Goal: Task Accomplishment & Management: Use online tool/utility

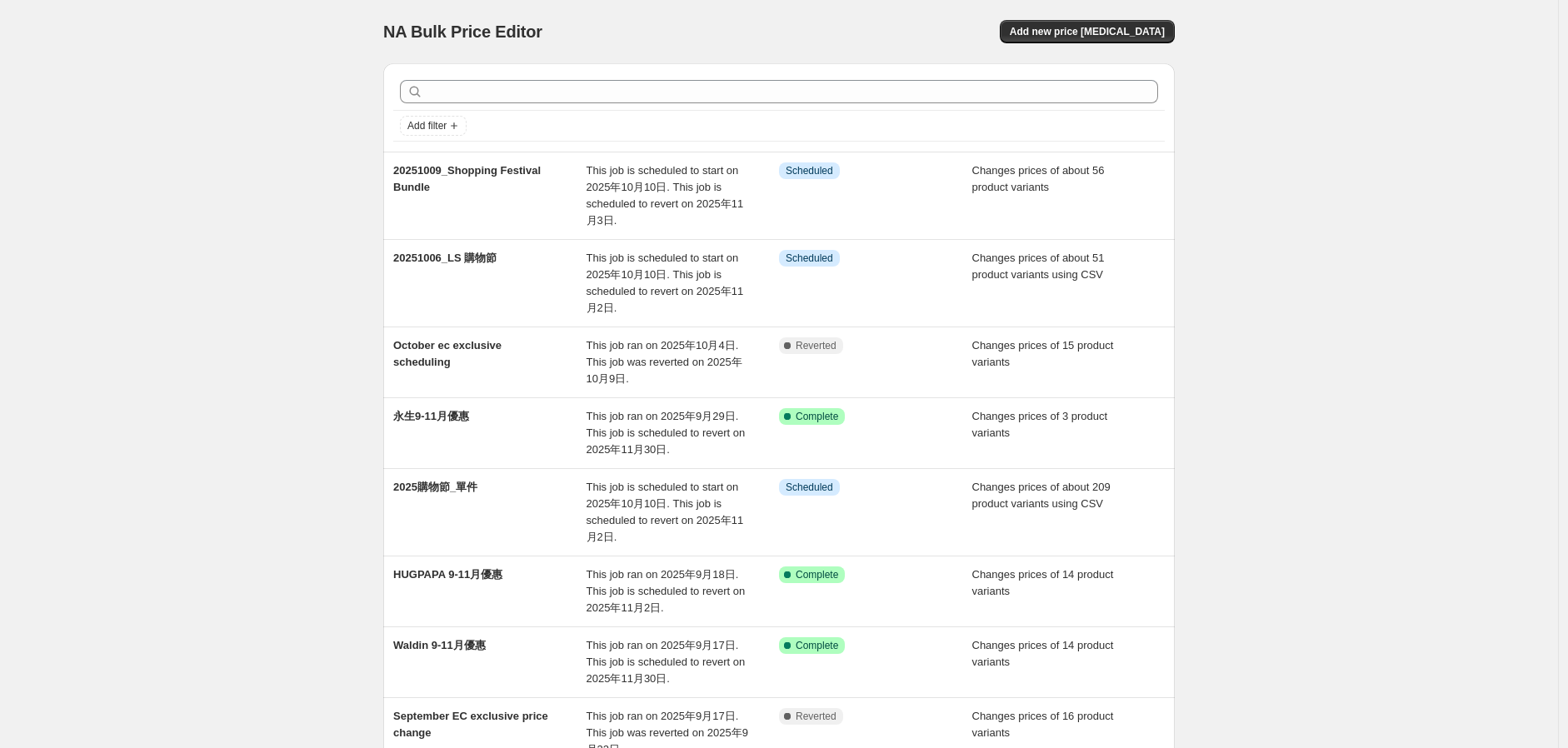
click at [1089, 18] on div "NA Bulk Price Editor. This page is ready NA Bulk Price Editor Add new price cha…" at bounding box center [779, 32] width 792 height 63
click at [1088, 32] on span "Add new price [MEDICAL_DATA]" at bounding box center [1087, 32] width 155 height 14
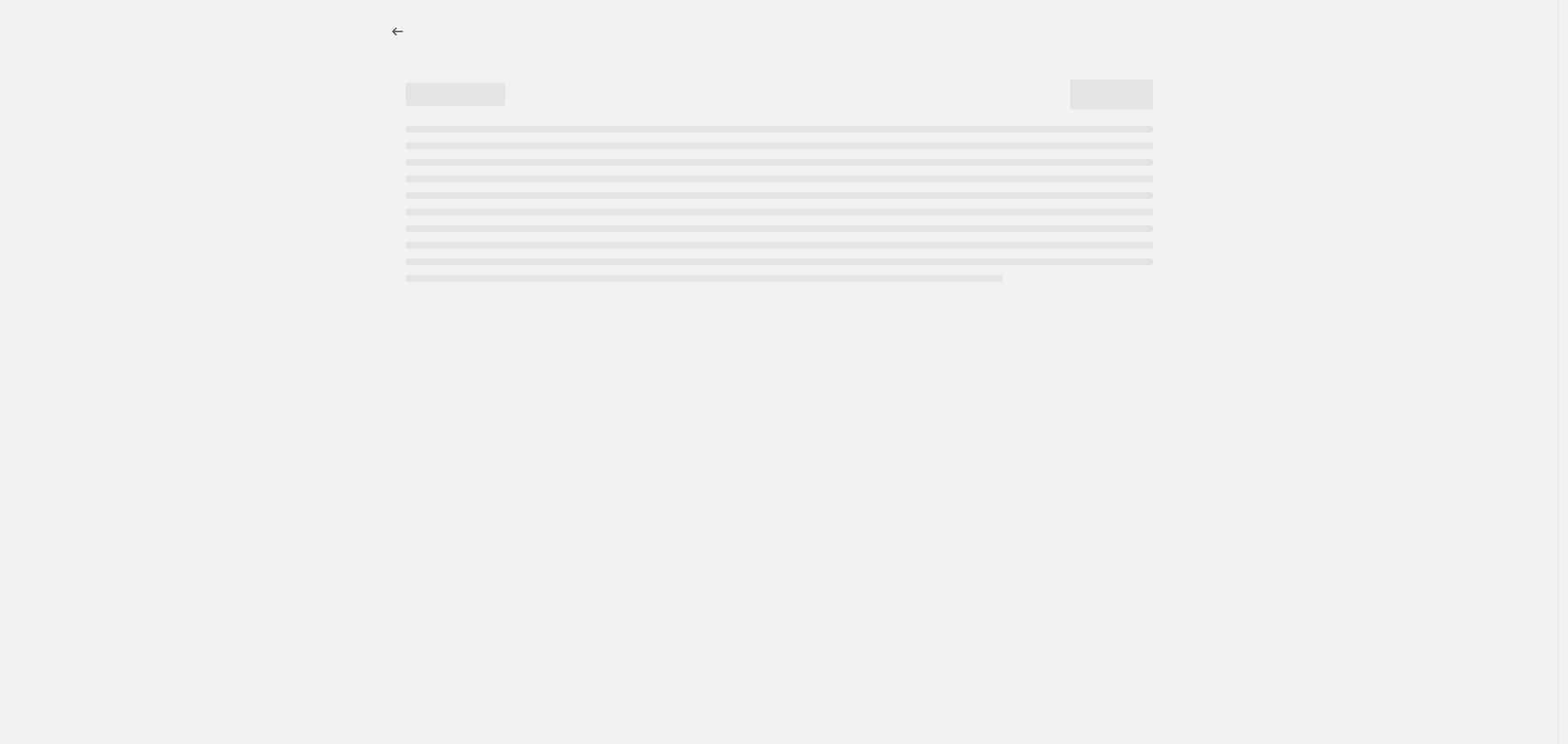
select select "percentage"
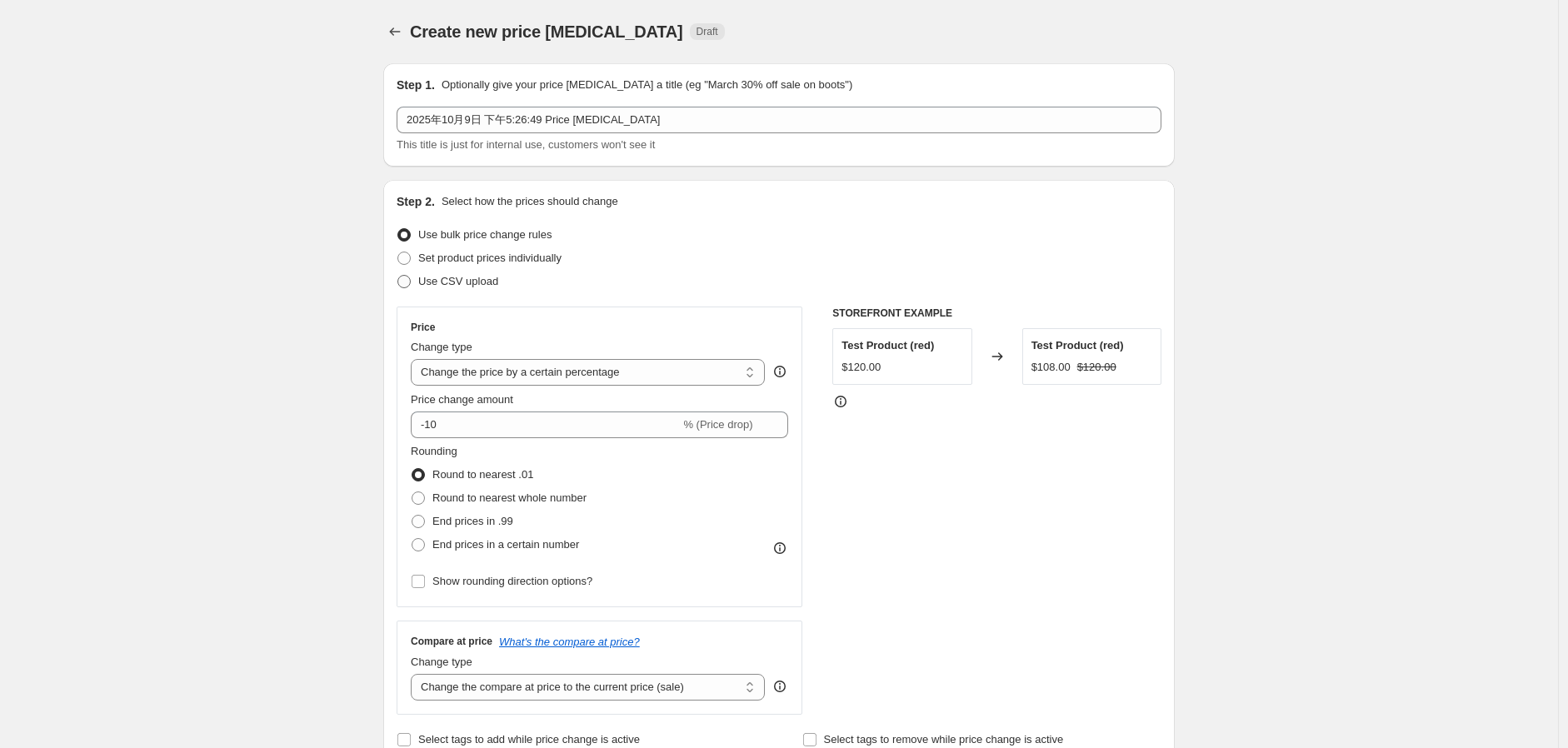
click at [442, 293] on label "Use CSV upload" at bounding box center [447, 282] width 102 height 23
click at [398, 275] on input "Use CSV upload" at bounding box center [397, 275] width 1 height 1
radio input "true"
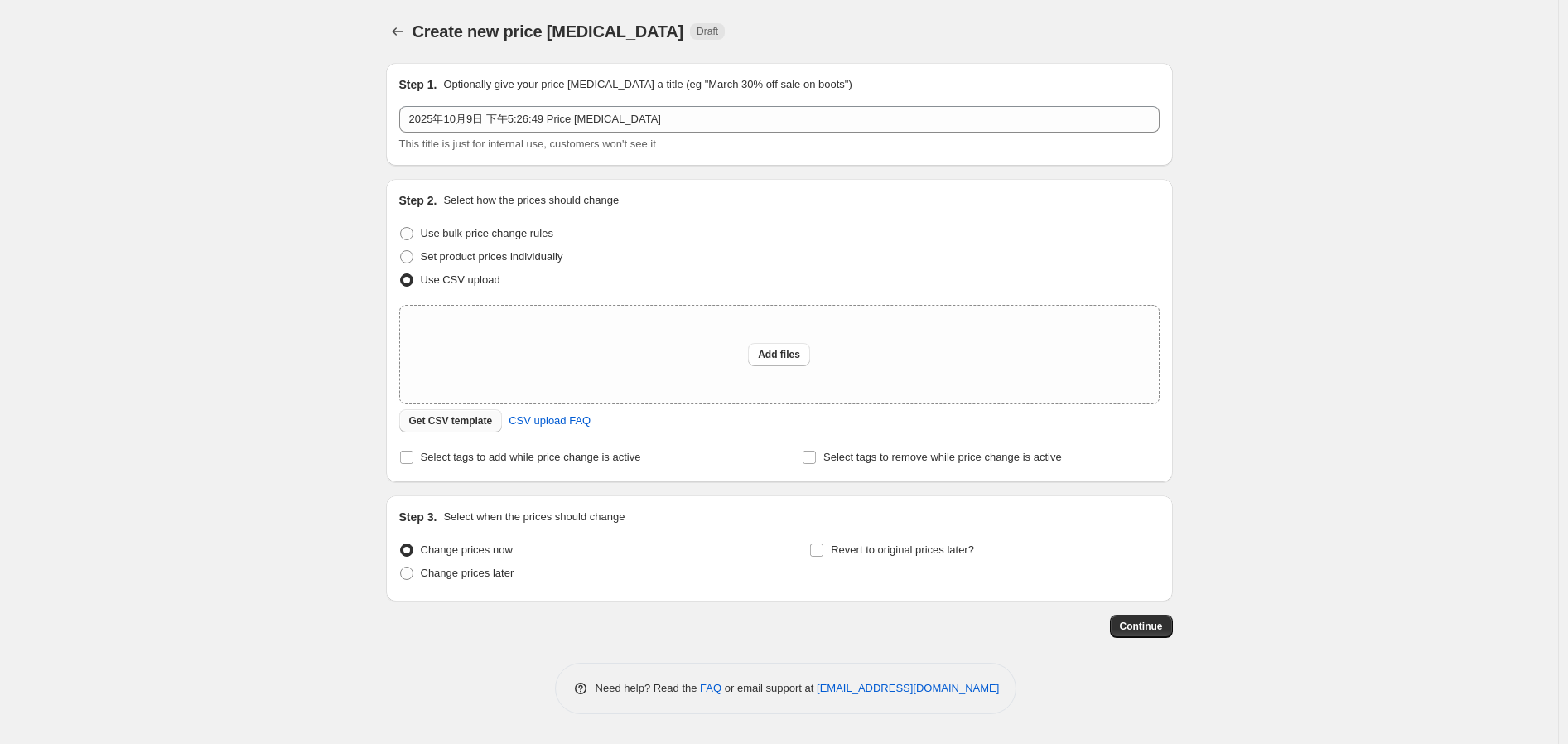
click at [472, 427] on button "Get CSV template" at bounding box center [451, 421] width 104 height 23
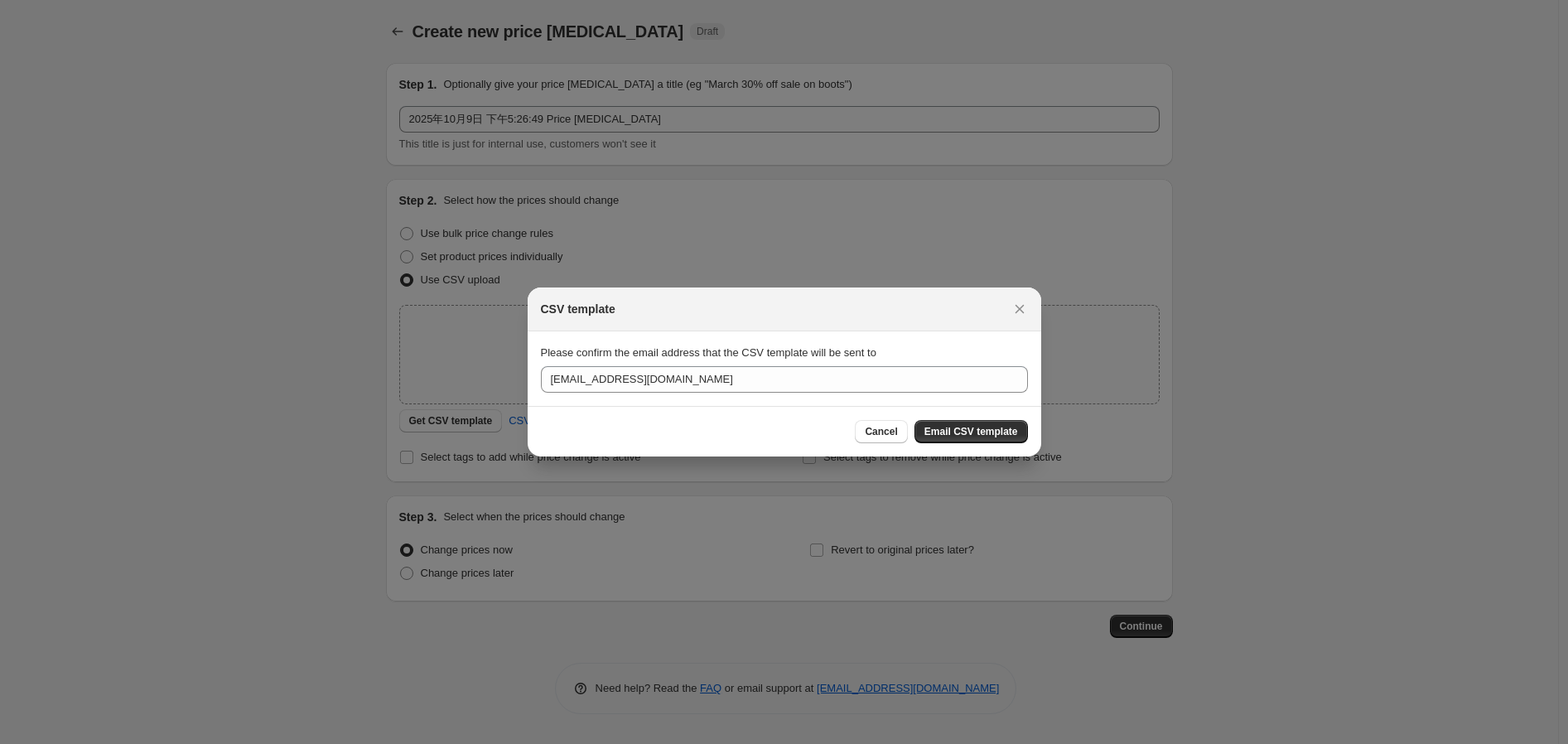
click at [967, 415] on div "Cancel Email CSV template" at bounding box center [784, 431] width 514 height 50
click at [963, 436] on span "Email CSV template" at bounding box center [971, 432] width 94 height 13
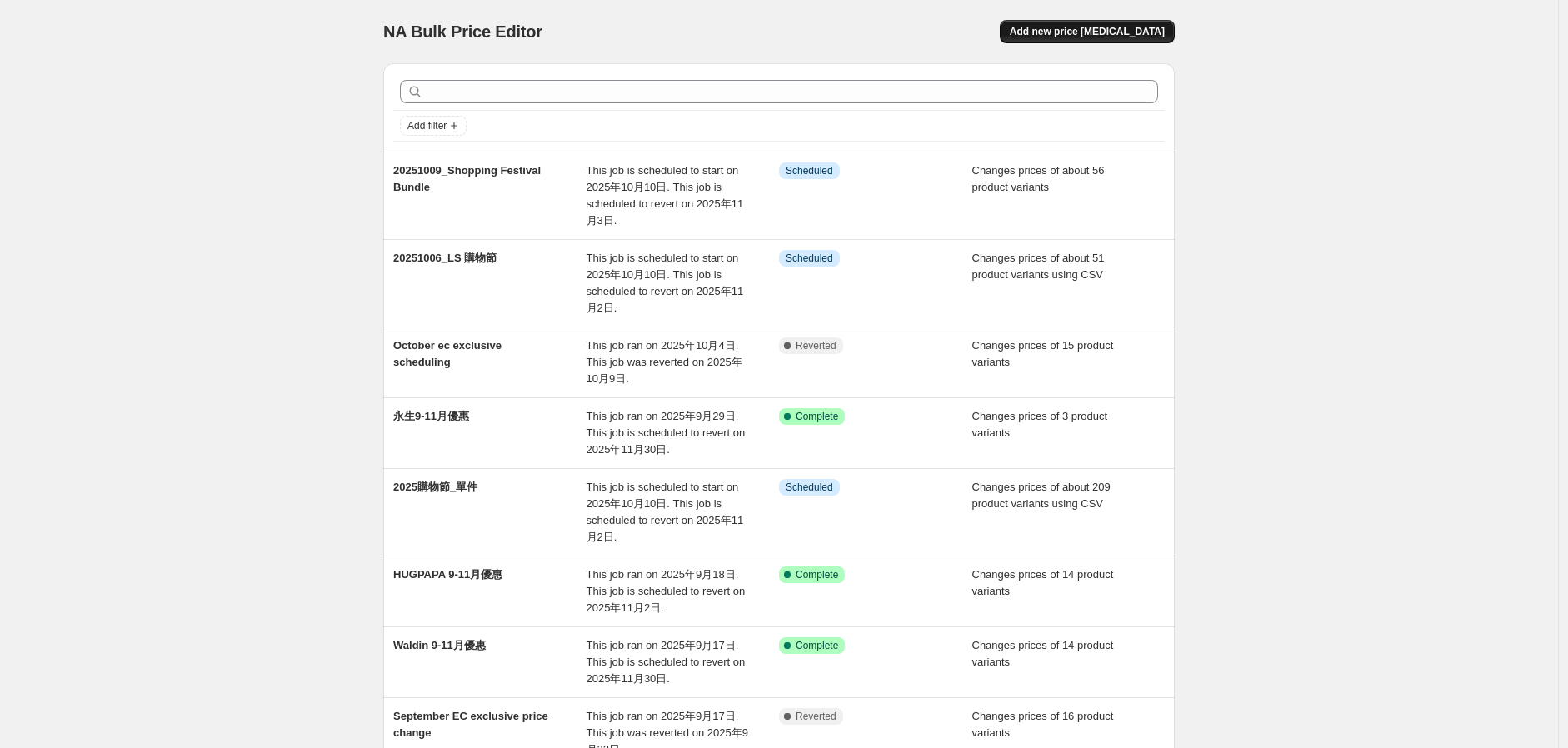
click at [1104, 32] on span "Add new price [MEDICAL_DATA]" at bounding box center [1087, 32] width 155 height 14
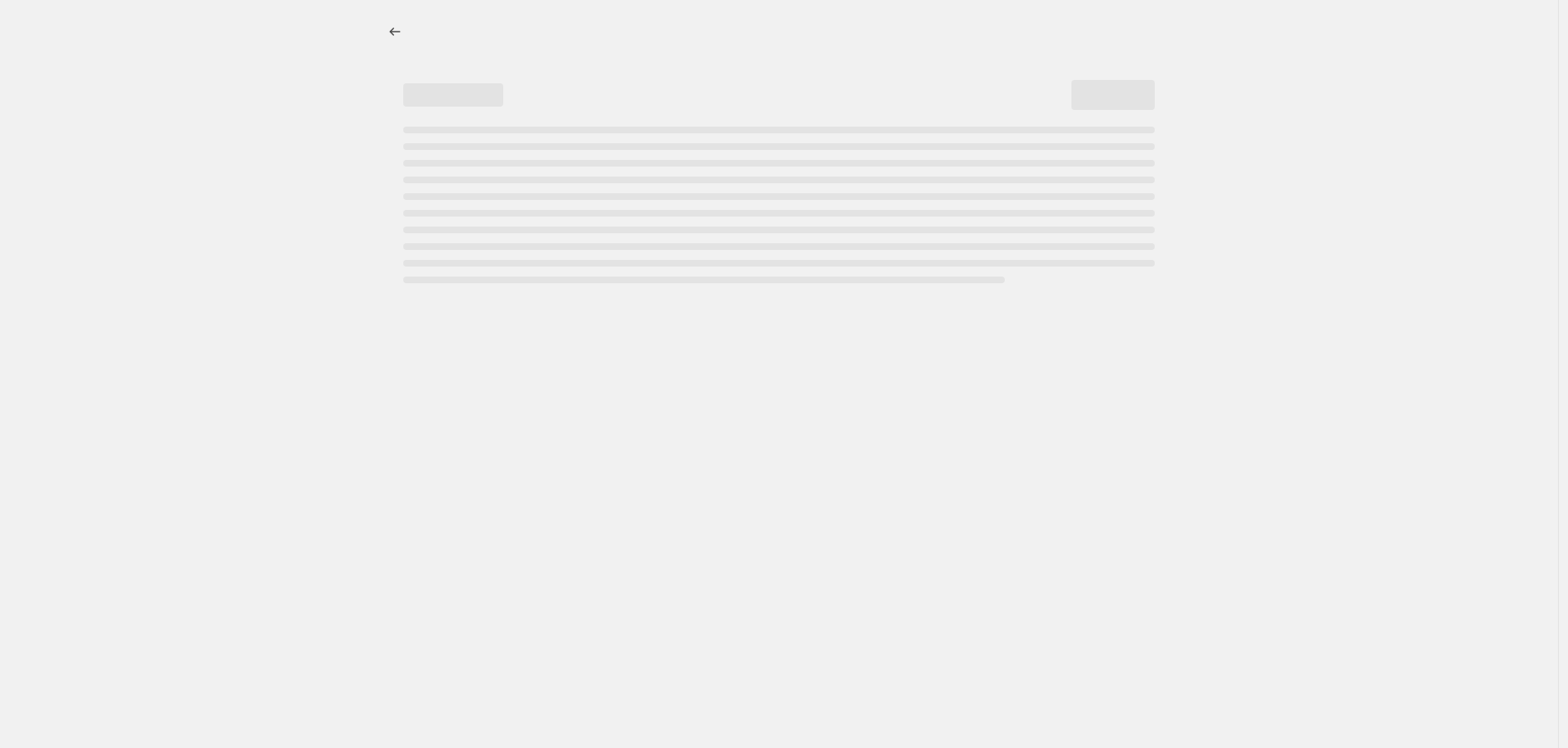
select select "percentage"
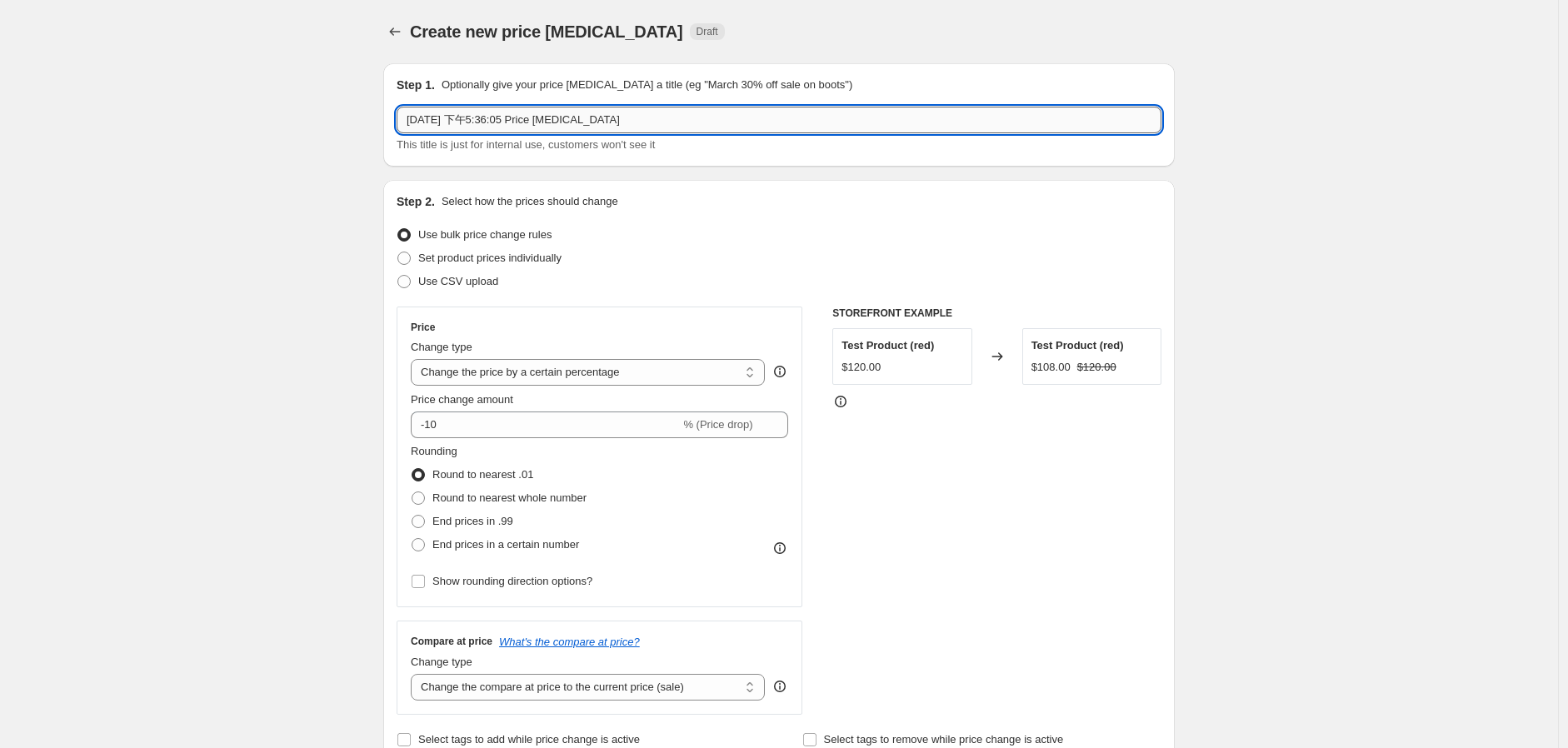
click at [530, 115] on input "[DATE] 下午5:36:05 Price [MEDICAL_DATA]" at bounding box center [778, 120] width 765 height 27
click at [431, 119] on input "[DATE] 下午5:36:05 Price [MEDICAL_DATA]" at bounding box center [778, 120] width 765 height 27
type input "2"
type input "NUK 10-12月優惠"
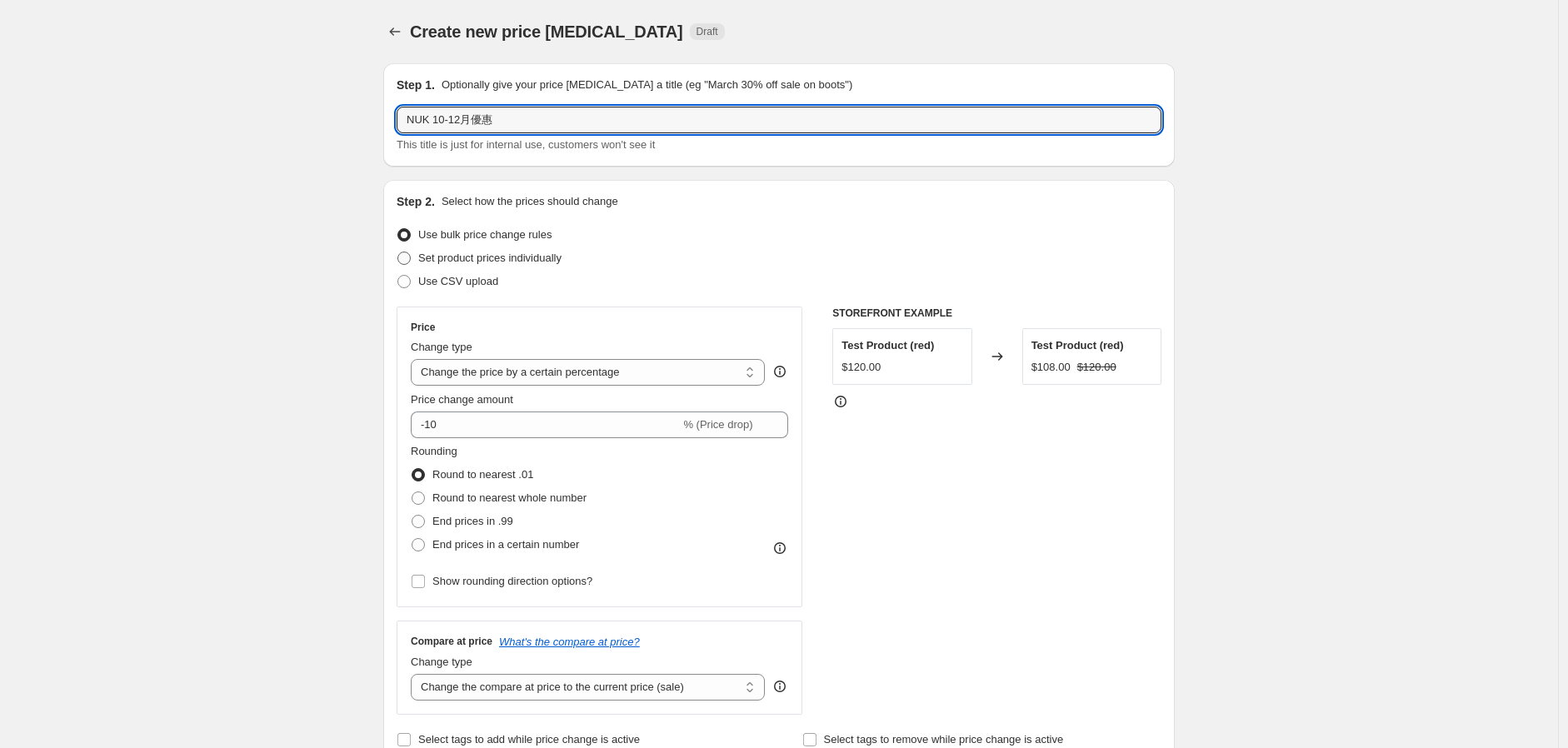
click at [439, 264] on span "Set product prices individually" at bounding box center [490, 257] width 143 height 13
click at [398, 252] on input "Set product prices individually" at bounding box center [397, 251] width 1 height 1
radio input "true"
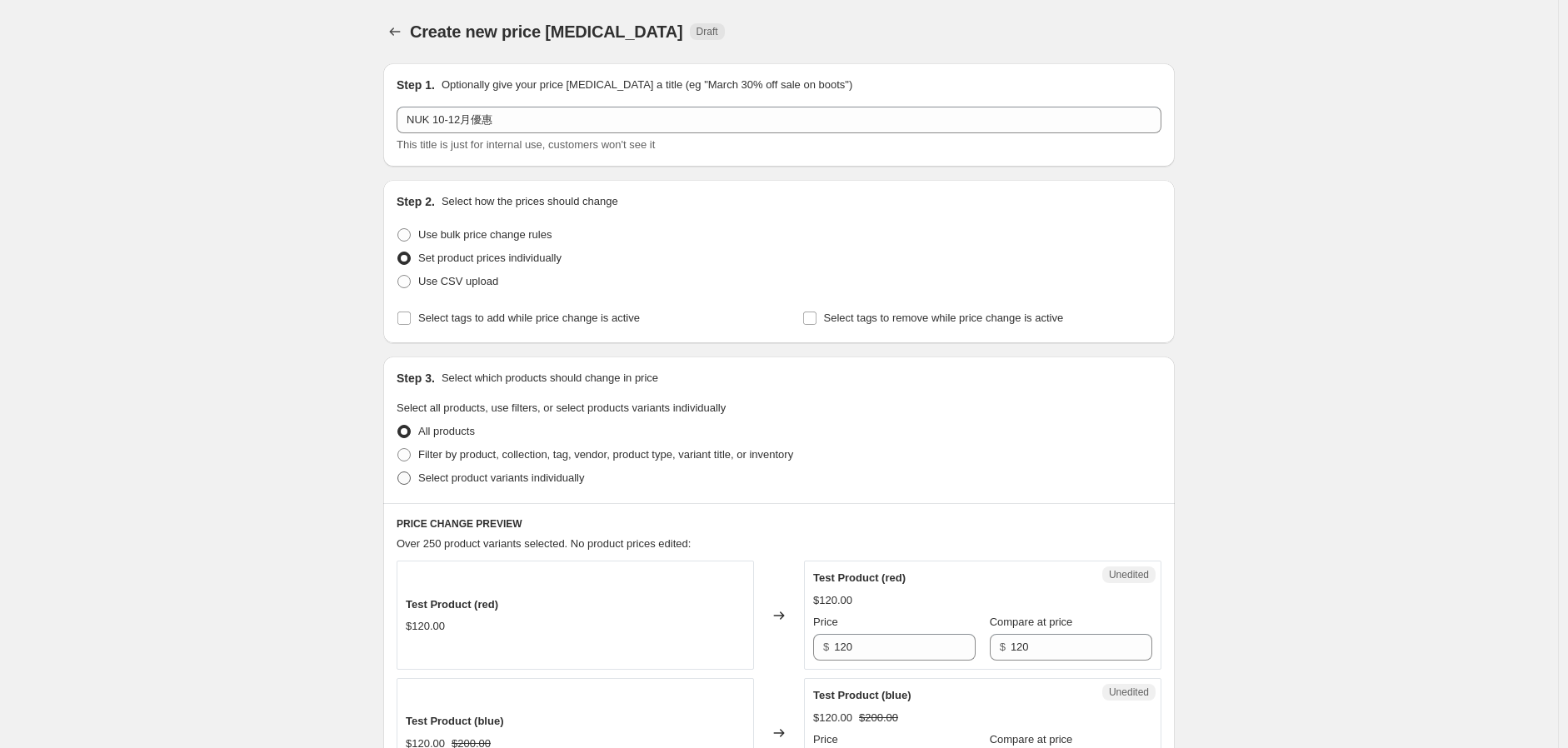
click at [474, 478] on span "Select product variants individually" at bounding box center [502, 478] width 166 height 13
click at [398, 473] on input "Select product variants individually" at bounding box center [397, 472] width 1 height 1
radio input "true"
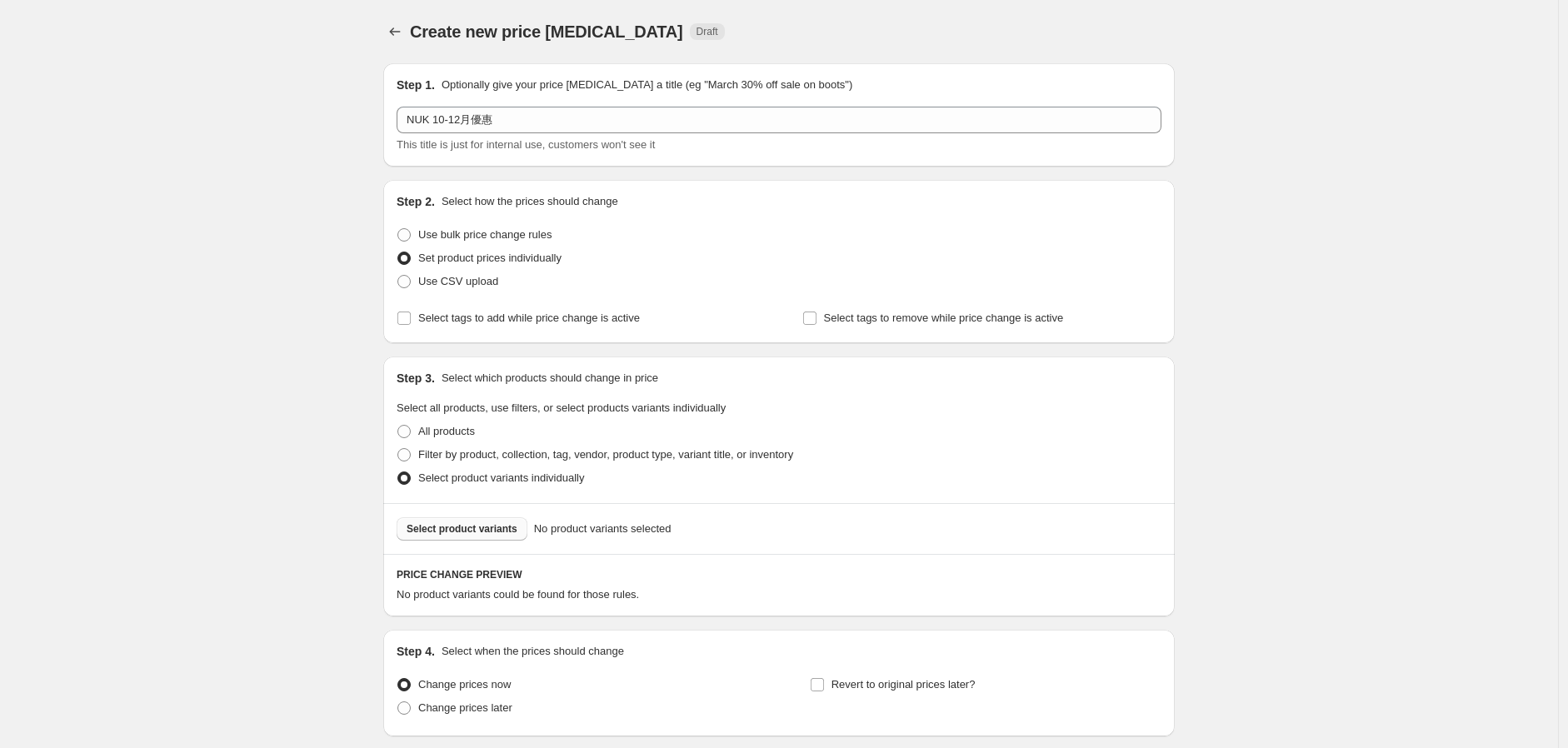
click at [506, 532] on span "Select product variants" at bounding box center [462, 528] width 111 height 14
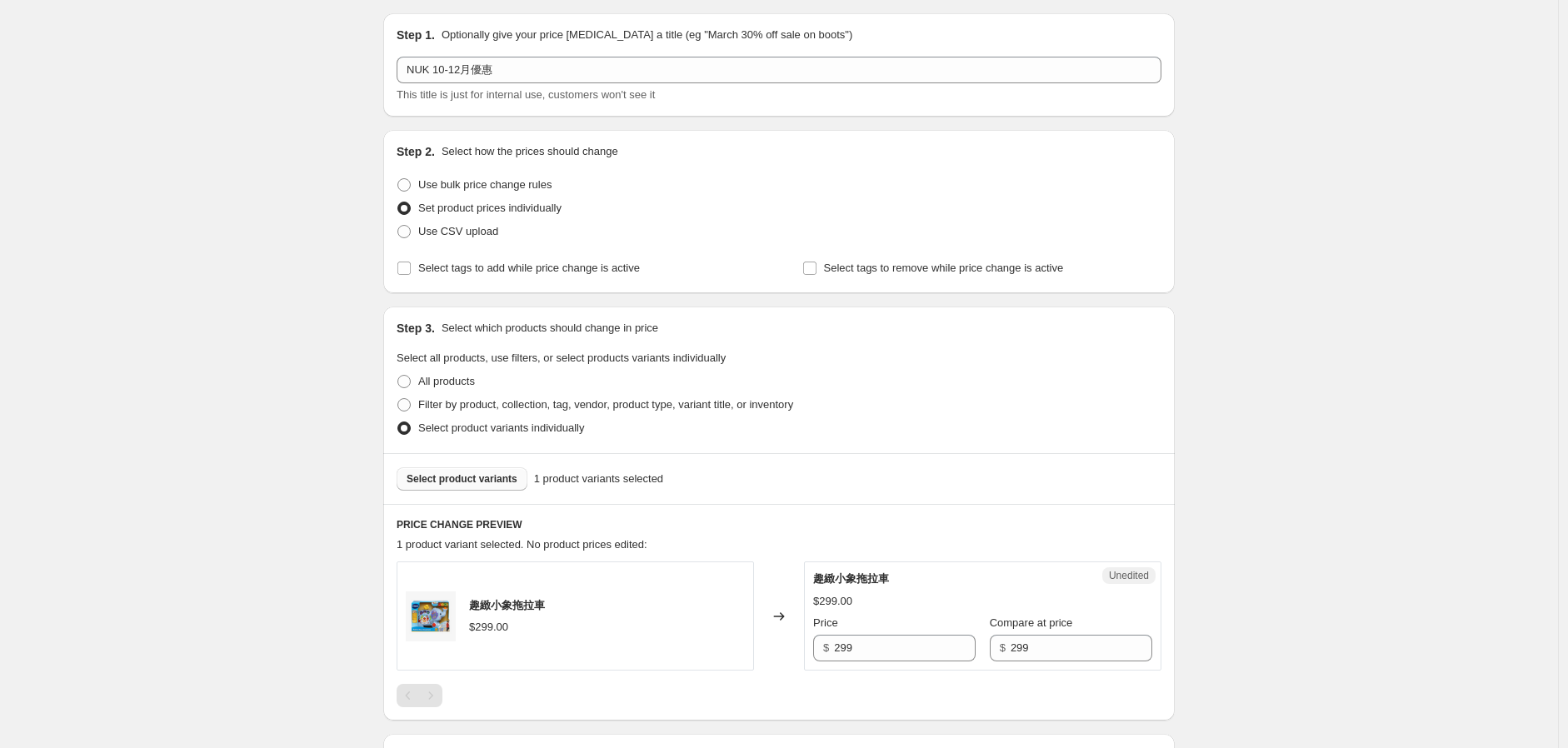
scroll to position [185, 0]
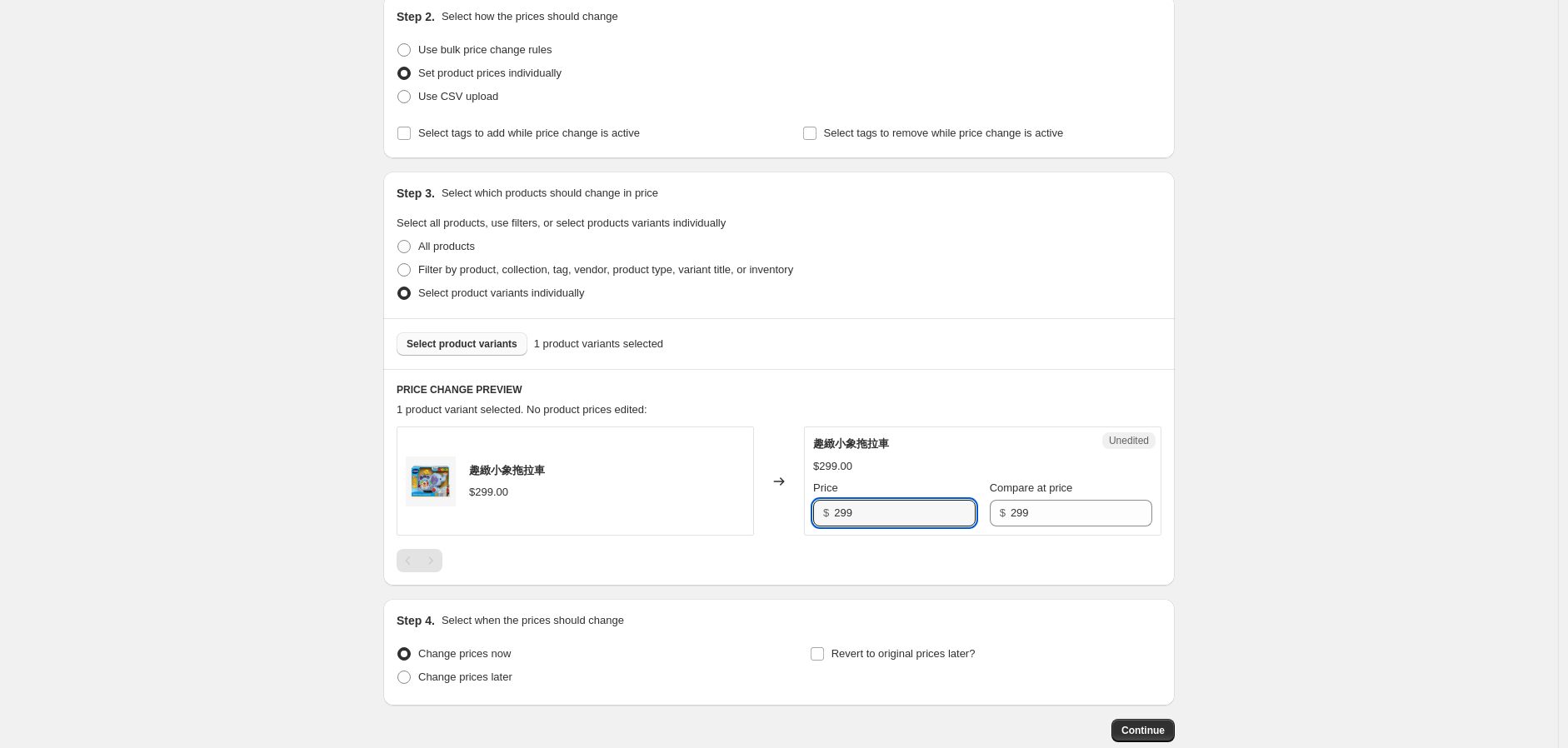
drag, startPoint x: 860, startPoint y: 518, endPoint x: 770, endPoint y: 529, distance: 90.7
click at [771, 529] on div "趣緻小象拖拉車 $299.00 Changed to Unedited 趣緻小象拖拉車 $299.00 Price $ 299 Compare at pric…" at bounding box center [778, 481] width 765 height 109
type input "249"
click at [497, 343] on span "Select product variants" at bounding box center [462, 344] width 111 height 14
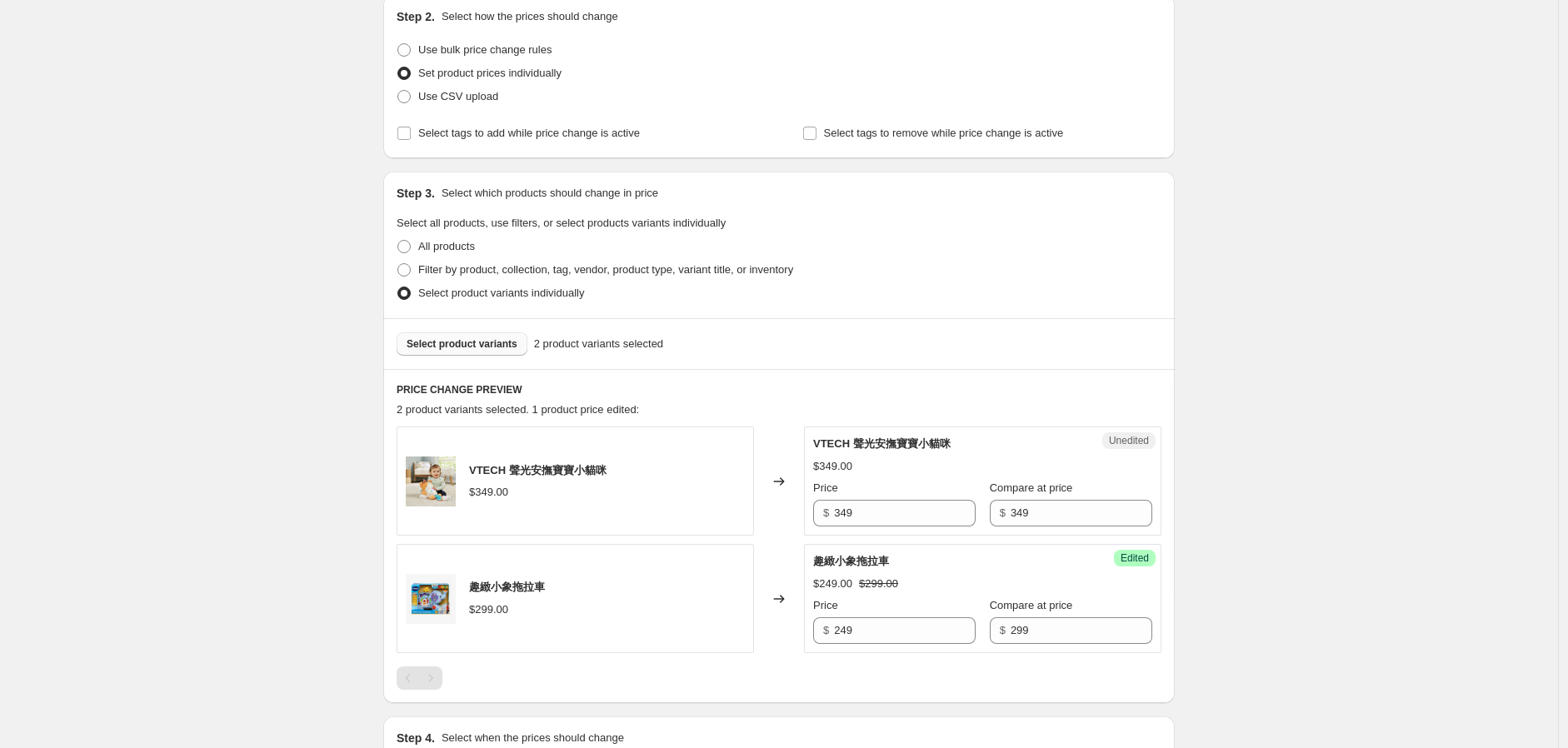
click at [478, 329] on div "Select product variants 2 product variants selected" at bounding box center [779, 343] width 792 height 50
click at [479, 335] on button "Select product variants" at bounding box center [461, 344] width 131 height 23
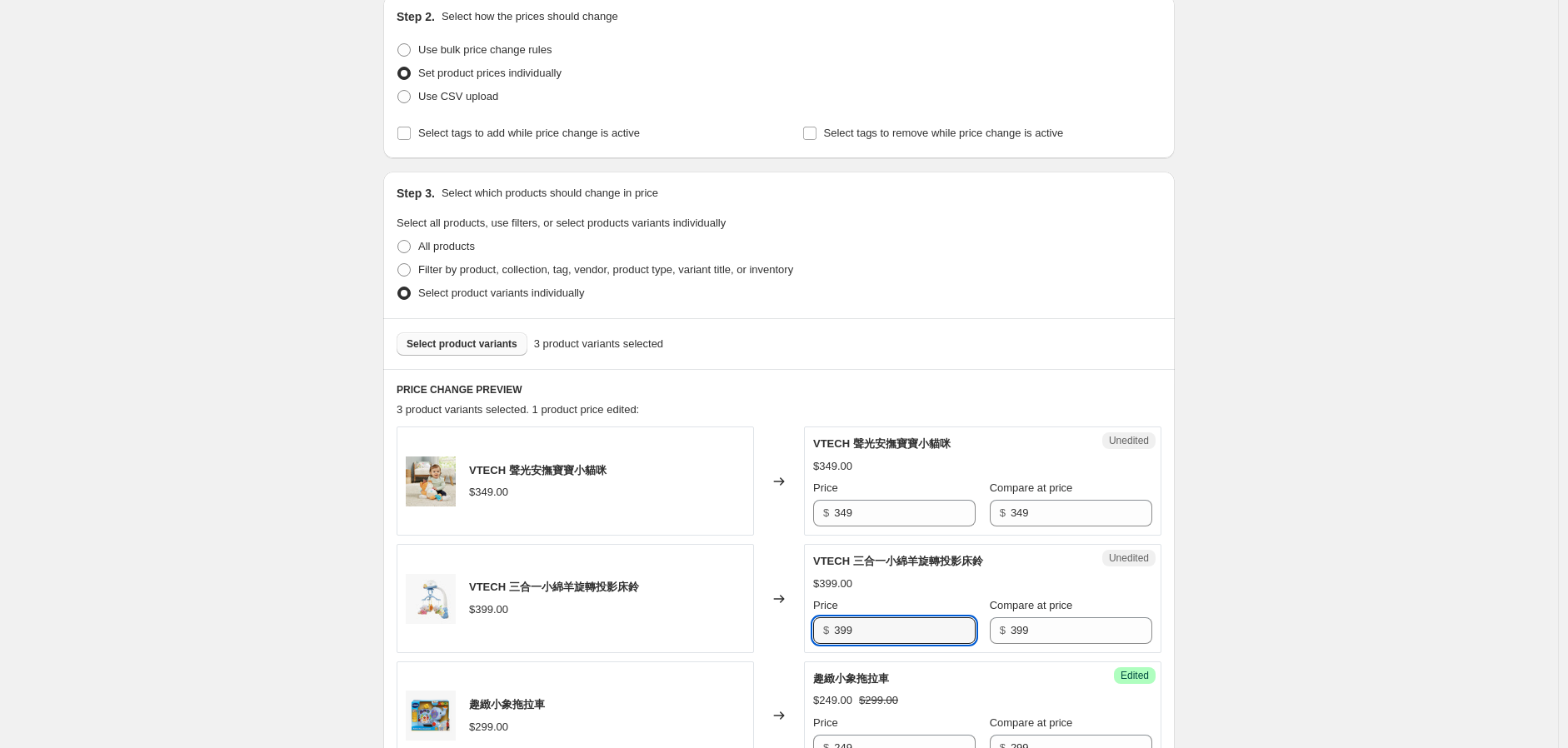
drag, startPoint x: 895, startPoint y: 627, endPoint x: 820, endPoint y: 640, distance: 76.1
click at [821, 638] on div "$ 399" at bounding box center [894, 631] width 162 height 27
type input "249"
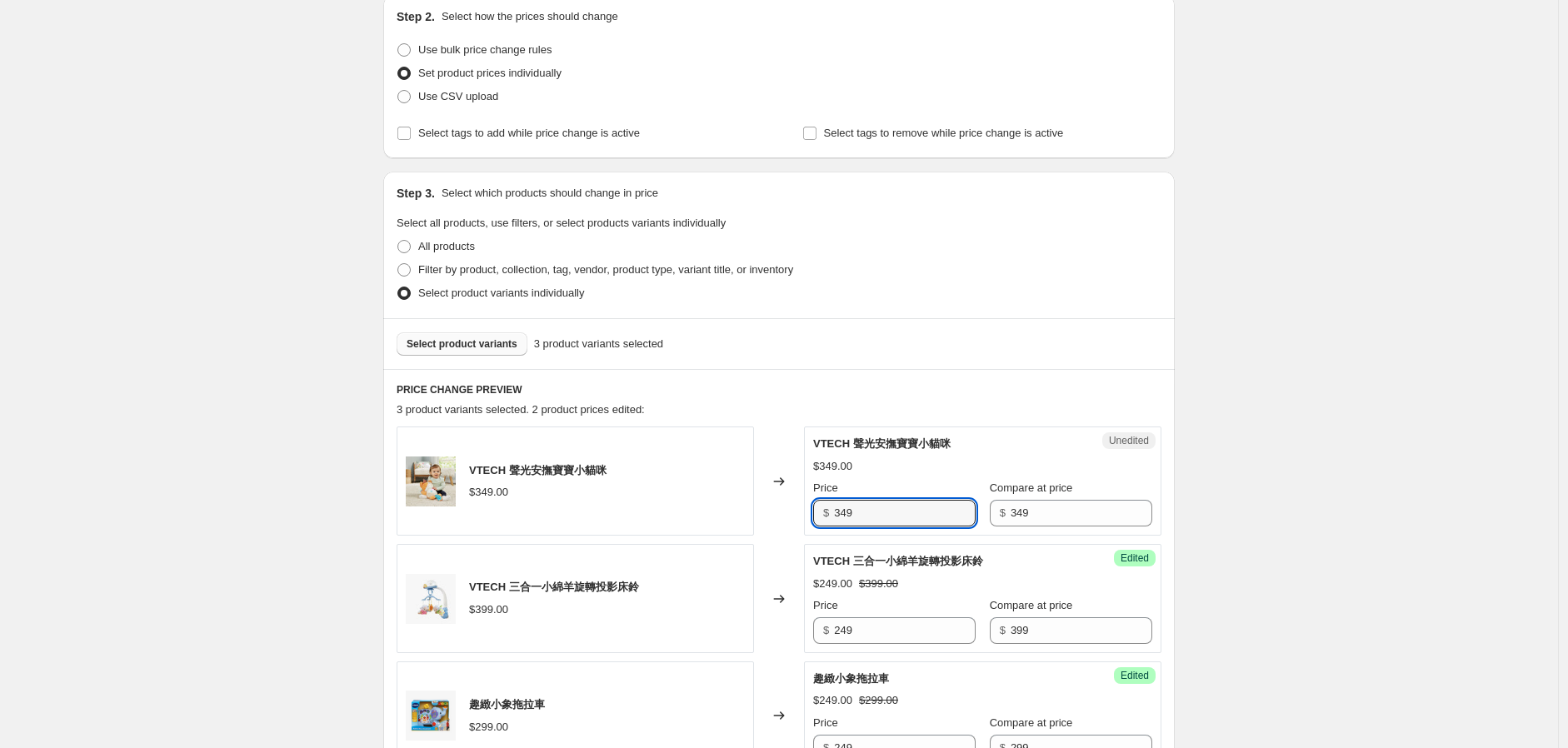
drag, startPoint x: 892, startPoint y: 509, endPoint x: 758, endPoint y: 509, distance: 134.0
click at [759, 508] on div "VTECH 聲光安撫寶寶小貓咪 $349.00 Changed to Unedited VTECH 聲光安撫寶寶小貓咪 $349.00 Price $ 349…" at bounding box center [778, 481] width 765 height 109
type input "249"
click at [496, 346] on span "Select product variants" at bounding box center [462, 344] width 111 height 14
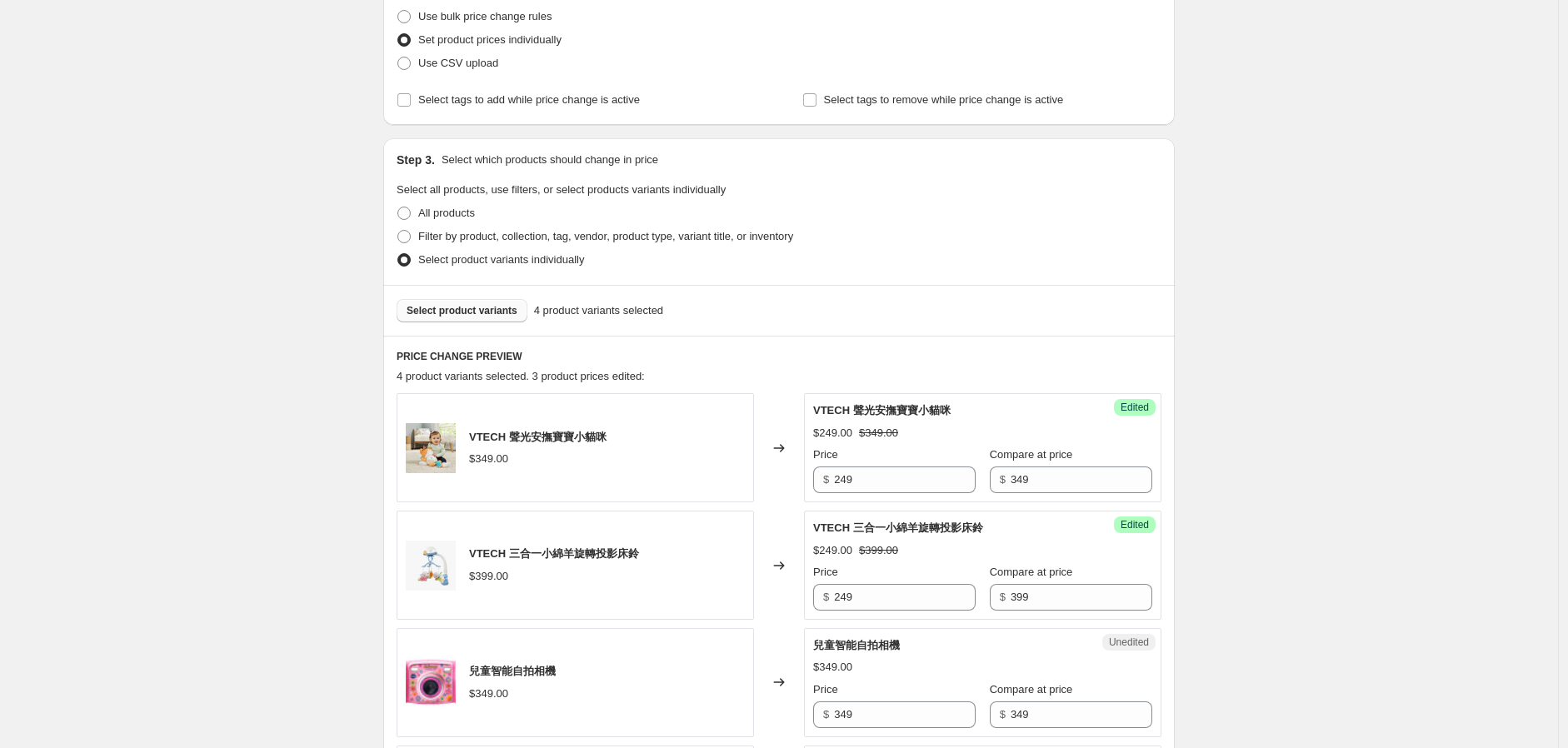
scroll to position [463, 0]
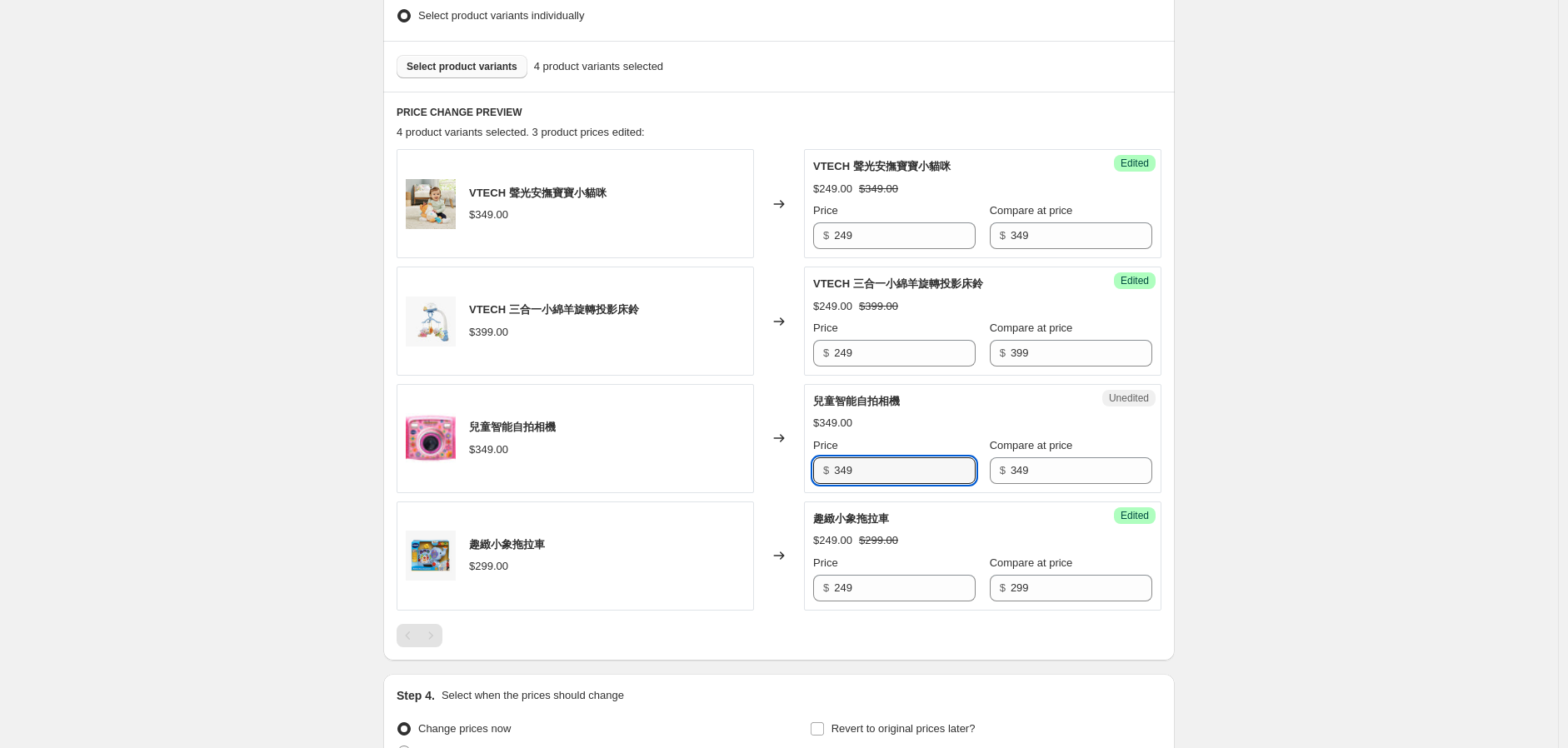
drag, startPoint x: 876, startPoint y: 475, endPoint x: 745, endPoint y: 482, distance: 131.2
click at [745, 481] on div "兒童智能自拍相機 $349.00 Changed to Unedited 兒童智能自拍相機 $349.00 Price $ 349 Compare at pr…" at bounding box center [778, 438] width 765 height 109
type input "249"
click at [465, 63] on span "Select product variants" at bounding box center [462, 67] width 111 height 14
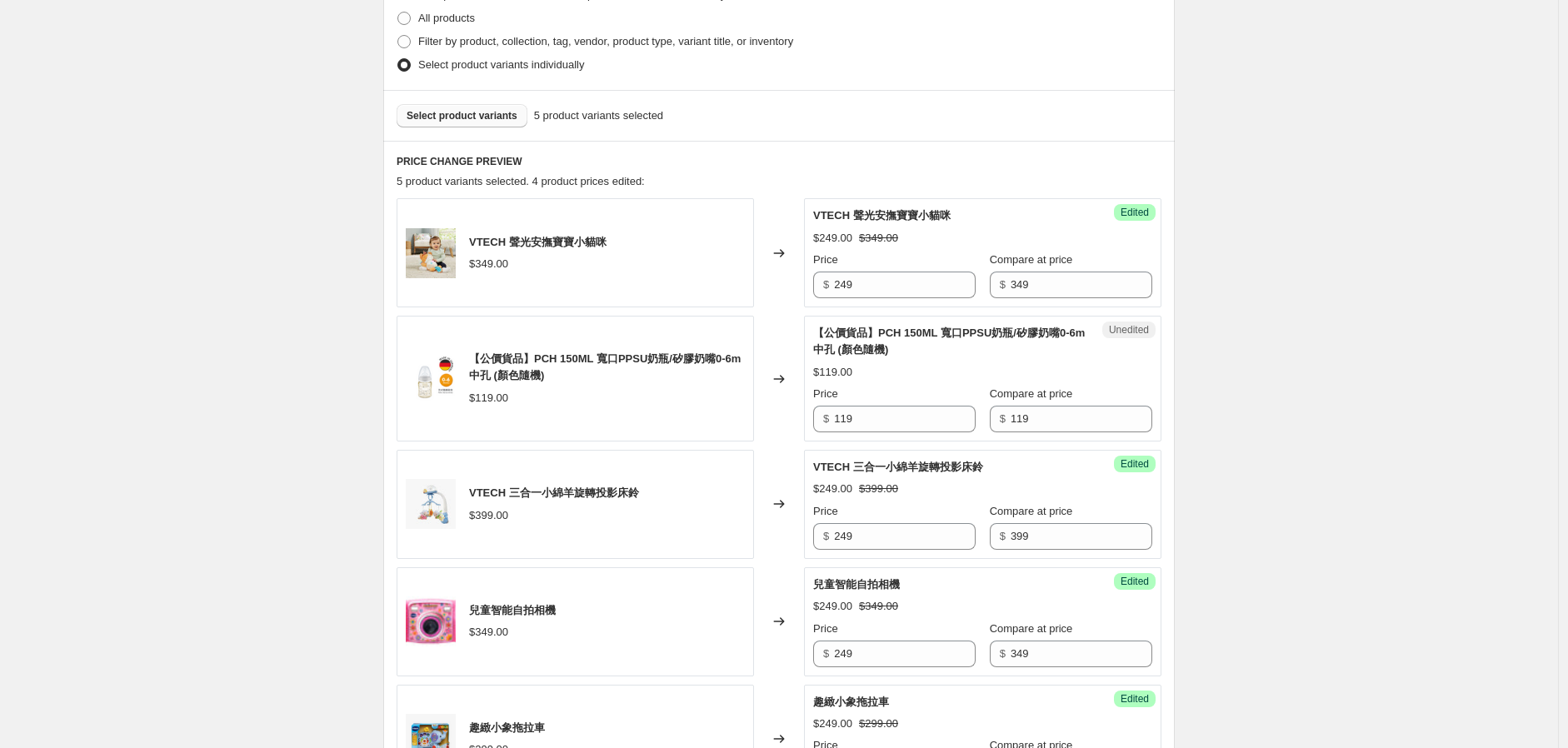
scroll to position [396, 0]
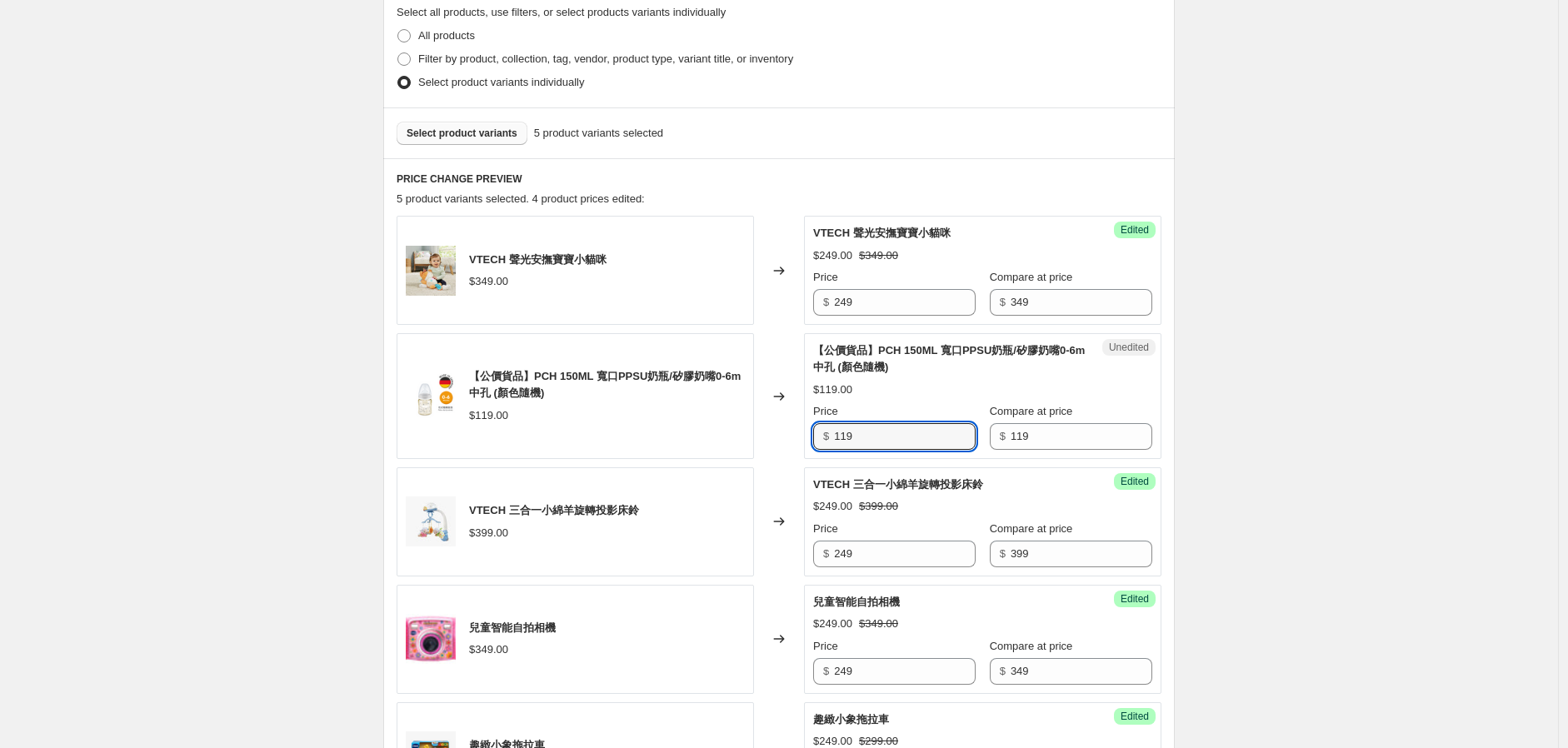
drag, startPoint x: 905, startPoint y: 437, endPoint x: 678, endPoint y: 453, distance: 227.6
click at [680, 452] on div "【公價貨品】PCH 150ML 寬口PPSU奶瓶/矽膠奶嘴0-6m中孔 (顏色隨機) $119.00 Changed to Unedited 【公價貨品】PC…" at bounding box center [778, 396] width 765 height 126
type input "95.2"
click at [478, 133] on span "Select product variants" at bounding box center [462, 133] width 111 height 14
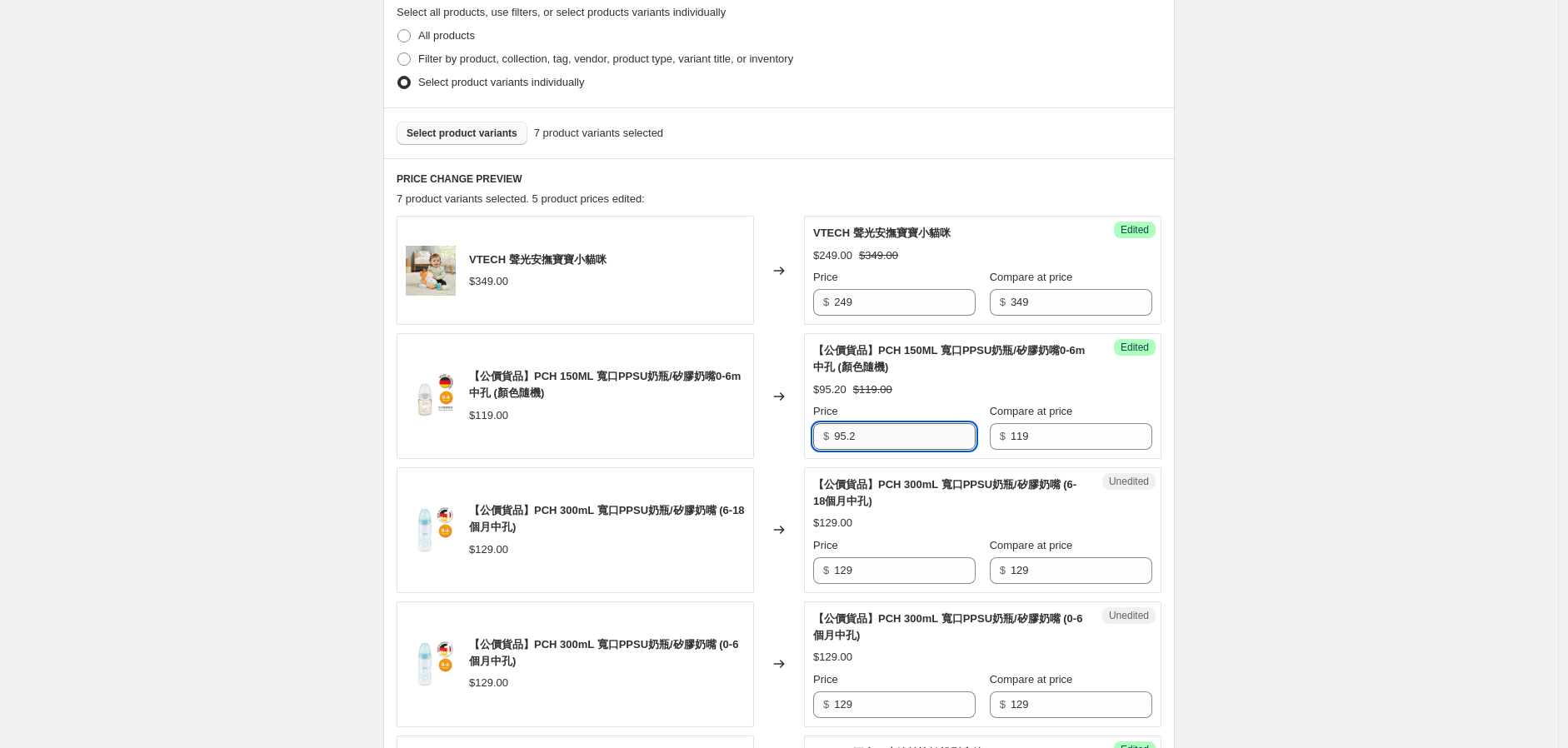
click at [887, 440] on input "95.2" at bounding box center [904, 437] width 141 height 27
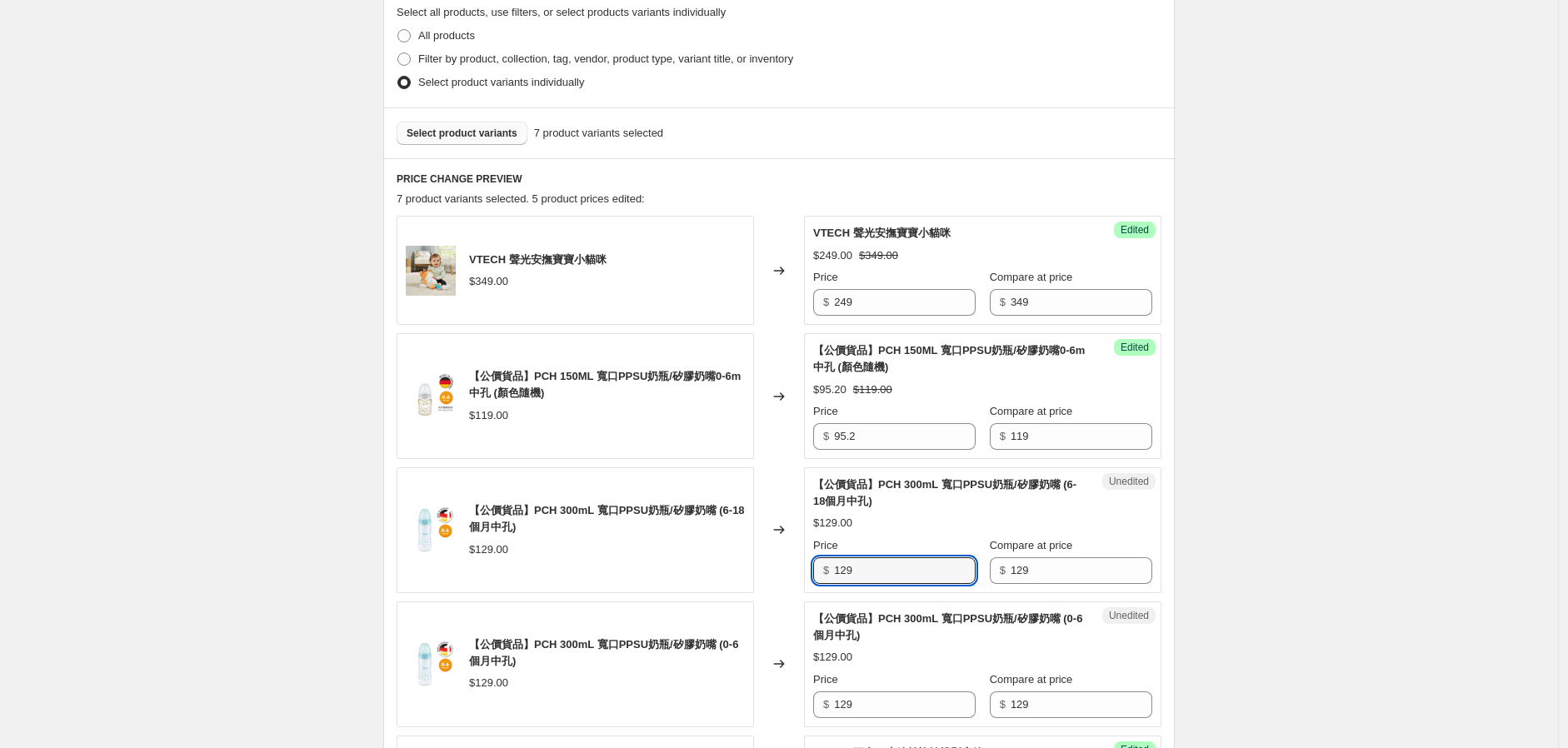
drag, startPoint x: 875, startPoint y: 574, endPoint x: 778, endPoint y: 583, distance: 97.4
click at [778, 583] on div "【公價貨品】PCH 300mL 寬口PPSU奶瓶/矽膠奶嘴 (6-18個月中孔) $129.00 Changed to Unedited 【公價貨品】PCH …" at bounding box center [778, 530] width 765 height 126
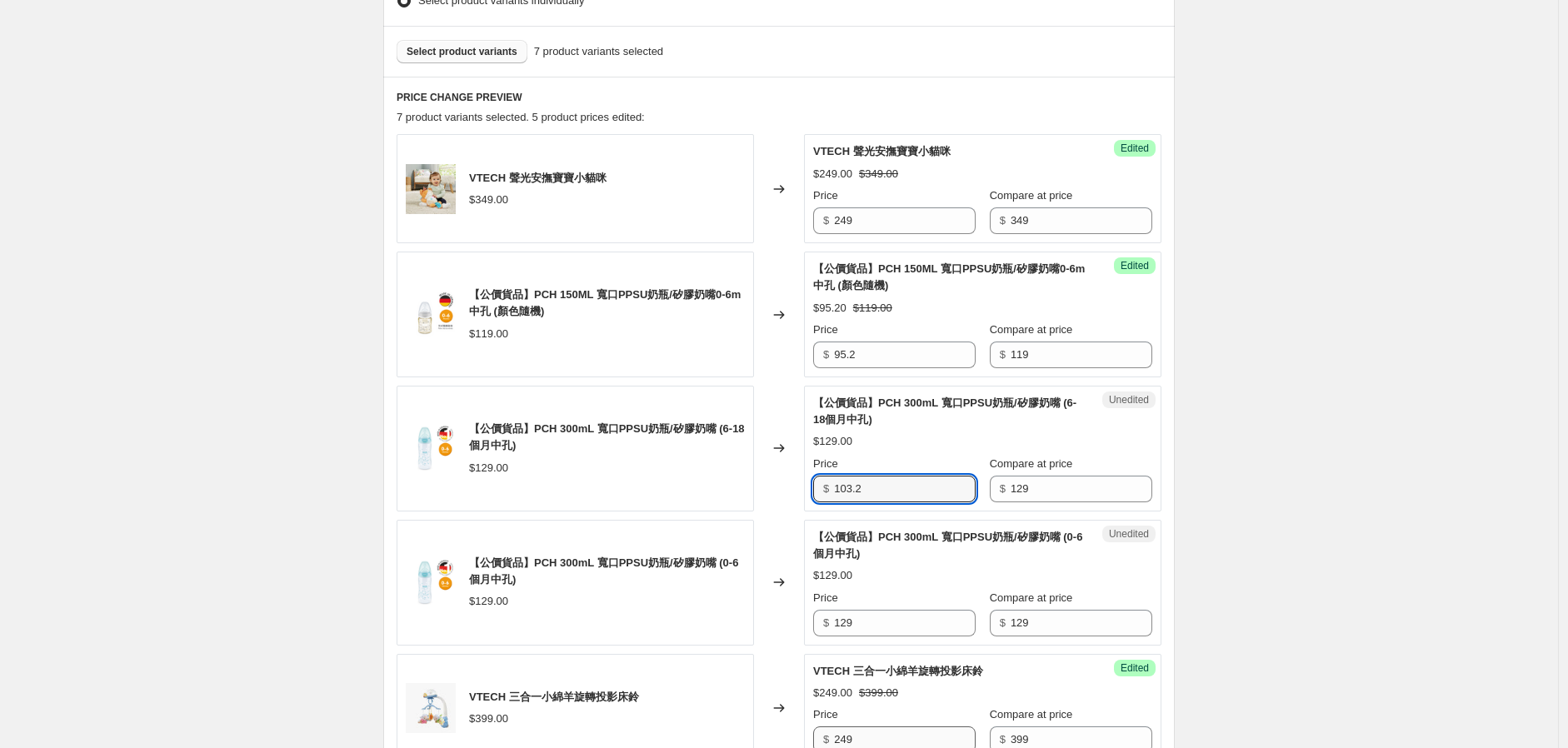
scroll to position [581, 0]
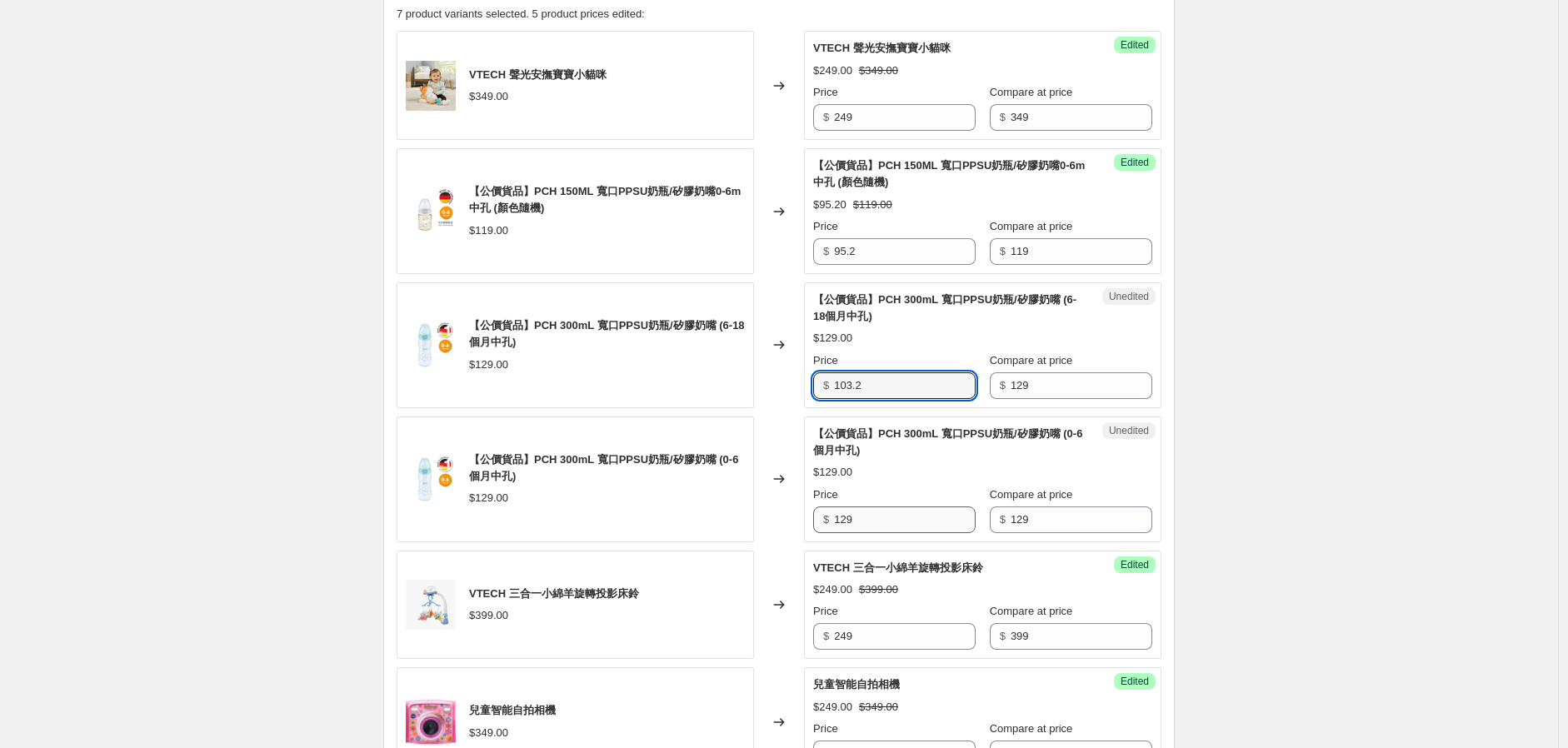
type input "103.2"
drag, startPoint x: 874, startPoint y: 509, endPoint x: 768, endPoint y: 516, distance: 106.2
click at [770, 514] on div "【公價貨品】PCH 300mL 寬口PPSU奶瓶/矽膠奶嘴 (0-6個月中孔) $129.00 Changed to Unedited 【公價貨品】PCH 3…" at bounding box center [778, 480] width 765 height 126
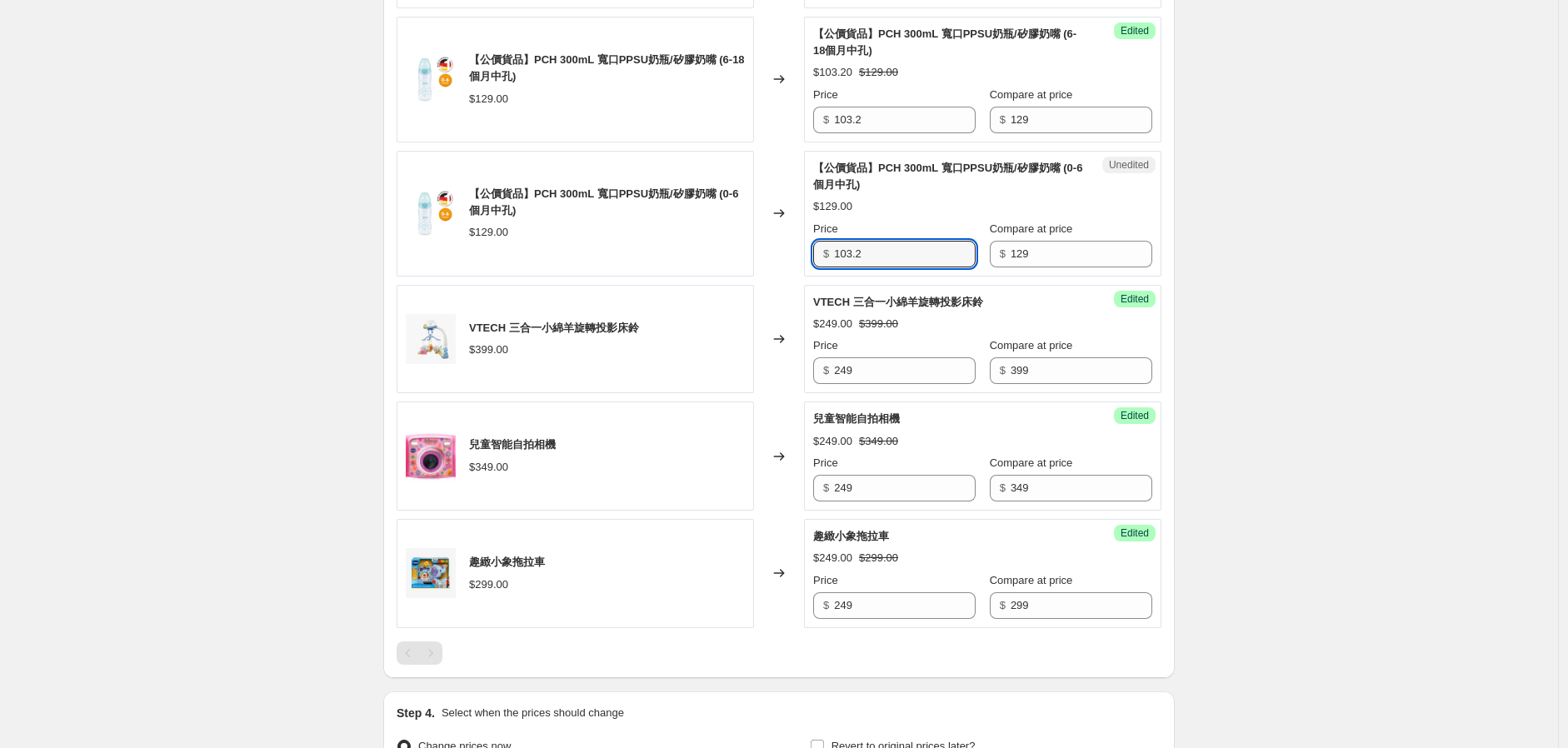
scroll to position [951, 0]
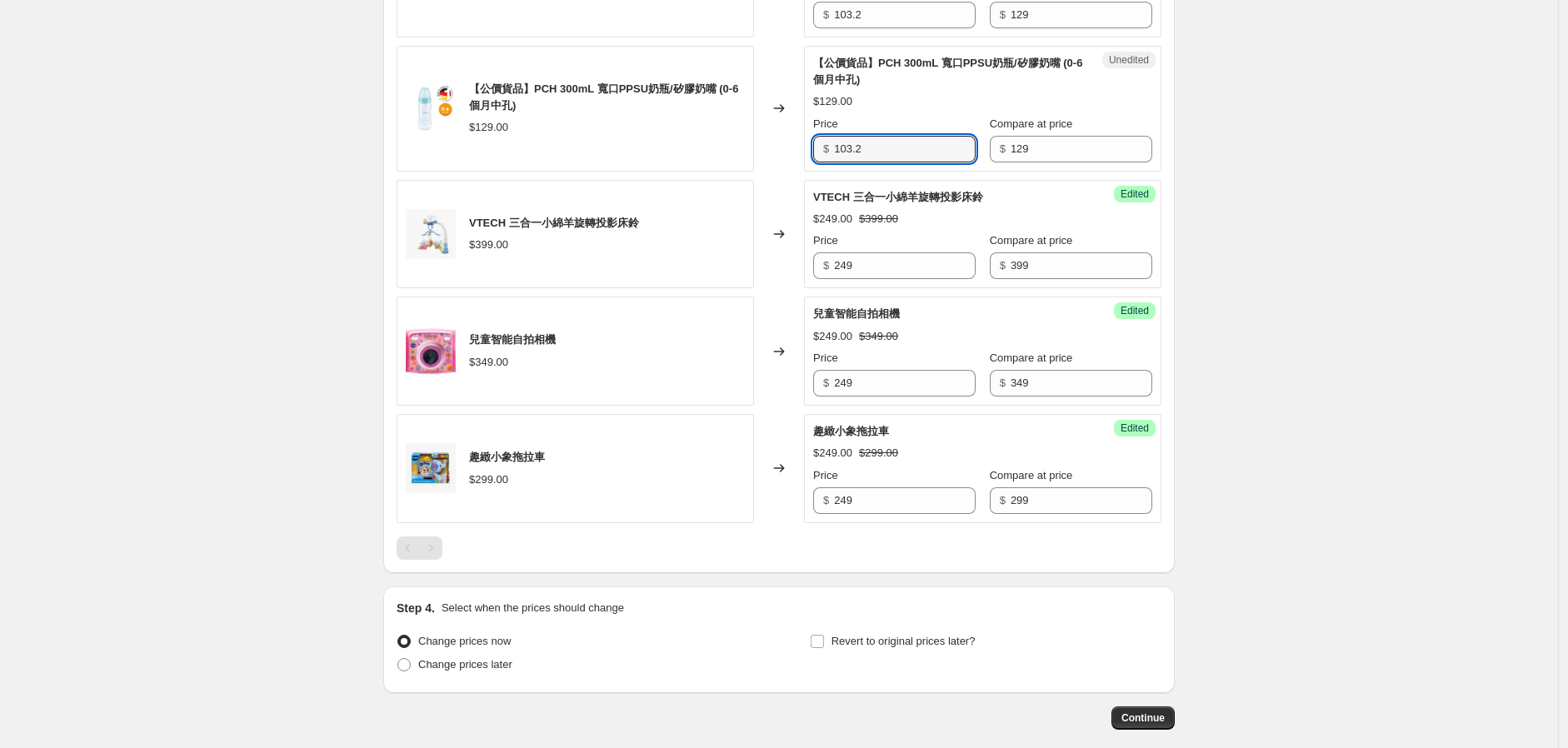
type input "103.2"
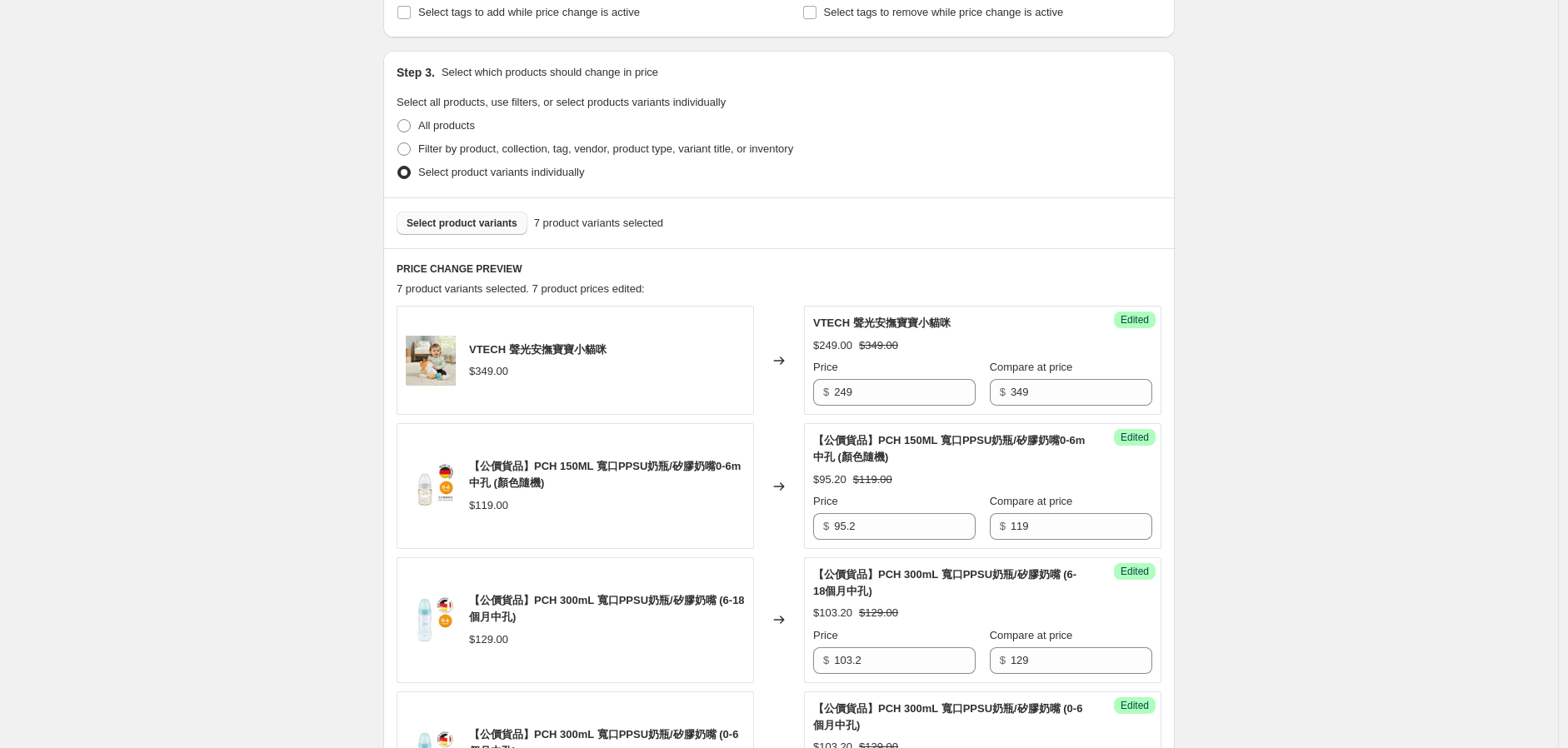
scroll to position [303, 0]
click at [460, 234] on button "Select product variants" at bounding box center [461, 226] width 131 height 23
click at [480, 238] on div "Select product variants 7 product variants selected" at bounding box center [779, 225] width 792 height 50
click at [484, 231] on span "Select product variants" at bounding box center [462, 225] width 111 height 14
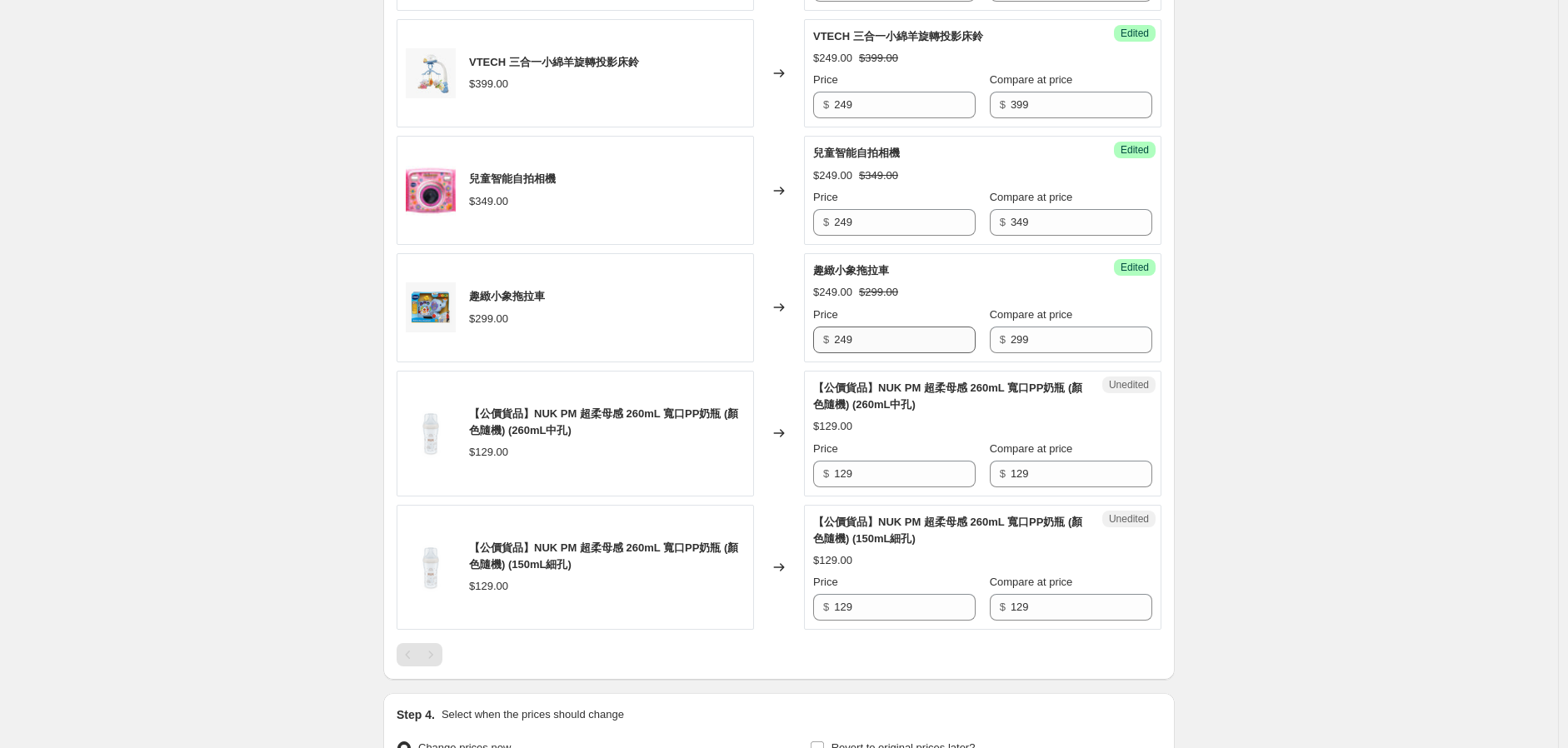
scroll to position [1229, 0]
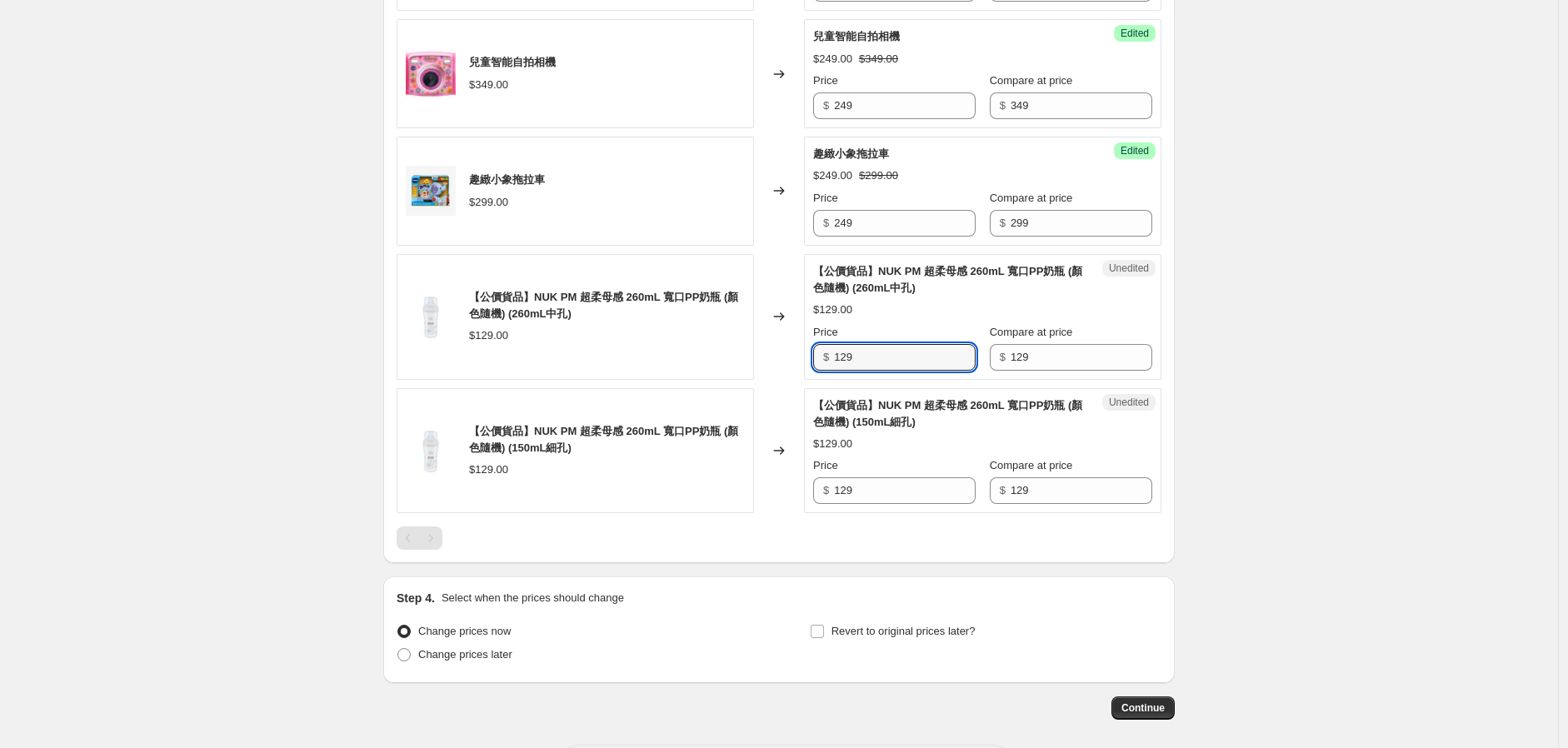
drag, startPoint x: 887, startPoint y: 369, endPoint x: 796, endPoint y: 378, distance: 91.4
click at [842, 362] on input "129" at bounding box center [904, 357] width 141 height 27
type input "103.2"
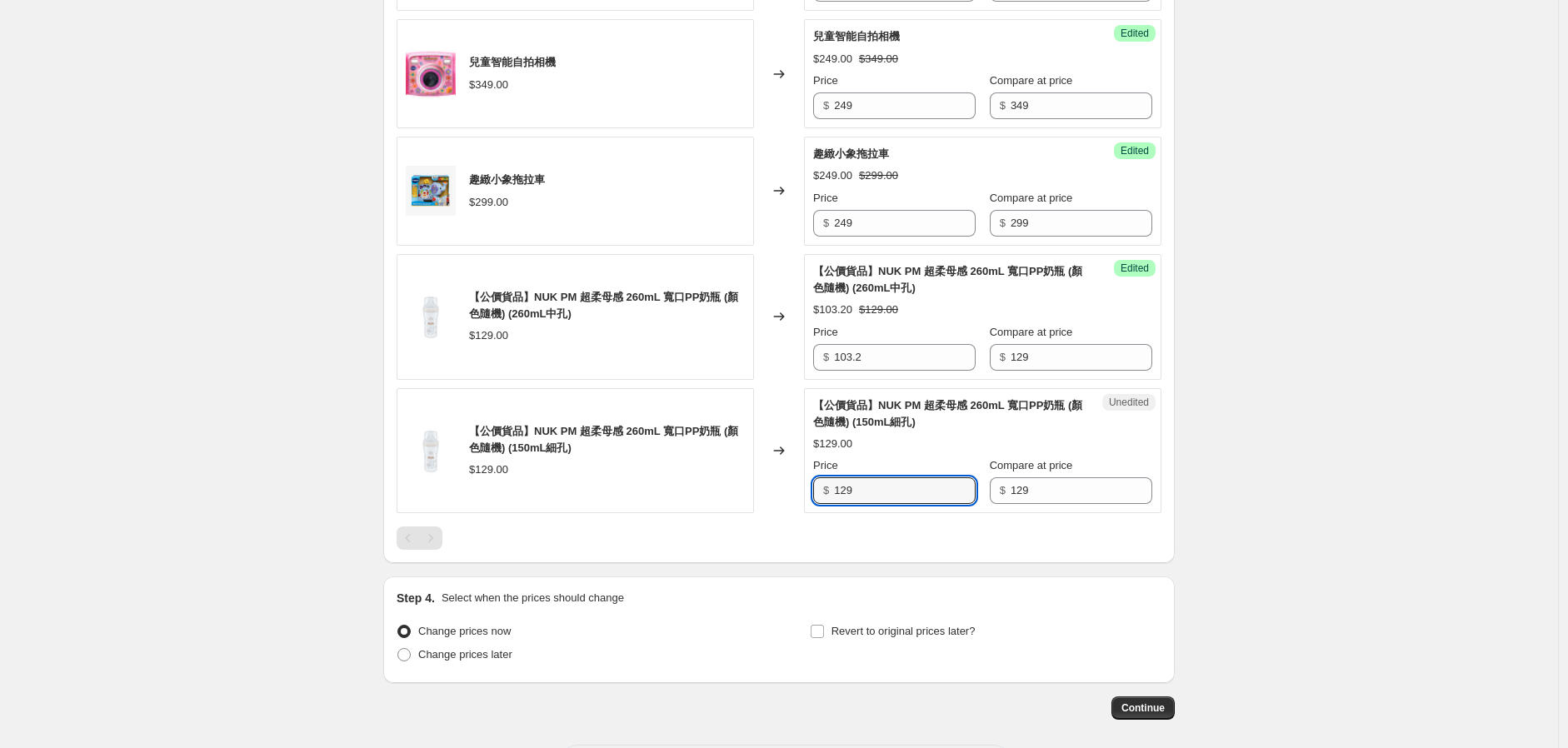
drag, startPoint x: 897, startPoint y: 486, endPoint x: 786, endPoint y: 503, distance: 112.3
click at [786, 502] on div "【公價貨品】NUK PM 超柔母感 260mL 寬口PP奶瓶 (顏色隨機) (150mL細孔) $129.00 Changed to Unedited 【公價…" at bounding box center [778, 451] width 765 height 126
type input "103.2"
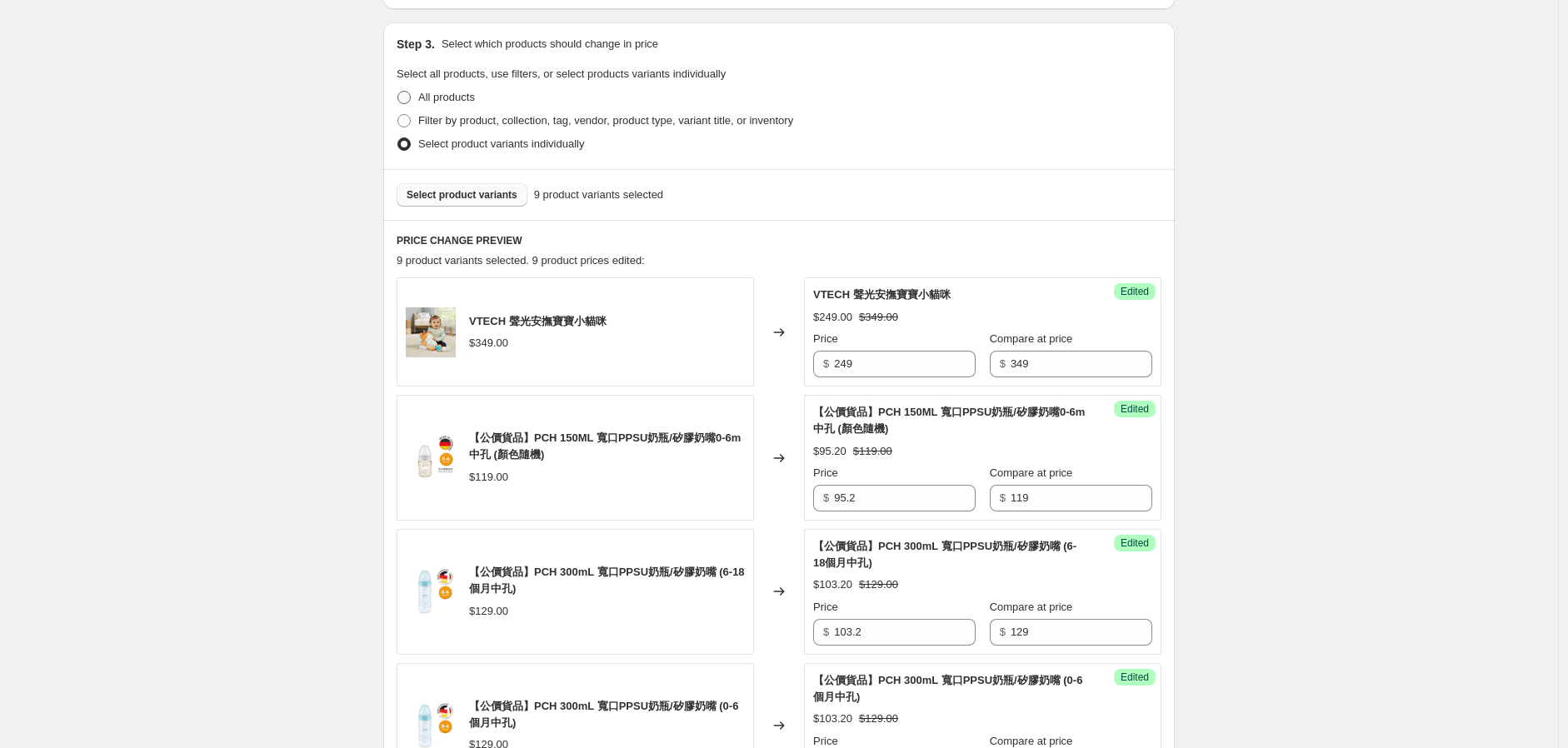
scroll to position [211, 0]
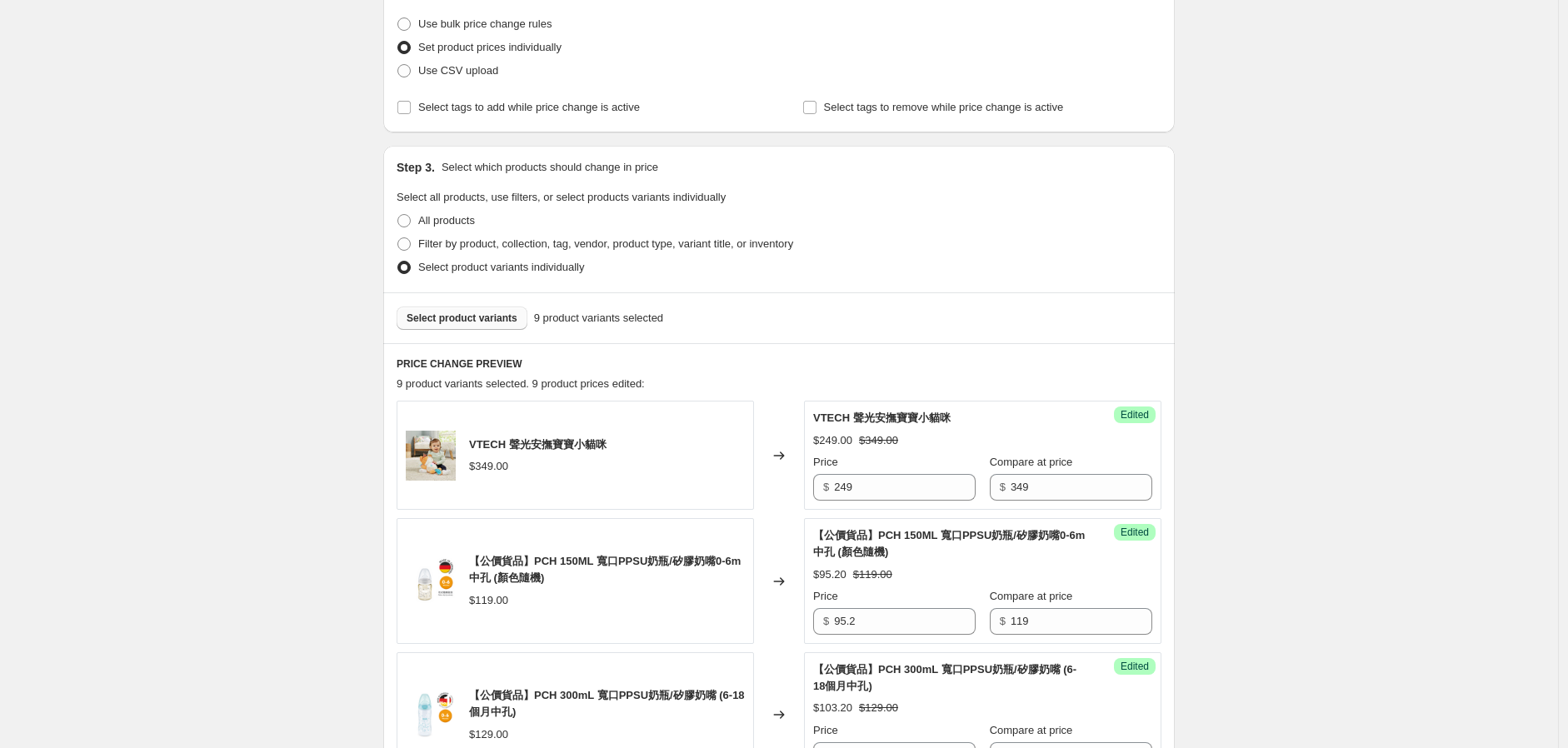
click at [460, 323] on span "Select product variants" at bounding box center [462, 318] width 111 height 14
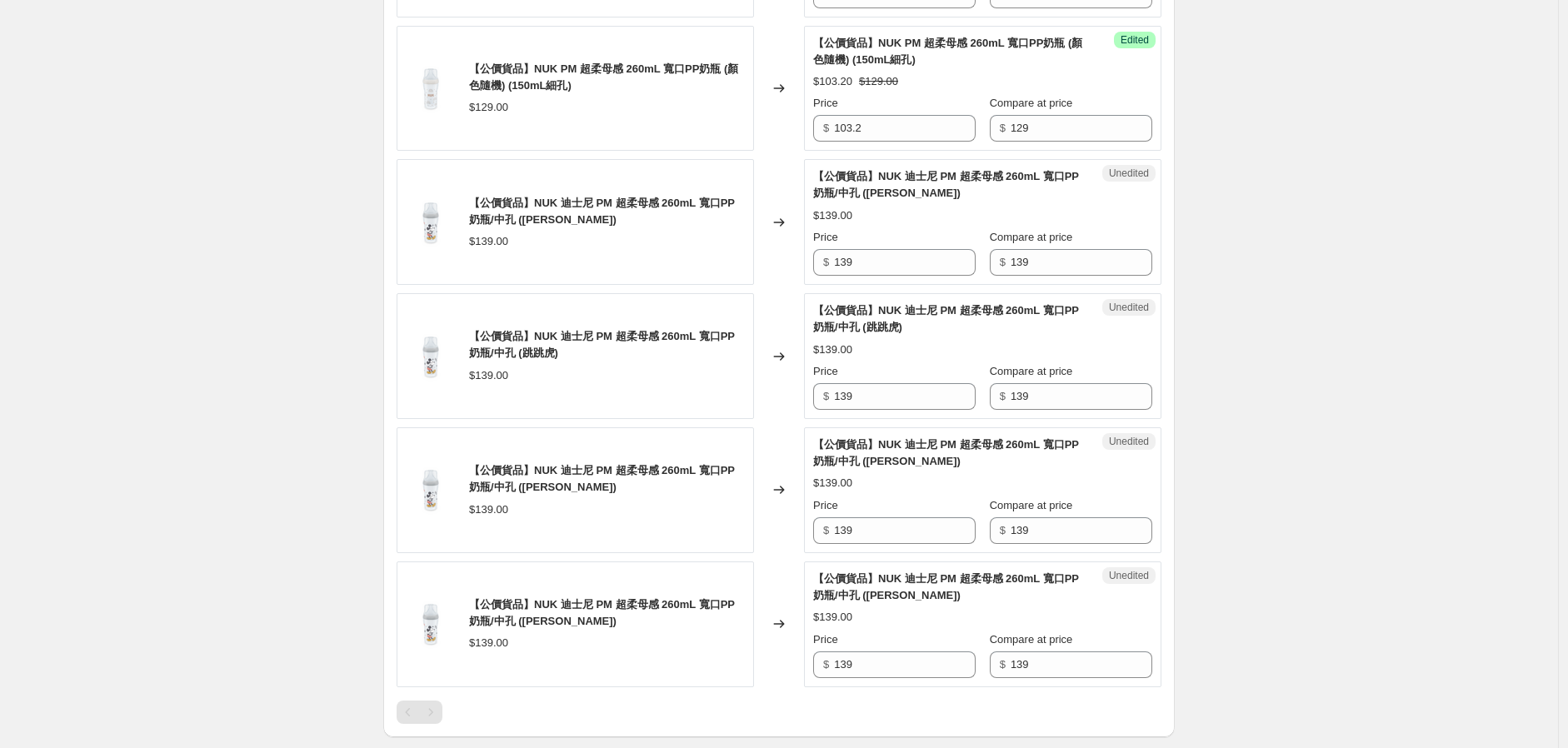
scroll to position [1562, 0]
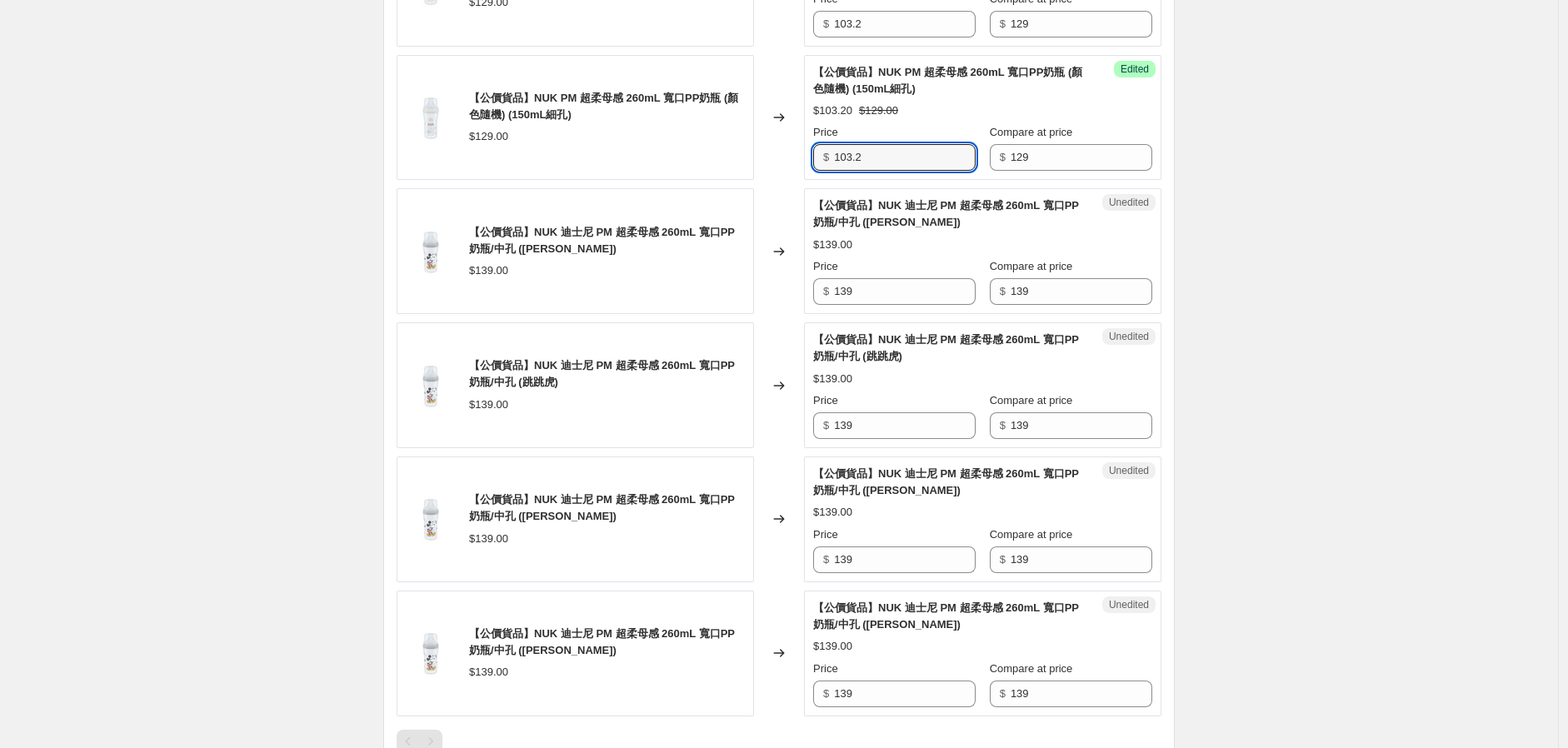
drag, startPoint x: 901, startPoint y: 161, endPoint x: 794, endPoint y: 177, distance: 108.2
click at [792, 173] on div "【公價貨品】NUK PM 超柔母感 260mL 寬口PP奶瓶 (顏色隨機) (150mL細孔) $129.00 Changed to Success Edit…" at bounding box center [778, 118] width 765 height 126
drag, startPoint x: 929, startPoint y: 298, endPoint x: 785, endPoint y: 295, distance: 144.0
click at [785, 295] on div "【公價貨品】NUK 迪士尼 PM 超柔母感 260mL 寬口PP奶瓶/中孔 (小熊維尼) $139.00 Changed to Unedited 【公價貨品】…" at bounding box center [778, 251] width 765 height 126
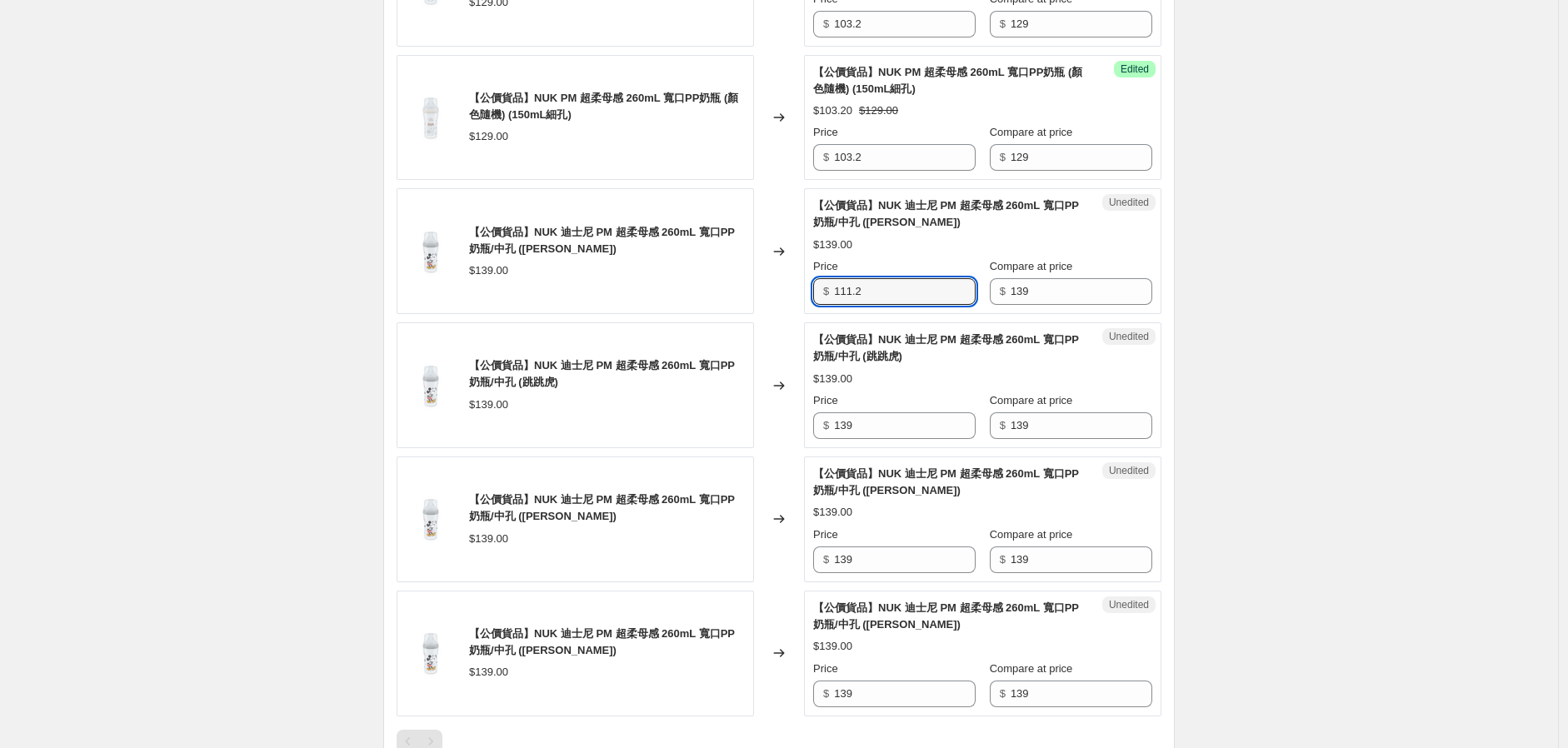
drag, startPoint x: 898, startPoint y: 295, endPoint x: 786, endPoint y: 296, distance: 112.0
click at [786, 295] on div "【公價貨品】NUK 迪士尼 PM 超柔母感 260mL 寬口PP奶瓶/中孔 (小熊維尼) $139.00 Changed to Unedited 【公價貨品】…" at bounding box center [778, 251] width 765 height 126
type input "111.2"
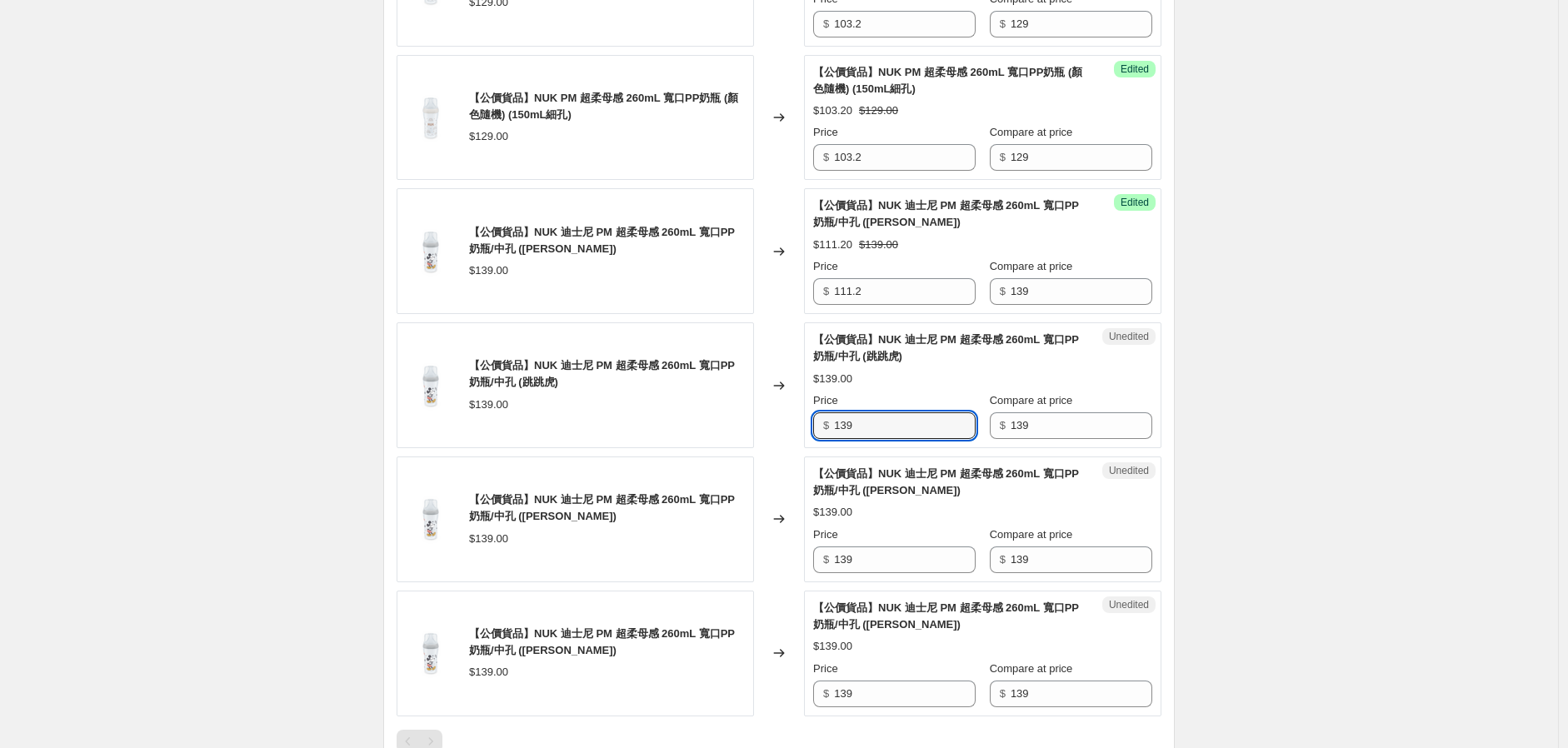
drag, startPoint x: 888, startPoint y: 429, endPoint x: 753, endPoint y: 449, distance: 136.5
click at [745, 440] on div "【公價貨品】NUK 迪士尼 PM 超柔母感 260mL 寬口PP奶瓶/中孔 (跳跳虎) $139.00 Changed to Unedited 【公價貨品】N…" at bounding box center [778, 385] width 765 height 126
paste input "11.2"
type input "111.2"
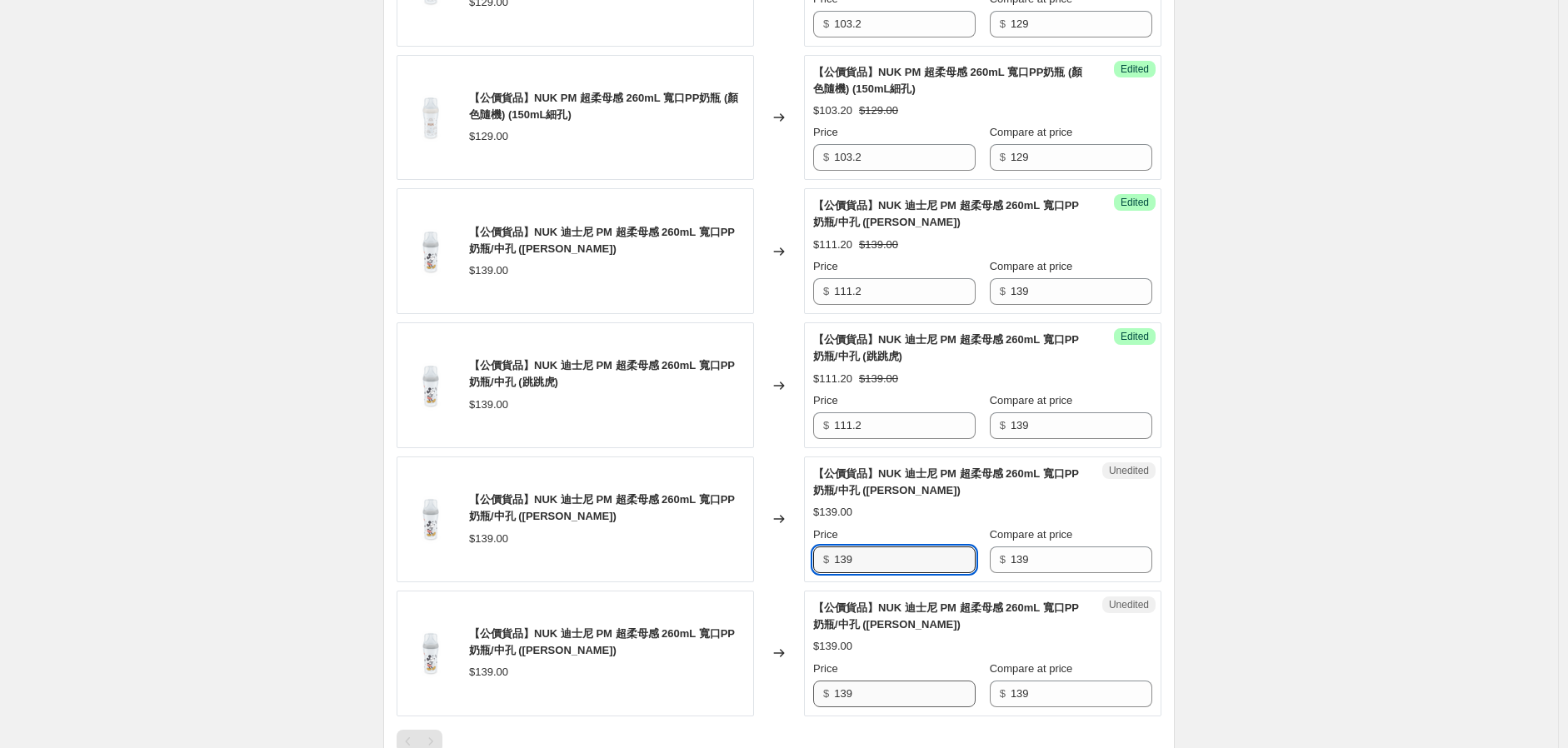
paste input "11.2"
type input "111.2"
click at [760, 712] on div "【公價貨品】NUK 迪士尼 PM 超柔母感 260mL 寬口PP奶瓶/中孔 ([PERSON_NAME]) $139.00 Changed to Unedit…" at bounding box center [778, 653] width 765 height 126
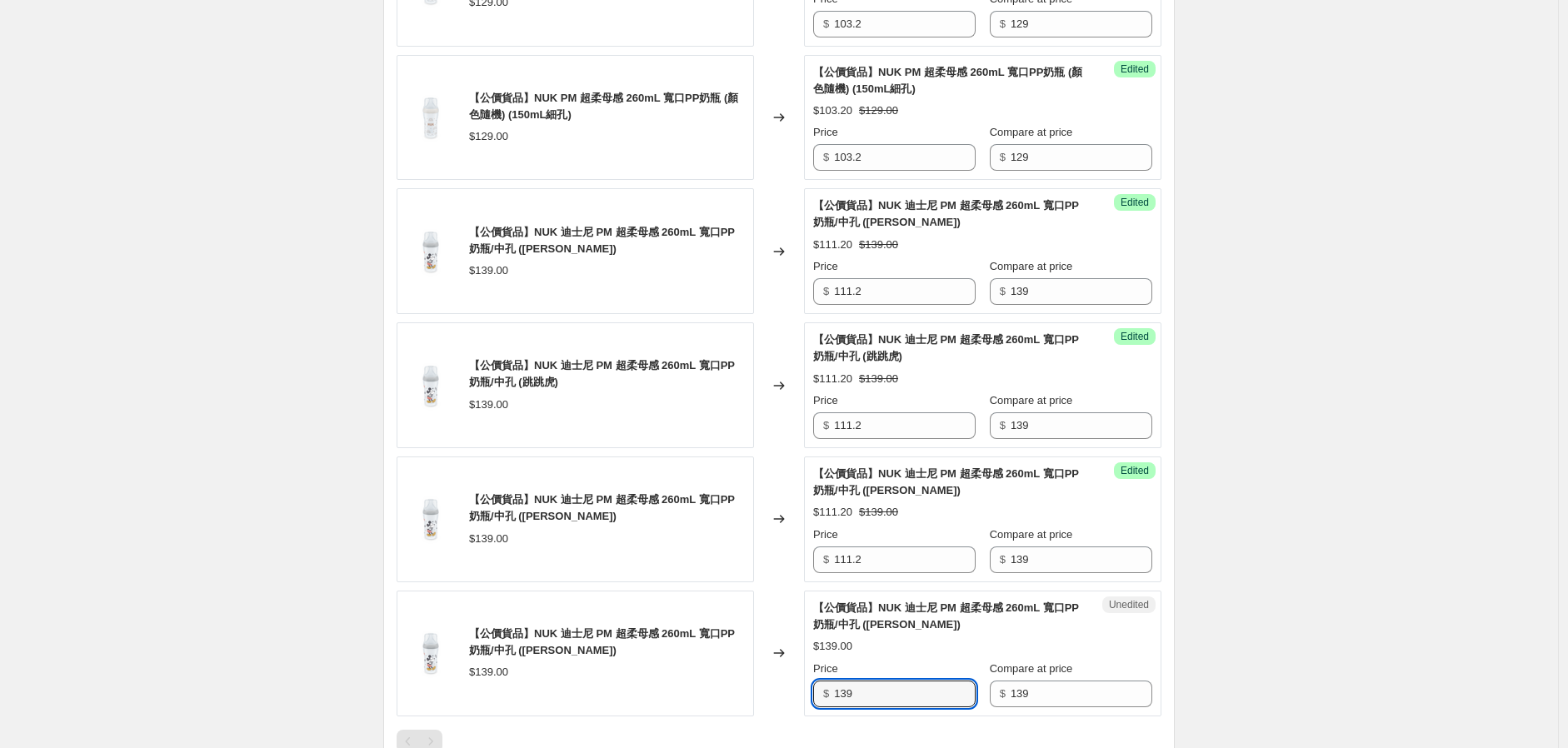
paste input "11.2"
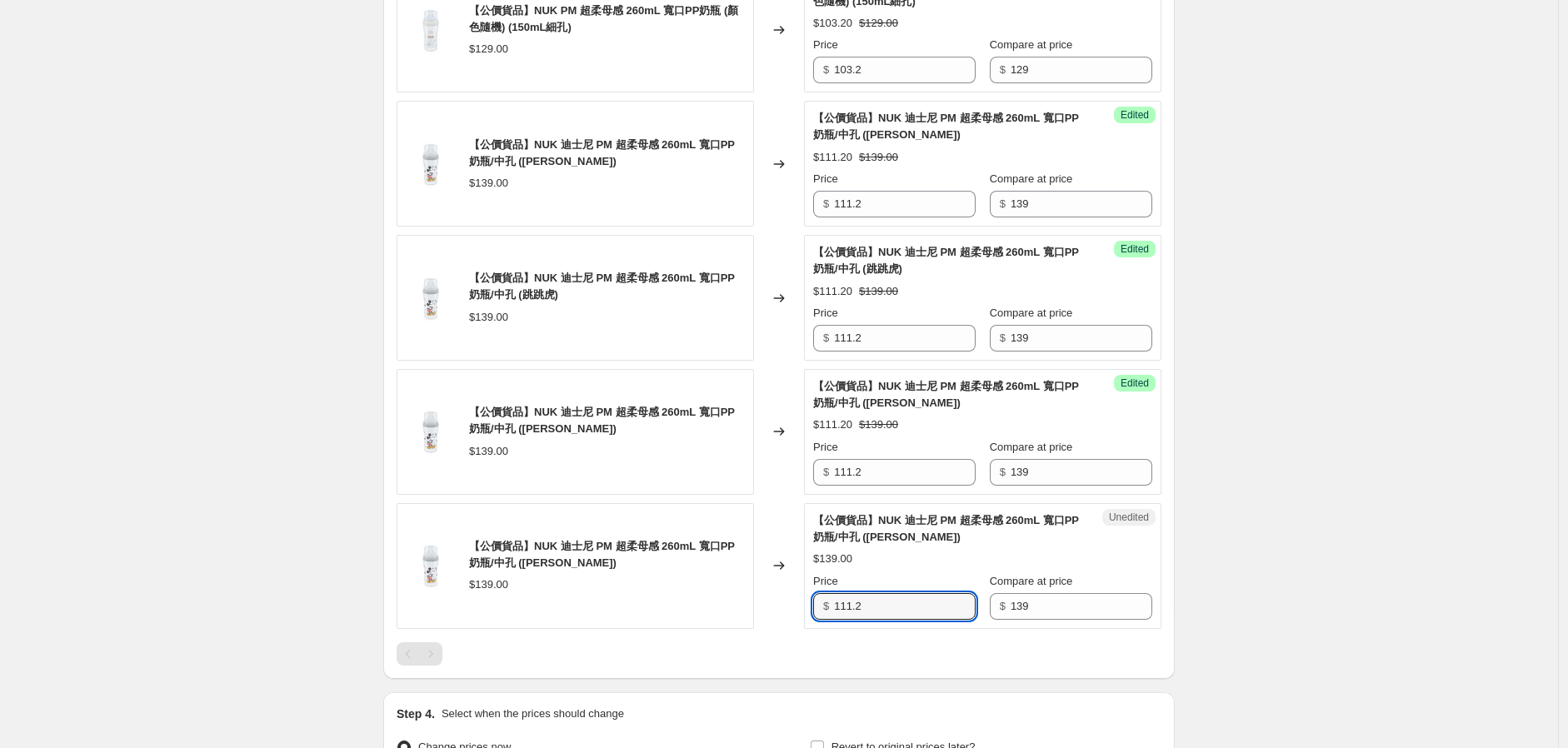
scroll to position [1746, 0]
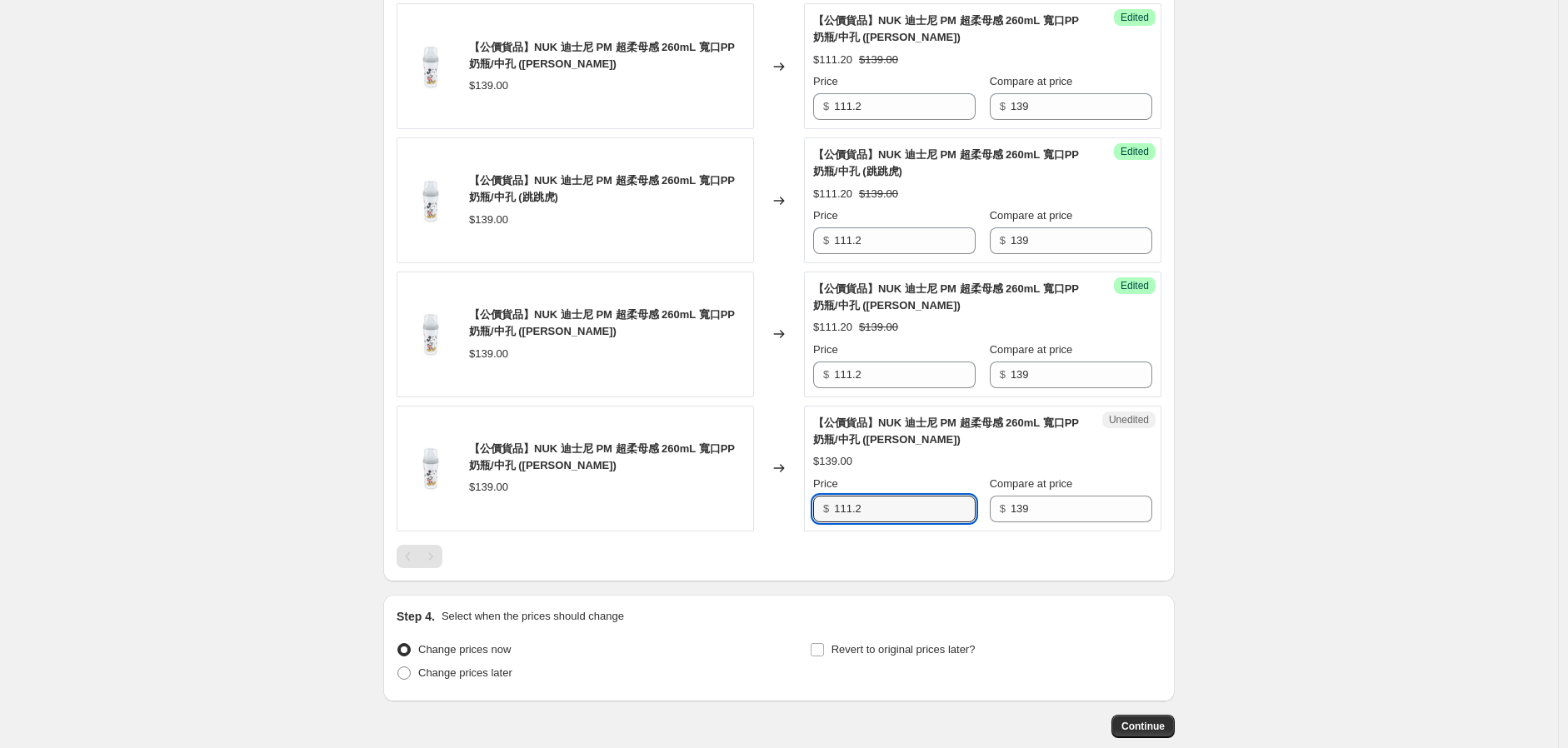
type input "111.2"
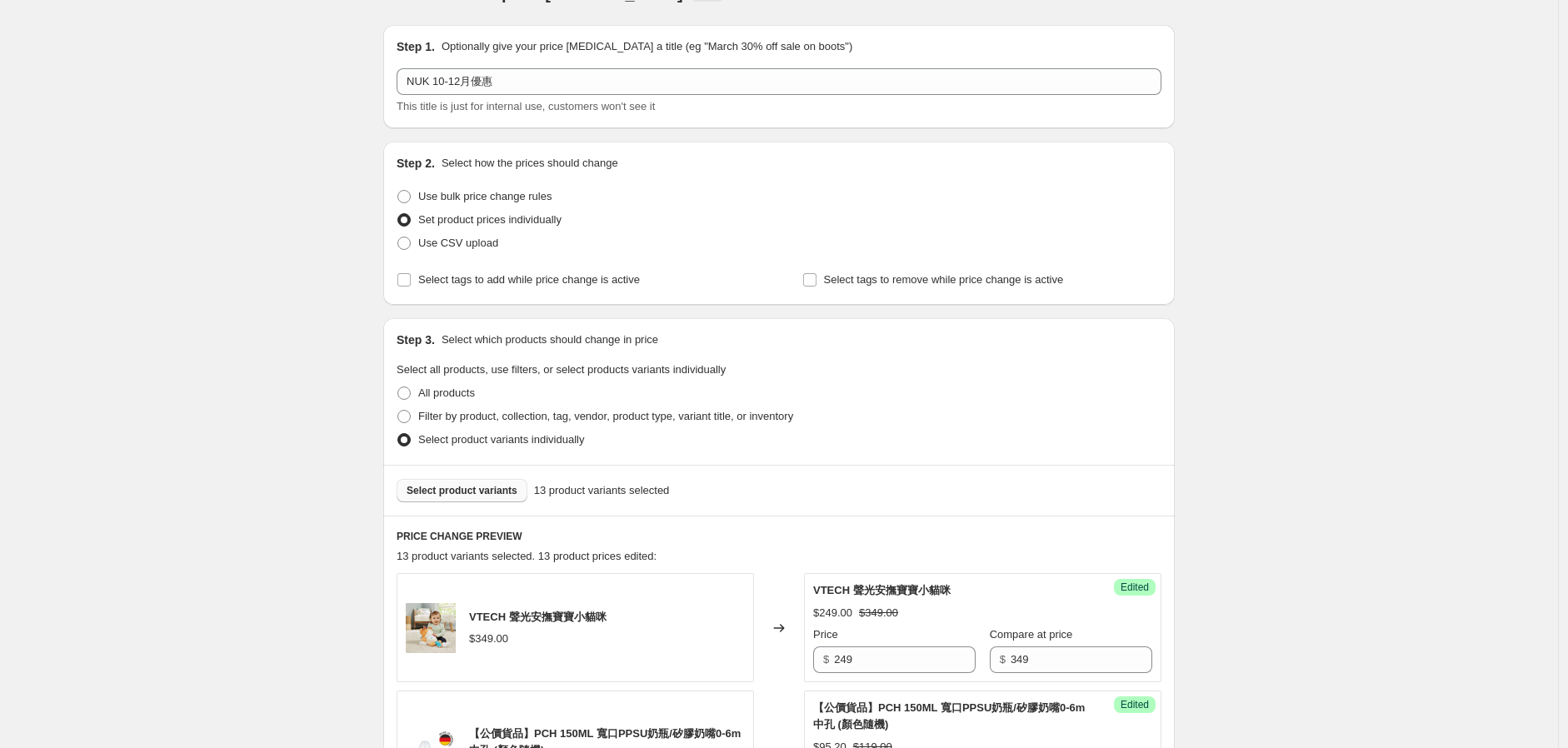
scroll to position [0, 0]
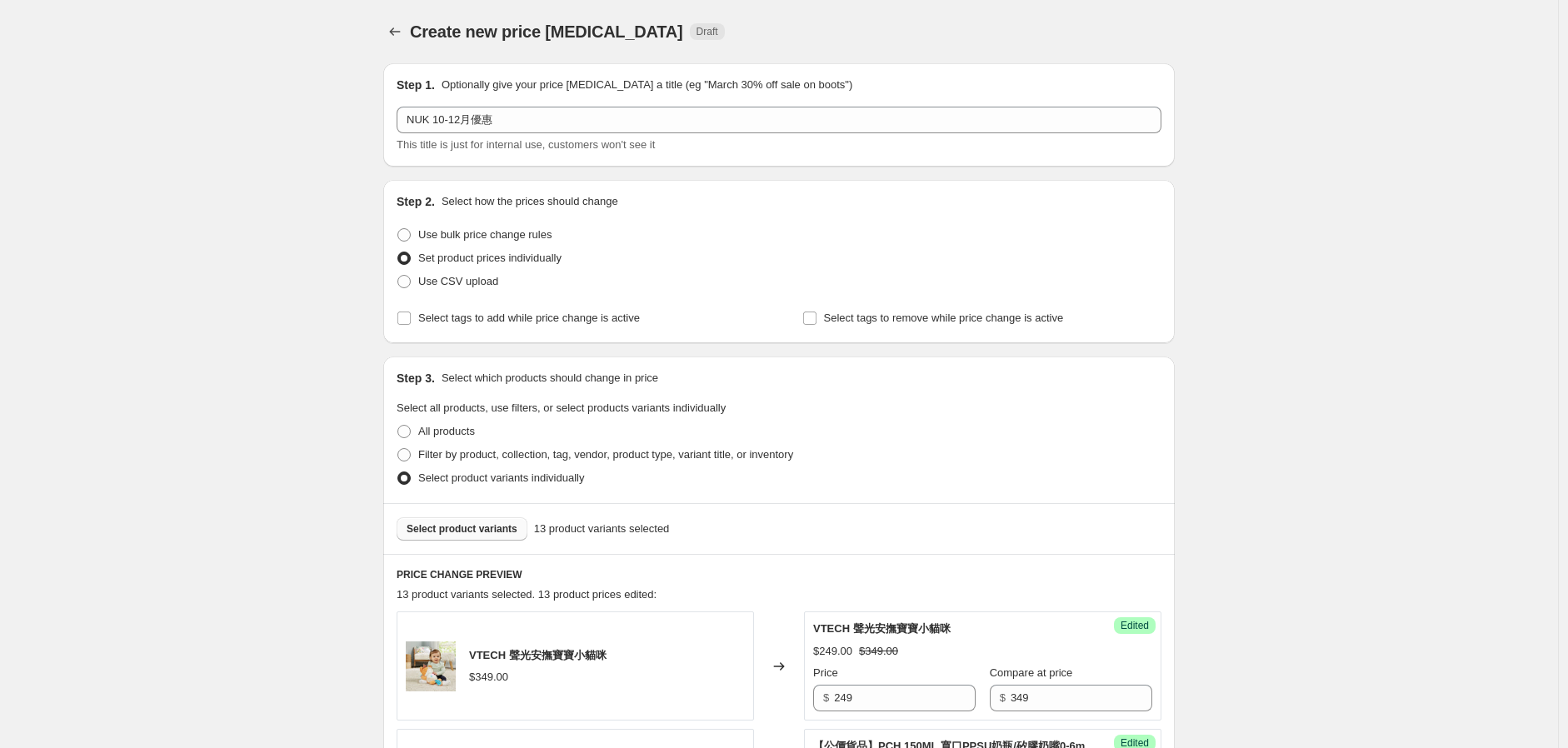
click at [482, 536] on button "Select product variants" at bounding box center [461, 529] width 131 height 23
click at [480, 523] on span "Select product variants" at bounding box center [462, 528] width 111 height 14
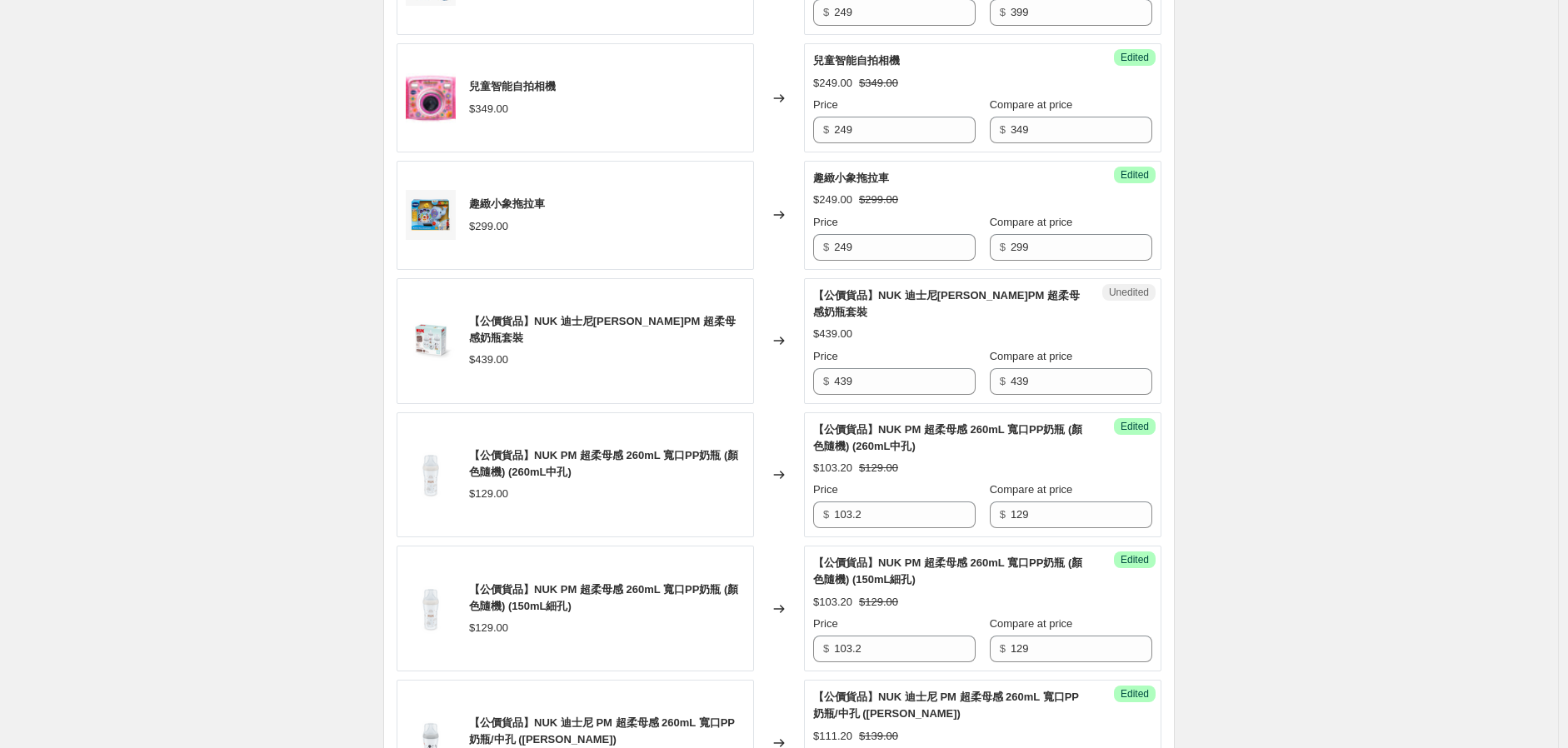
scroll to position [1110, 0]
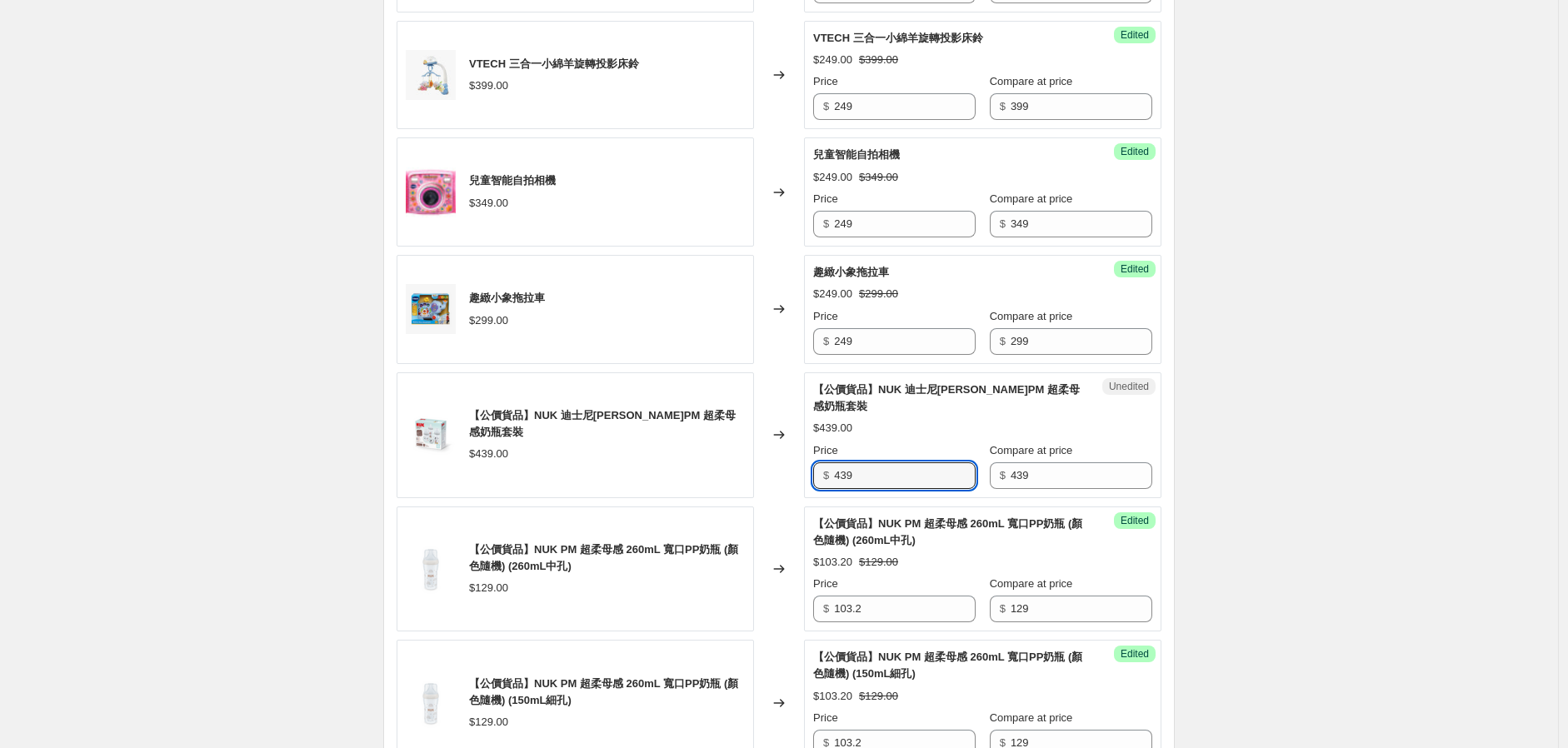
click at [711, 504] on div "VTECH 聲光安撫寶寶小貓咪 $349.00 Changed to Success Edited VTECH 聲光安撫寶寶小貓咪 $249.00 $349.…" at bounding box center [778, 401] width 765 height 1800
type input "329"
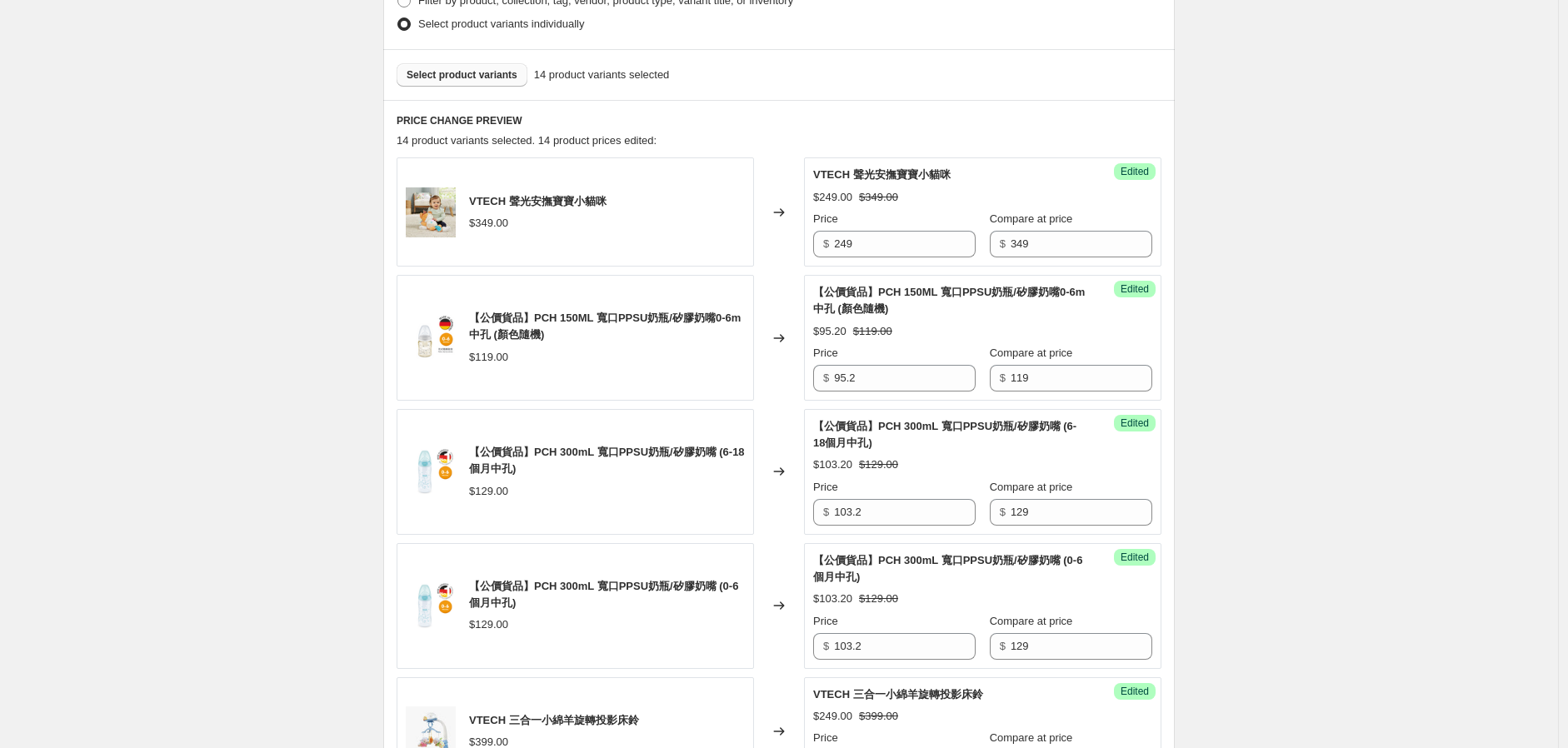
scroll to position [277, 0]
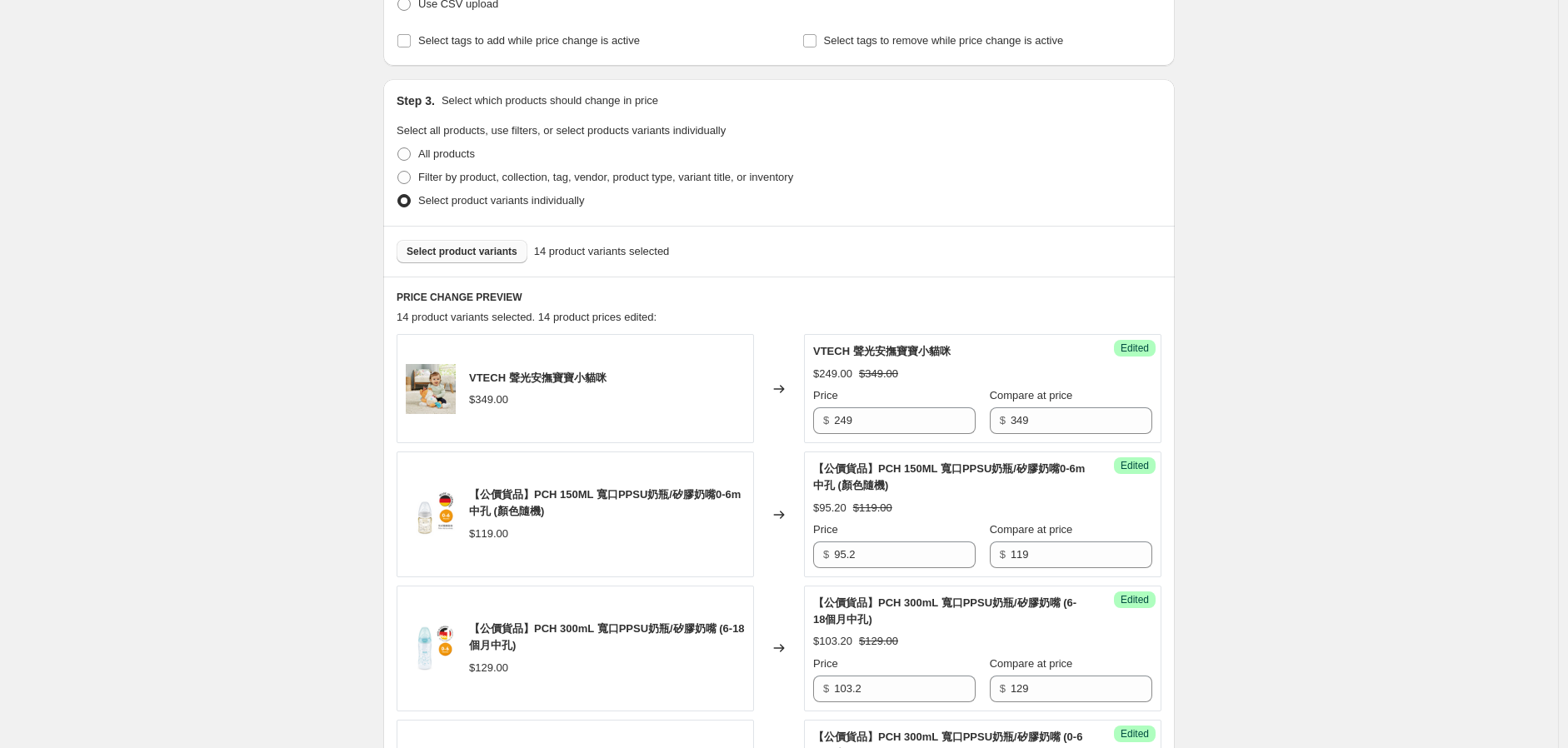
click at [460, 254] on span "Select product variants" at bounding box center [462, 251] width 111 height 14
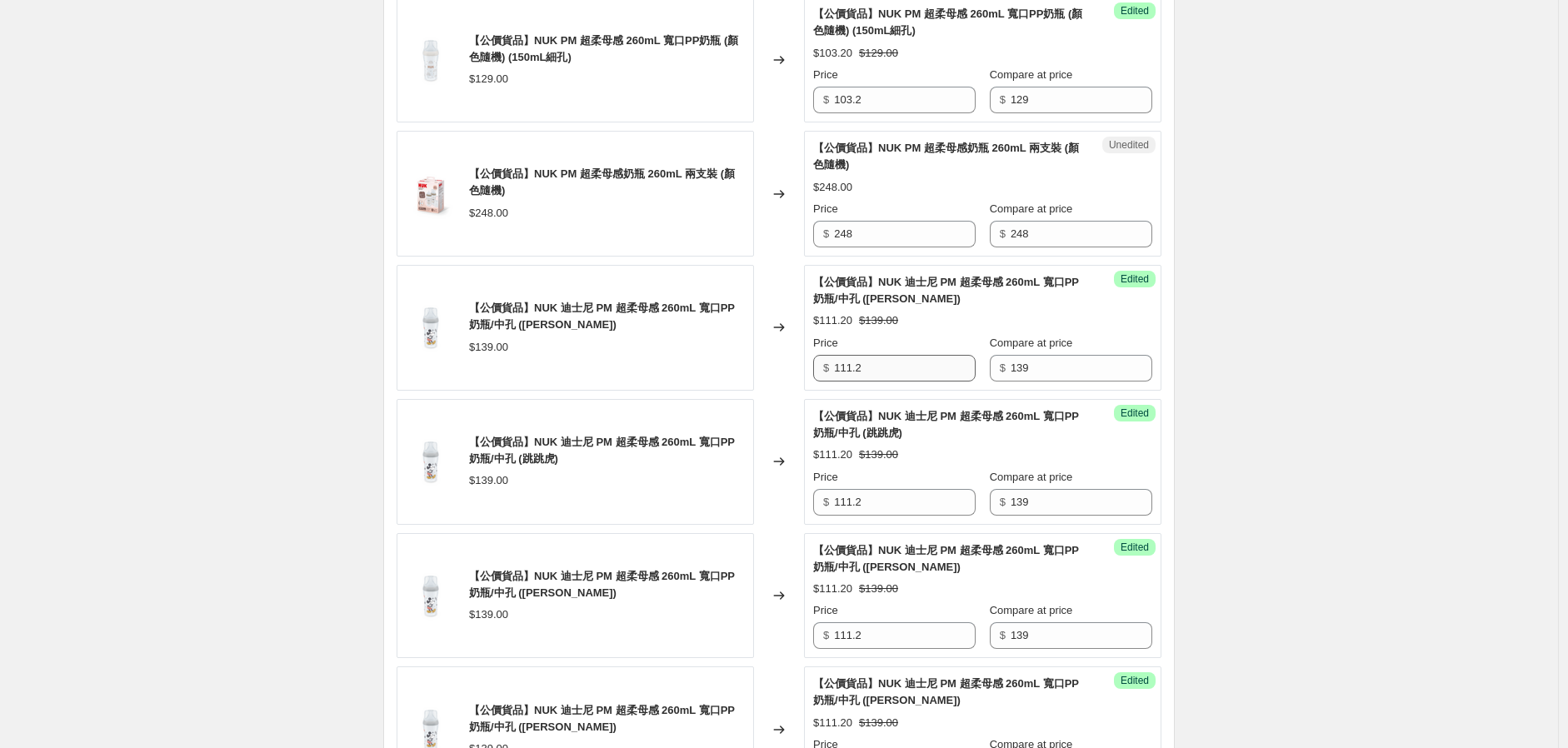
scroll to position [1758, 0]
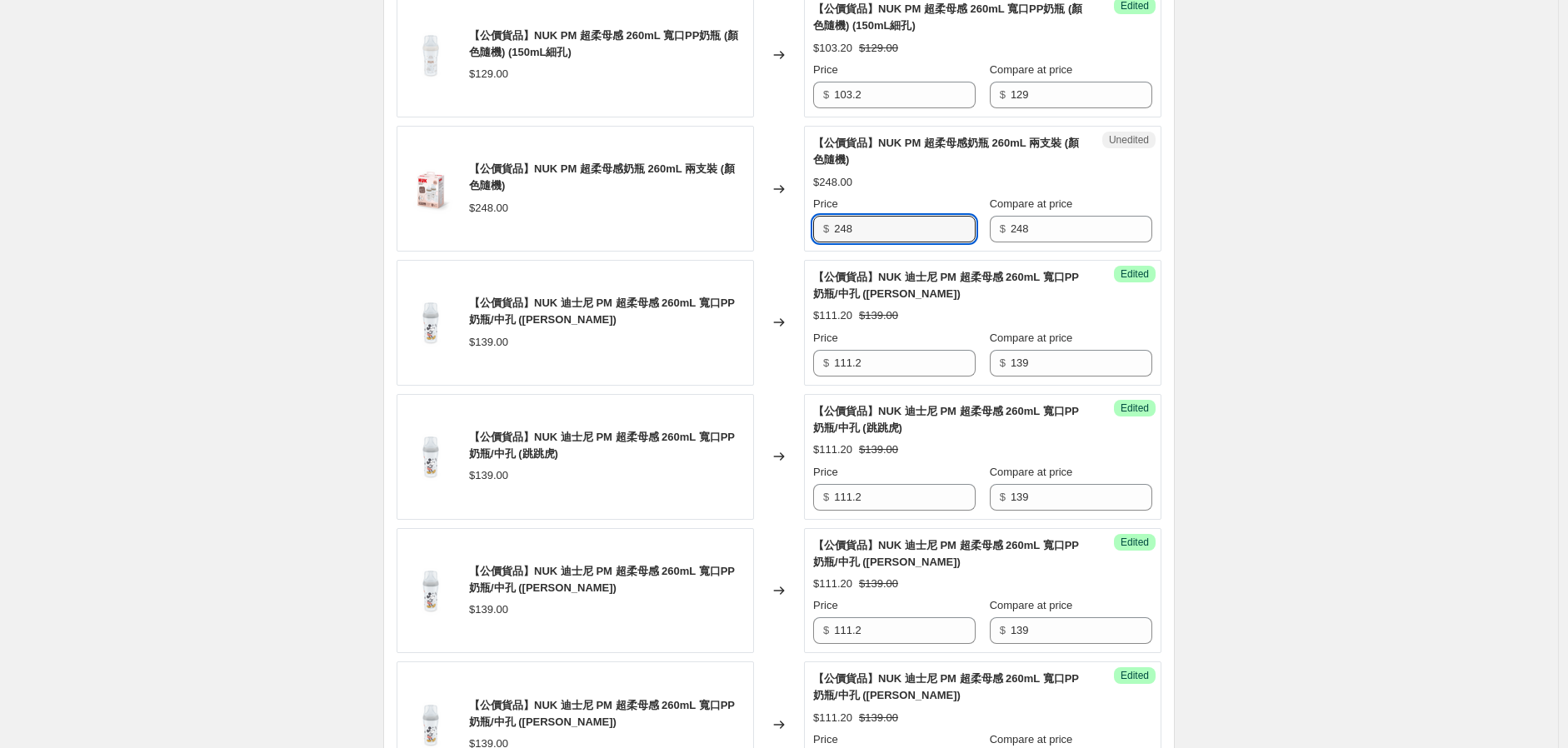
drag, startPoint x: 895, startPoint y: 238, endPoint x: 693, endPoint y: 252, distance: 202.5
click at [694, 251] on div "【公價貨品】NUK PM 超柔母感奶瓶 260mL 兩支裝 (顏色隨機) $248.00 Changed to Unedited 【公價貨品】NUK PM 超…" at bounding box center [778, 189] width 765 height 126
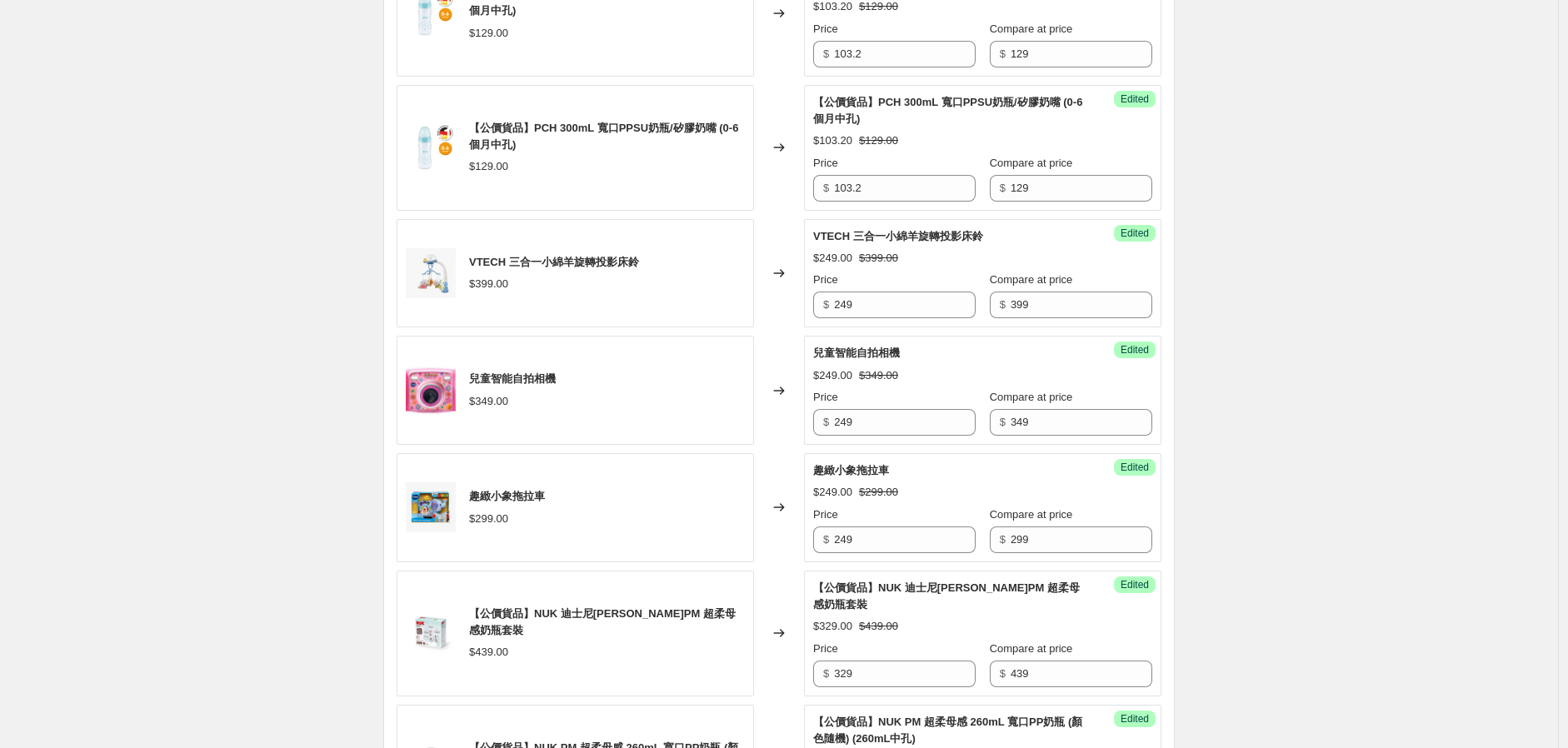
scroll to position [811, 0]
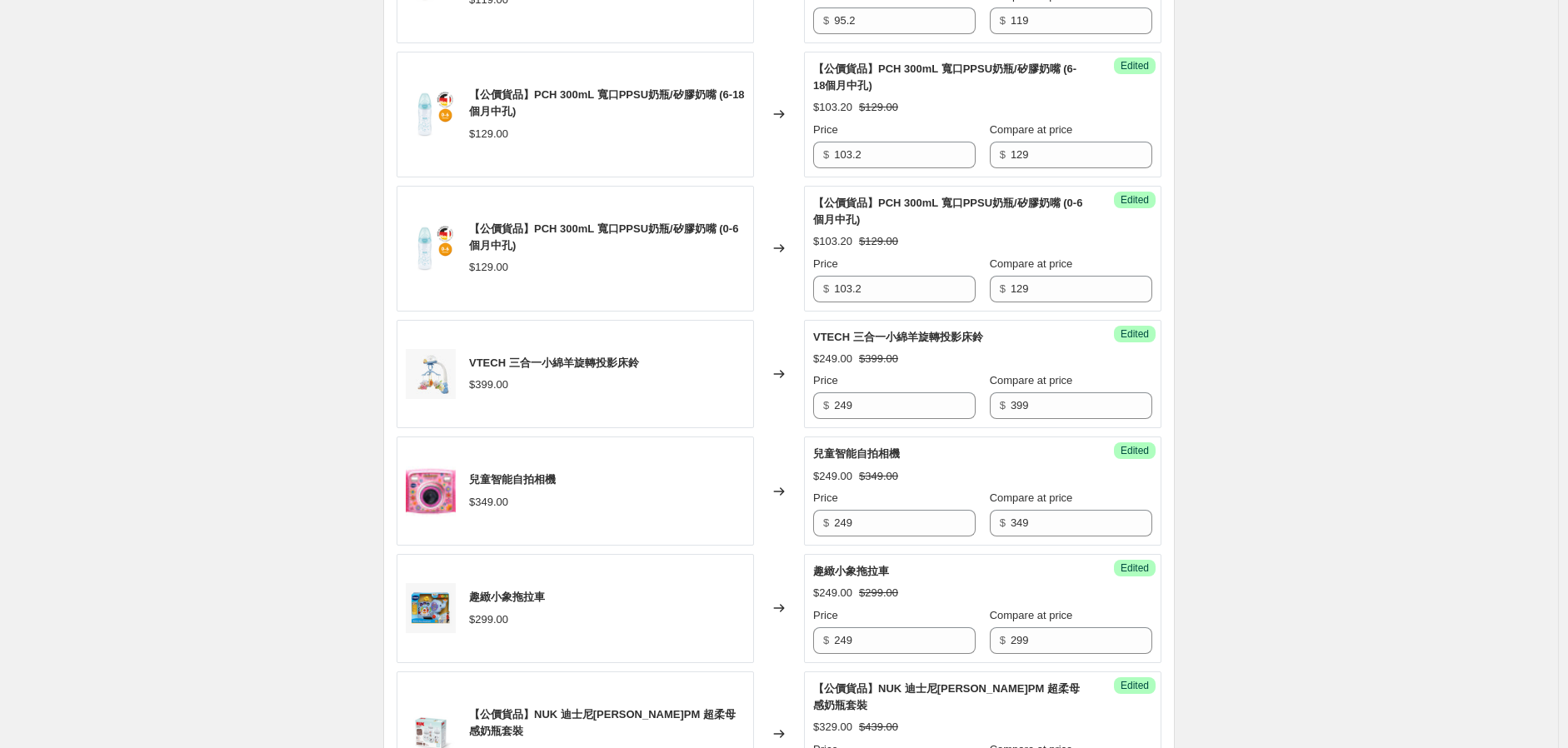
type input "179"
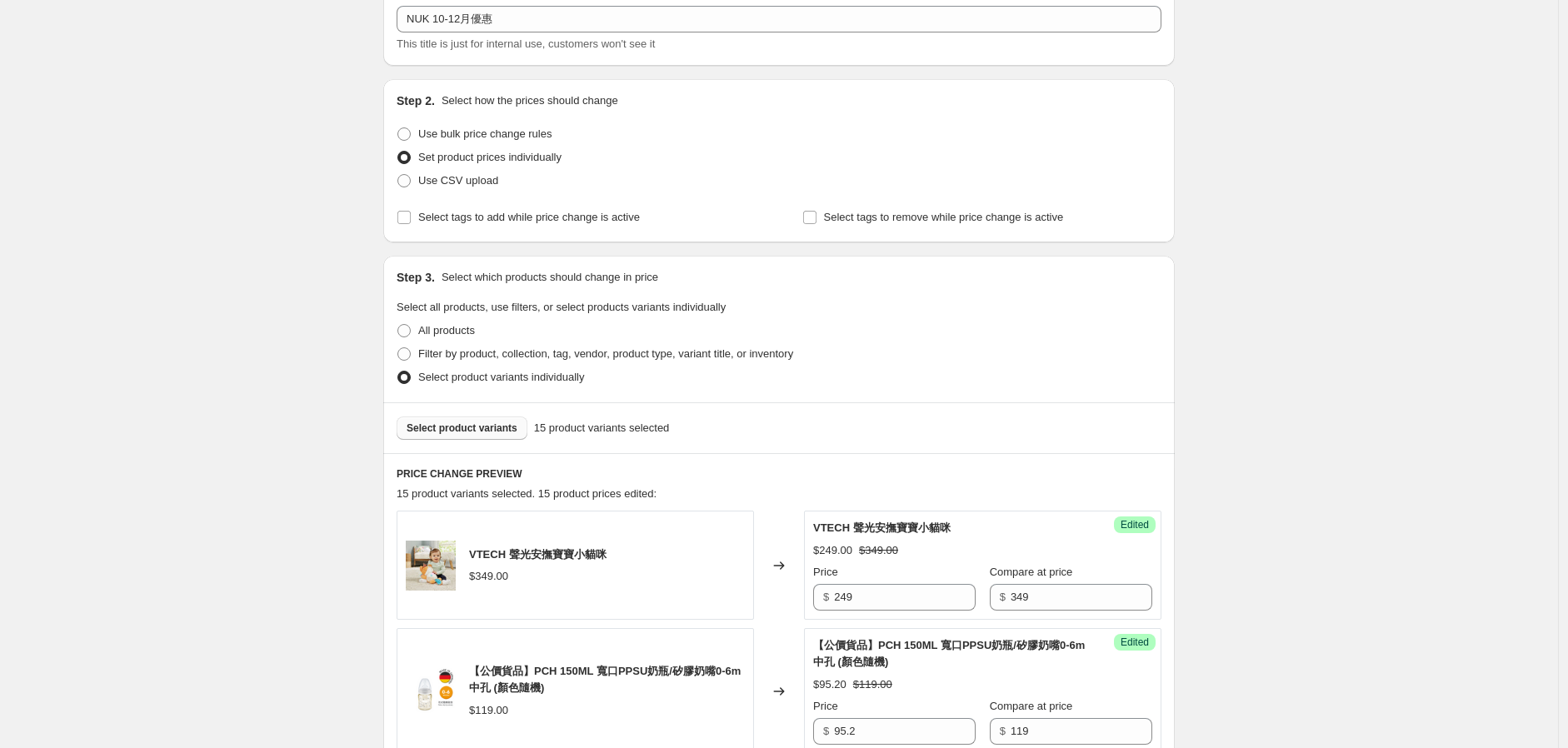
scroll to position [0, 0]
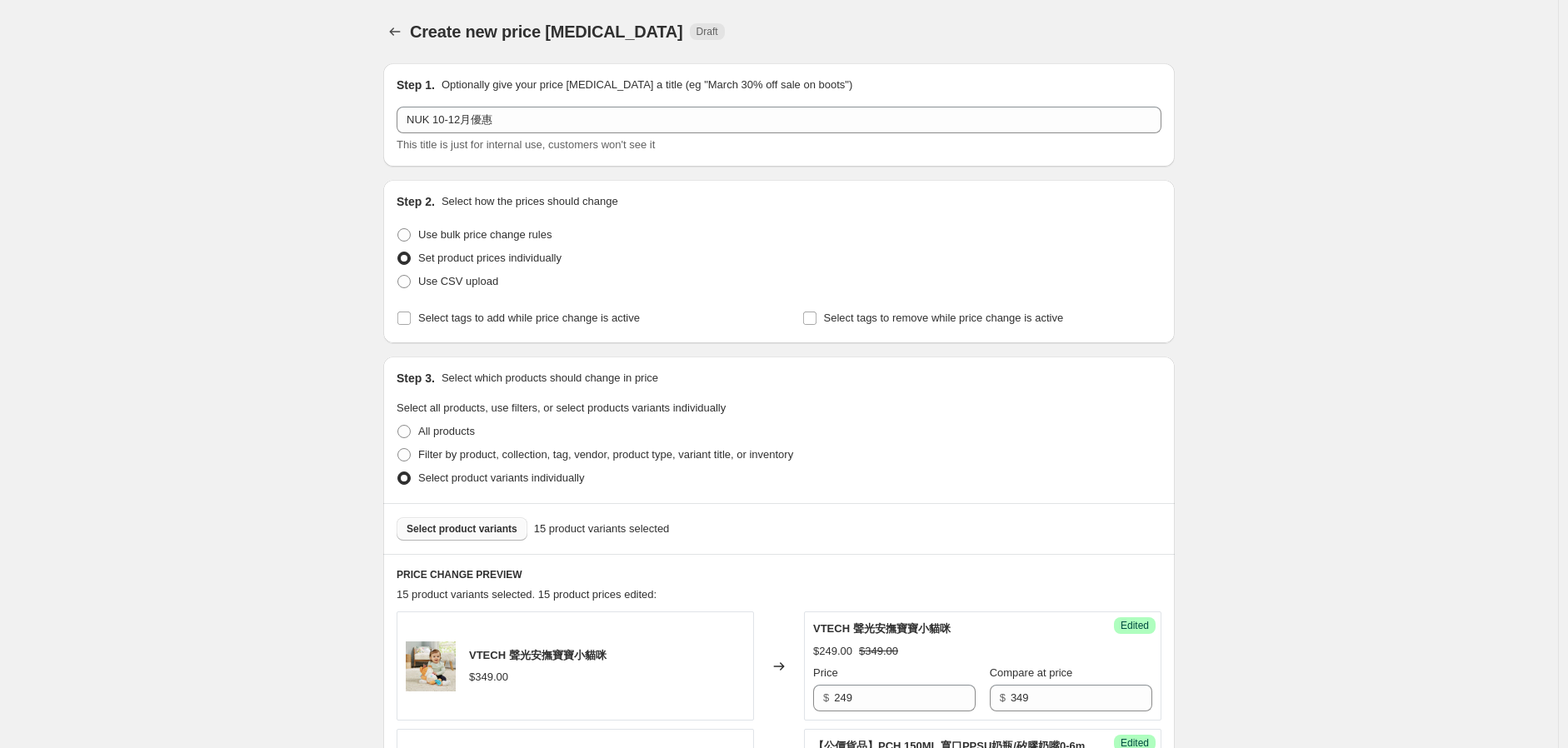
click at [463, 541] on div "Select product variants 15 product variants selected" at bounding box center [779, 528] width 792 height 50
click at [468, 532] on span "Select product variants" at bounding box center [462, 528] width 111 height 14
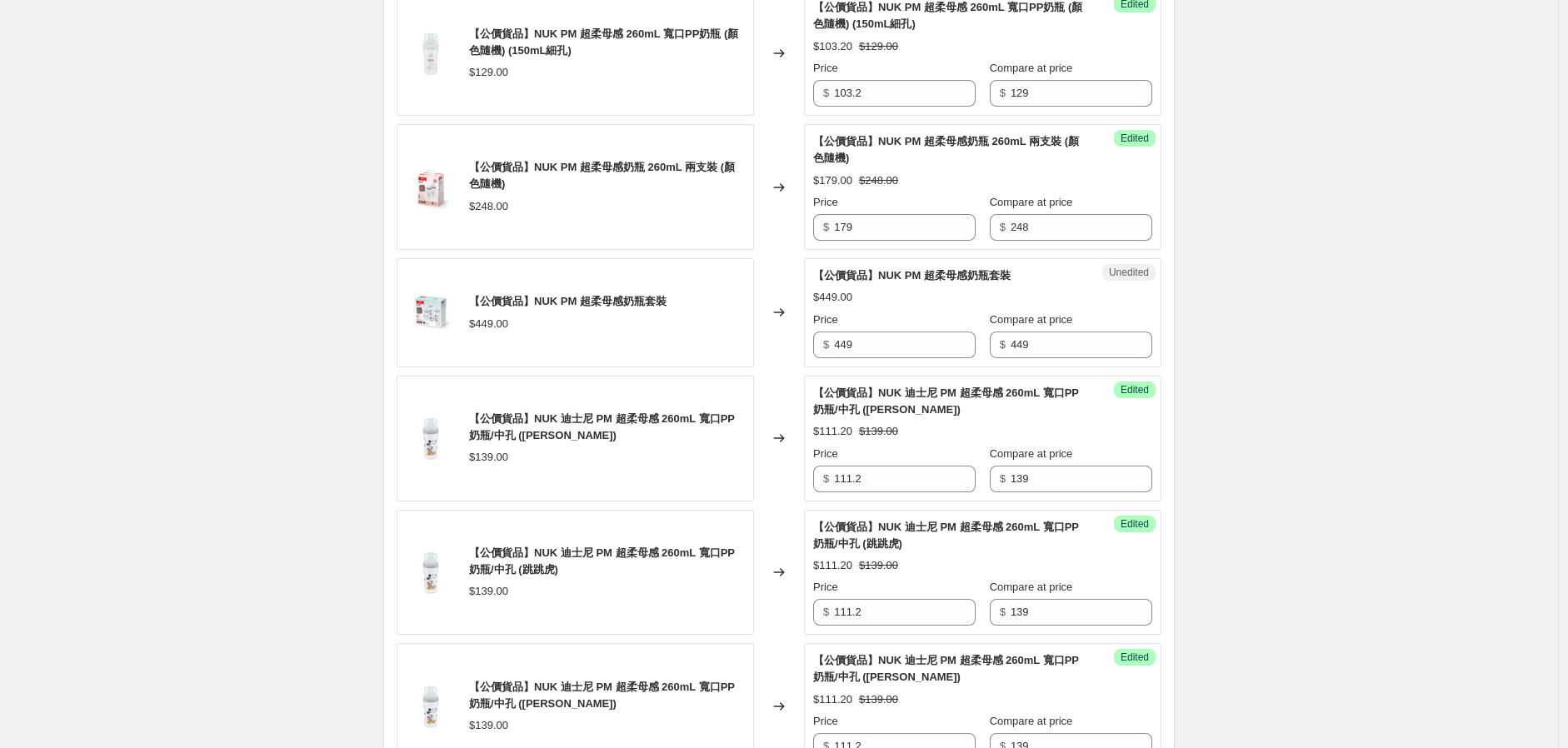
scroll to position [1758, 0]
drag, startPoint x: 789, startPoint y: 361, endPoint x: 775, endPoint y: 365, distance: 14.6
click at [775, 365] on div "【公價貨品】NUK PM 超柔母感奶瓶套裝 $449.00 Changed to Unedited 【公價貨品】NUK PM 超柔母感奶瓶套裝 $449.00…" at bounding box center [778, 314] width 765 height 109
type input "339"
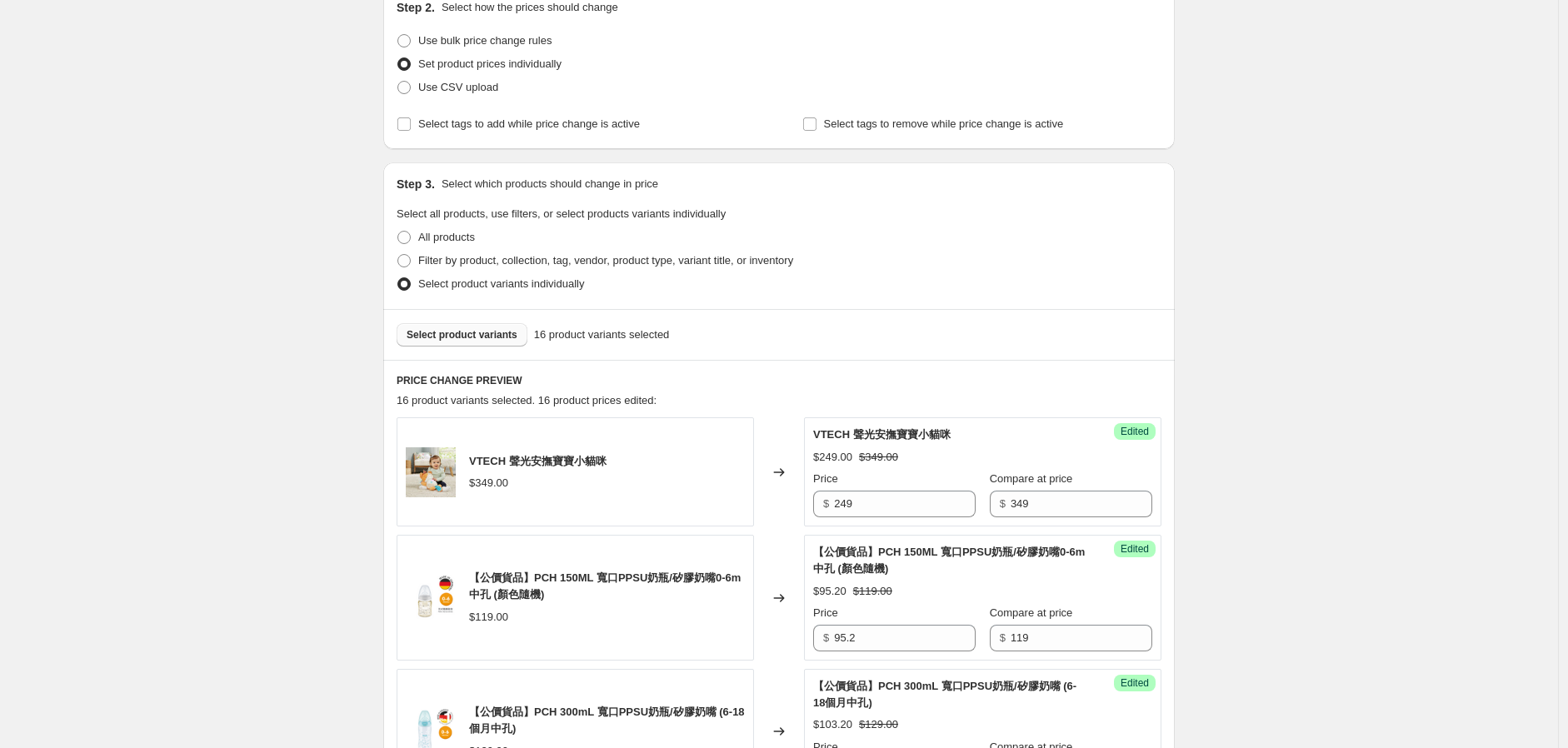
scroll to position [277, 0]
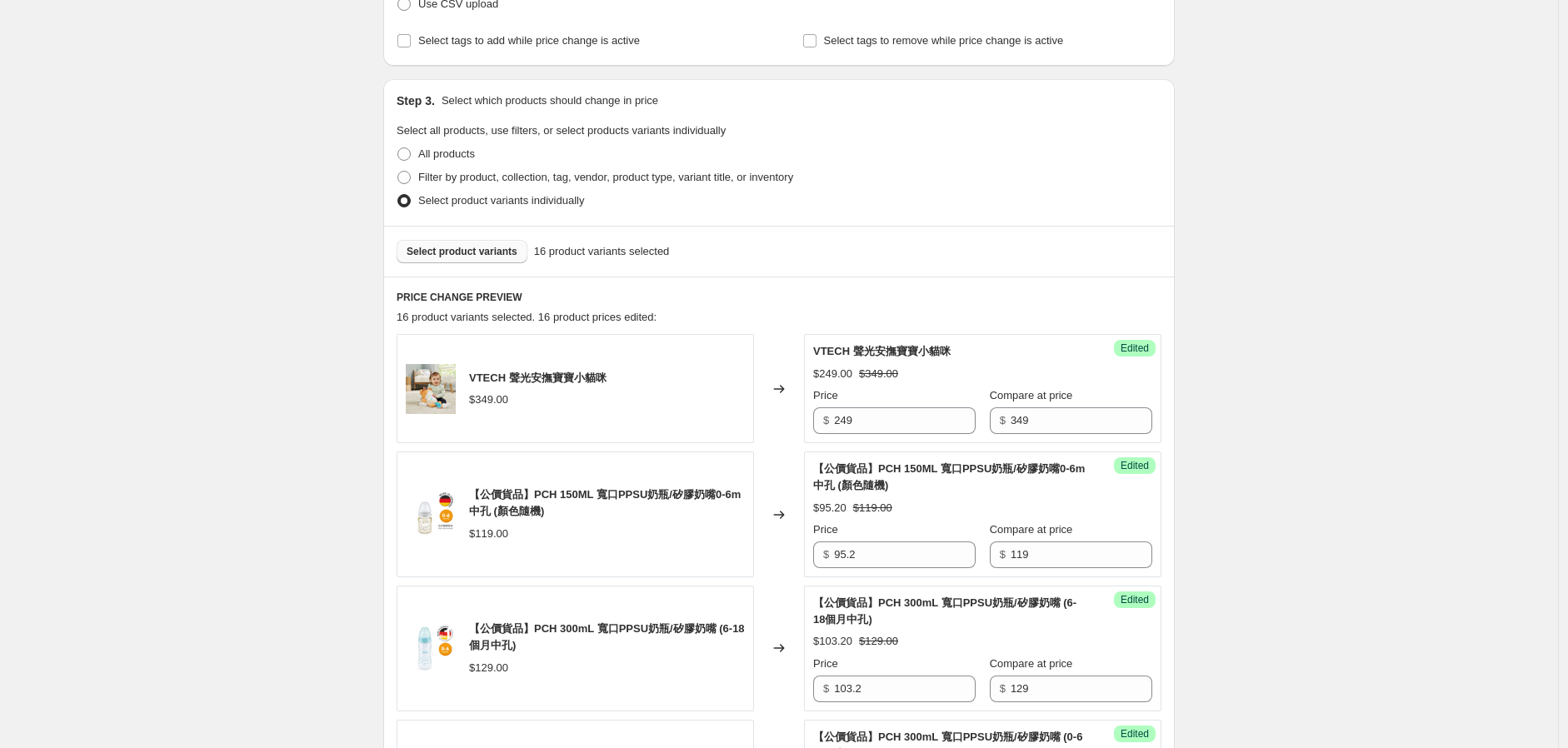
click at [477, 258] on button "Select product variants" at bounding box center [461, 251] width 131 height 23
click at [476, 250] on span "Select product variants" at bounding box center [462, 251] width 111 height 14
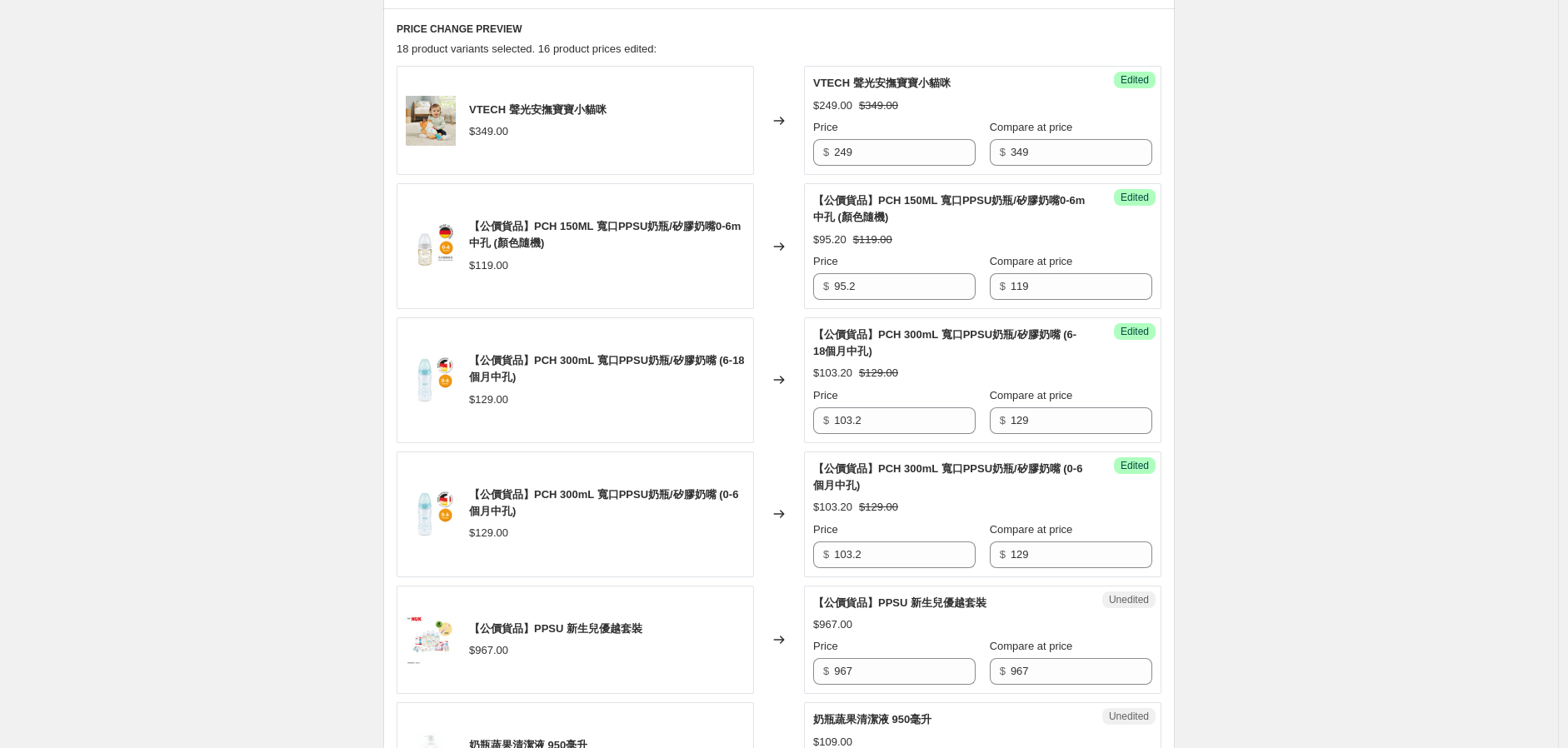
scroll to position [740, 0]
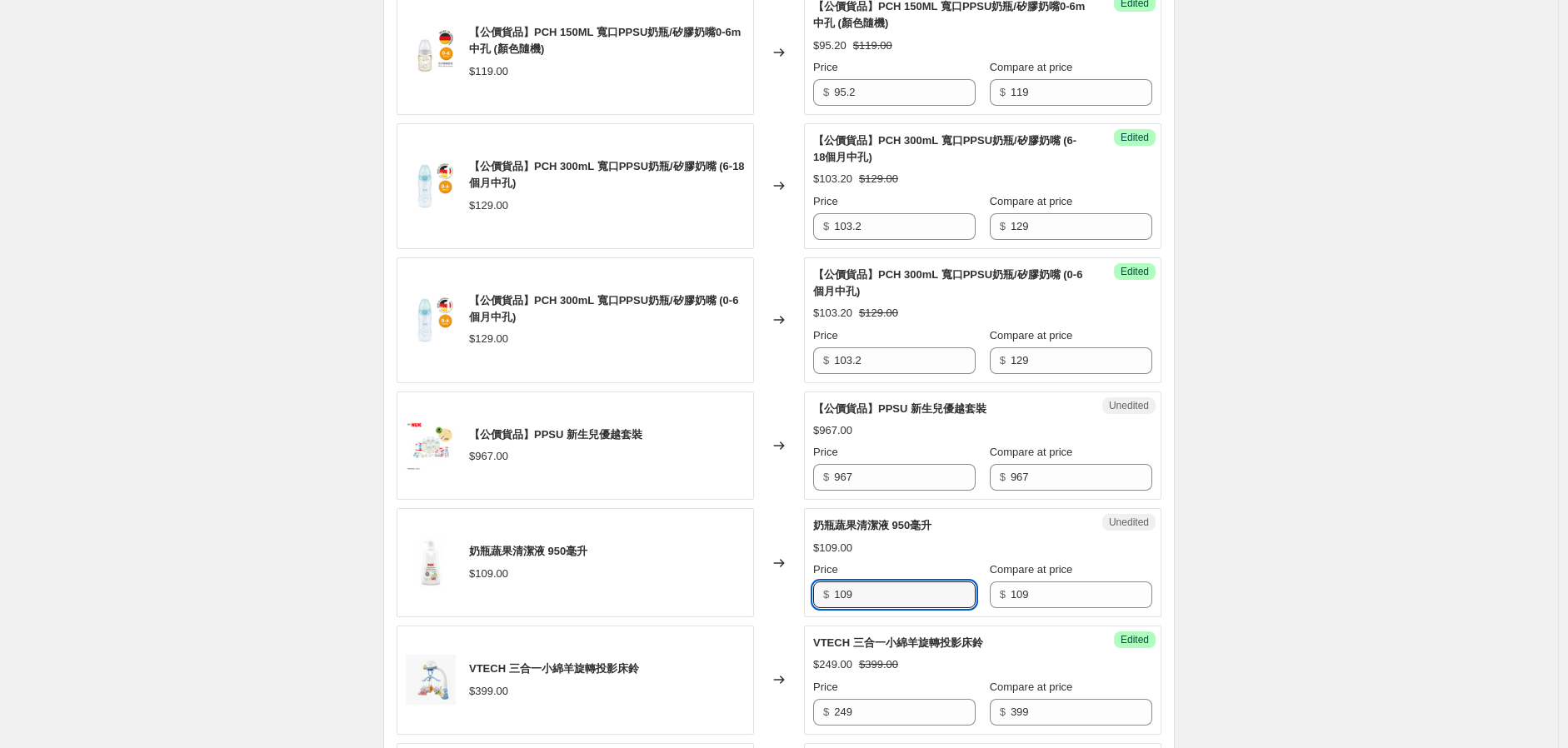
drag, startPoint x: 902, startPoint y: 602, endPoint x: 820, endPoint y: 600, distance: 82.0
click at [820, 600] on div "$ 109" at bounding box center [894, 595] width 162 height 27
type input "89"
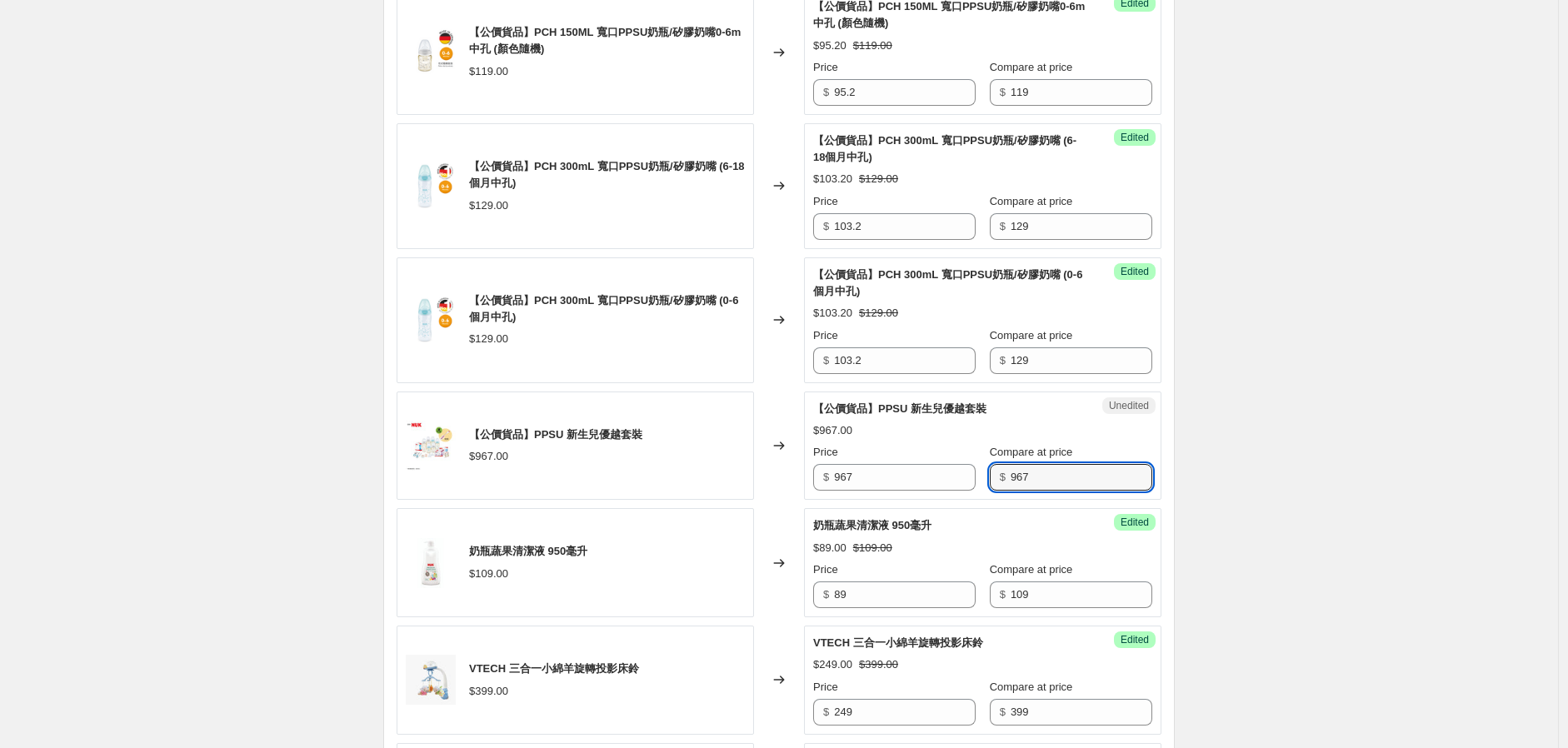
drag, startPoint x: 1052, startPoint y: 480, endPoint x: 814, endPoint y: 470, distance: 238.2
click at [811, 467] on div "Unedited 【公價貨品】PPSU 新生兒優越套裝 $967.00 Price $ 967 Compare at price $ 967" at bounding box center [983, 446] width 358 height 109
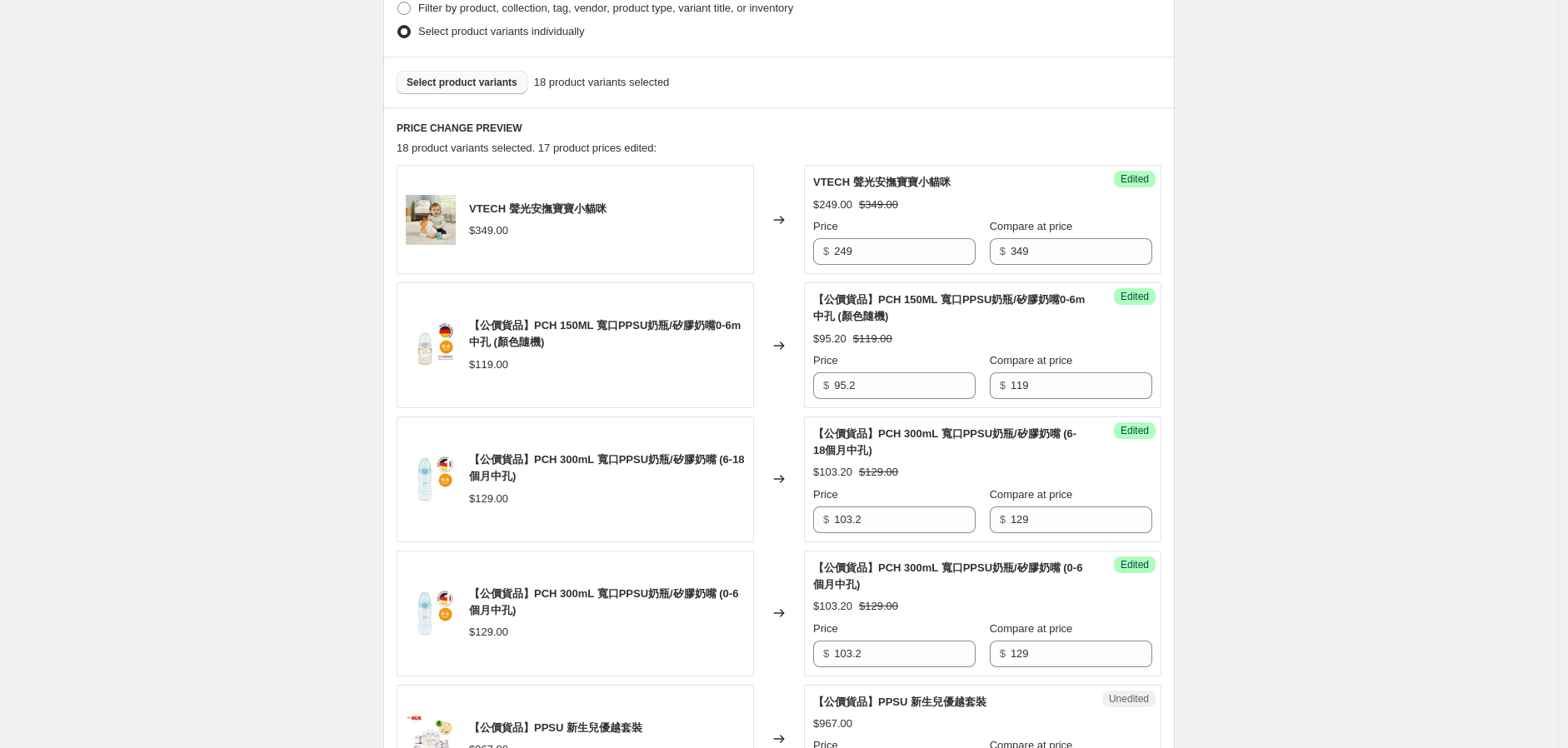
scroll to position [370, 0]
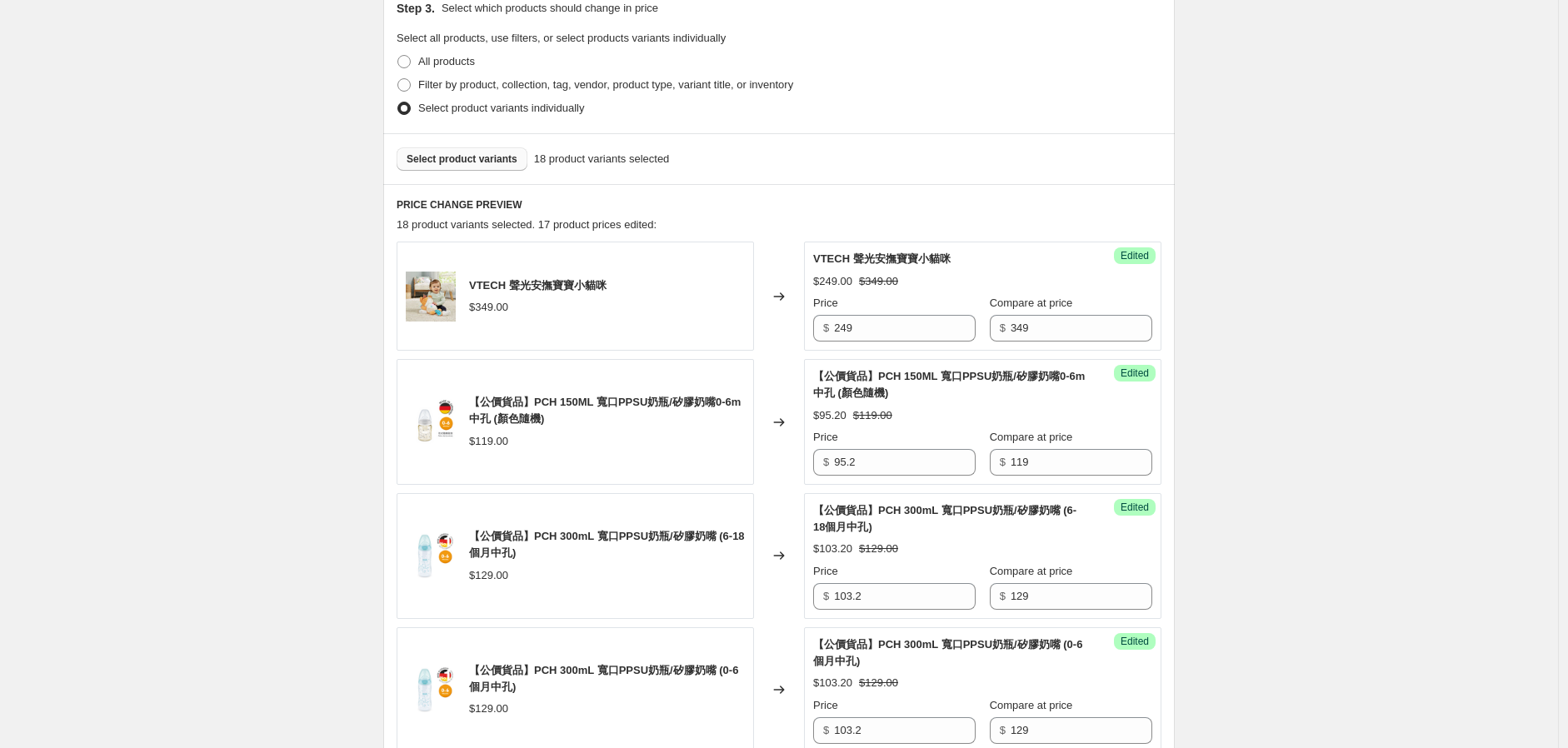
type input "399"
click at [440, 155] on span "Select product variants" at bounding box center [462, 158] width 111 height 14
click at [495, 148] on button "Select product variants" at bounding box center [461, 159] width 131 height 23
click at [490, 155] on span "Select product variants" at bounding box center [462, 158] width 111 height 14
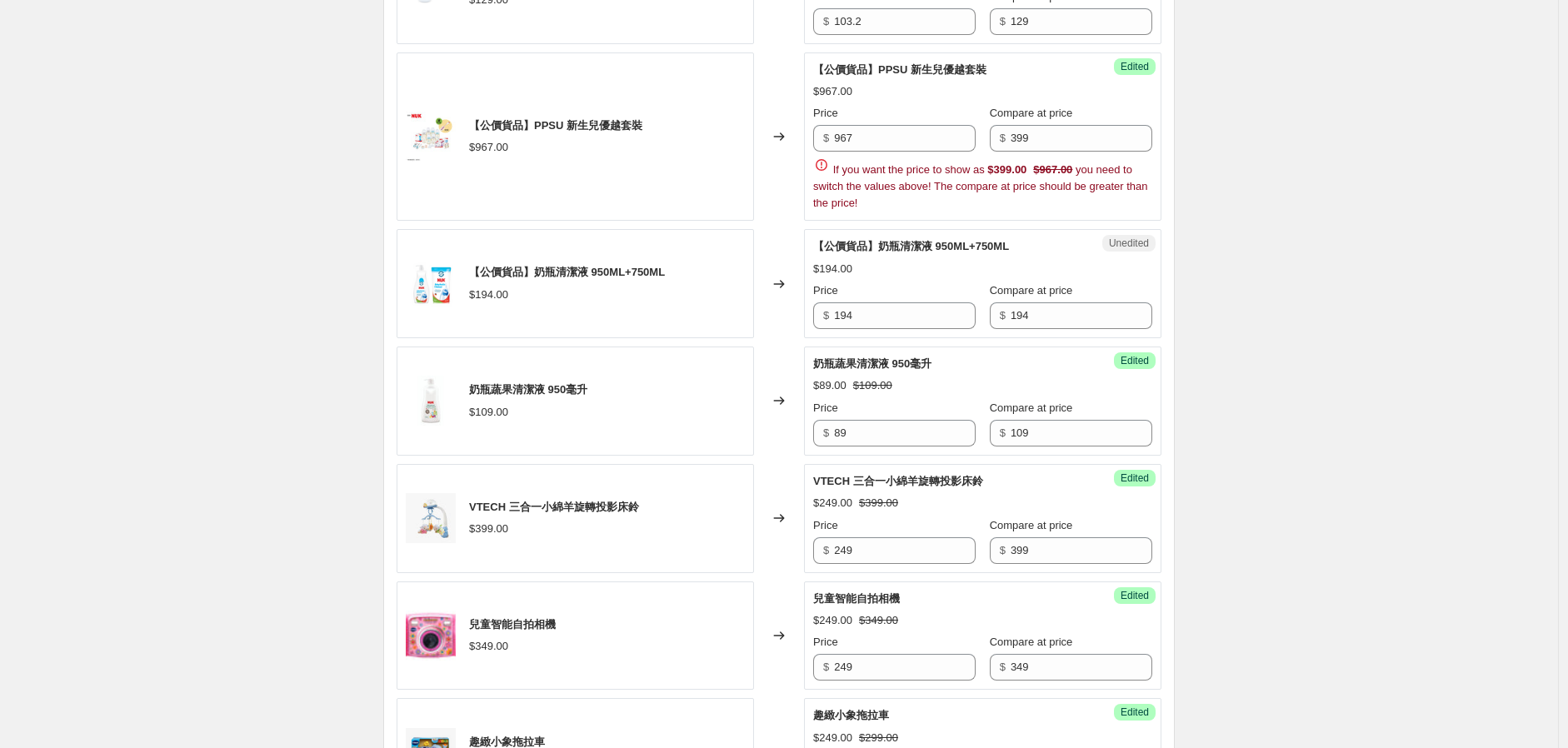
scroll to position [1018, 0]
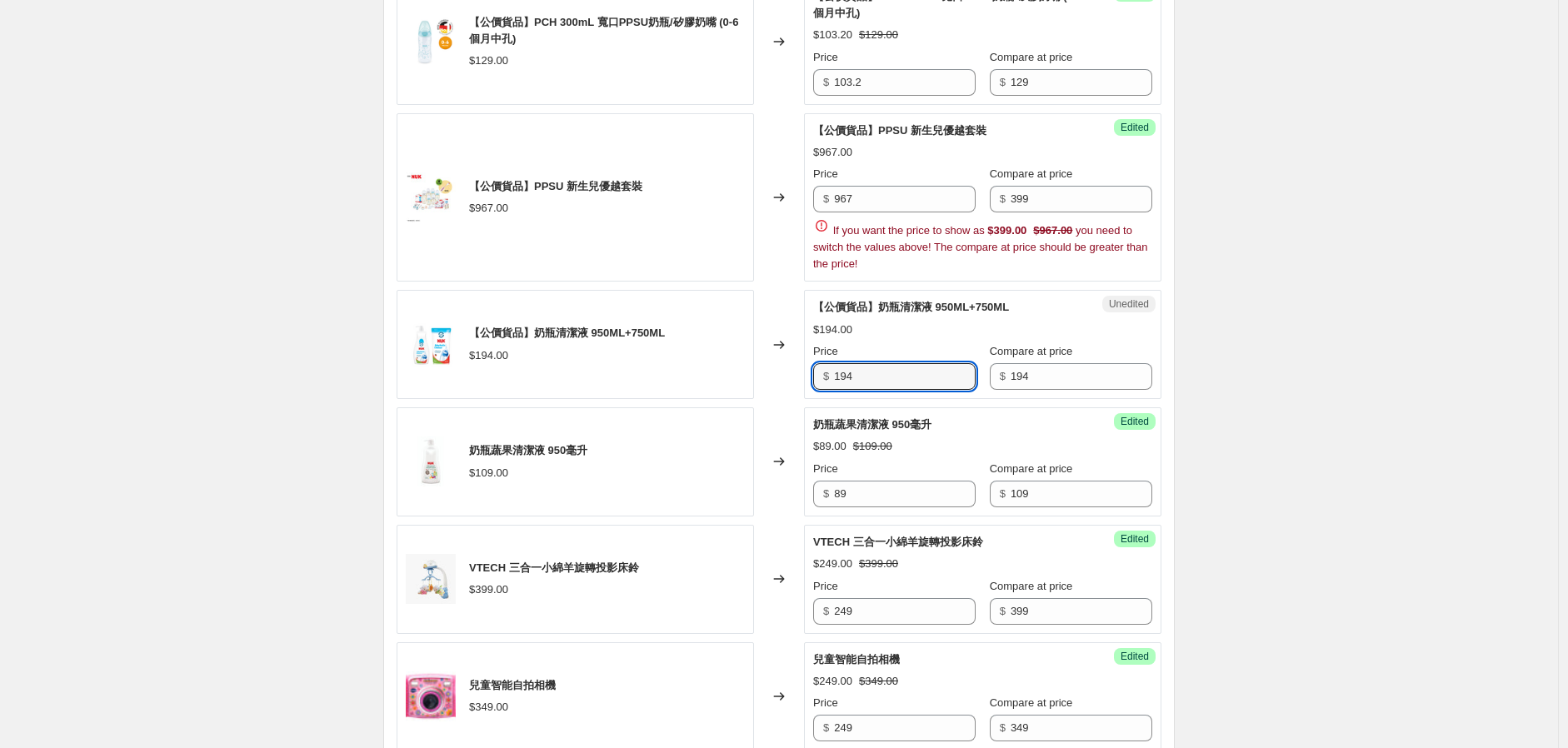
drag, startPoint x: 893, startPoint y: 372, endPoint x: 766, endPoint y: 387, distance: 127.9
click at [771, 385] on div "【公價貨品】奶瓶清潔液 950ML+750ML $194.00 Changed to Unedited 【公價貨品】奶瓶清潔液 950ML+750ML $19…" at bounding box center [778, 344] width 765 height 109
type input "109"
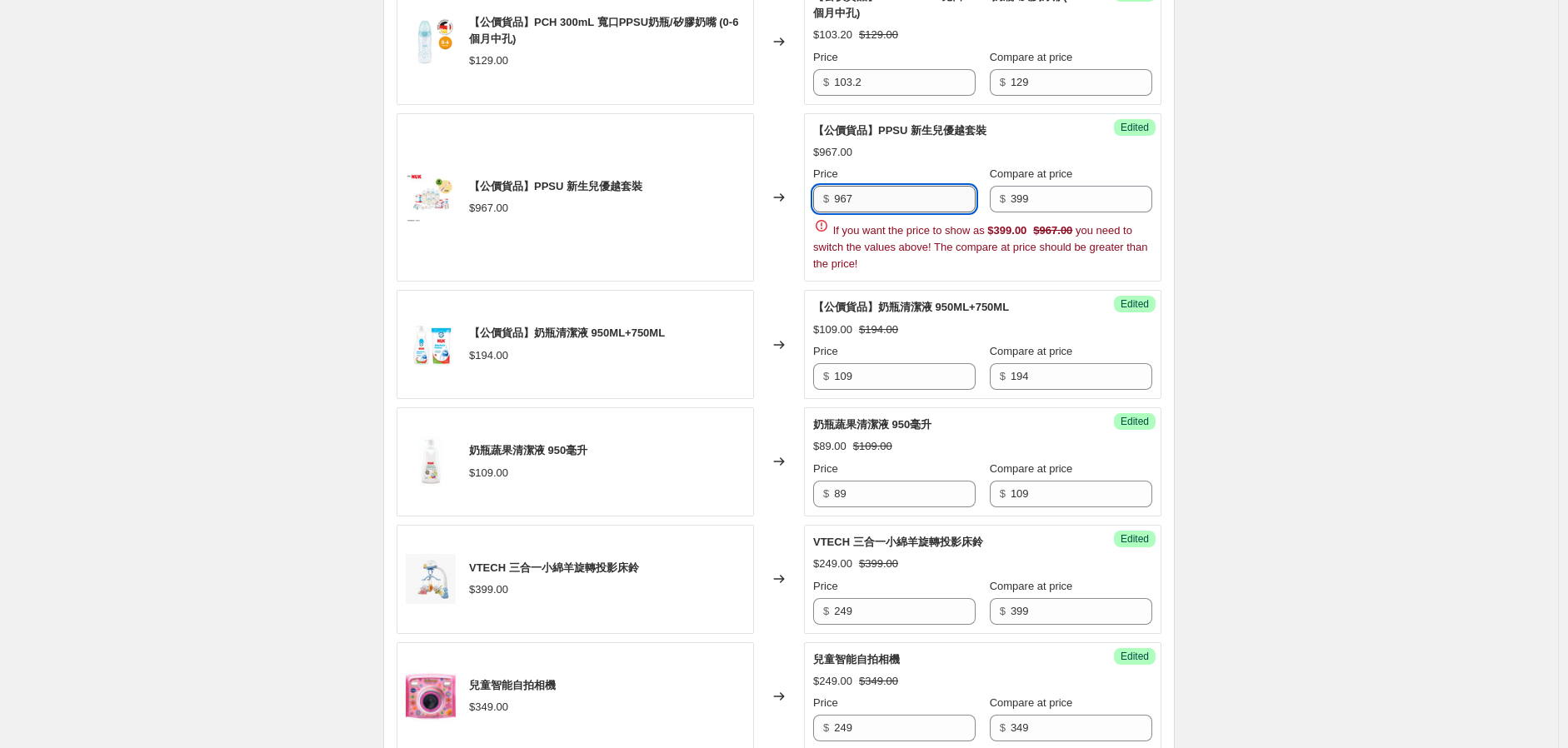
click at [900, 200] on input "967" at bounding box center [904, 199] width 141 height 27
click at [838, 205] on input "967" at bounding box center [904, 199] width 141 height 27
drag, startPoint x: 887, startPoint y: 206, endPoint x: 860, endPoint y: 198, distance: 28.2
click at [858, 197] on input "399967" at bounding box center [904, 199] width 141 height 27
type input "399"
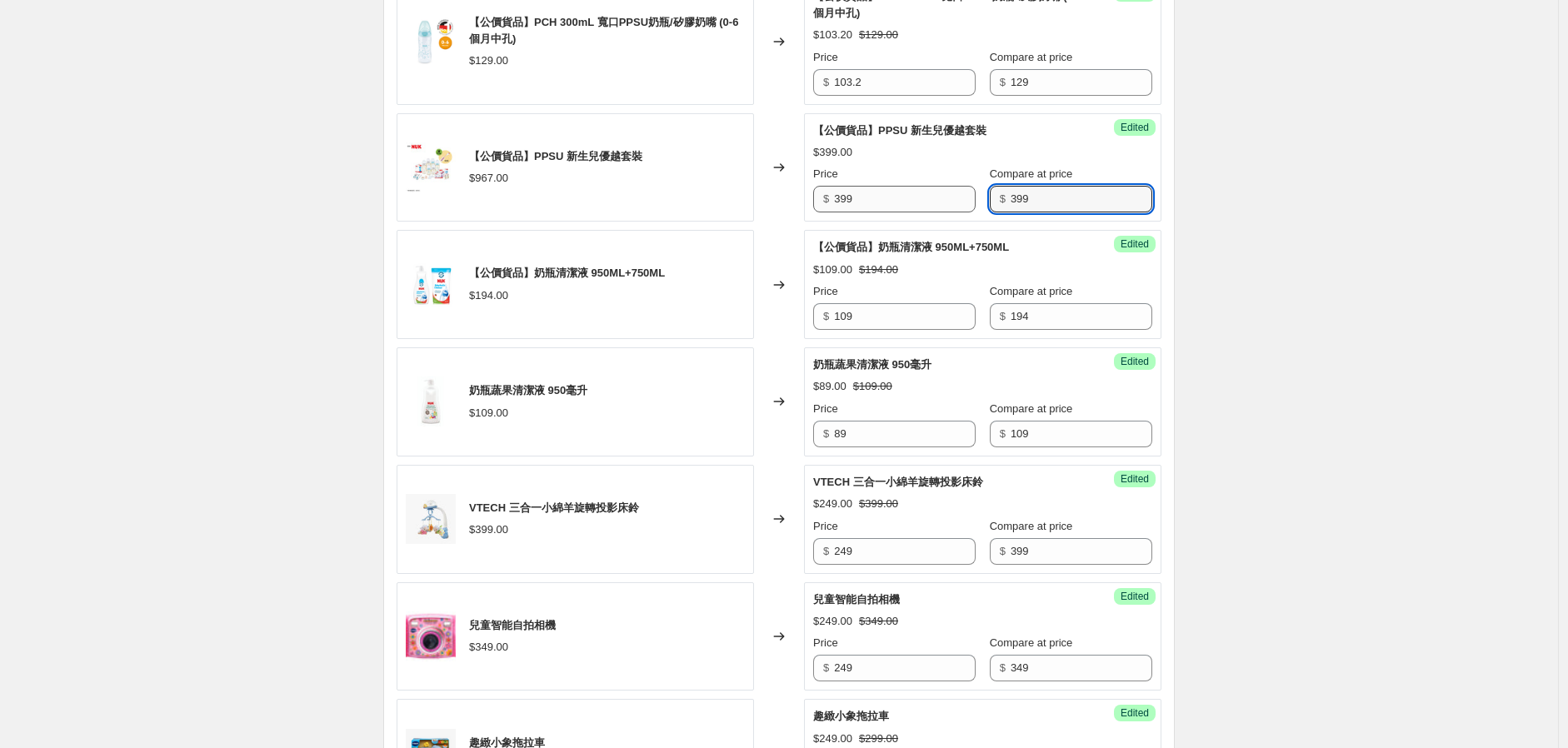
drag, startPoint x: 1003, startPoint y: 197, endPoint x: 926, endPoint y: 211, distance: 78.3
click at [926, 211] on div "Price $ 399 Compare at price $ 399" at bounding box center [983, 189] width 340 height 47
paste input "967"
type input "967"
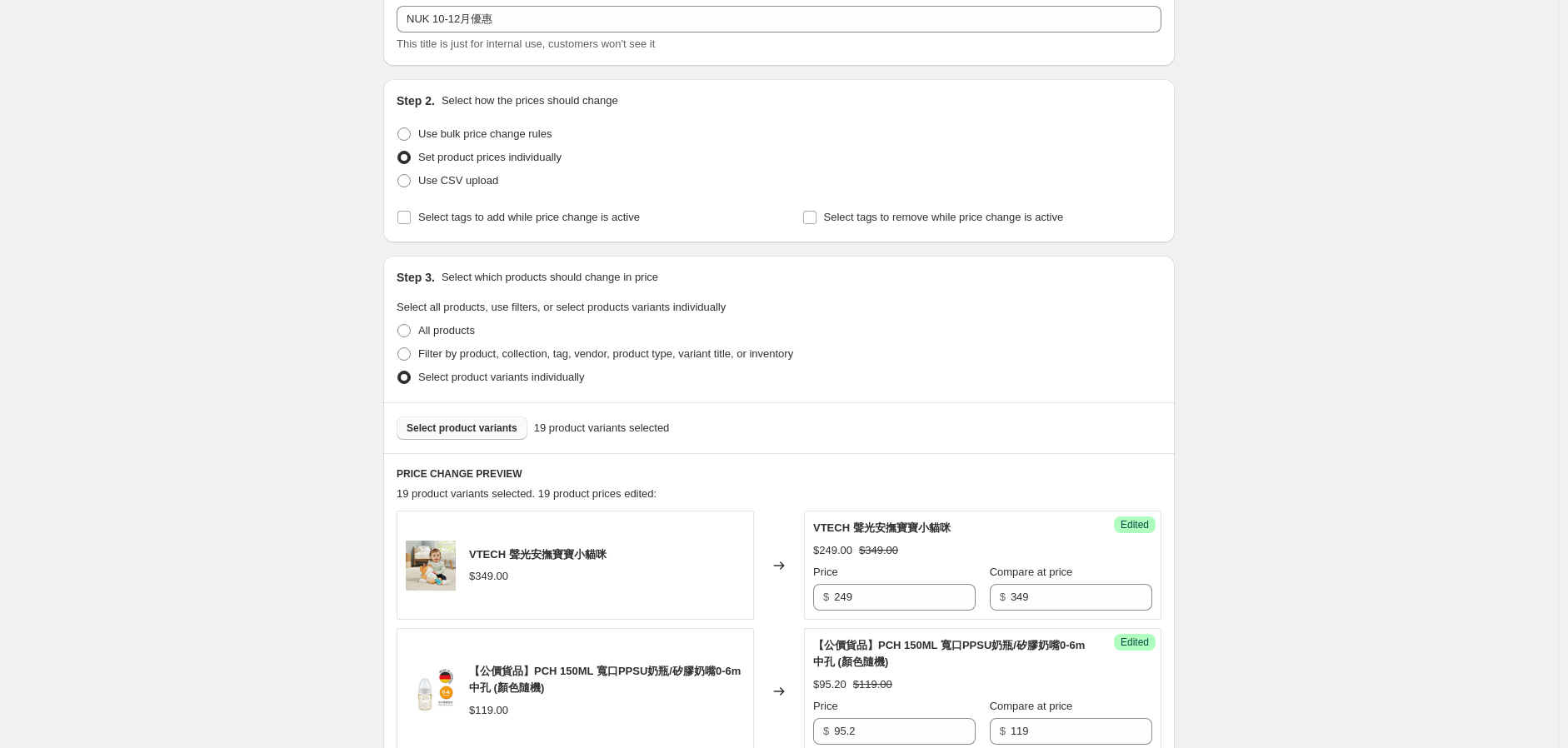
scroll to position [277, 0]
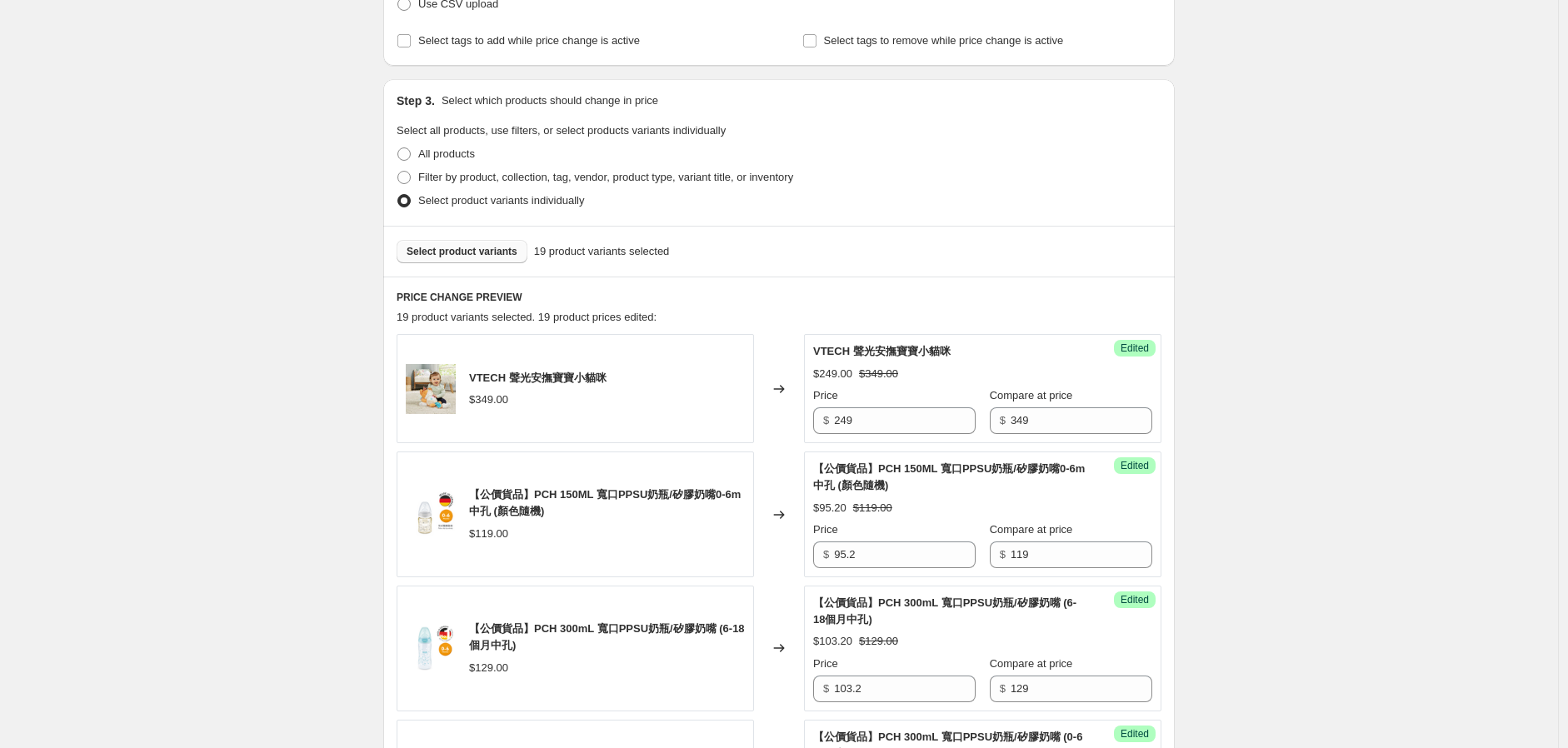
click at [479, 248] on span "Select product variants" at bounding box center [462, 251] width 111 height 14
click at [462, 249] on span "Select product variants" at bounding box center [462, 251] width 111 height 14
click at [481, 248] on span "Select product variants" at bounding box center [462, 251] width 111 height 14
click at [480, 241] on button "Select product variants" at bounding box center [461, 251] width 131 height 23
click at [486, 239] on button "Select product variants" at bounding box center [461, 251] width 131 height 23
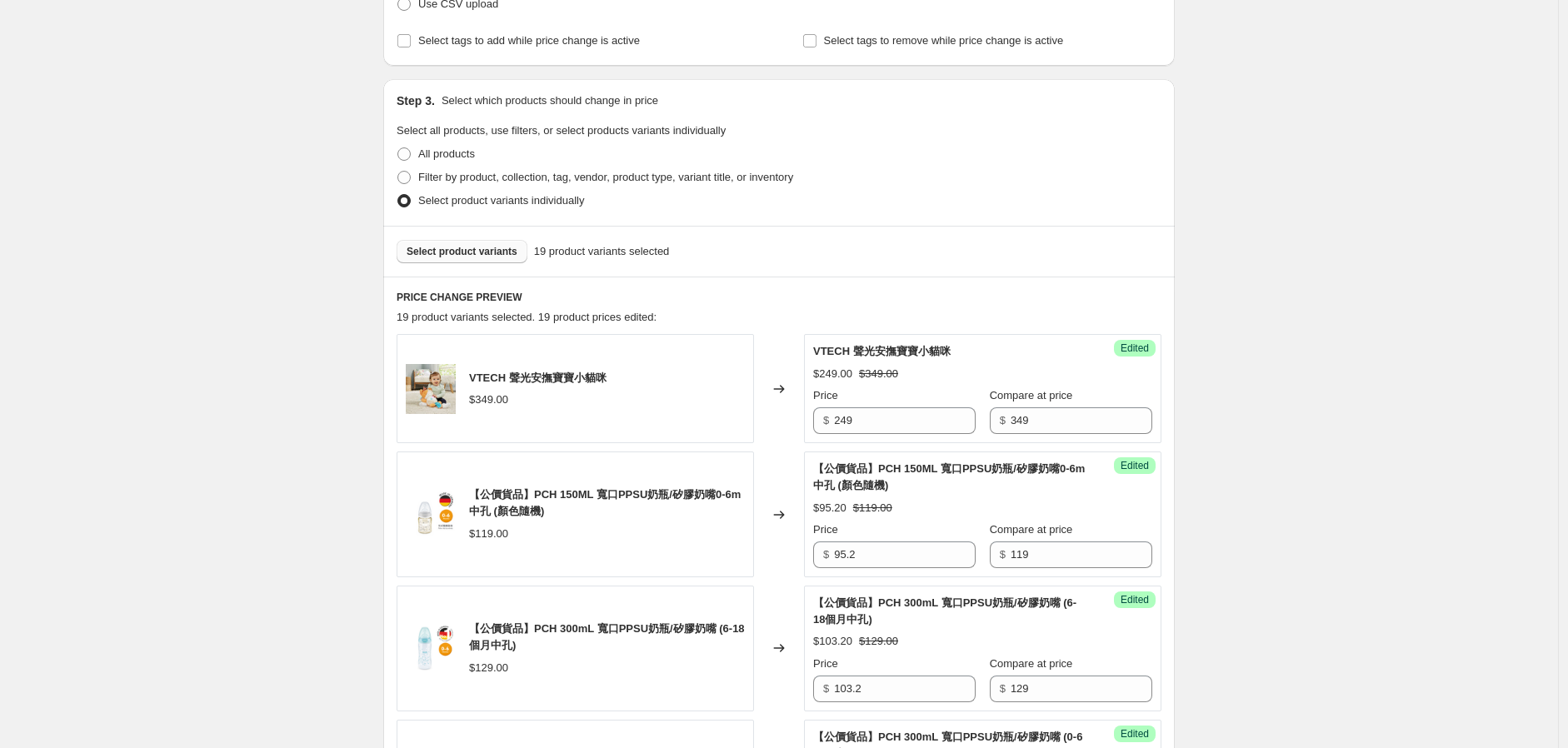
click at [484, 245] on span "Select product variants" at bounding box center [462, 251] width 111 height 14
click at [476, 249] on span "Select product variants" at bounding box center [462, 251] width 111 height 14
click at [464, 241] on button "Select product variants" at bounding box center [461, 251] width 131 height 23
click at [485, 233] on div "Select product variants 19 product variants selected" at bounding box center [779, 251] width 792 height 50
click at [481, 240] on button "Select product variants" at bounding box center [461, 251] width 131 height 23
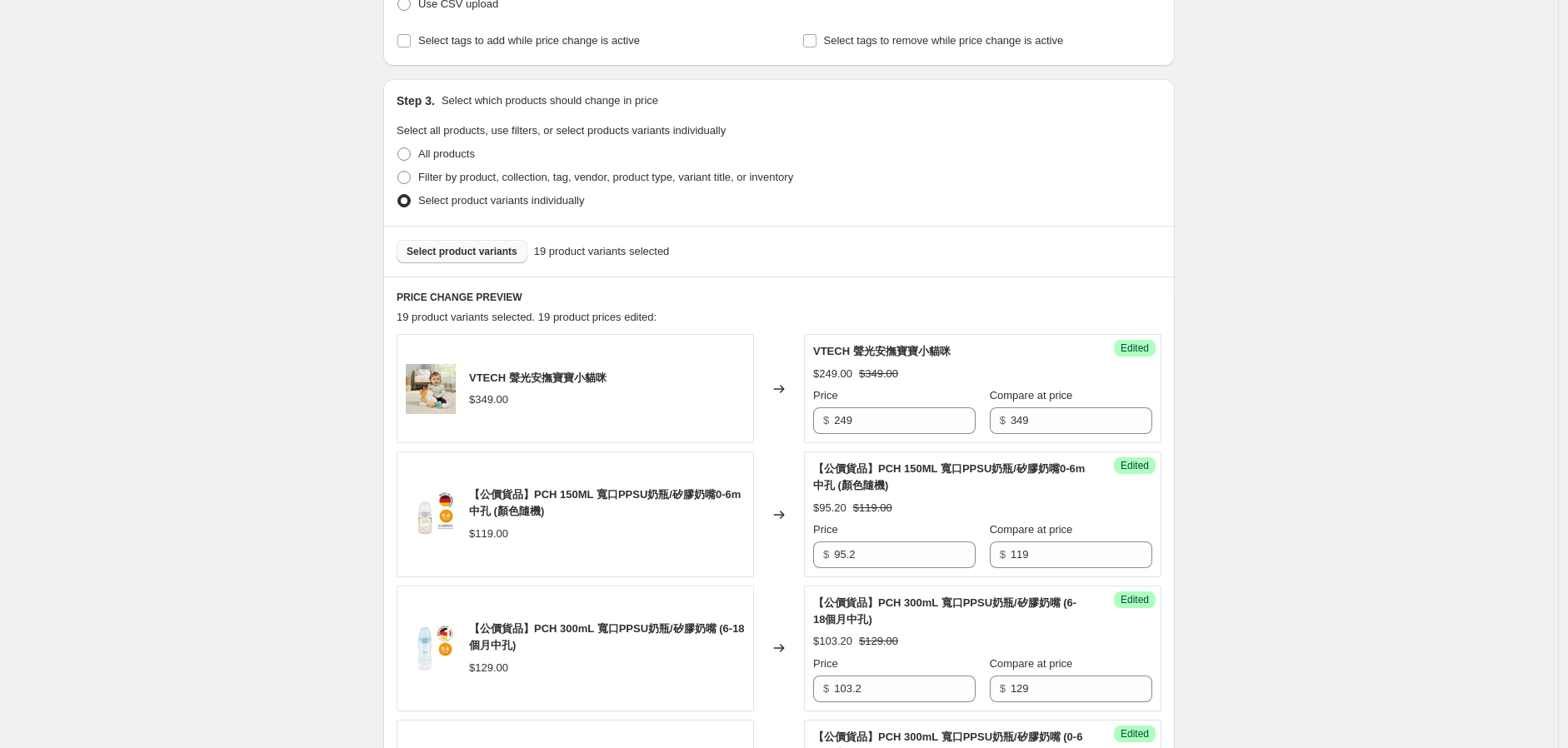
click at [485, 260] on button "Select product variants" at bounding box center [461, 251] width 131 height 23
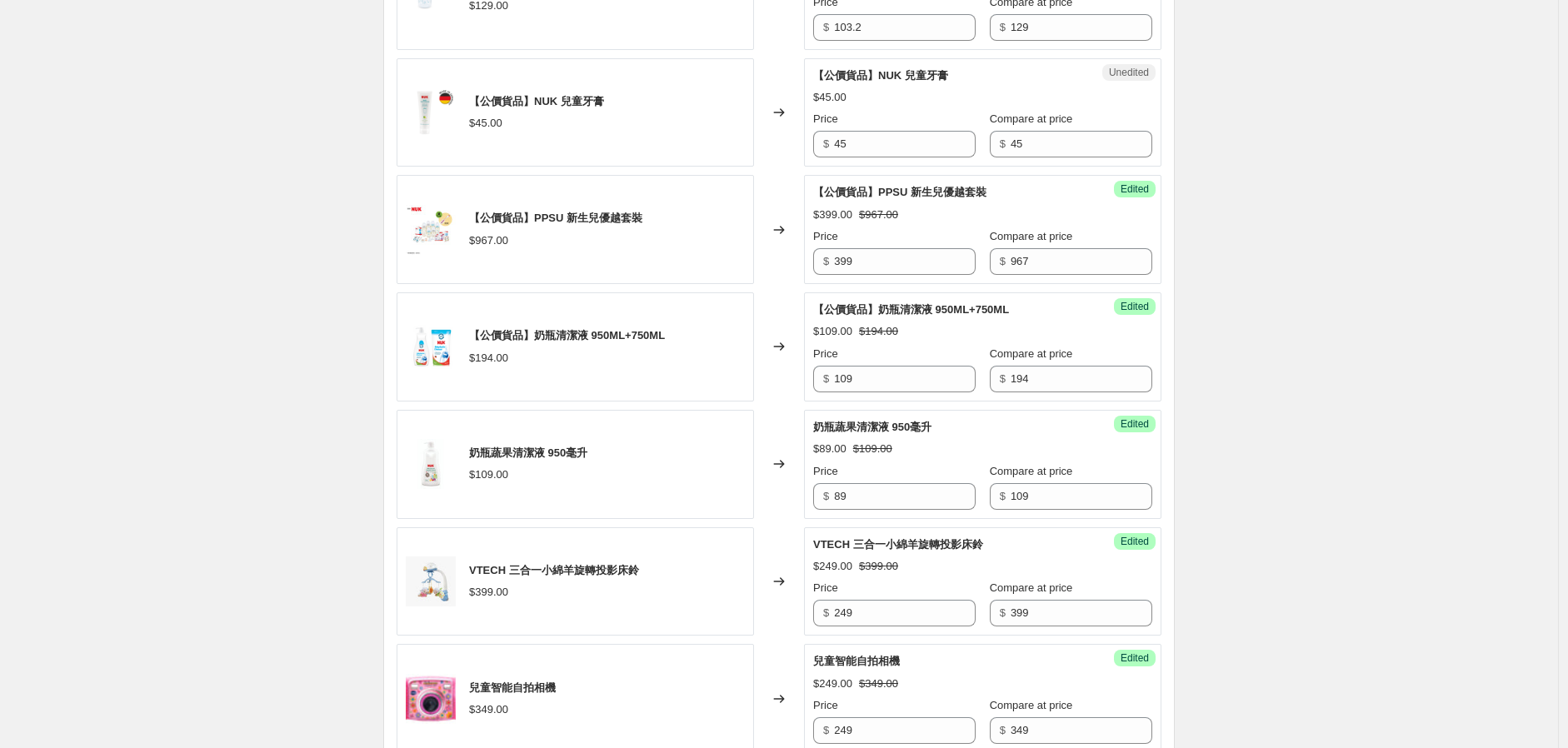
scroll to position [740, 0]
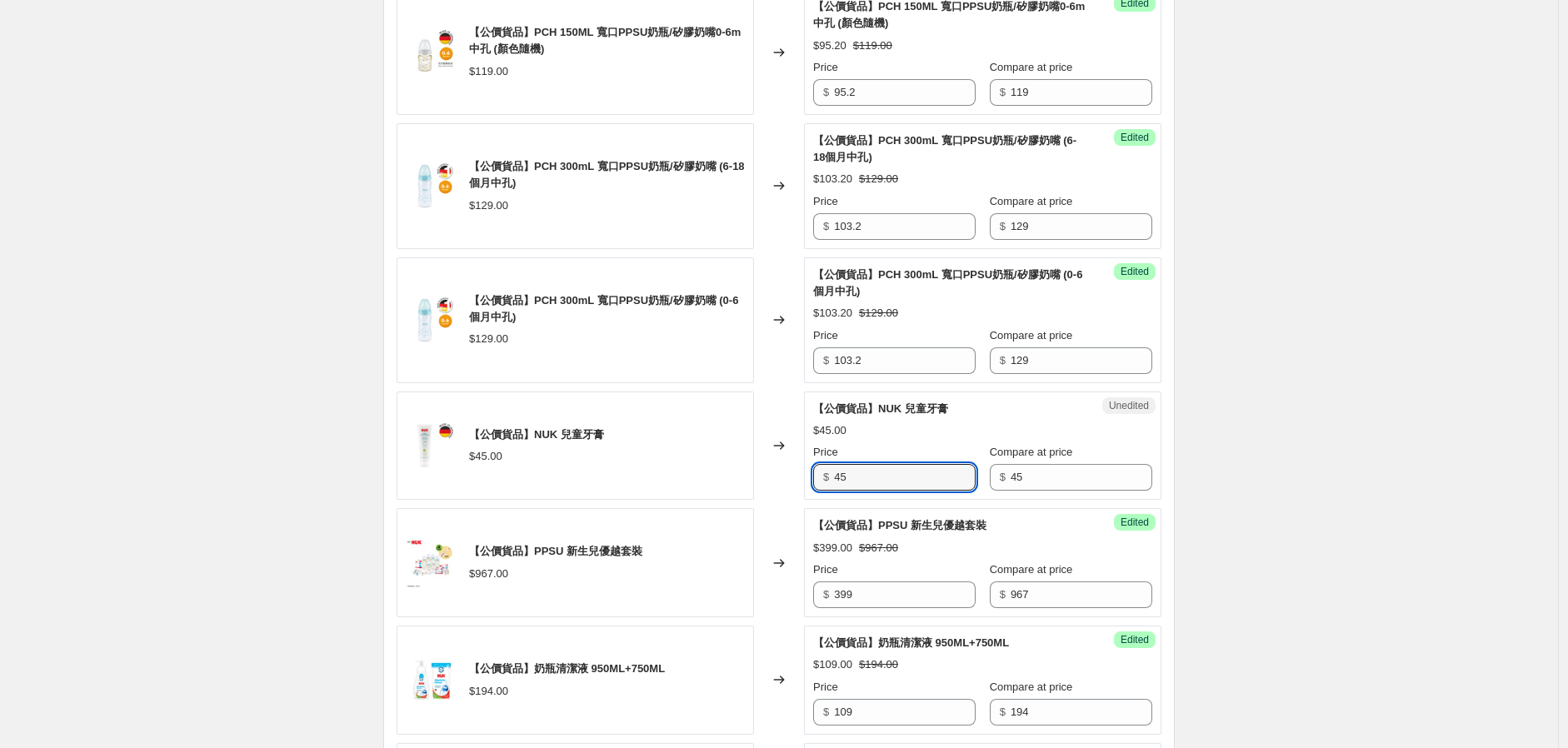
drag, startPoint x: 892, startPoint y: 473, endPoint x: 746, endPoint y: 495, distance: 147.6
click at [748, 494] on div "【公價貨品】NUK 兒童牙膏 $45.00 Changed to Unedited 【公價貨品】NUK 兒童牙膏 $45.00 Price $ 45 Comp…" at bounding box center [778, 446] width 765 height 109
type input "25"
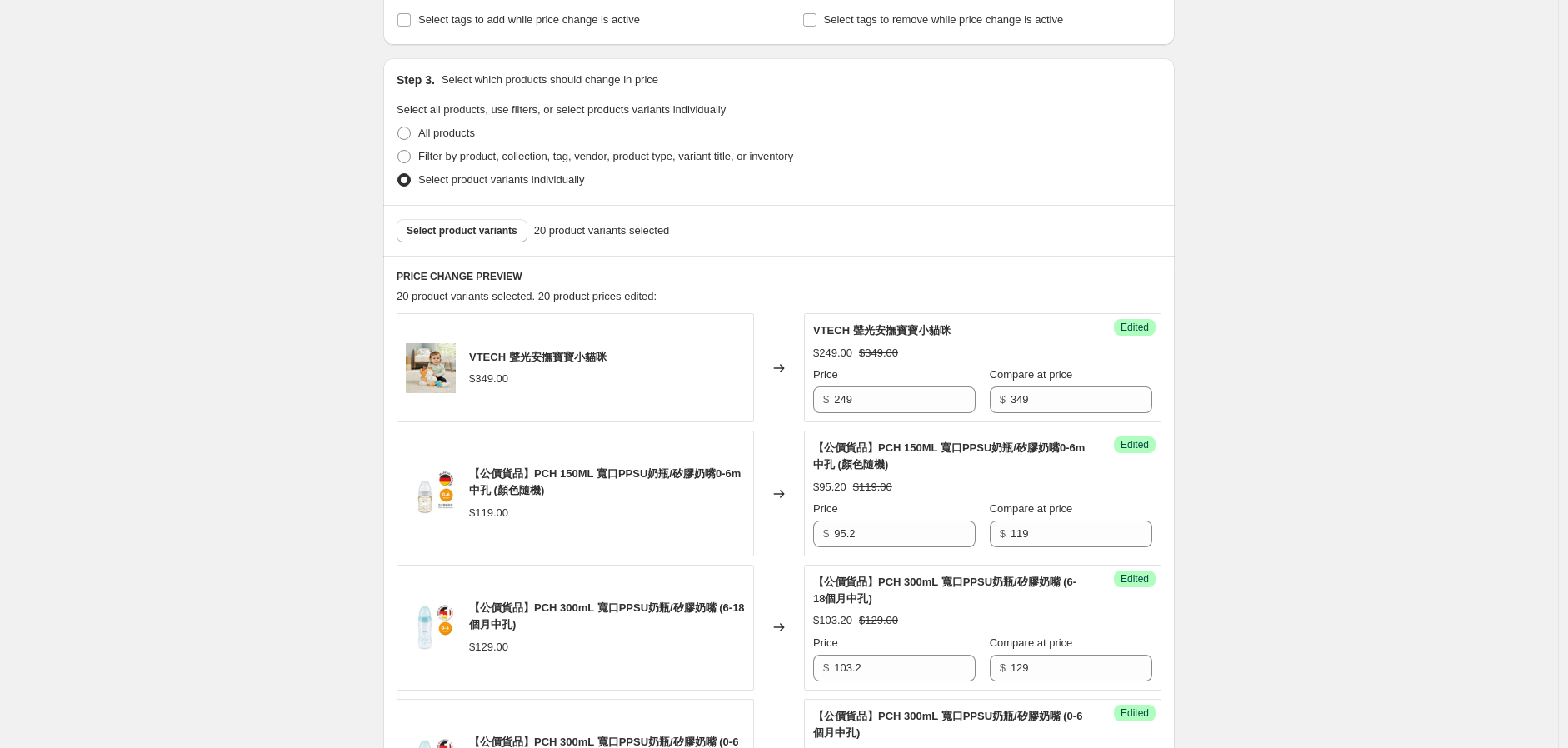
scroll to position [370, 0]
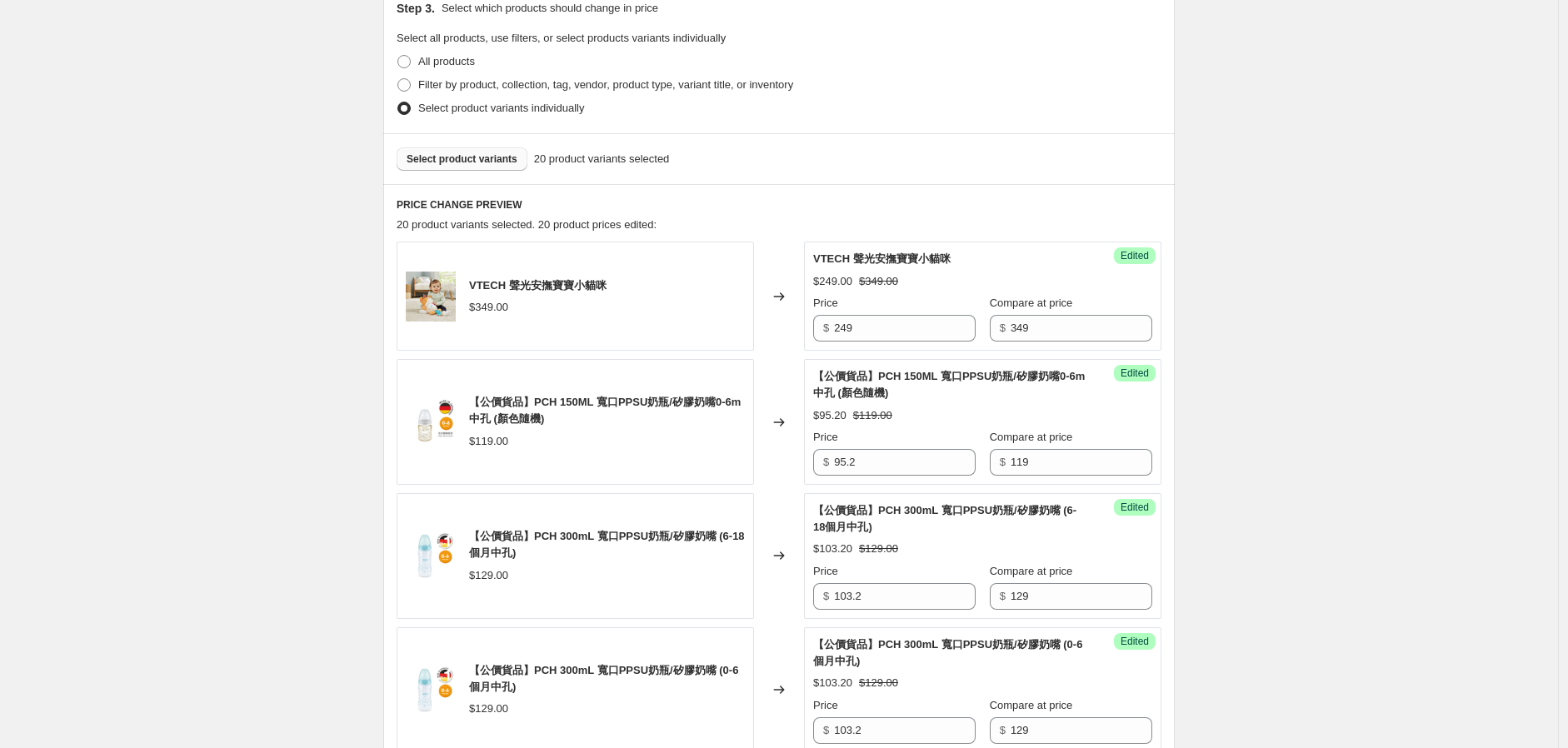
click at [473, 162] on span "Select product variants" at bounding box center [462, 158] width 111 height 14
click at [504, 147] on div "Select product variants 20 product variants selected" at bounding box center [779, 158] width 792 height 50
click at [503, 150] on button "Select product variants" at bounding box center [461, 159] width 131 height 23
click at [514, 157] on span "Select product variants" at bounding box center [462, 158] width 111 height 14
click at [489, 158] on span "Select product variants" at bounding box center [462, 158] width 111 height 14
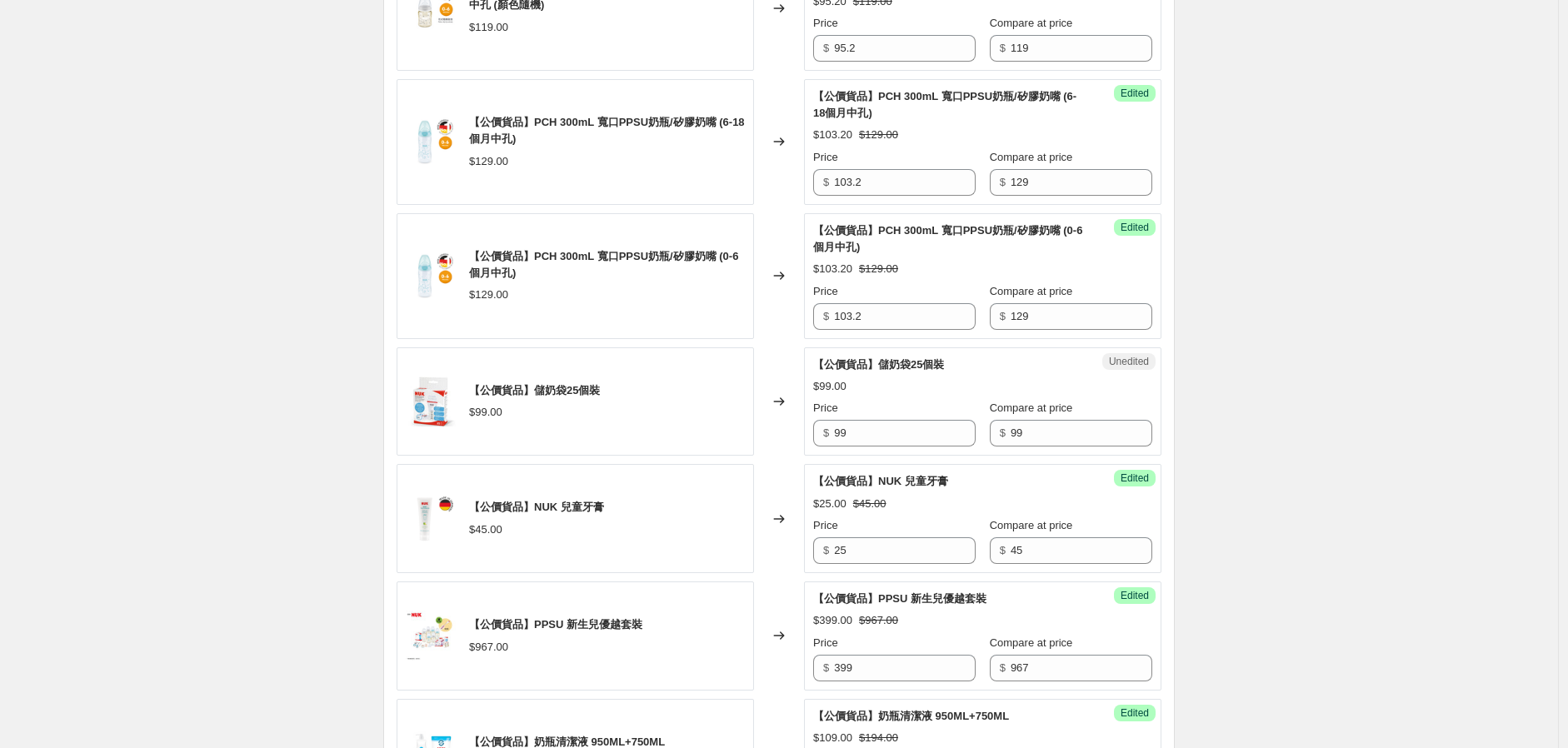
scroll to position [925, 0]
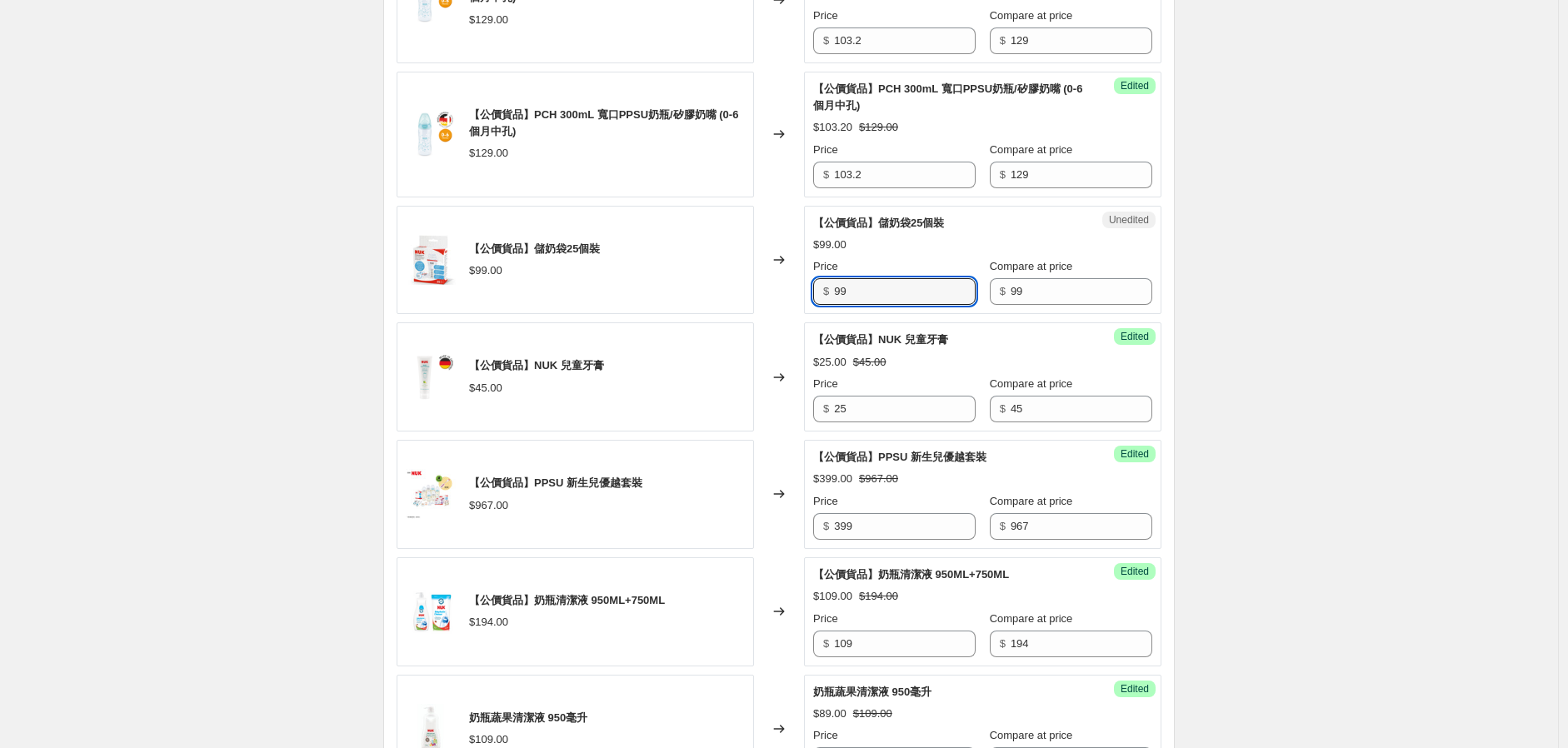
drag, startPoint x: 879, startPoint y: 284, endPoint x: 668, endPoint y: 321, distance: 214.2
click at [737, 312] on div "【公價貨品】儲奶袋25個裝 $99.00 Changed to Unedited 【公價貨品】儲奶袋25個裝 $99.00 Price $ 99 Compar…" at bounding box center [778, 260] width 765 height 109
type input "79.2"
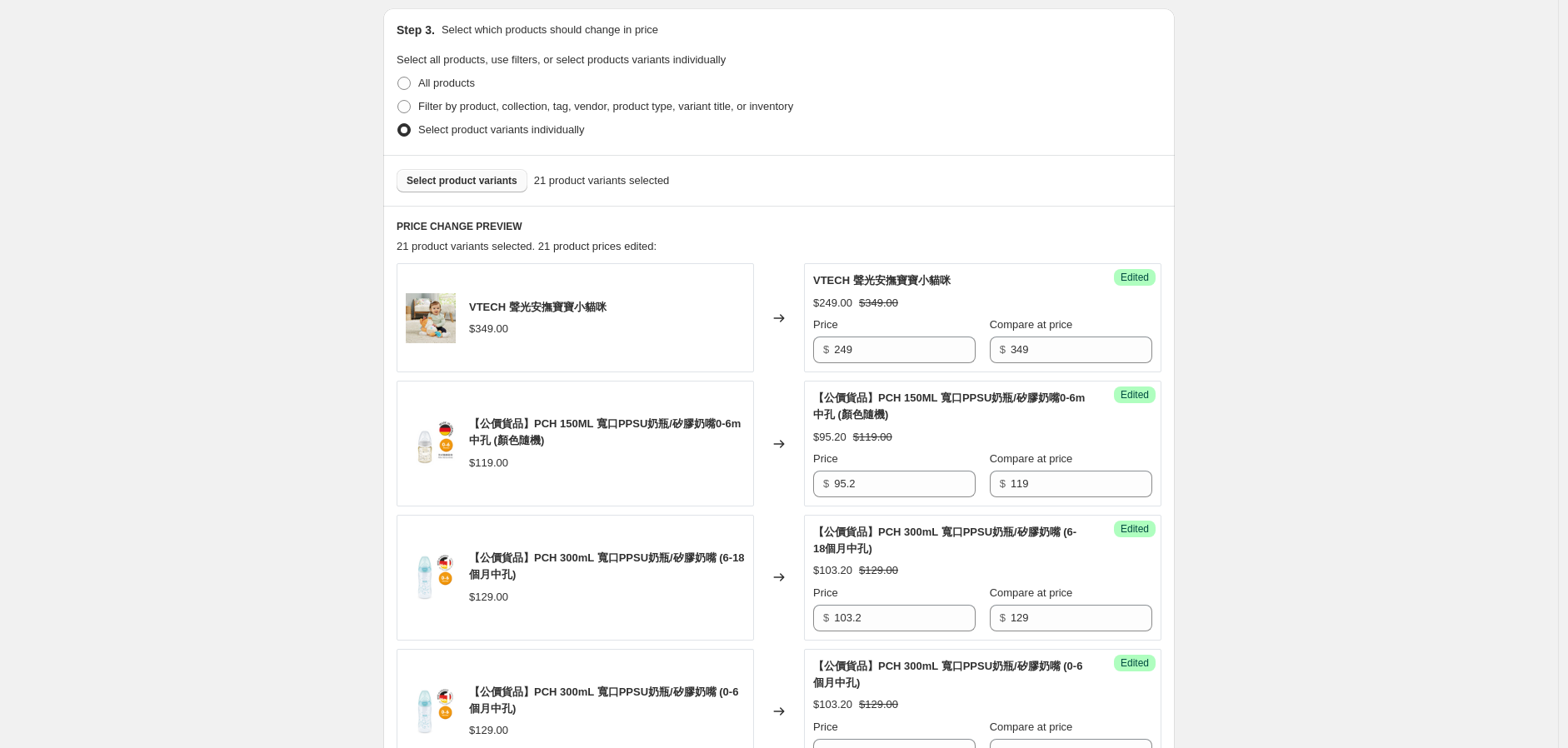
scroll to position [277, 0]
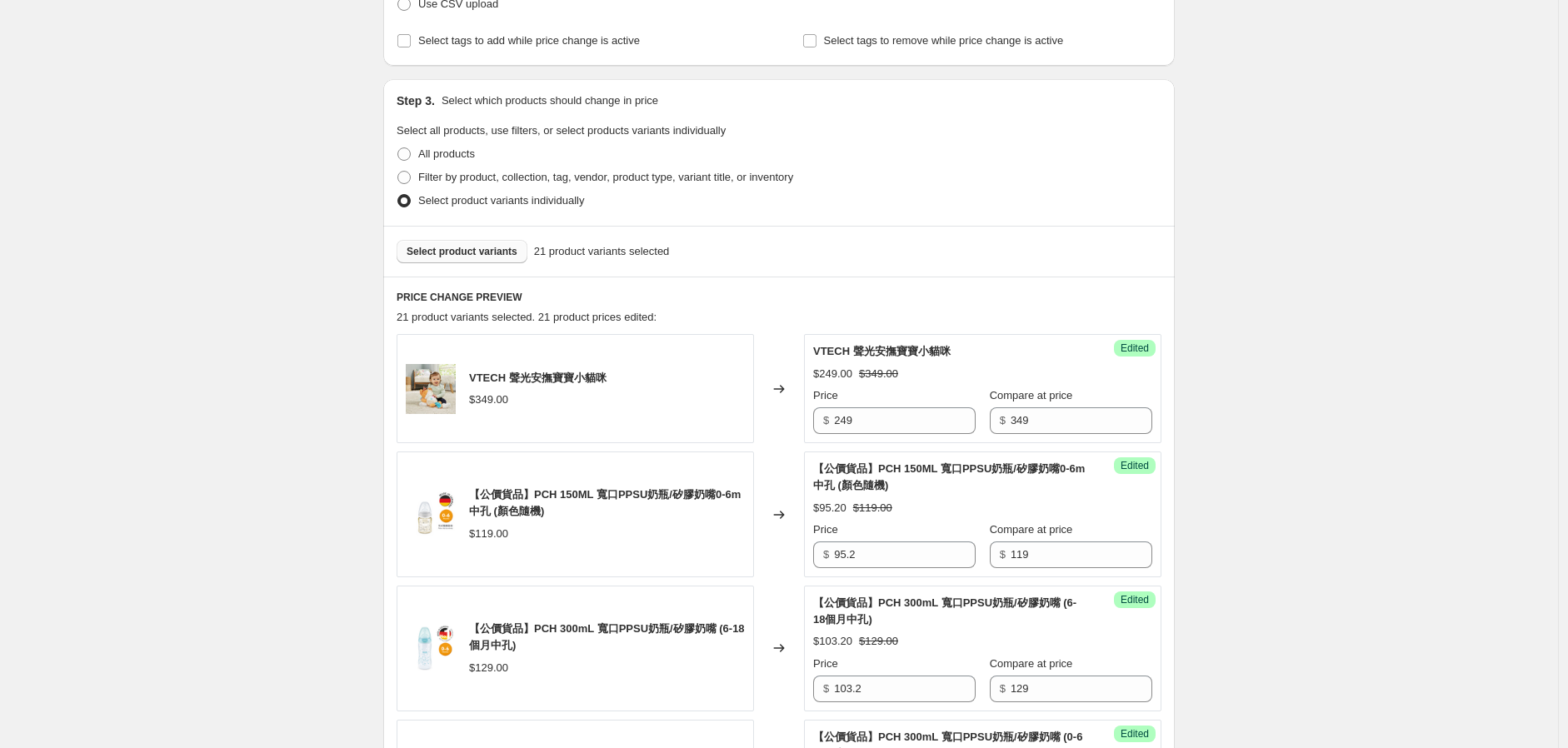
click at [448, 247] on span "Select product variants" at bounding box center [462, 251] width 111 height 14
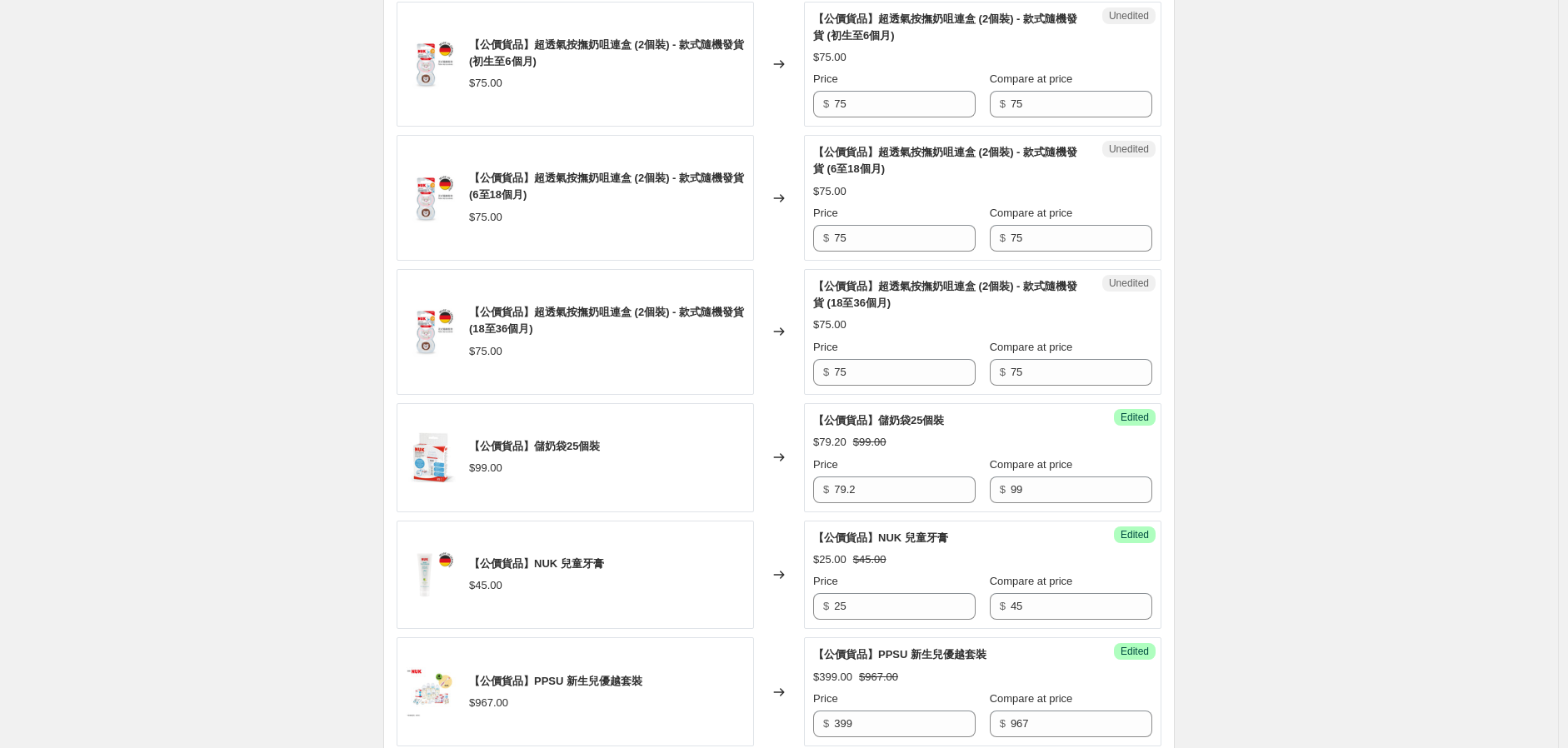
scroll to position [925, 0]
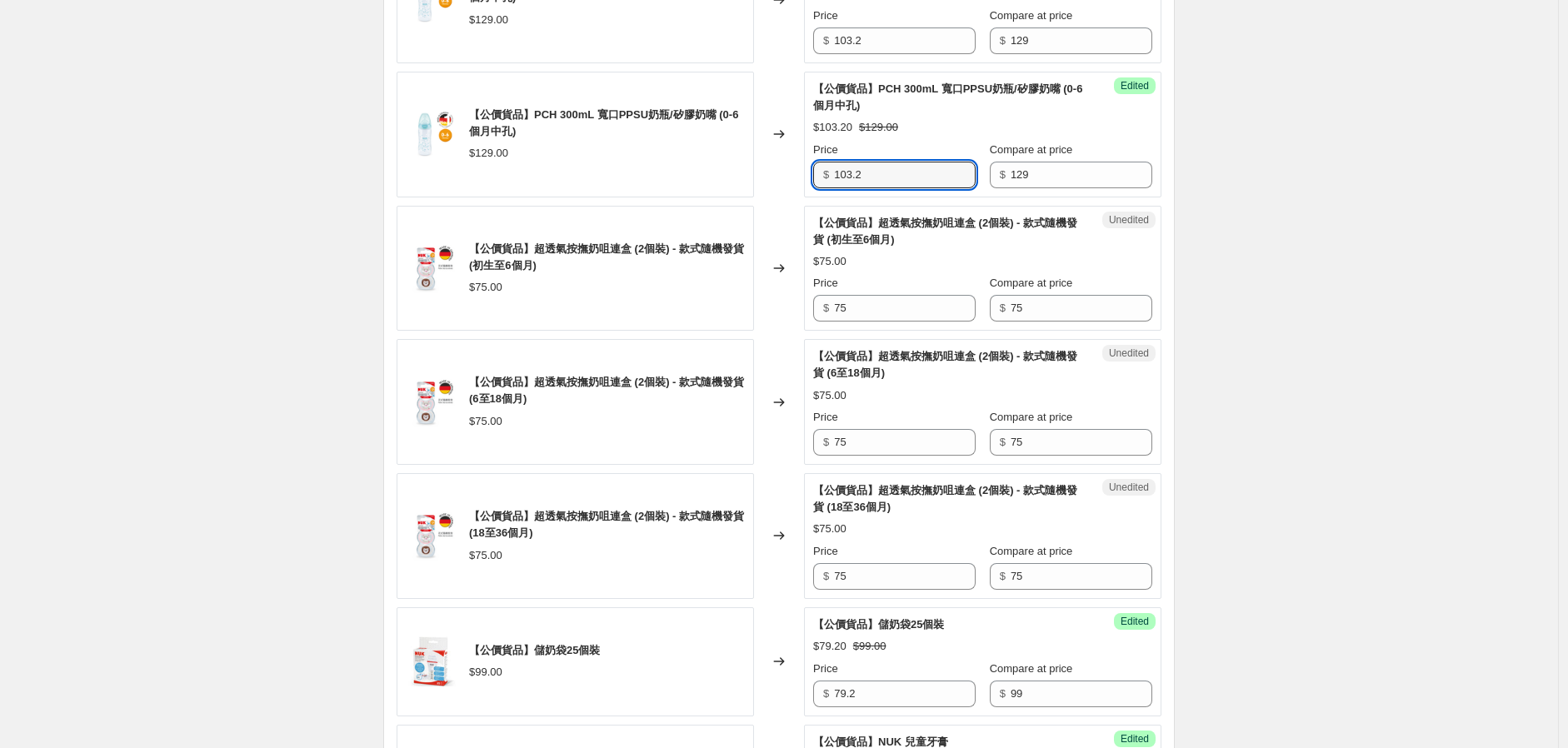
drag, startPoint x: 822, startPoint y: 185, endPoint x: 739, endPoint y: 206, distance: 85.6
type input "52.5"
drag, startPoint x: 885, startPoint y: 298, endPoint x: 875, endPoint y: 300, distance: 10.2
click at [875, 300] on div "Price $ 75" at bounding box center [894, 298] width 162 height 47
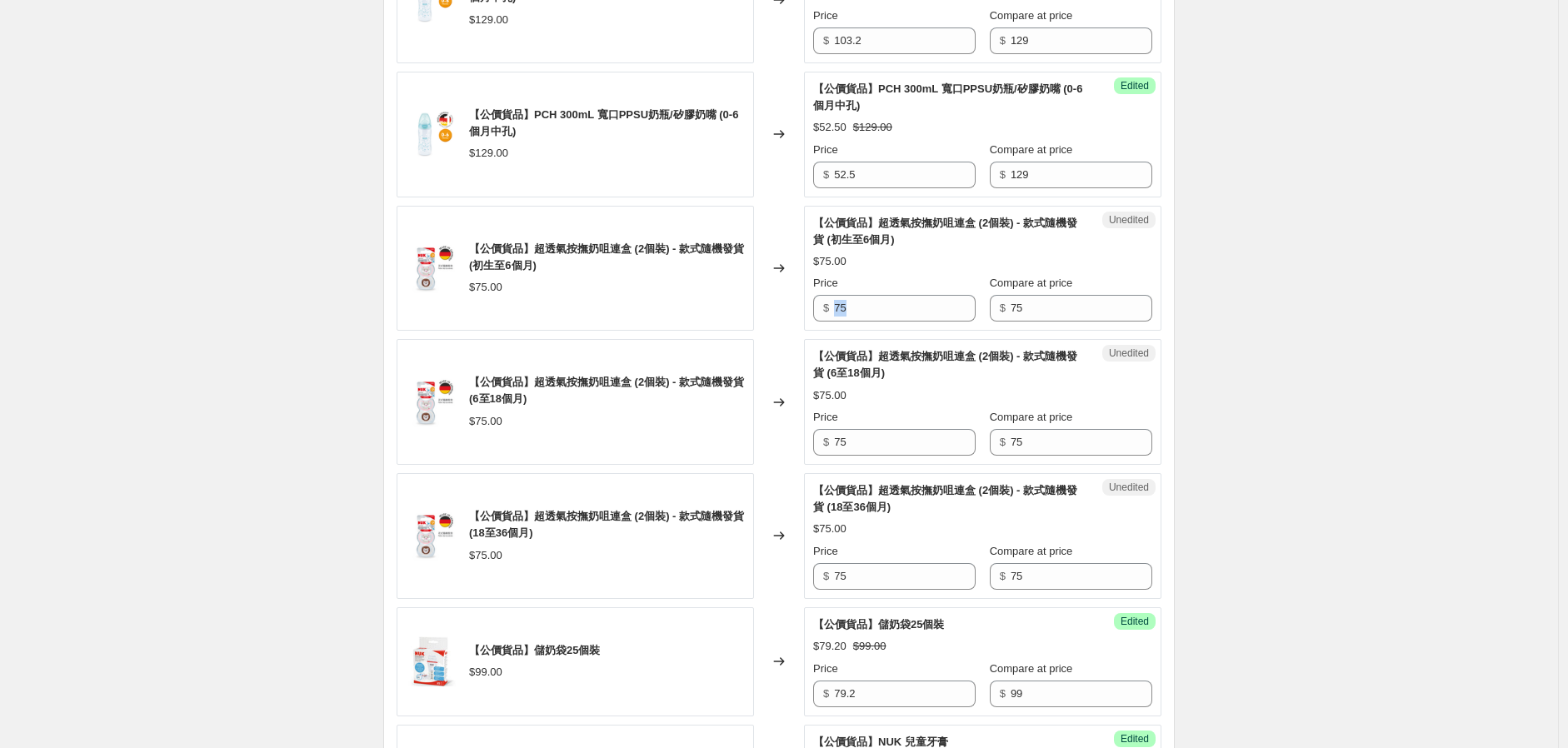
copy input "text"
drag, startPoint x: 879, startPoint y: 167, endPoint x: 793, endPoint y: 184, distance: 87.7
click at [798, 180] on div "【公價貨品】PCH 300mL 寬口PPSU奶瓶/矽膠奶嘴 (0-6個月中孔) $129.00 Changed to Success Edited 【公價貨品…" at bounding box center [778, 135] width 765 height 126
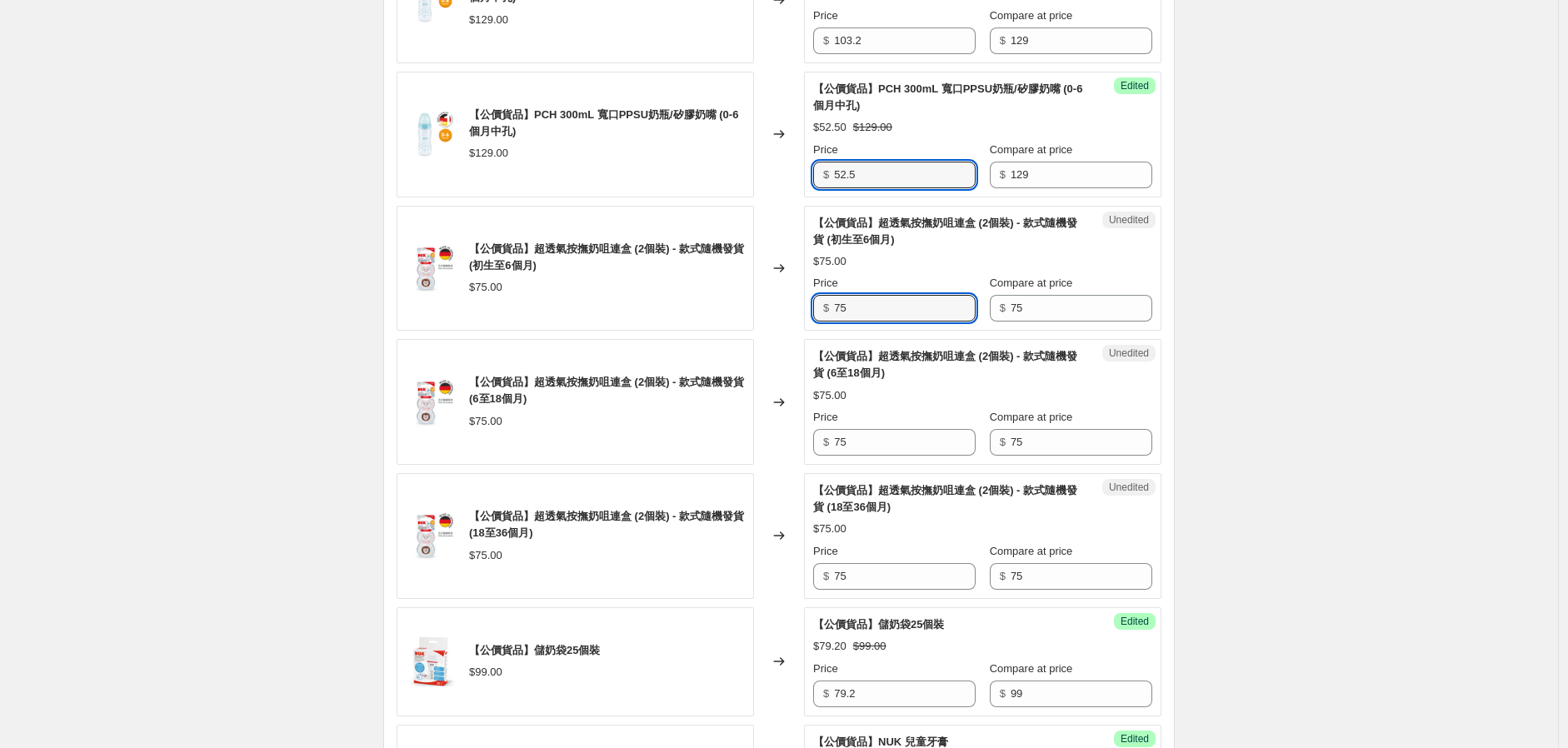
click at [750, 320] on div "【公價貨品】超透氣按撫奶咀連盒 (2個裝) - 款式隨機發貨 (初生至6個月) $75.00 Changed to Unedited 【公價貨品】超透氣按撫奶…" at bounding box center [778, 269] width 765 height 126
paste input "52."
type input "52.5"
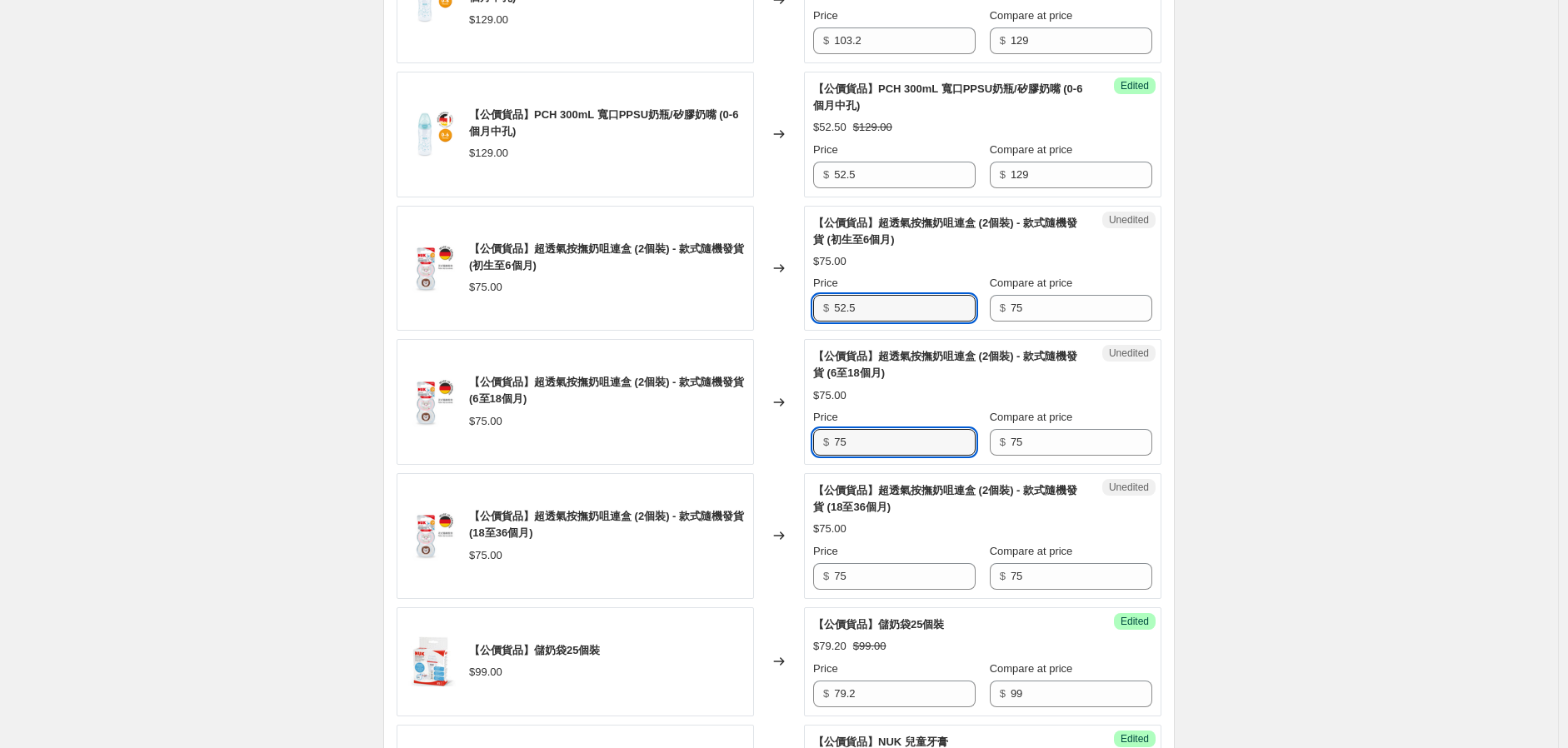
click at [809, 463] on div "Unedited 【公價貨品】超透氣按撫奶咀連盒 (2個裝) - 款式隨機發貨 (6至18個月) $75.00 Price $ 75 Compare at p…" at bounding box center [983, 402] width 358 height 126
paste input "52."
type input "52.5"
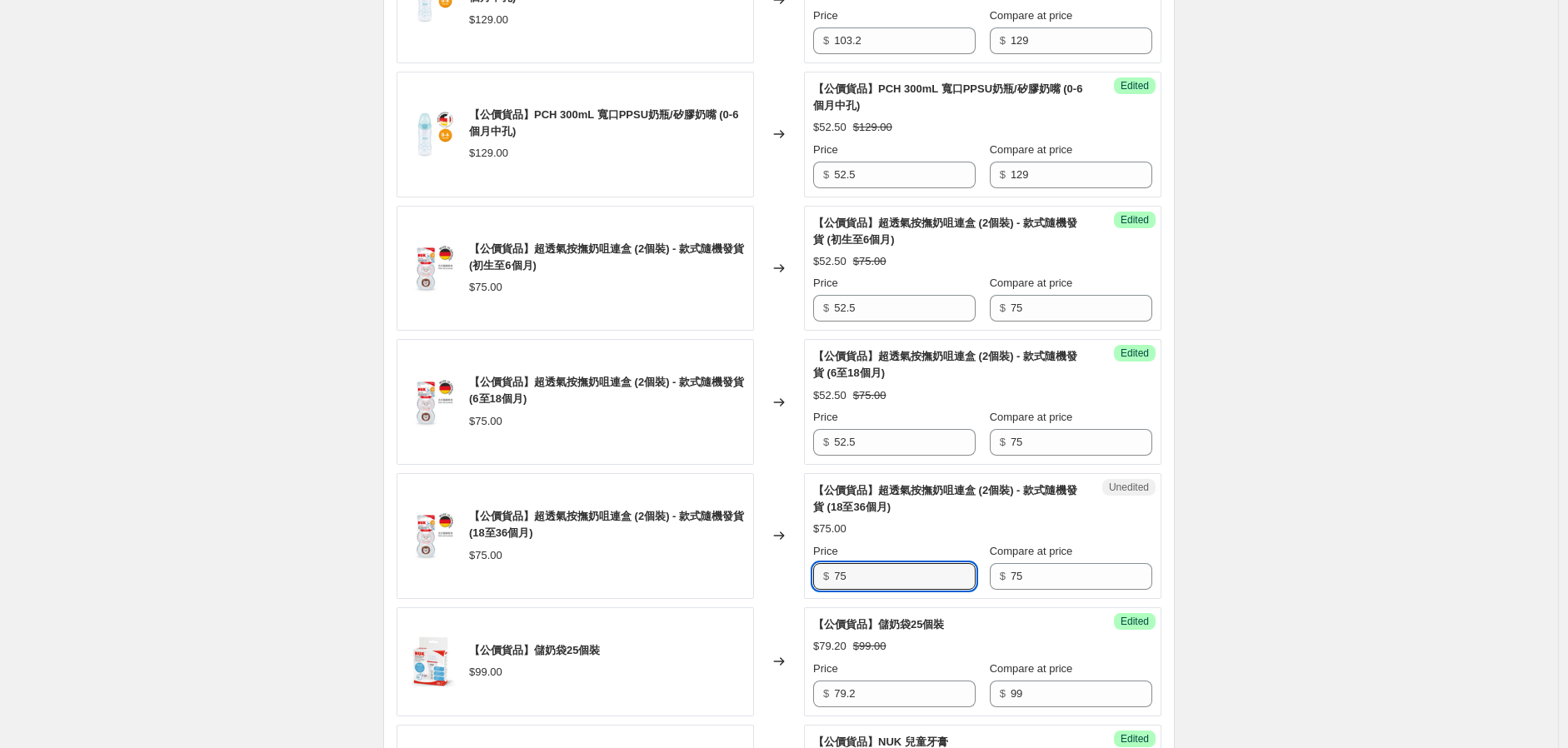
drag, startPoint x: 935, startPoint y: 576, endPoint x: 675, endPoint y: 601, distance: 261.2
paste input "52."
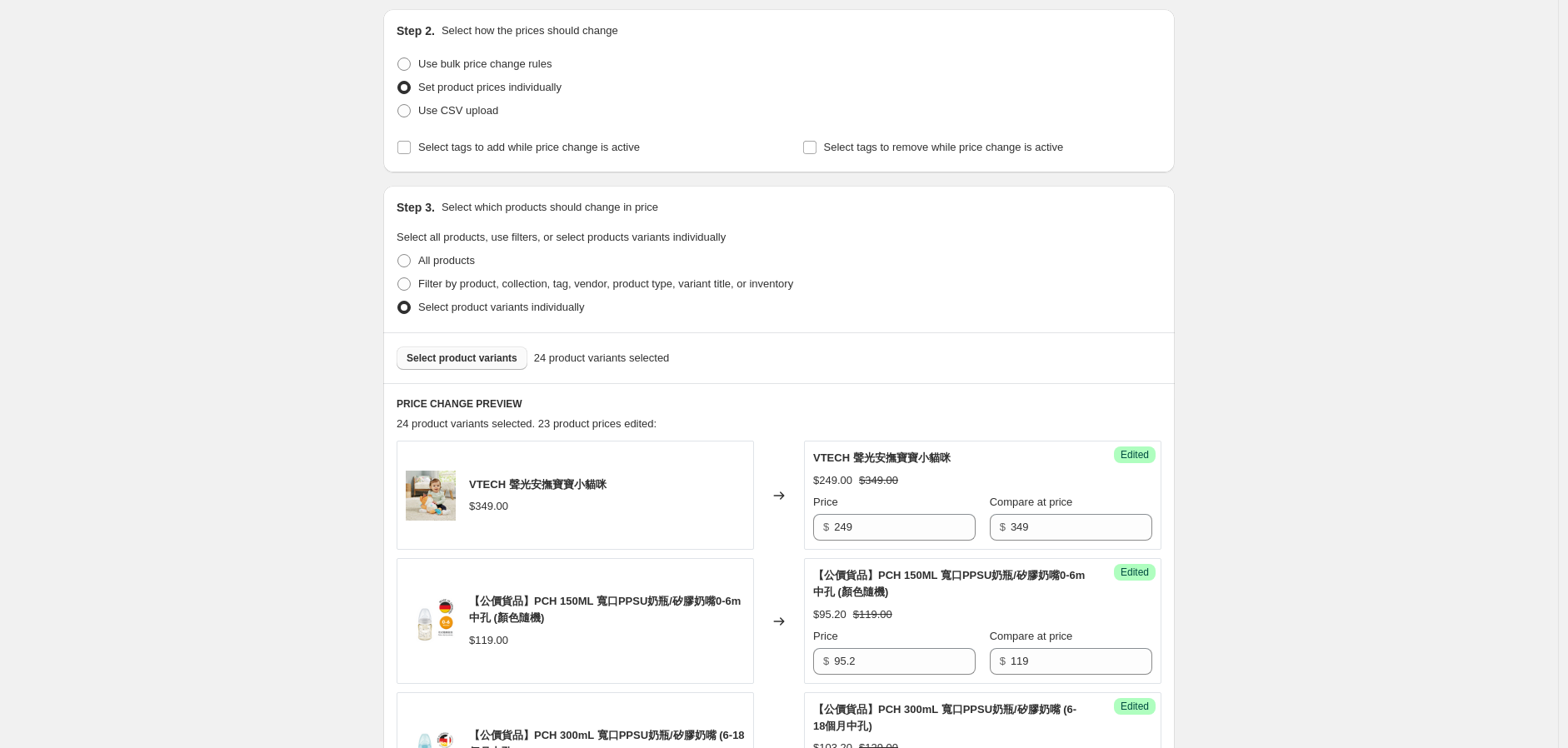
scroll to position [370, 0]
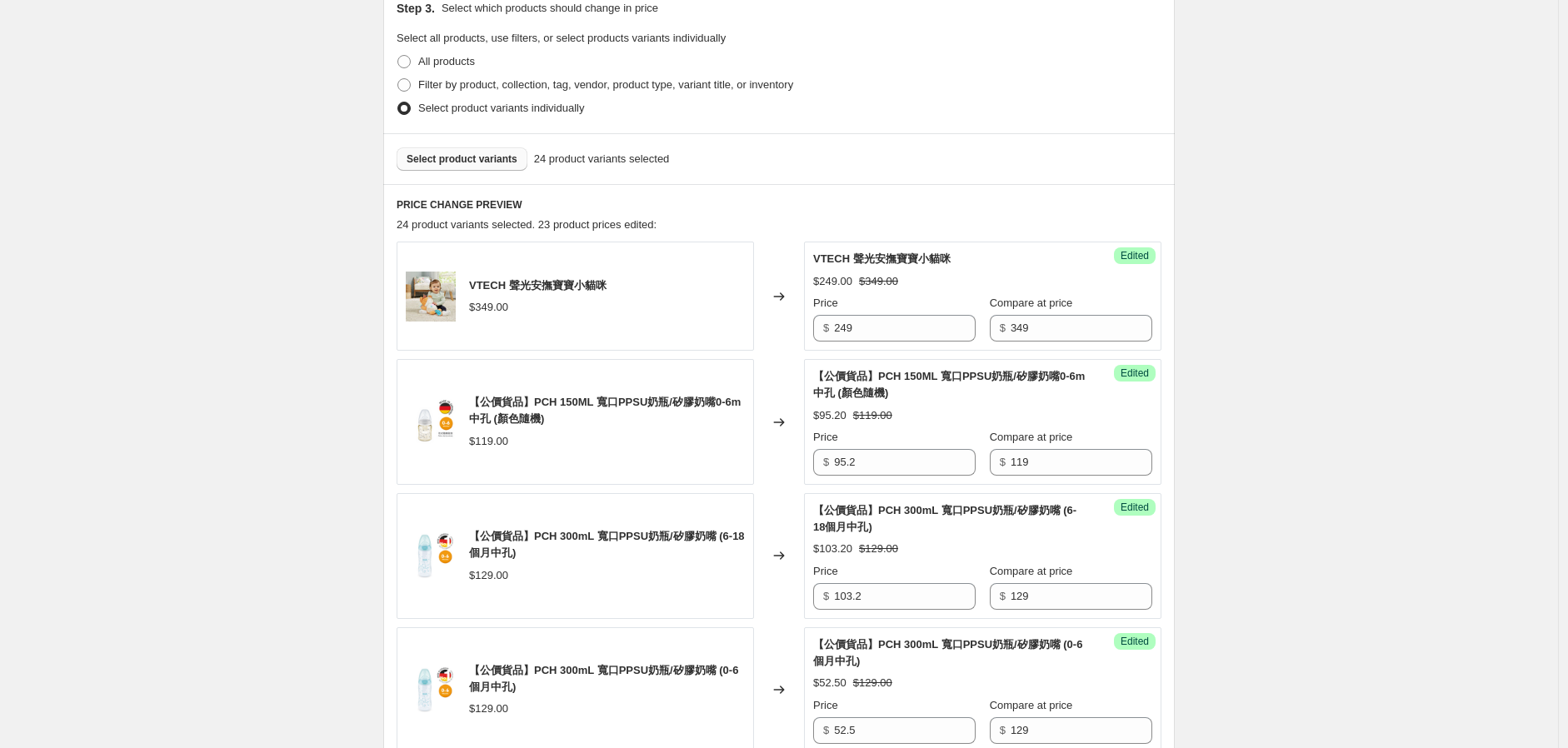
type input "52.5"
click at [476, 162] on span "Select product variants" at bounding box center [462, 158] width 111 height 14
click at [440, 148] on button "Select product variants" at bounding box center [461, 159] width 131 height 23
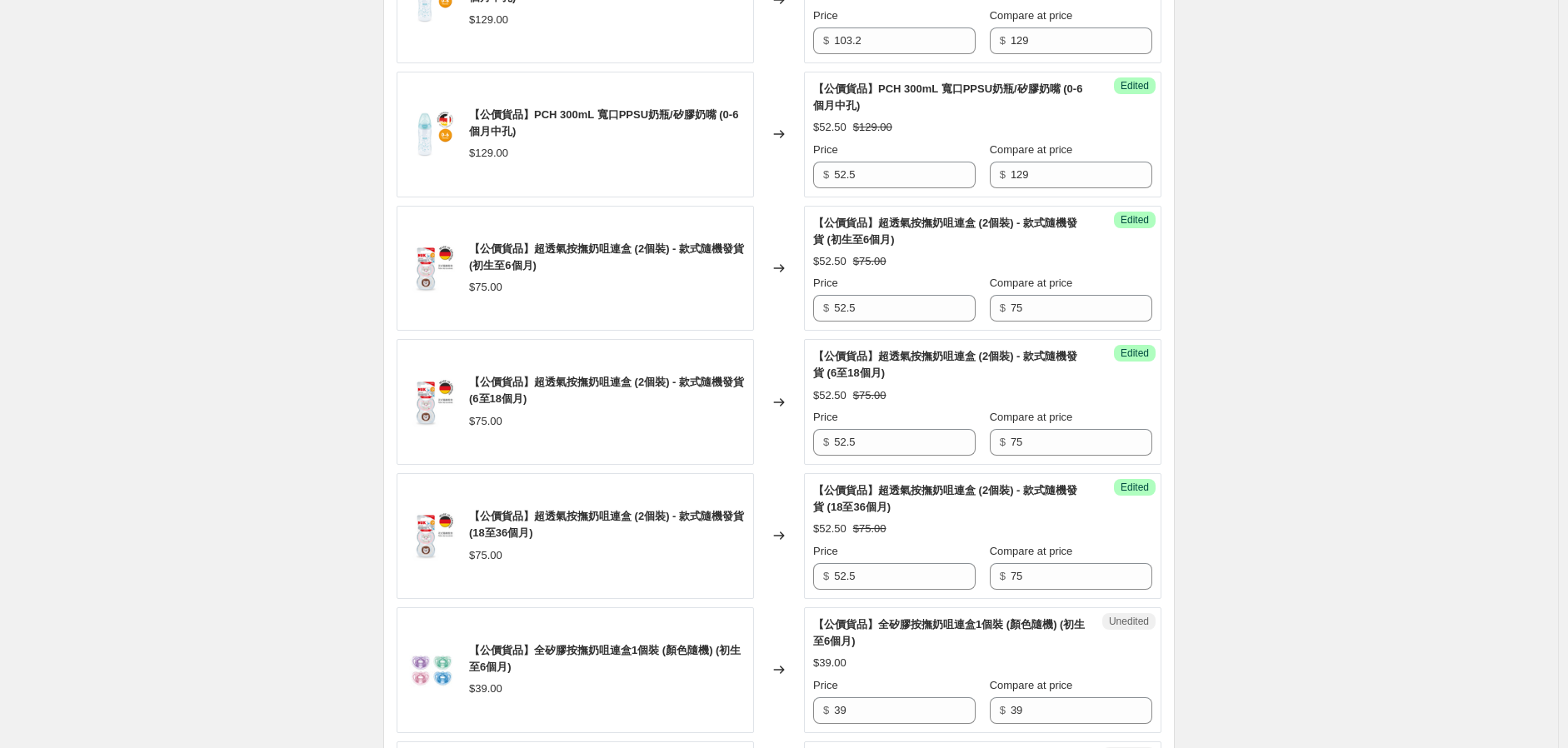
scroll to position [1295, 0]
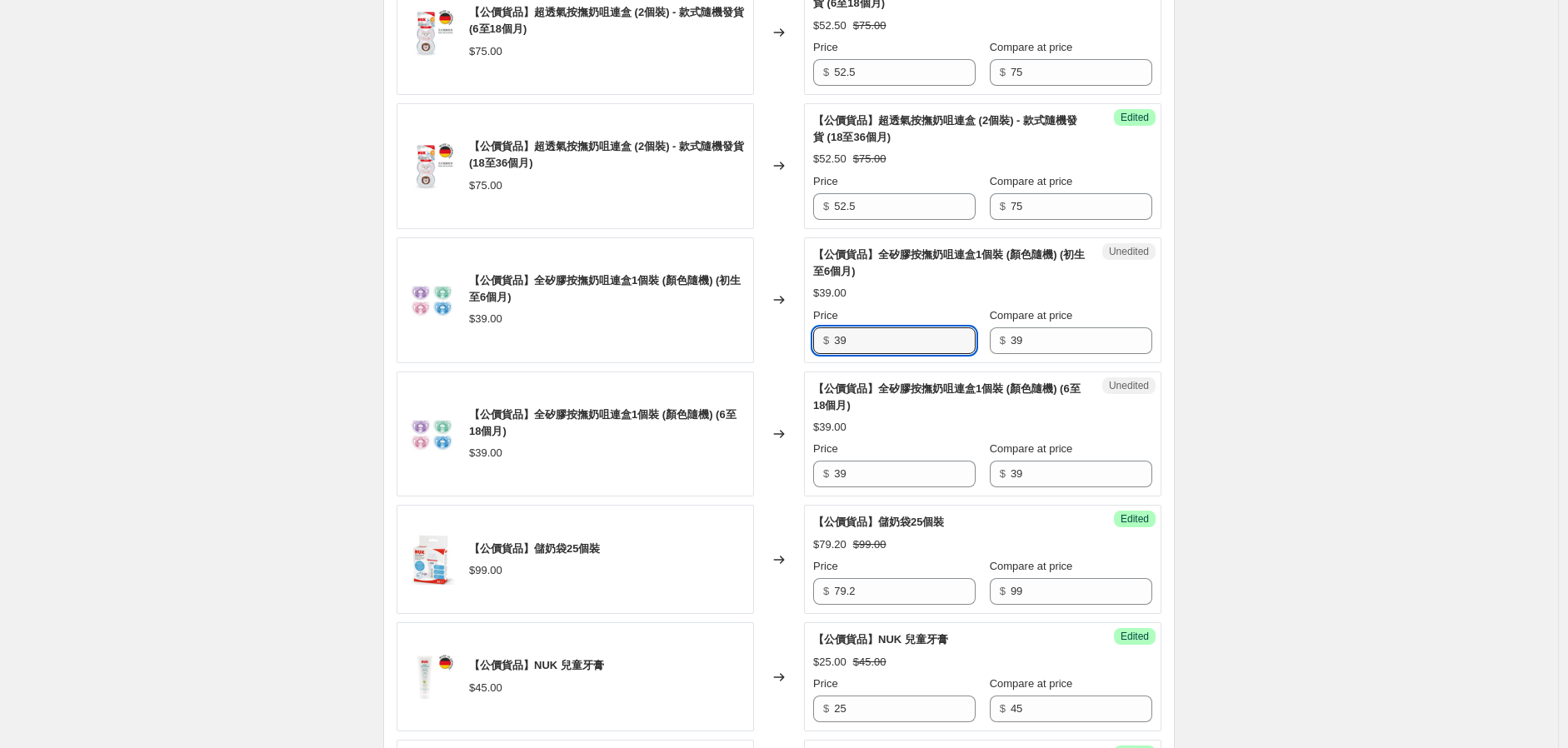
drag, startPoint x: 892, startPoint y: 333, endPoint x: 748, endPoint y: 351, distance: 145.1
click at [748, 351] on div "【公價貨品】全矽膠按撫奶咀連盒1個裝 (顏色隨機) (初生至6個月) $39.00 Changed to Unedited 【公價貨品】全矽膠按撫奶咀連盒1個…" at bounding box center [778, 301] width 765 height 126
type input "27.2"
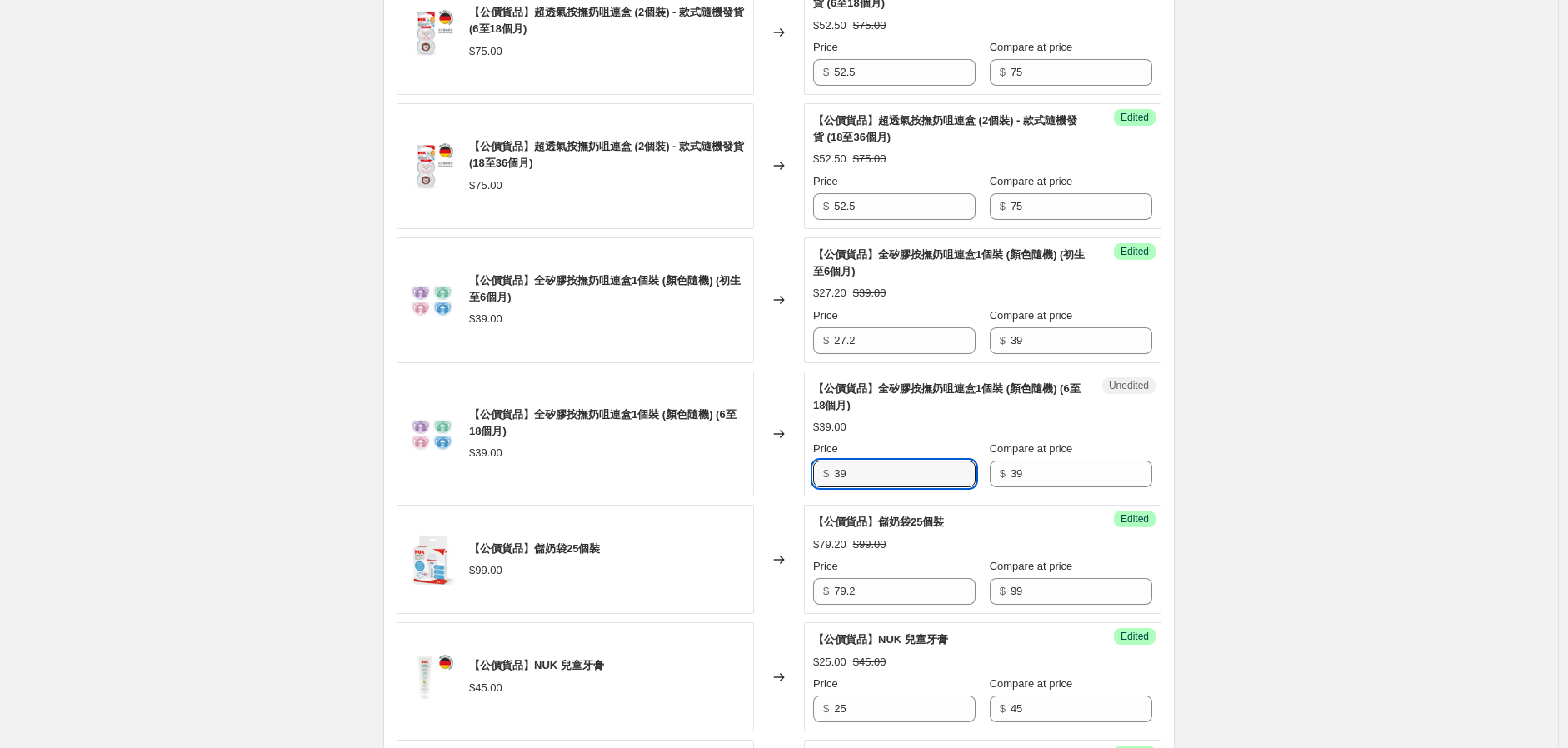
drag, startPoint x: 895, startPoint y: 473, endPoint x: 761, endPoint y: 474, distance: 134.0
click at [763, 473] on div "【公價貨品】全矽膠按撫奶咀連盒1個裝 (顏色隨機) (6至18個月) $39.00 Changed to Unedited 【公價貨品】全矽膠按撫奶咀連盒1個…" at bounding box center [778, 435] width 765 height 126
type input "27.3"
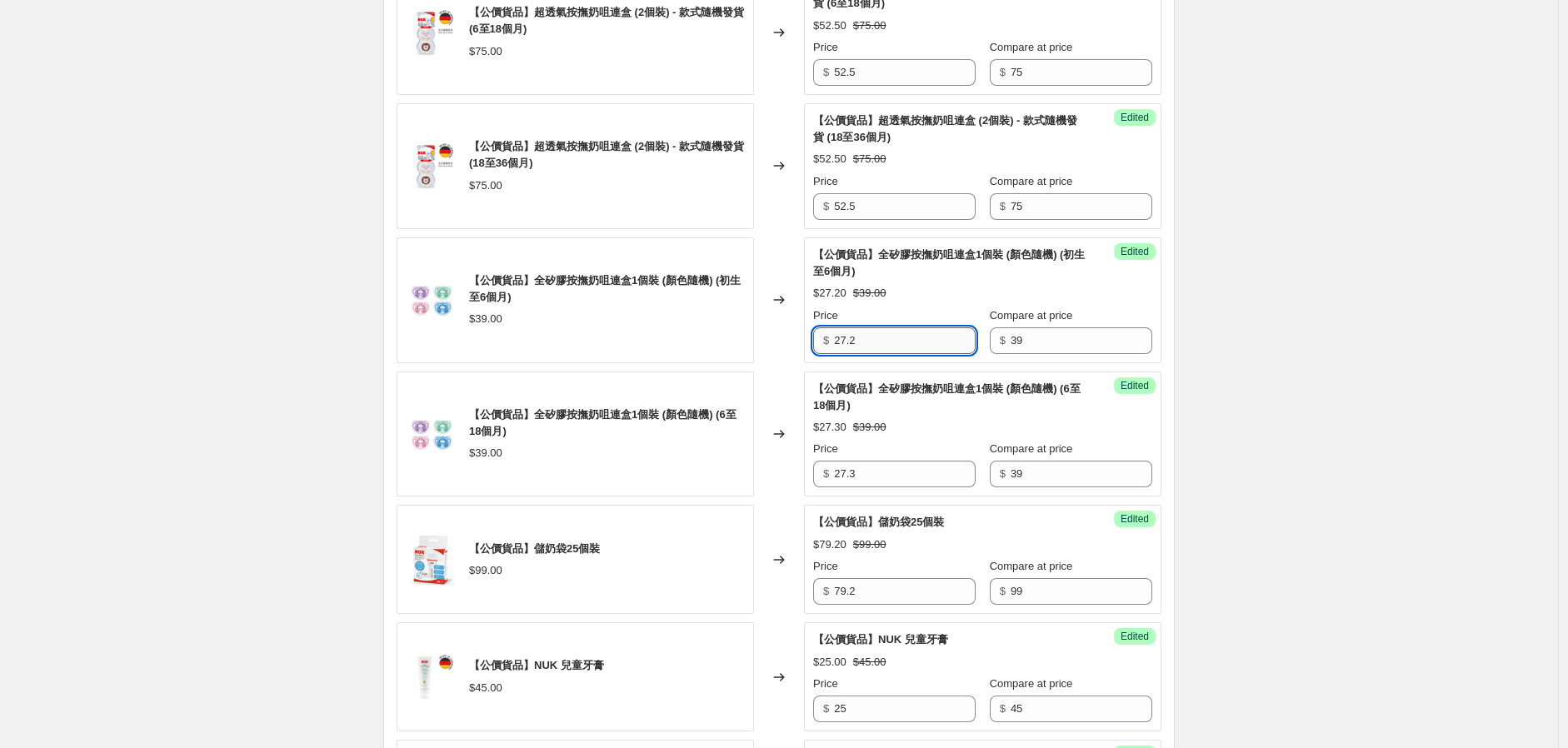
click at [902, 335] on input "27.2" at bounding box center [904, 341] width 141 height 27
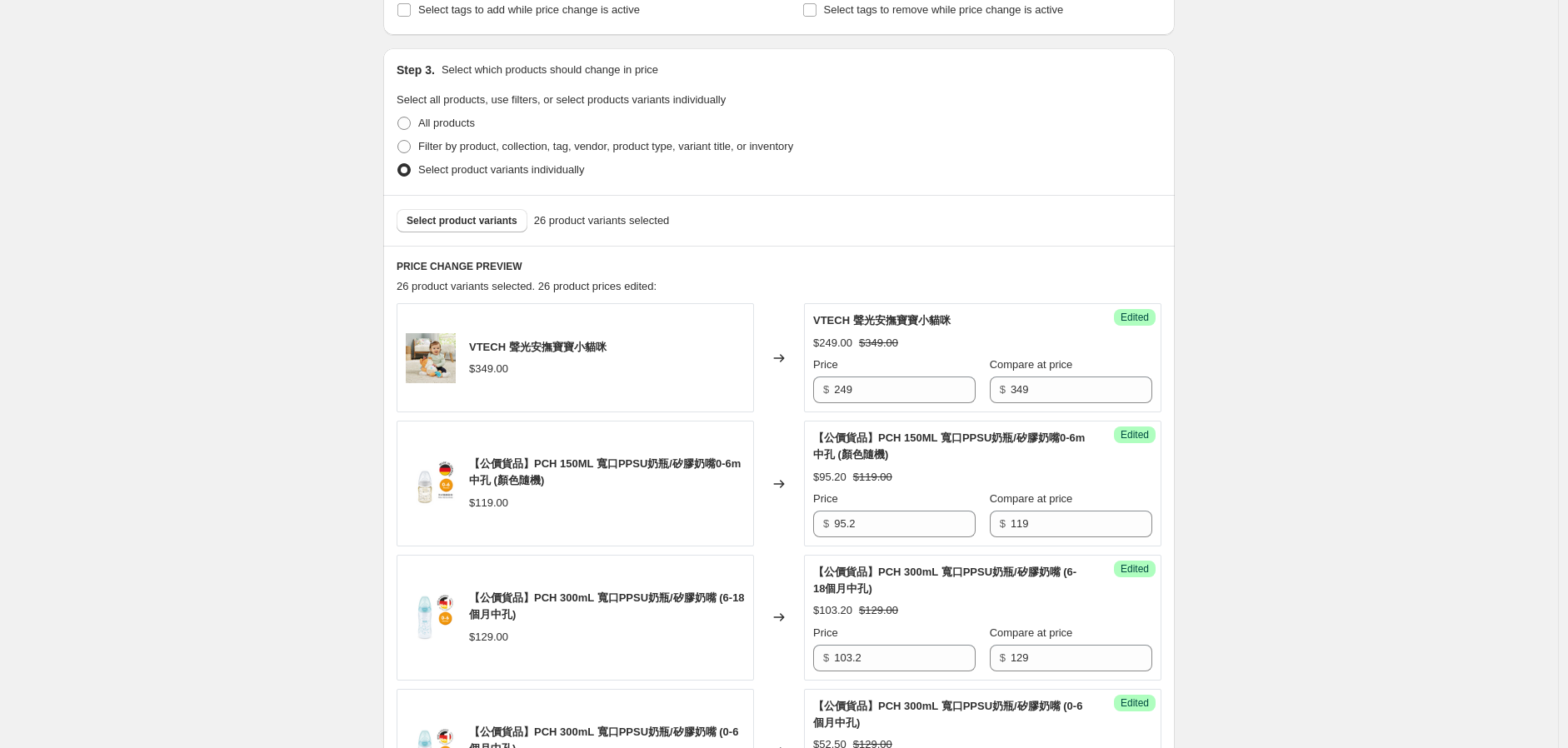
scroll to position [185, 0]
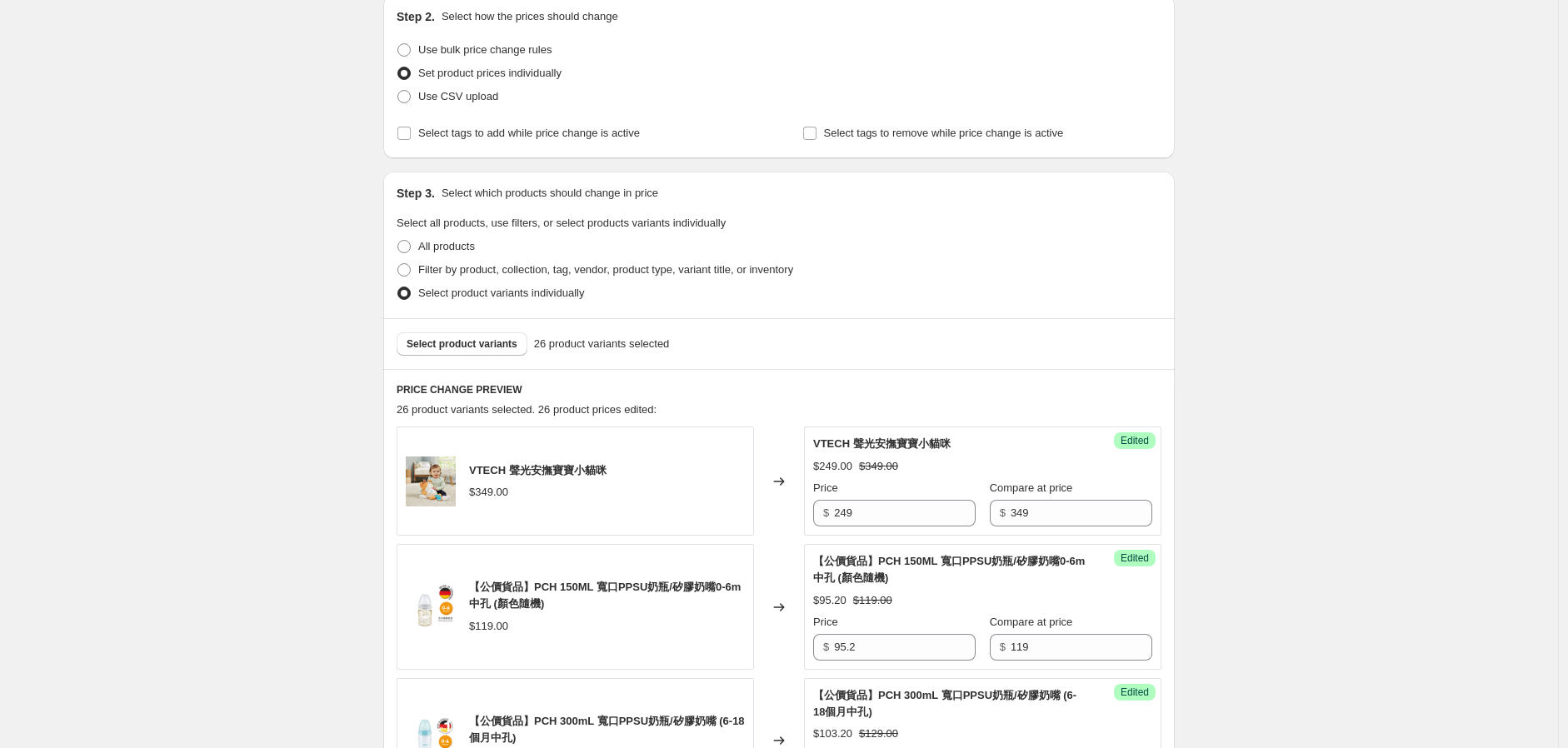
type input "27.3"
click at [467, 356] on div "Select product variants 26 product variants selected" at bounding box center [779, 343] width 792 height 50
click at [467, 346] on span "Select product variants" at bounding box center [462, 344] width 111 height 14
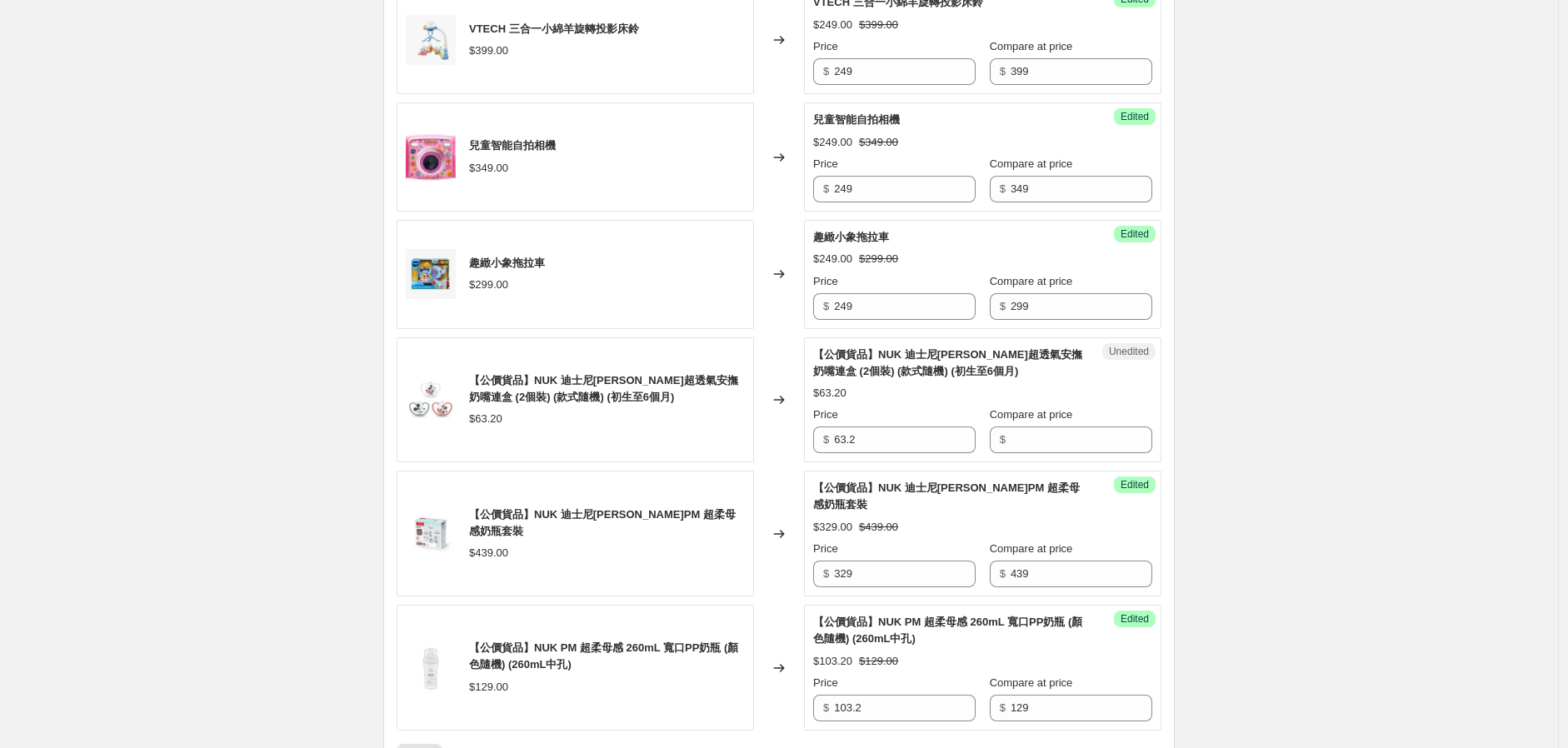
scroll to position [2683, 0]
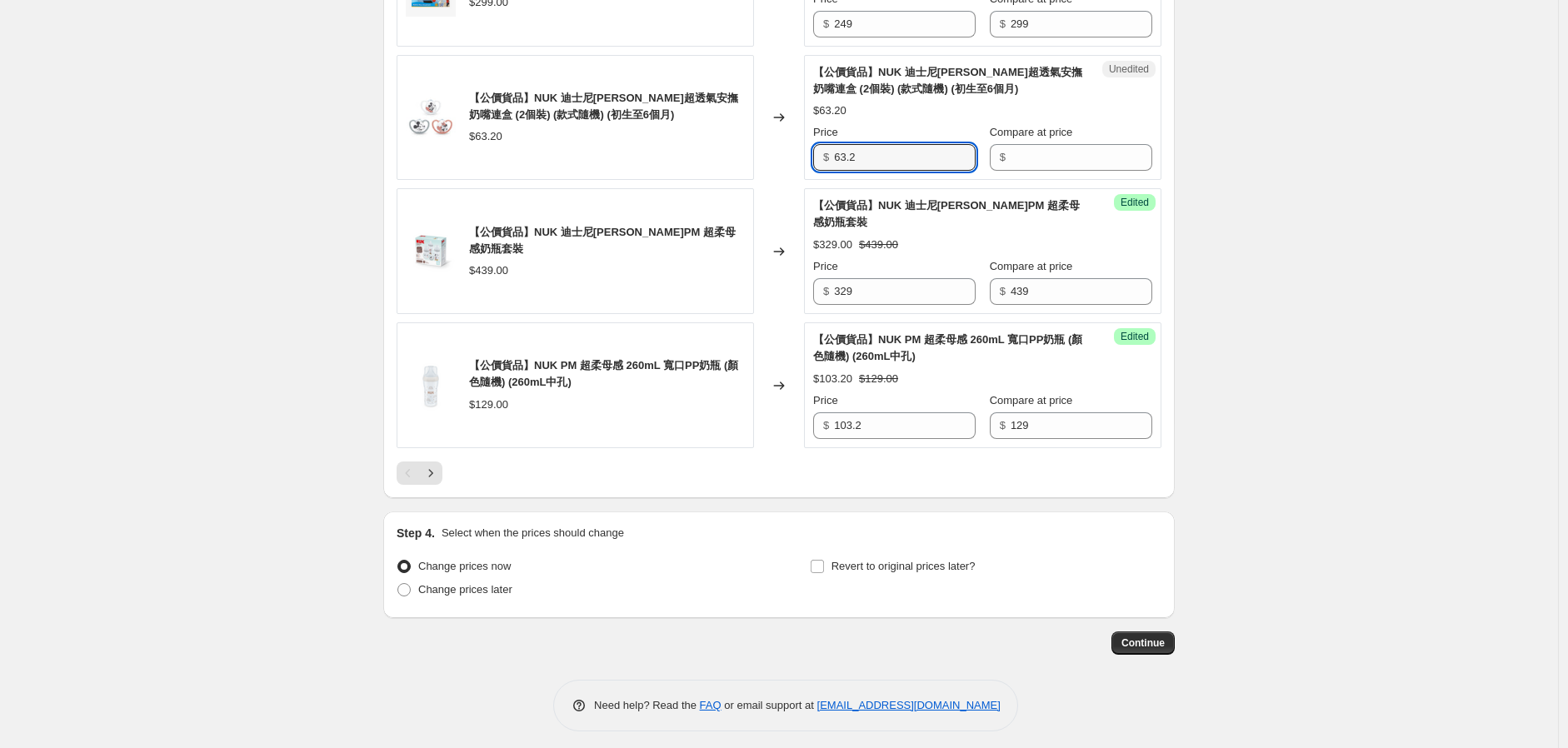
drag, startPoint x: 882, startPoint y: 156, endPoint x: 750, endPoint y: 180, distance: 134.2
click at [753, 178] on div "【公價貨品】NUK 迪士尼[PERSON_NAME]超透氣安撫奶嘴連盒 (2個裝) (款式隨機) (初生至6個月) $63.20 Changed to Une…" at bounding box center [778, 118] width 765 height 126
type input "55.3"
click at [1045, 176] on div "Success Edited 【公價貨品】NUK 迪士尼[PERSON_NAME]超透氣安撫奶嘴連盒 (2個裝) (款式隨機) (初生至6個月) $55.30…" at bounding box center [983, 118] width 358 height 126
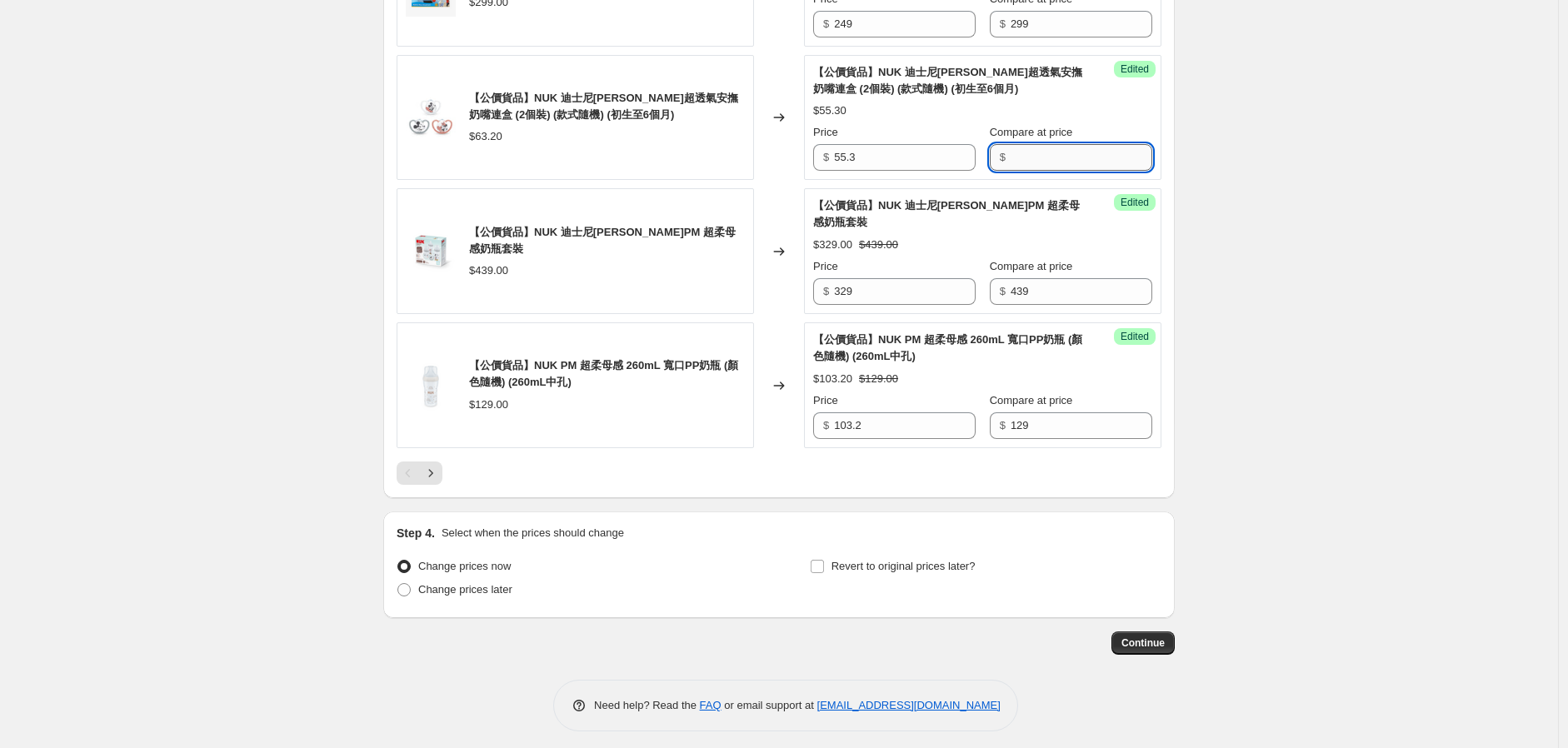
click at [1044, 167] on input "Compare at price" at bounding box center [1081, 158] width 141 height 27
type input "79"
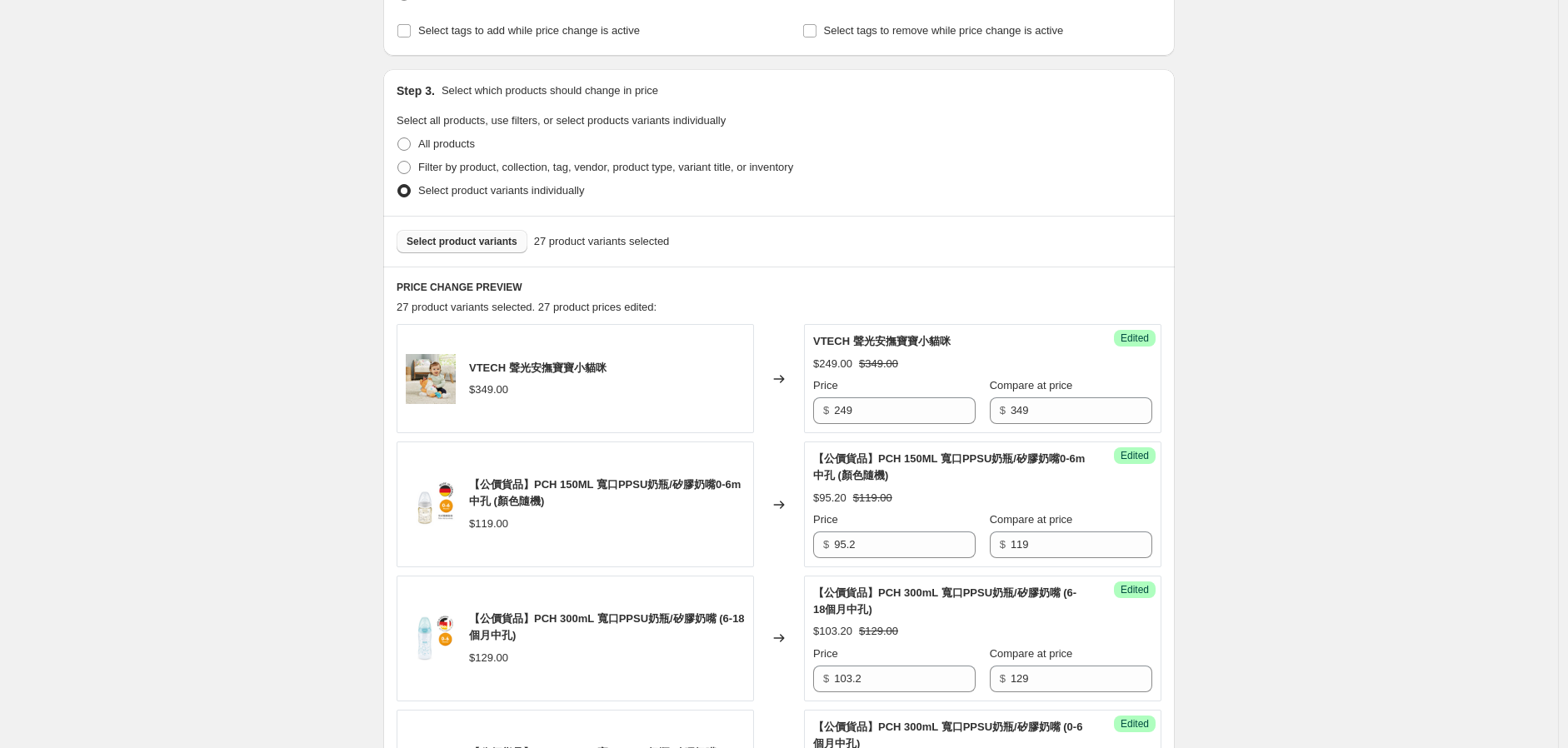
scroll to position [93, 0]
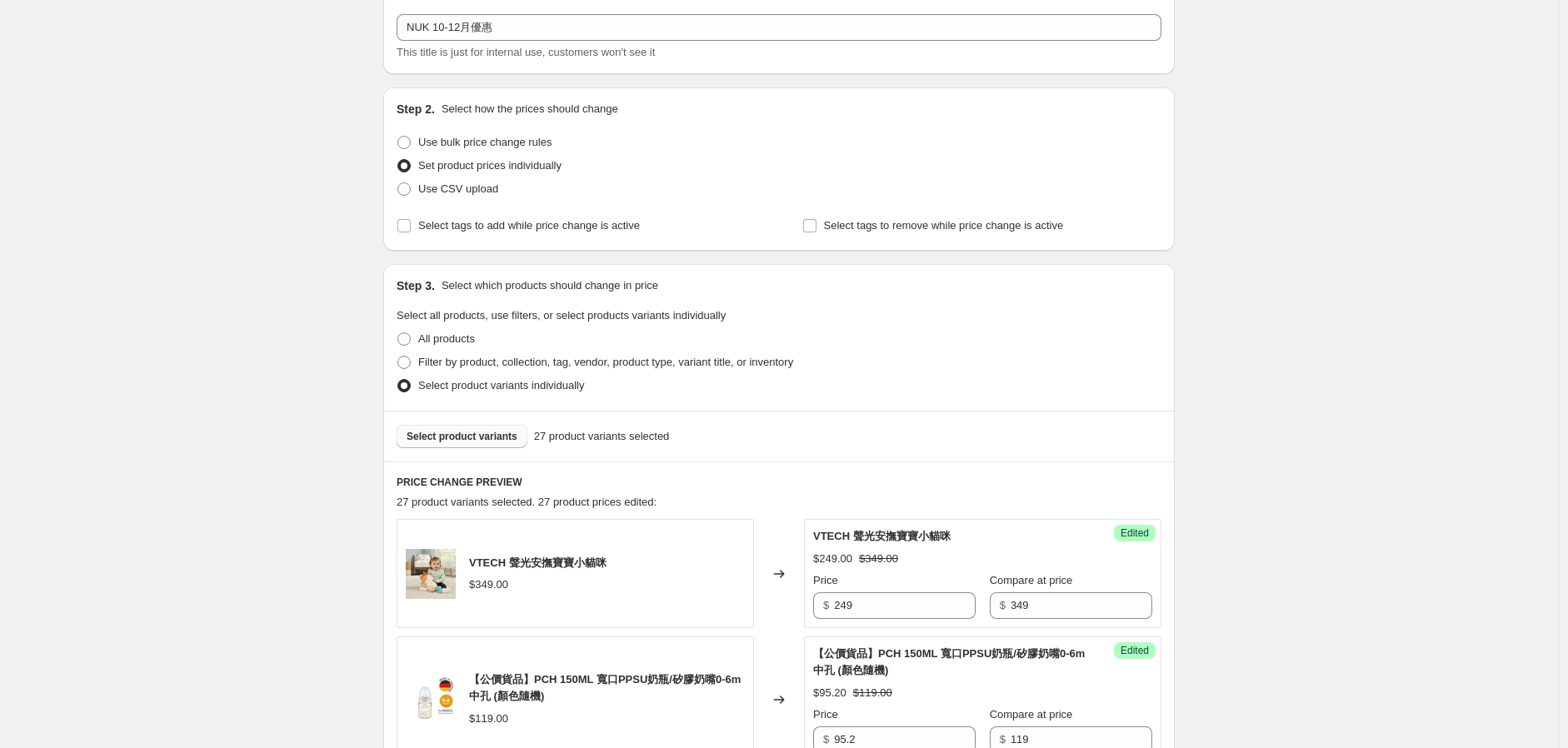
click at [480, 438] on span "Select product variants" at bounding box center [462, 436] width 111 height 14
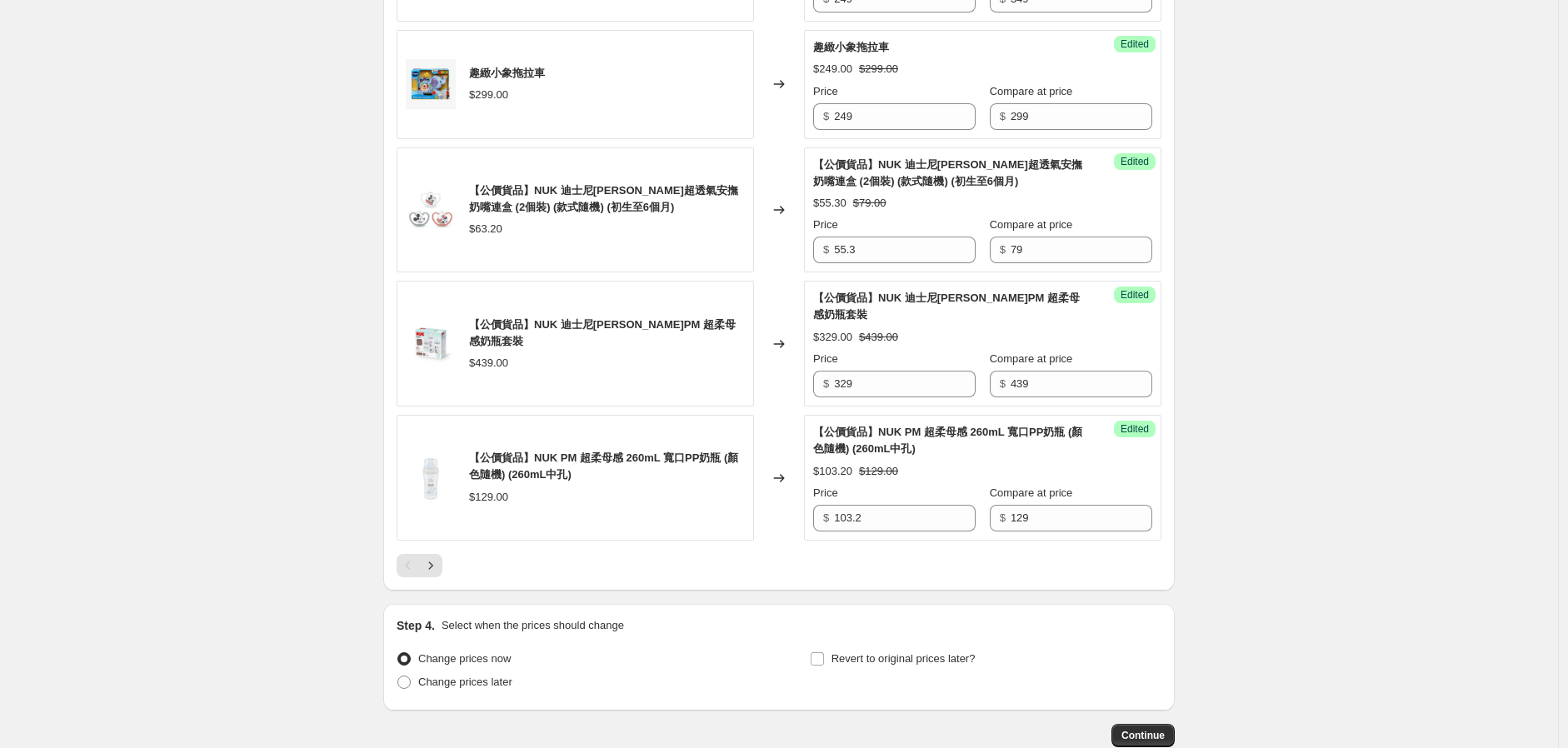
scroll to position [2694, 0]
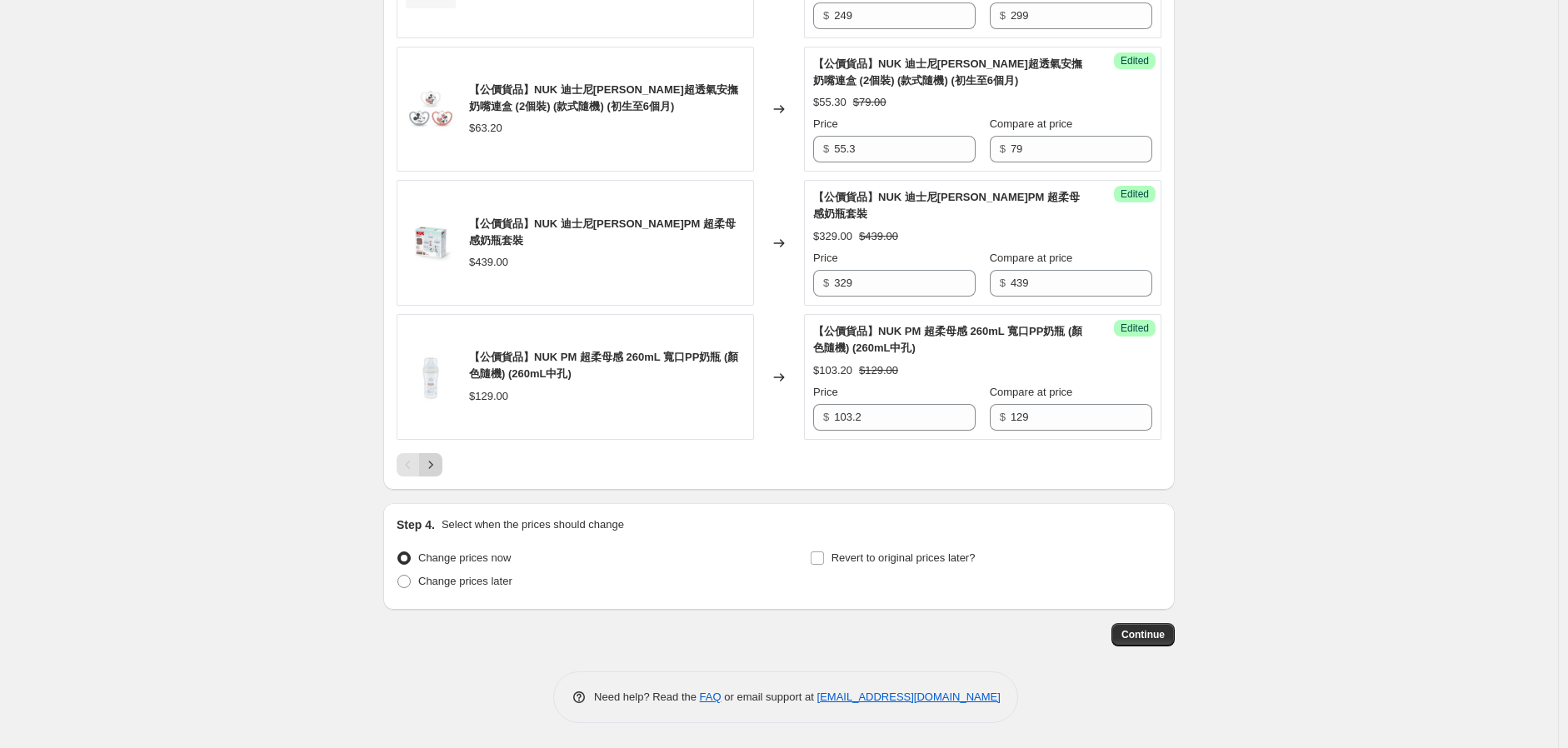
click at [434, 472] on icon "Next" at bounding box center [431, 464] width 17 height 17
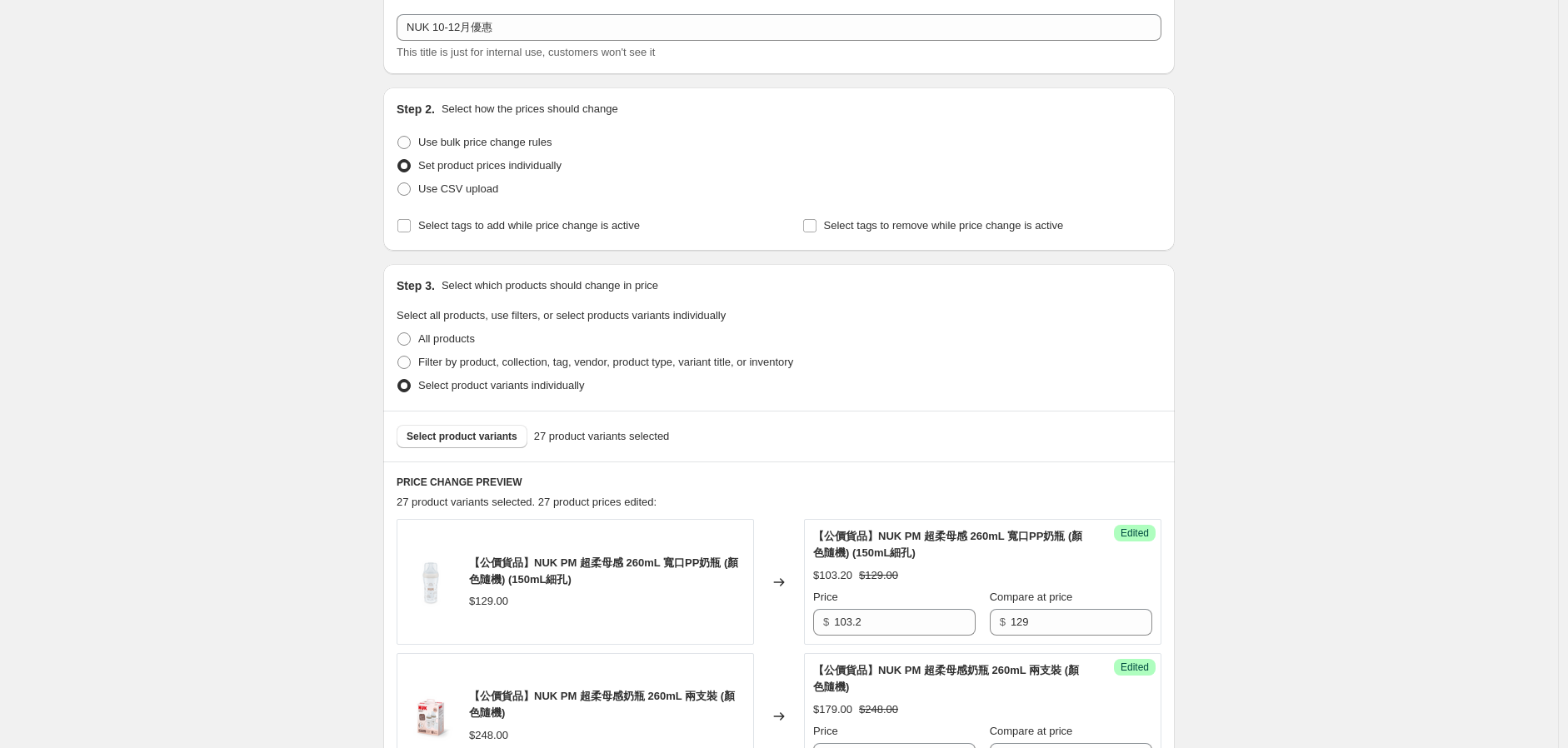
scroll to position [0, 0]
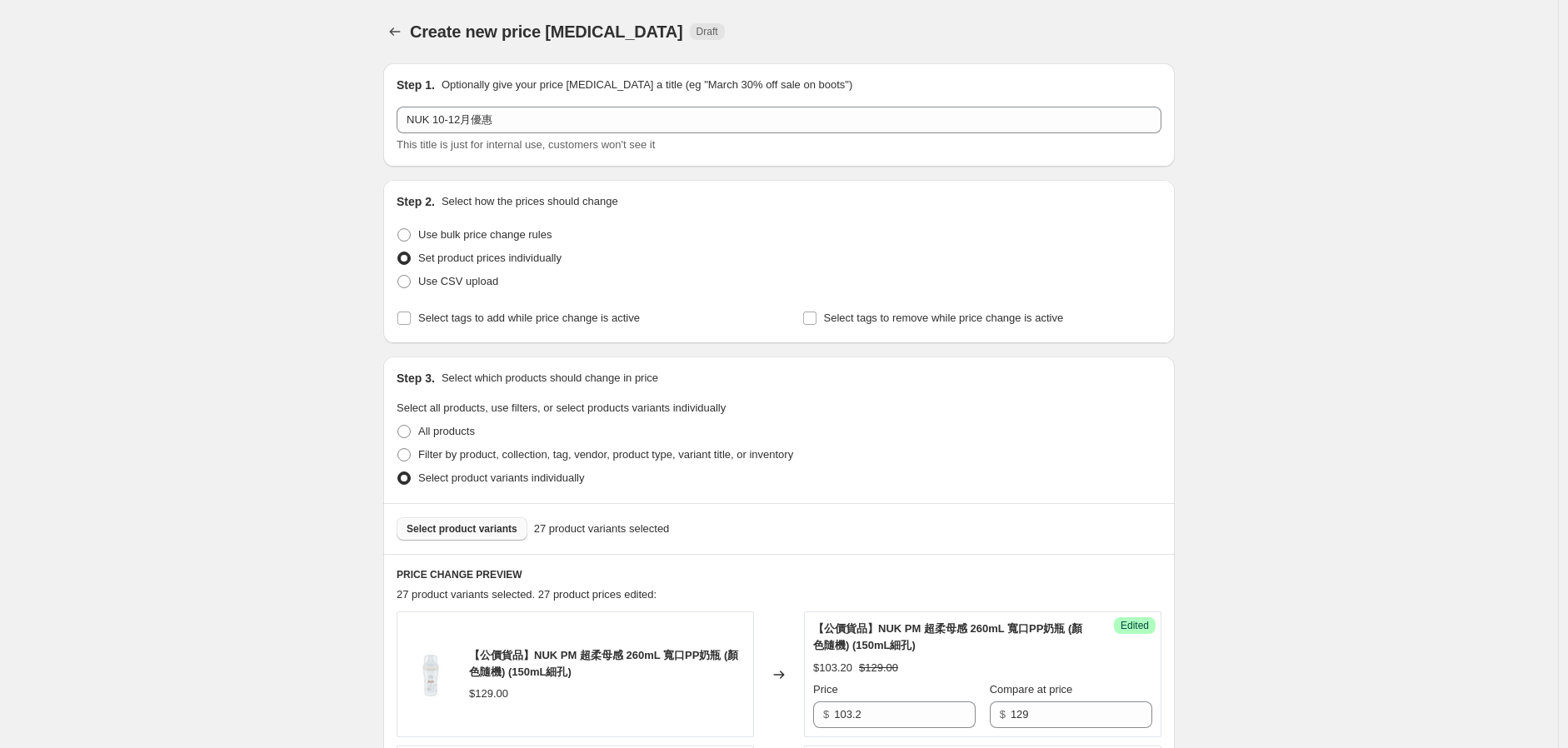
click at [472, 539] on div "Select product variants 27 product variants selected" at bounding box center [779, 528] width 792 height 50
click at [485, 518] on button "Select product variants" at bounding box center [461, 529] width 131 height 23
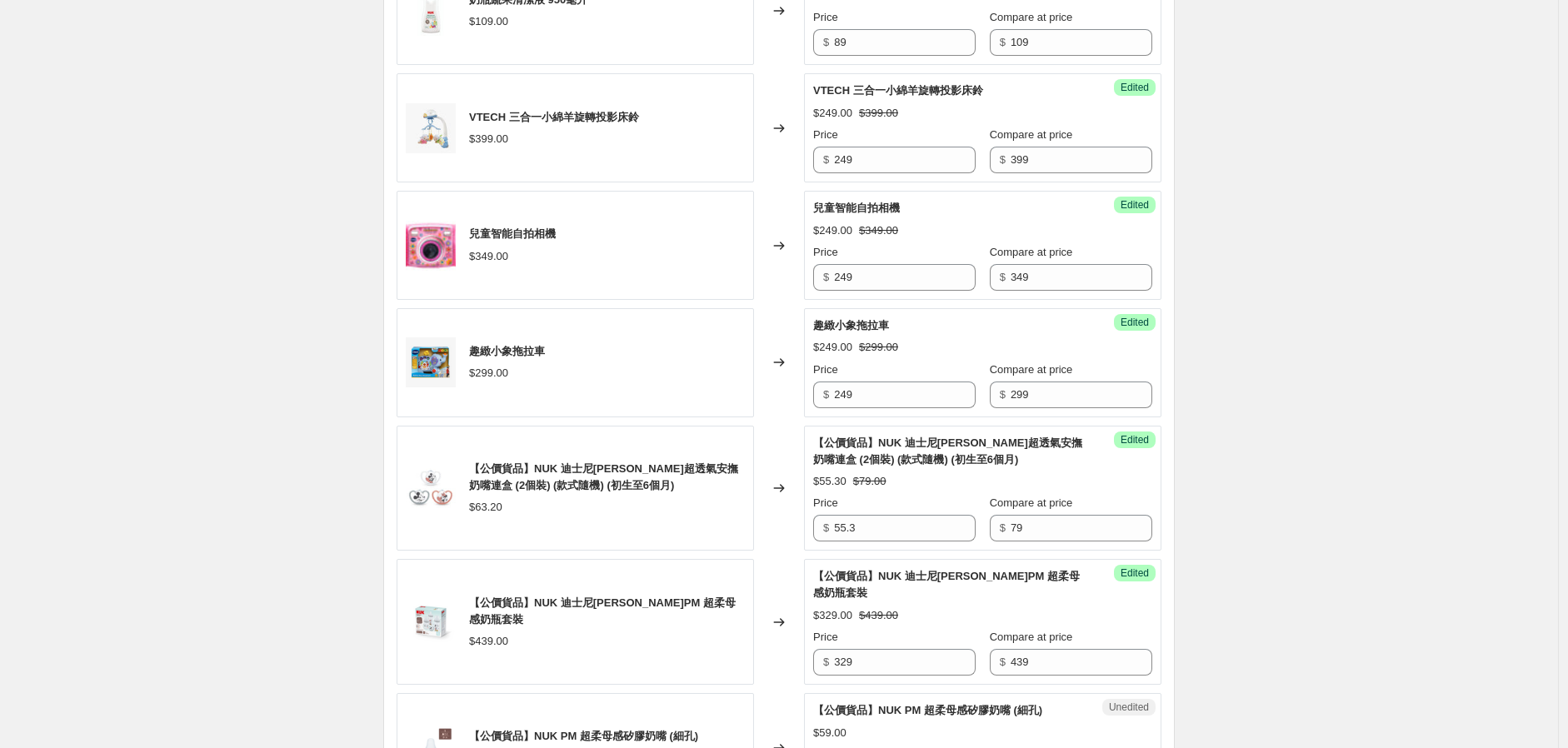
scroll to position [2591, 0]
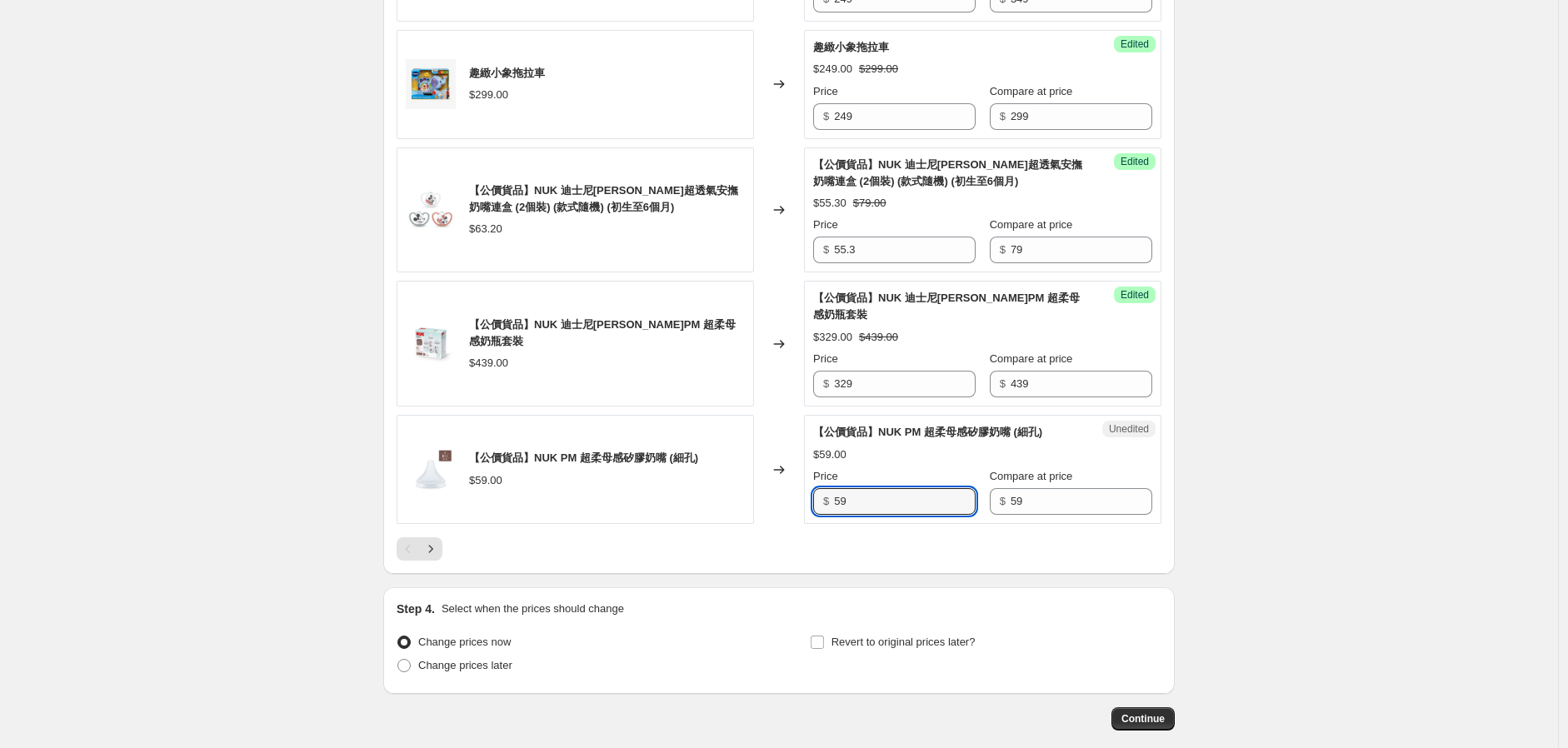
drag, startPoint x: 862, startPoint y: 505, endPoint x: 803, endPoint y: 519, distance: 60.6
click at [806, 518] on div "【公價貨品】NUK PM 超柔母感矽膠奶嘴 (細孔) $59.00 Changed to Unedited 【公價貨品】NUK PM 超柔母感矽膠奶嘴 (細孔…" at bounding box center [778, 469] width 765 height 109
type input "47.2"
click at [442, 552] on button "Next" at bounding box center [431, 549] width 23 height 23
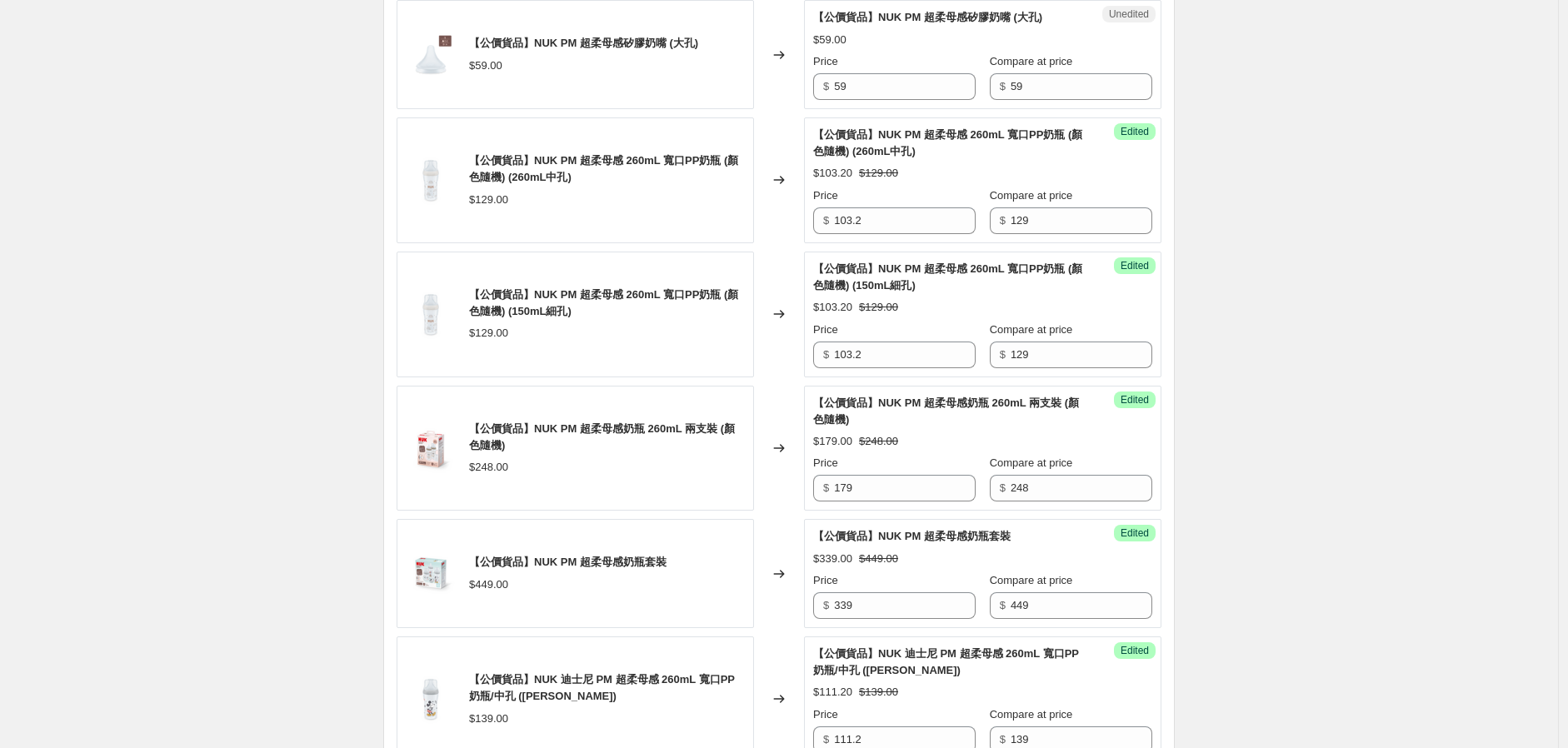
scroll to position [418, 0]
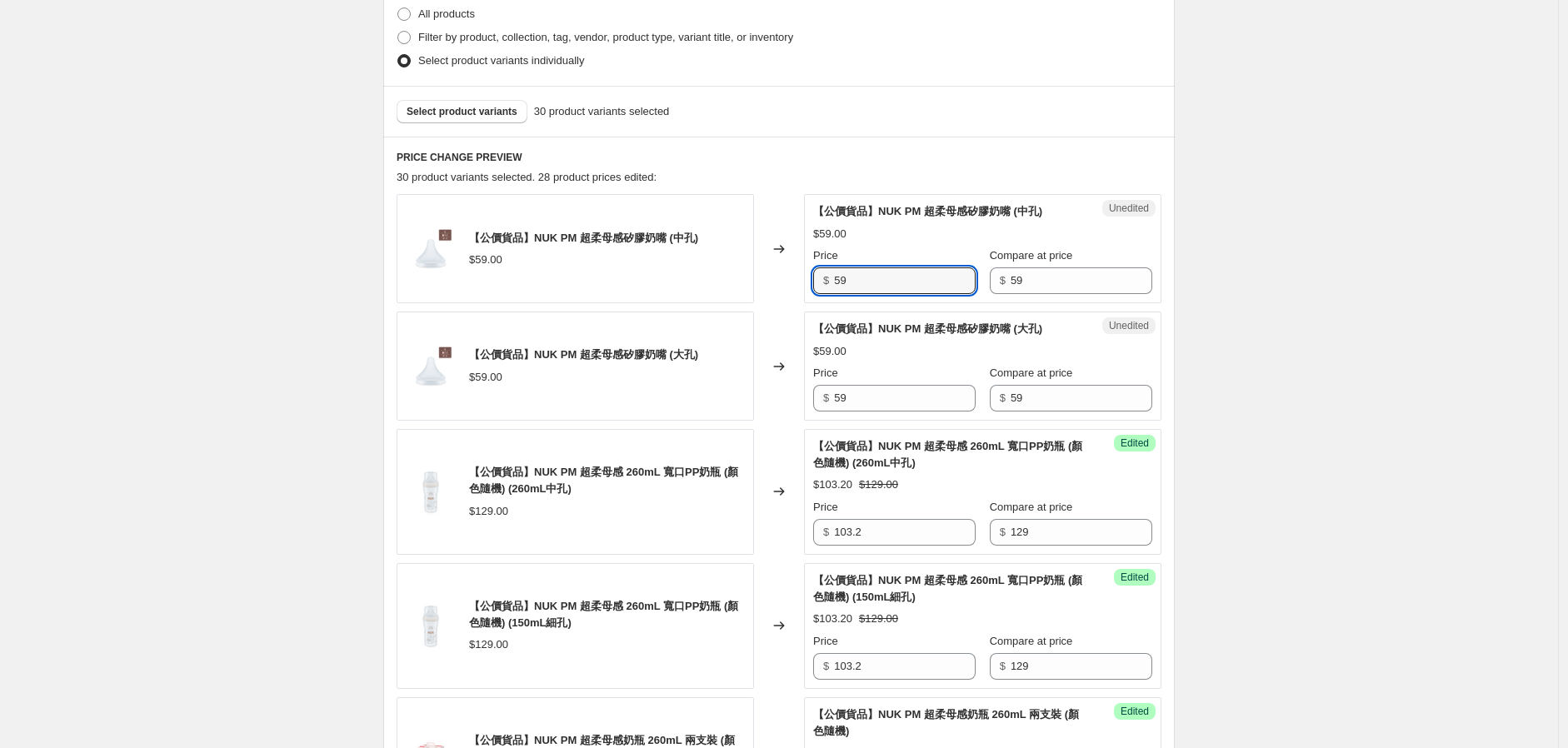
drag, startPoint x: 807, startPoint y: 278, endPoint x: 798, endPoint y: 282, distance: 9.8
click at [800, 281] on div "【公價貨品】NUK PM 超柔母感矽膠奶嘴 (中孔) $59.00 Changed to Unedited 【公價貨品】NUK PM 超柔母感矽膠奶嘴 (中孔…" at bounding box center [778, 248] width 765 height 109
type input "47.2"
drag, startPoint x: 817, startPoint y: 405, endPoint x: 769, endPoint y: 410, distance: 48.3
click at [769, 410] on div "【公價貨品】NUK PM 超柔母感矽膠奶嘴 (大孔) $59.00 Changed to Unedited 【公價貨品】NUK PM 超柔母感矽膠奶嘴 (大孔…" at bounding box center [778, 365] width 765 height 109
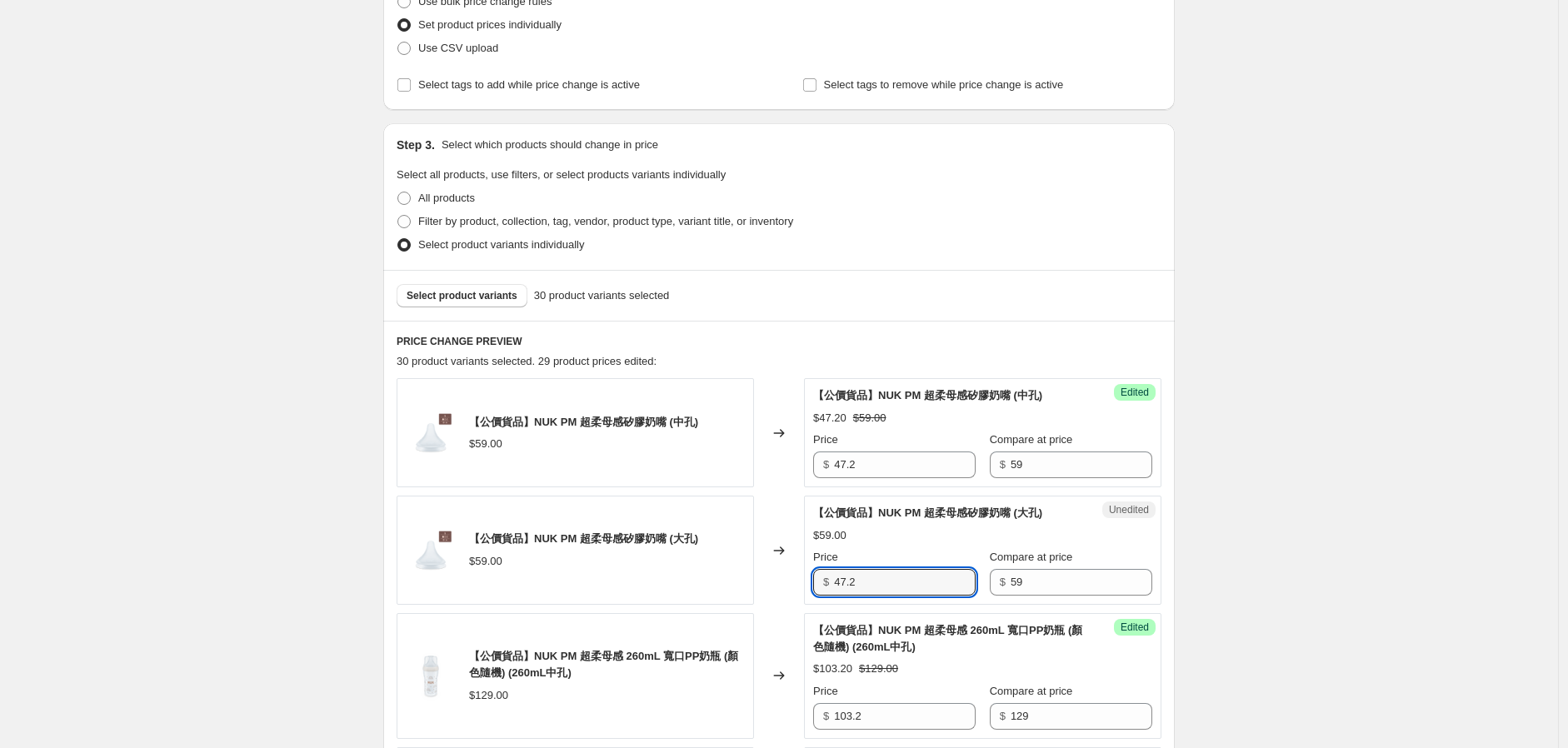
scroll to position [231, 0]
type input "47.2"
click at [500, 296] on span "Select product variants" at bounding box center [462, 297] width 111 height 14
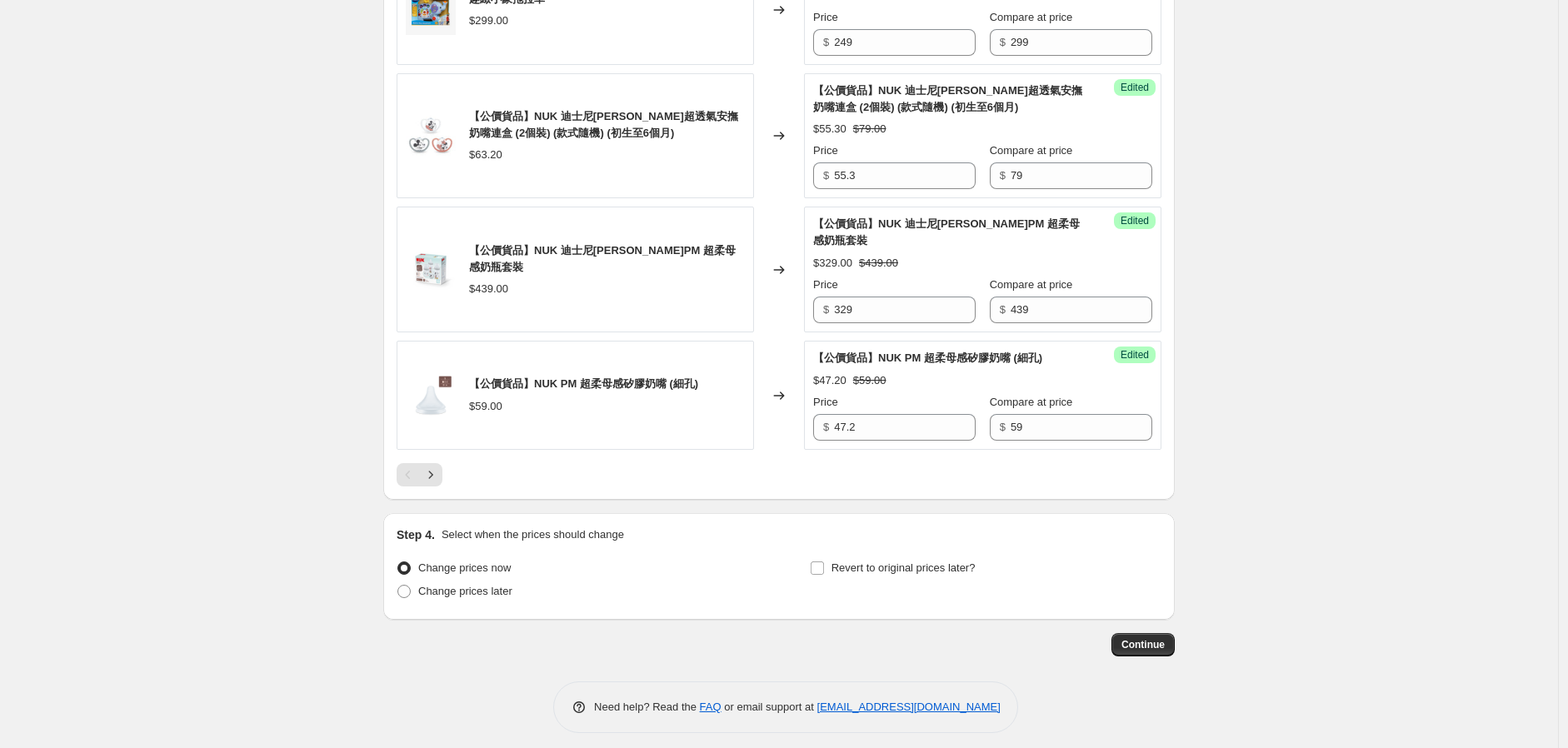
scroll to position [2678, 0]
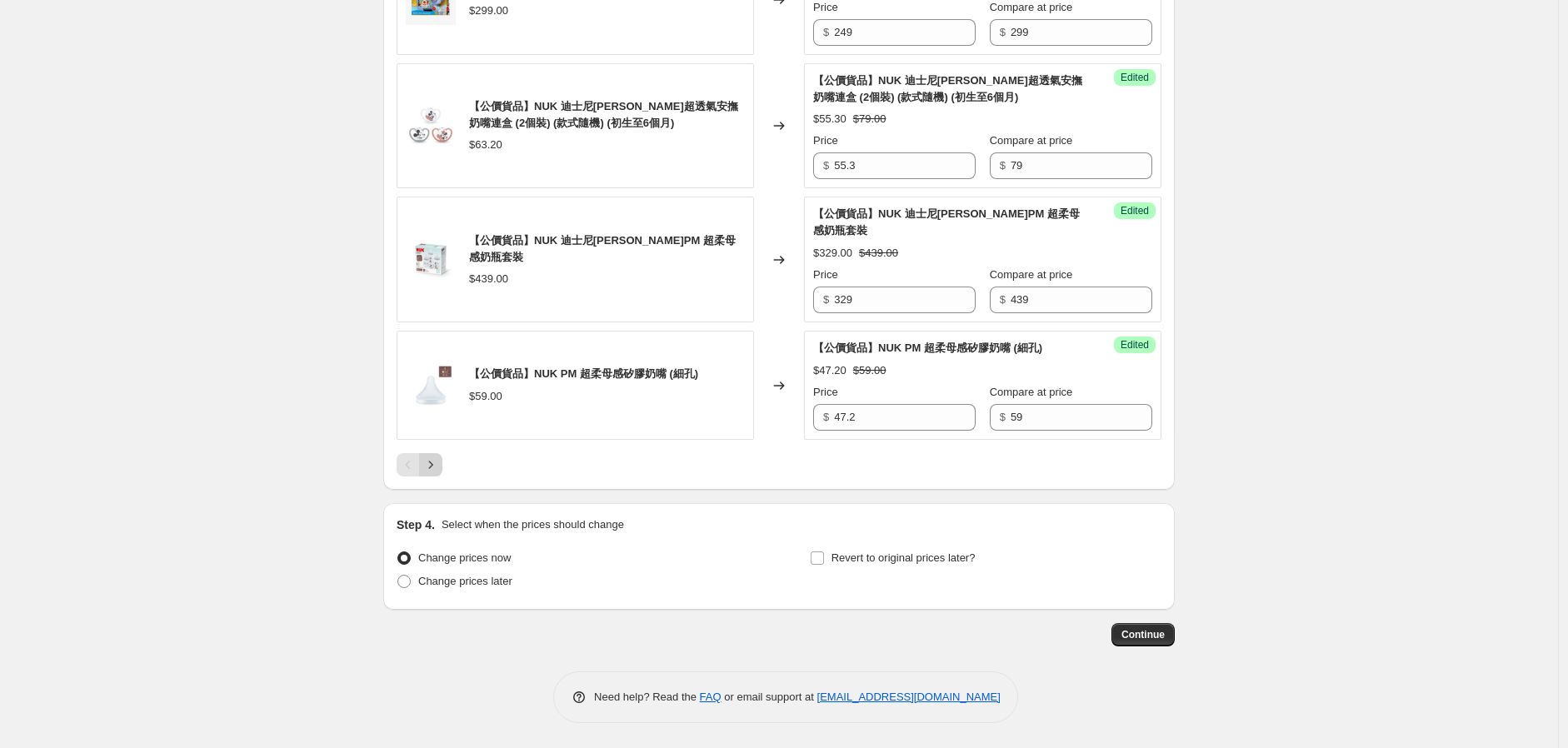
click at [433, 463] on icon "Next" at bounding box center [431, 464] width 5 height 7
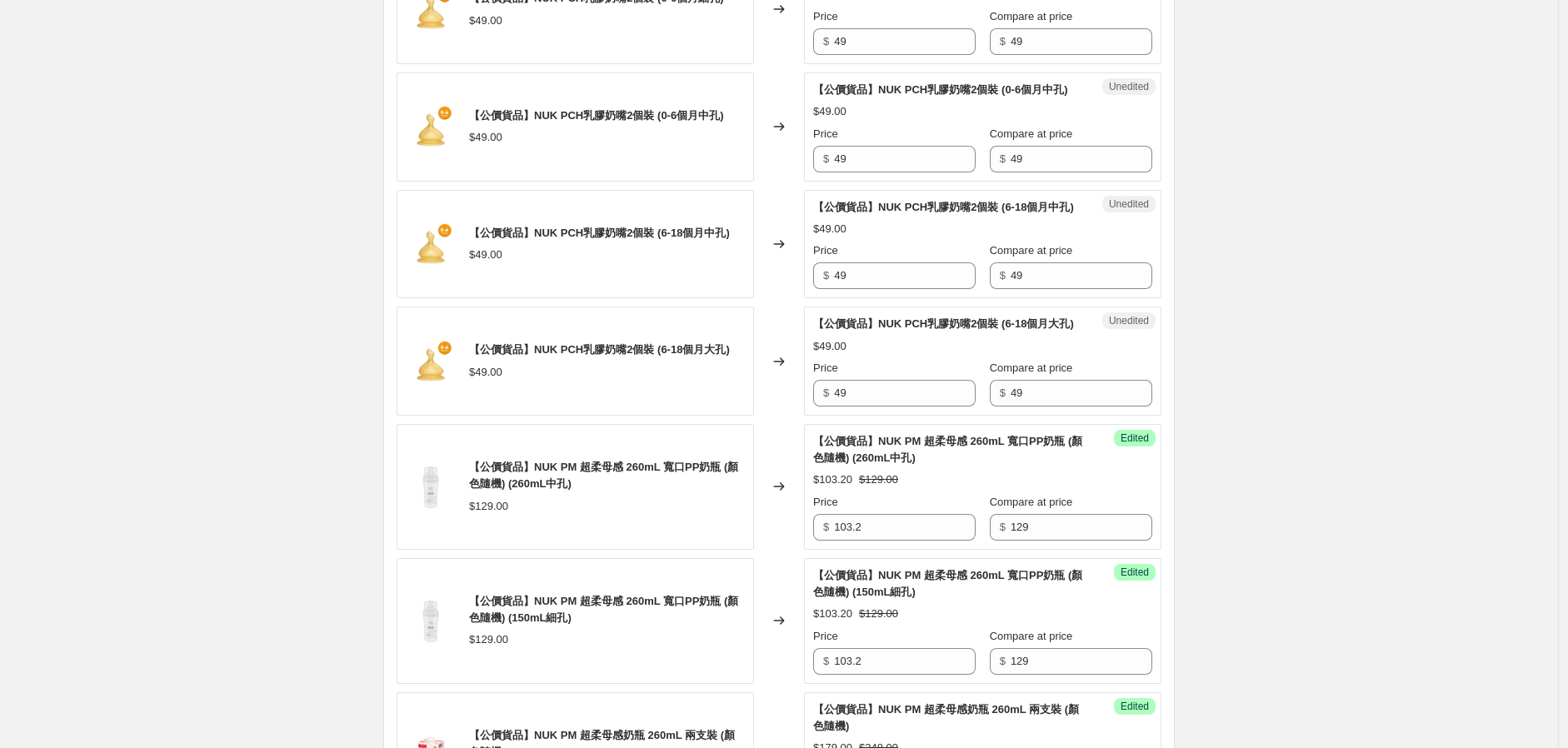
scroll to position [509, 0]
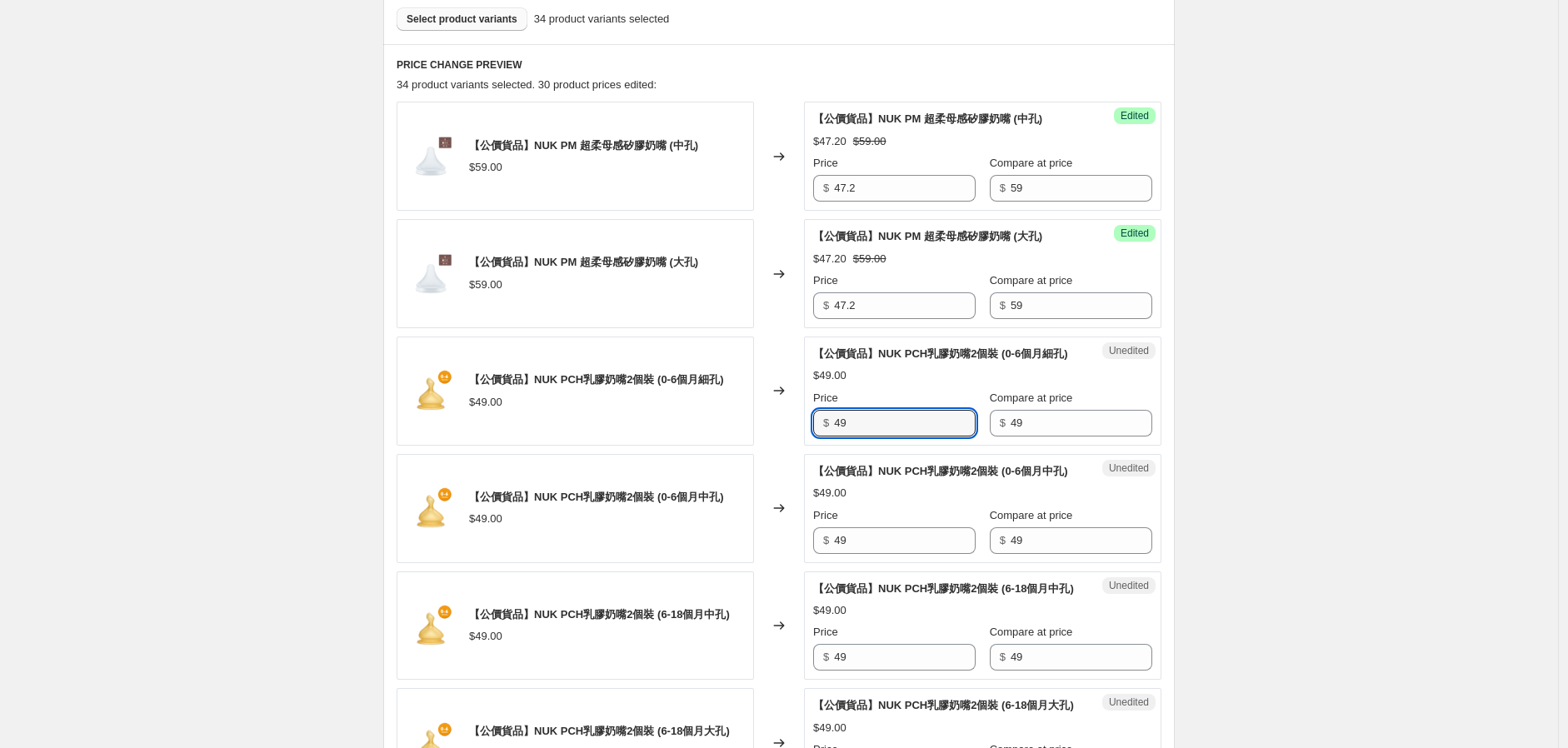
drag, startPoint x: 864, startPoint y: 438, endPoint x: 787, endPoint y: 437, distance: 77.0
click at [797, 437] on div "【公價貨品】NUK PCH乳膠奶嘴2個裝 (0-6個月細孔) $49.00 Changed to Unedited 【公價貨品】NUK PCH乳膠奶嘴2個裝 …" at bounding box center [778, 391] width 765 height 109
drag, startPoint x: 897, startPoint y: 440, endPoint x: 735, endPoint y: 446, distance: 162.1
click at [735, 440] on div "【公價貨品】NUK PCH乳膠奶嘴2個裝 (0-6個月細孔) $49.00 Changed to Unedited 【公價貨品】NUK PCH乳膠奶嘴2個裝 …" at bounding box center [778, 391] width 765 height 109
type input "39.2"
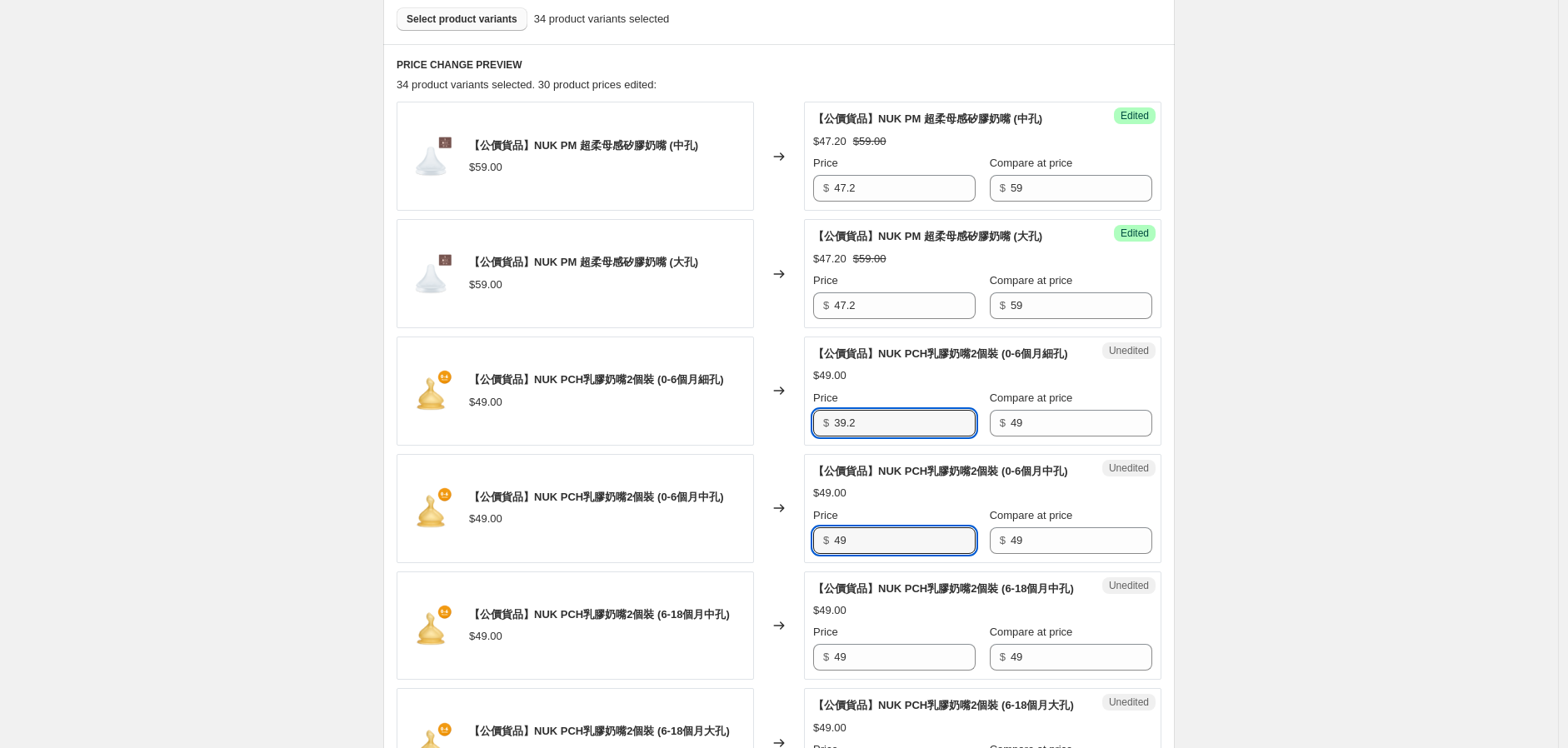
drag, startPoint x: 874, startPoint y: 577, endPoint x: 734, endPoint y: 599, distance: 141.7
click at [739, 563] on div "【公價貨品】NUK PCH乳膠奶嘴2個裝 (0-6個月中孔) $49.00 Changed to Unedited 【公價貨品】NUK PCH乳膠奶嘴2個裝 …" at bounding box center [778, 508] width 765 height 109
paste input "39.2"
type input "39.2"
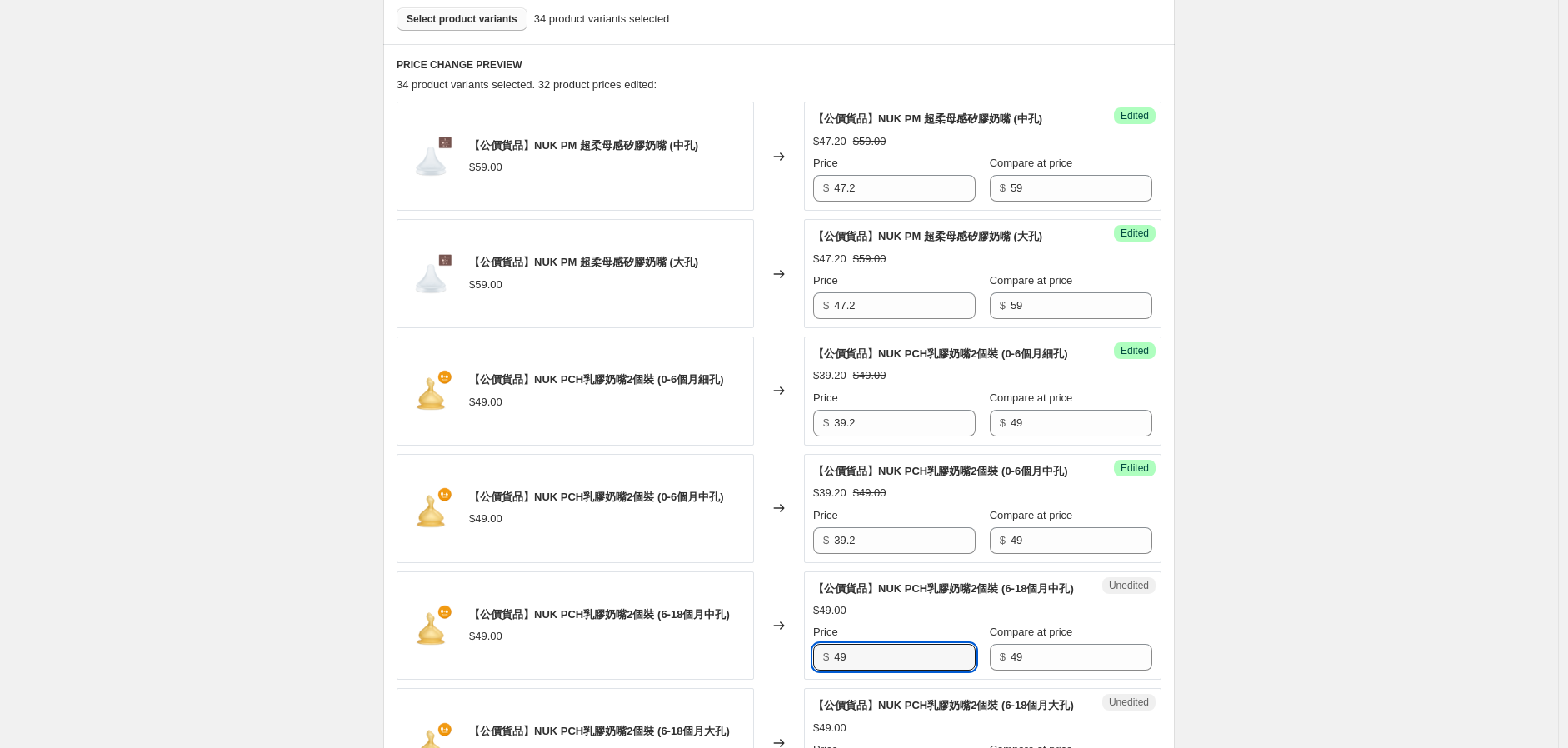
drag, startPoint x: 823, startPoint y: 708, endPoint x: 782, endPoint y: 704, distance: 41.2
click at [766, 680] on div "【公價貨品】NUK PCH乳膠奶嘴2個裝 (6-18個月中孔) $49.00 Changed to Unedited 【公價貨品】NUK PCH乳膠奶嘴2個裝…" at bounding box center [778, 626] width 765 height 109
paste input "39.2"
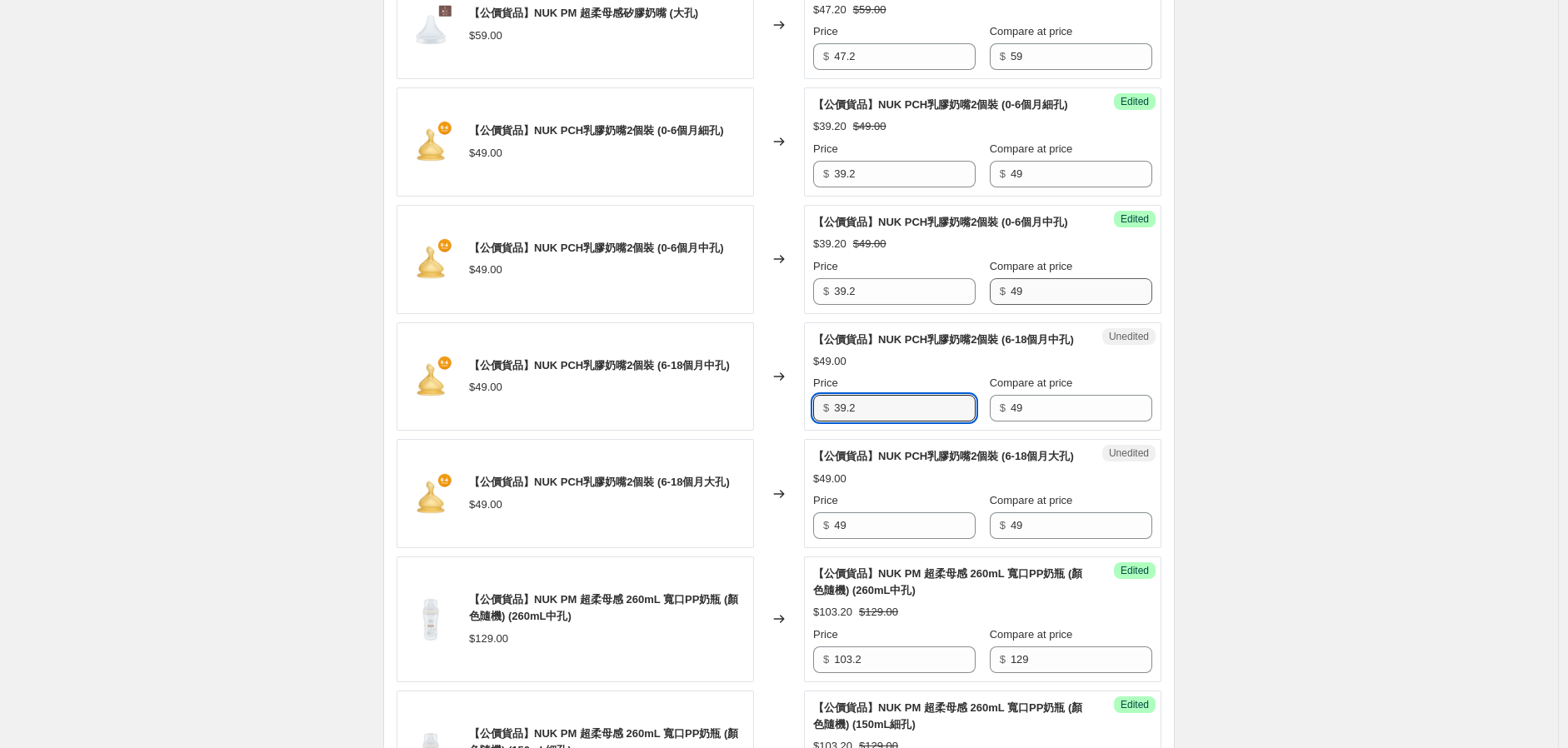
scroll to position [787, 0]
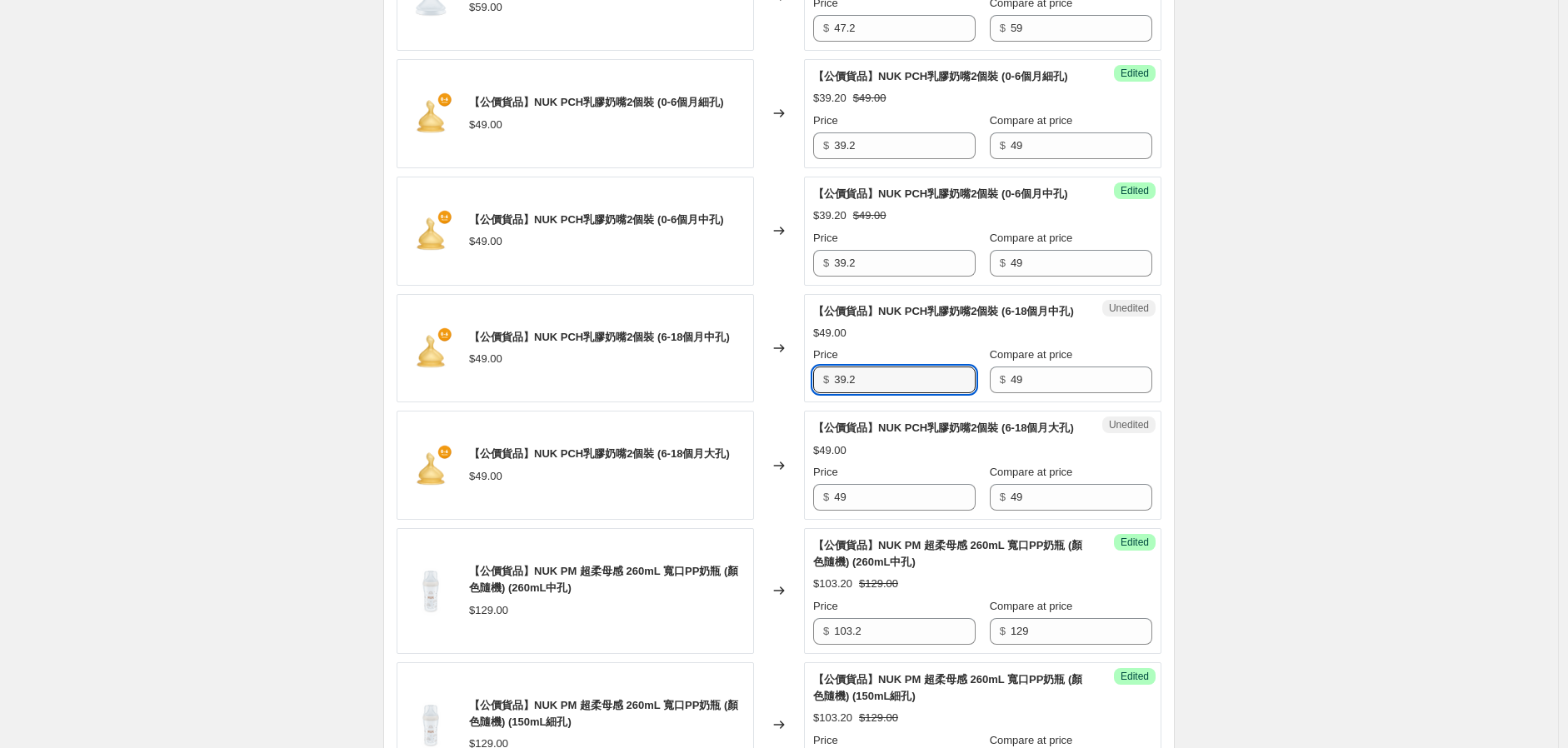
type input "39.2"
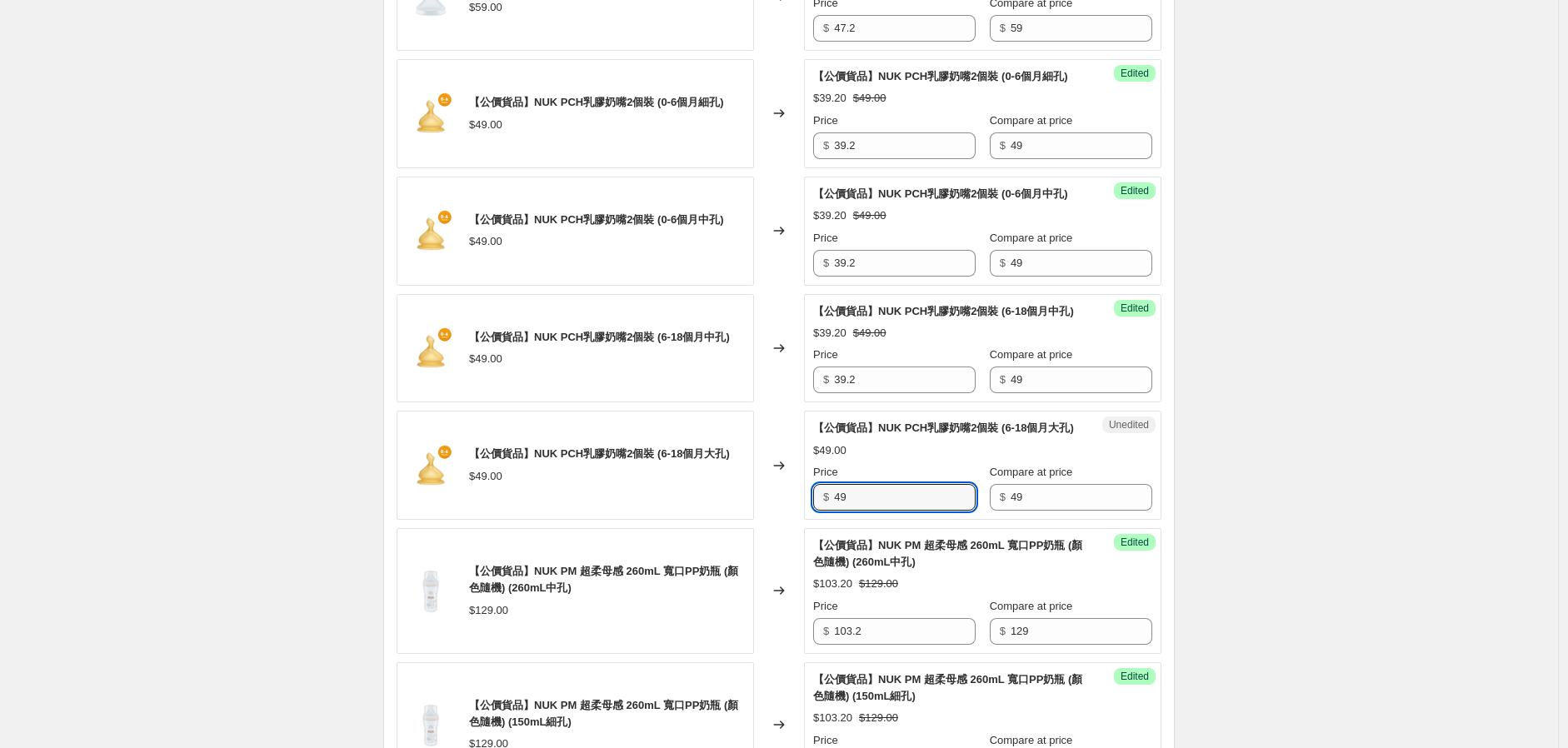
drag, startPoint x: 730, startPoint y: 596, endPoint x: 778, endPoint y: 626, distance: 56.6
click at [712, 603] on div "【公價貨品】NUK PM 超柔母感矽膠奶嘴 (中孔) $59.00 Changed to Success Edited 【公價貨品】NUK PM 超柔母感矽膠…" at bounding box center [778, 699] width 765 height 1750
paste input "39.2"
type input "39.2"
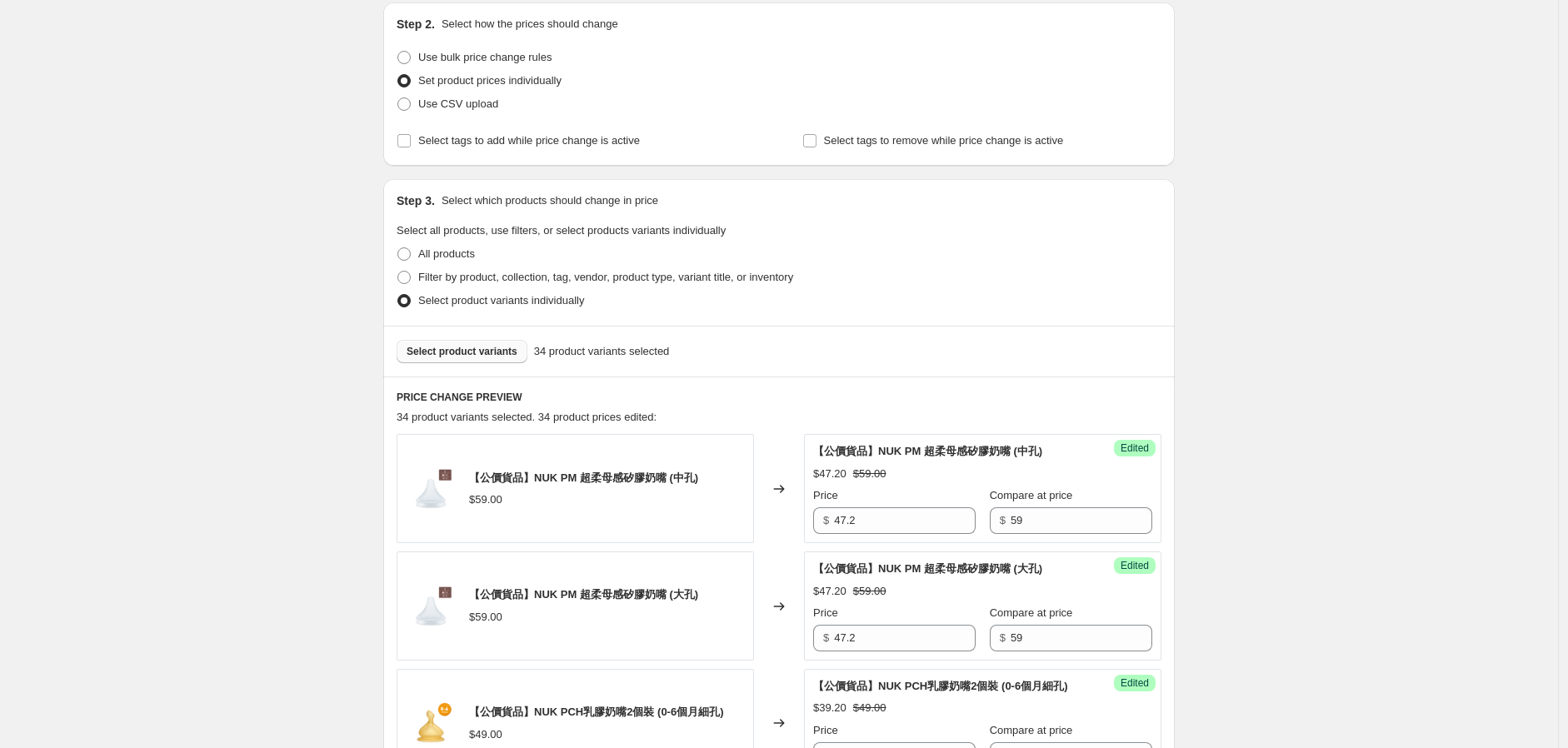
scroll to position [277, 0]
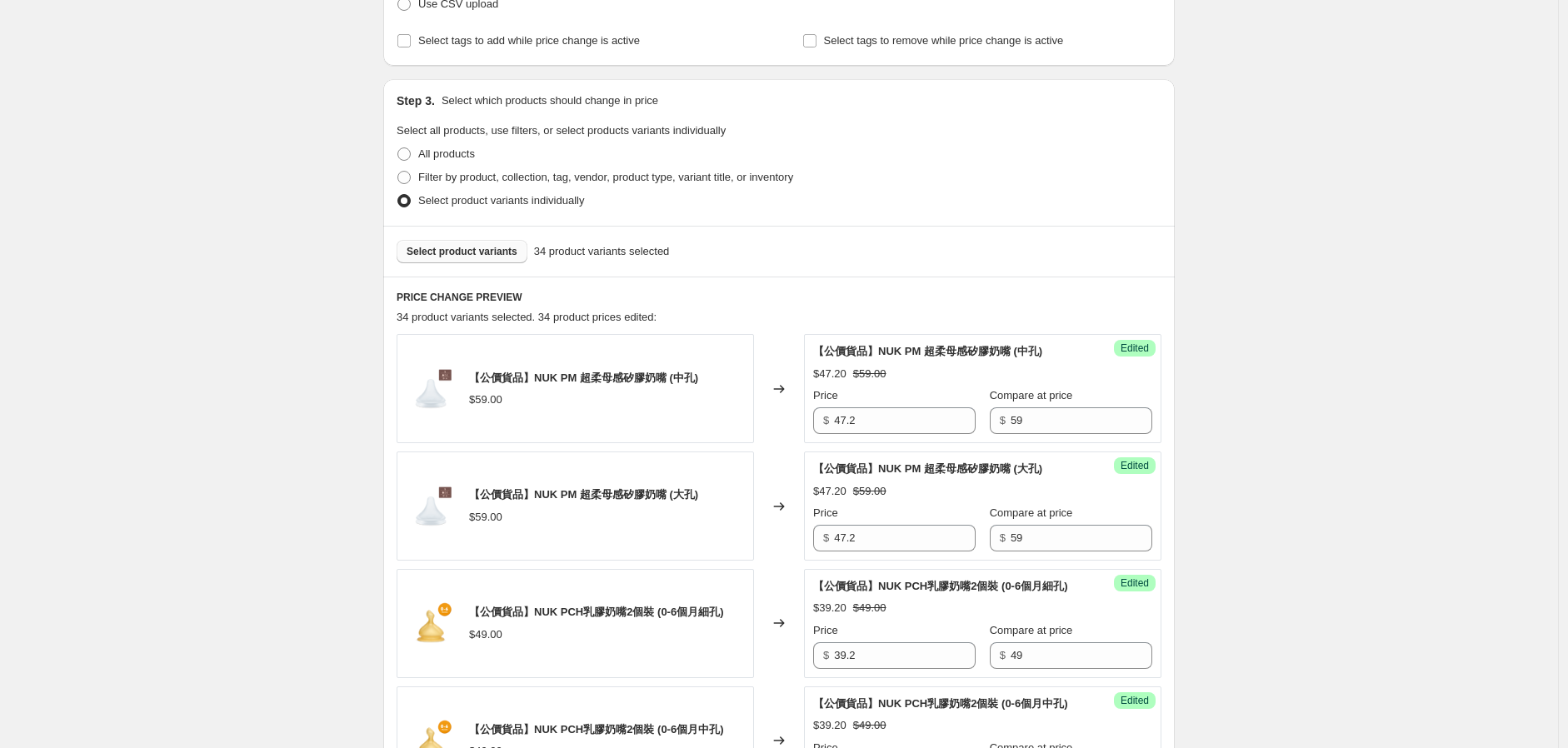
click at [476, 238] on div "Select product variants 34 product variants selected" at bounding box center [779, 251] width 792 height 50
click at [469, 245] on span "Select product variants" at bounding box center [462, 251] width 111 height 14
click at [501, 238] on div "Select product variants 34 product variants selected" at bounding box center [779, 251] width 792 height 50
click at [501, 241] on button "Select product variants" at bounding box center [461, 251] width 131 height 23
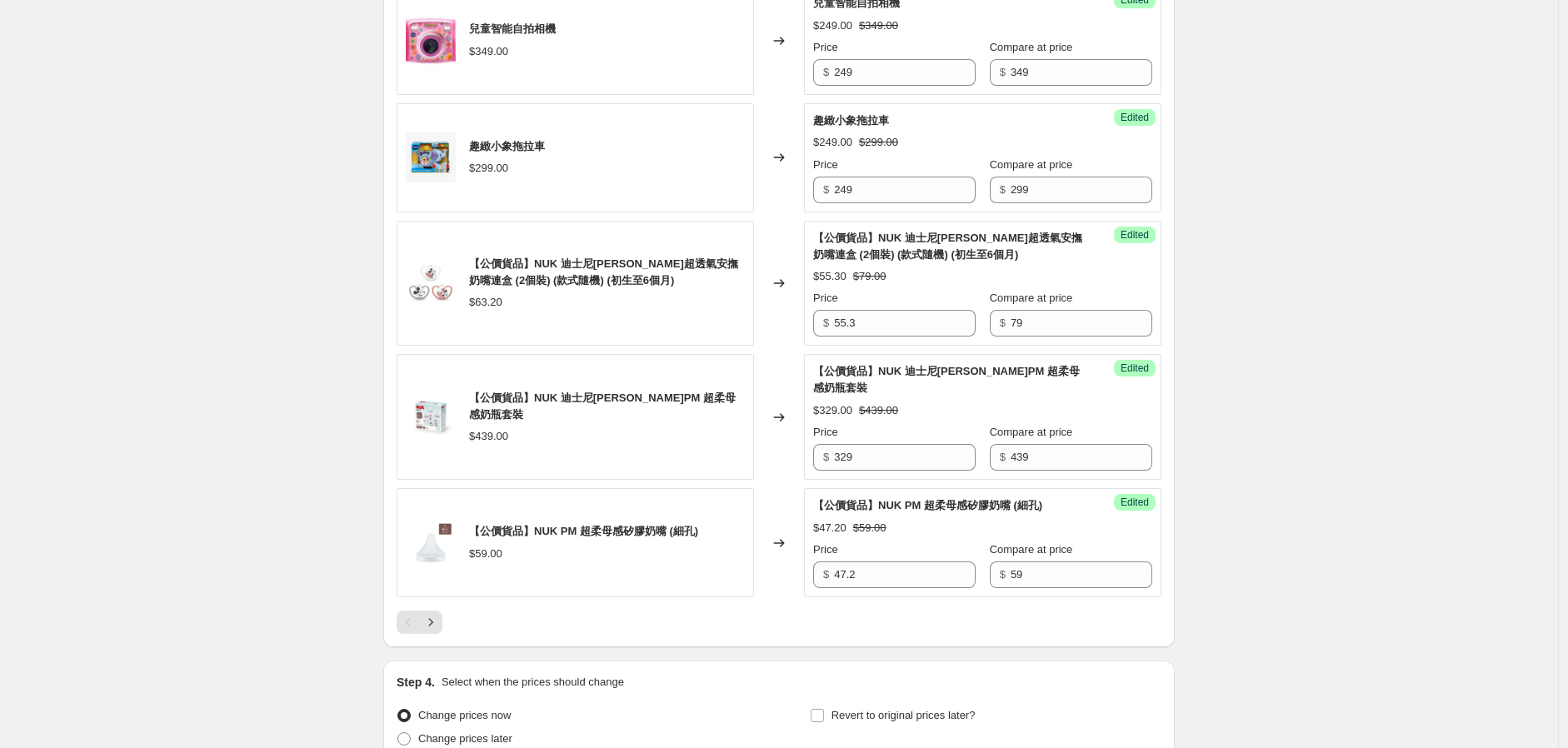
scroll to position [2678, 0]
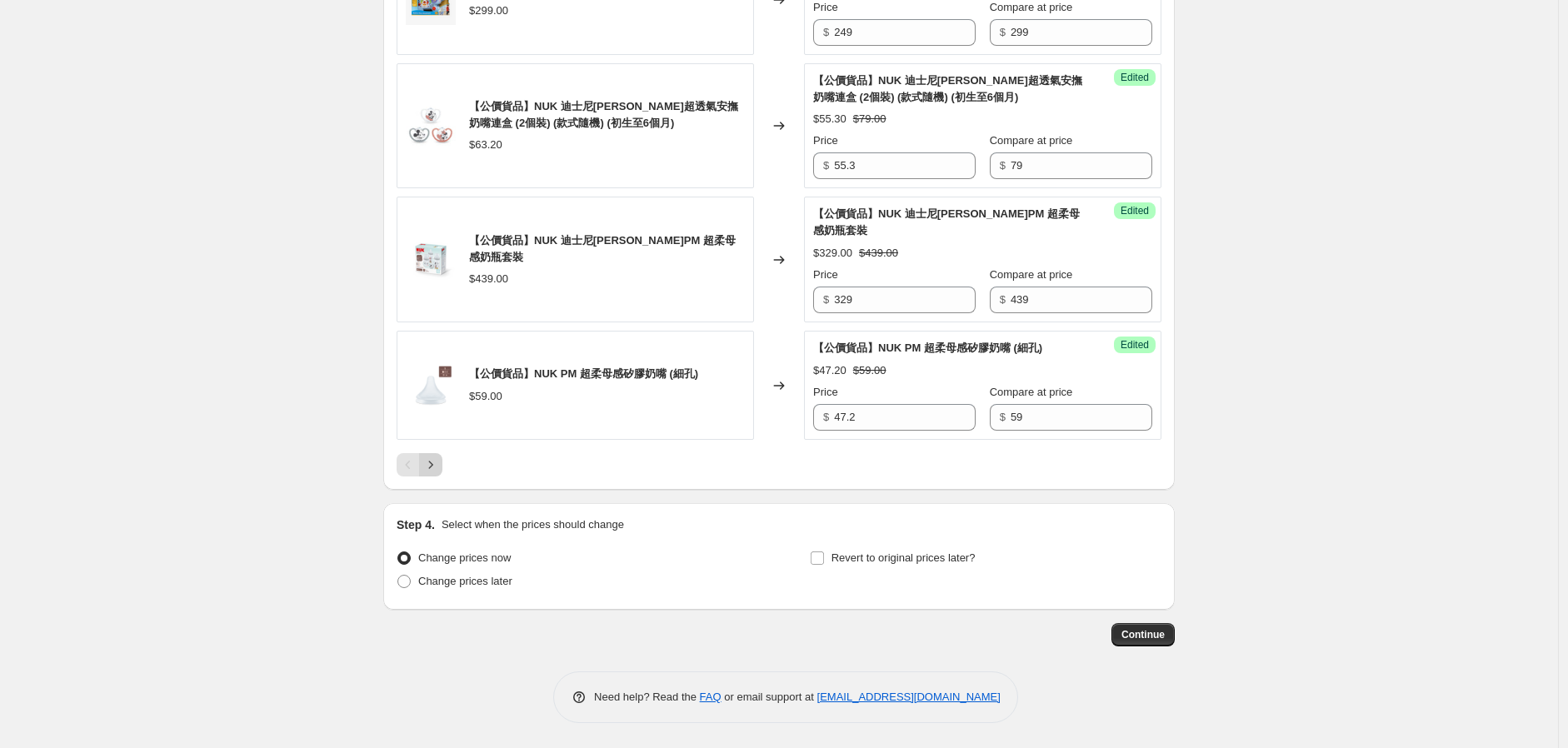
click at [435, 475] on div "Pagination" at bounding box center [431, 464] width 23 height 23
click at [437, 469] on icon "Next" at bounding box center [431, 464] width 17 height 17
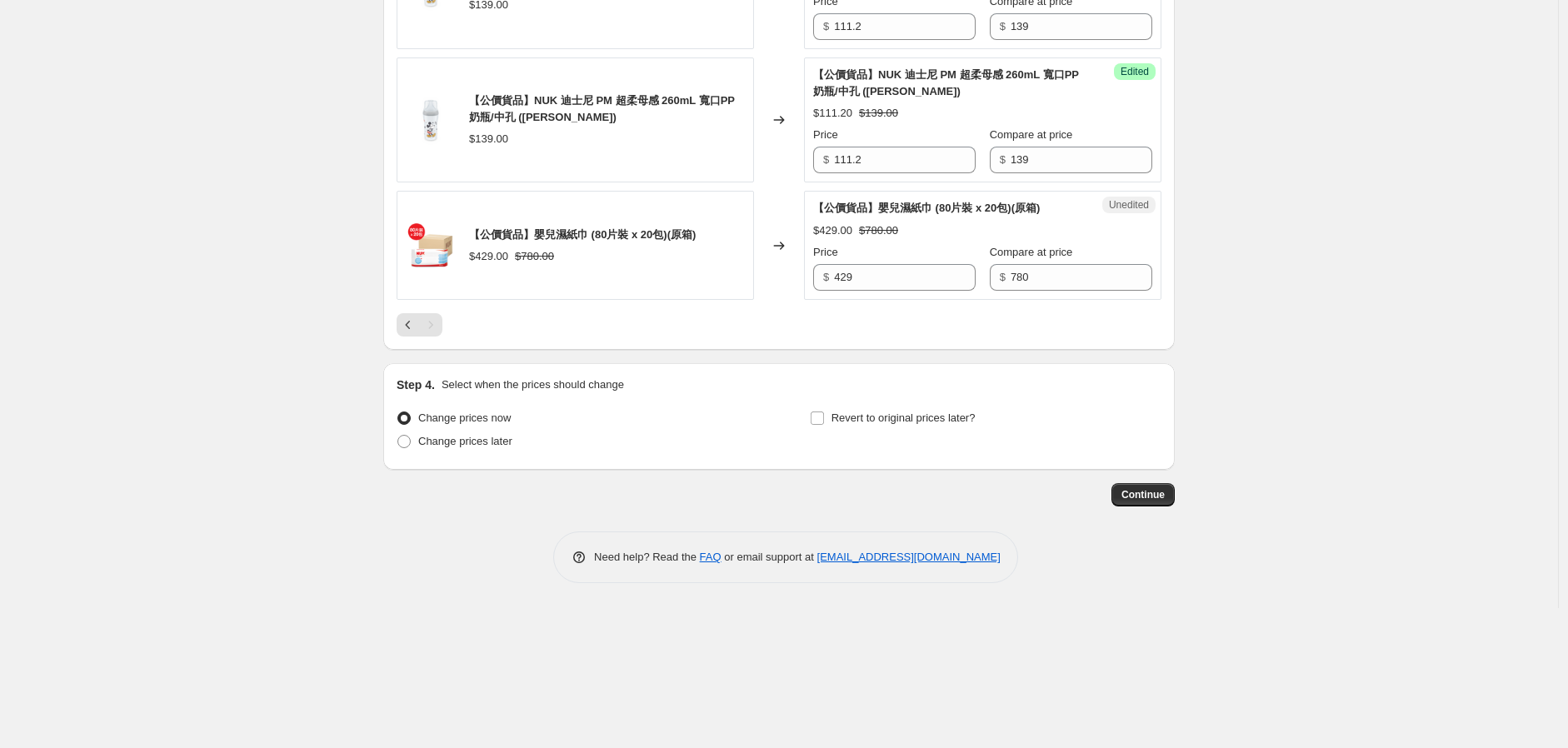
scroll to position [1897, 0]
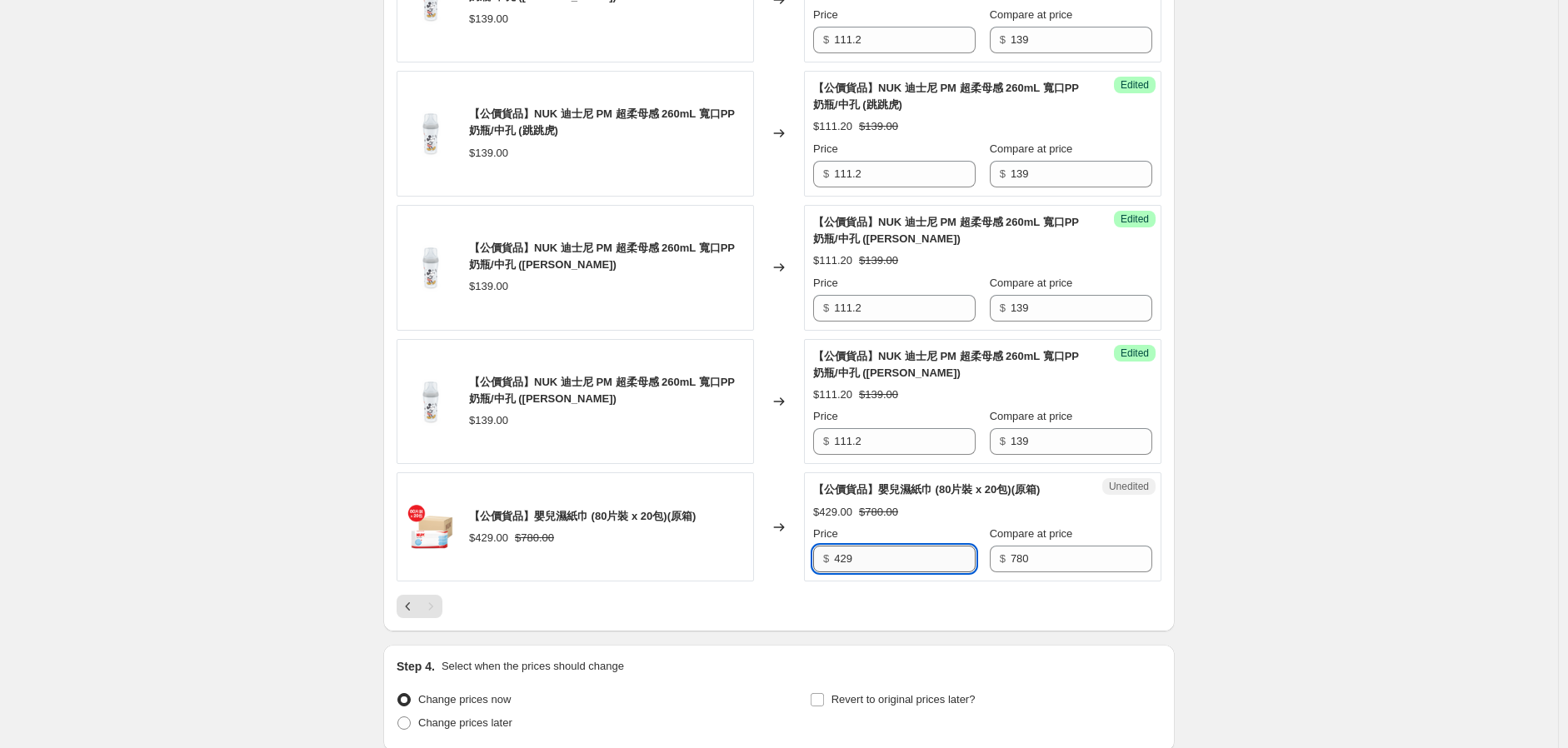
click at [877, 572] on input "429" at bounding box center [904, 559] width 141 height 27
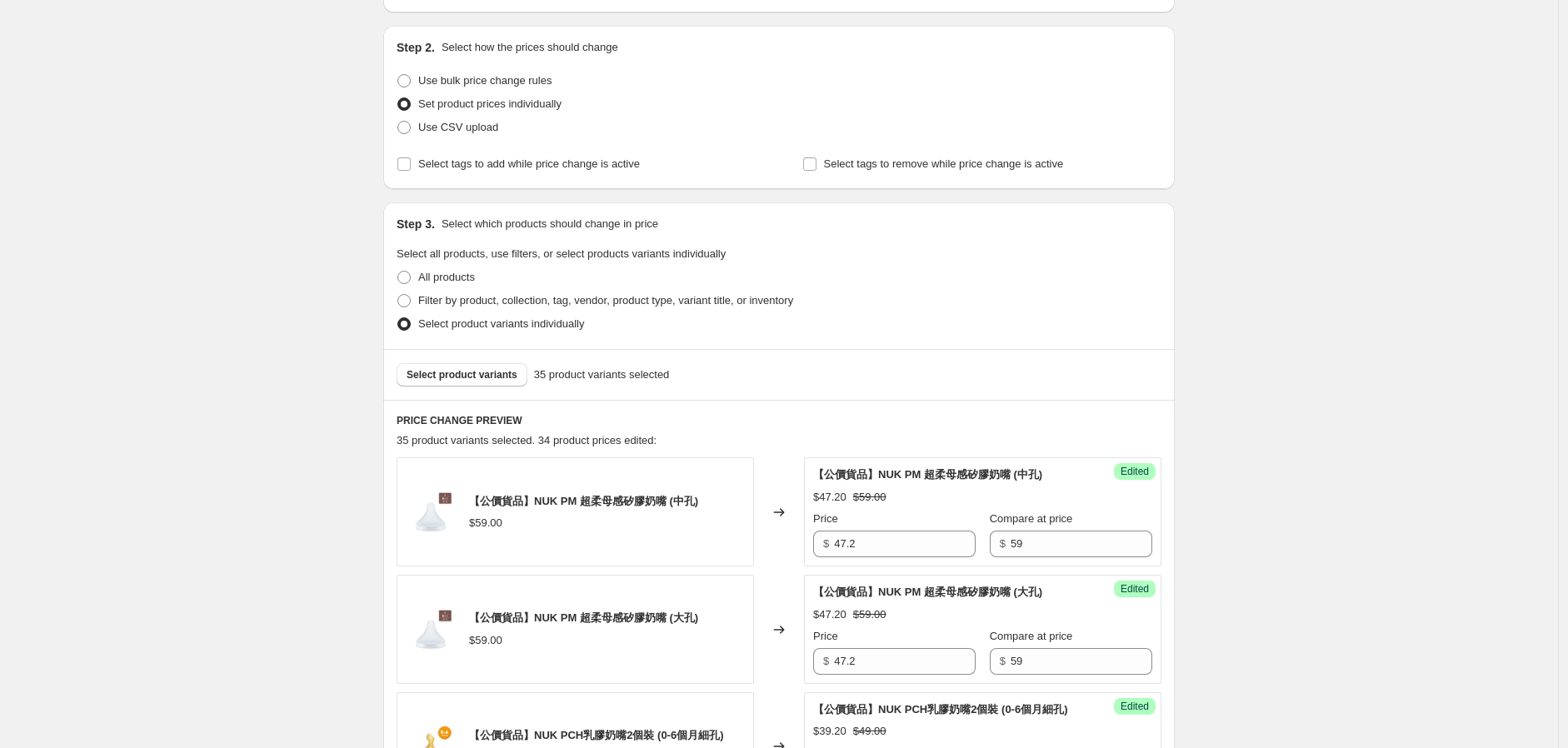
scroll to position [140, 0]
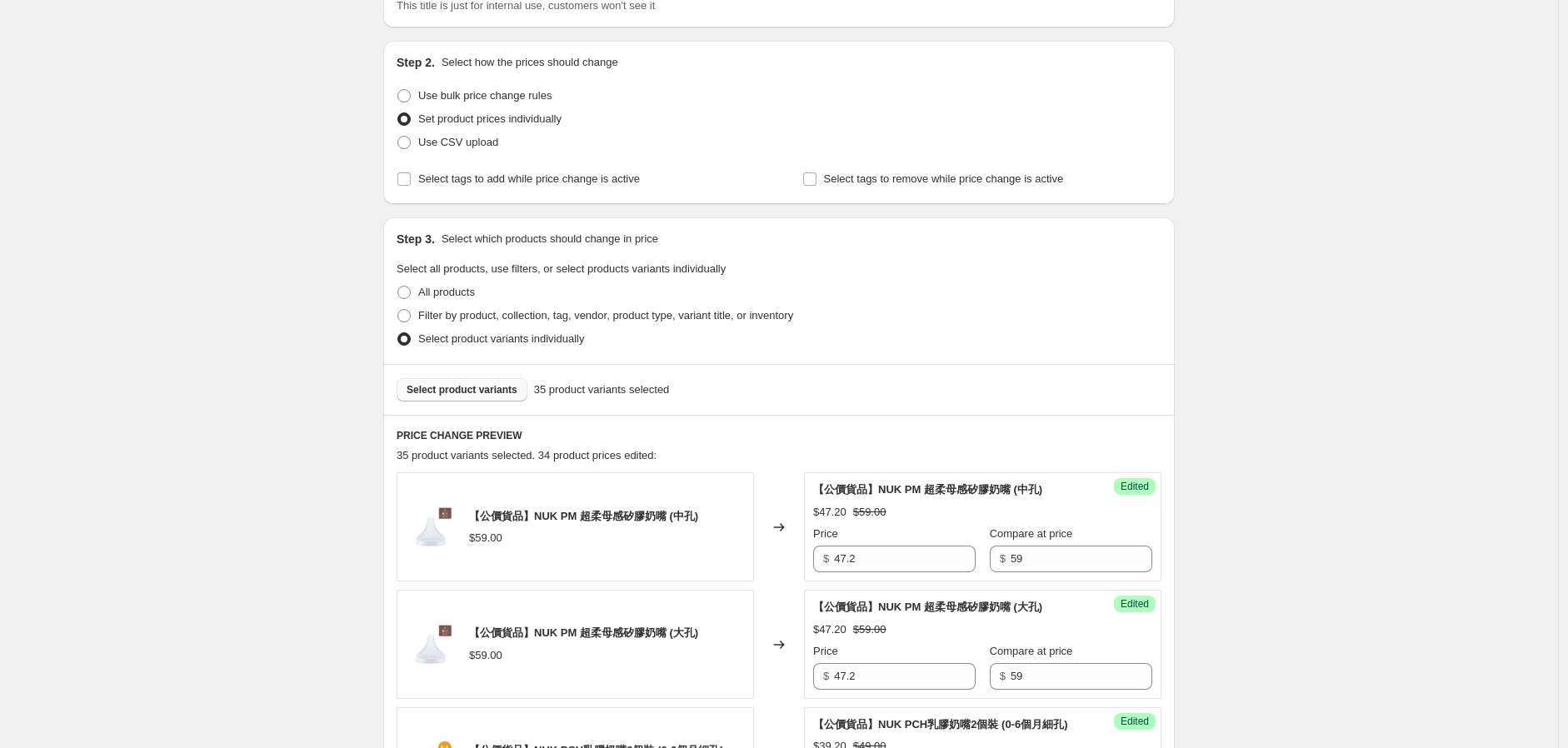
click at [472, 383] on span "Select product variants" at bounding box center [462, 390] width 111 height 14
click at [467, 374] on div "Select product variants 35 product variants selected" at bounding box center [779, 389] width 792 height 50
click at [468, 385] on span "Select product variants" at bounding box center [462, 390] width 111 height 14
click at [480, 391] on span "Select product variants" at bounding box center [462, 390] width 111 height 14
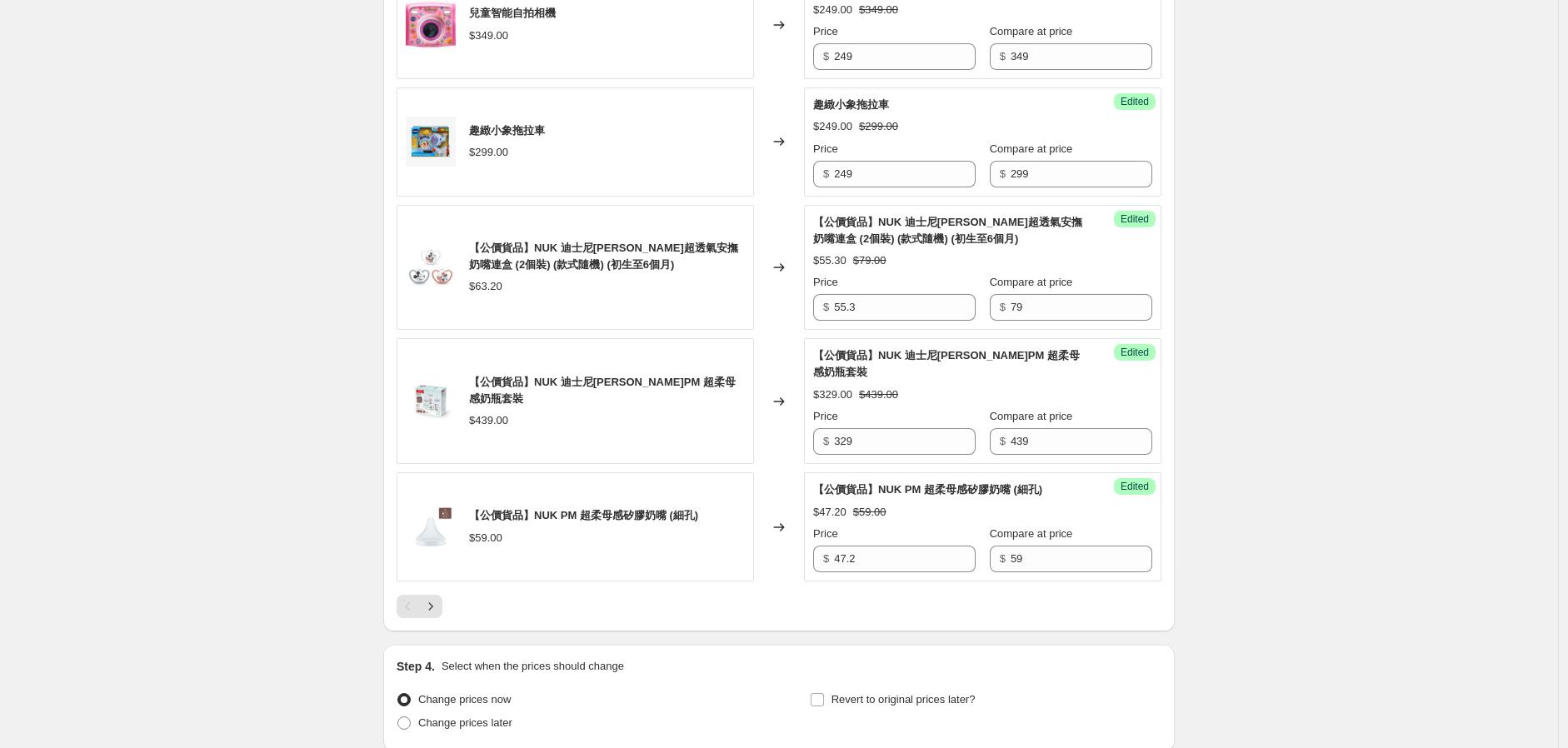
scroll to position [2678, 0]
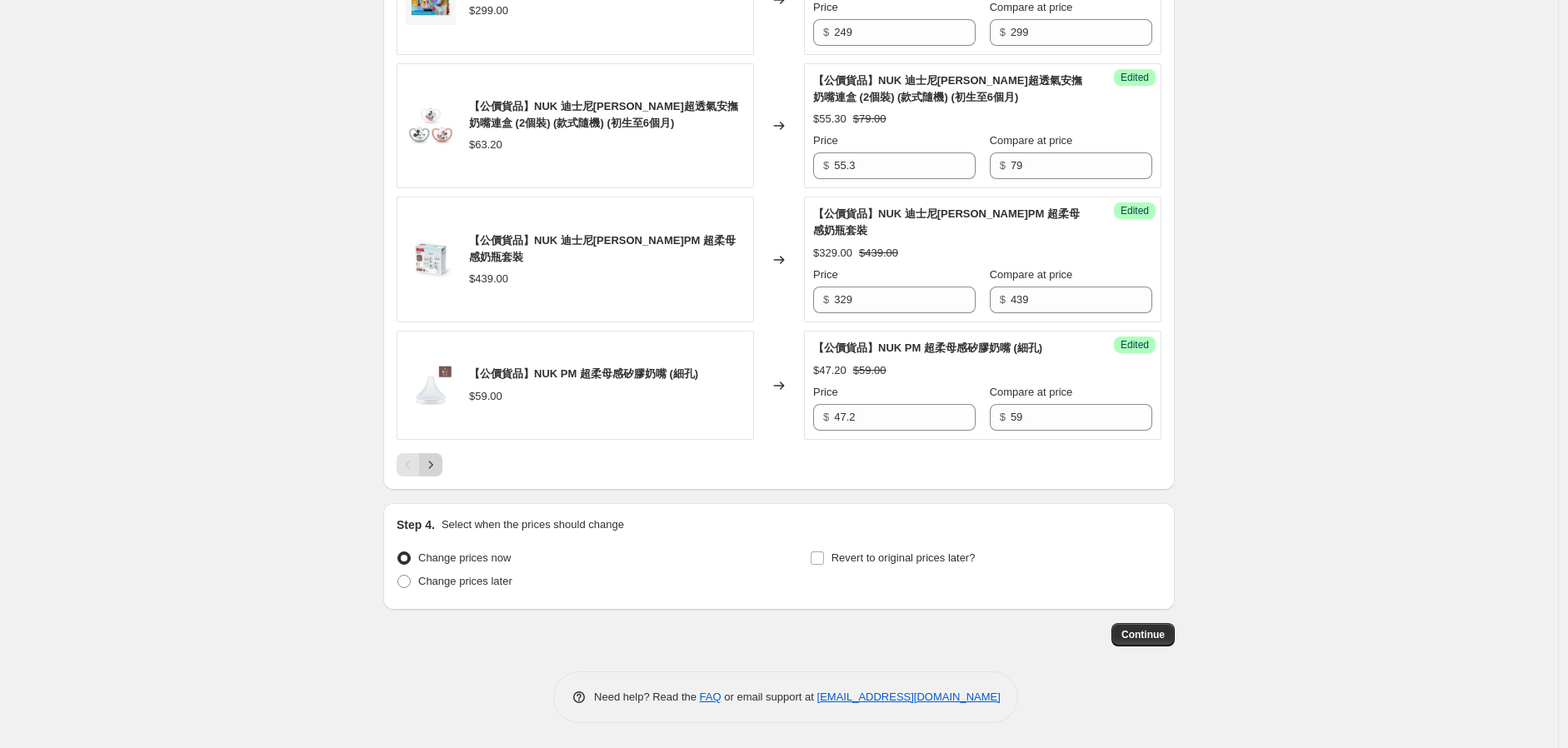
click at [436, 468] on icon "Next" at bounding box center [431, 464] width 17 height 17
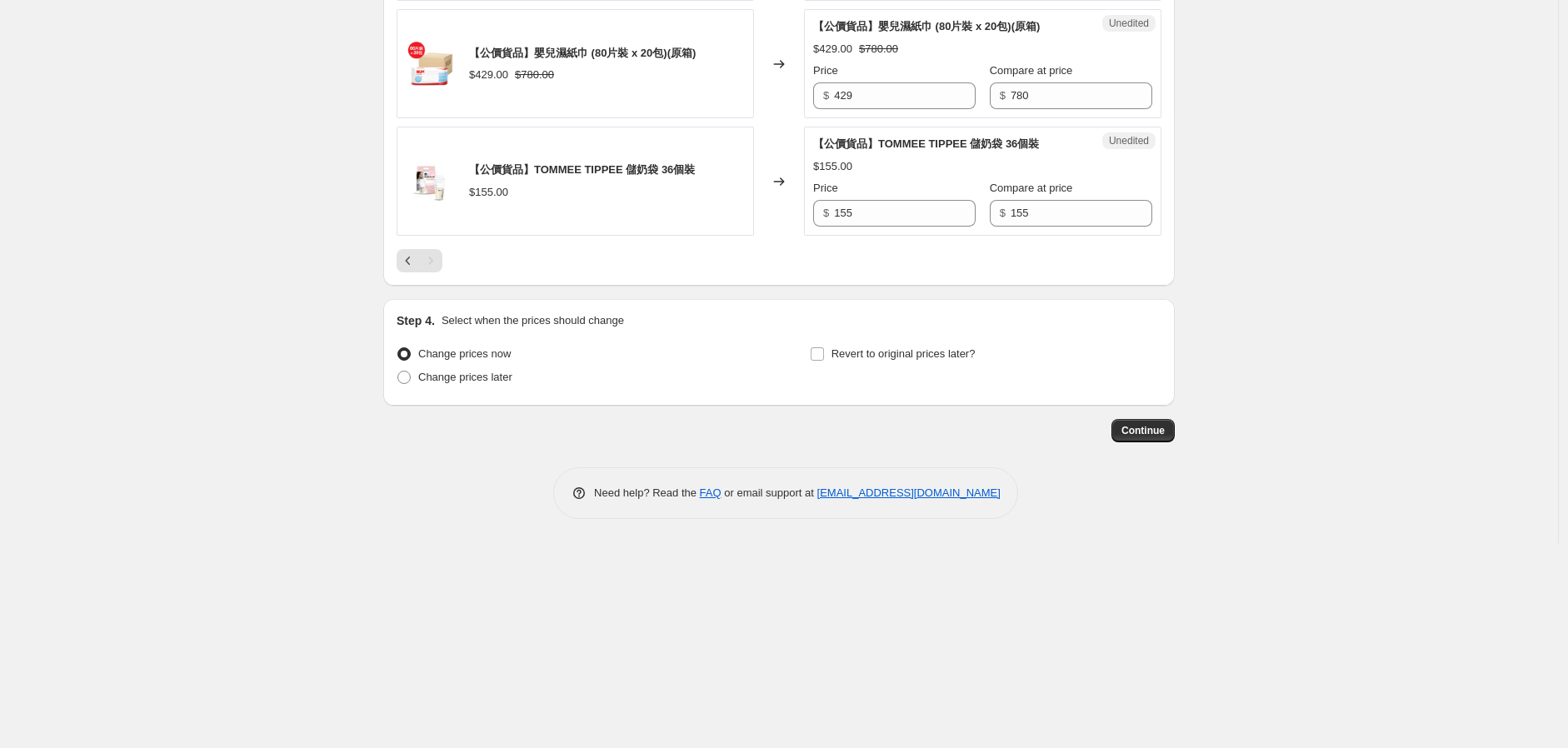
scroll to position [2268, 0]
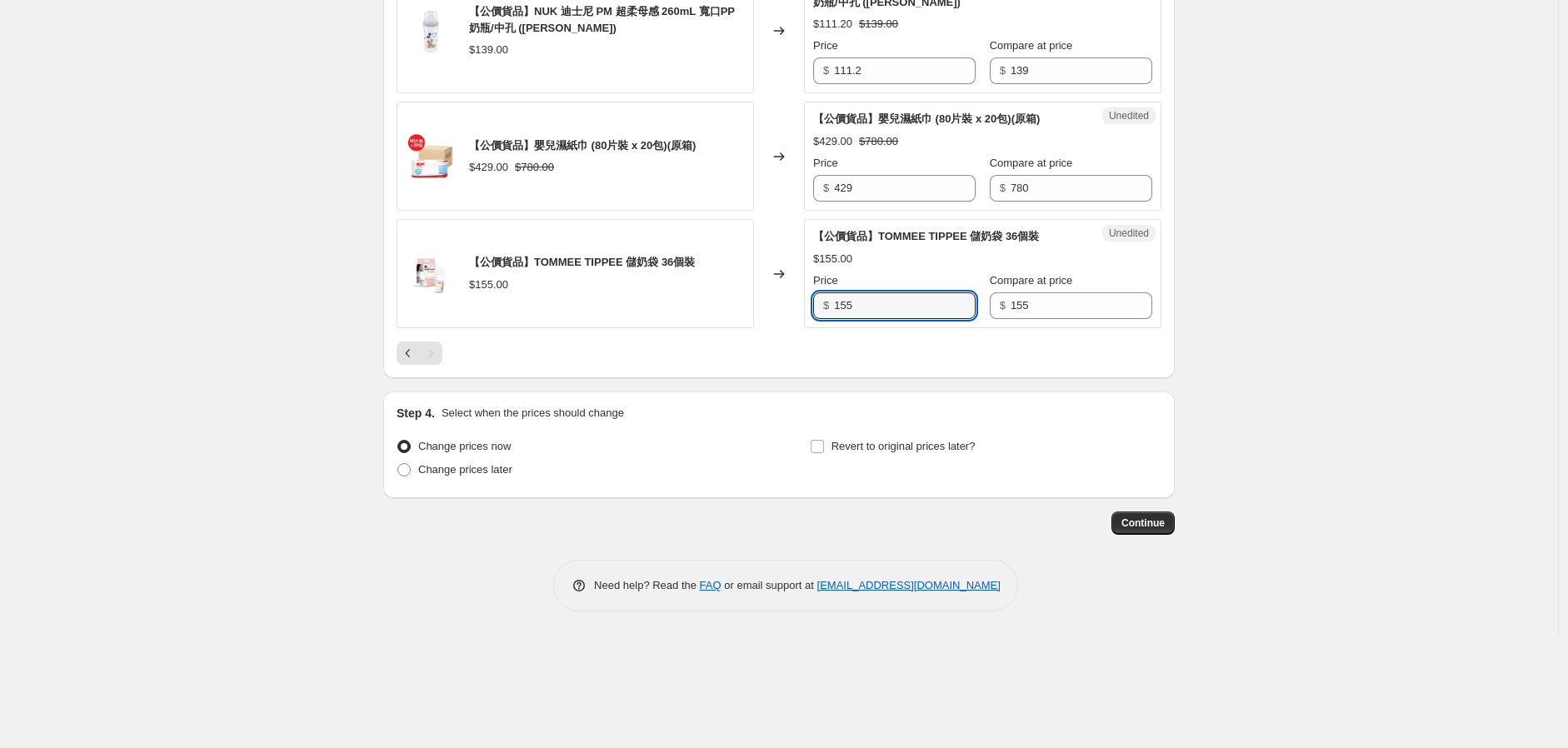
drag, startPoint x: 884, startPoint y: 363, endPoint x: 760, endPoint y: 369, distance: 124.1
click at [764, 329] on div "【公價貨品】TOMMEE TIPPEE 儲奶袋 36個裝 $155.00 Changed to Unedited 【公價貨品】TOMMEE TIPPEE 儲奶…" at bounding box center [778, 273] width 765 height 109
type input "108.5"
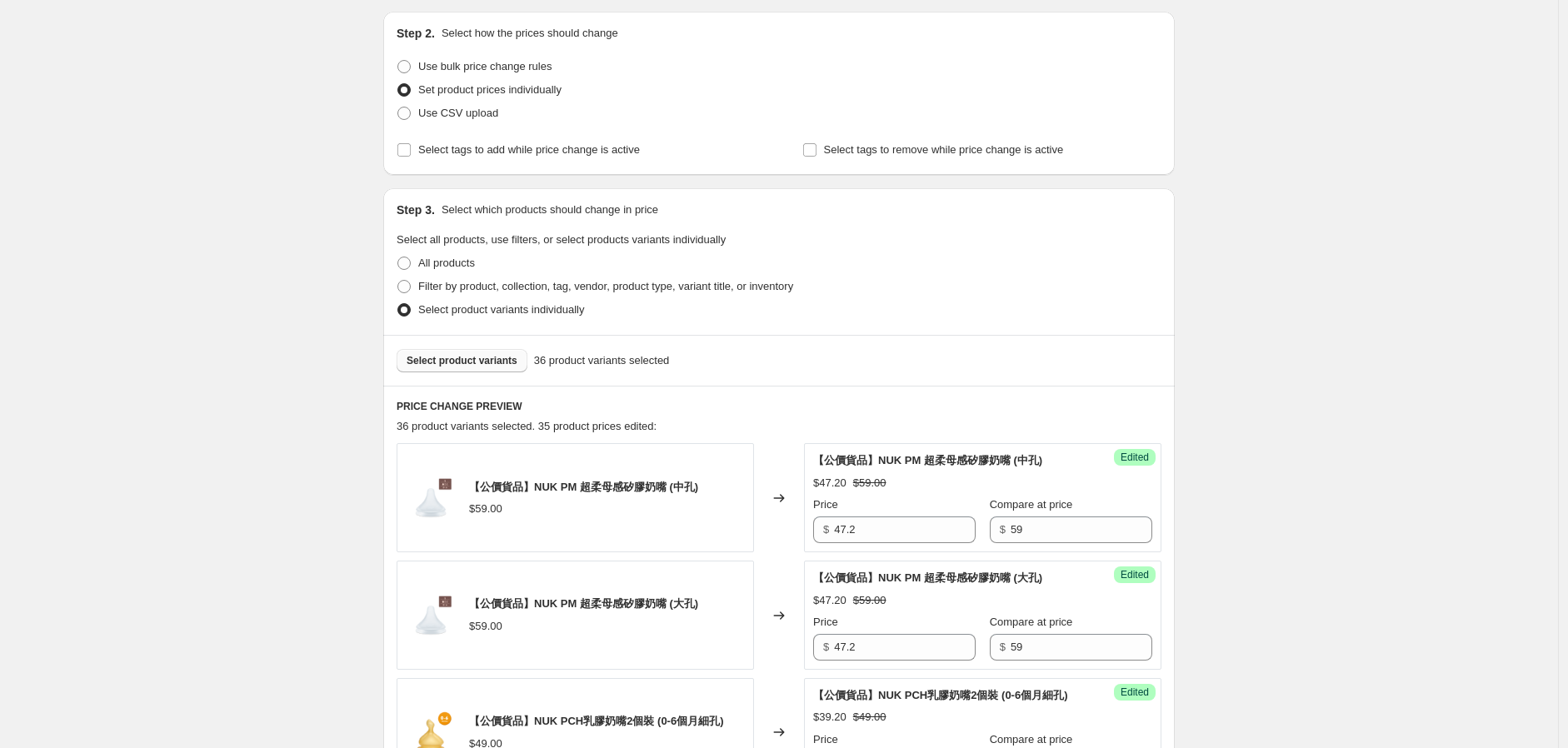
scroll to position [0, 0]
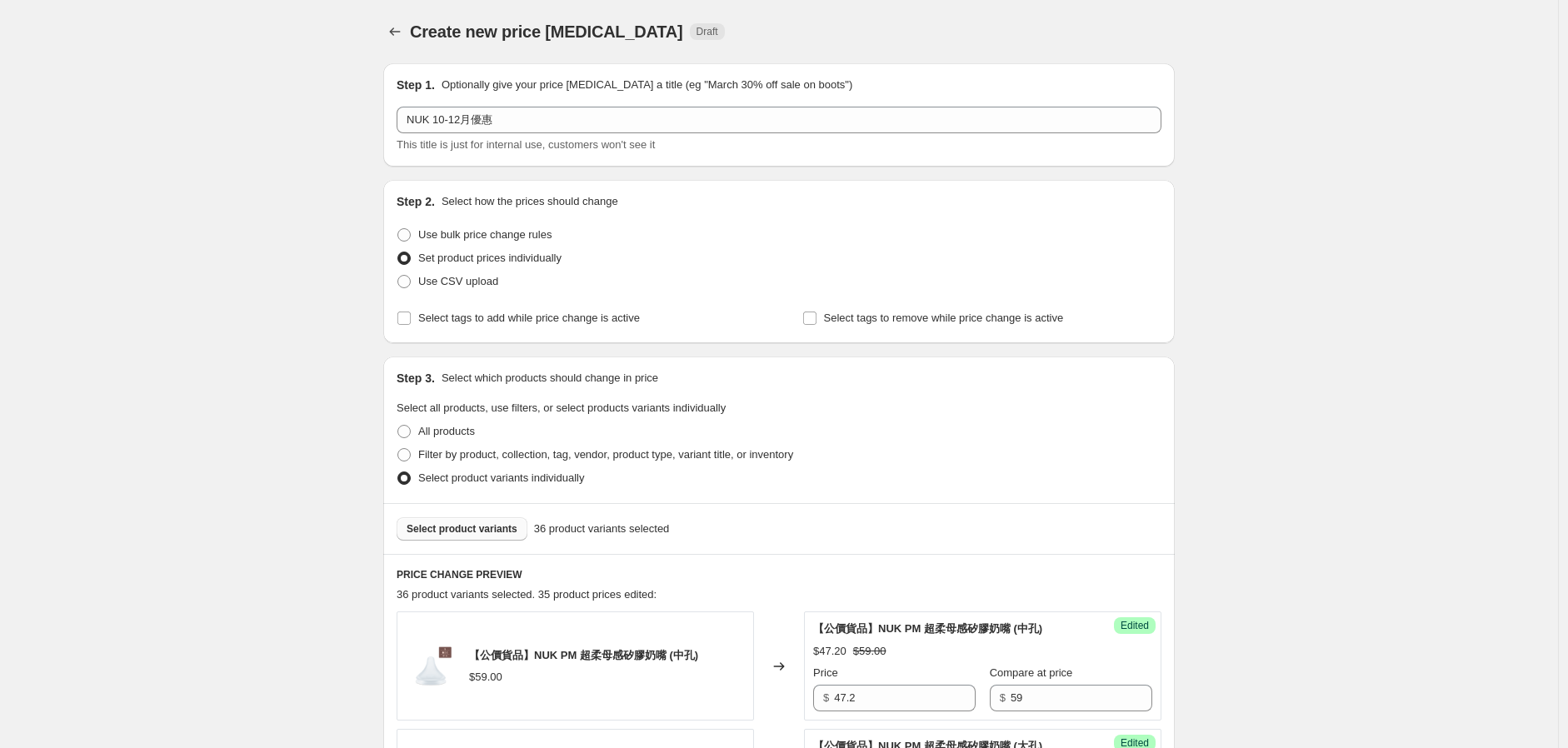
click at [438, 532] on span "Select product variants" at bounding box center [462, 528] width 111 height 14
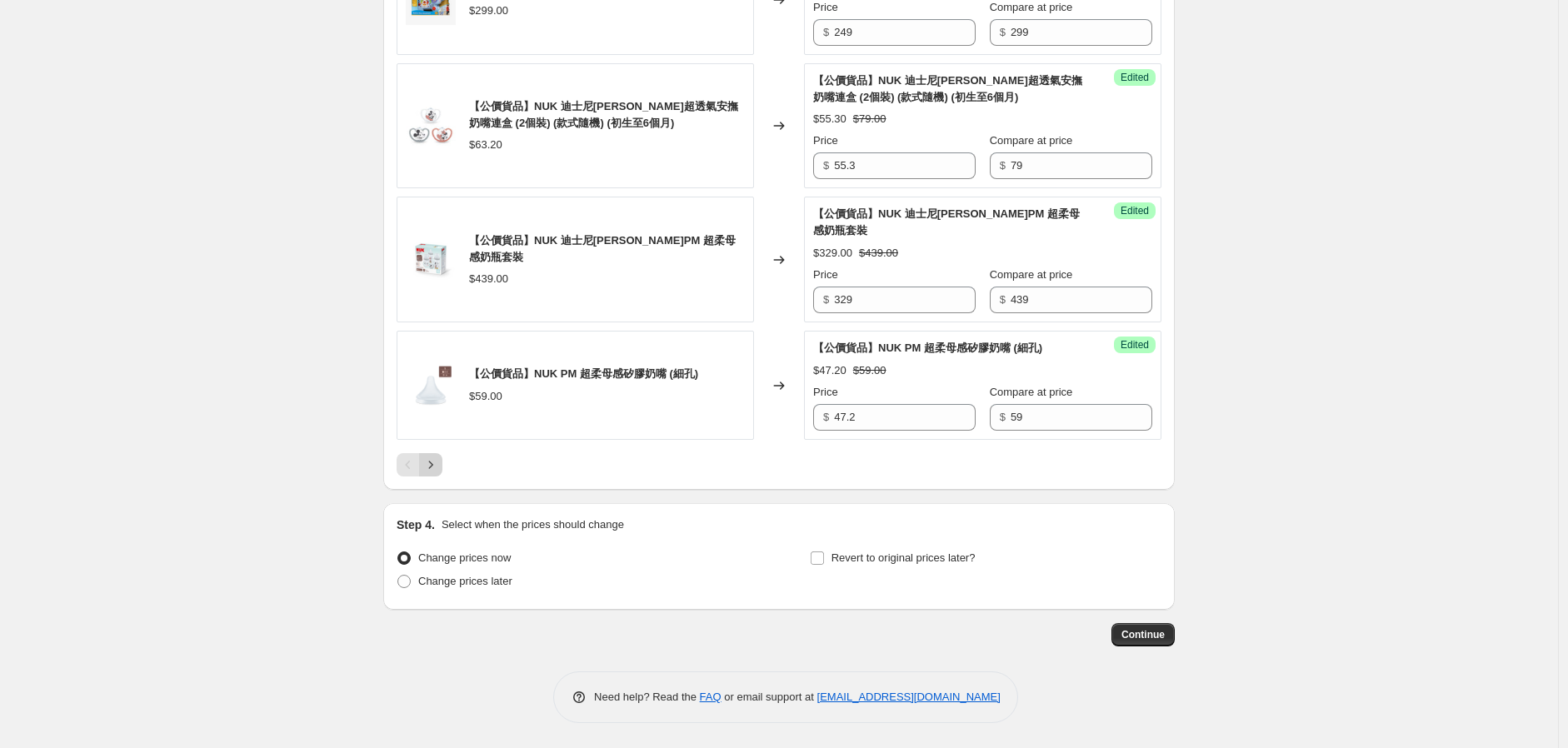
click at [427, 460] on icon "Next" at bounding box center [431, 464] width 17 height 17
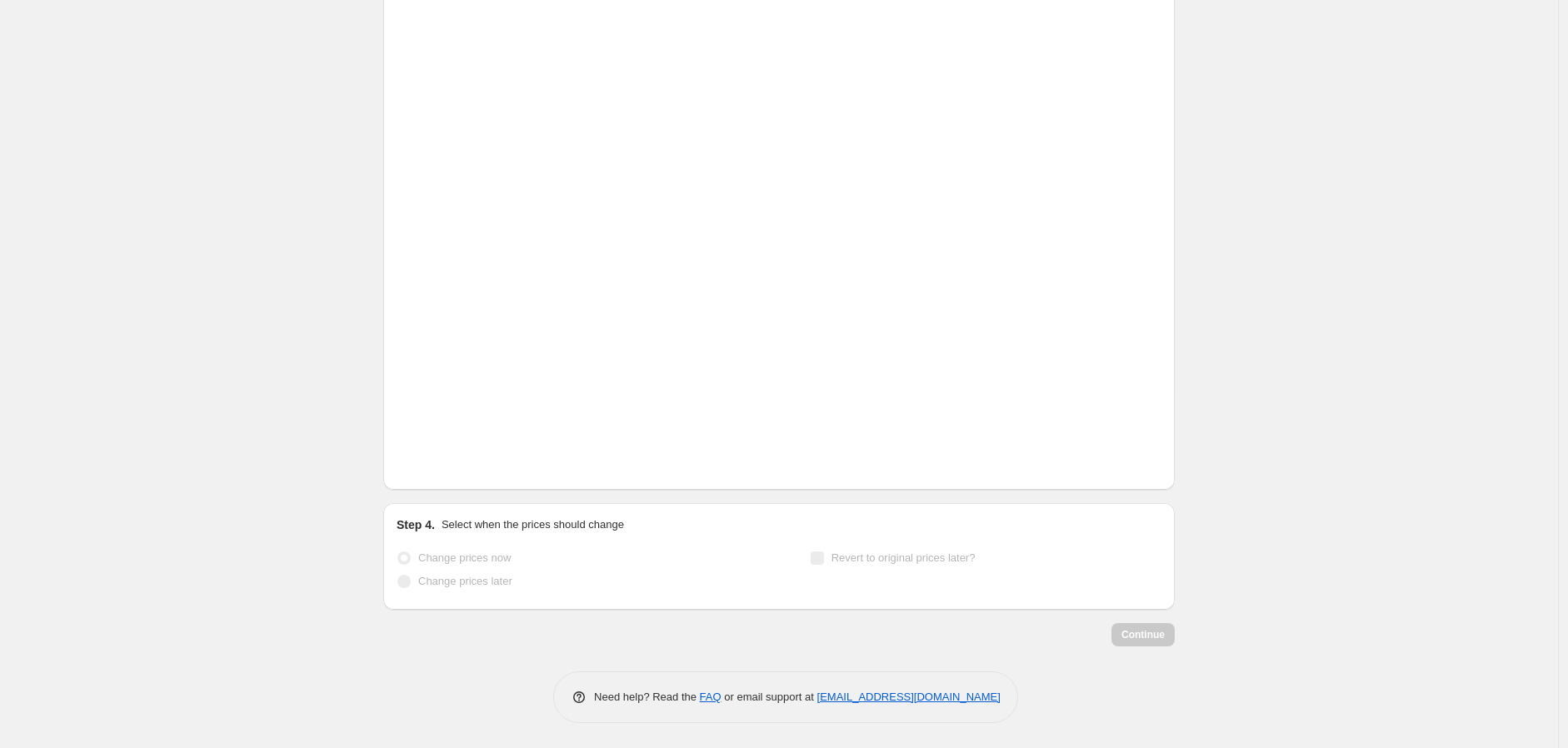
scroll to position [2360, 0]
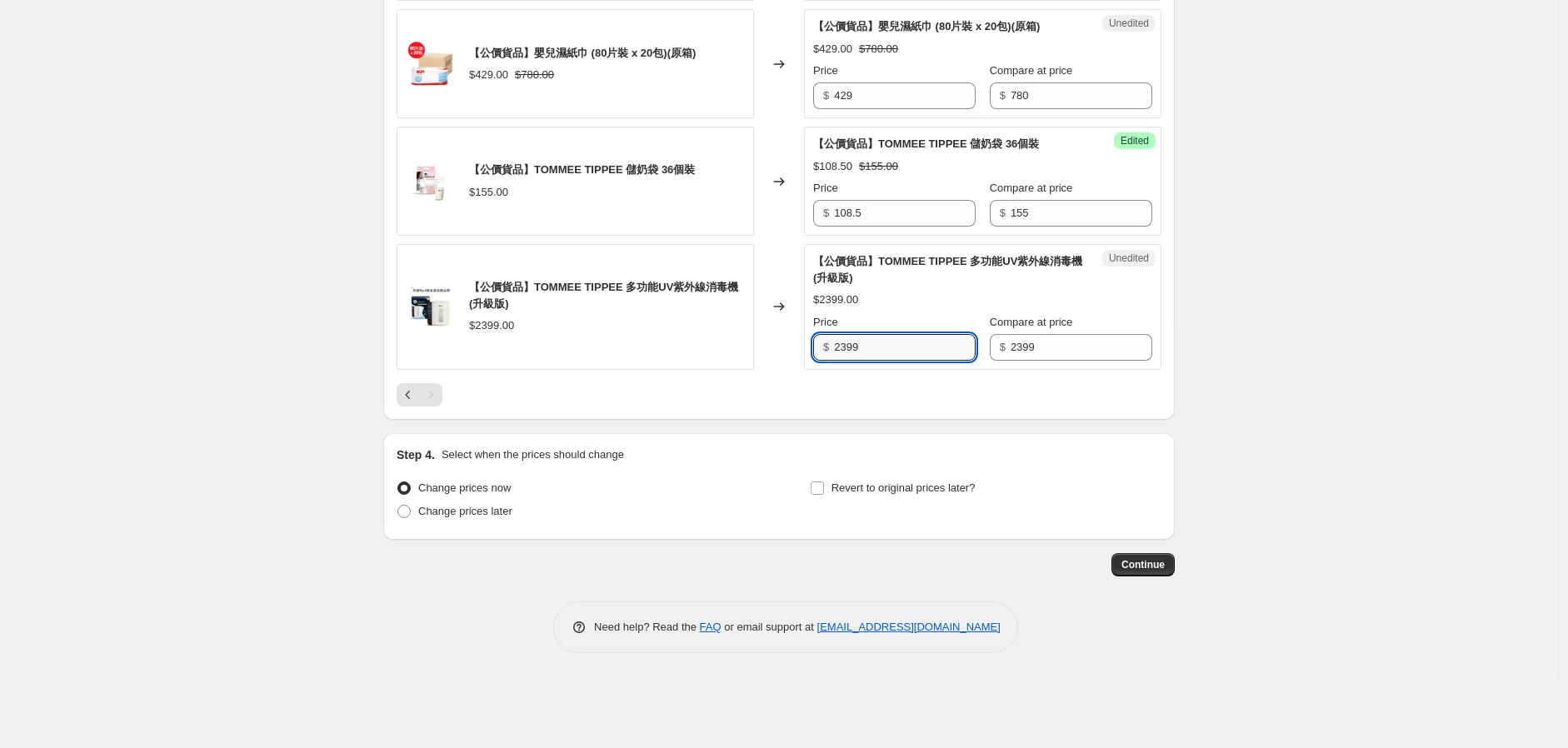
drag, startPoint x: 793, startPoint y: 413, endPoint x: 751, endPoint y: 419, distance: 42.4
click at [762, 370] on div "【公價貨品】TOMMEE TIPPEE 多功能UV紫外線消毒機 (升級版) $2399.00 Changed to Unedited 【公價貨品】TOMMEE…" at bounding box center [778, 307] width 765 height 126
type input "899"
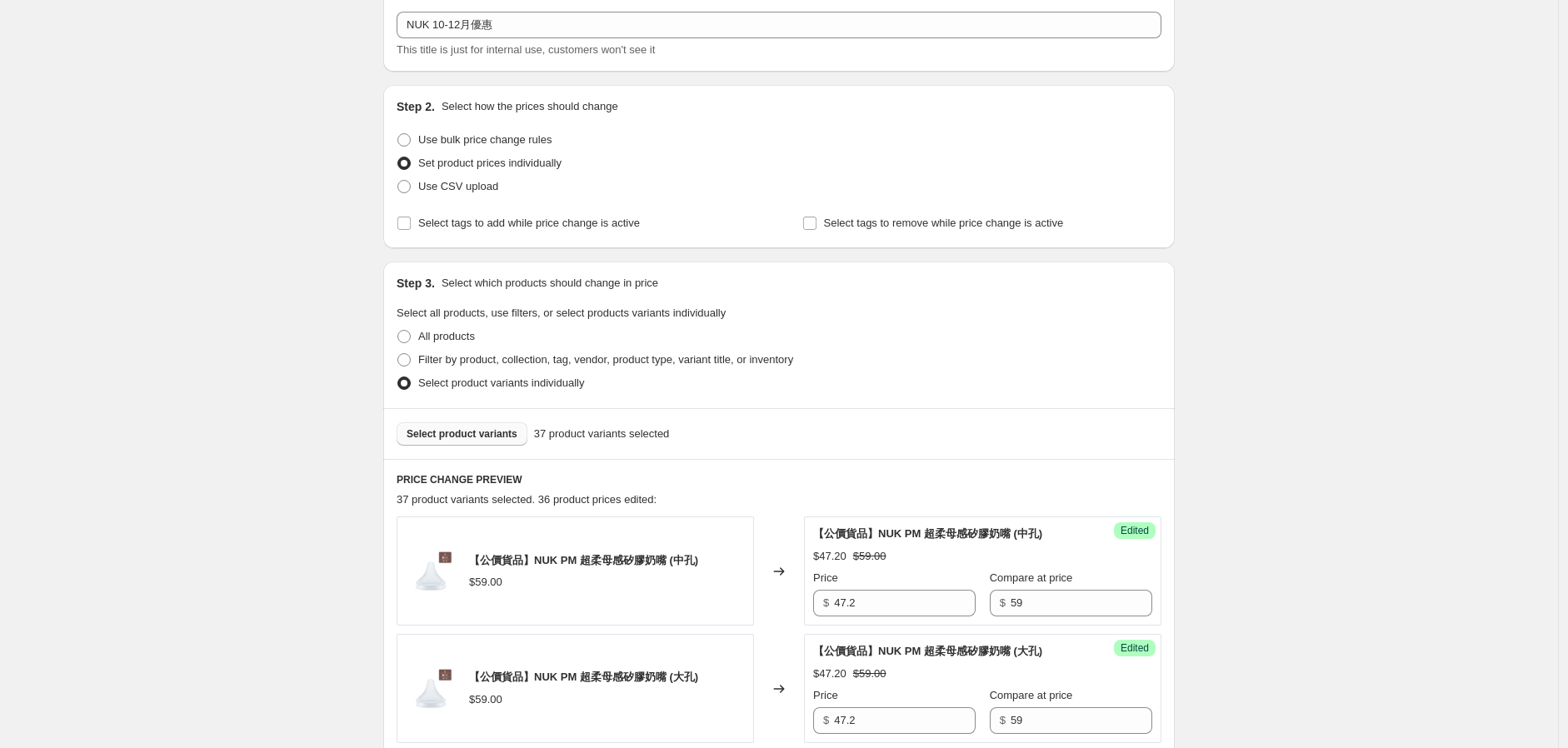
scroll to position [0, 0]
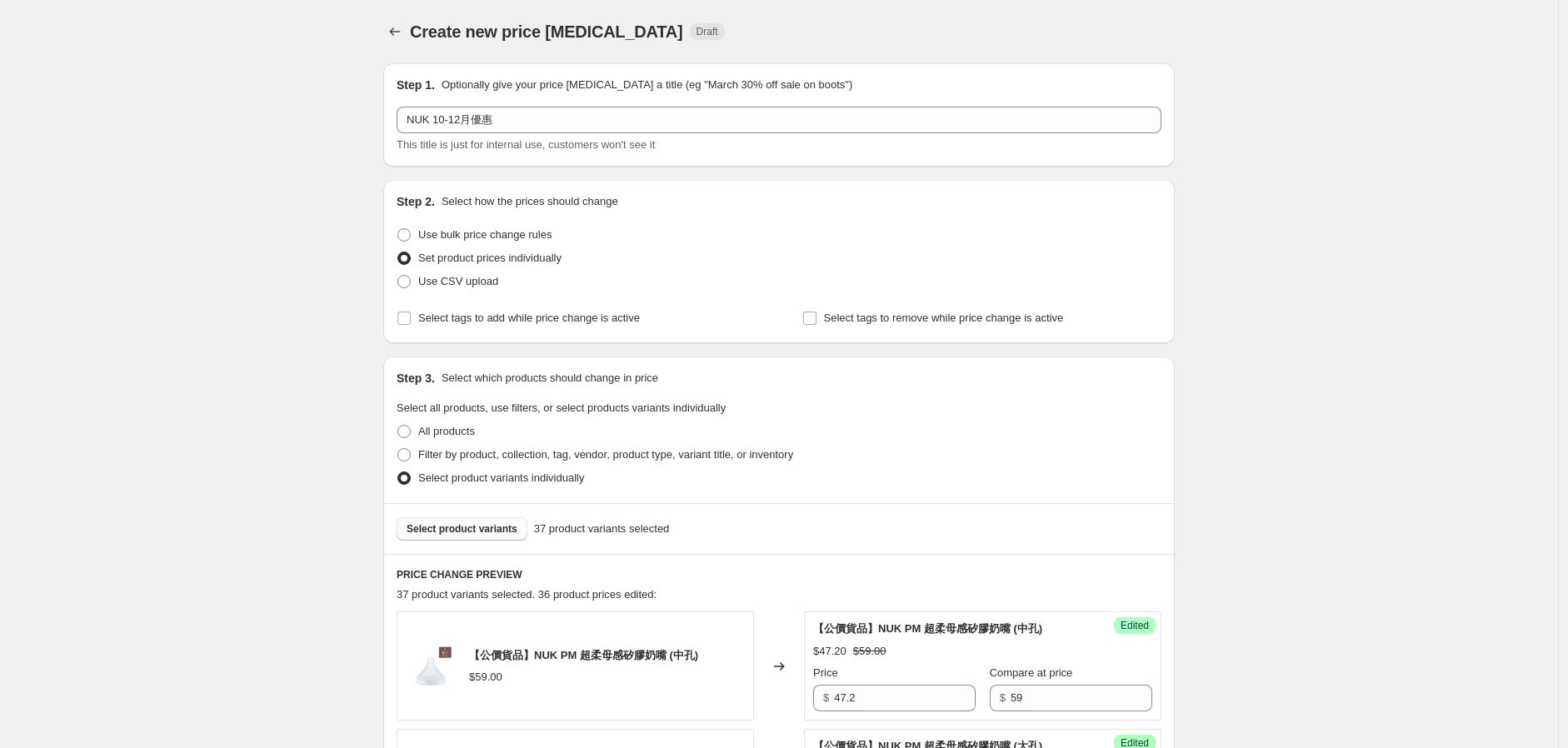
click at [485, 522] on span "Select product variants" at bounding box center [462, 528] width 111 height 14
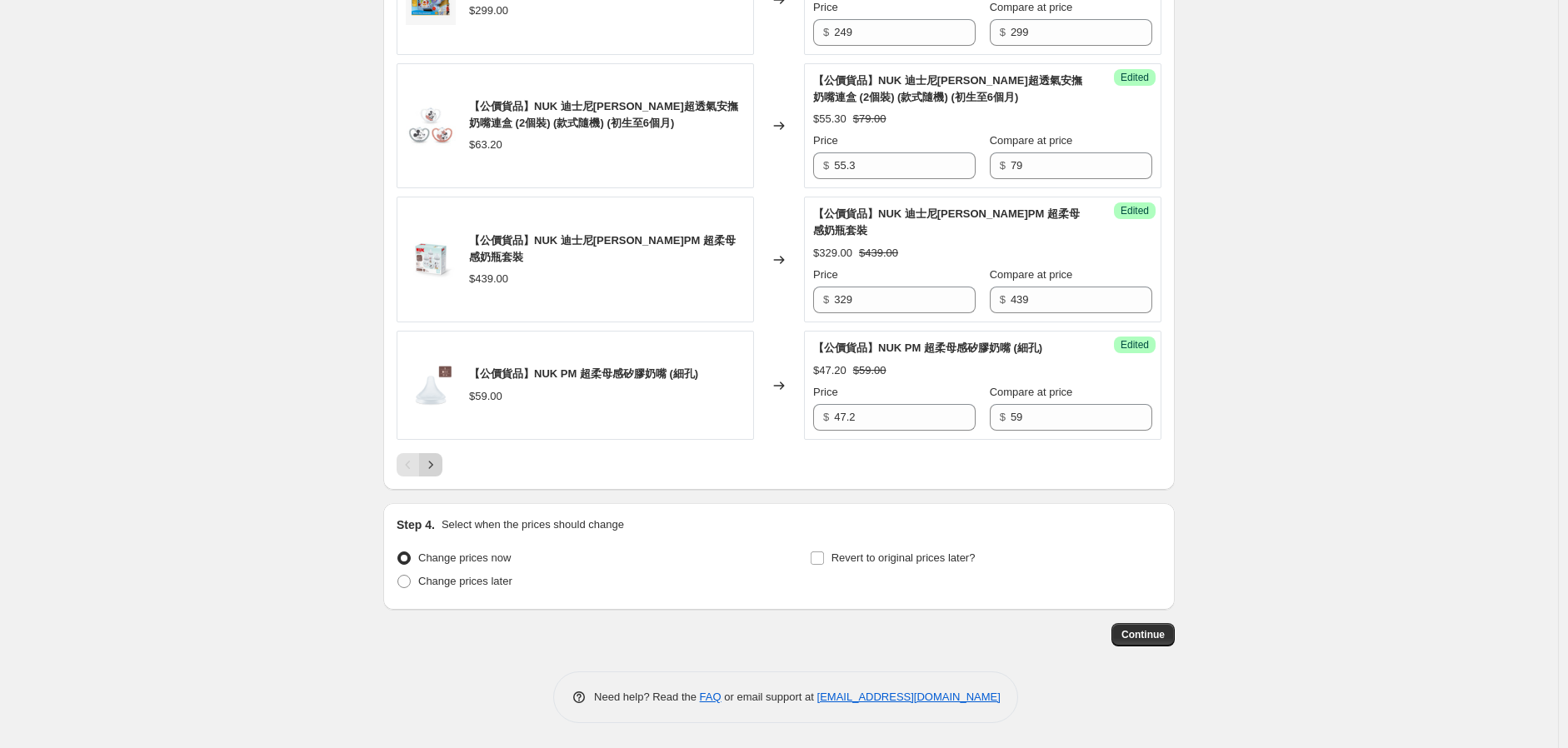
click at [440, 465] on icon "Next" at bounding box center [431, 464] width 17 height 17
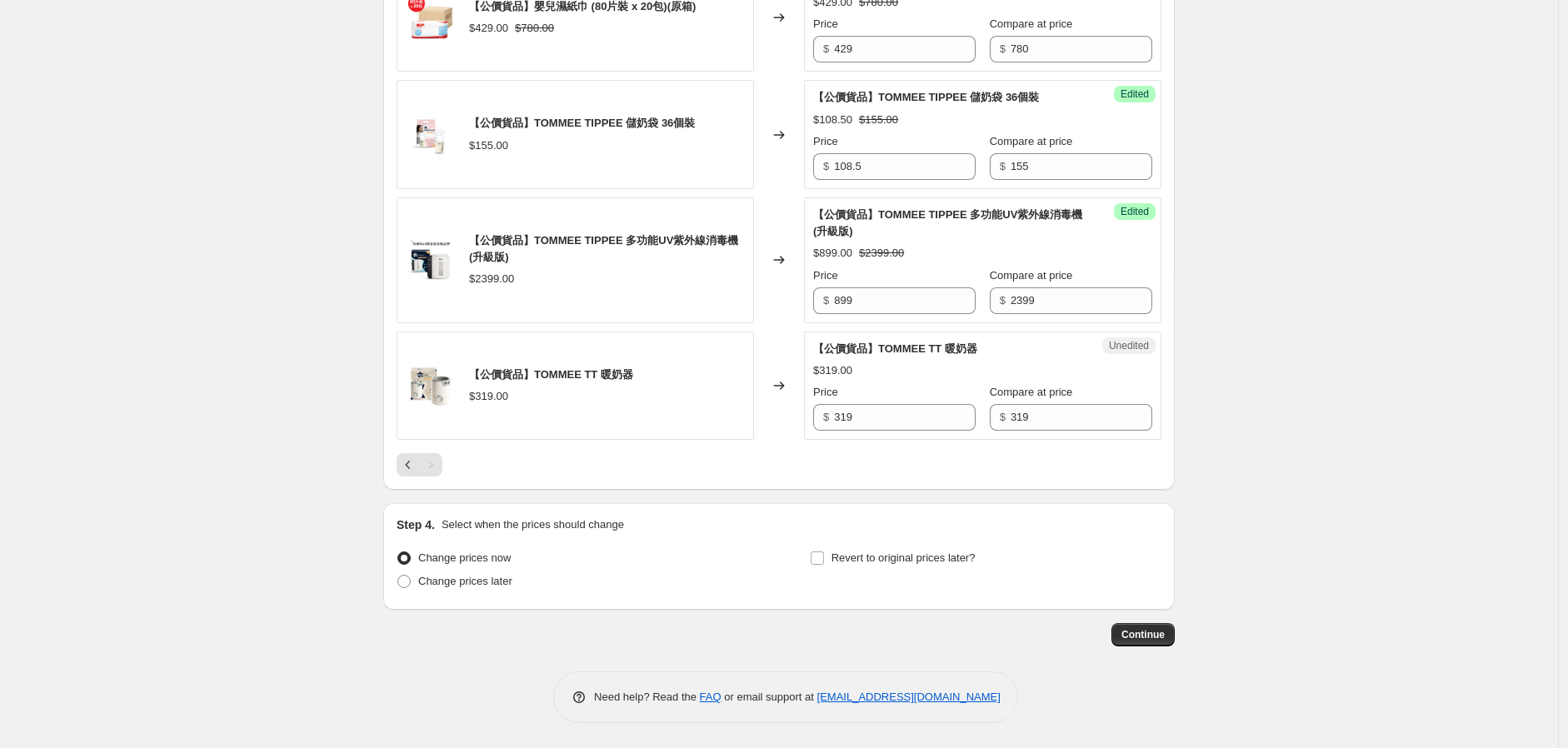
scroll to position [2476, 0]
drag, startPoint x: 813, startPoint y: 428, endPoint x: 773, endPoint y: 440, distance: 41.8
click at [774, 439] on div "【公價貨品】TOMMEE TT 暖奶器 $319.00 Changed to Unedited 【公價貨品】TOMMEE TT 暖奶器 $319.00 Pri…" at bounding box center [778, 385] width 765 height 109
click at [856, 415] on input "223..3" at bounding box center [904, 418] width 141 height 27
type input "223.3"
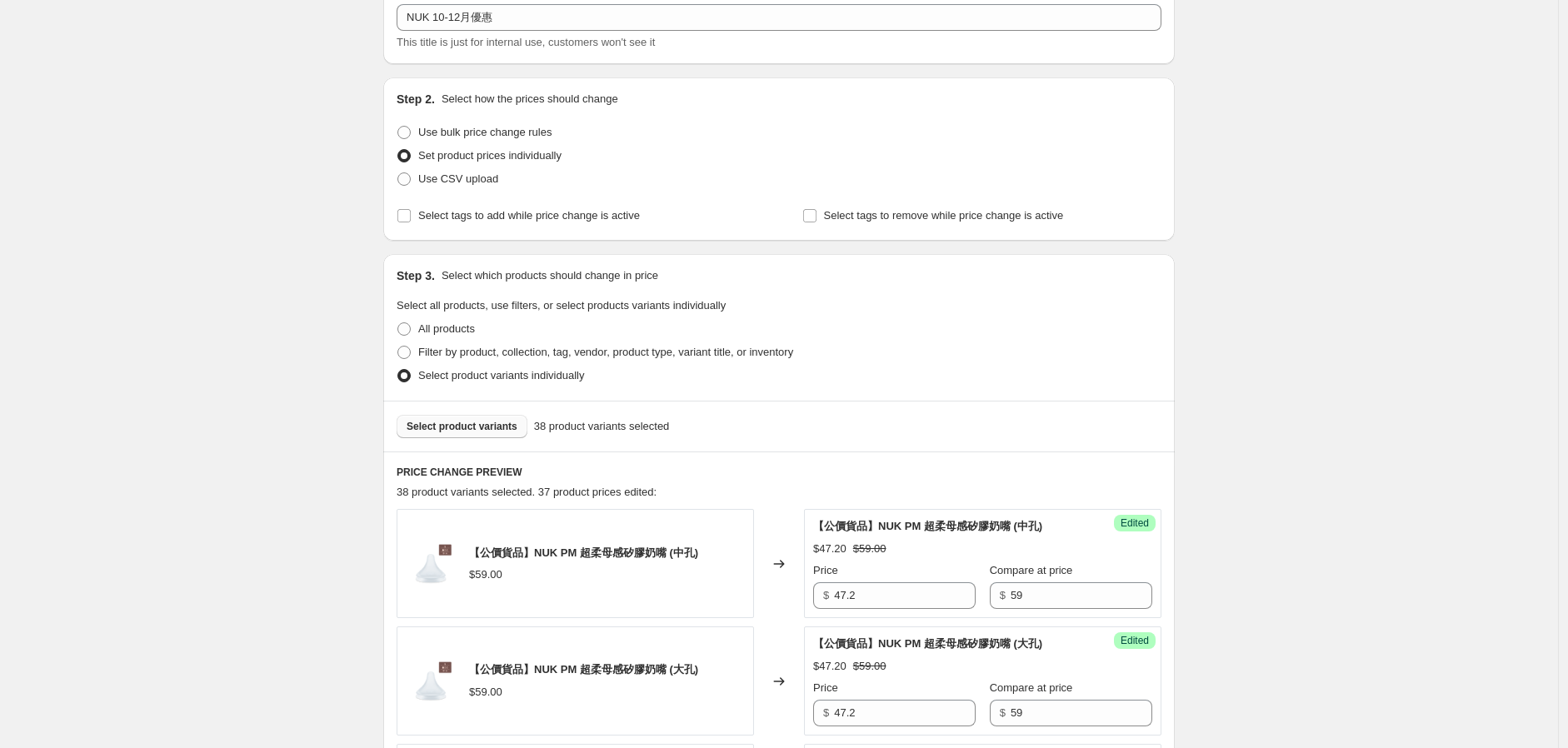
scroll to position [70, 0]
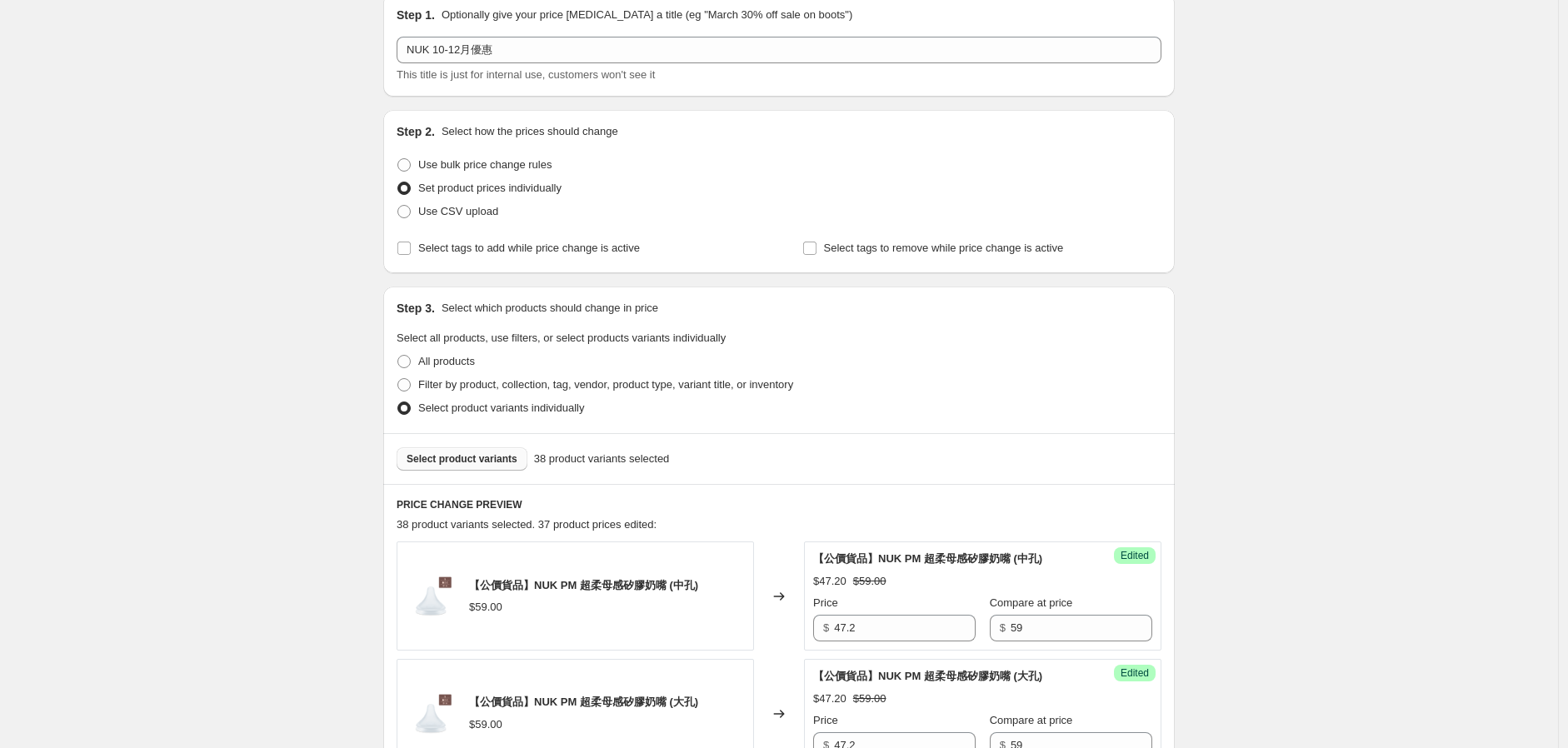
click at [460, 453] on span "Select product variants" at bounding box center [462, 458] width 111 height 14
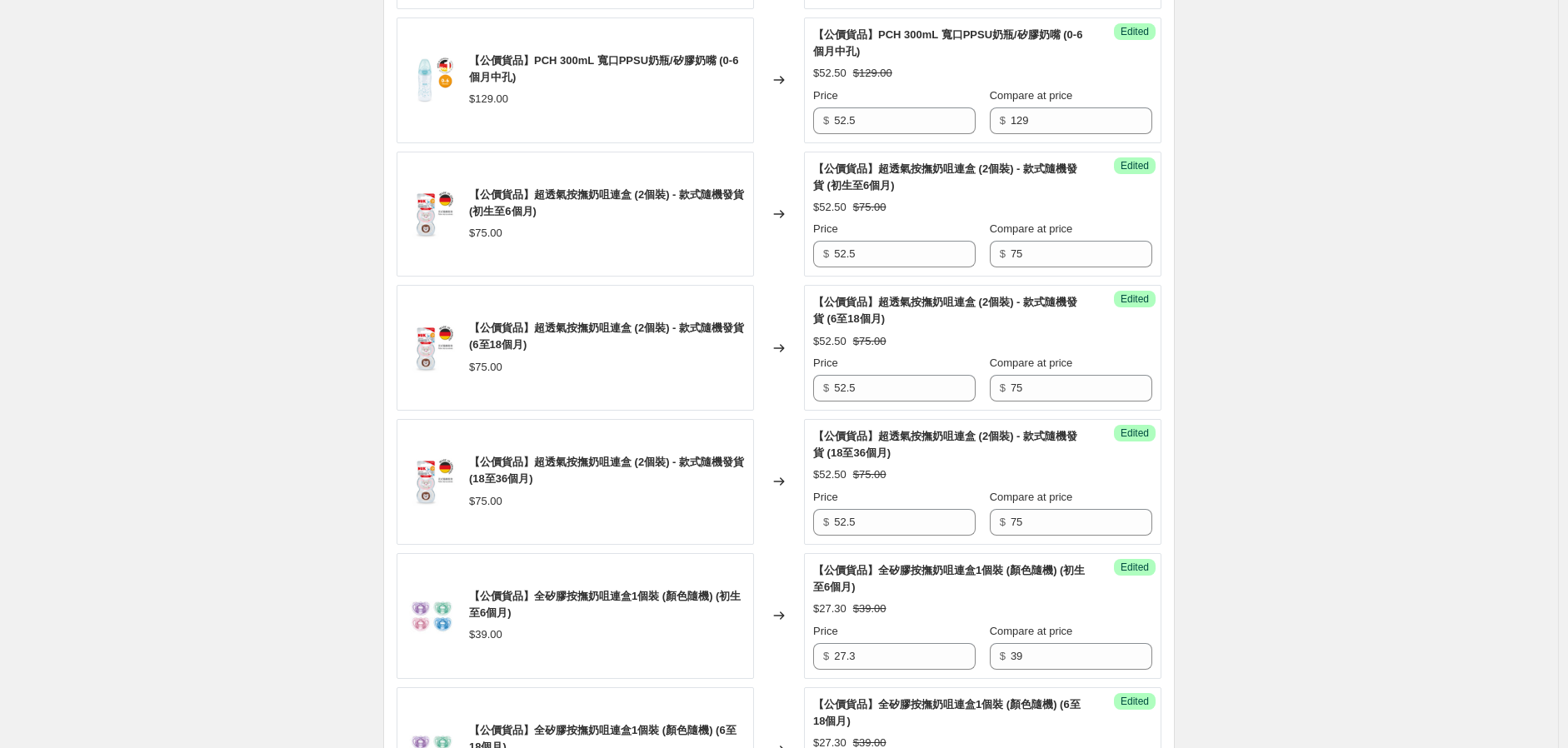
scroll to position [1087, 0]
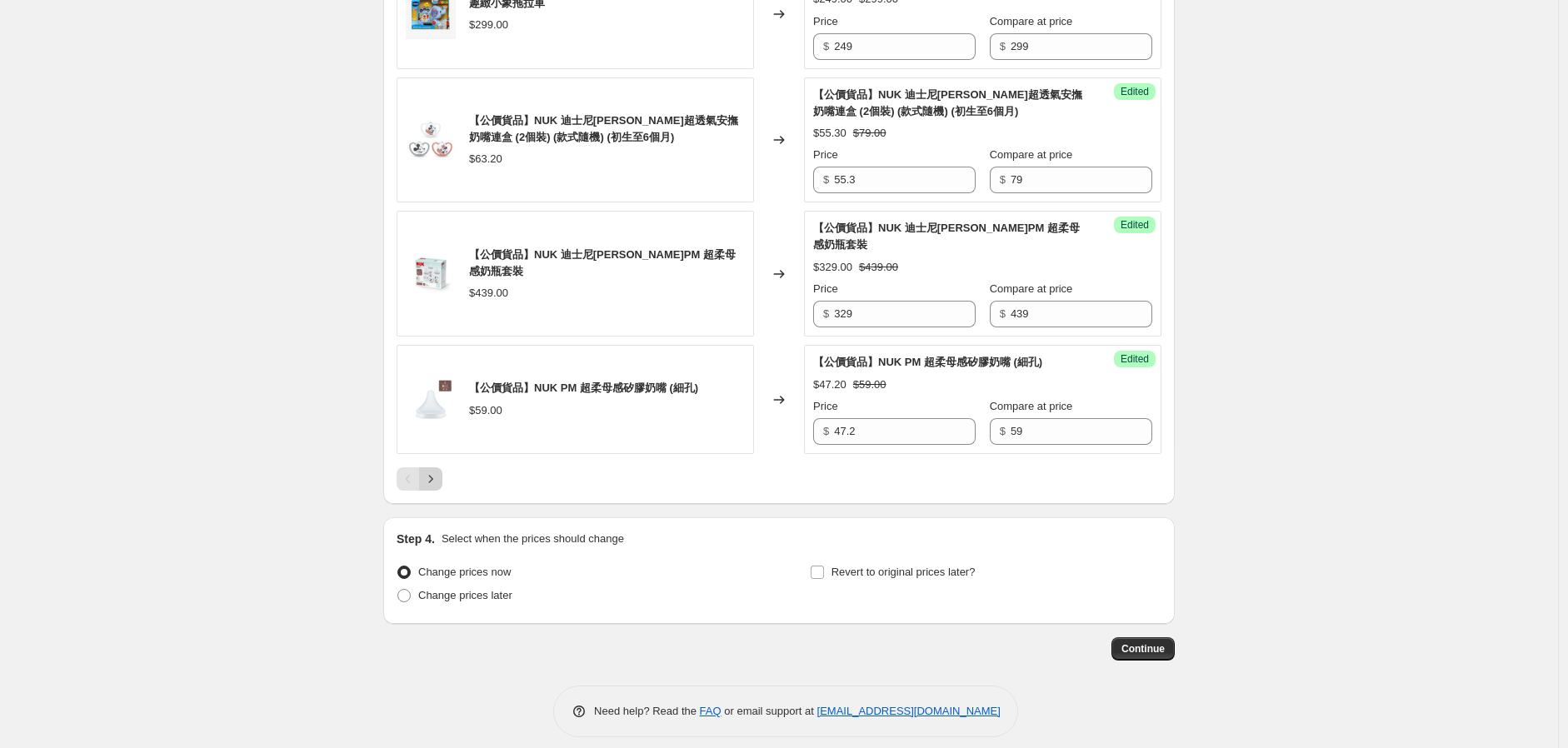
click at [435, 487] on icon "Next" at bounding box center [431, 479] width 17 height 17
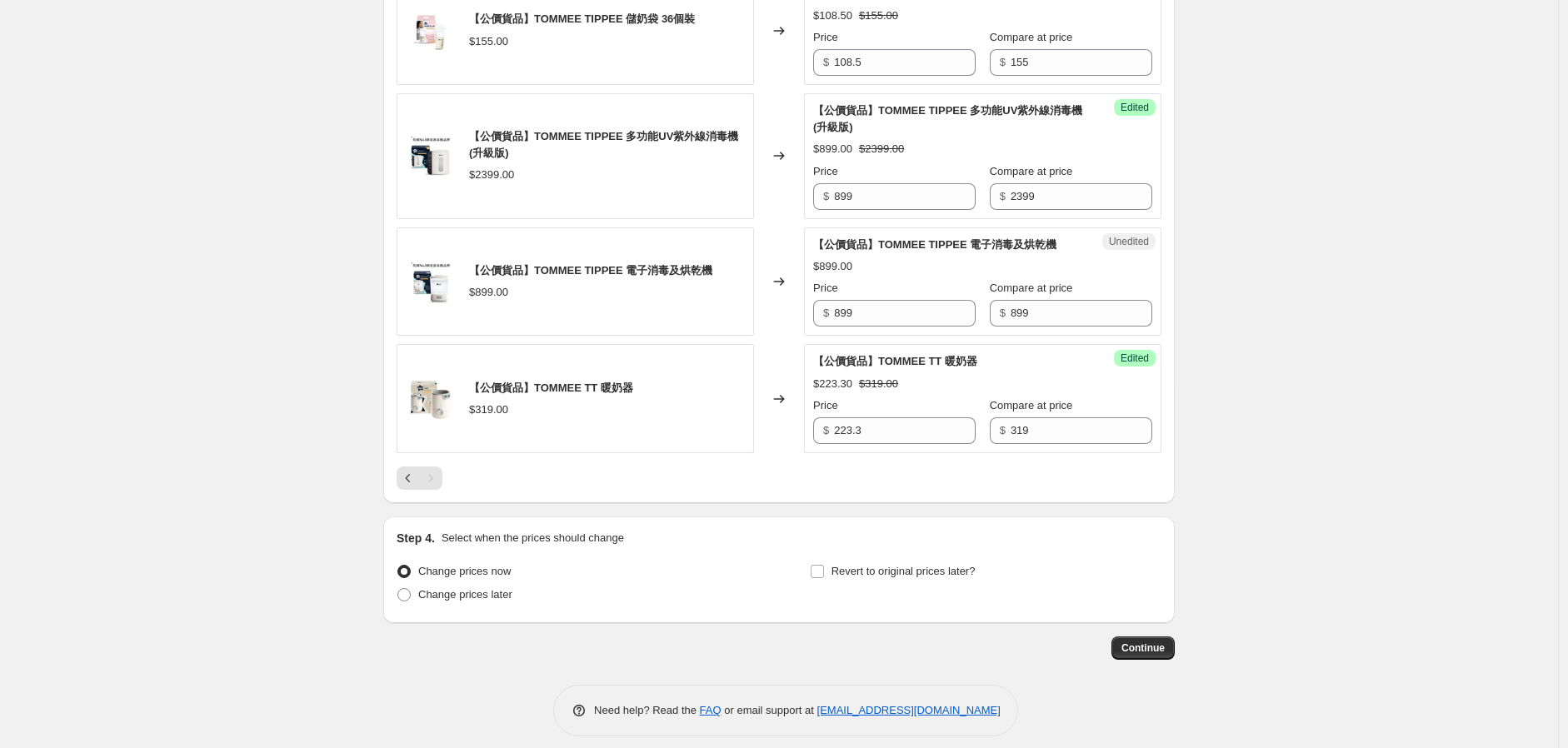
scroll to position [2593, 0]
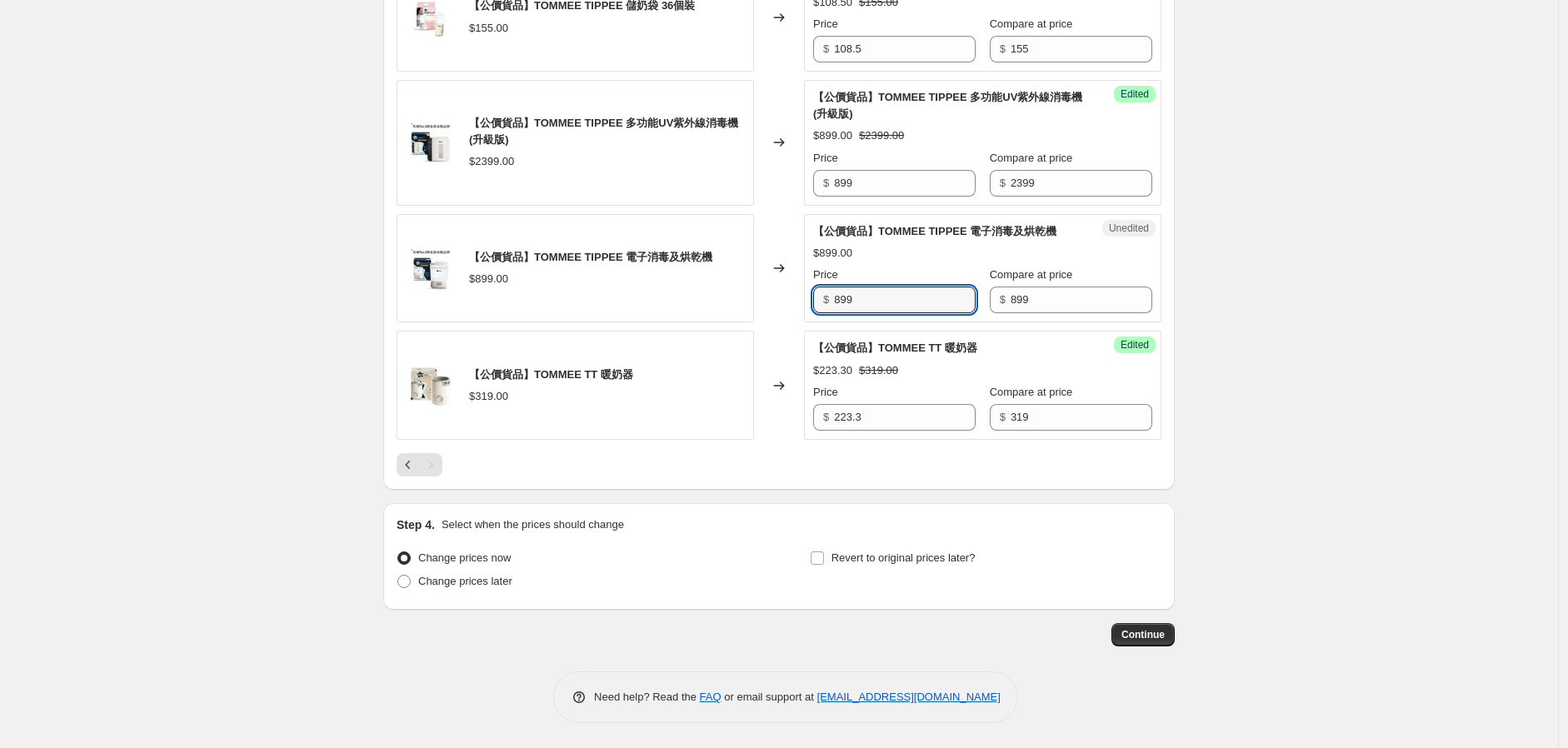
drag, startPoint x: 894, startPoint y: 295, endPoint x: 702, endPoint y: 315, distance: 193.0
click at [742, 307] on div "【公價貨品】TOMMEE TIPPEE 電子消毒及烘乾機 $899.00 Changed to Unedited 【公價貨品】TOMMEE TIPPEE 電子…" at bounding box center [778, 268] width 765 height 109
type input "629.3"
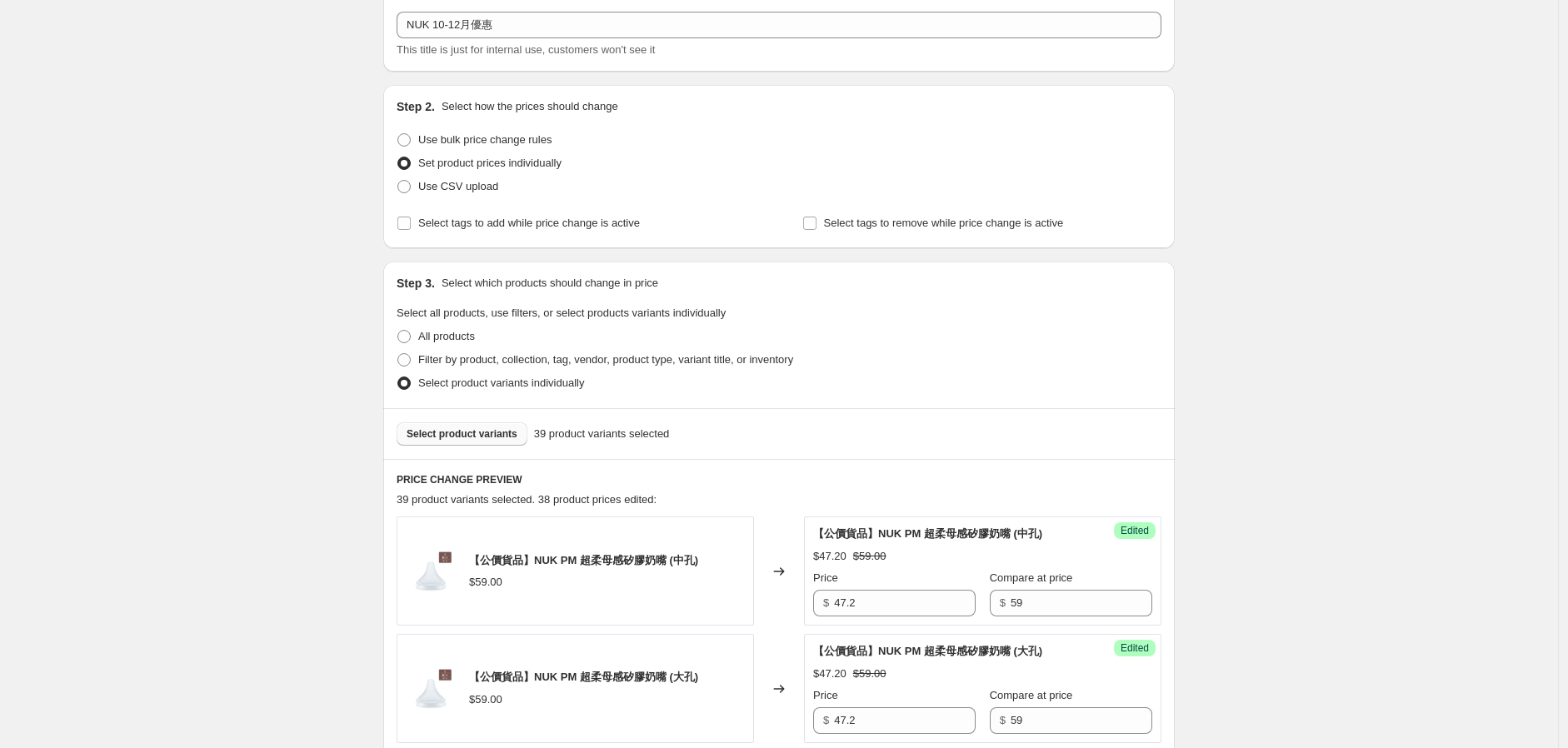
scroll to position [0, 0]
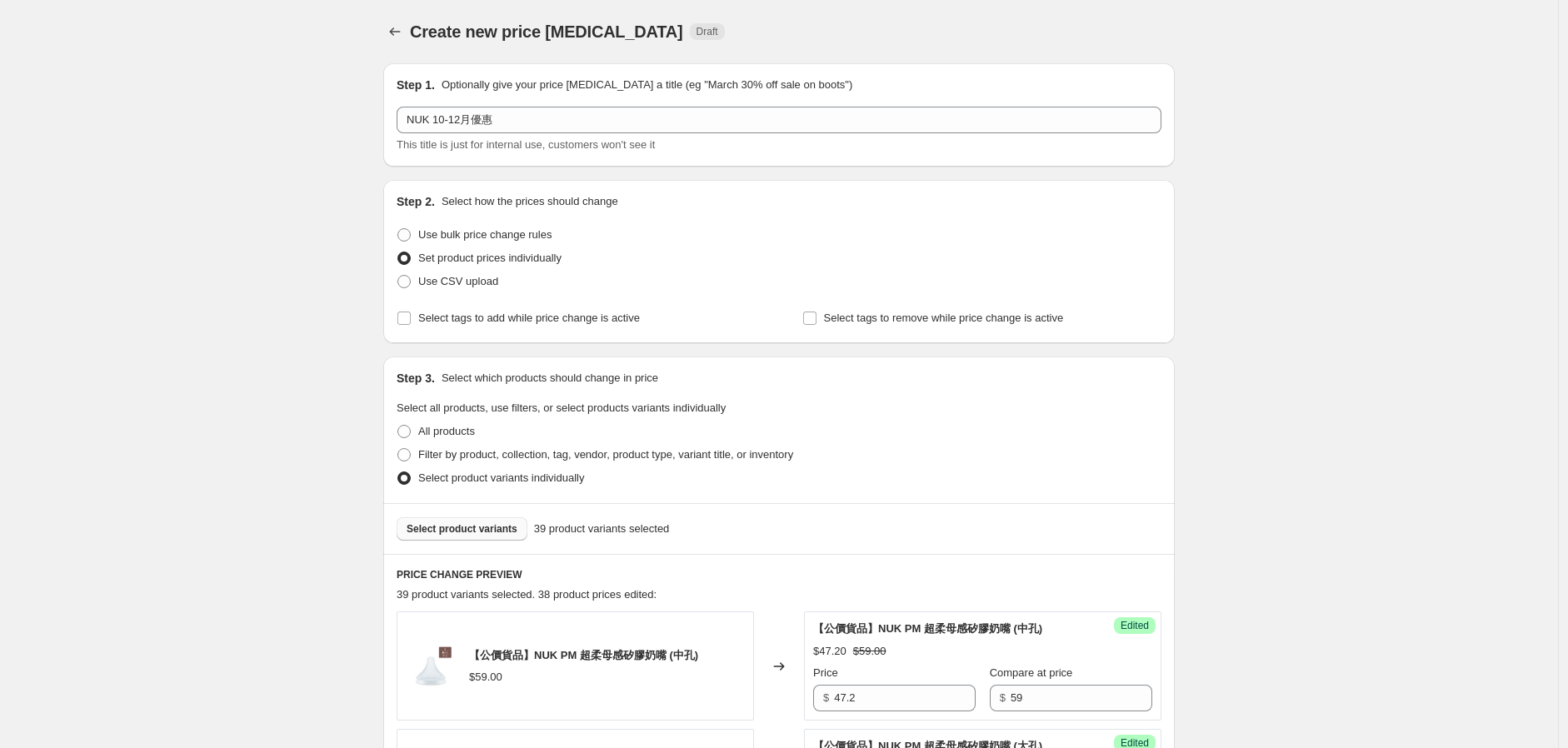
click at [505, 505] on div "Select product variants 39 product variants selected" at bounding box center [779, 528] width 792 height 50
click at [496, 523] on span "Select product variants" at bounding box center [462, 528] width 111 height 14
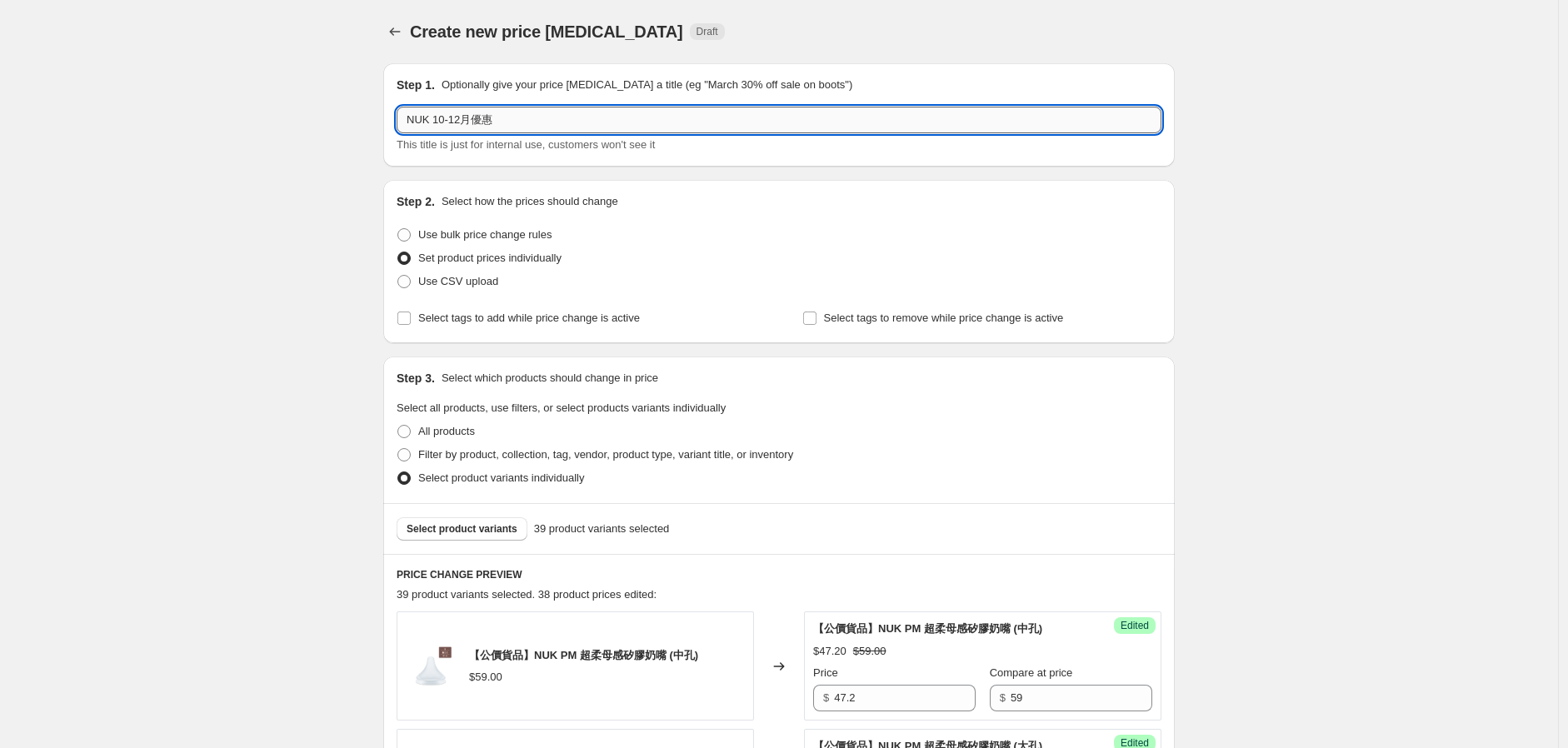
drag, startPoint x: 433, startPoint y: 120, endPoint x: 453, endPoint y: 120, distance: 20.0
click at [434, 120] on input "NUK 10-12月優惠" at bounding box center [778, 120] width 765 height 27
click at [411, 118] on input "NUK 10-12月優惠" at bounding box center [778, 120] width 765 height 27
click at [438, 119] on input "NUK 10-12月優惠" at bounding box center [778, 120] width 765 height 27
click at [412, 122] on input "NUK &TT 10-12月優惠" at bounding box center [778, 120] width 765 height 27
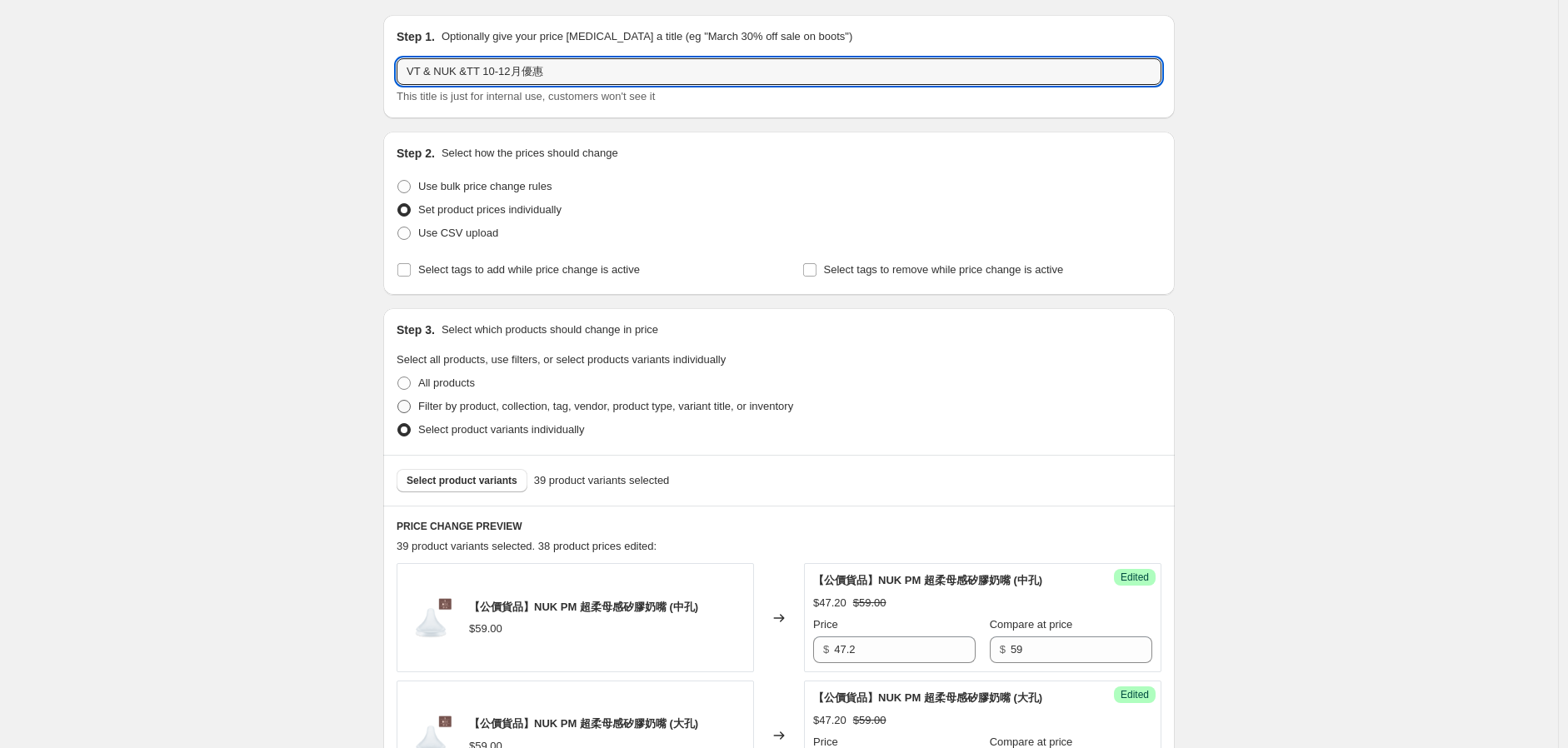
scroll to position [93, 0]
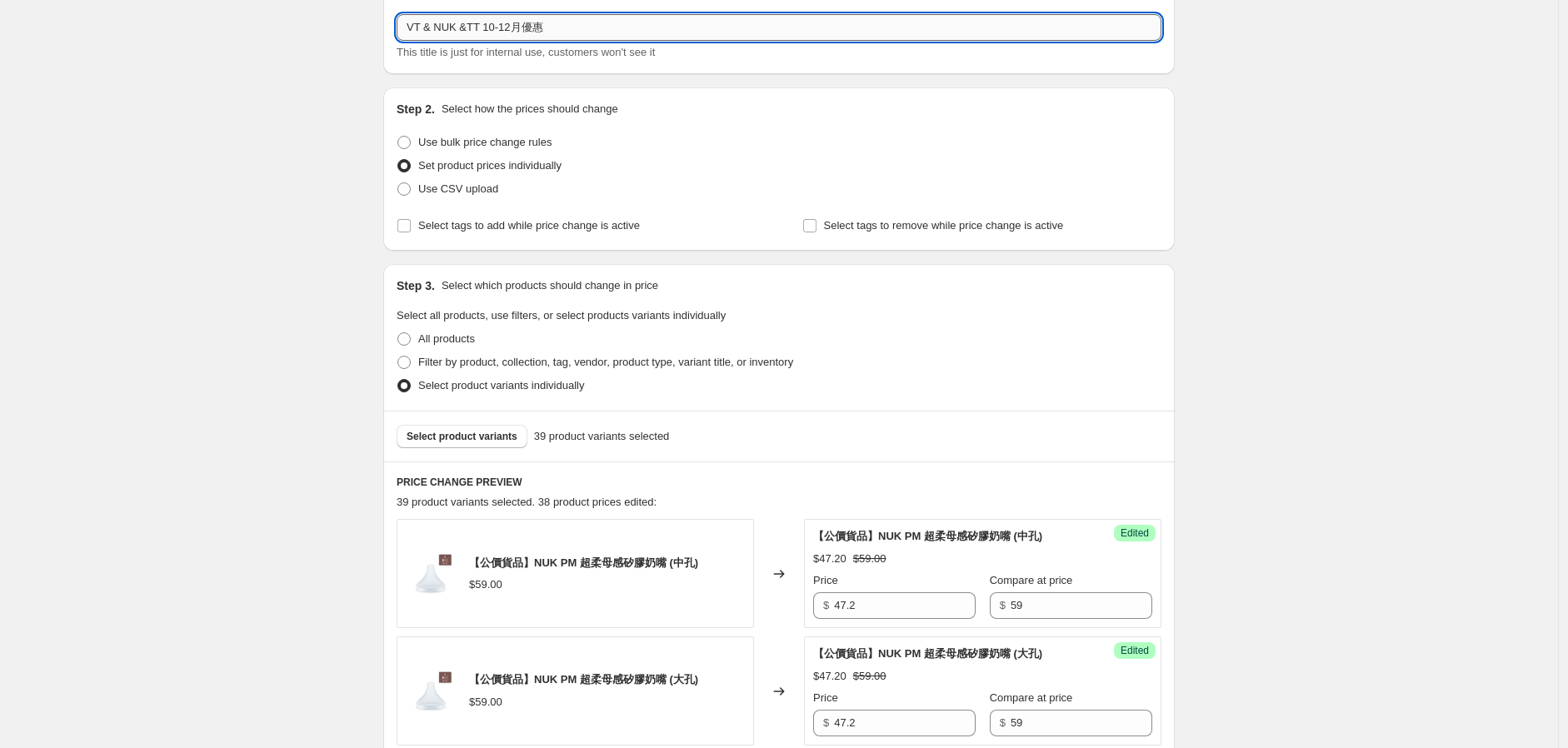
click at [474, 32] on input "VT & NUK &TT 10-12月優惠" at bounding box center [778, 28] width 765 height 27
type input "VT & NUK & TT 10-12月優惠"
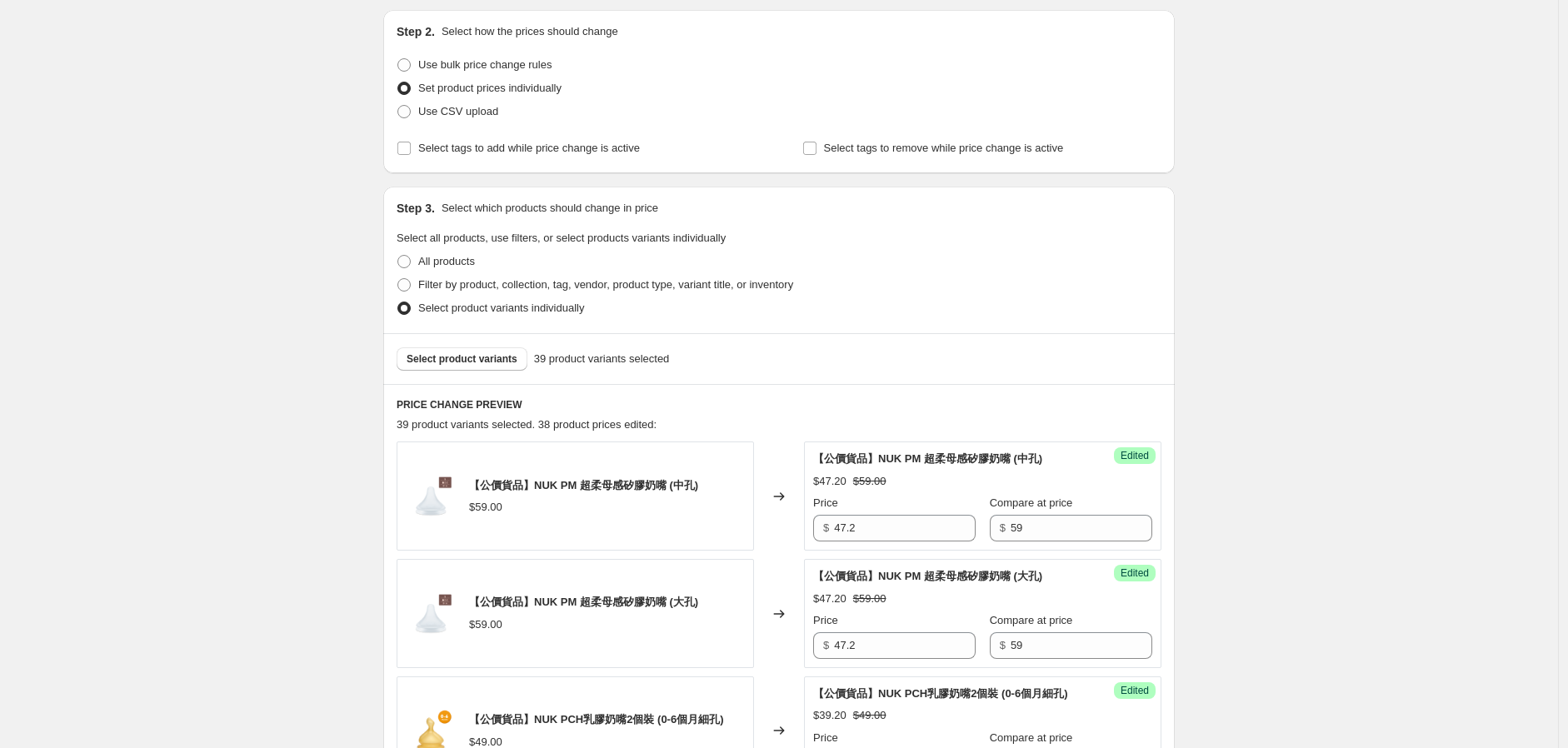
scroll to position [0, 0]
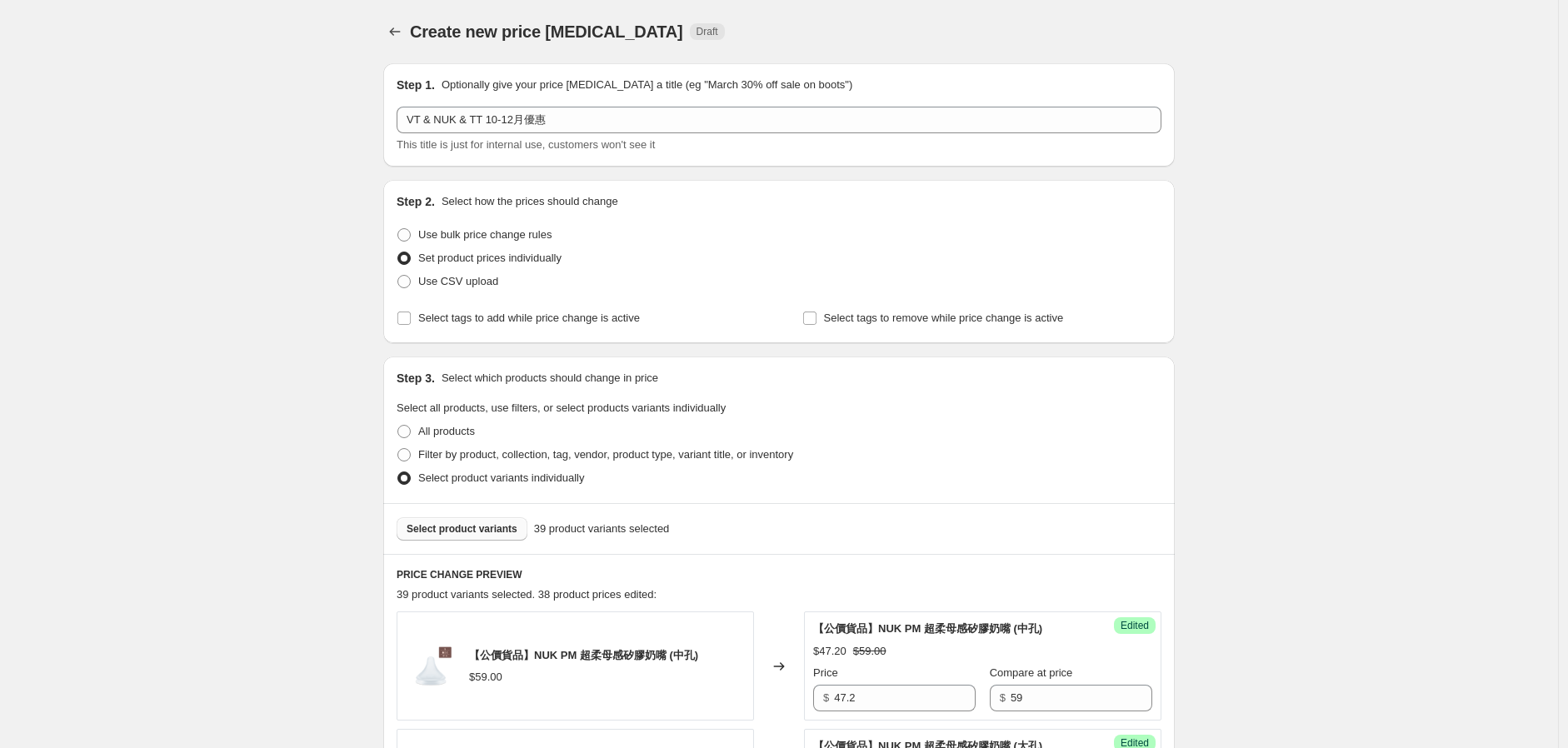
click at [498, 531] on span "Select product variants" at bounding box center [462, 528] width 111 height 14
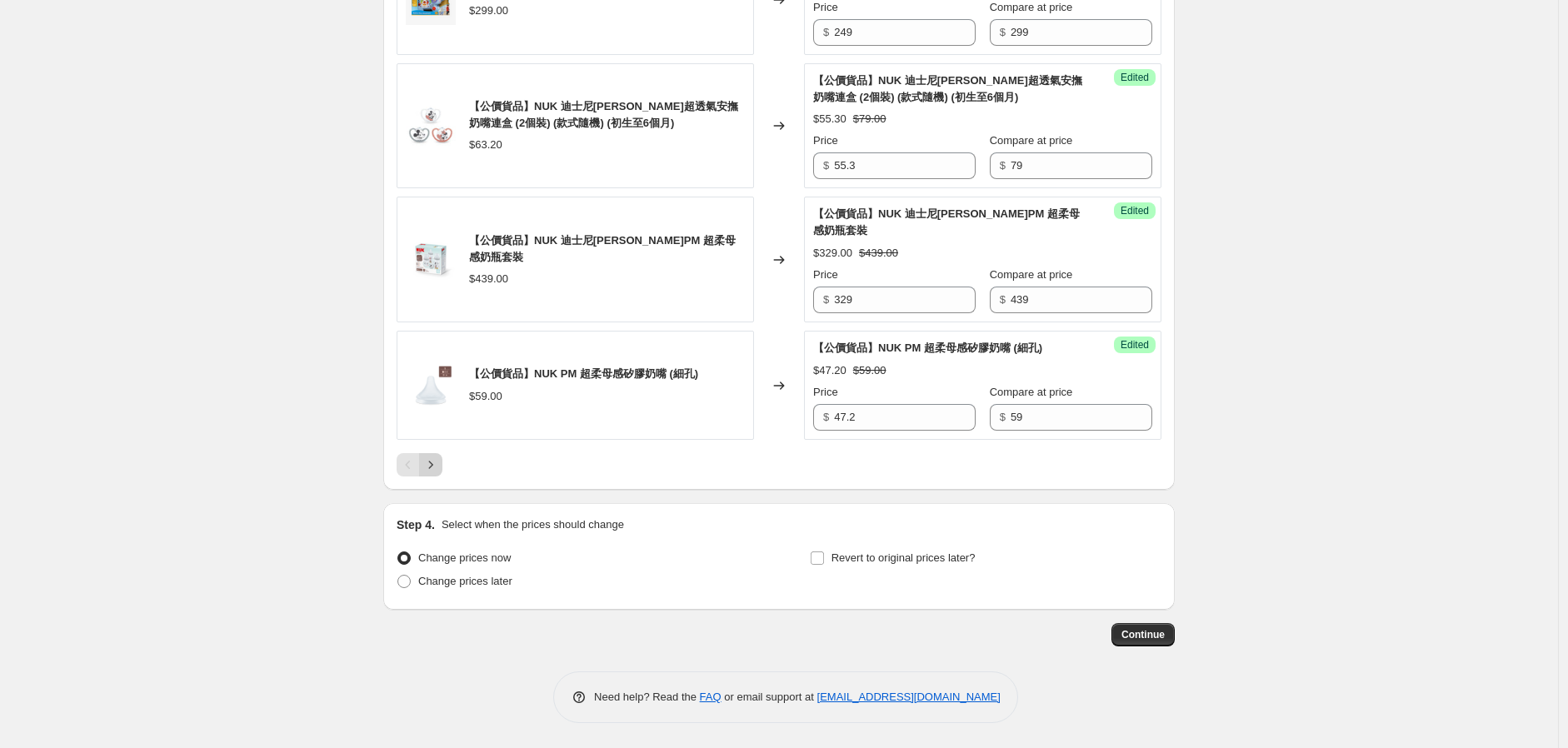
click at [440, 467] on icon "Next" at bounding box center [431, 464] width 17 height 17
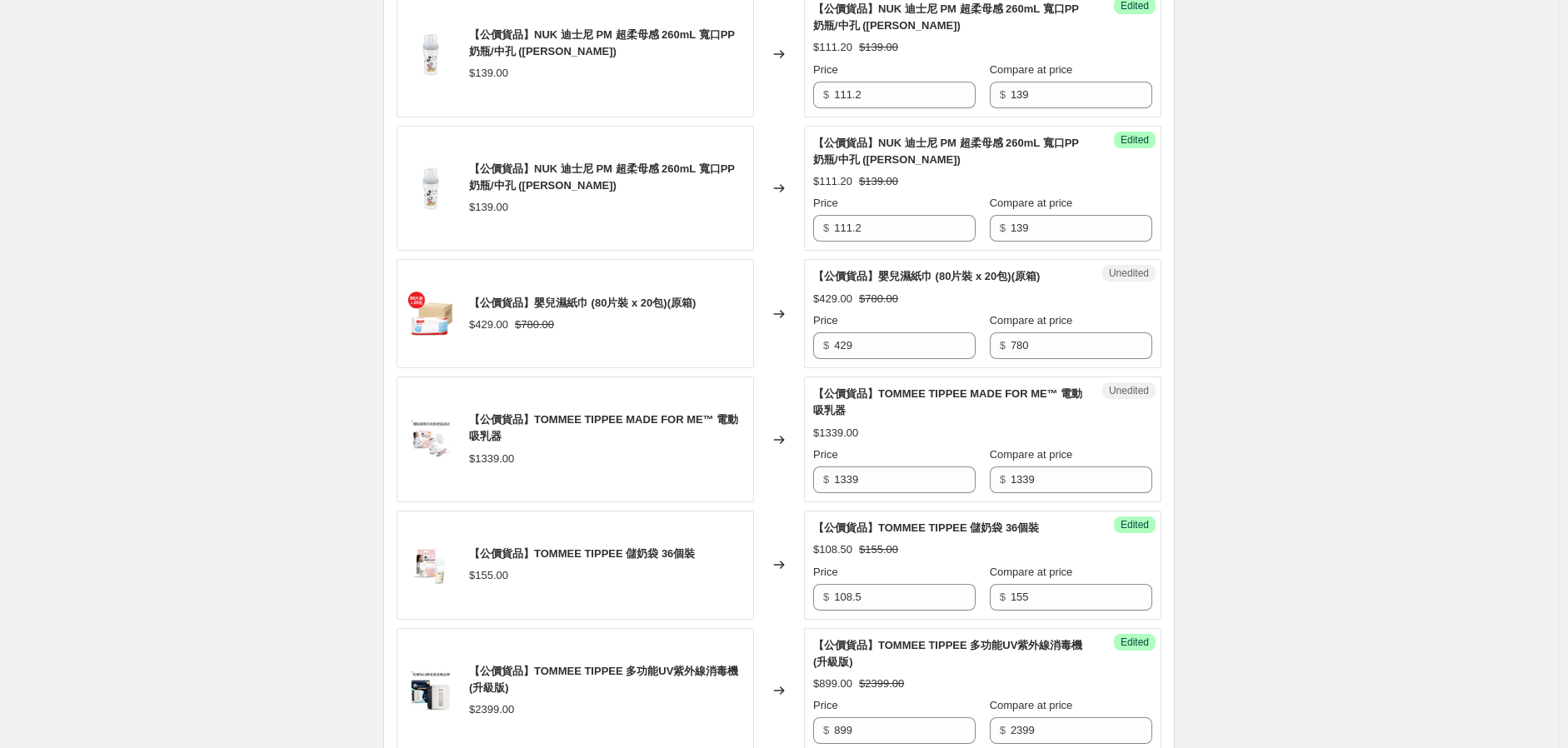
scroll to position [2080, 0]
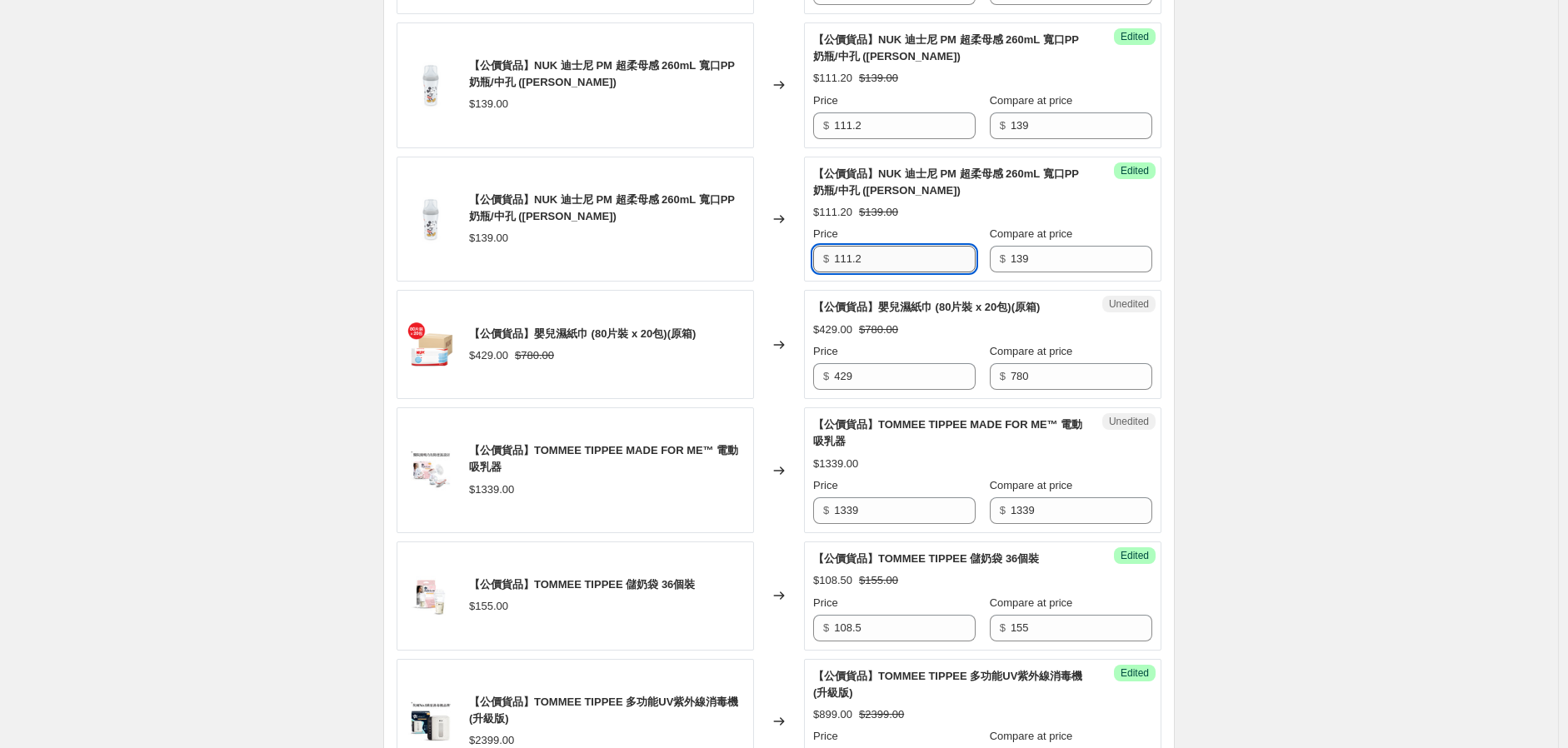
click at [893, 273] on input "111.2" at bounding box center [904, 259] width 141 height 27
click at [888, 390] on input "429" at bounding box center [904, 376] width 141 height 27
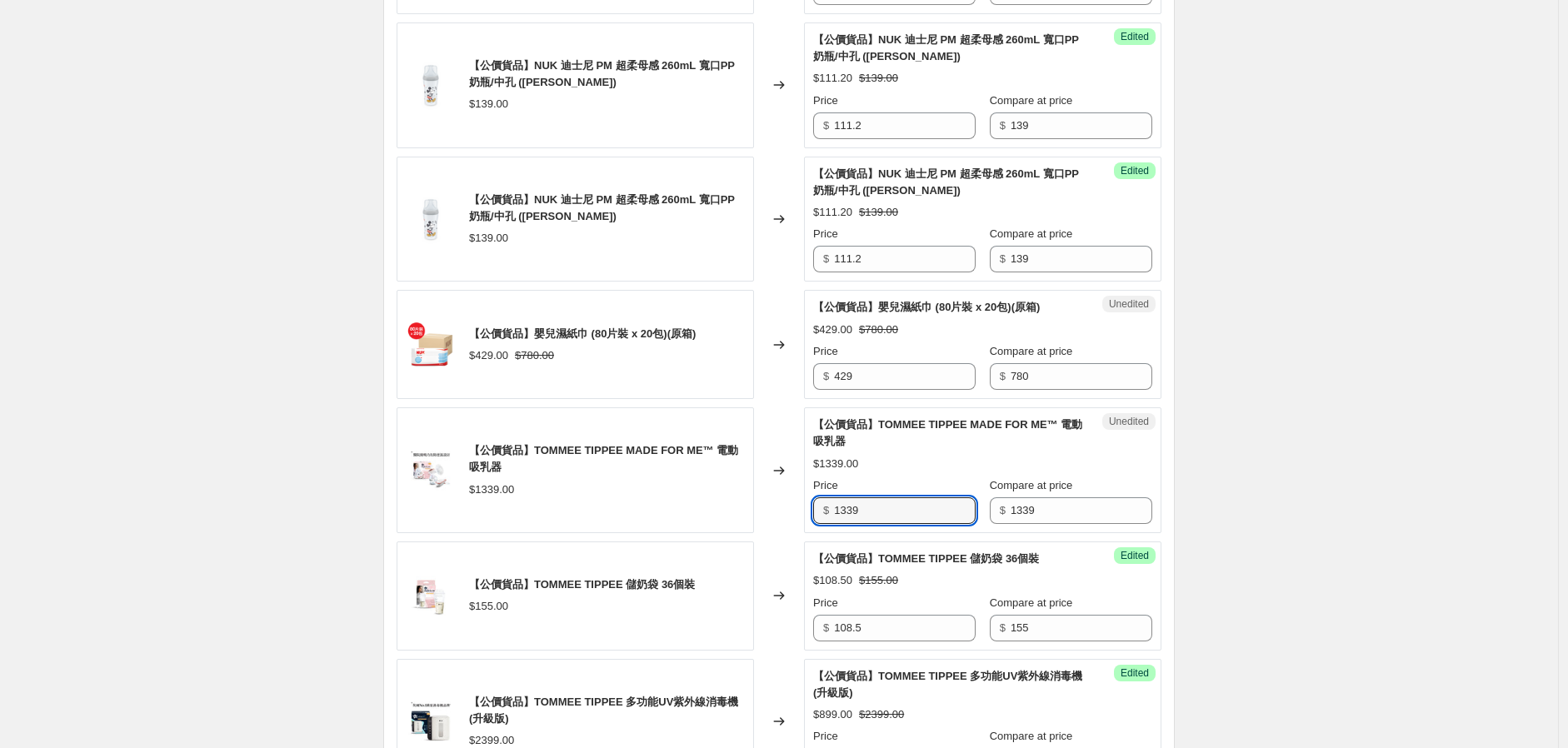
drag, startPoint x: 895, startPoint y: 580, endPoint x: 693, endPoint y: 607, distance: 203.8
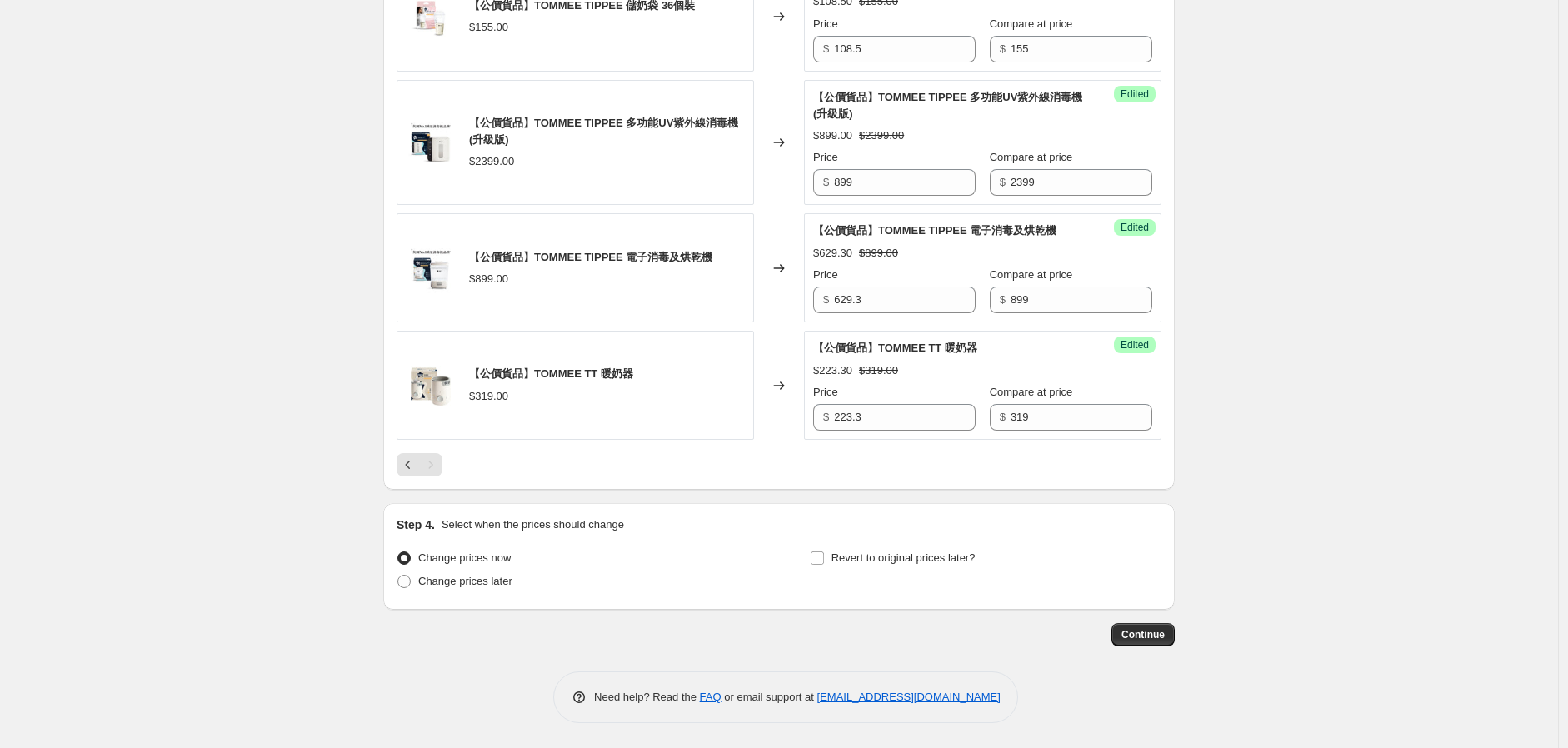
scroll to position [2727, 0]
type input "599"
click at [838, 560] on span "Revert to original prices later?" at bounding box center [903, 558] width 144 height 13
click at [824, 560] on input "Revert to original prices later?" at bounding box center [817, 558] width 14 height 14
checkbox input "true"
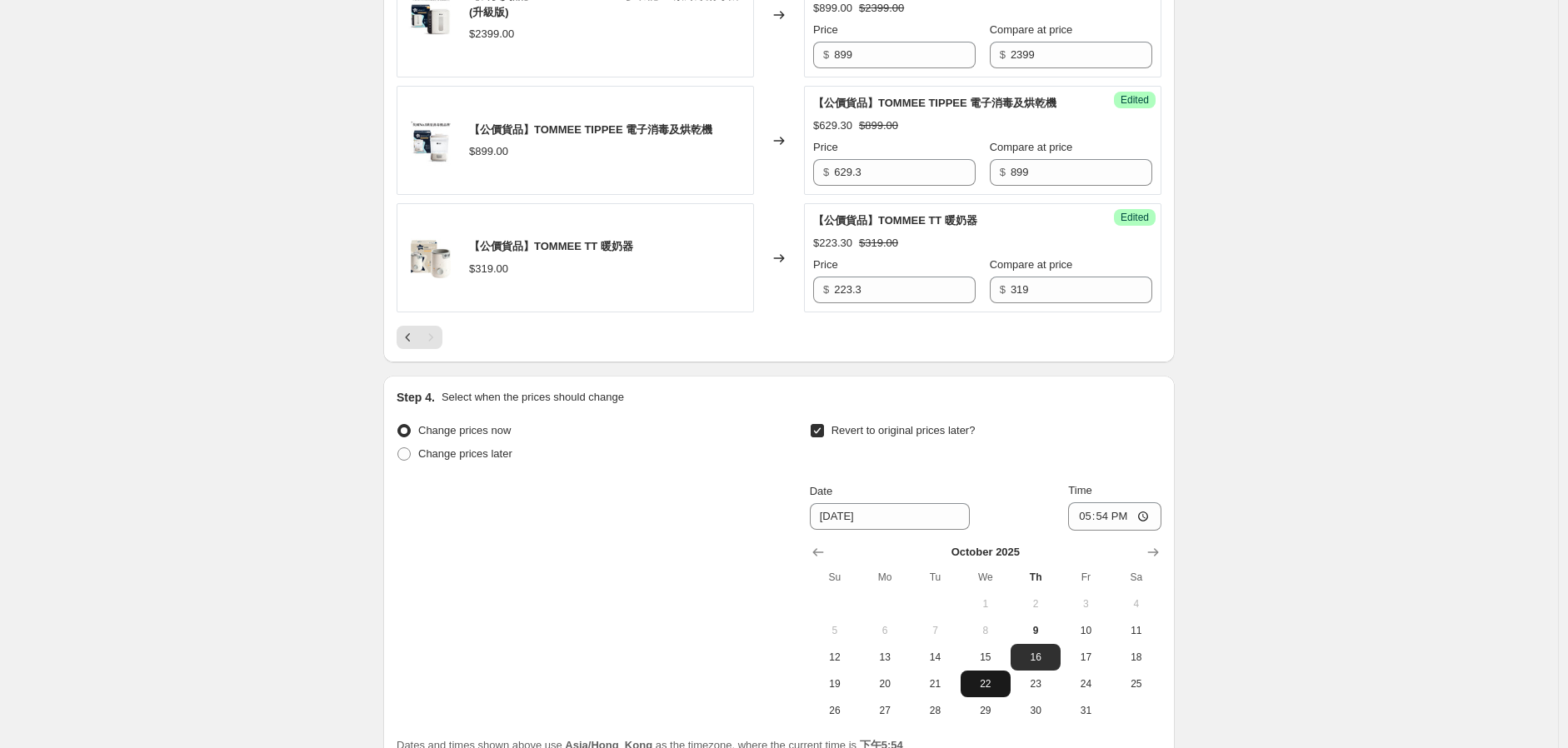
scroll to position [3012, 0]
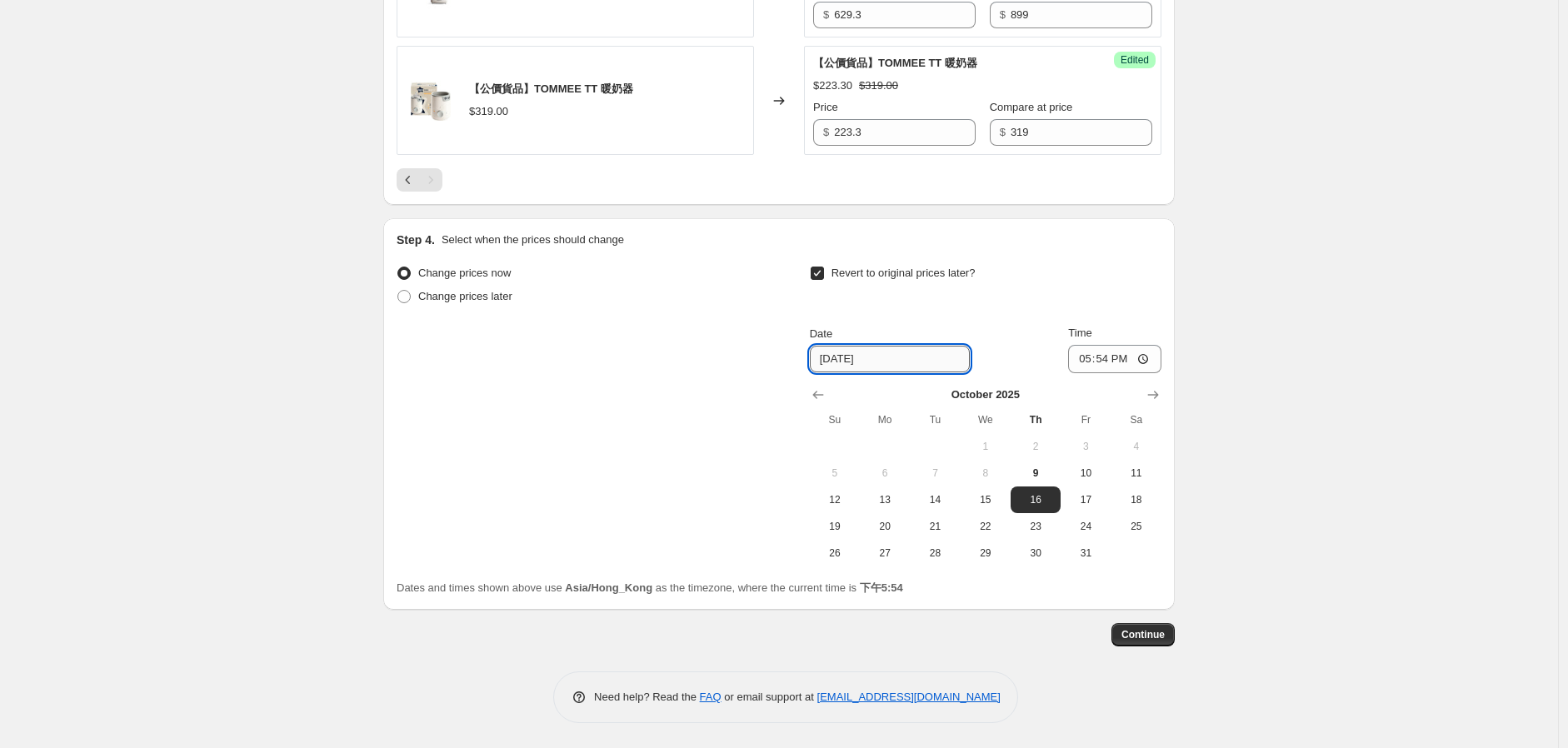
click at [887, 363] on input "[DATE]" at bounding box center [890, 359] width 160 height 27
click at [1161, 402] on icon "Show next month, November 2025" at bounding box center [1153, 394] width 17 height 17
click at [1161, 402] on icon "Show next month, January 2026" at bounding box center [1153, 394] width 17 height 17
click at [815, 396] on icon "Show previous month, December 2025" at bounding box center [818, 394] width 17 height 17
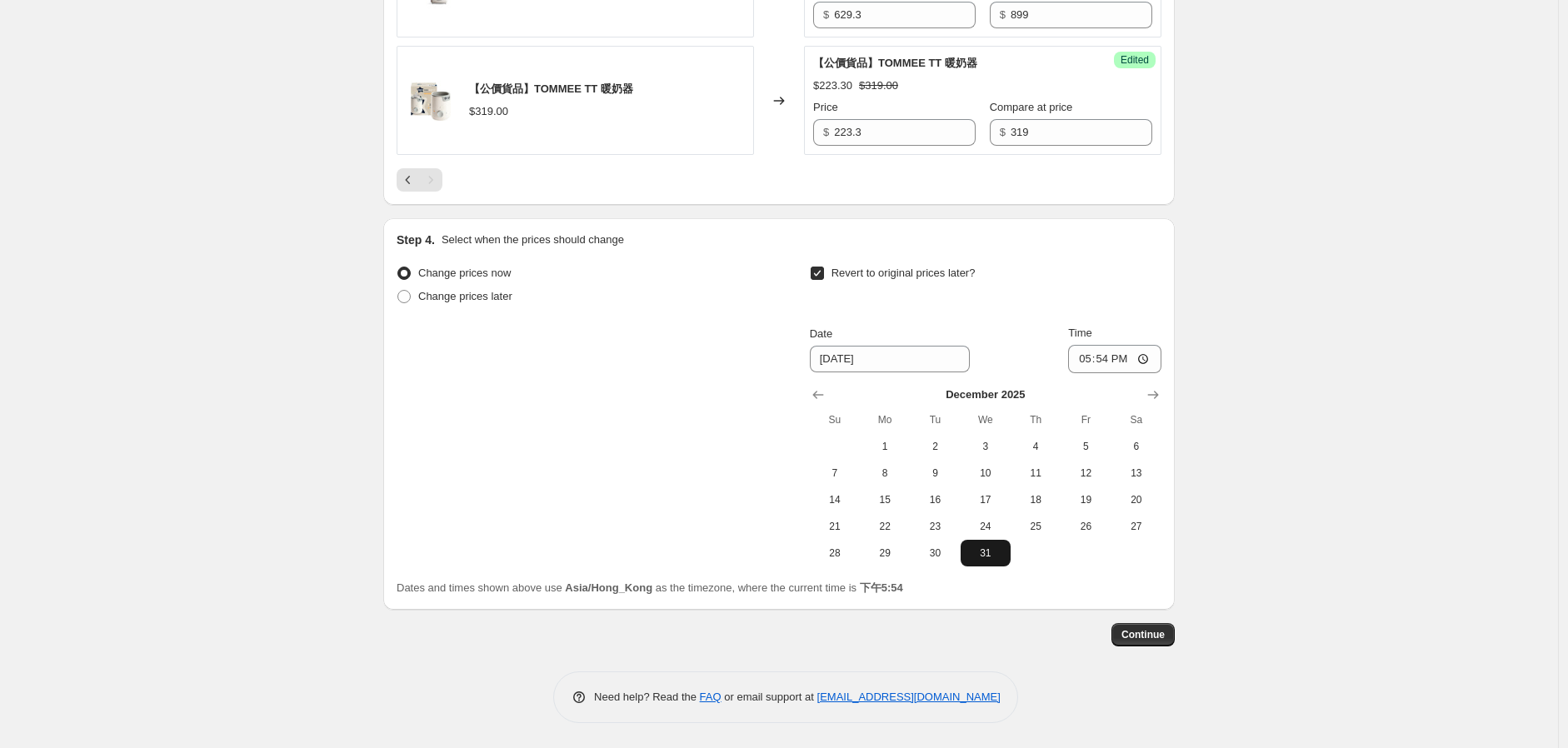
click at [992, 553] on span "31" at bounding box center [985, 553] width 37 height 14
type input "[DATE]"
click at [1106, 362] on input "17:54" at bounding box center [1115, 358] width 94 height 28
type input "23:59"
click at [1150, 634] on span "Continue" at bounding box center [1143, 635] width 43 height 14
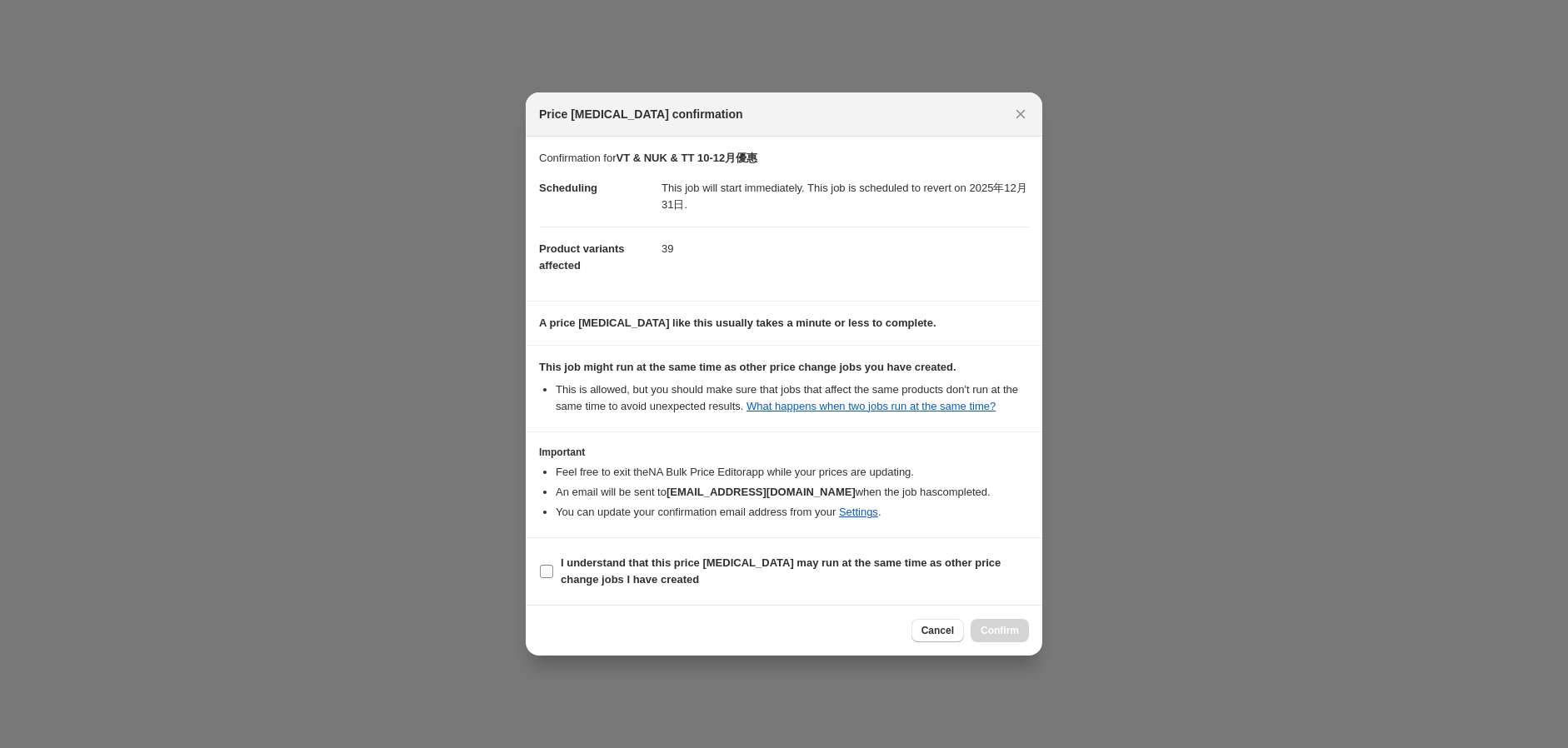
click at [586, 561] on b "I understand that this price [MEDICAL_DATA] may run at the same time as other p…" at bounding box center [781, 571] width 440 height 29
click at [553, 564] on input "I understand that this price [MEDICAL_DATA] may run at the same time as other p…" at bounding box center [547, 571] width 14 height 14
checkbox input "true"
click at [992, 642] on div "Cancel Confirm" at bounding box center [970, 631] width 117 height 23
drag, startPoint x: 992, startPoint y: 626, endPoint x: 1001, endPoint y: 621, distance: 10.3
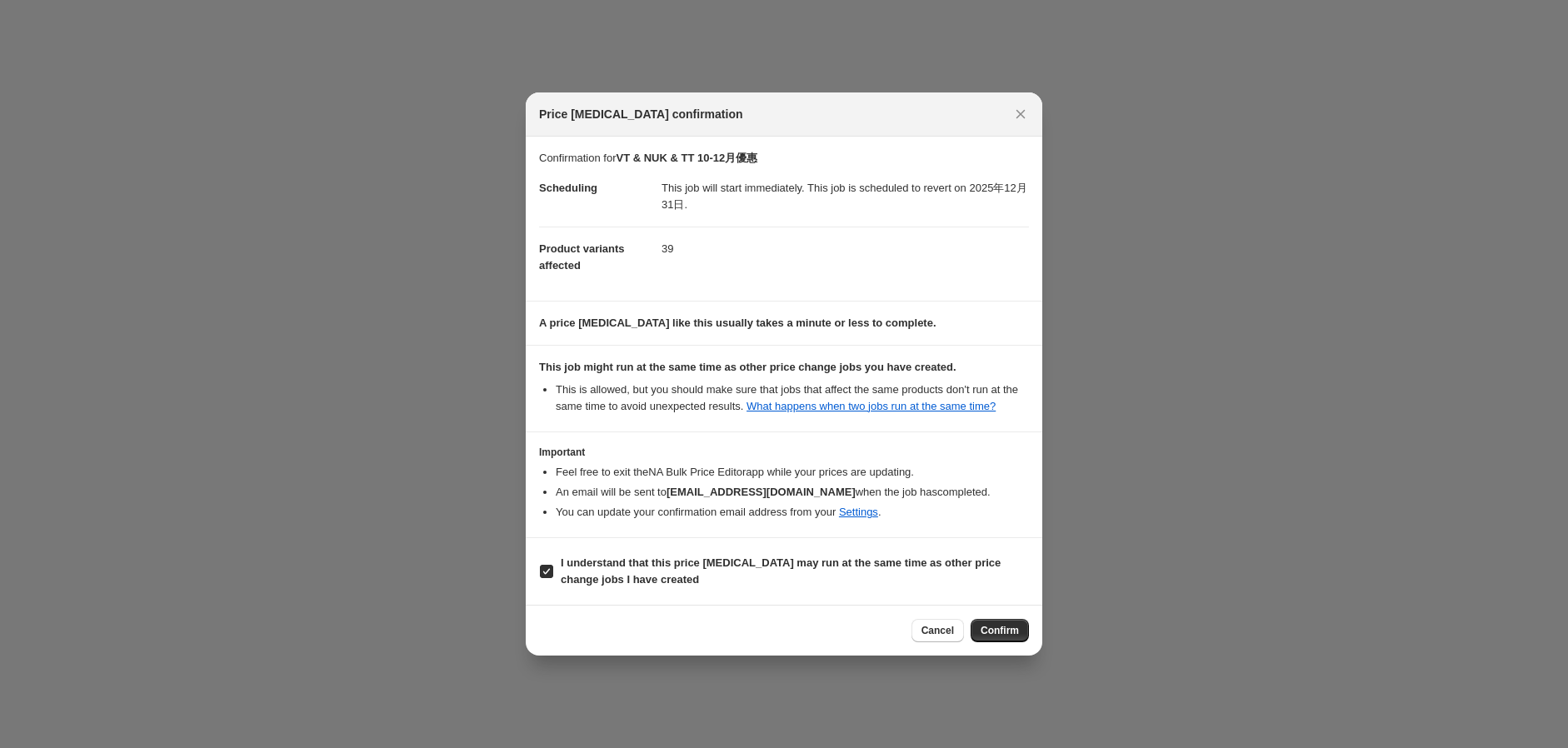
click at [994, 626] on span "Confirm" at bounding box center [1000, 630] width 39 height 14
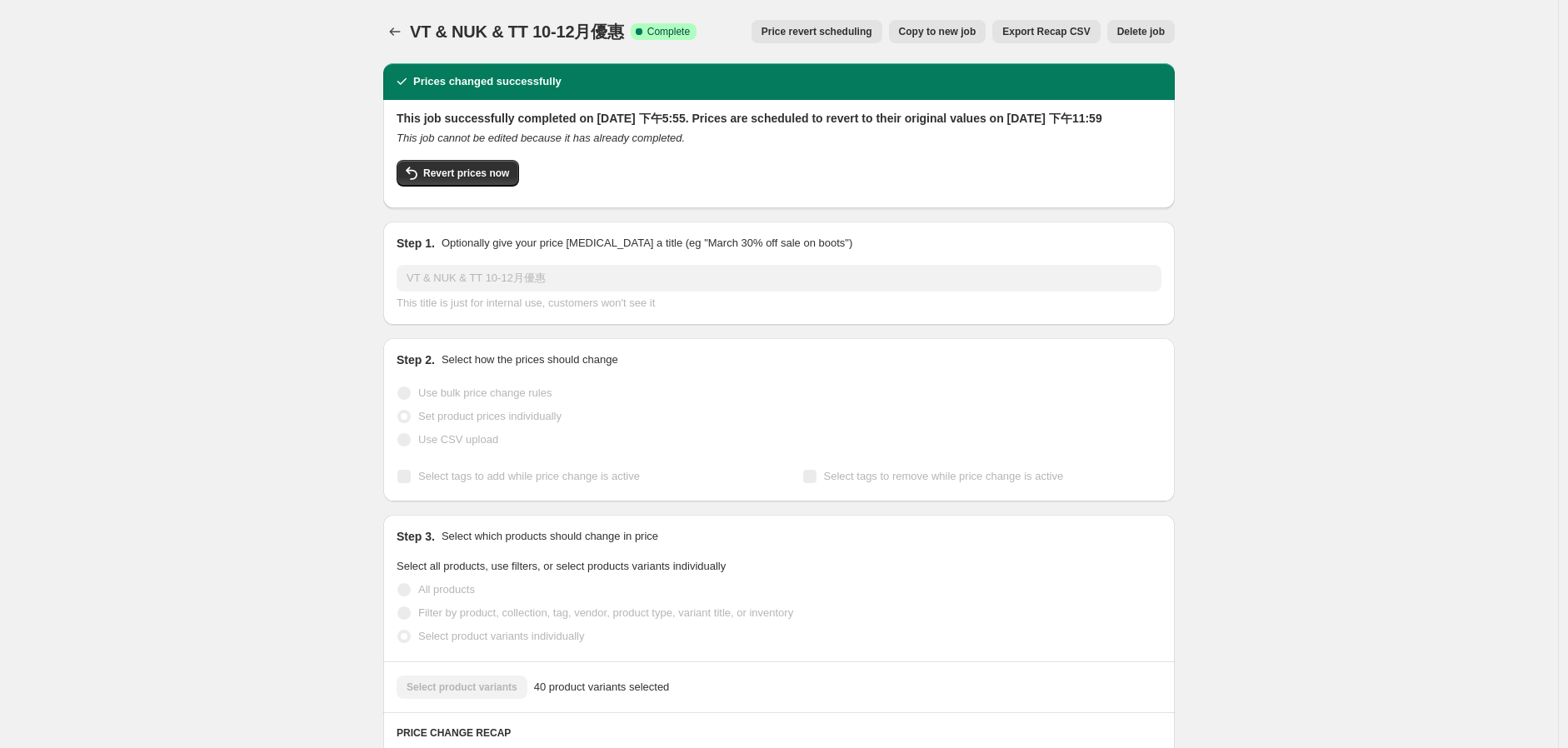
click at [971, 35] on span "Copy to new job" at bounding box center [938, 32] width 77 height 14
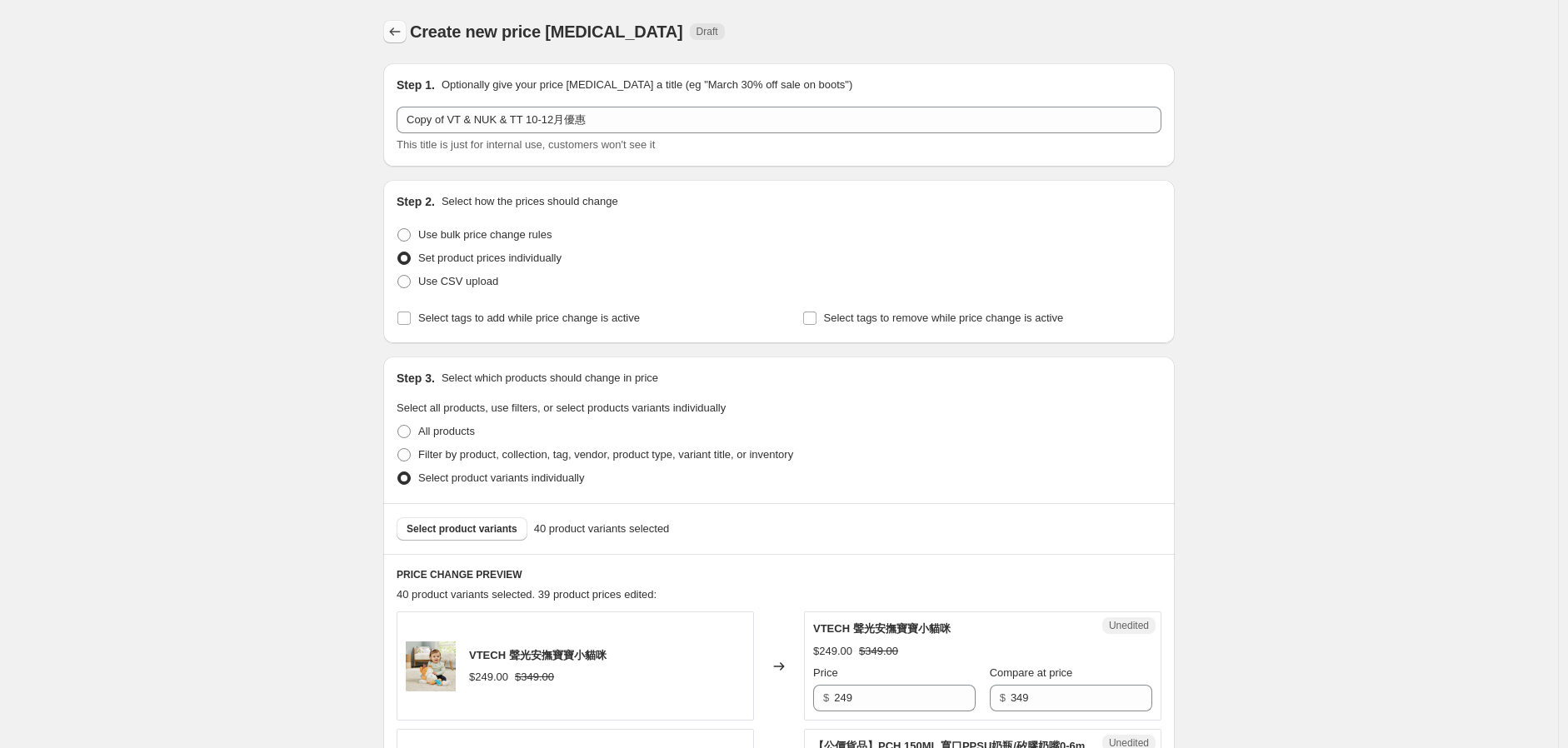
click at [393, 32] on icon "Price change jobs" at bounding box center [394, 32] width 17 height 17
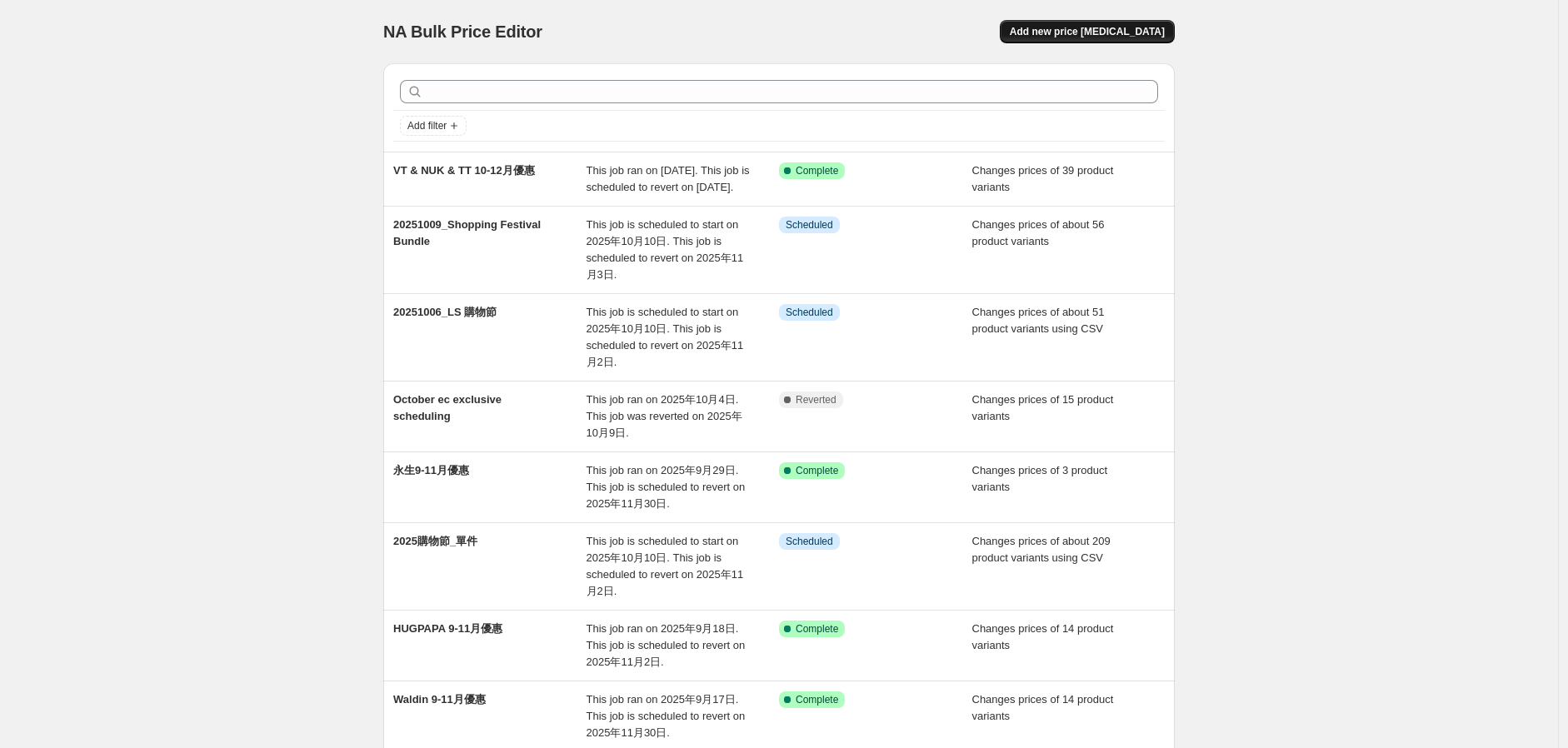
click at [1090, 38] on span "Add new price [MEDICAL_DATA]" at bounding box center [1087, 32] width 155 height 14
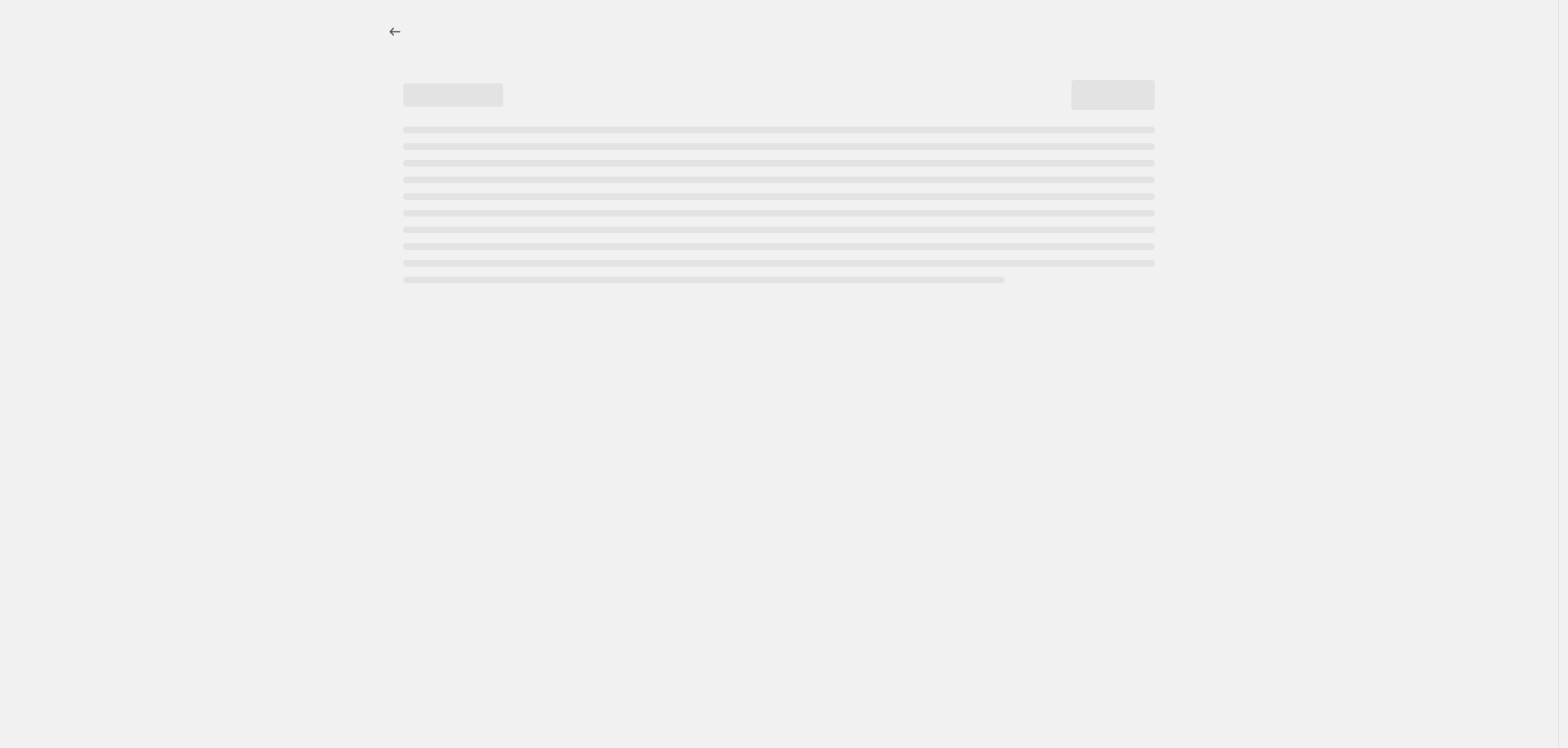
select select "percentage"
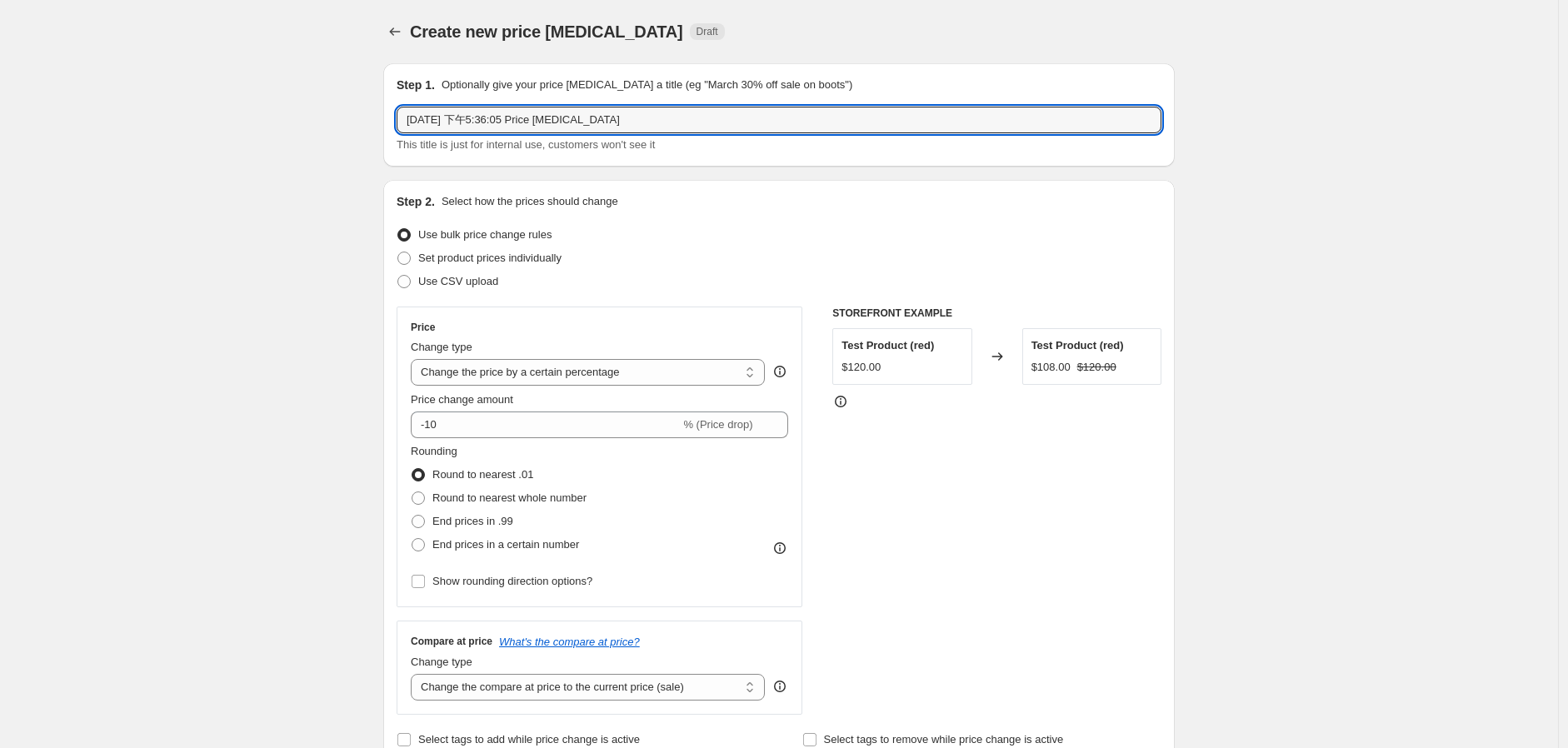
drag, startPoint x: 664, startPoint y: 119, endPoint x: 167, endPoint y: 184, distance: 501.2
type input "TT 10-12月優惠"
click at [445, 259] on span "Set product prices individually" at bounding box center [490, 257] width 143 height 13
click at [398, 252] on input "Set product prices individually" at bounding box center [397, 251] width 1 height 1
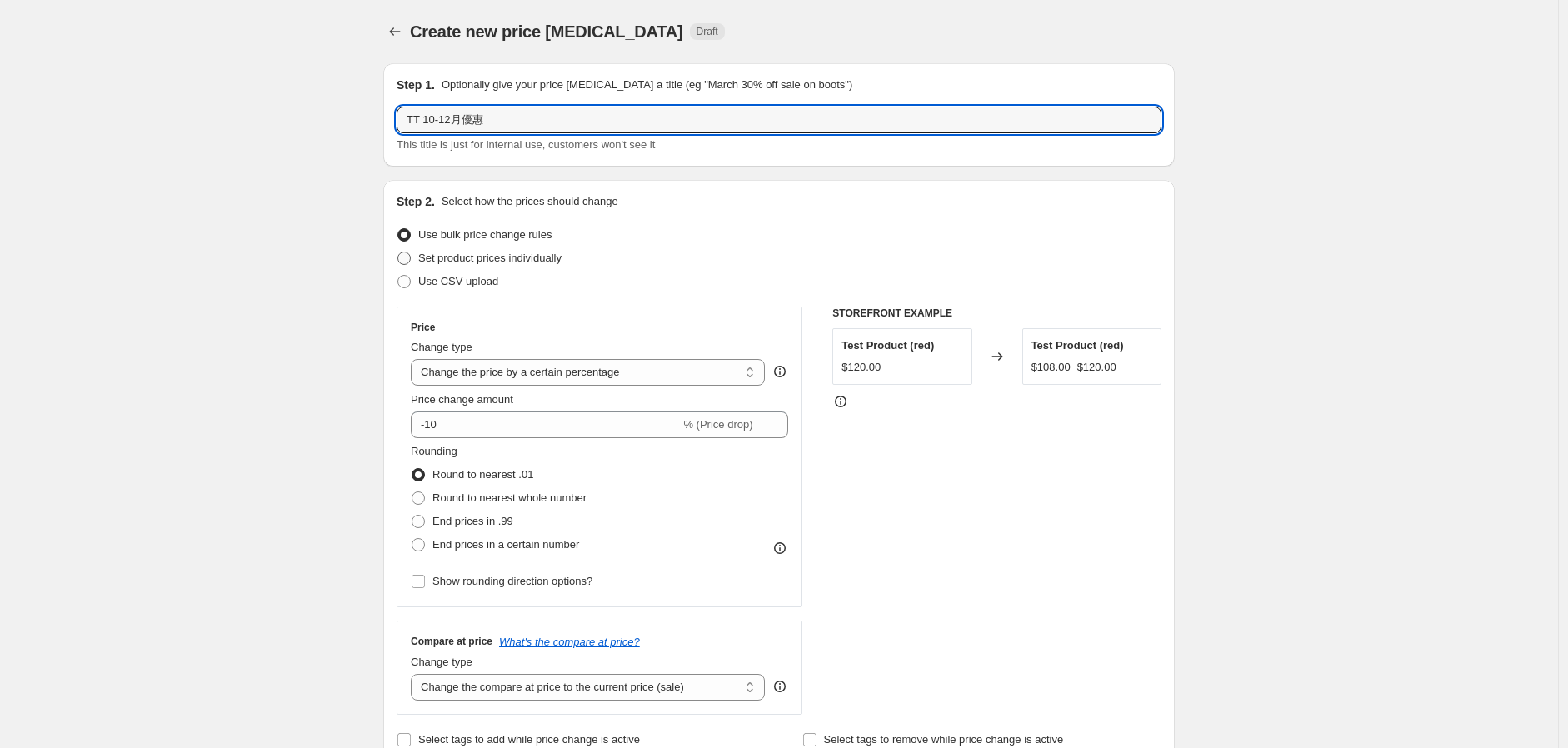
radio input "true"
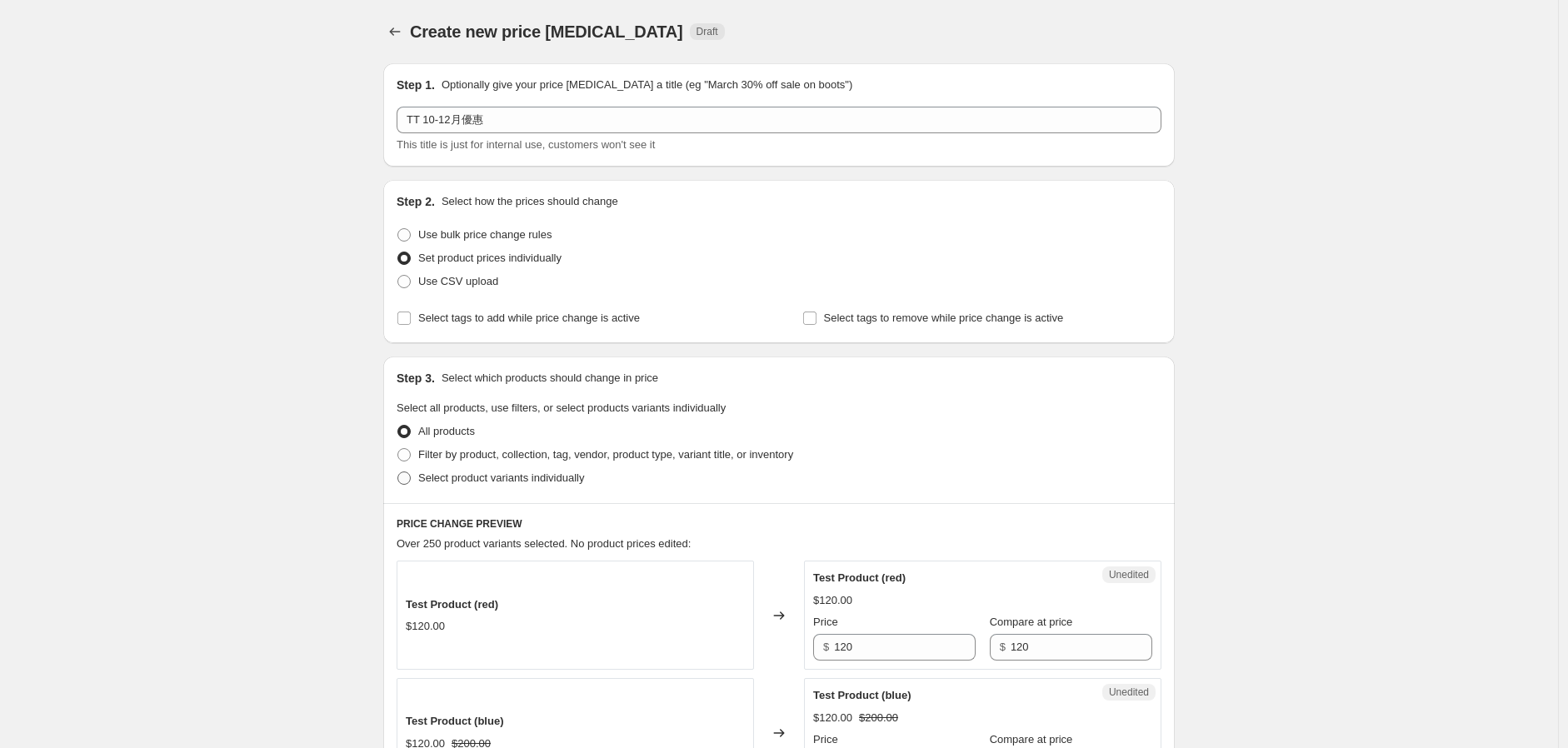
click at [467, 482] on span "Select product variants individually" at bounding box center [502, 478] width 166 height 13
click at [398, 473] on input "Select product variants individually" at bounding box center [397, 472] width 1 height 1
radio input "true"
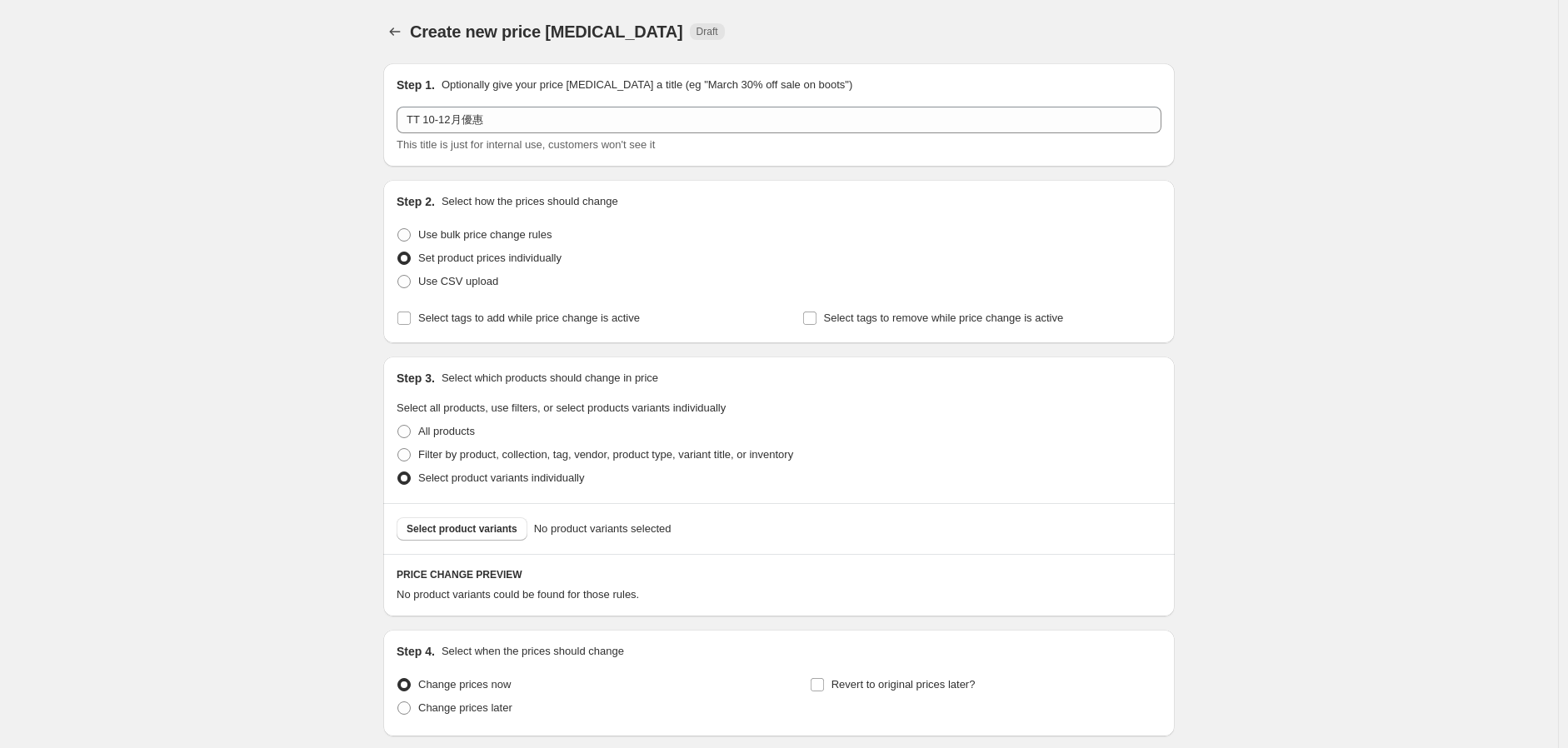
click at [486, 534] on span "Select product variants" at bounding box center [462, 528] width 111 height 14
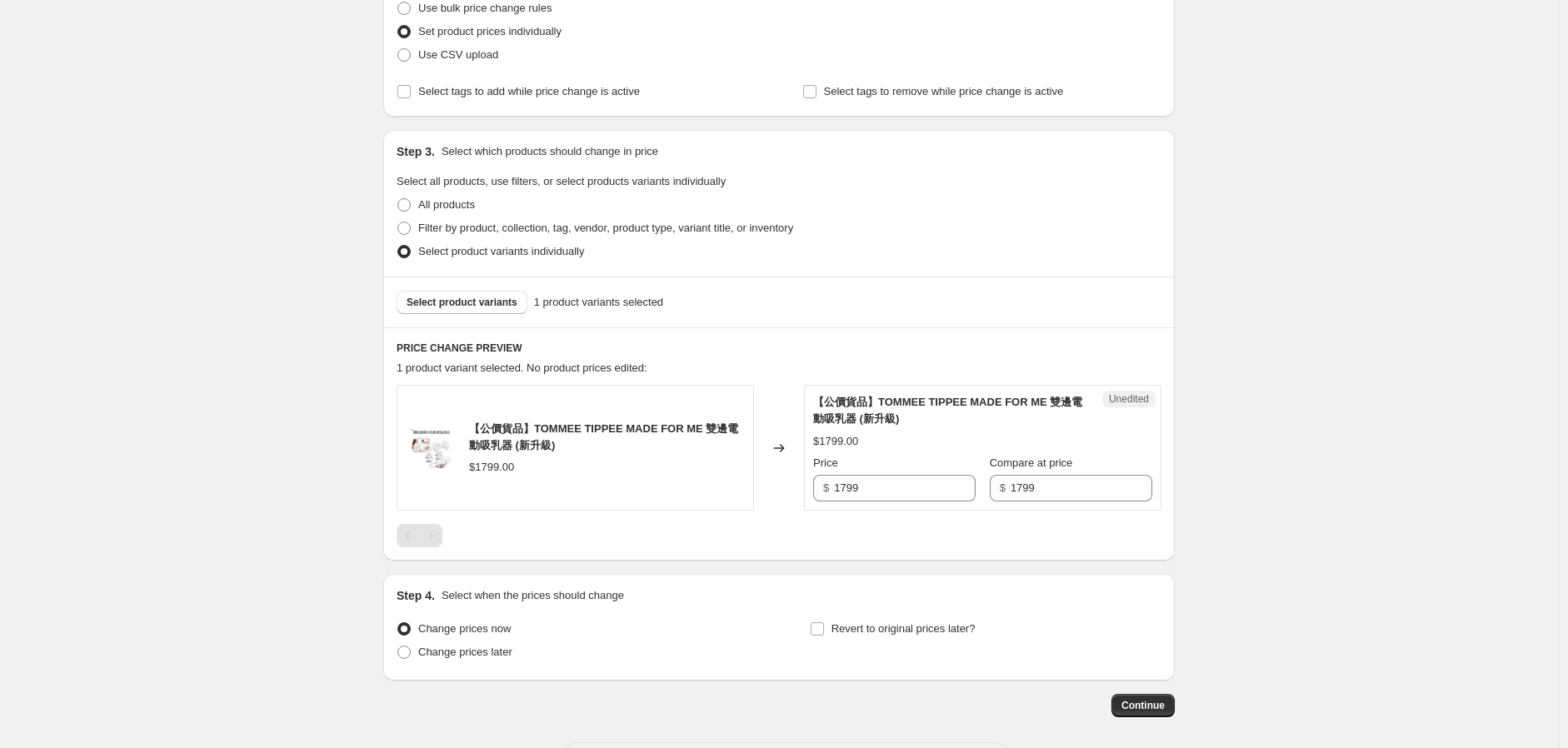
scroll to position [370, 0]
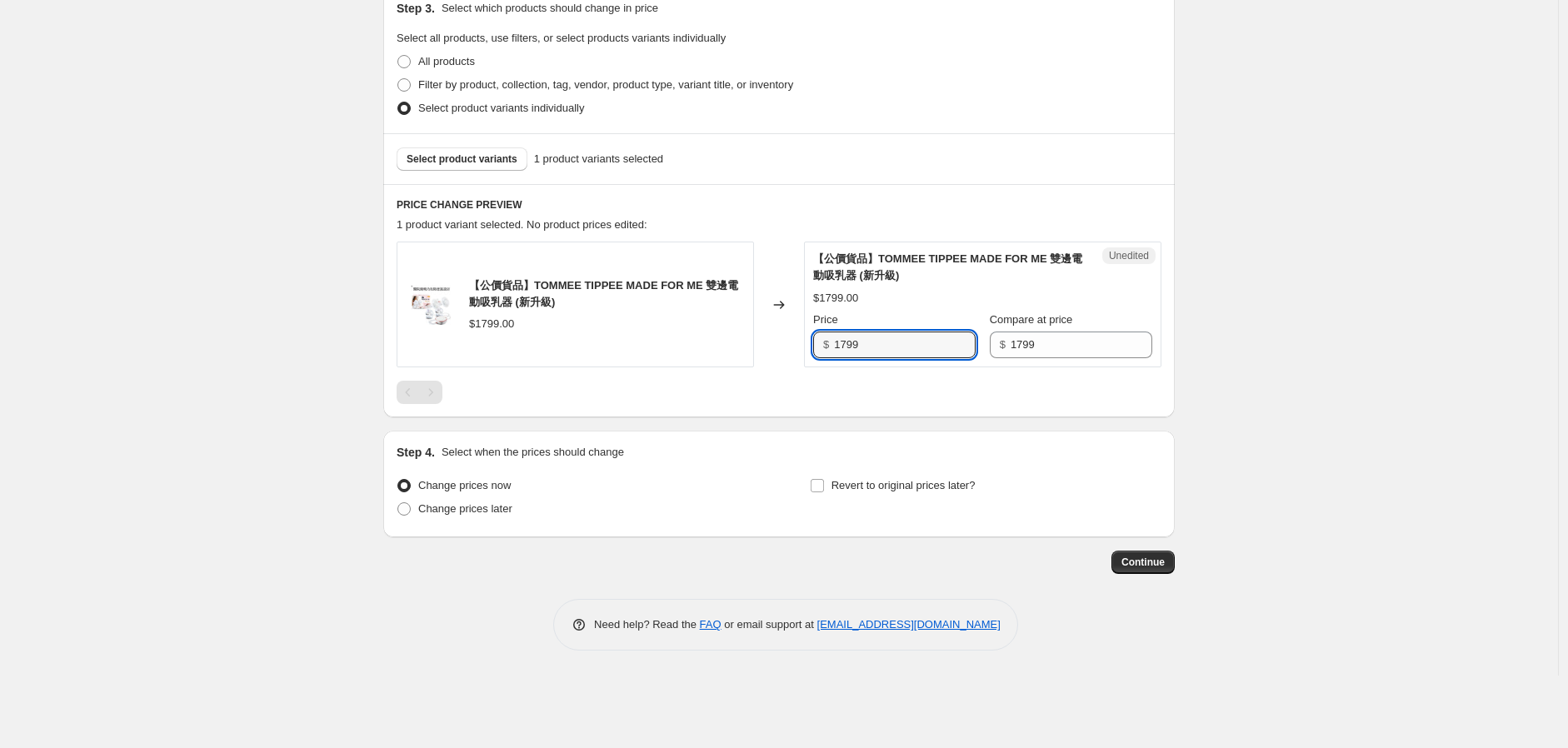
drag, startPoint x: 904, startPoint y: 338, endPoint x: 661, endPoint y: 379, distance: 246.4
click at [661, 379] on div "【公價貨品】TOMMEE TIPPEE MADE FOR ME 雙邊電動吸乳器 (新升級) $1799.00 Changed to Unedited 【公價貨…" at bounding box center [778, 322] width 765 height 162
type input "929"
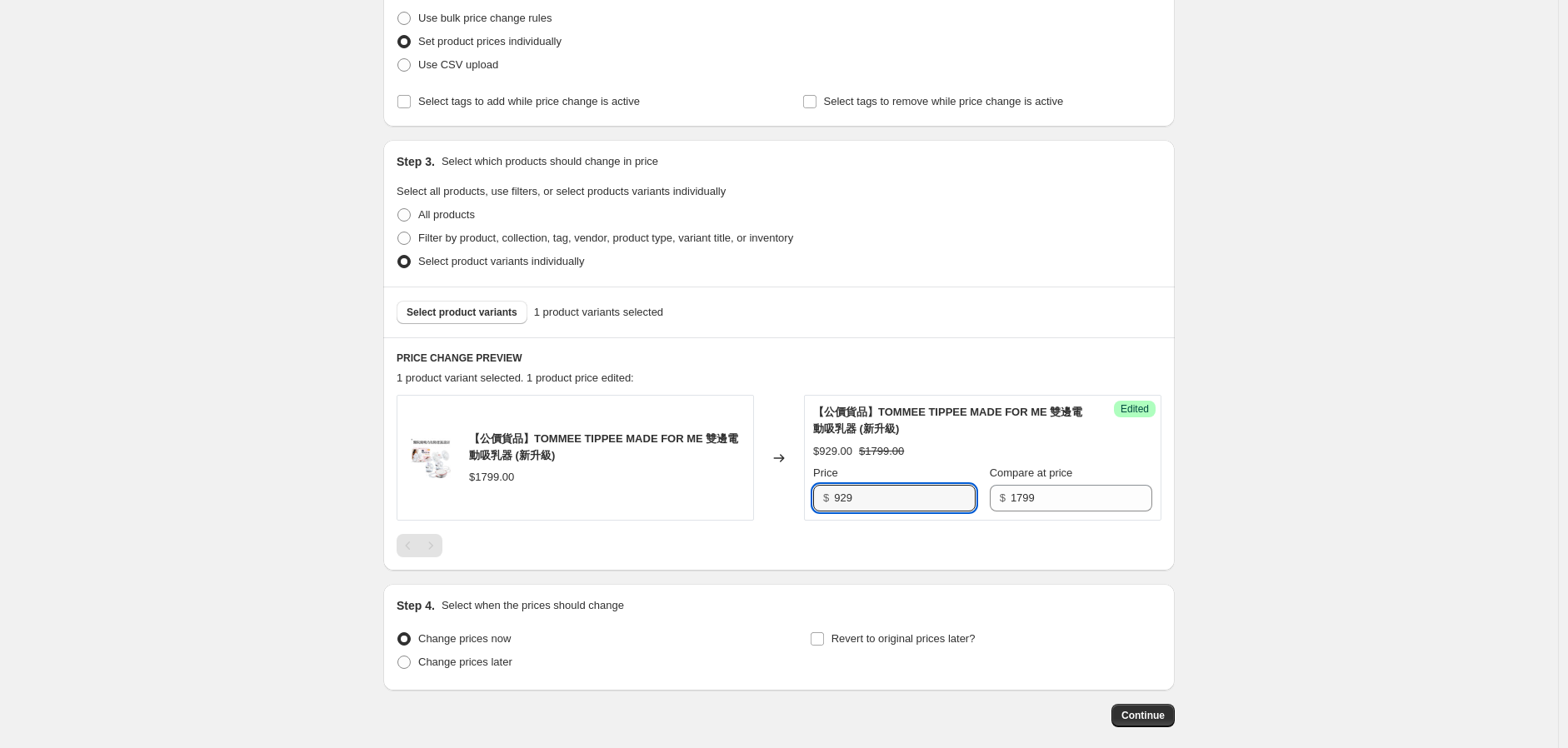
scroll to position [0, 0]
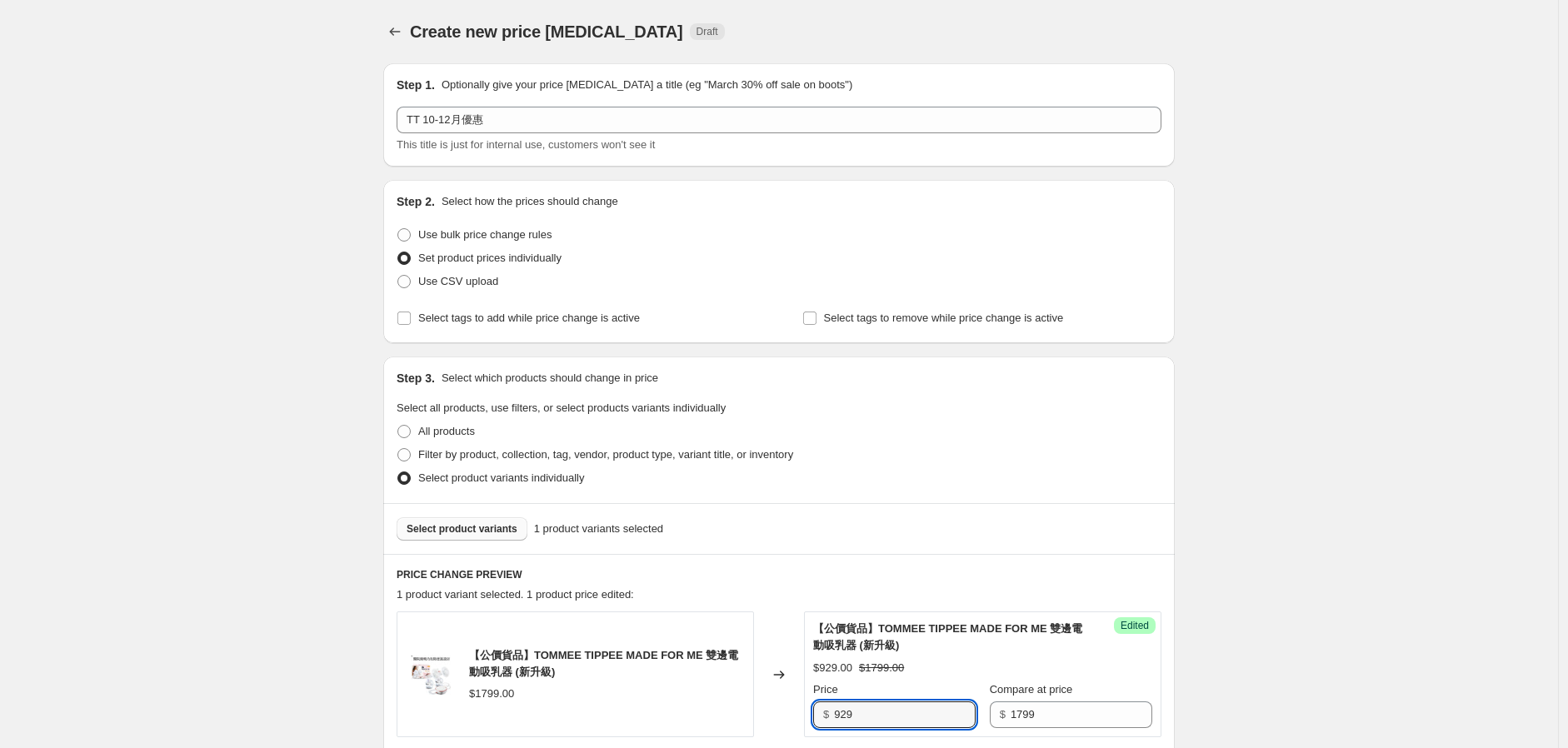
click at [474, 536] on button "Select product variants" at bounding box center [461, 529] width 131 height 23
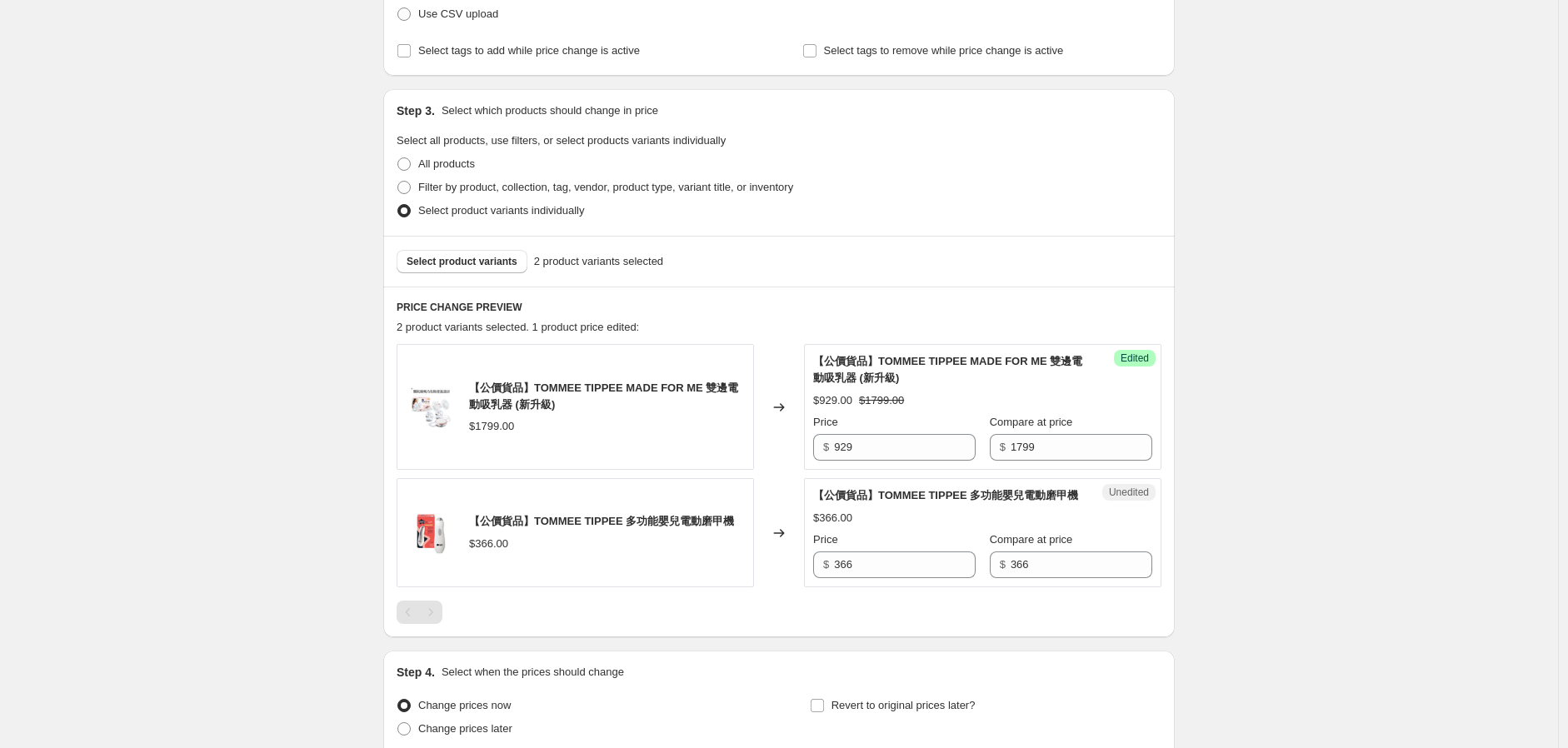
scroll to position [463, 0]
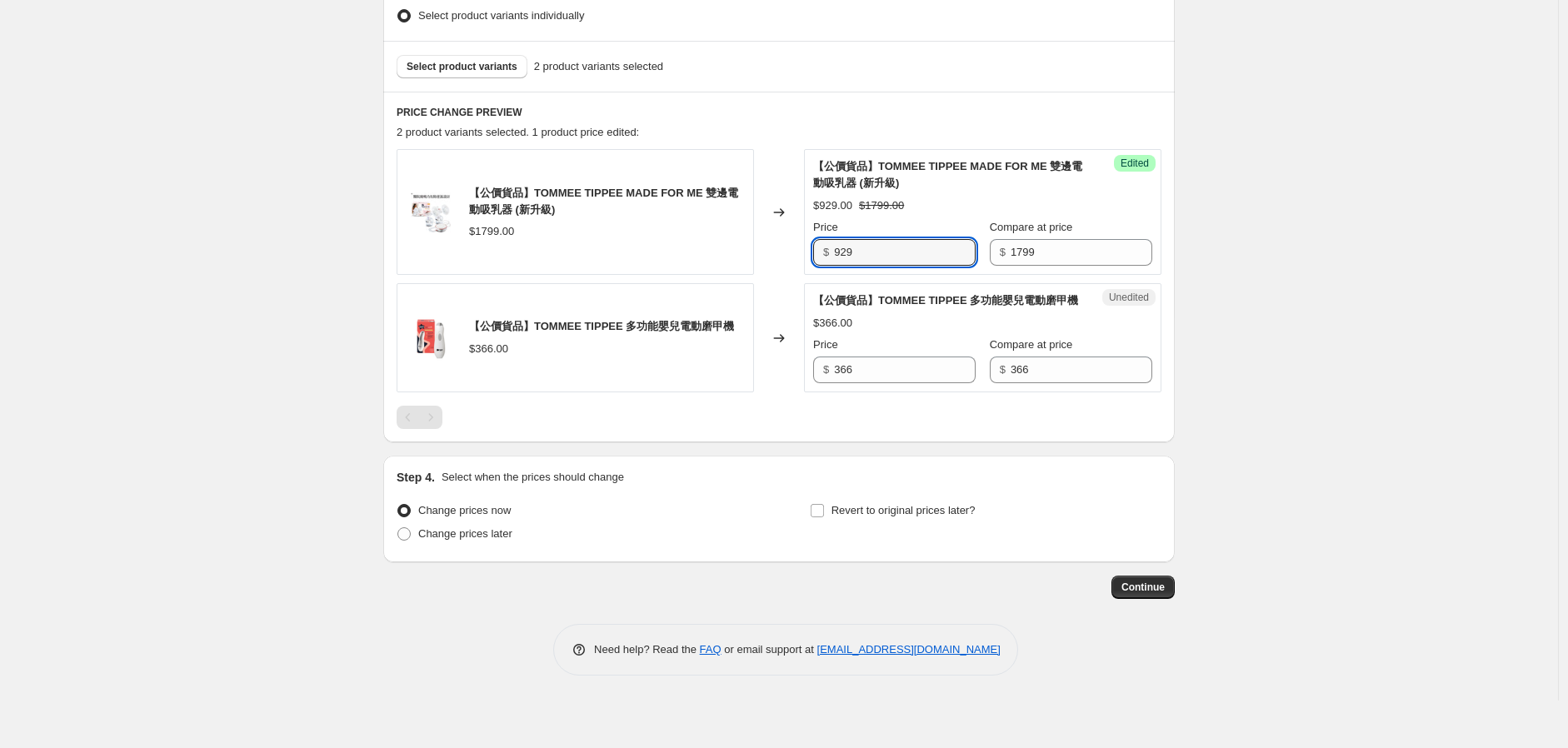
drag, startPoint x: 713, startPoint y: 272, endPoint x: 679, endPoint y: 278, distance: 34.5
click at [694, 275] on div "【公價貨品】TOMMEE TIPPEE MADE FOR ME 雙邊電動吸乳器 (新升級) $1799.00 Changed to Success Edite…" at bounding box center [778, 271] width 765 height 243
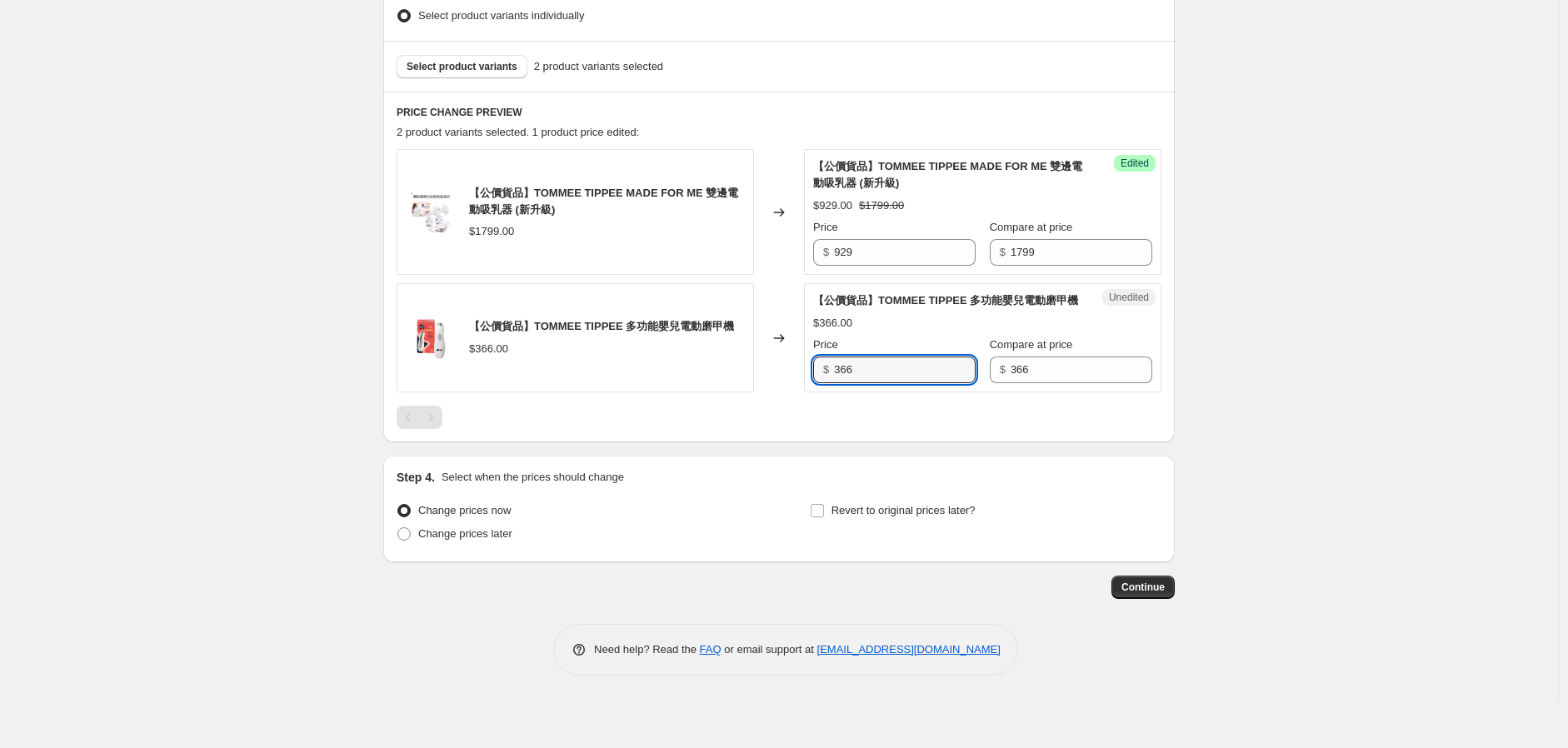
drag, startPoint x: 750, startPoint y: 405, endPoint x: 620, endPoint y: 355, distance: 139.3
click at [687, 415] on div "【公價貨品】TOMMEE TIPPEE MADE FOR ME 雙邊電動吸乳器 (新升級) $1799.00 Changed to Success Edite…" at bounding box center [778, 289] width 765 height 280
type input "256.2"
click at [467, 51] on div "Select product variants 2 product variants selected" at bounding box center [779, 66] width 792 height 50
click at [467, 55] on button "Select product variants" at bounding box center [461, 67] width 131 height 23
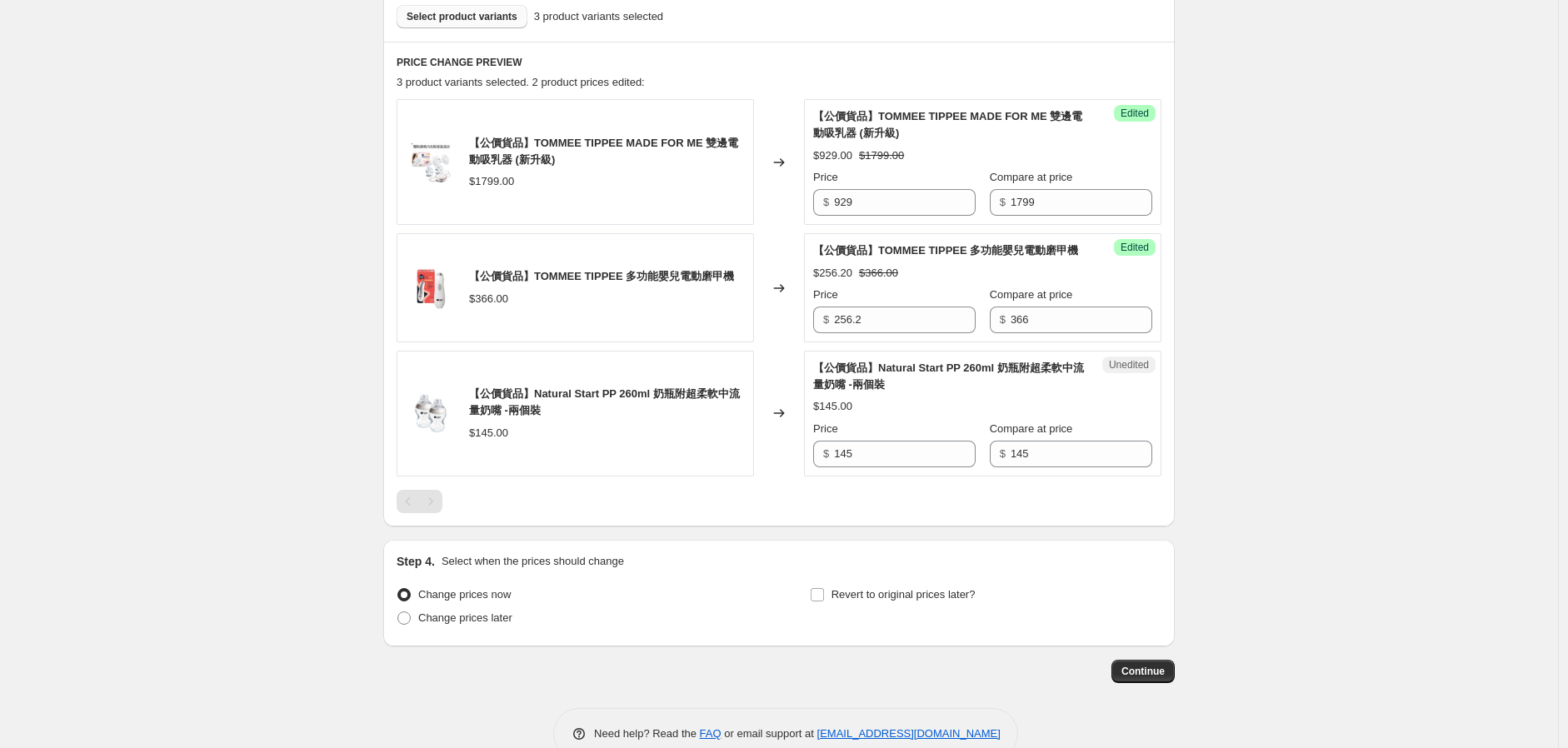
scroll to position [647, 0]
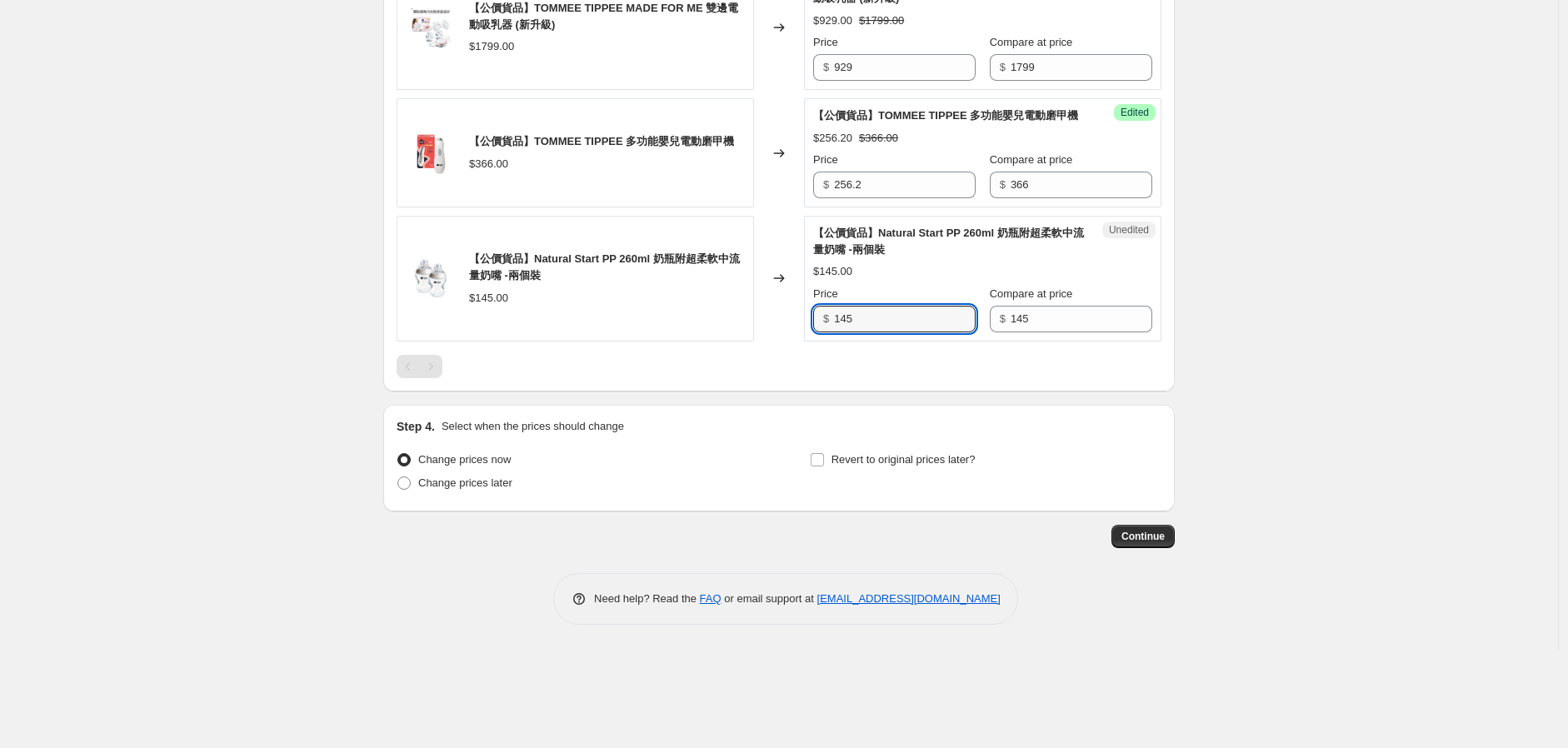
drag, startPoint x: 911, startPoint y: 337, endPoint x: 625, endPoint y: 374, distance: 288.4
click at [674, 367] on div "【公價貨品】TOMMEE TIPPEE MADE FOR ME 雙邊電動吸乳器 (新升級) $1799.00 Changed to Success Edite…" at bounding box center [778, 170] width 765 height 413
type input "101.5"
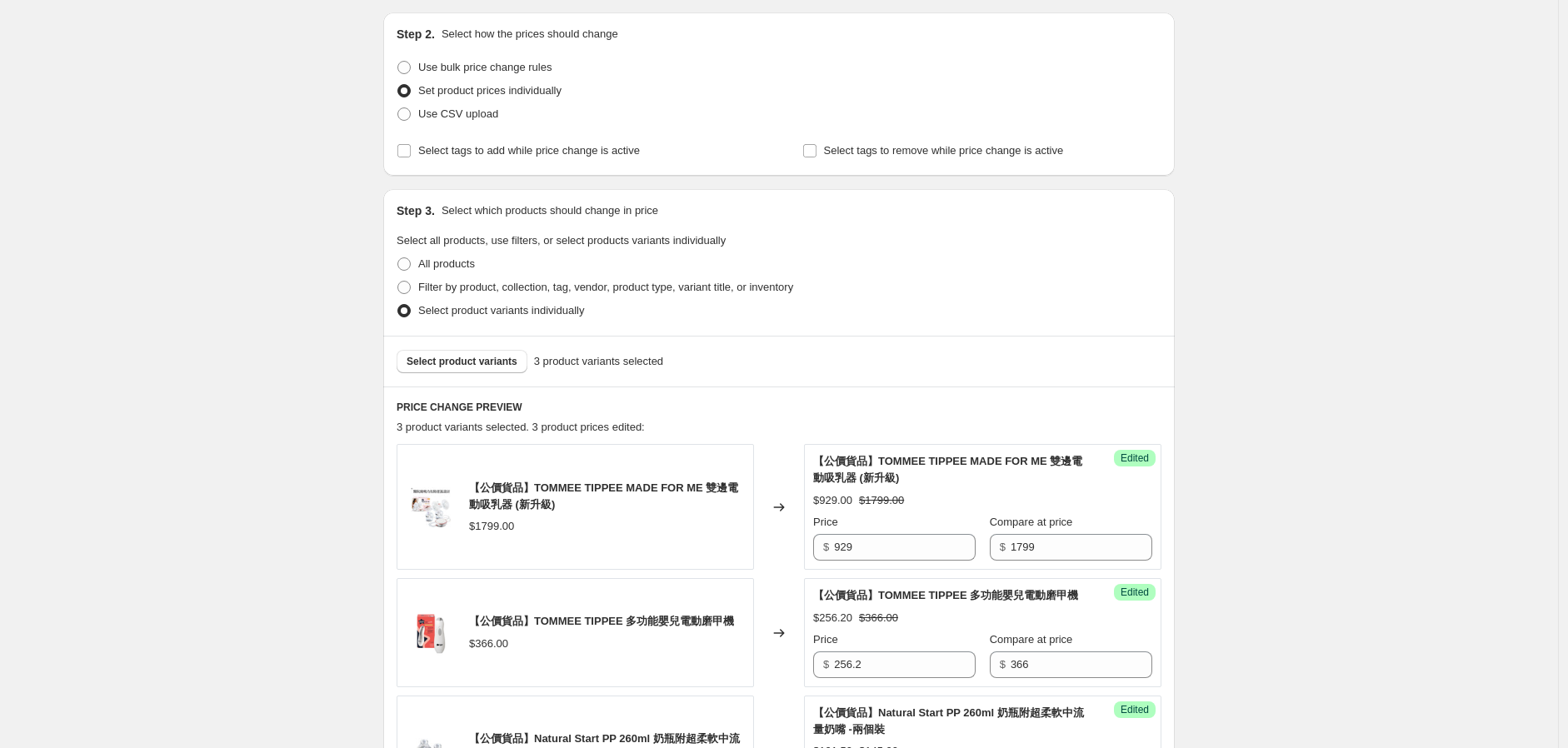
scroll to position [93, 0]
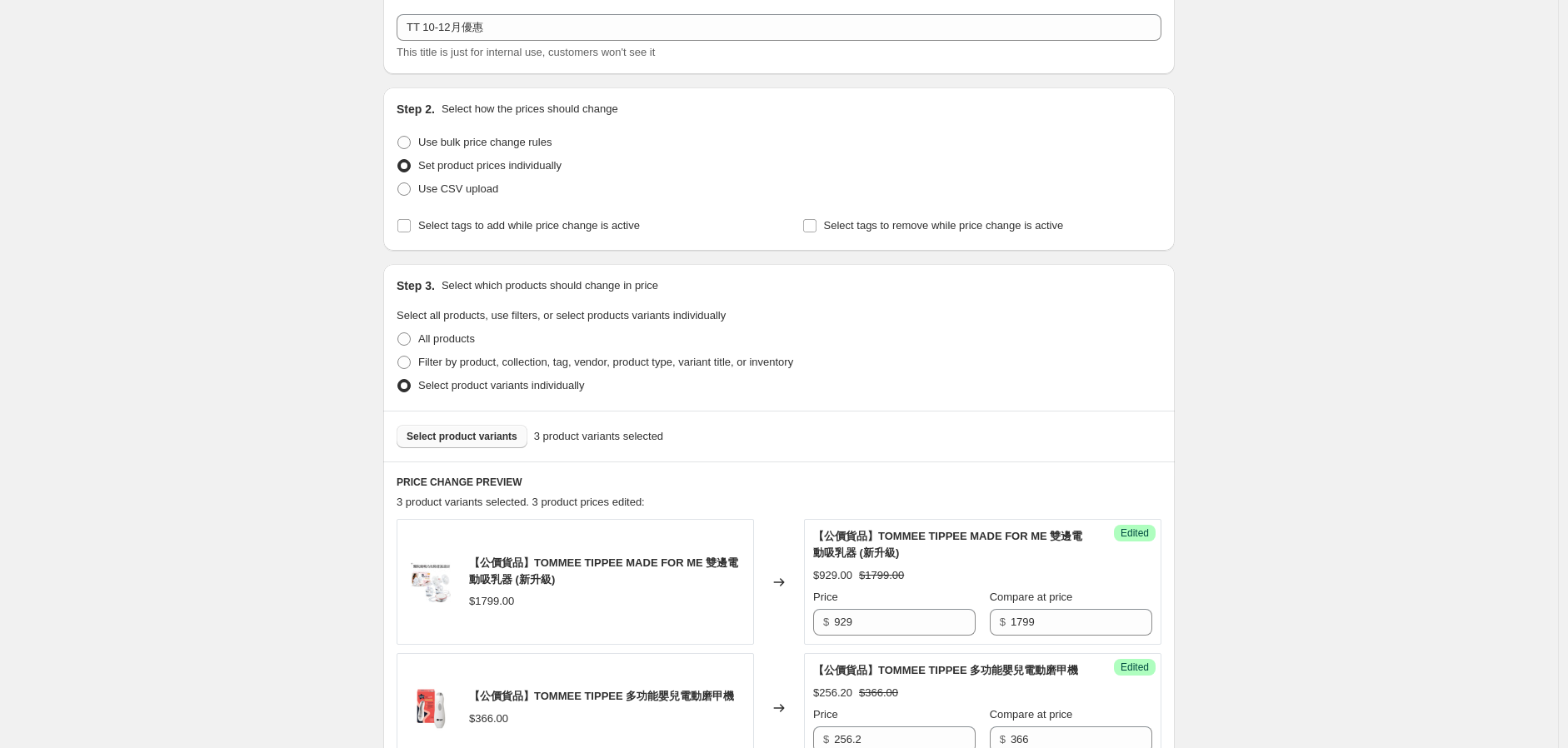
click at [492, 428] on button "Select product variants" at bounding box center [461, 437] width 131 height 23
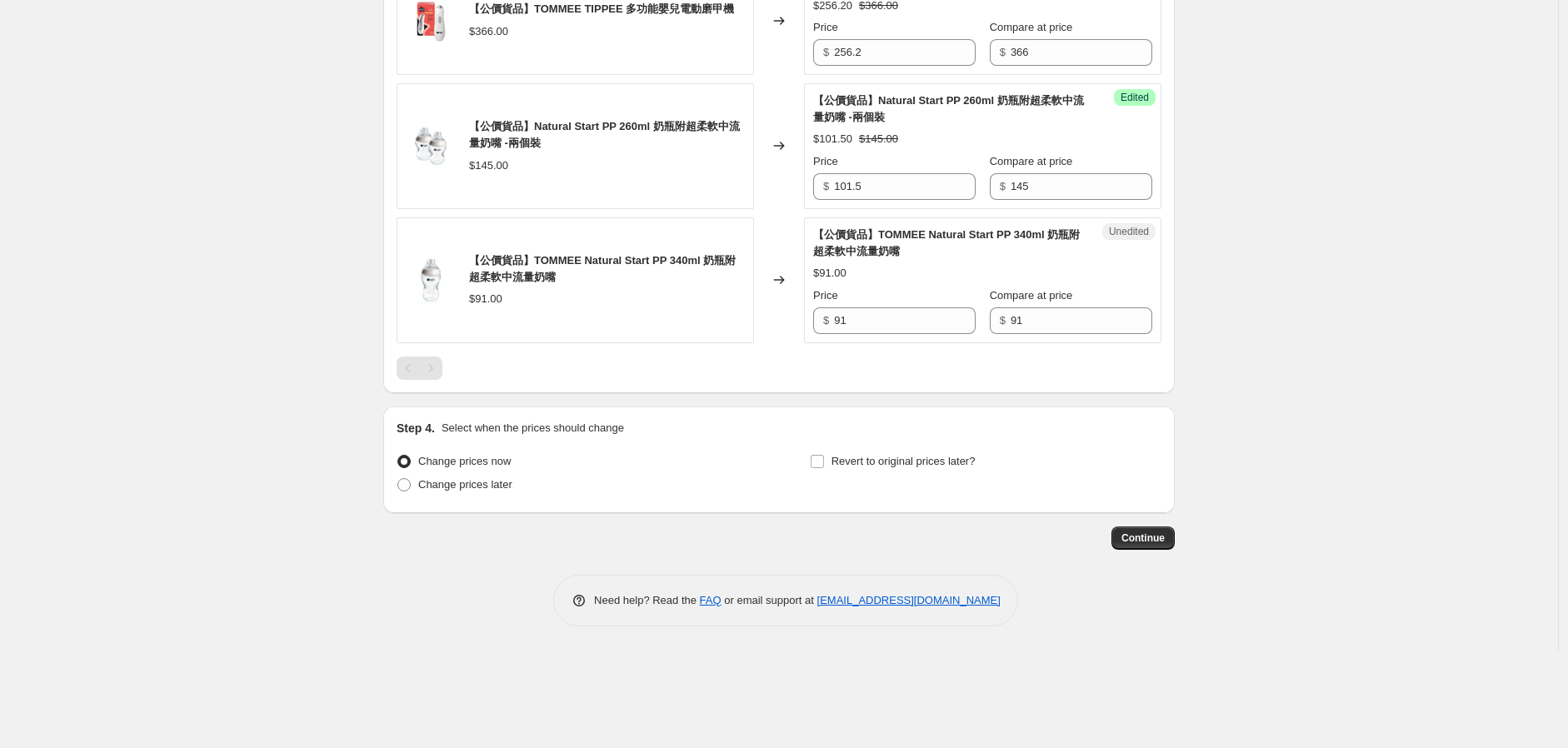
scroll to position [833, 0]
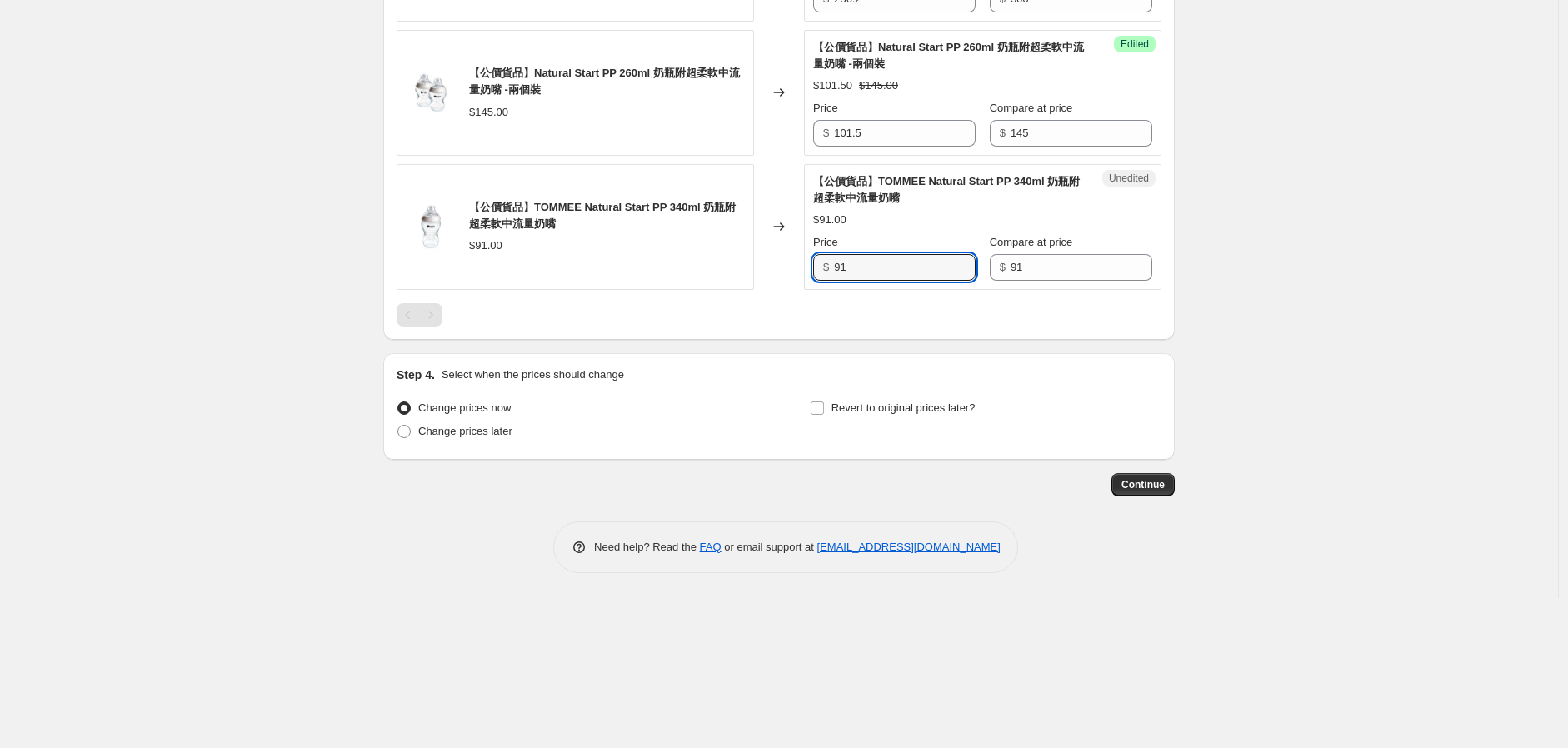
drag, startPoint x: 885, startPoint y: 290, endPoint x: 615, endPoint y: 319, distance: 271.6
click at [730, 326] on div "【公價貨品】TOMMEE TIPPEE MADE FOR ME 雙邊電動吸乳器 (新升級) $1799.00 Changed to Success Edite…" at bounding box center [778, 52] width 765 height 547
type input "63.7"
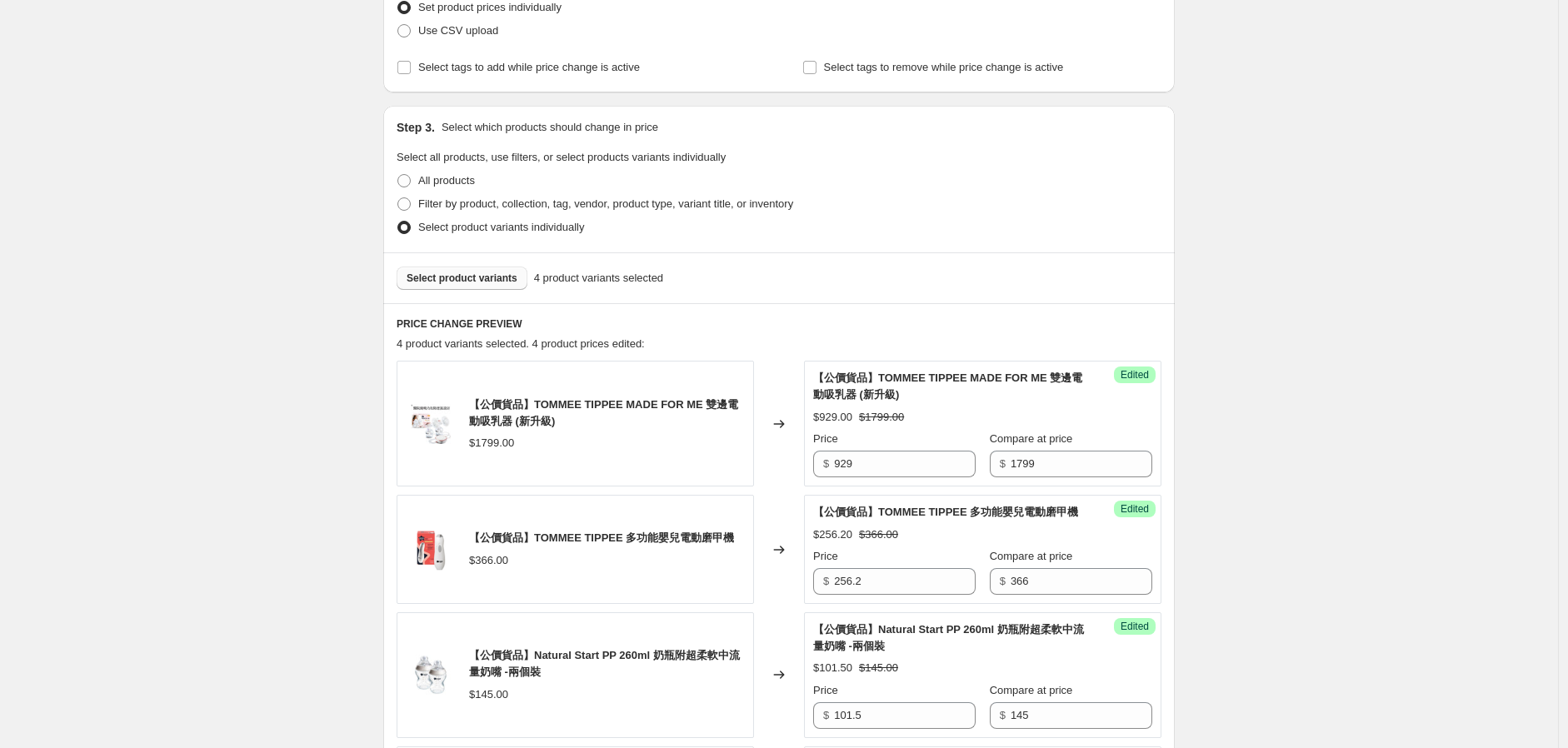
scroll to position [185, 0]
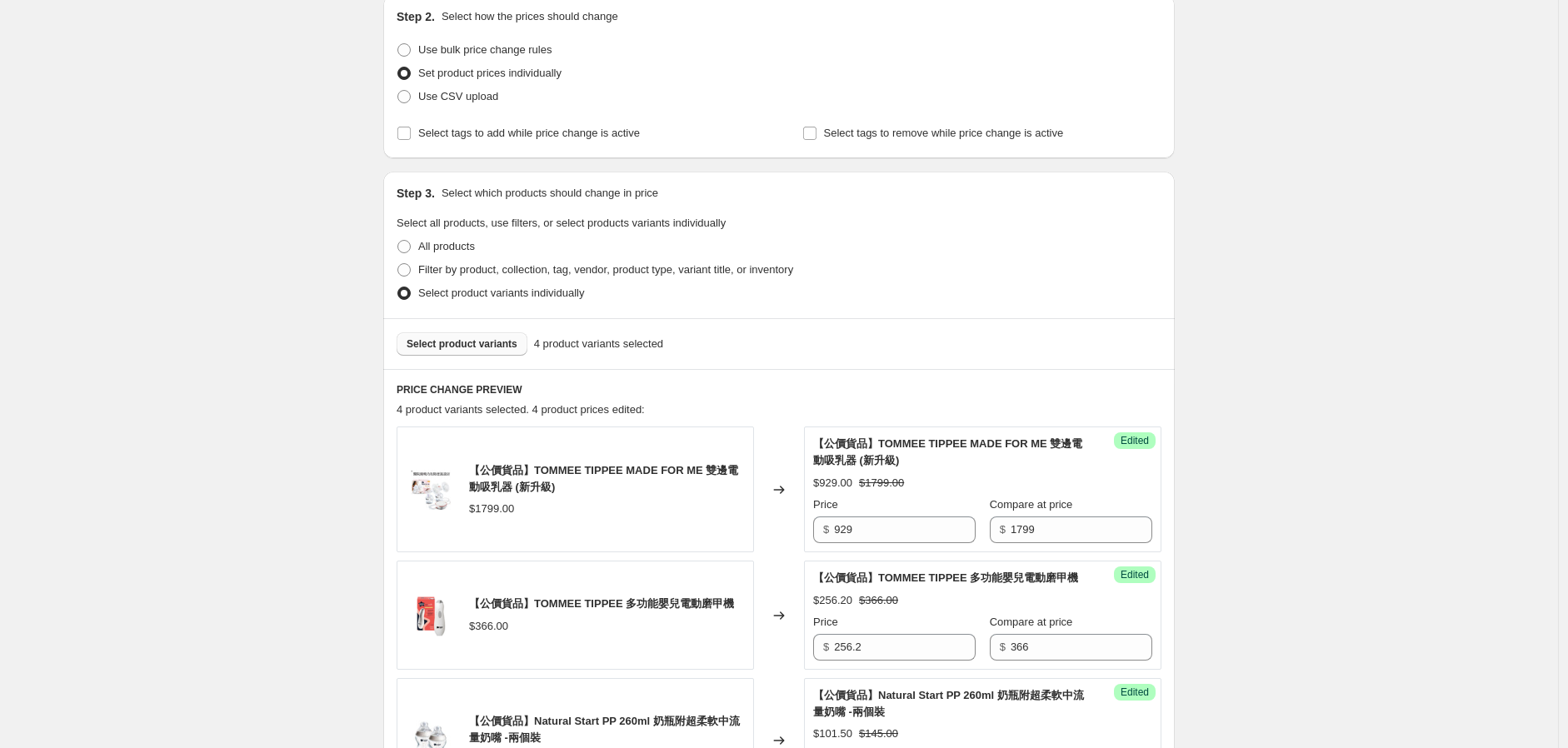
click at [485, 349] on span "Select product variants" at bounding box center [462, 344] width 111 height 14
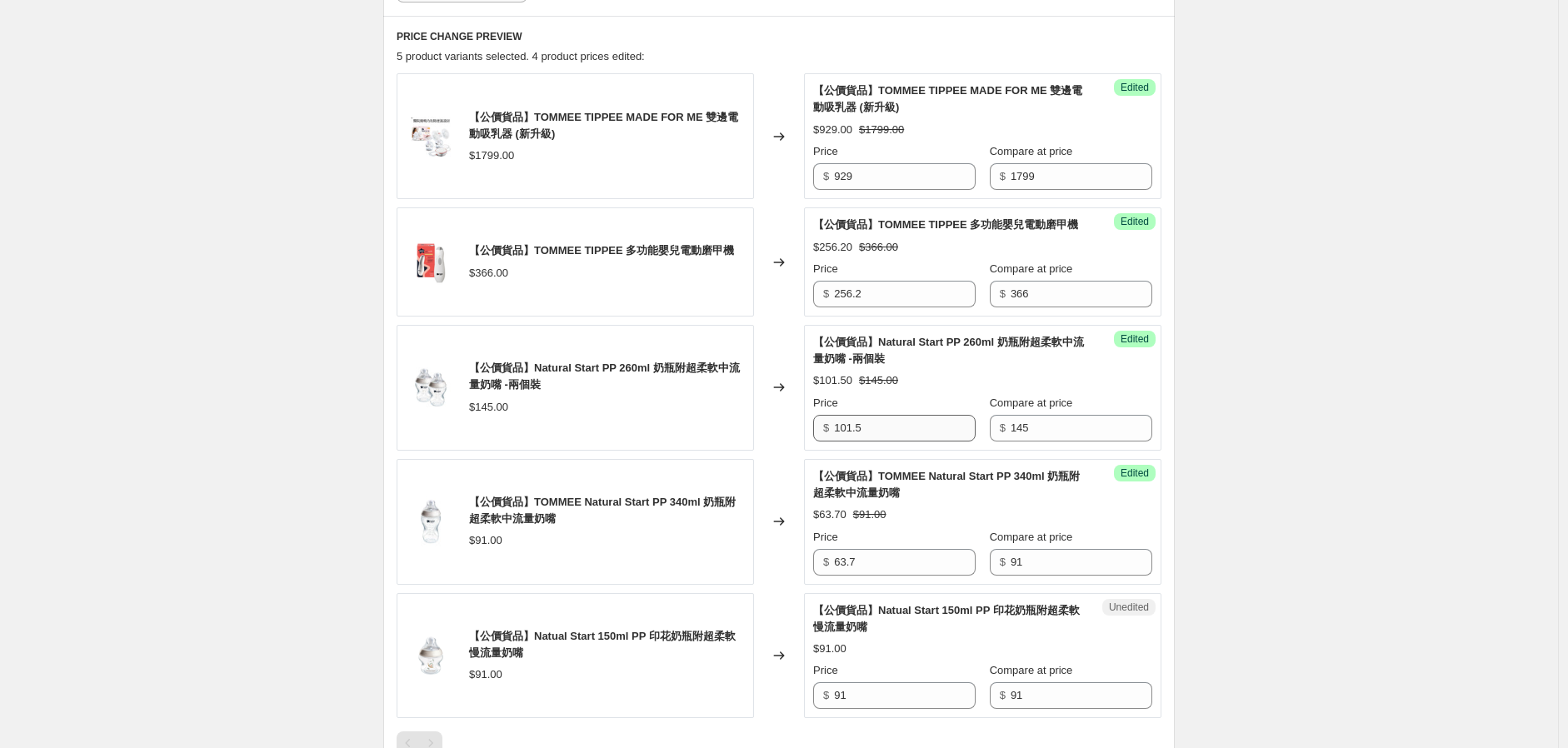
scroll to position [925, 0]
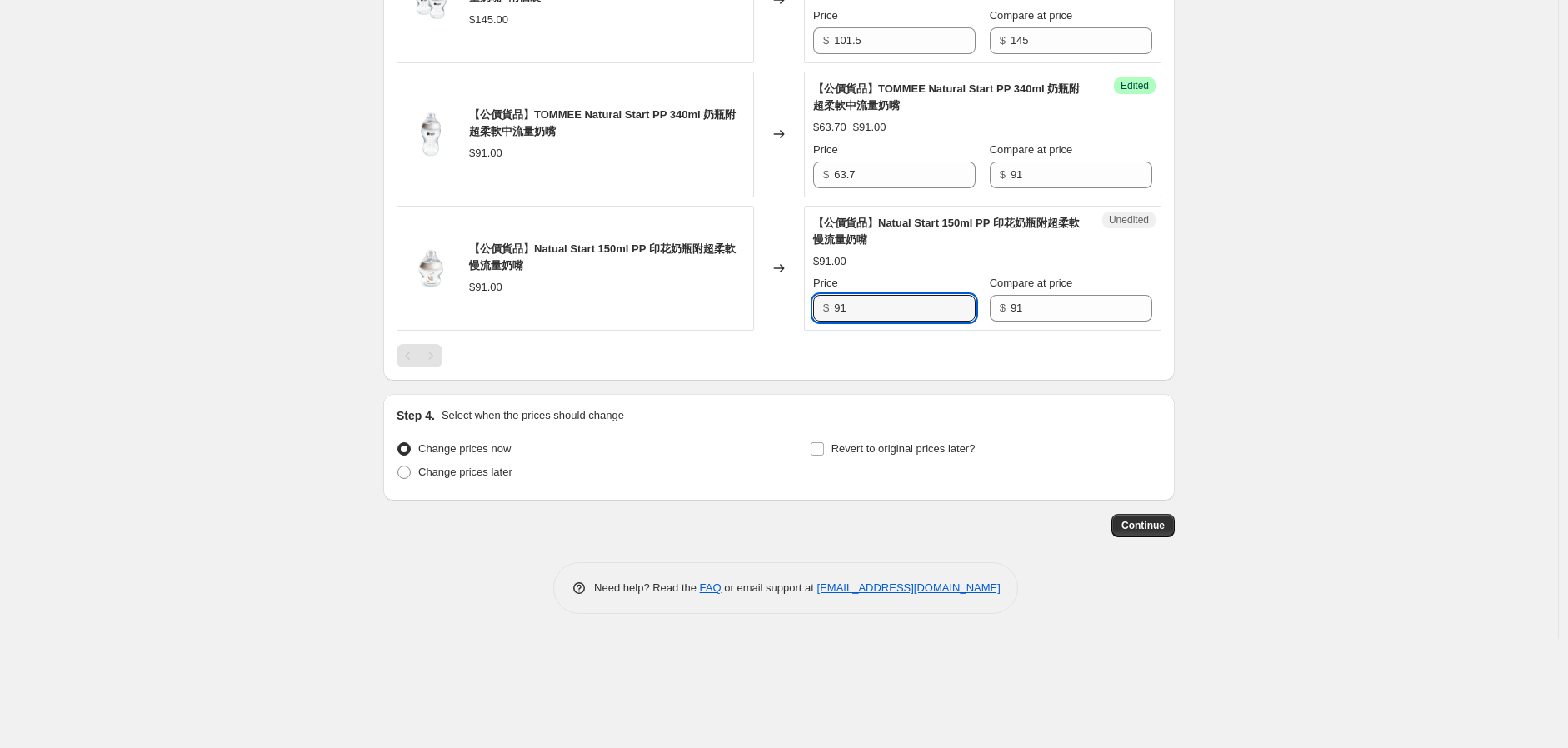
drag, startPoint x: 915, startPoint y: 317, endPoint x: 603, endPoint y: 360, distance: 314.9
click at [651, 367] on div "【公價貨品】TOMMEE TIPPEE MADE FOR ME 雙邊電動吸乳器 (新升級) $1799.00 Changed to Success Edite…" at bounding box center [778, 26] width 765 height 681
type input "63.7"
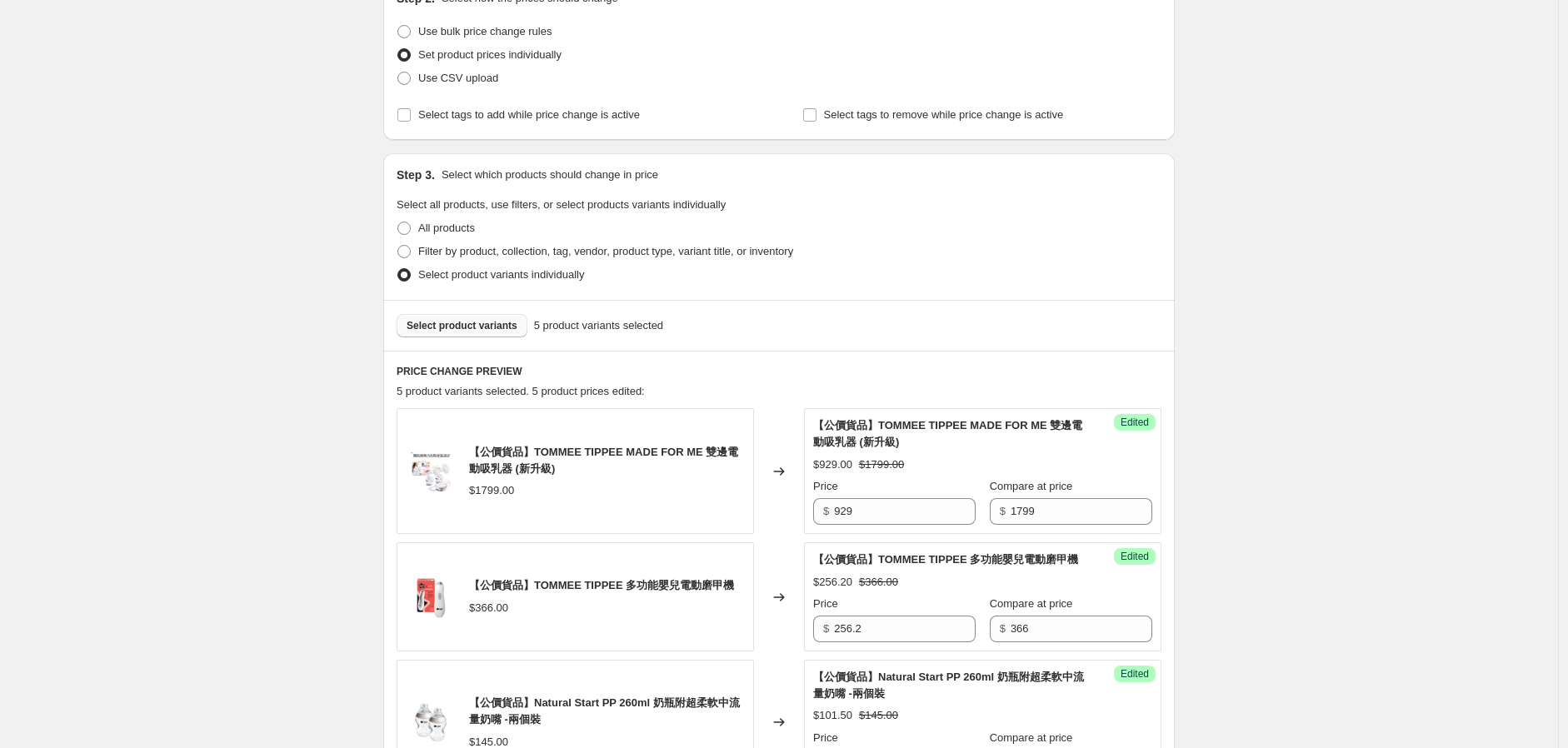
scroll to position [93, 0]
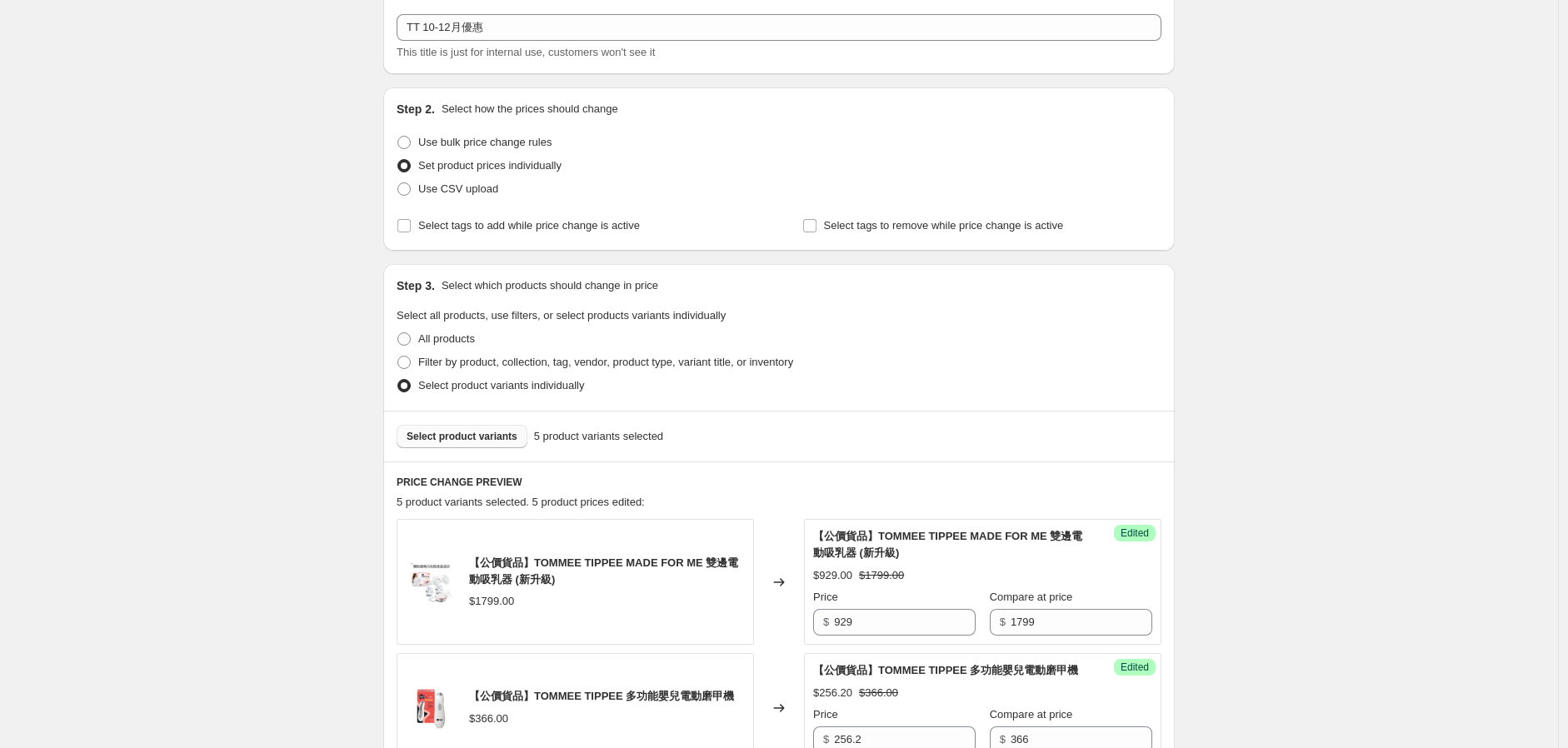
click at [497, 432] on span "Select product variants" at bounding box center [462, 436] width 111 height 14
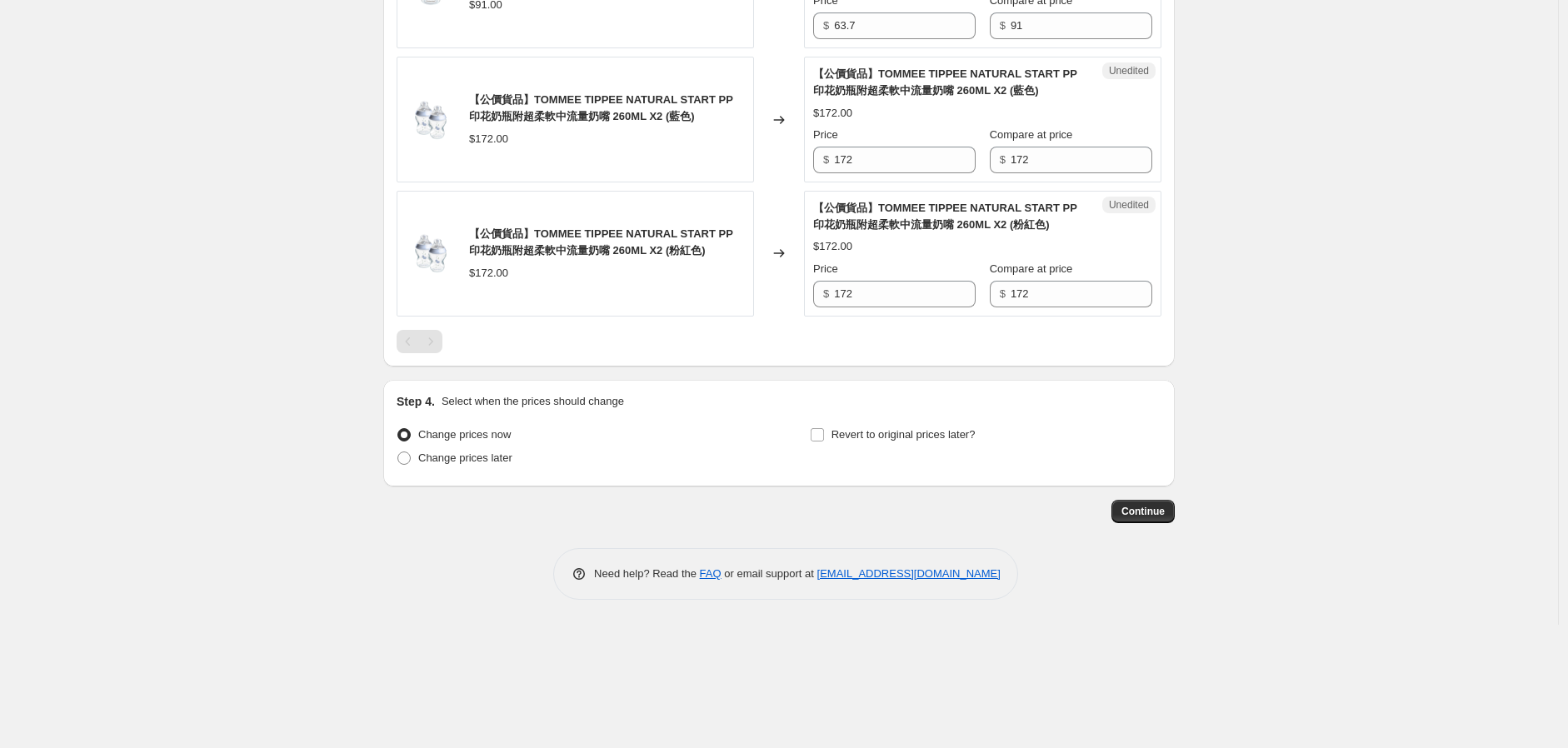
scroll to position [1110, 0]
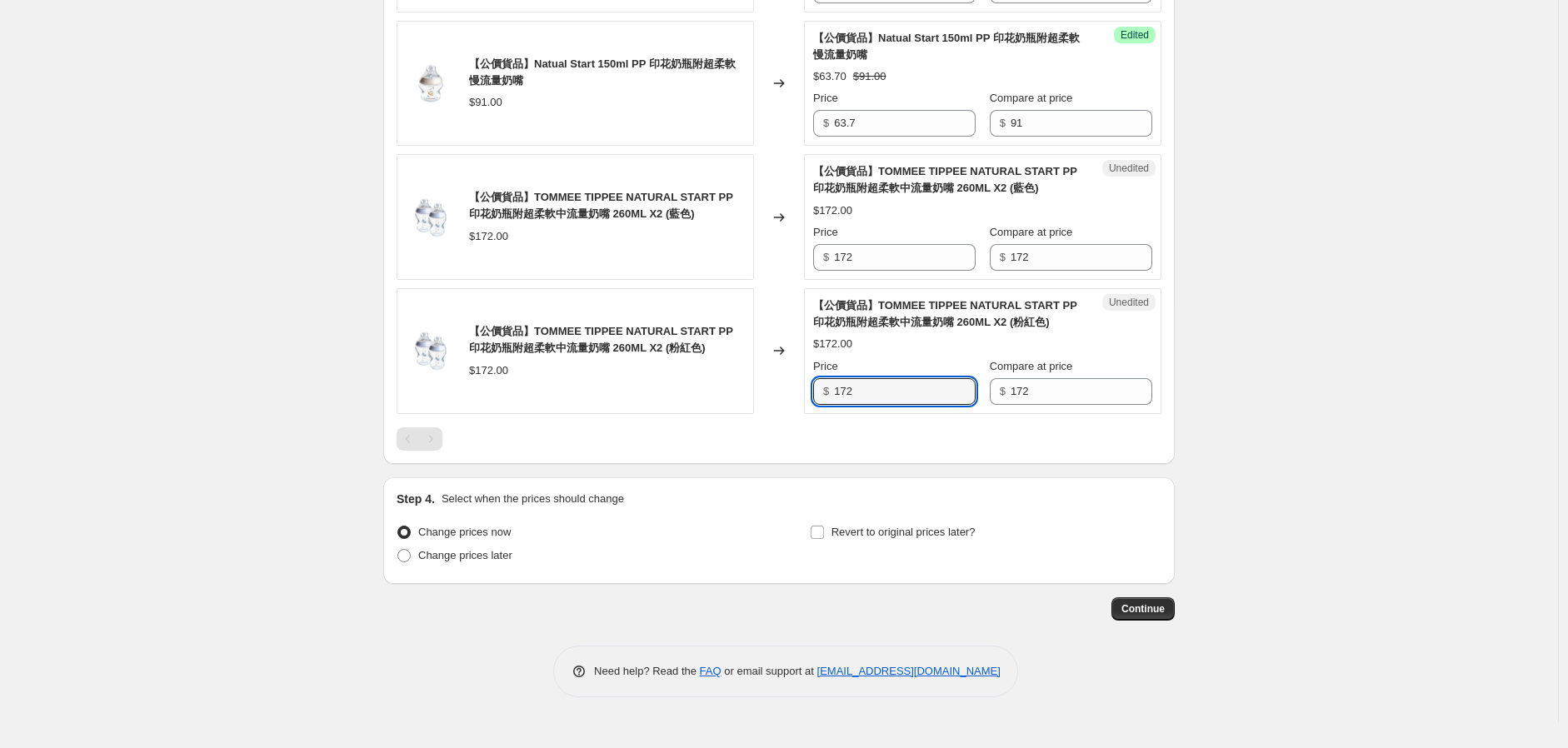
drag, startPoint x: 912, startPoint y: 401, endPoint x: 686, endPoint y: 437, distance: 228.8
type input "120.4"
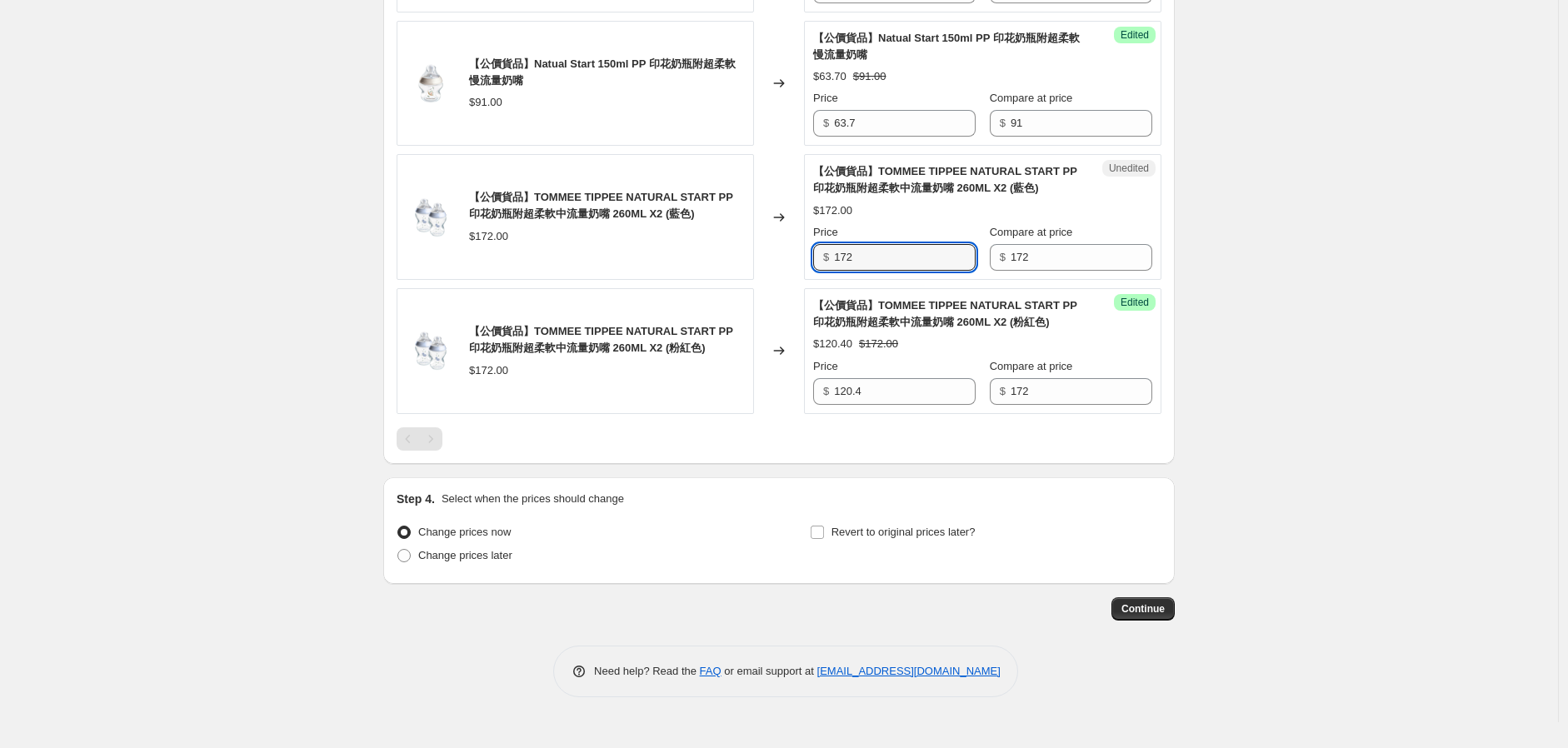
drag, startPoint x: 890, startPoint y: 279, endPoint x: 785, endPoint y: 301, distance: 107.3
click at [793, 280] on div "【公價貨品】TOMMEE TIPPEE NATURAL START PP 印花奶瓶附超柔軟中流量奶嘴 260ML X2 (藍色) $172.00 Change…" at bounding box center [778, 217] width 765 height 126
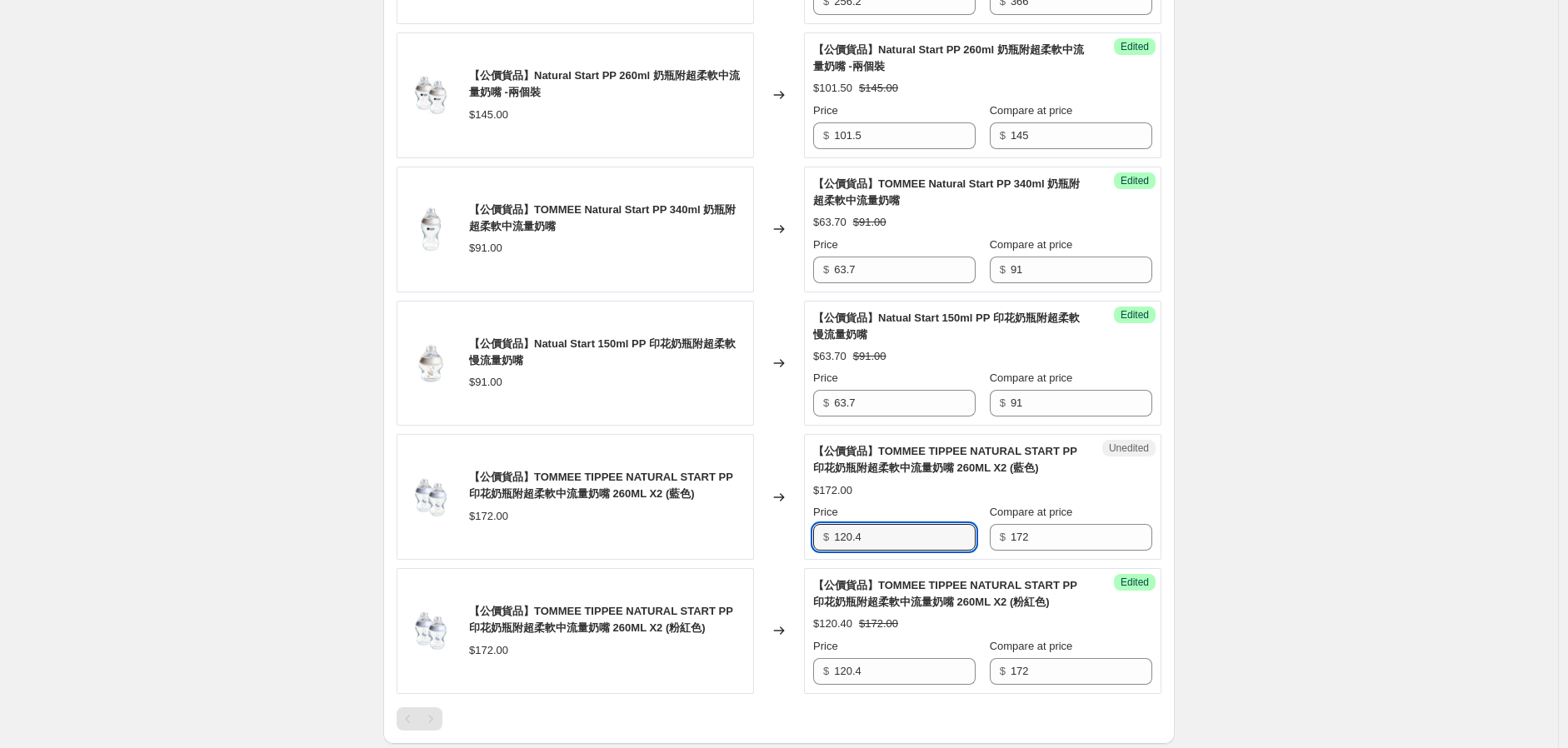
scroll to position [925, 0]
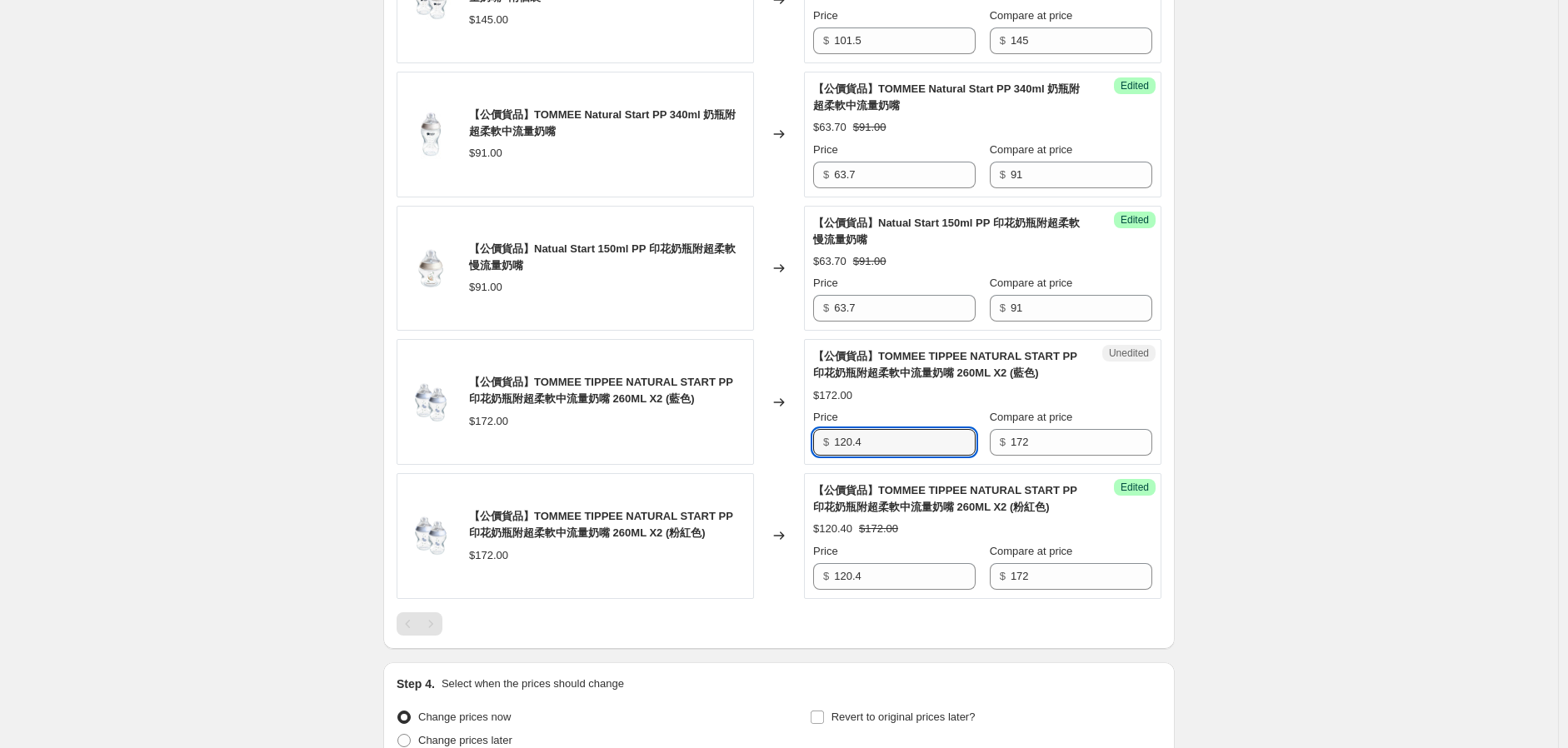
type input "120.4"
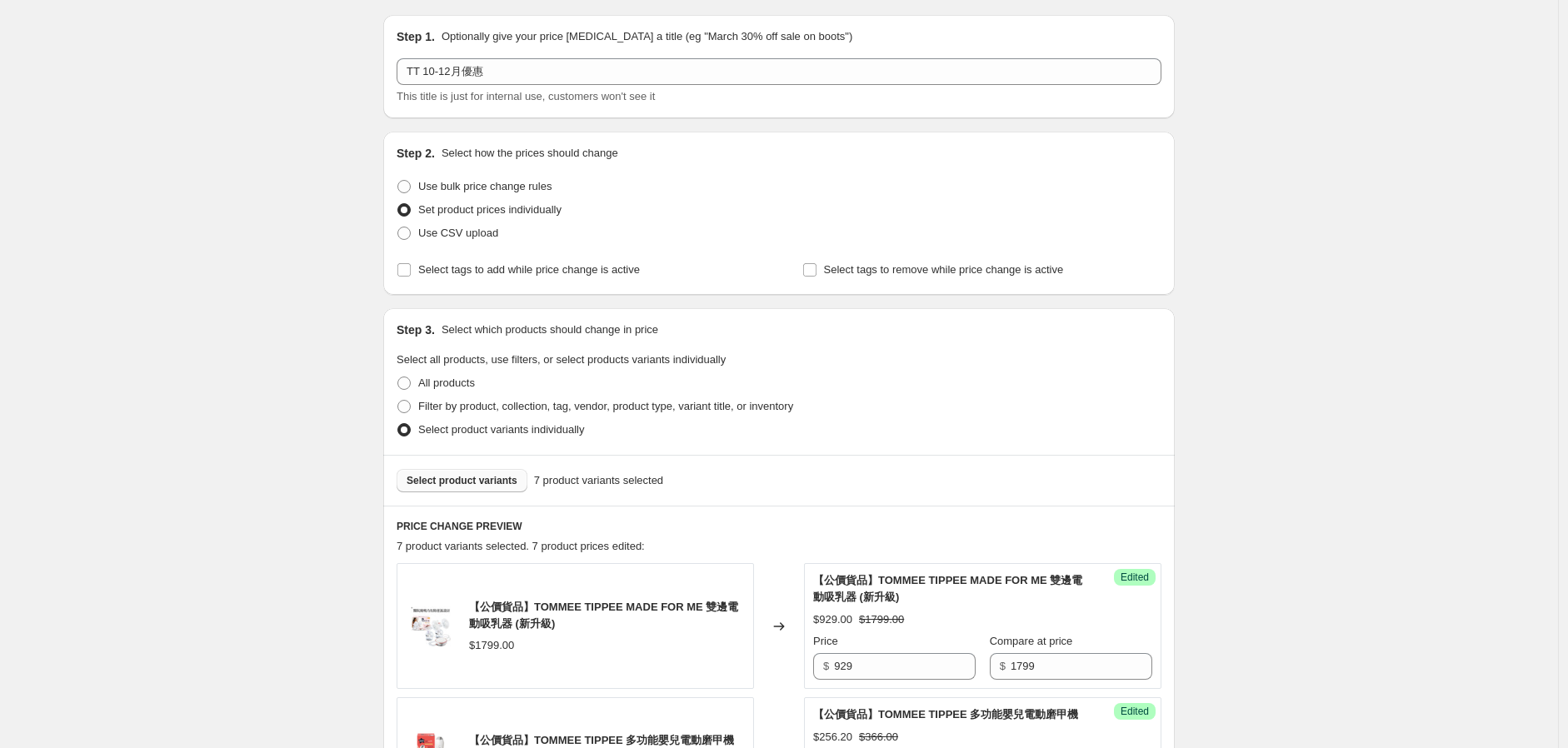
scroll to position [0, 0]
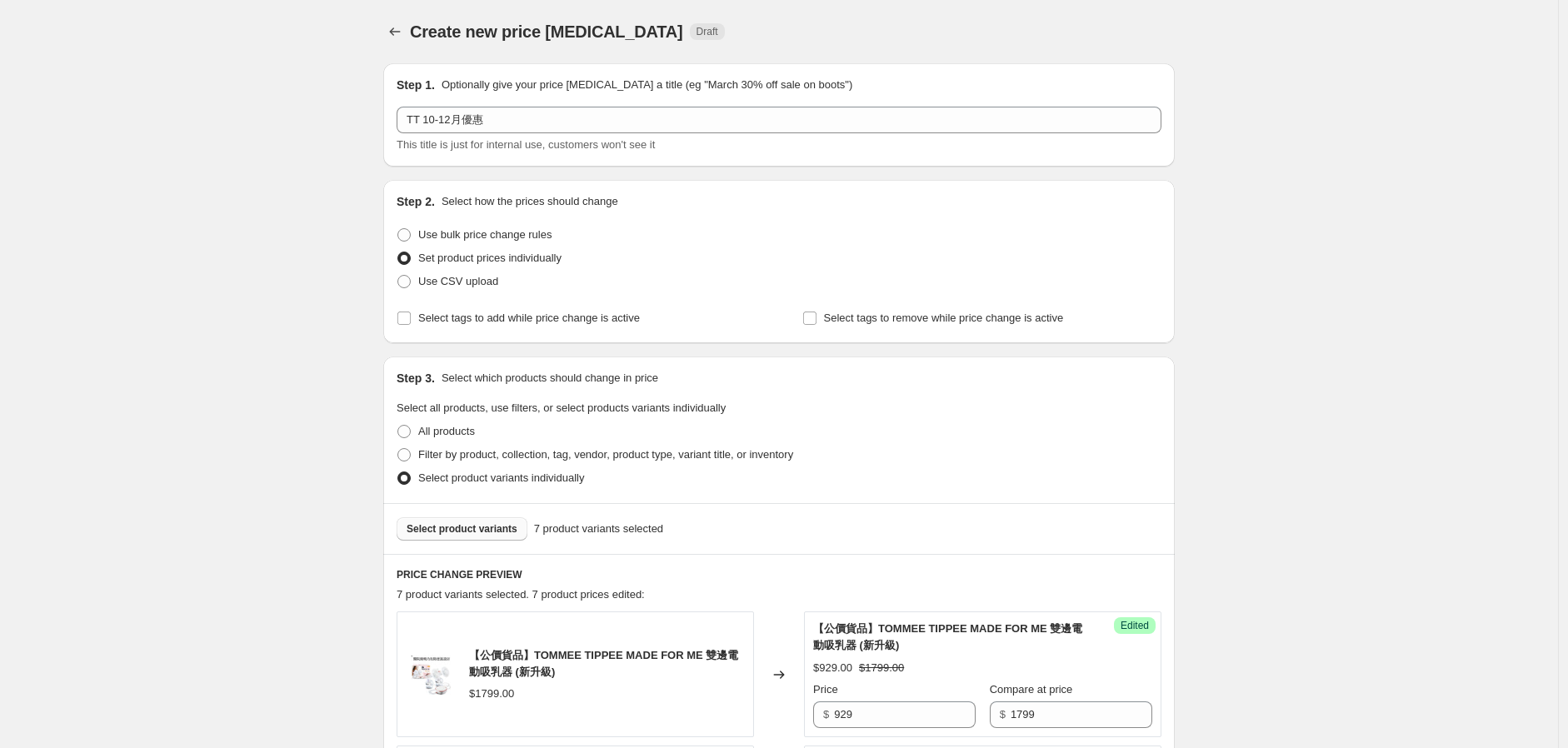
click at [502, 519] on button "Select product variants" at bounding box center [461, 529] width 131 height 23
click at [463, 523] on span "Select product variants" at bounding box center [462, 528] width 111 height 14
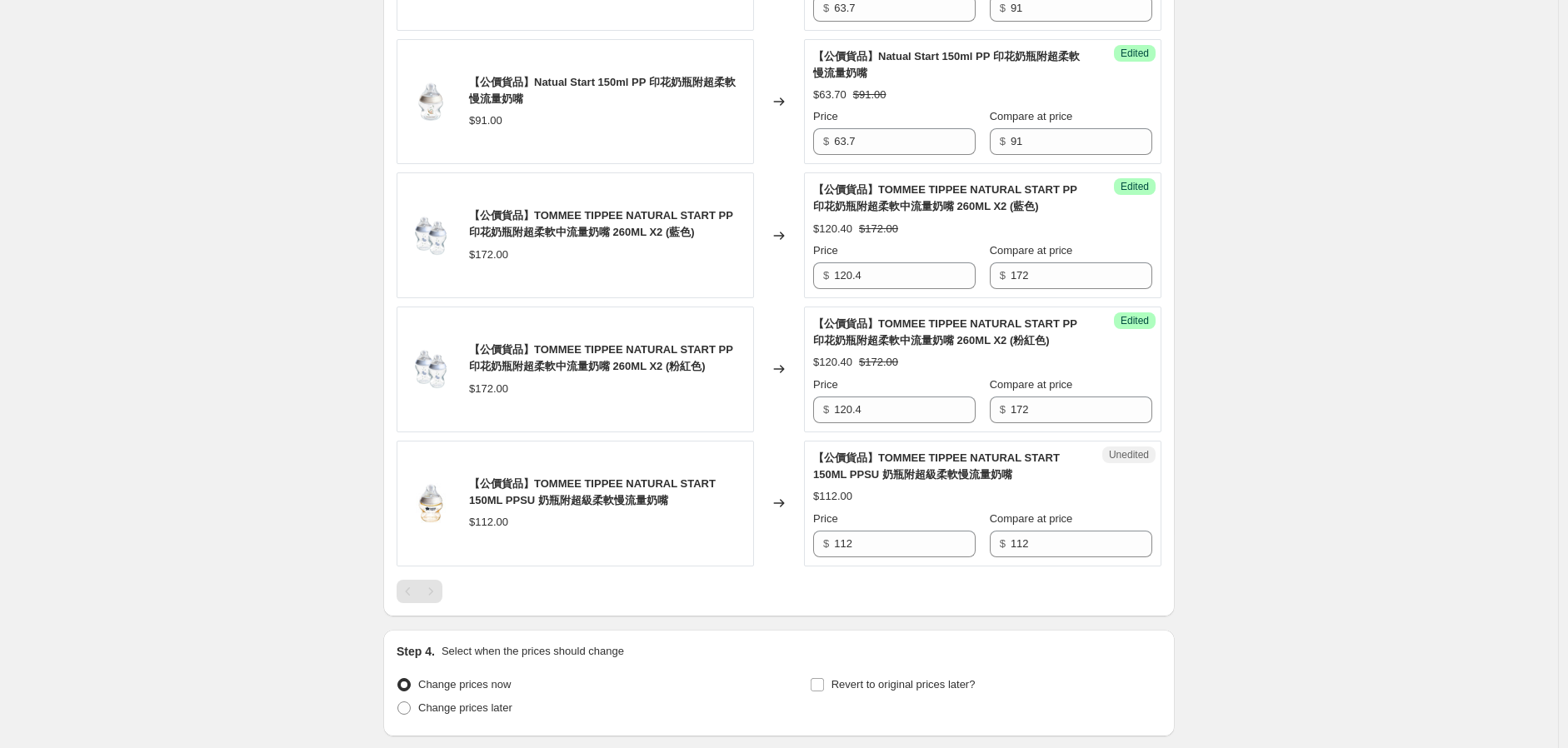
scroll to position [1388, 0]
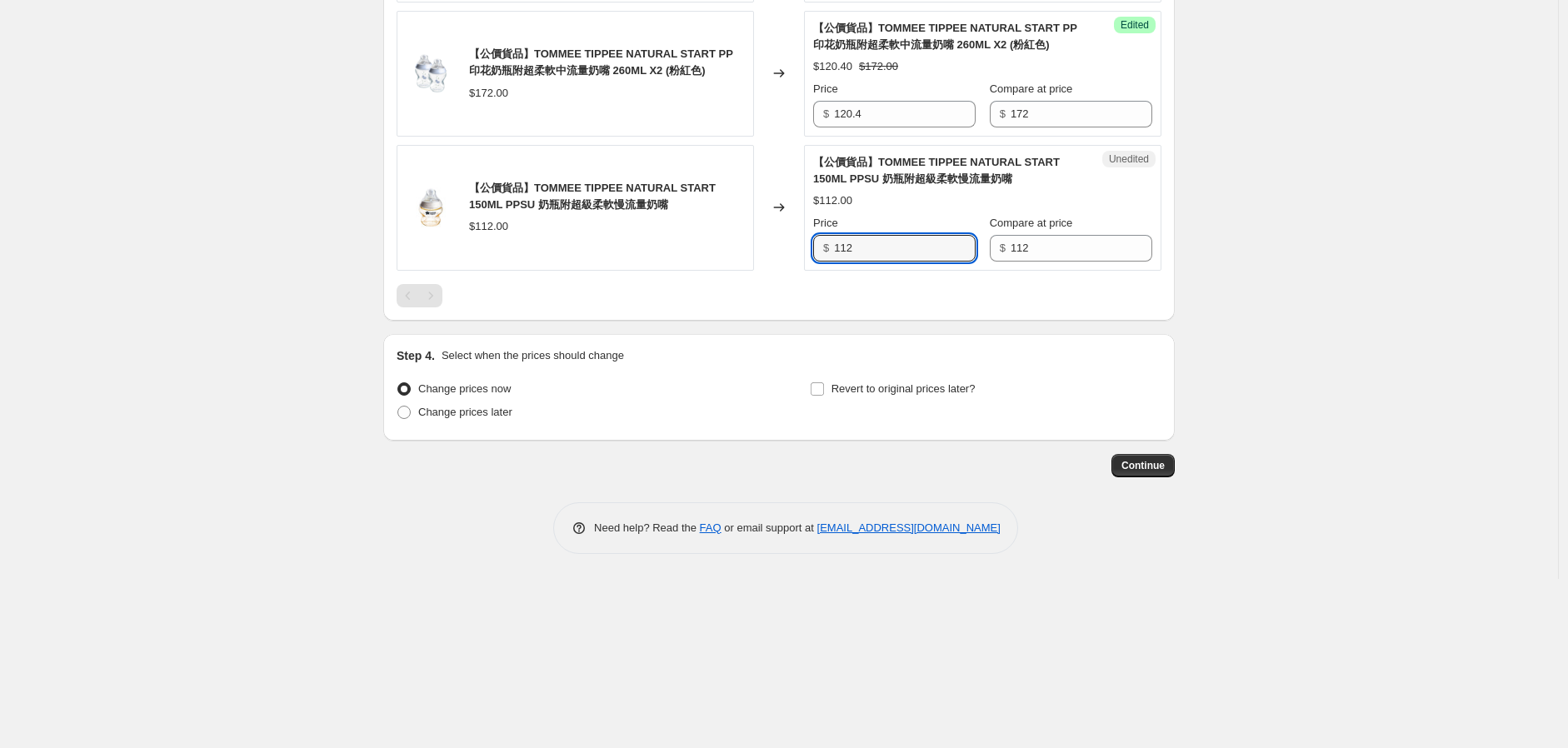
drag, startPoint x: 893, startPoint y: 263, endPoint x: 668, endPoint y: 379, distance: 253.1
click at [784, 271] on div "【公價貨品】TOMMEE TIPPEE NATURAL START 150ML PPSU 奶瓶附超級柔軟慢流量奶嘴 $112.00 Changed to Un…" at bounding box center [778, 208] width 765 height 126
type input "78.4"
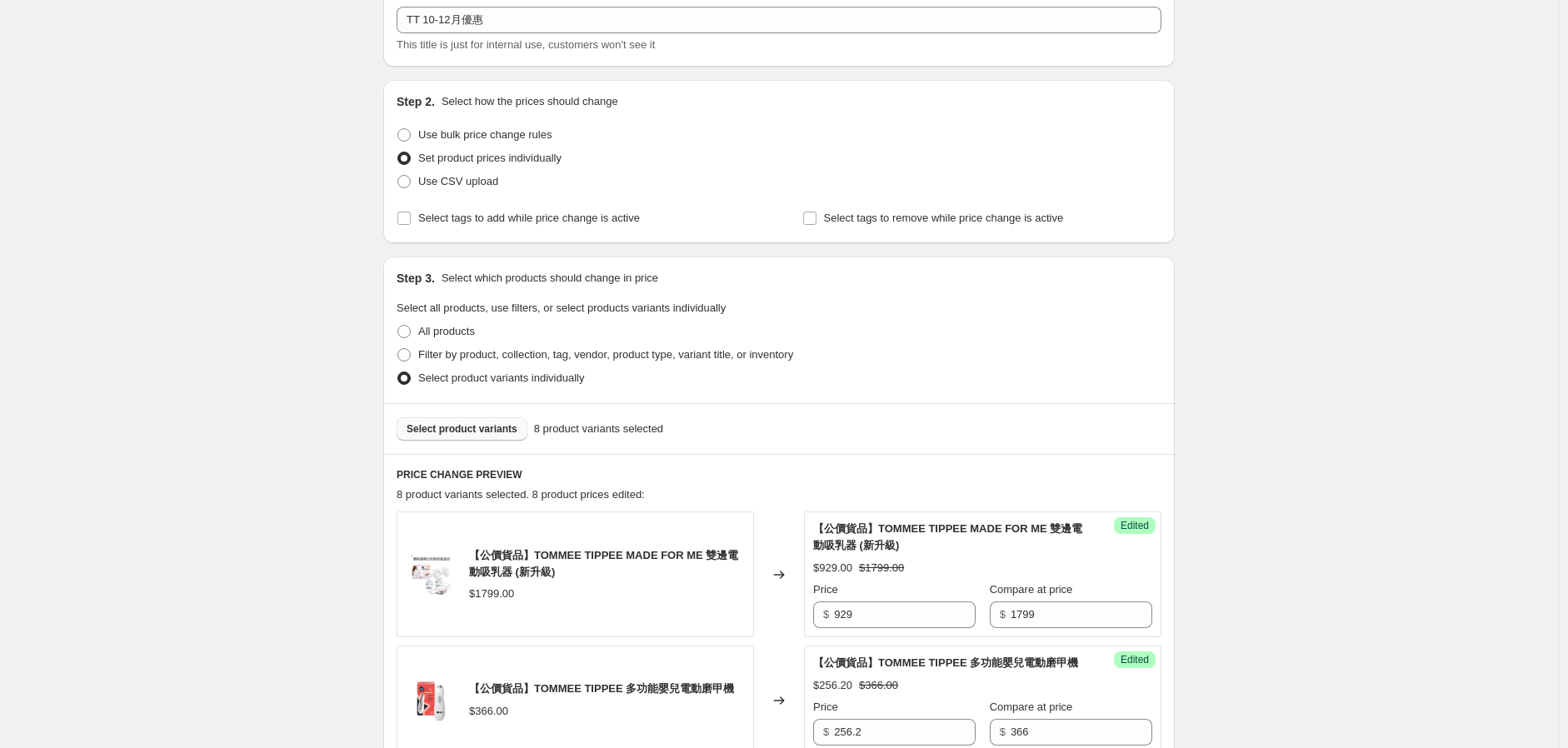
scroll to position [93, 0]
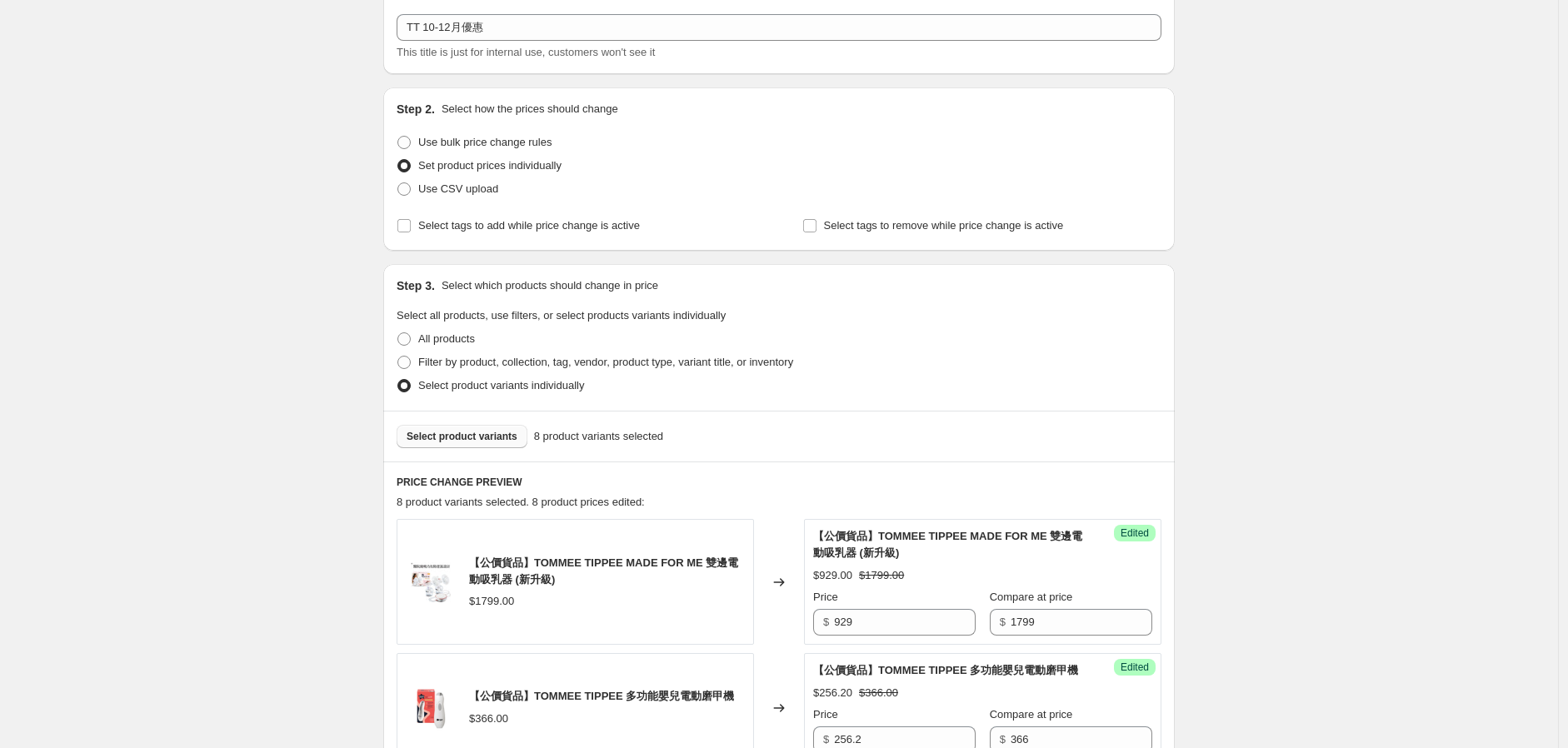
click at [480, 440] on button "Select product variants" at bounding box center [461, 437] width 131 height 23
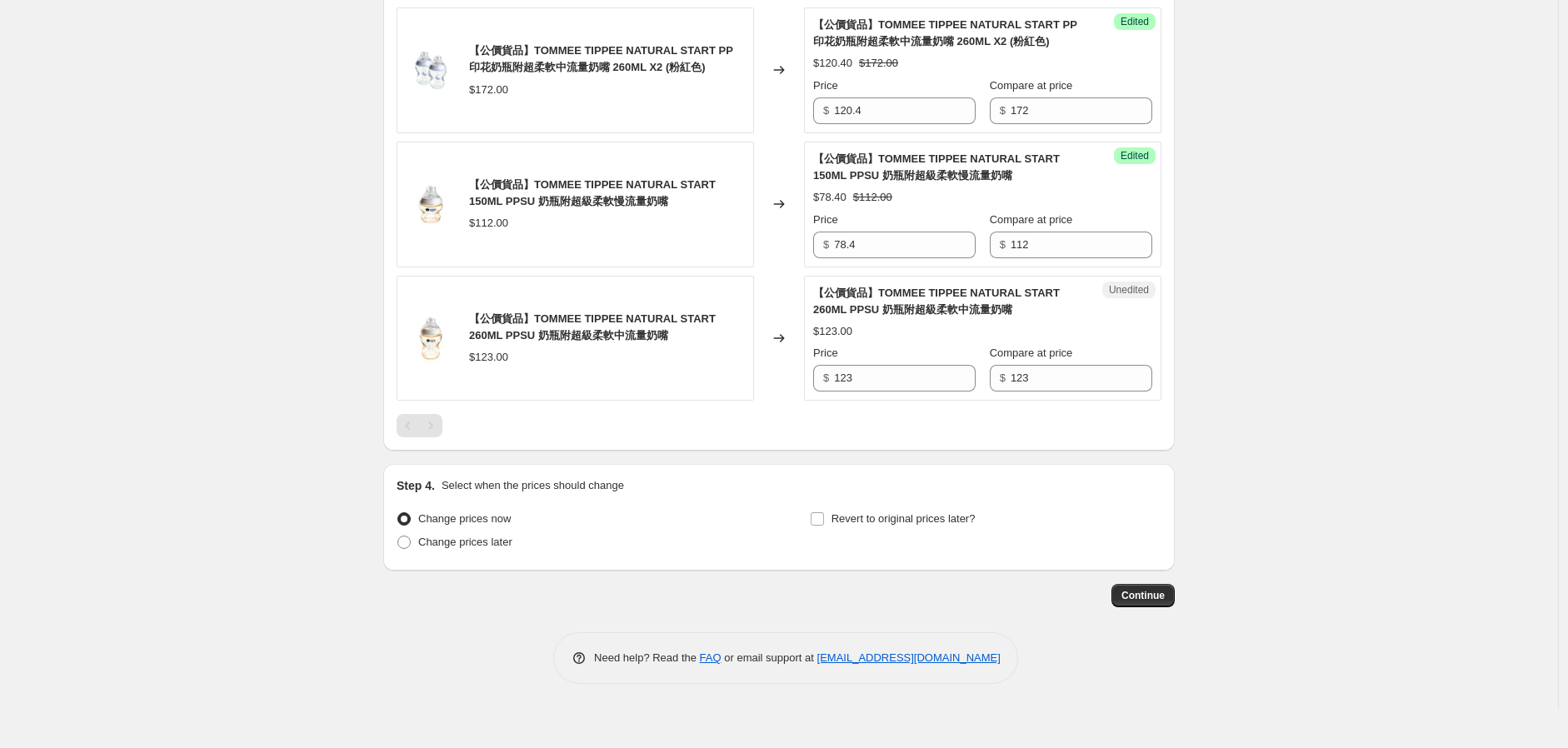
scroll to position [1295, 0]
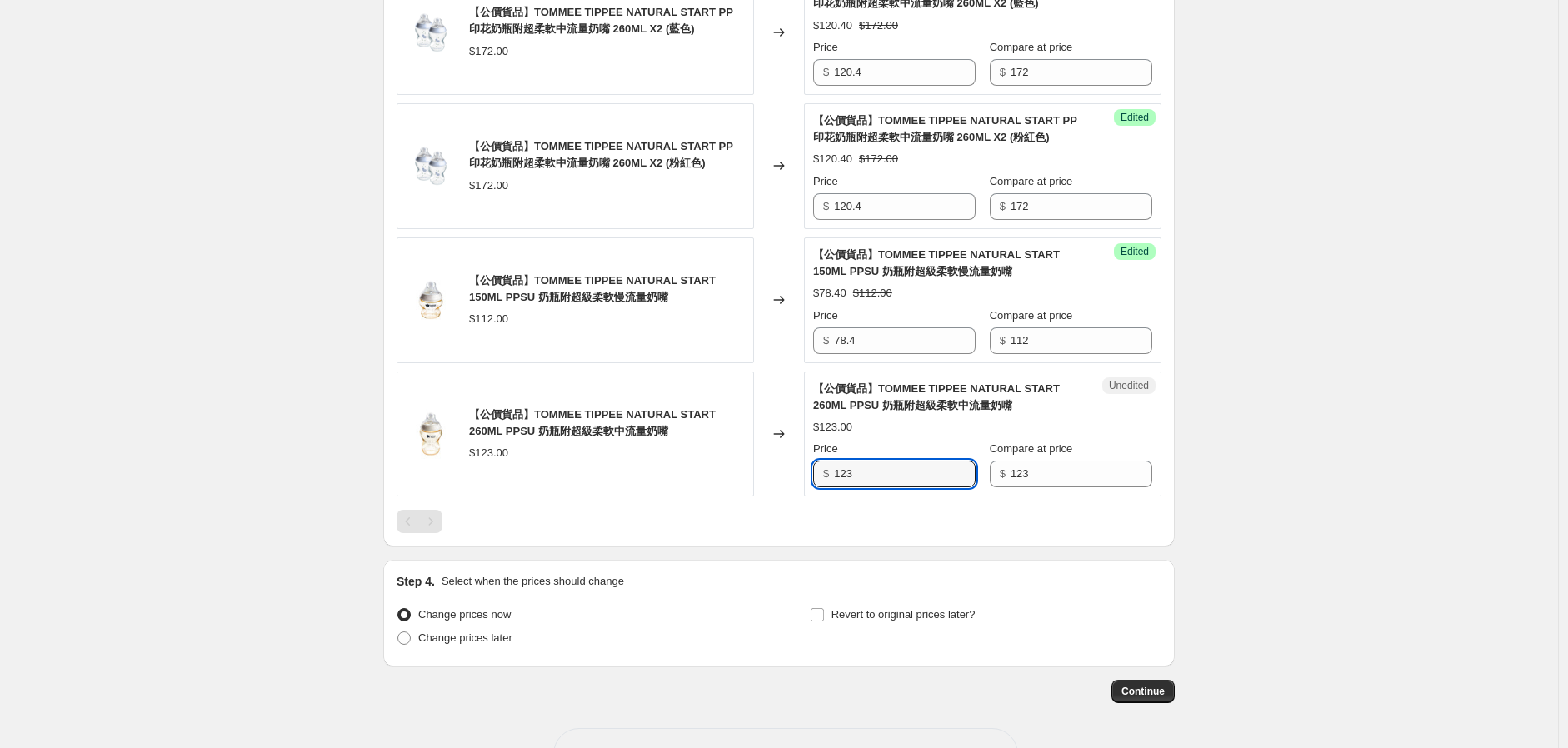
drag, startPoint x: 902, startPoint y: 498, endPoint x: 638, endPoint y: 518, distance: 264.8
click at [734, 497] on div "【公價貨品】TOMMEE TIPPEE NATURAL START 260ML PPSU 奶瓶附超級柔軟中流量奶嘴 $123.00 Changed to Un…" at bounding box center [778, 435] width 765 height 126
type input "86.1"
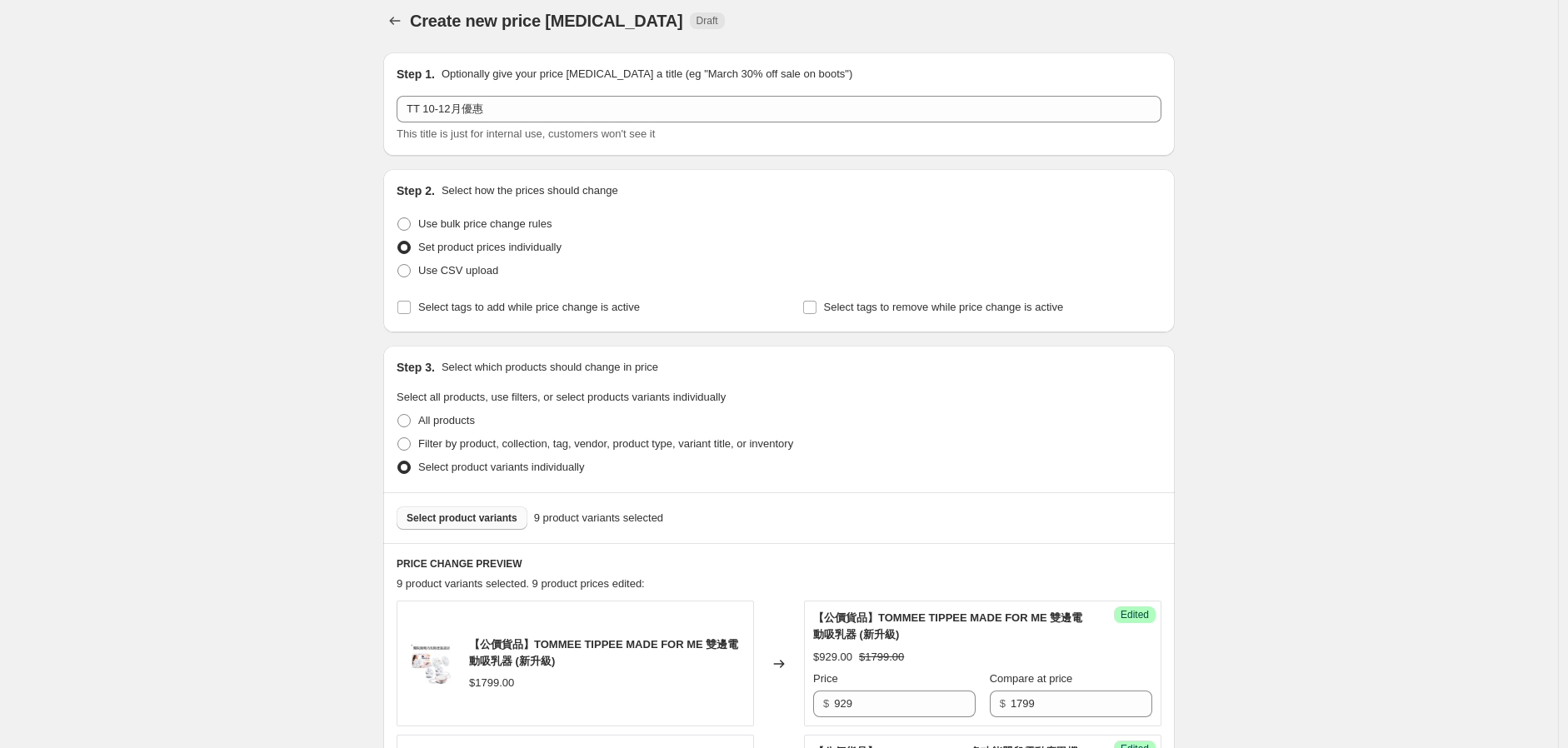
scroll to position [0, 0]
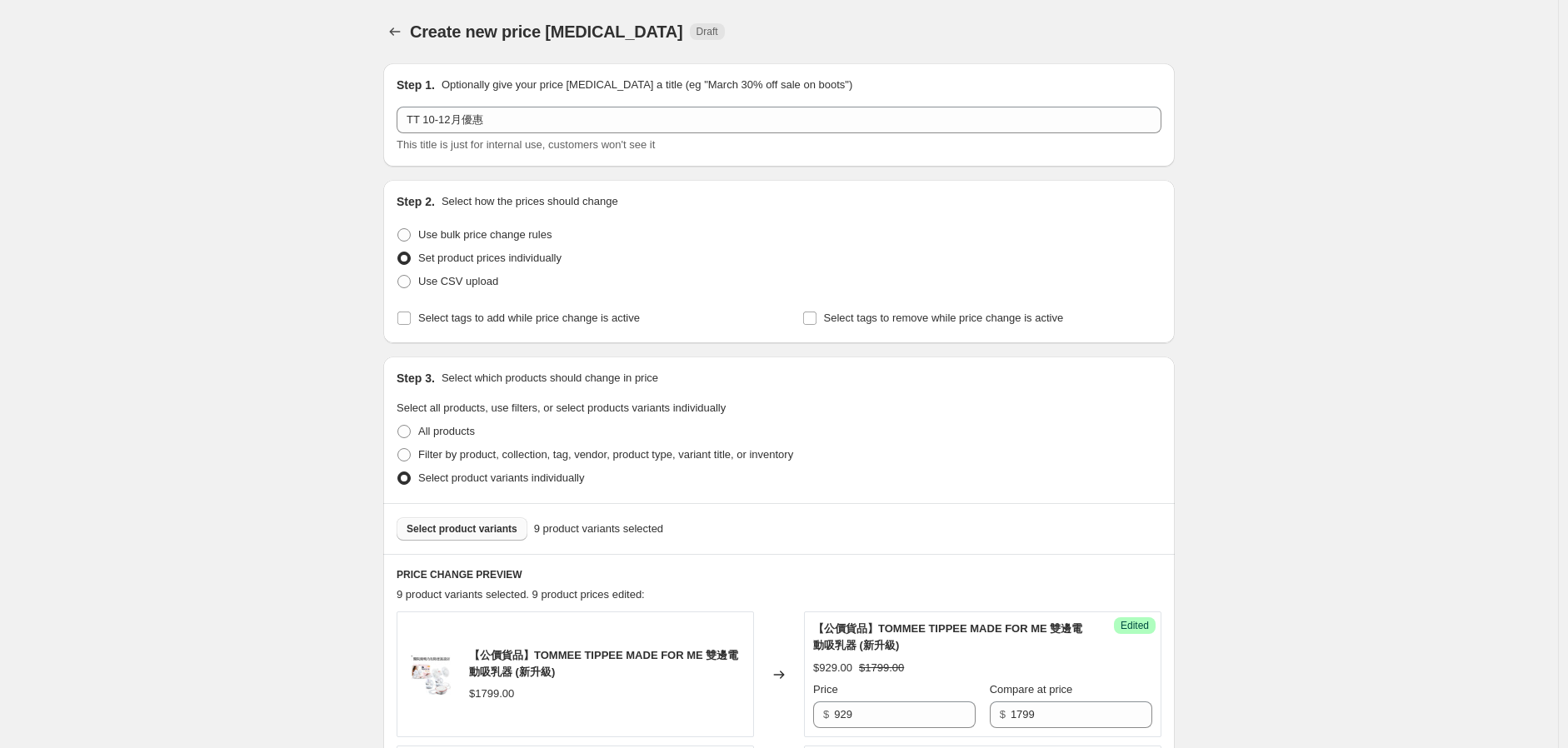
click at [510, 510] on div "Select product variants 9 product variants selected" at bounding box center [779, 528] width 792 height 50
click at [504, 526] on span "Select product variants" at bounding box center [462, 528] width 111 height 14
click at [492, 542] on div "Select product variants 10 product variants selected" at bounding box center [779, 528] width 792 height 50
click at [490, 526] on span "Select product variants" at bounding box center [462, 528] width 111 height 14
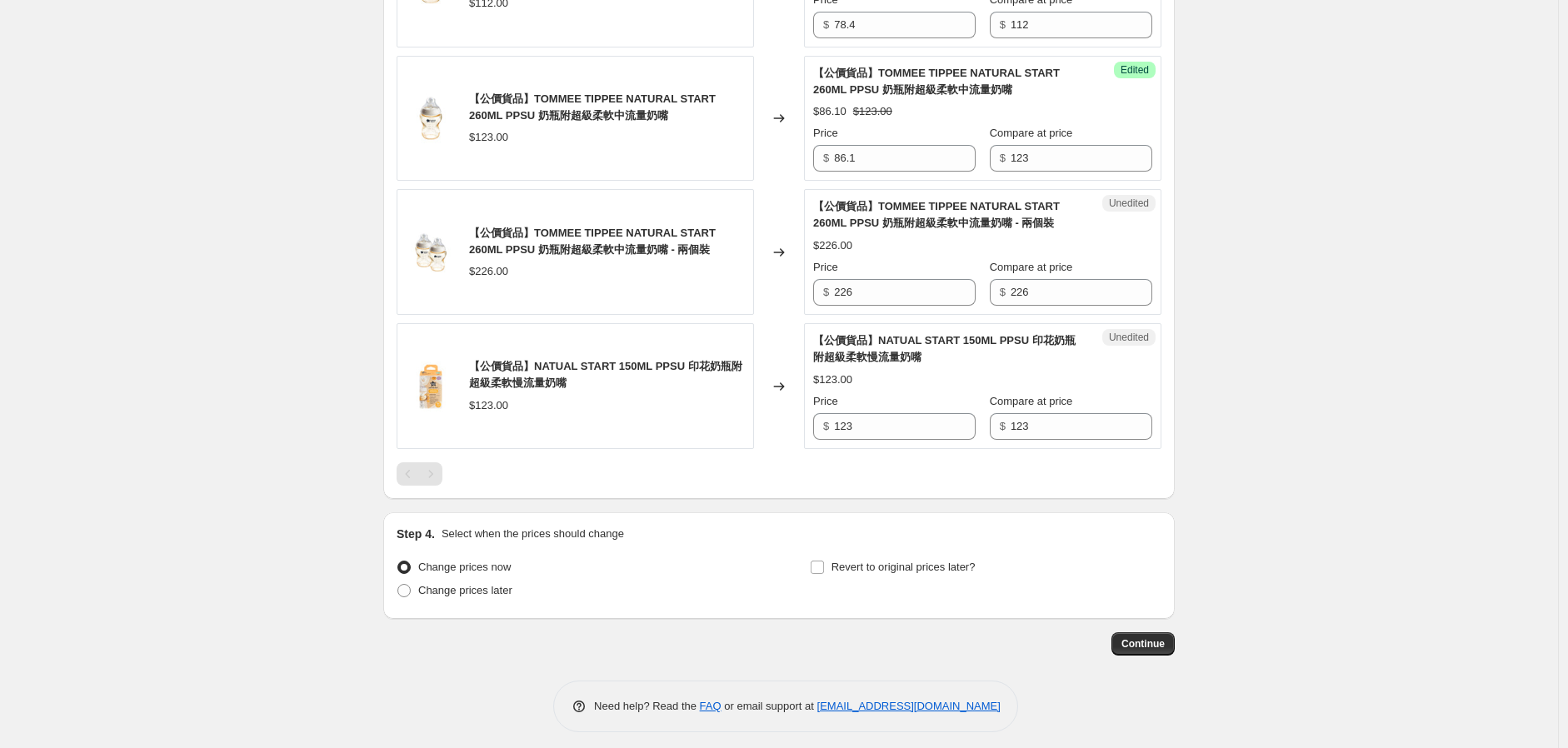
scroll to position [1573, 0]
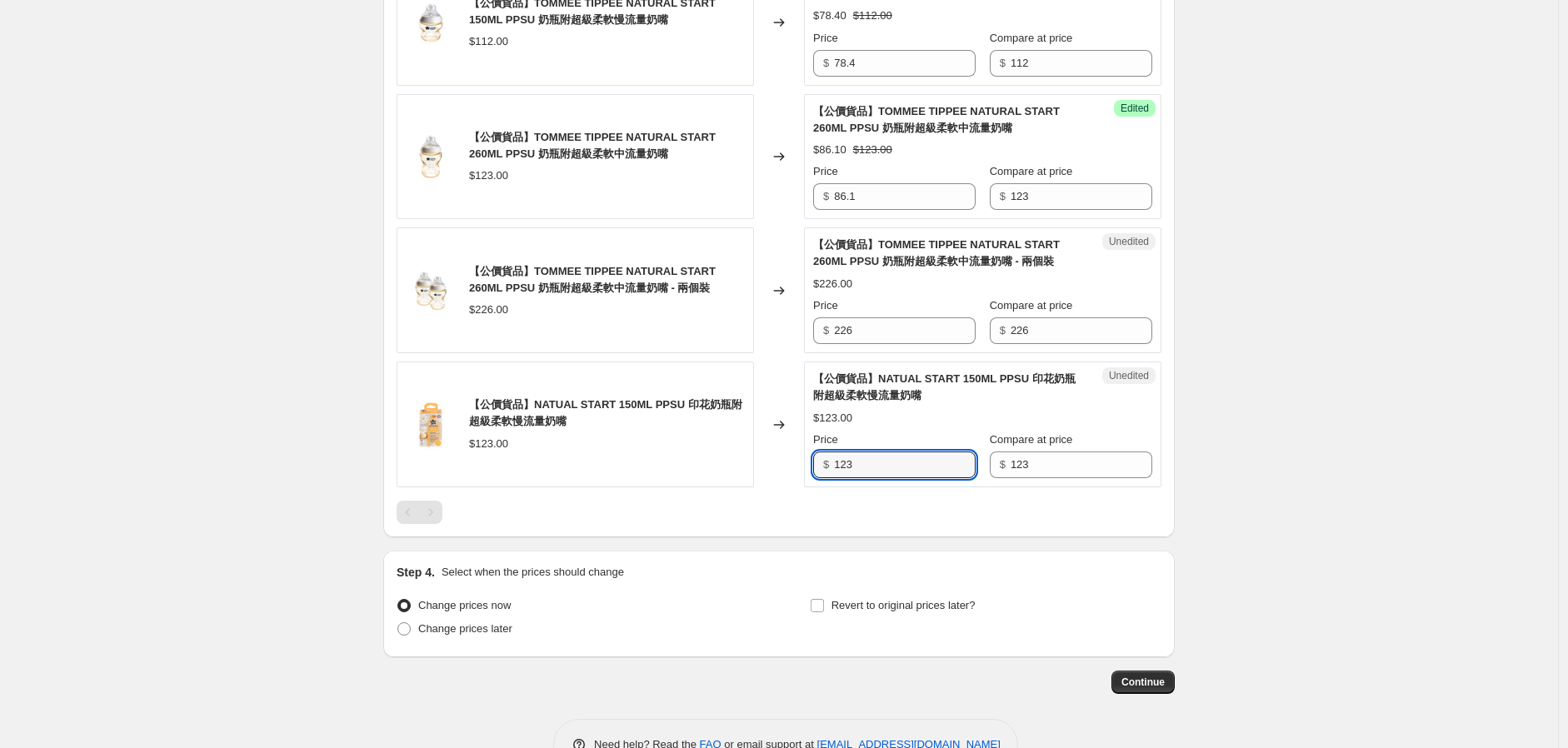
drag, startPoint x: 887, startPoint y: 479, endPoint x: 684, endPoint y: 510, distance: 205.4
type input "86.1"
drag, startPoint x: 876, startPoint y: 350, endPoint x: 703, endPoint y: 379, distance: 175.4
click at [787, 353] on div "【公價貨品】TOMMEE TIPPEE NATURAL START 260ML PPSU 奶瓶附超級柔軟中流量奶嘴 - 兩個裝 $226.00 Changed…" at bounding box center [778, 291] width 765 height 126
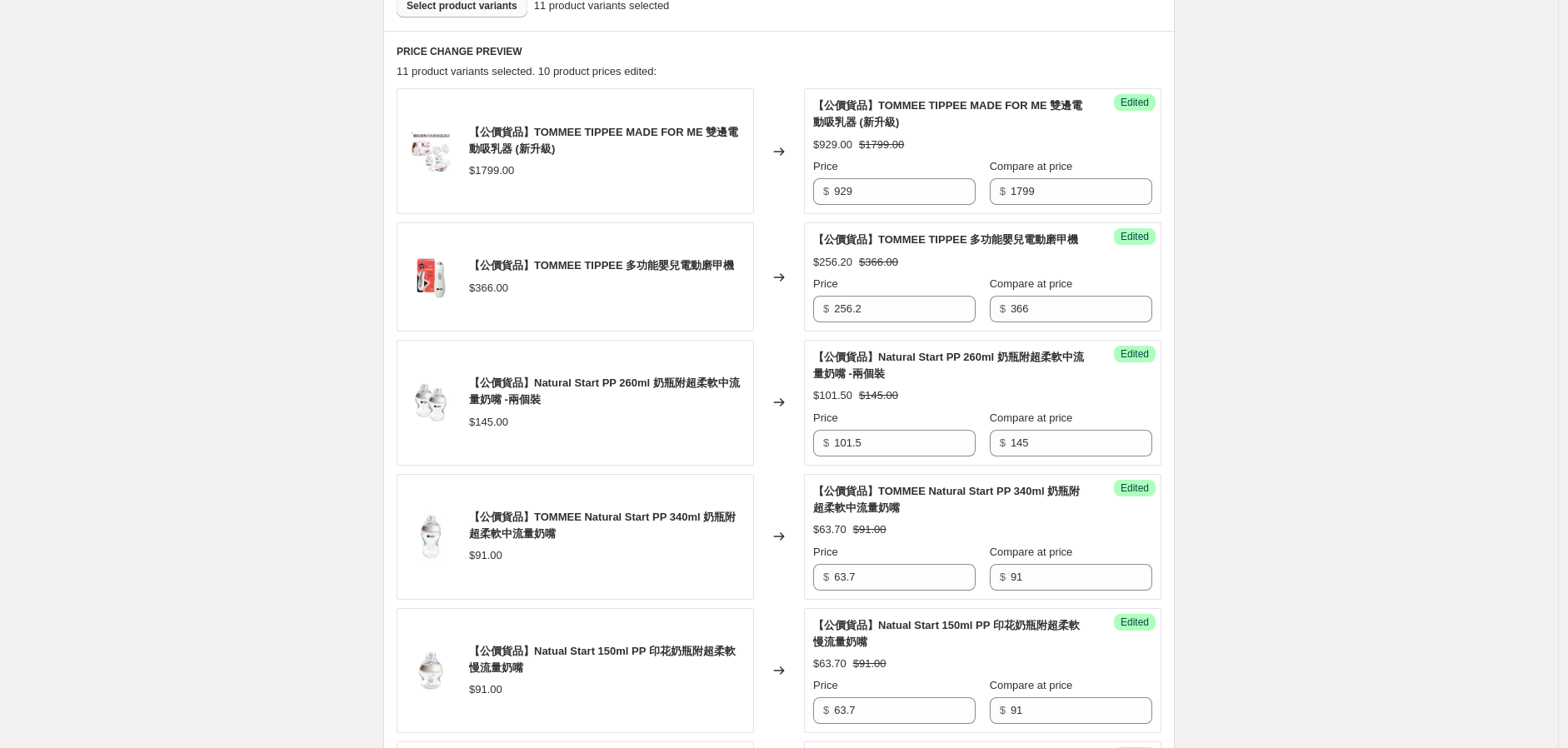
scroll to position [277, 0]
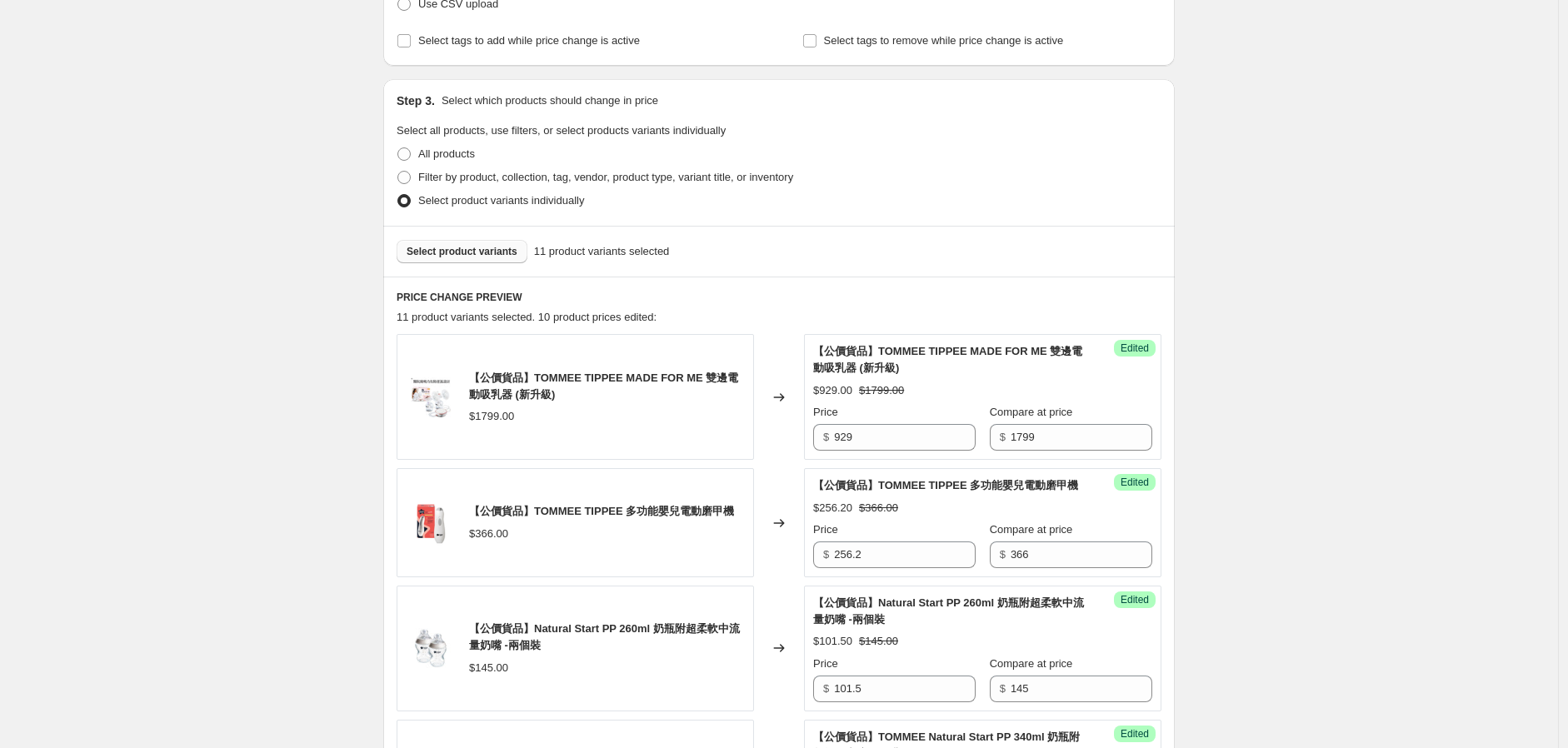
type input "158.2"
click at [463, 233] on div "Select product variants 11 product variants selected" at bounding box center [779, 251] width 792 height 50
click at [461, 250] on span "Select product variants" at bounding box center [462, 251] width 111 height 14
click at [475, 248] on span "Select product variants" at bounding box center [462, 251] width 111 height 14
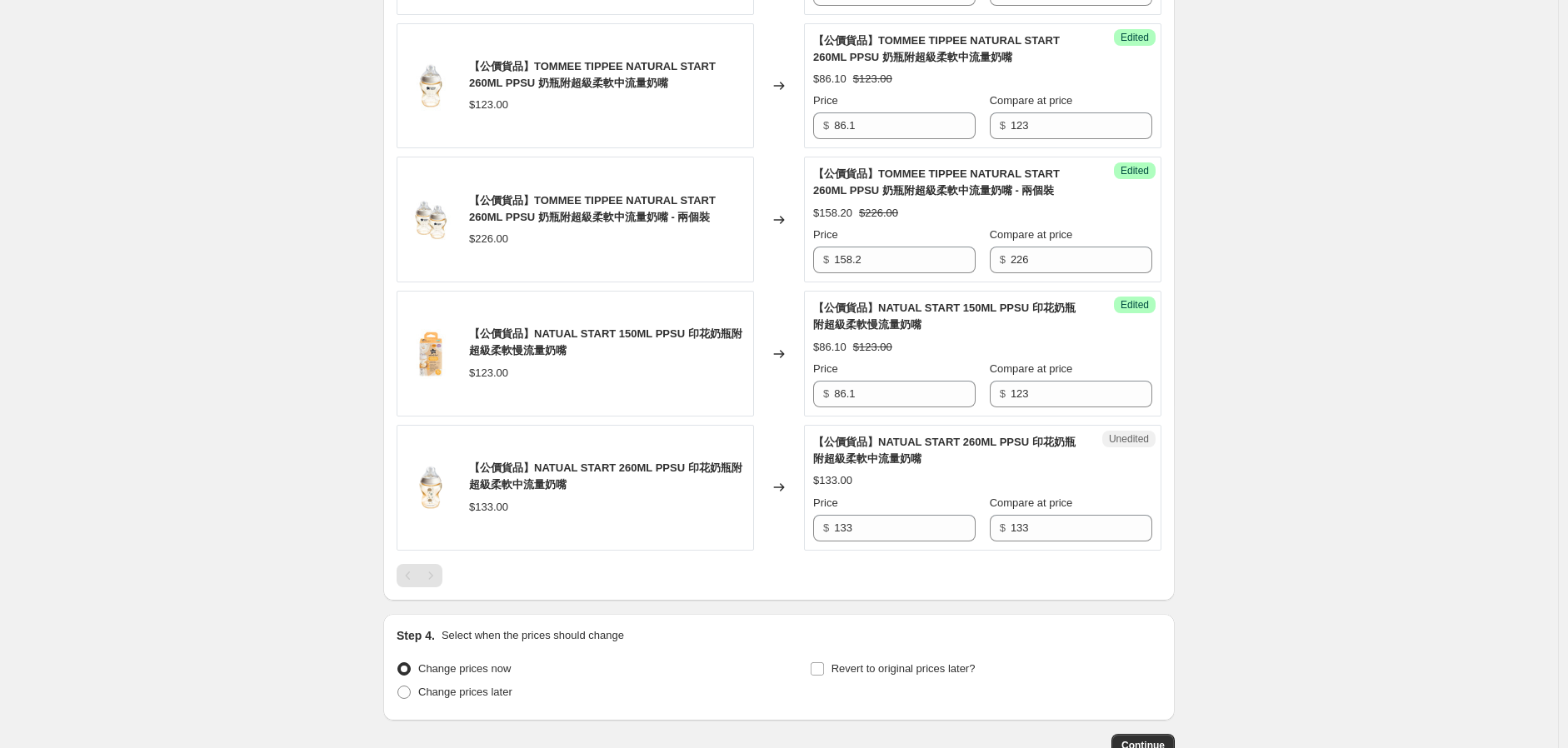
scroll to position [1851, 0]
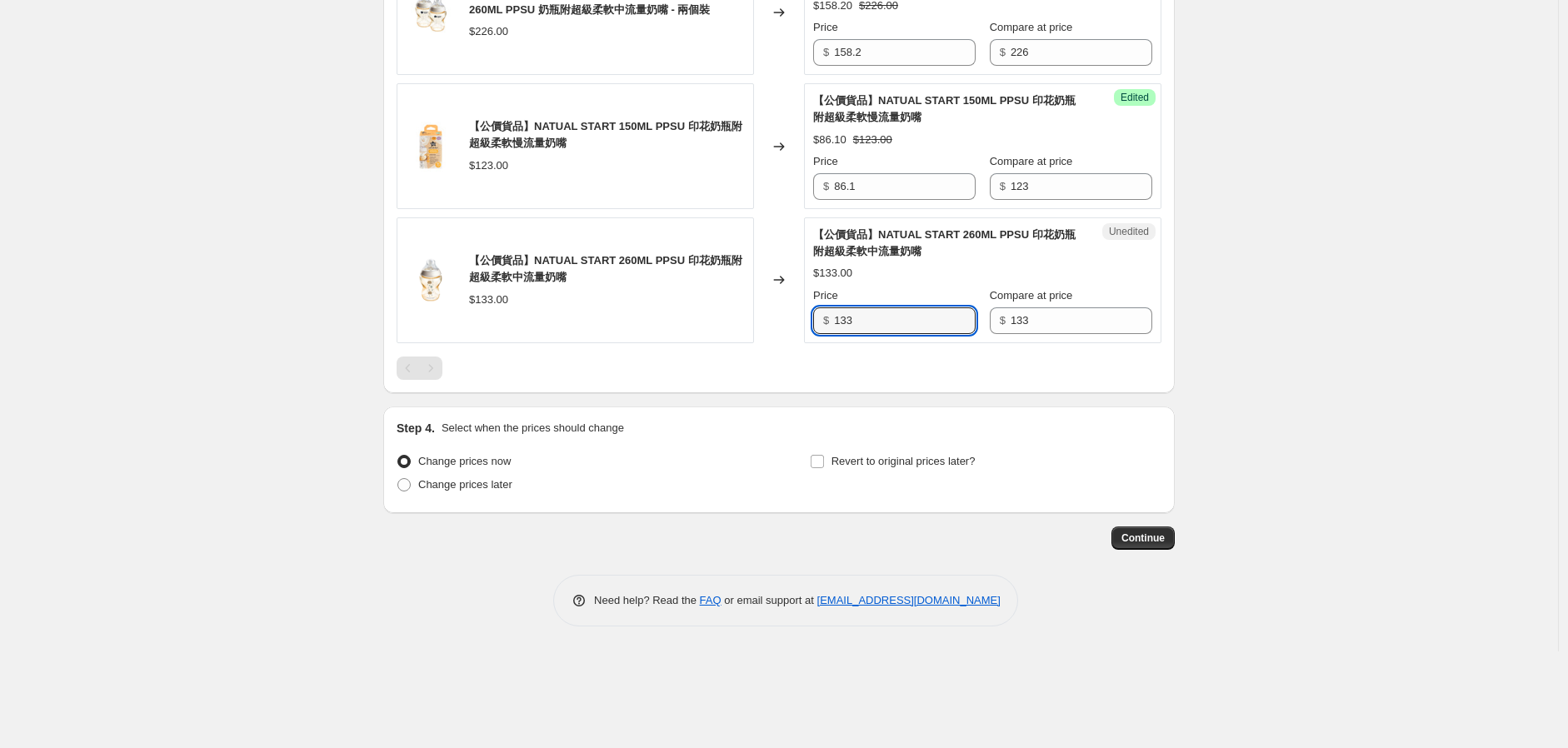
drag, startPoint x: 900, startPoint y: 340, endPoint x: 681, endPoint y: 383, distance: 223.2
type input "93.1"
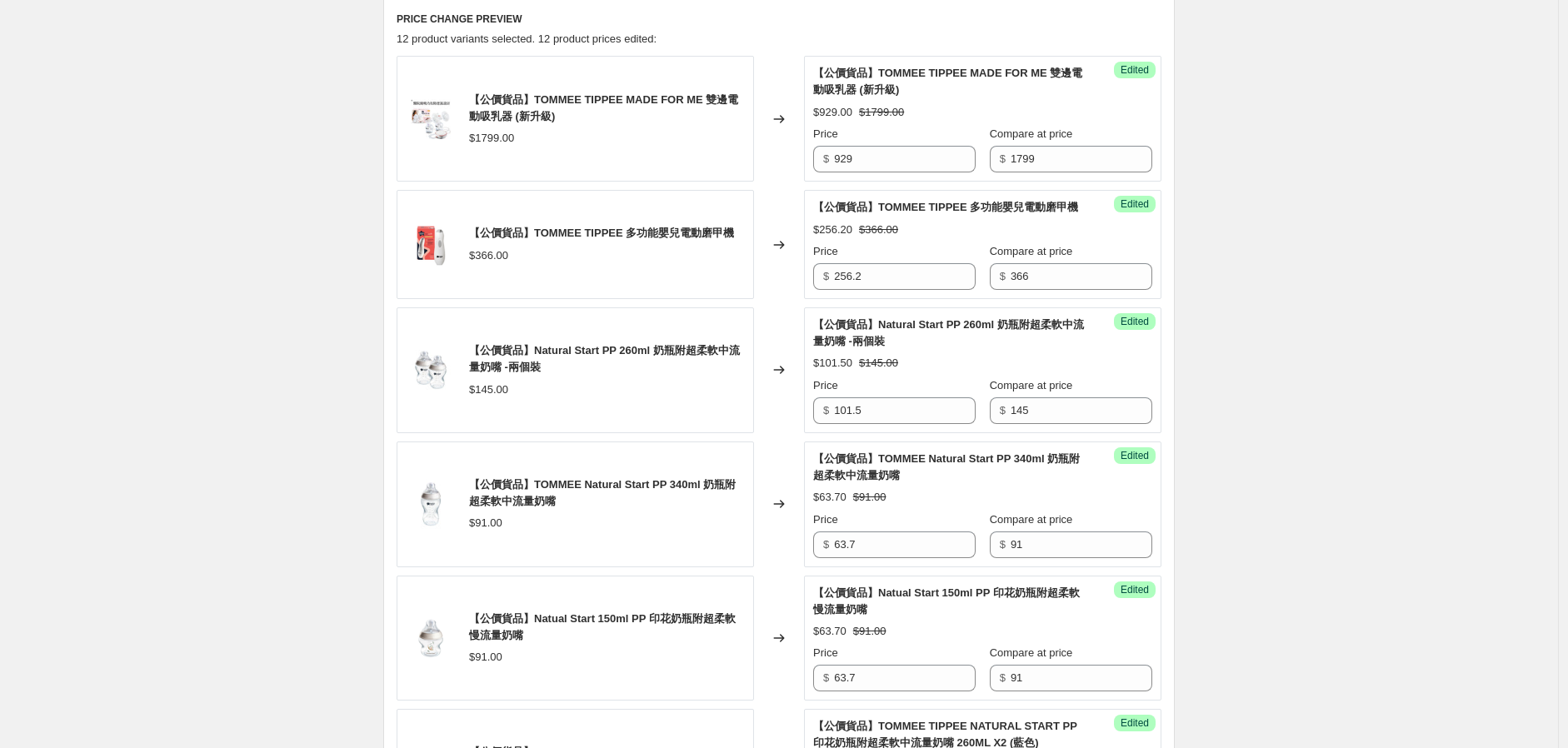
scroll to position [277, 0]
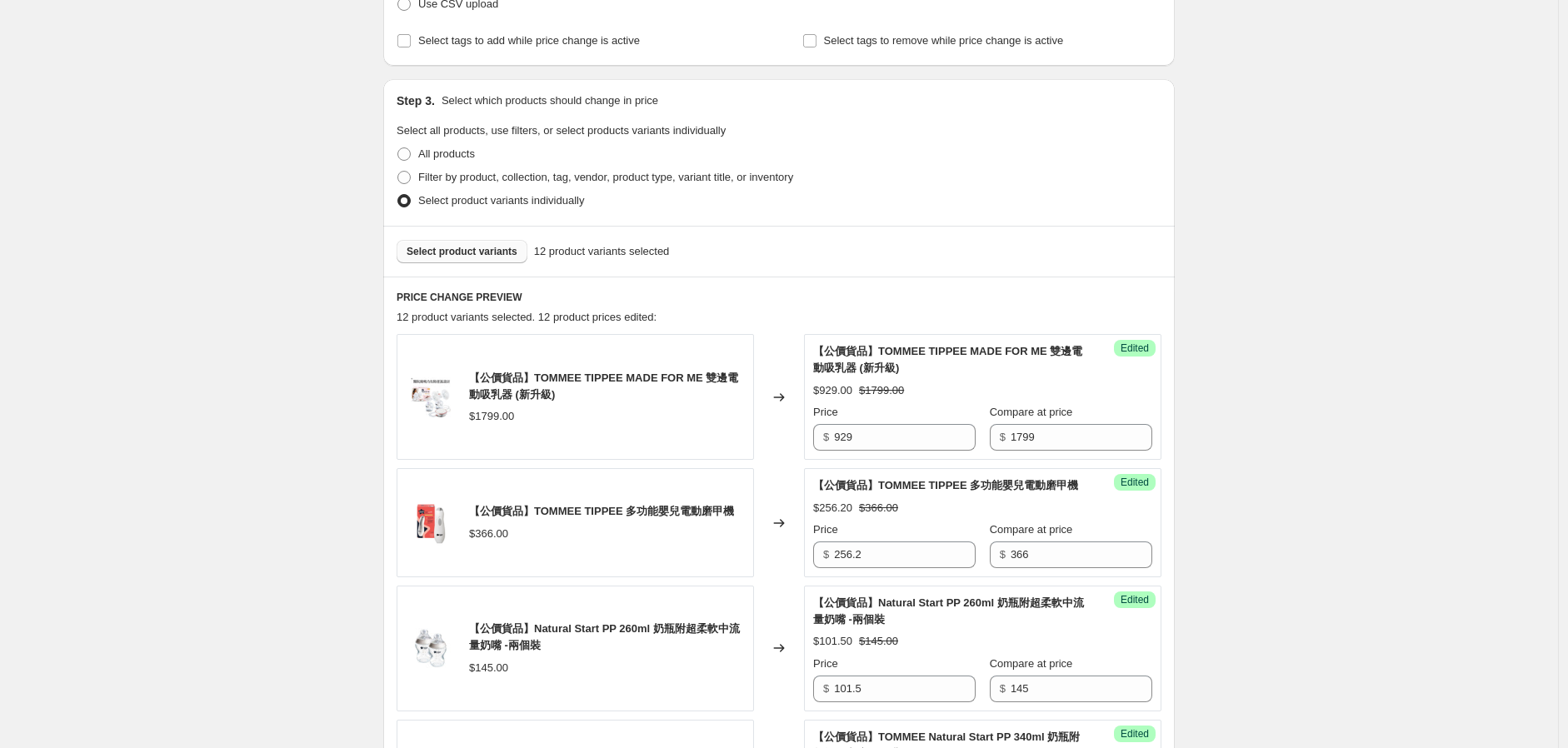
click at [488, 248] on span "Select product variants" at bounding box center [462, 251] width 111 height 14
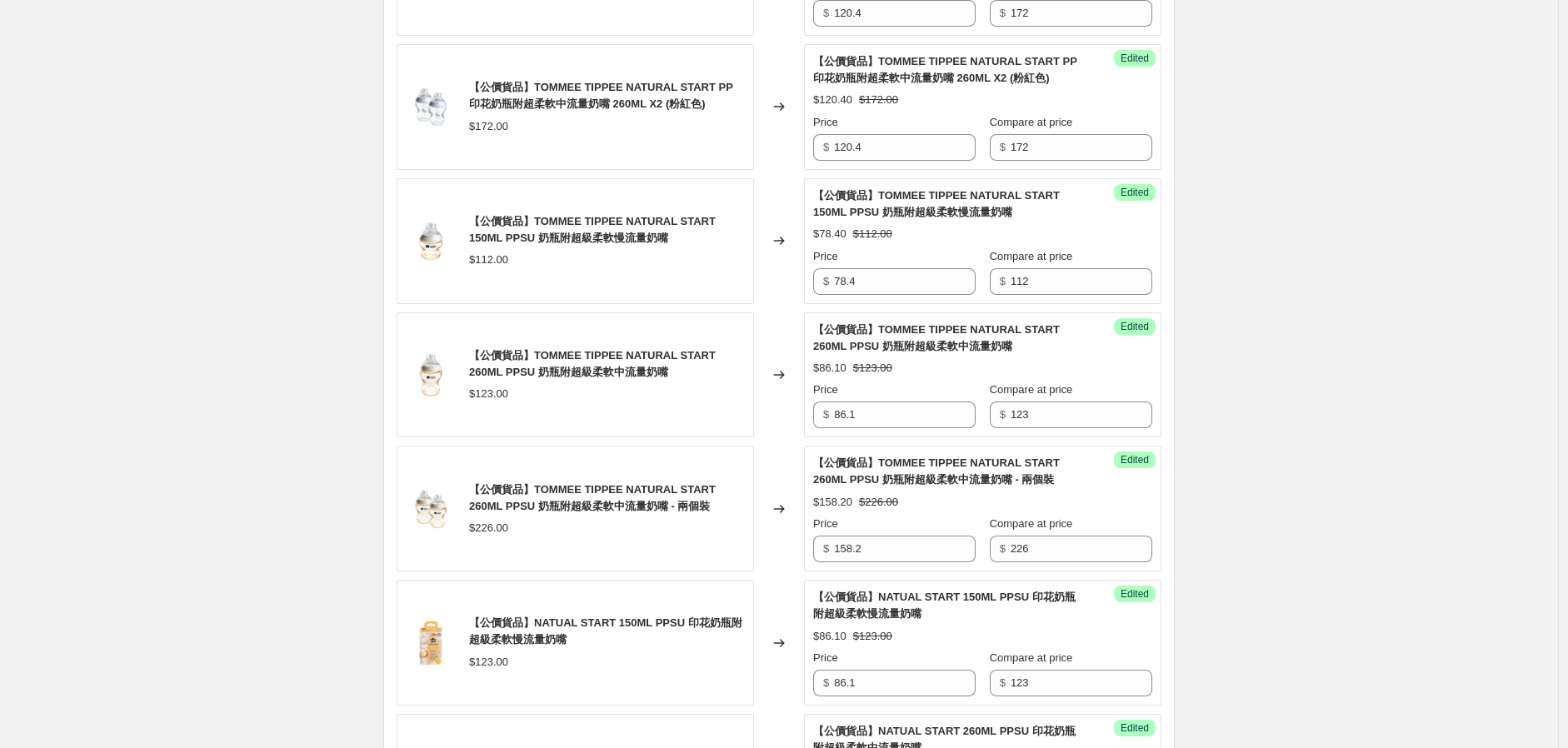
scroll to position [1851, 0]
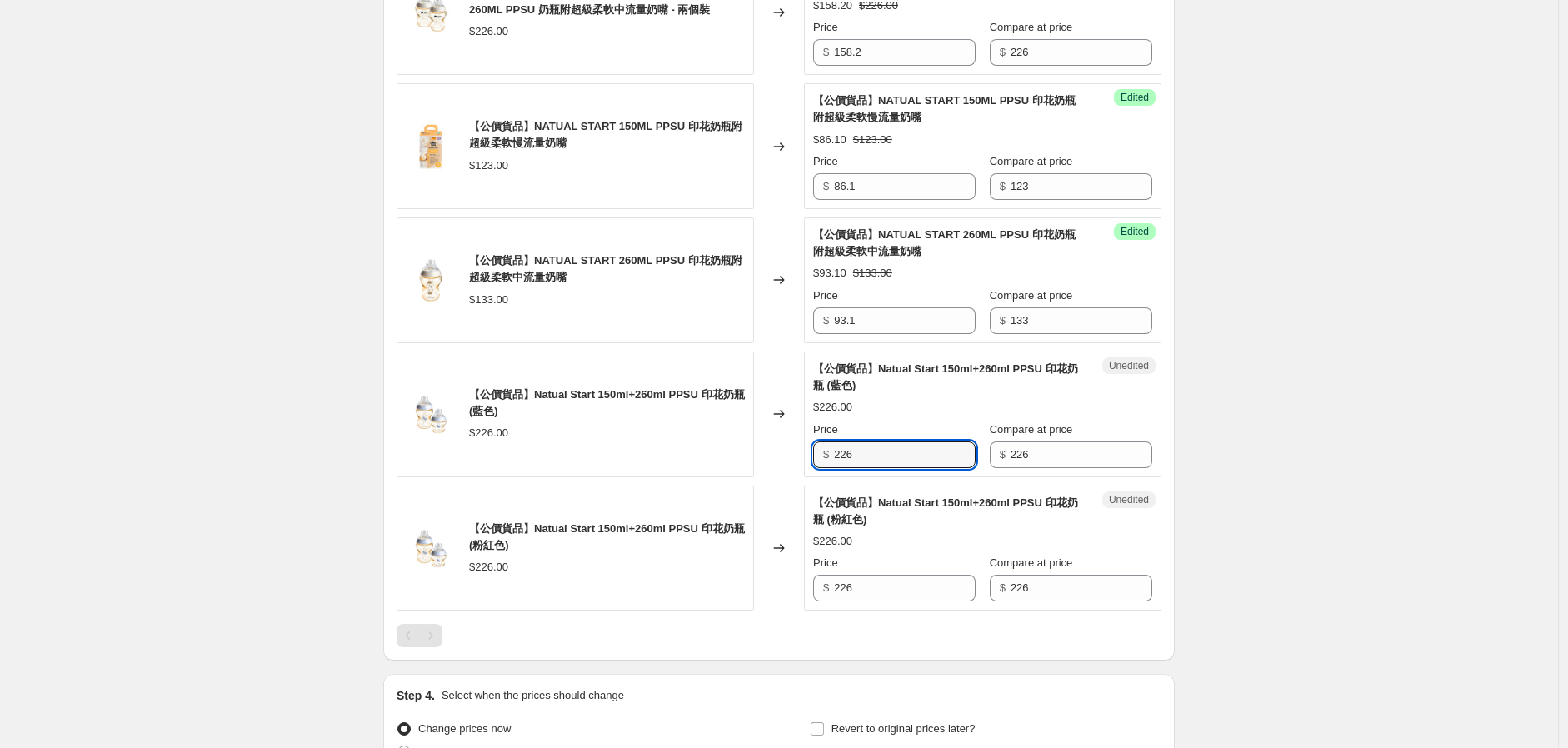
drag, startPoint x: 893, startPoint y: 471, endPoint x: 771, endPoint y: 478, distance: 122.2
click at [771, 477] on div "【公價貨品】Natual Start 150ml+260ml PPSU 印花奶瓶 (藍色) $226.00 Changed to Unedited 【公價貨品…" at bounding box center [778, 414] width 765 height 126
type input "158.2"
drag, startPoint x: 834, startPoint y: 618, endPoint x: 607, endPoint y: 594, distance: 228.3
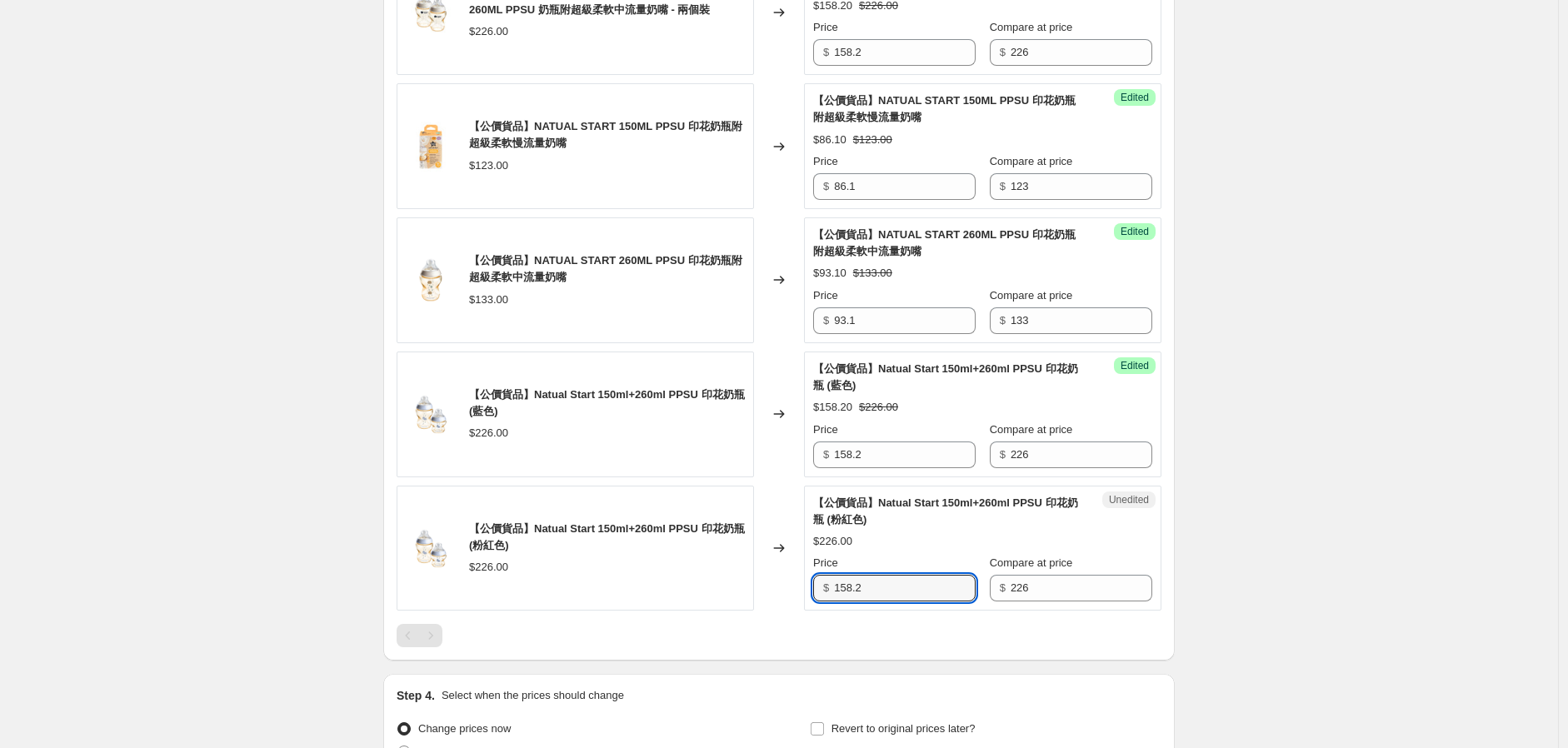
type input "158.2"
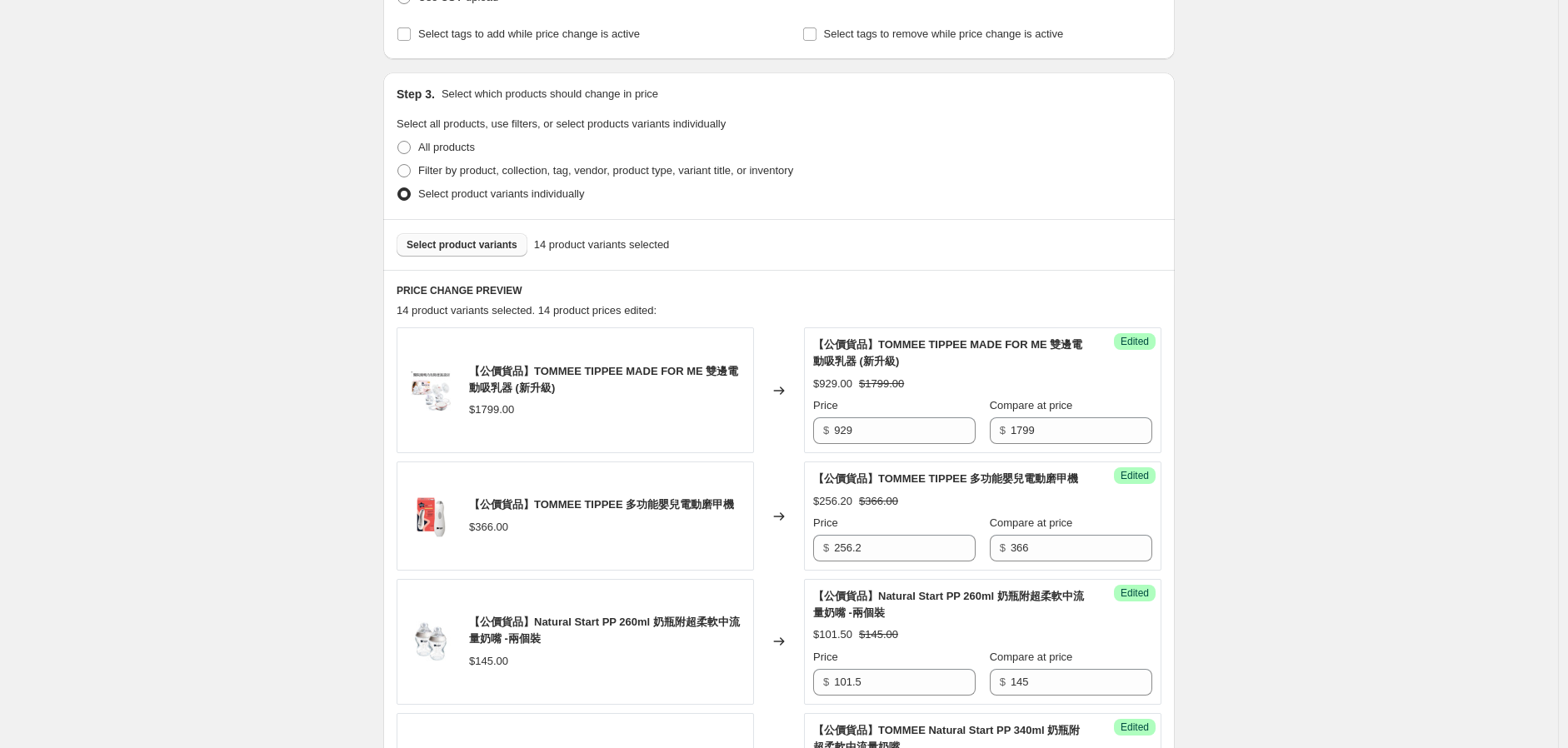
scroll to position [277, 0]
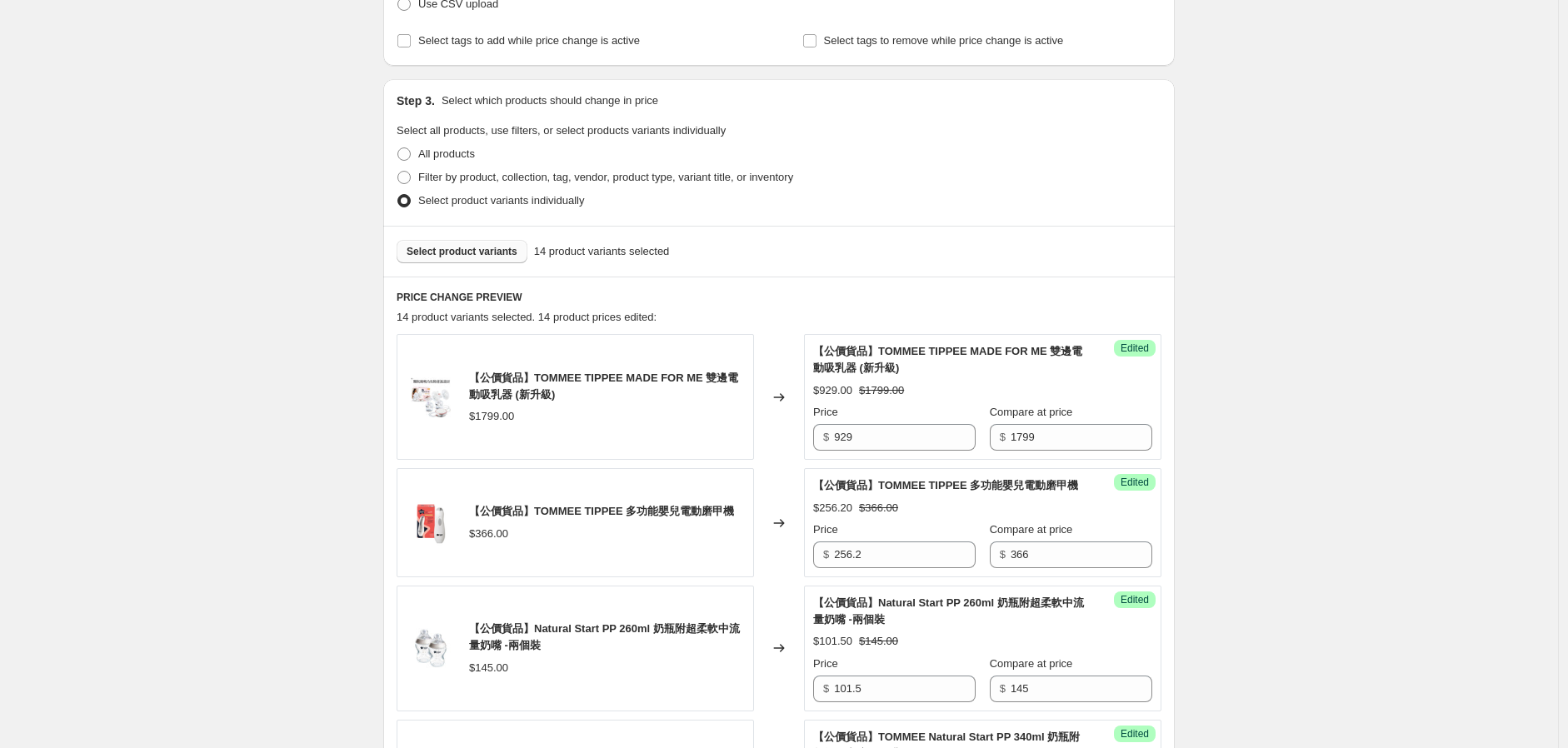
click at [488, 246] on span "Select product variants" at bounding box center [462, 251] width 111 height 14
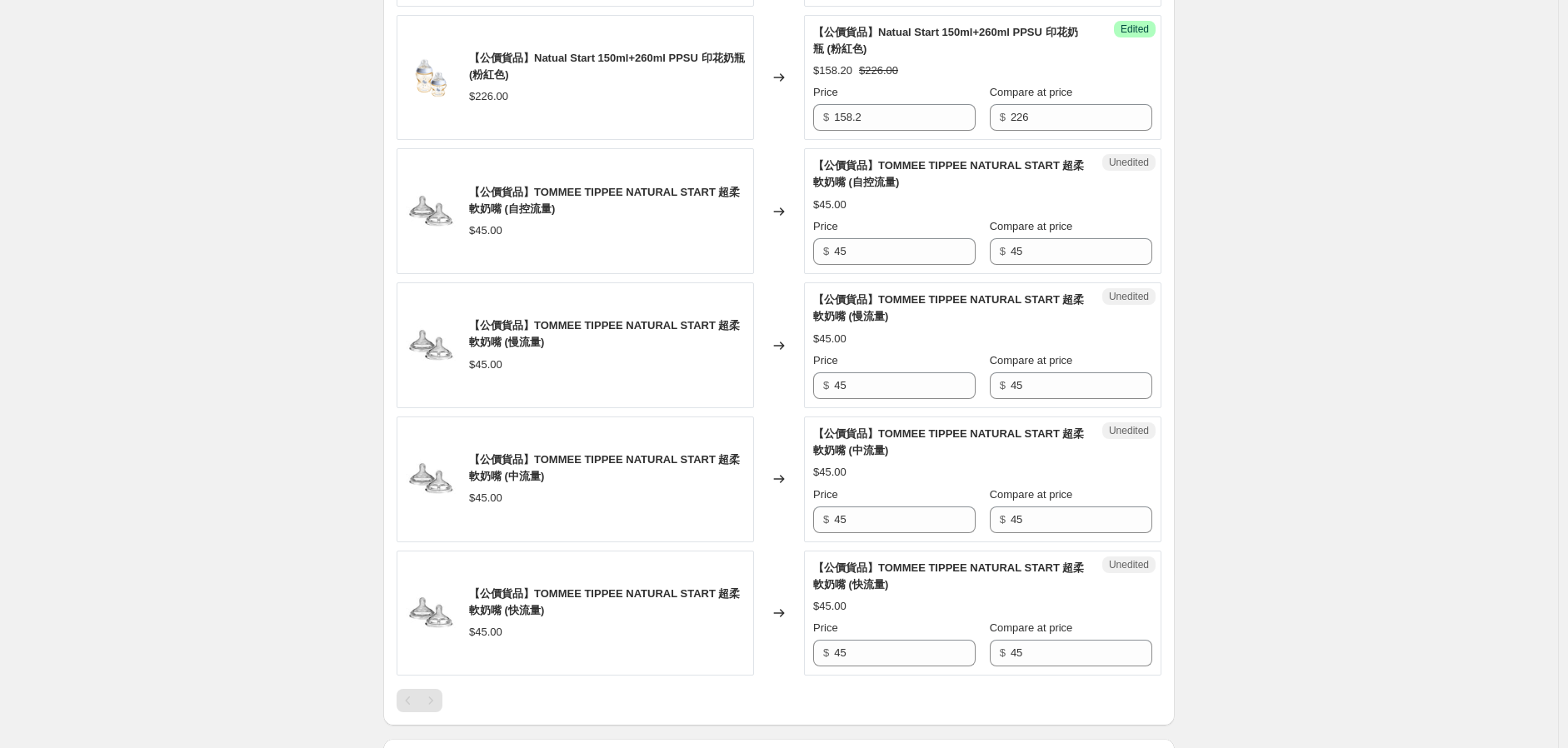
scroll to position [2313, 0]
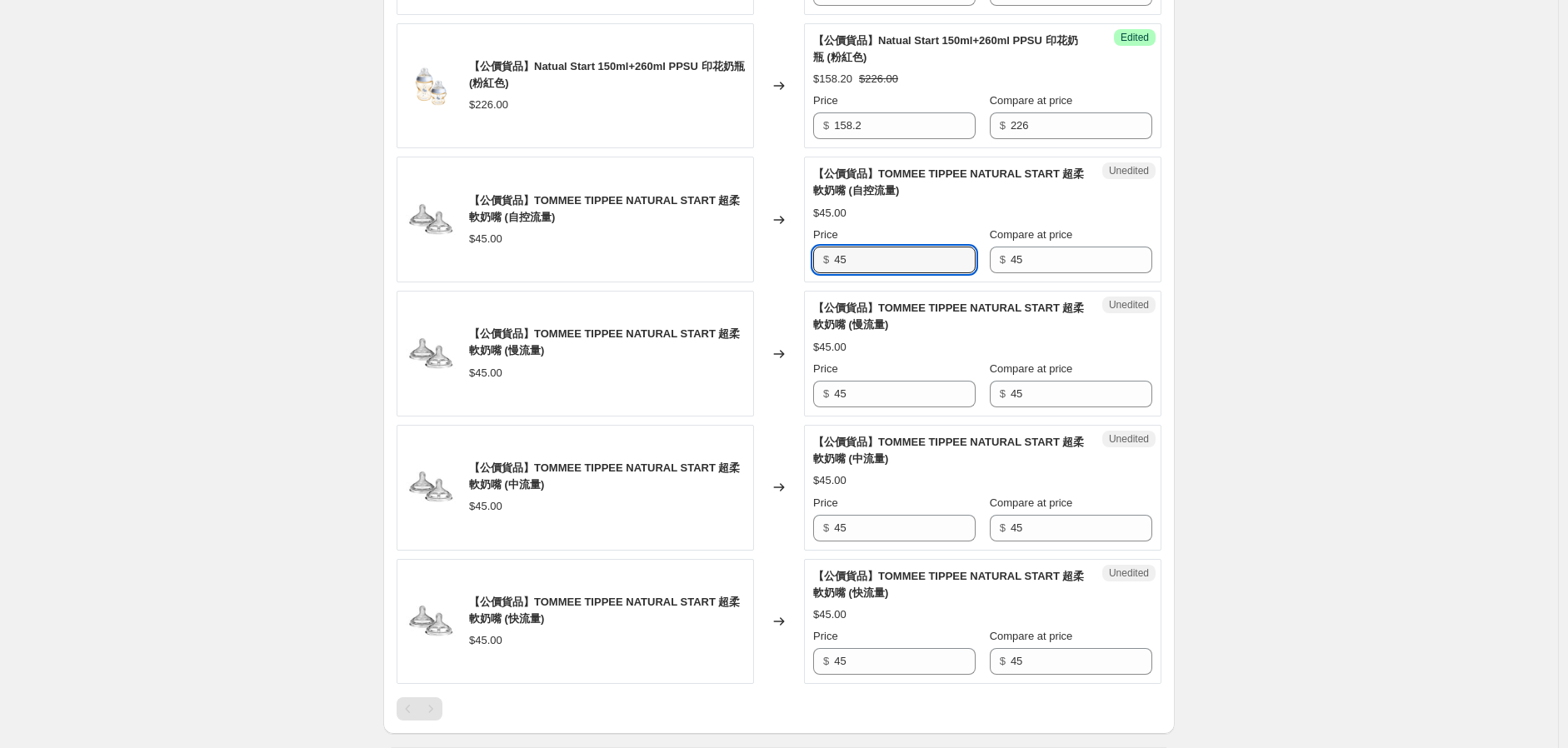
drag, startPoint x: 900, startPoint y: 278, endPoint x: 672, endPoint y: 324, distance: 232.6
click at [754, 283] on div "【公價貨品】TOMMEE TIPPEE NATURAL START 超柔軟奶嘴 (自控流量) $45.00 Changed to Unedited 【公價貨品…" at bounding box center [778, 220] width 765 height 126
type input "31.5"
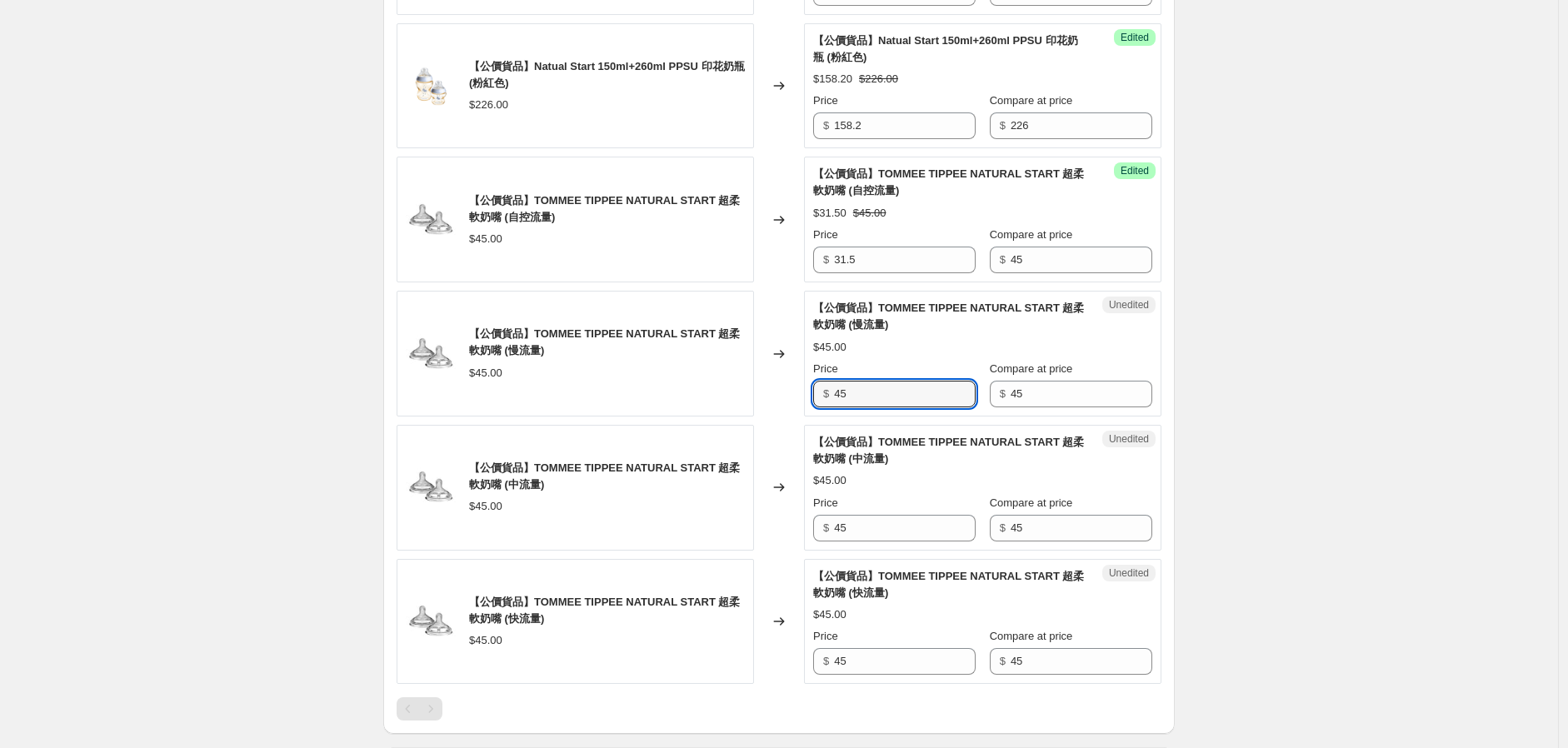
drag, startPoint x: 887, startPoint y: 418, endPoint x: 737, endPoint y: 448, distance: 153.0
paste input "31."
type input "31.5"
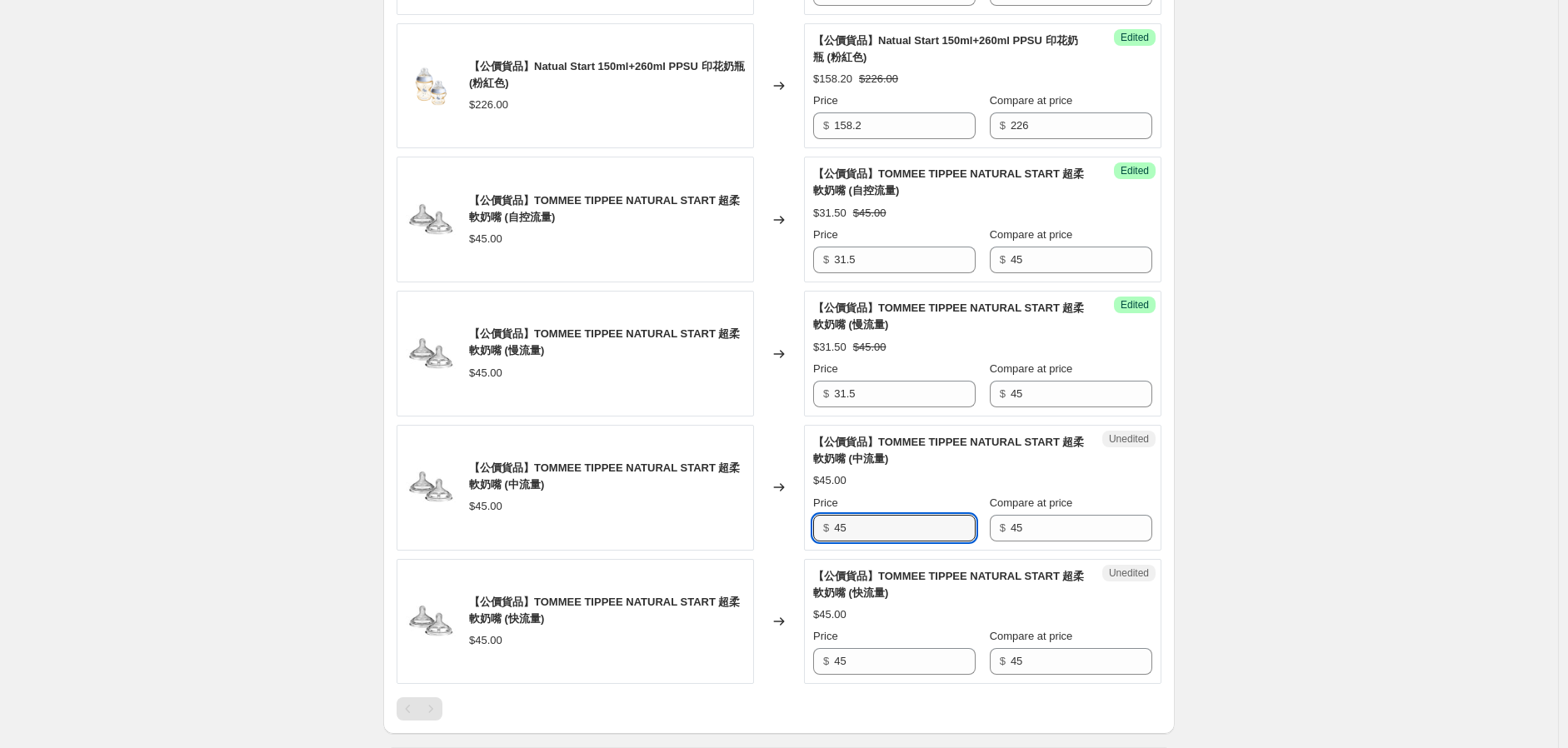
drag, startPoint x: 863, startPoint y: 541, endPoint x: 790, endPoint y: 599, distance: 93.2
paste input "31."
type input "31.5"
click at [858, 663] on div "Price $ 45" at bounding box center [894, 652] width 162 height 47
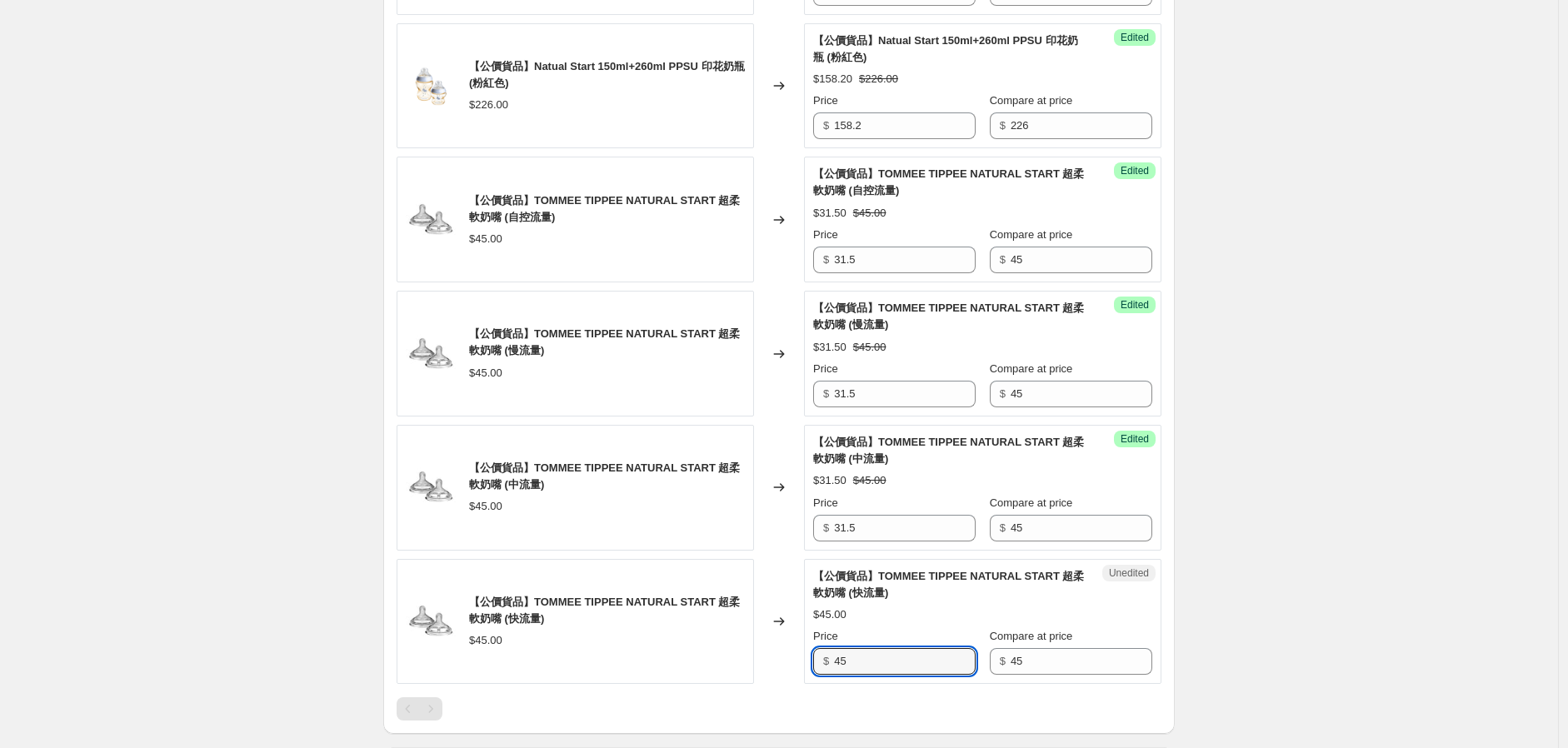
drag, startPoint x: 862, startPoint y: 679, endPoint x: 784, endPoint y: 705, distance: 82.2
paste input "31."
type input "31.5"
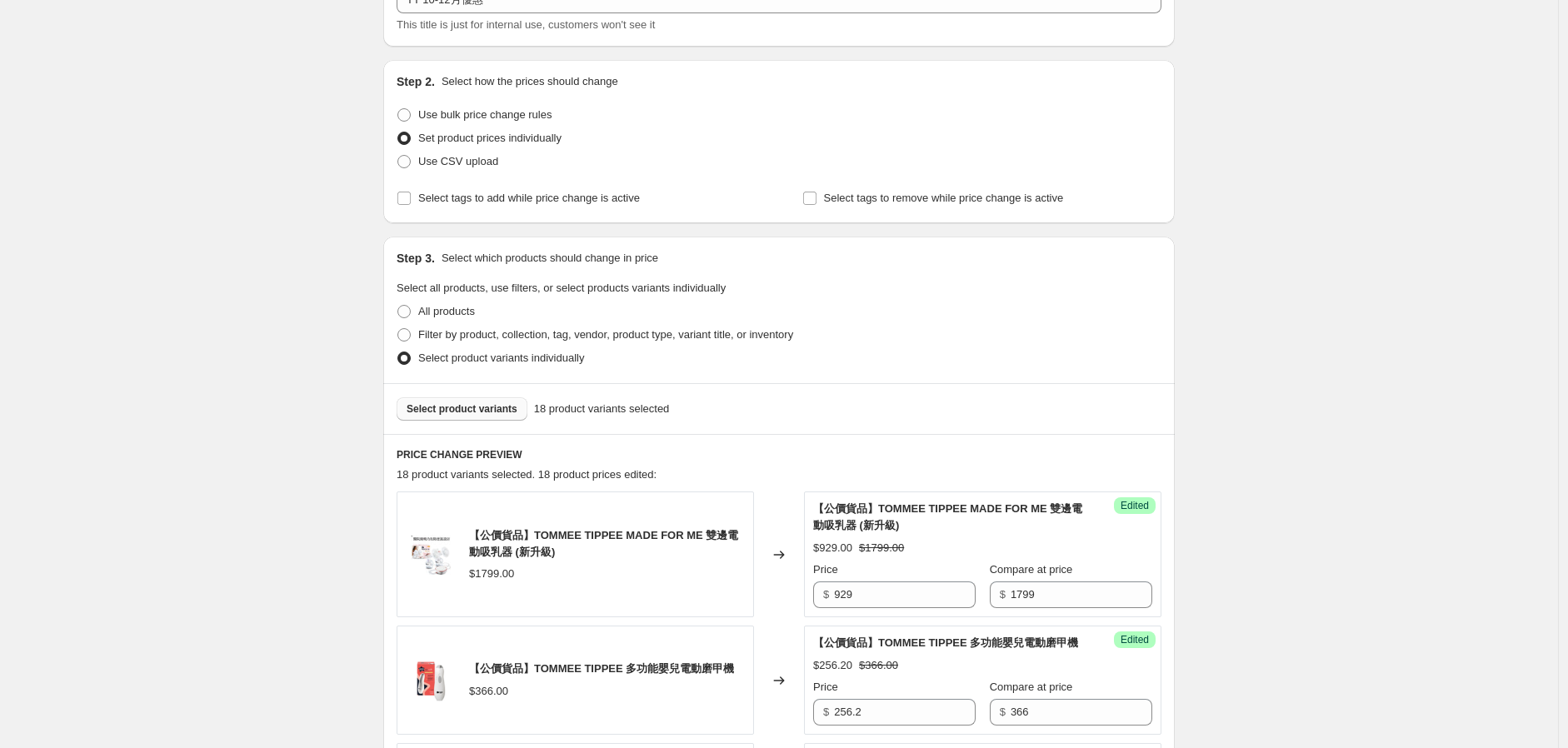
scroll to position [0, 0]
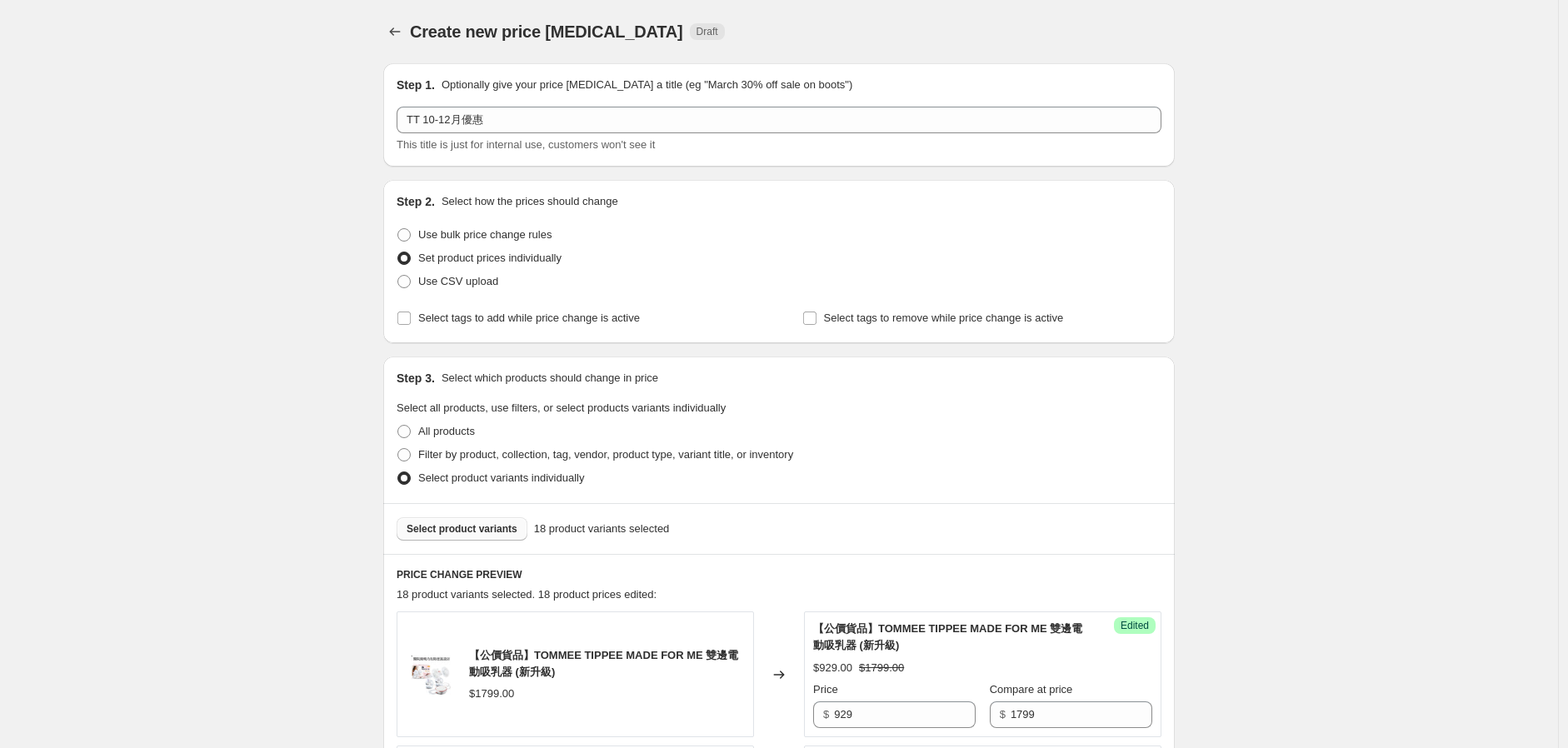
click at [458, 533] on span "Select product variants" at bounding box center [462, 528] width 111 height 14
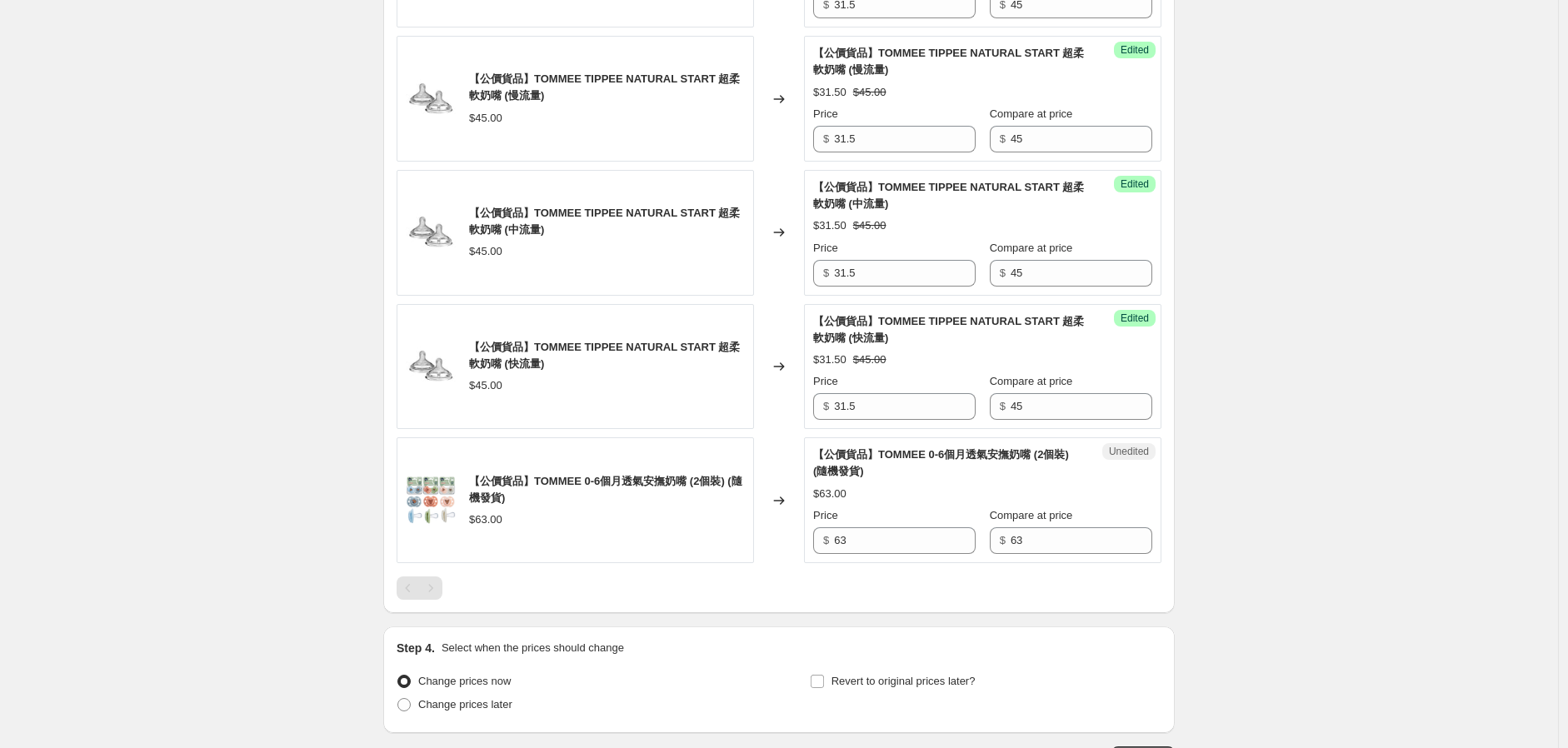
scroll to position [2710, 0]
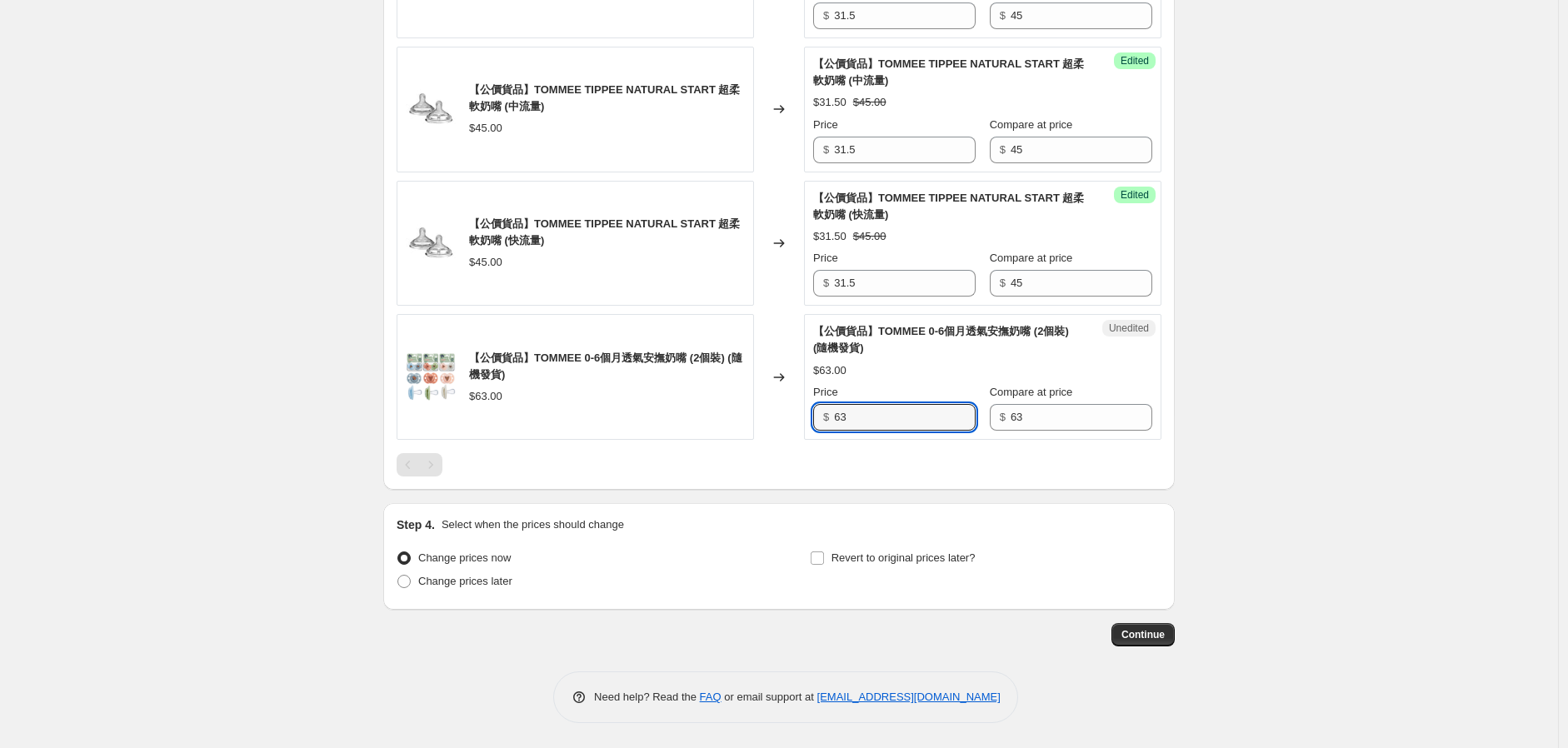
drag, startPoint x: 895, startPoint y: 411, endPoint x: 669, endPoint y: 487, distance: 238.4
type input "44.1"
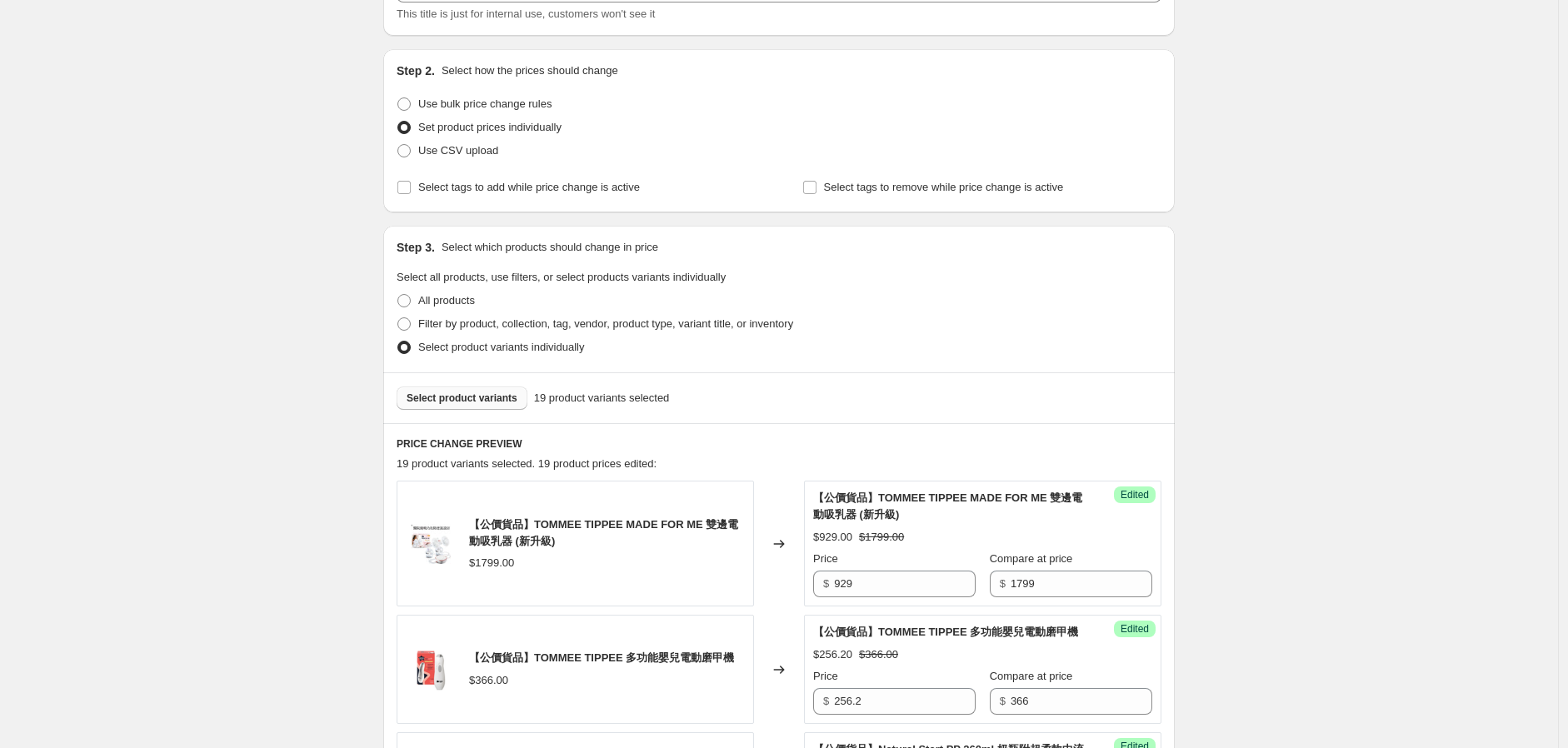
scroll to position [119, 0]
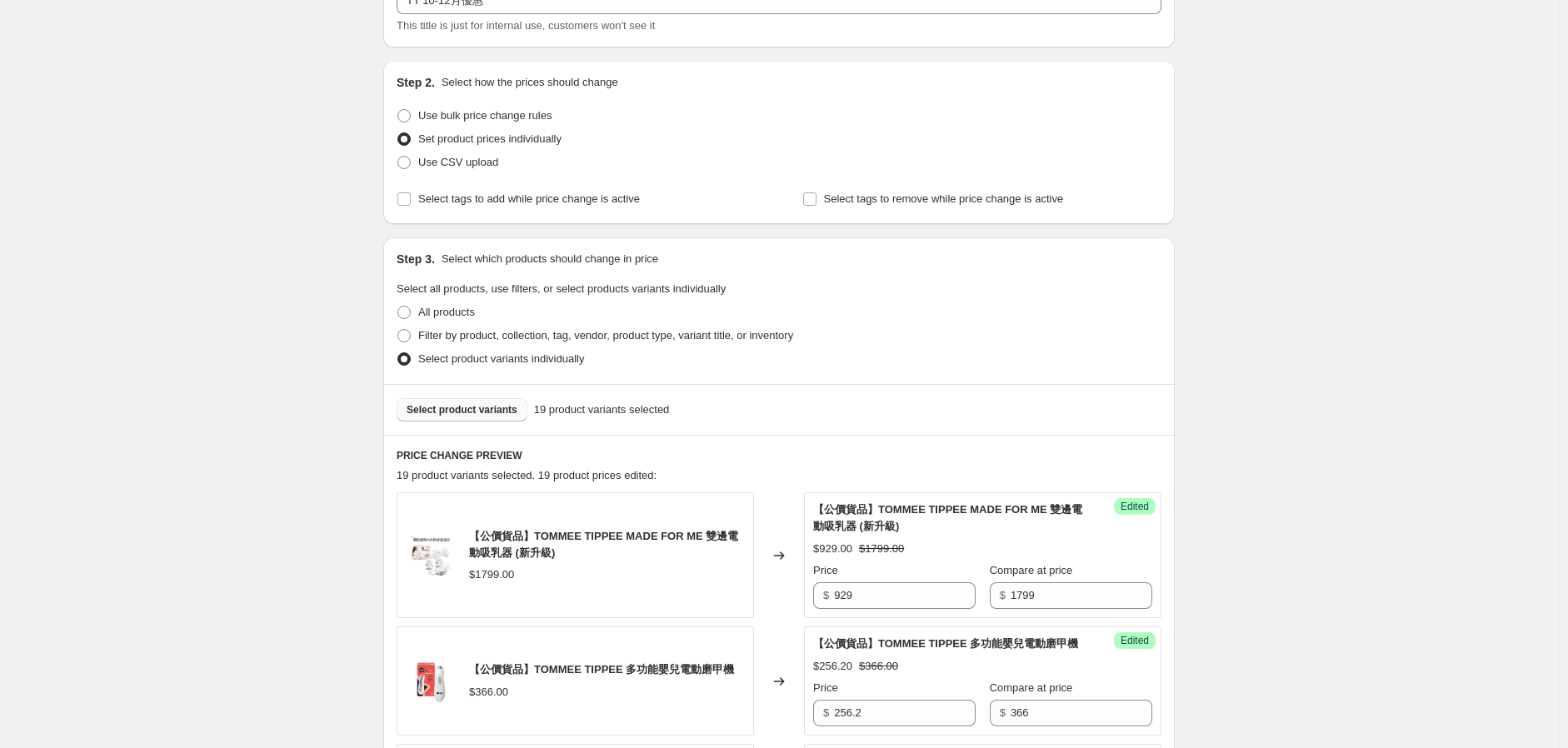
click at [485, 424] on div "Select product variants 19 product variants selected" at bounding box center [779, 410] width 792 height 50
click at [485, 410] on span "Select product variants" at bounding box center [462, 410] width 111 height 14
click at [477, 410] on span "Select product variants" at bounding box center [462, 410] width 111 height 14
click at [456, 413] on span "Select product variants" at bounding box center [462, 410] width 111 height 14
click at [490, 406] on span "Select product variants" at bounding box center [462, 410] width 111 height 14
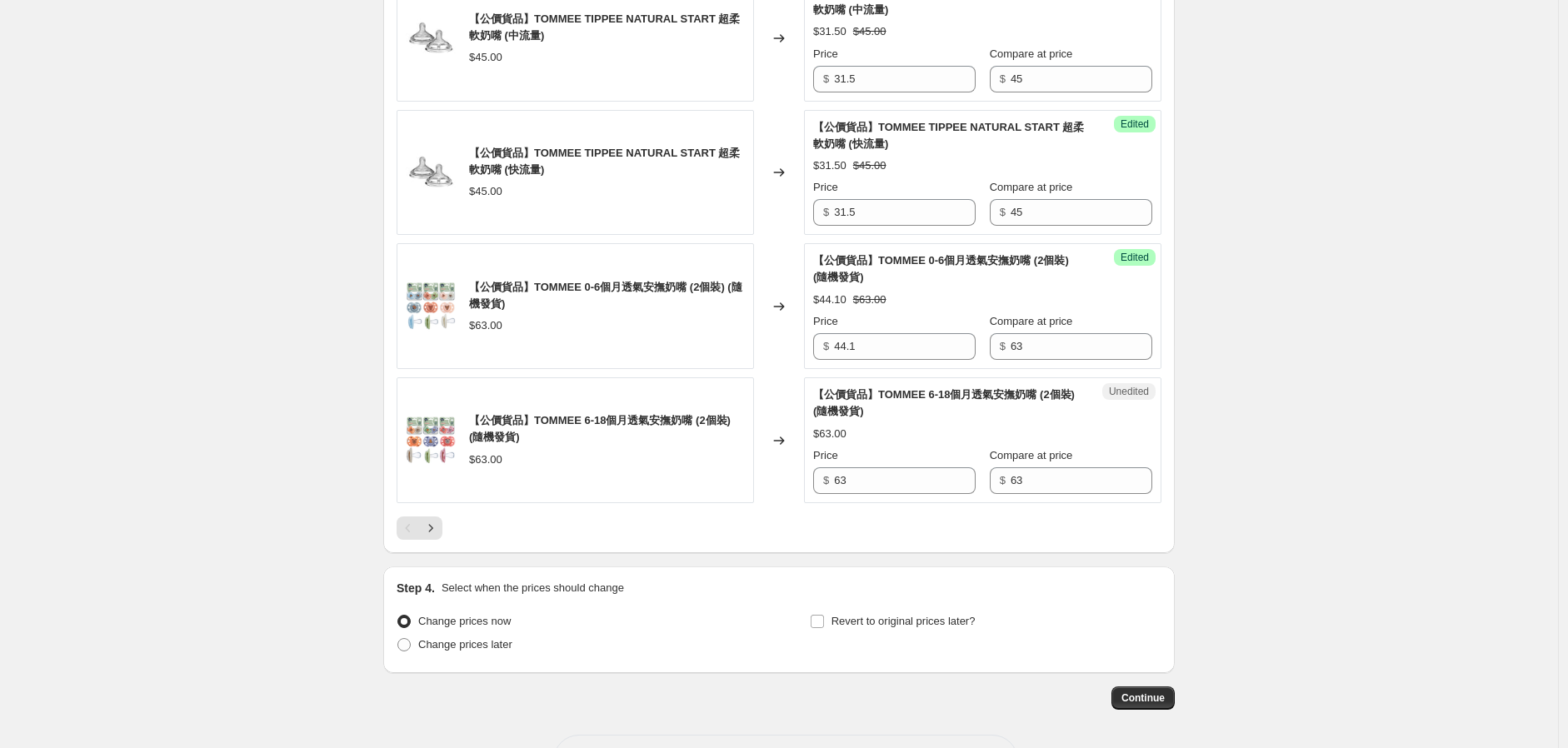
scroll to position [2844, 0]
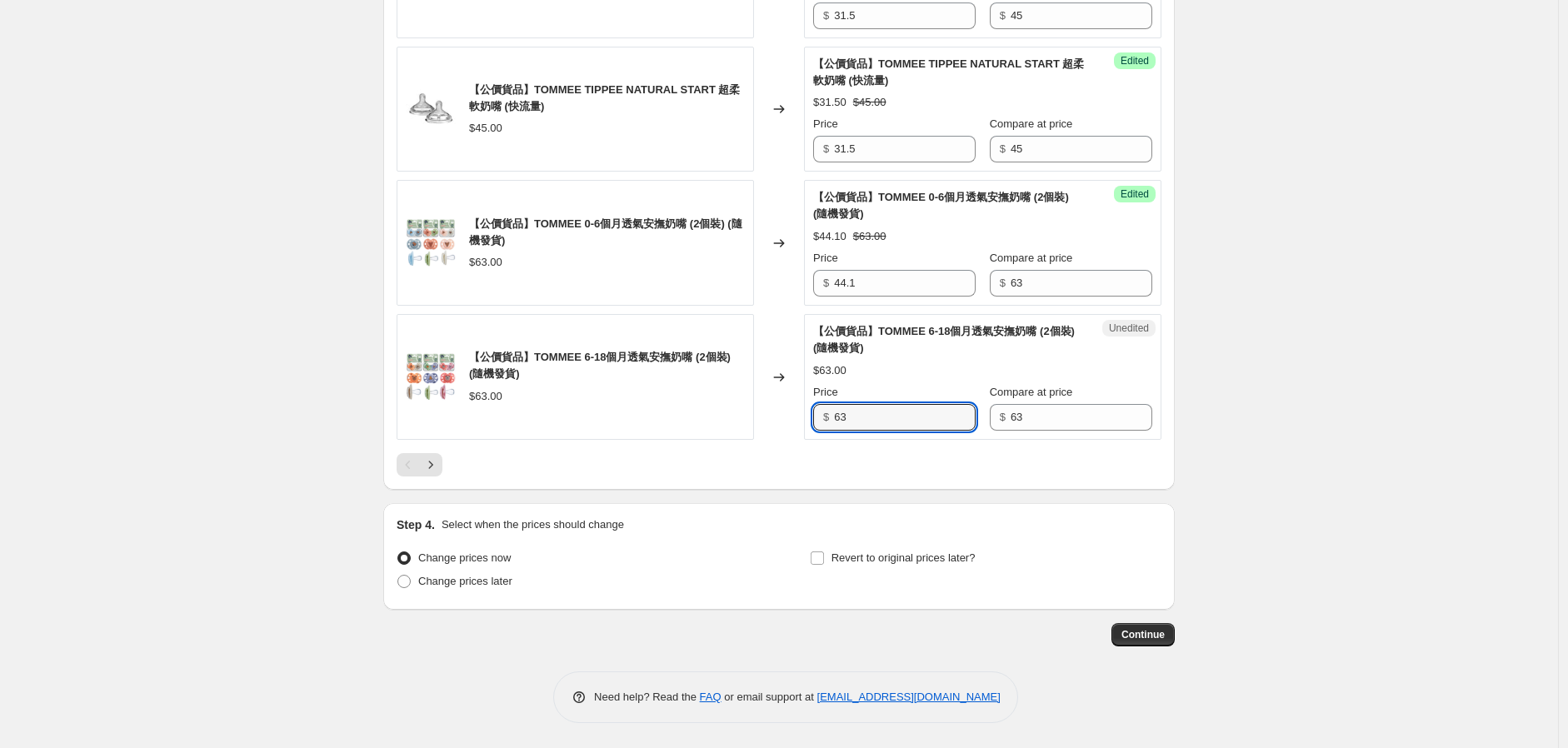
drag, startPoint x: 902, startPoint y: 413, endPoint x: 795, endPoint y: 432, distance: 108.7
click at [795, 431] on div "【公價貨品】TOMMEE 6-18個月透氣安撫奶嘴 (2個裝)(隨機發貨) $63.00 Changed to Unedited 【公價貨品】TOMMEE 6…" at bounding box center [778, 377] width 765 height 126
type input "44.1"
click at [438, 465] on icon "Next" at bounding box center [431, 464] width 17 height 17
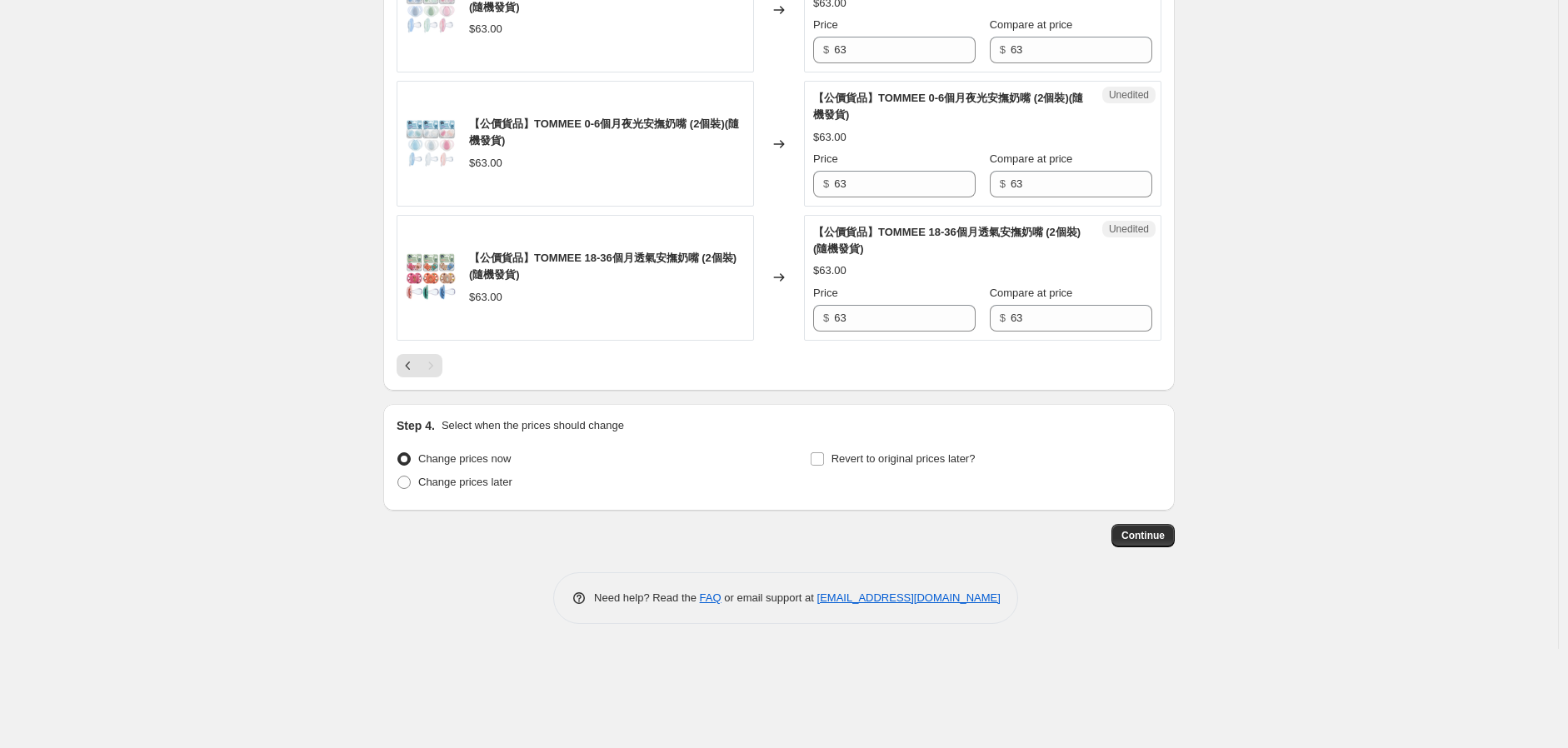
scroll to position [415, 0]
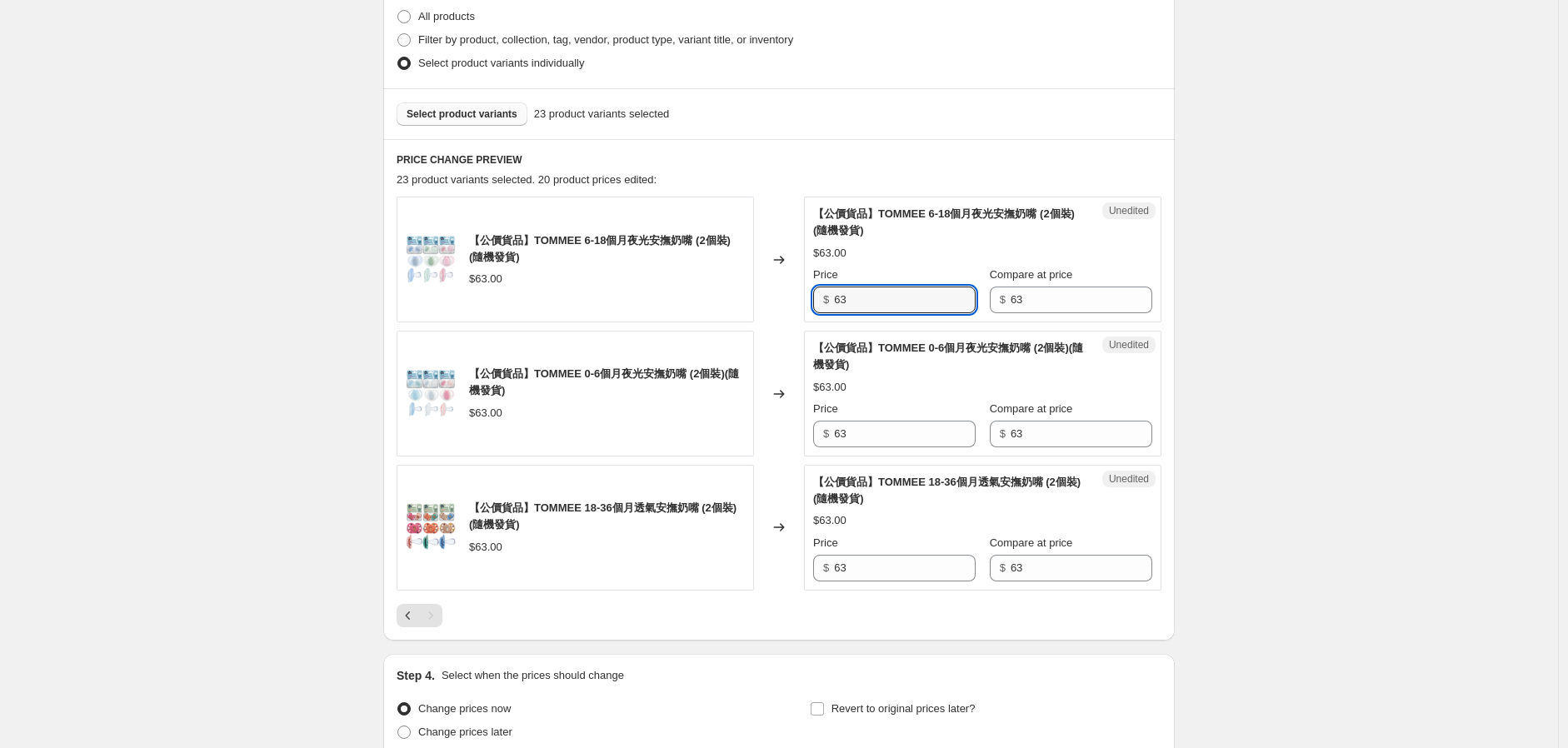
drag, startPoint x: 907, startPoint y: 301, endPoint x: 790, endPoint y: 323, distance: 119.1
click at [813, 311] on div "Unedited 【公價貨品】TOMMEE 6-18個月夜光安撫奶嘴 (2個裝)(隨機發貨) $63.00 Price $ 63 Compare at pri…" at bounding box center [983, 259] width 358 height 126
type input "44.1"
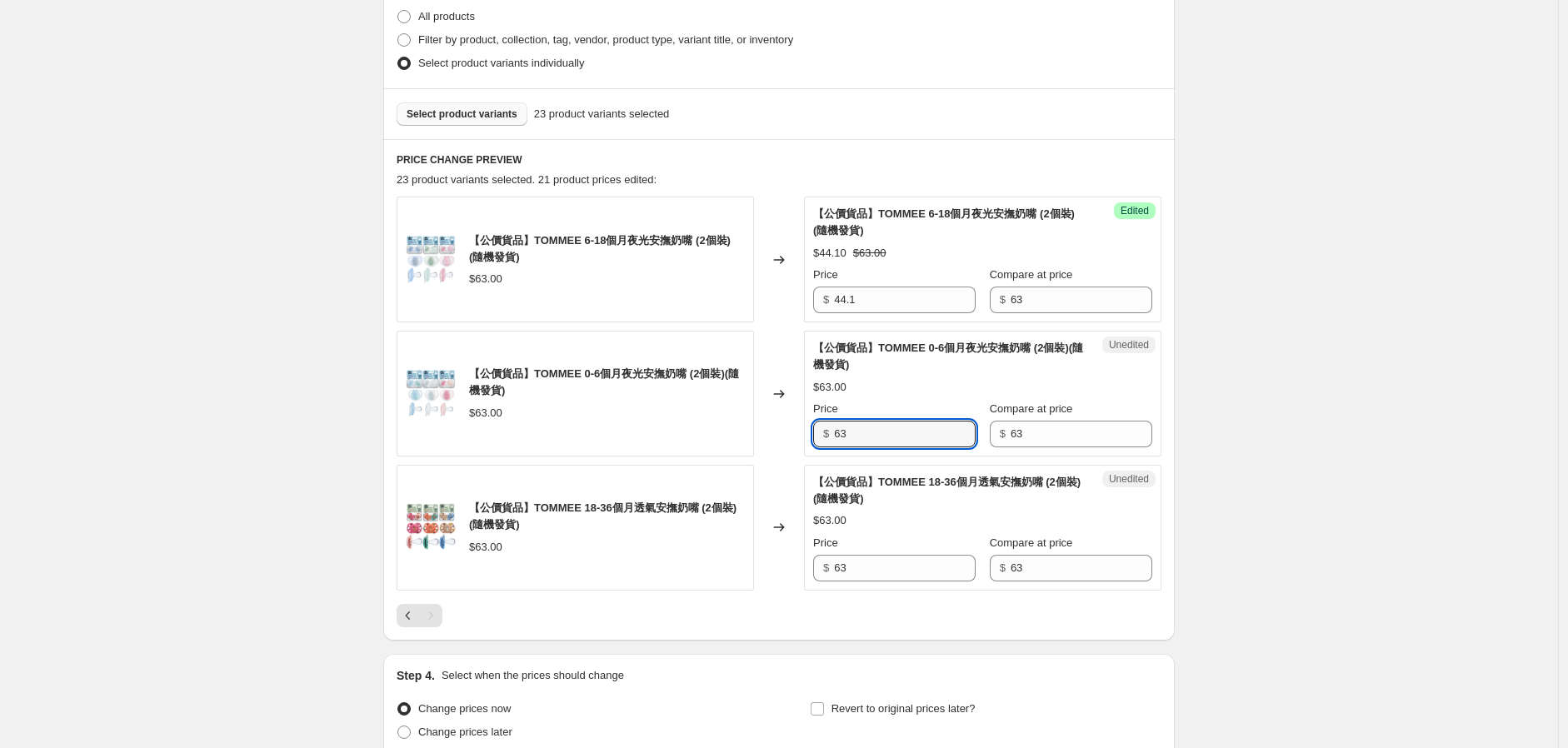
drag, startPoint x: 821, startPoint y: 437, endPoint x: 781, endPoint y: 444, distance: 40.6
click at [777, 444] on div "【公價貨品】TOMMEE 0-6個月夜光安撫奶嘴 (2個裝)(隨機發貨) $63.00 Changed to Unedited 【公價貨品】TOMMEE 0-…" at bounding box center [778, 393] width 765 height 126
type input "44.1"
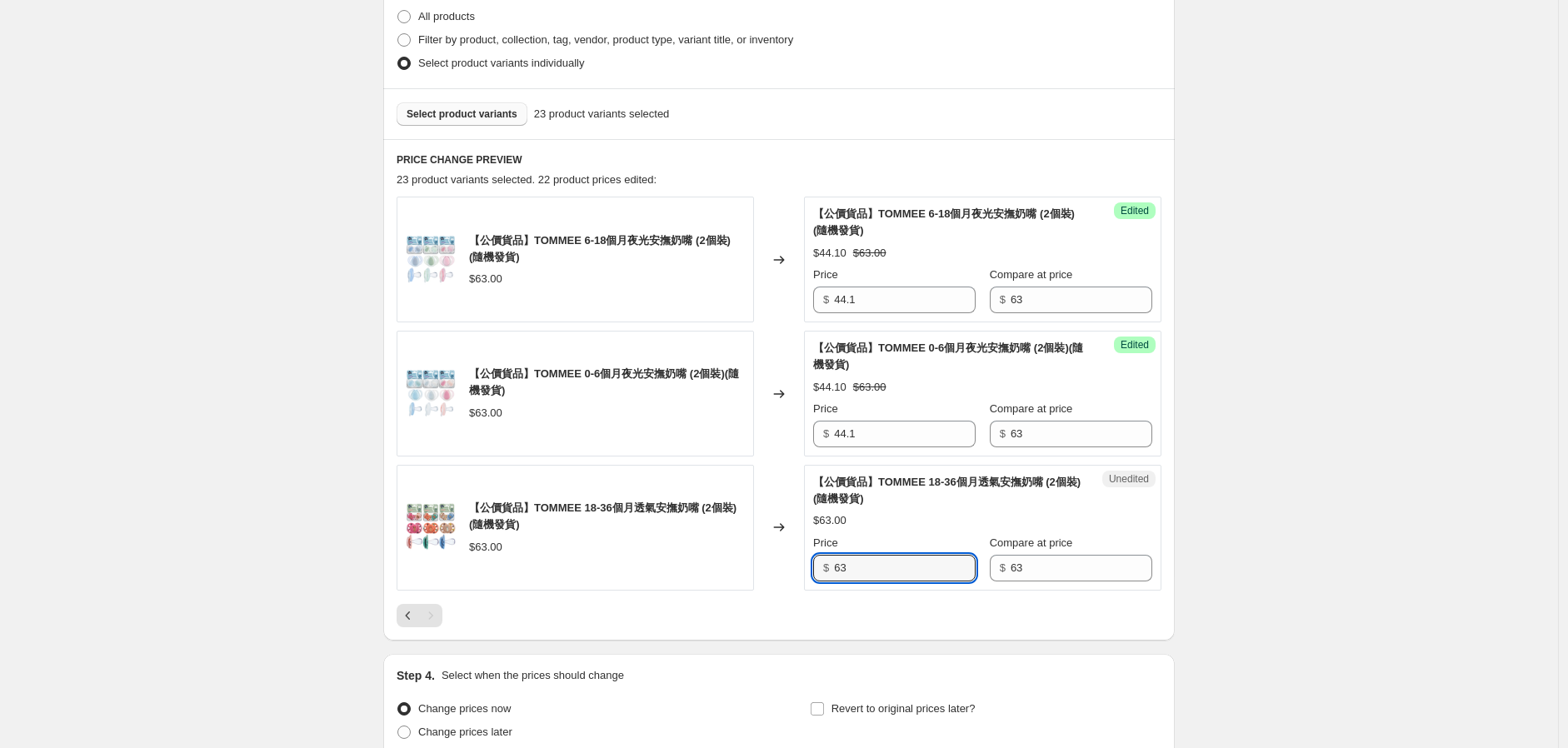
drag, startPoint x: 830, startPoint y: 563, endPoint x: 734, endPoint y: 579, distance: 97.3
click at [734, 579] on div "【公價貨品】TOMMEE 18-36個月透氣安撫奶嘴 (2個裝) (隨機發貨) $63.00 Changed to Unedited 【公價貨品】TOMMEE…" at bounding box center [778, 527] width 765 height 126
type input "44.1"
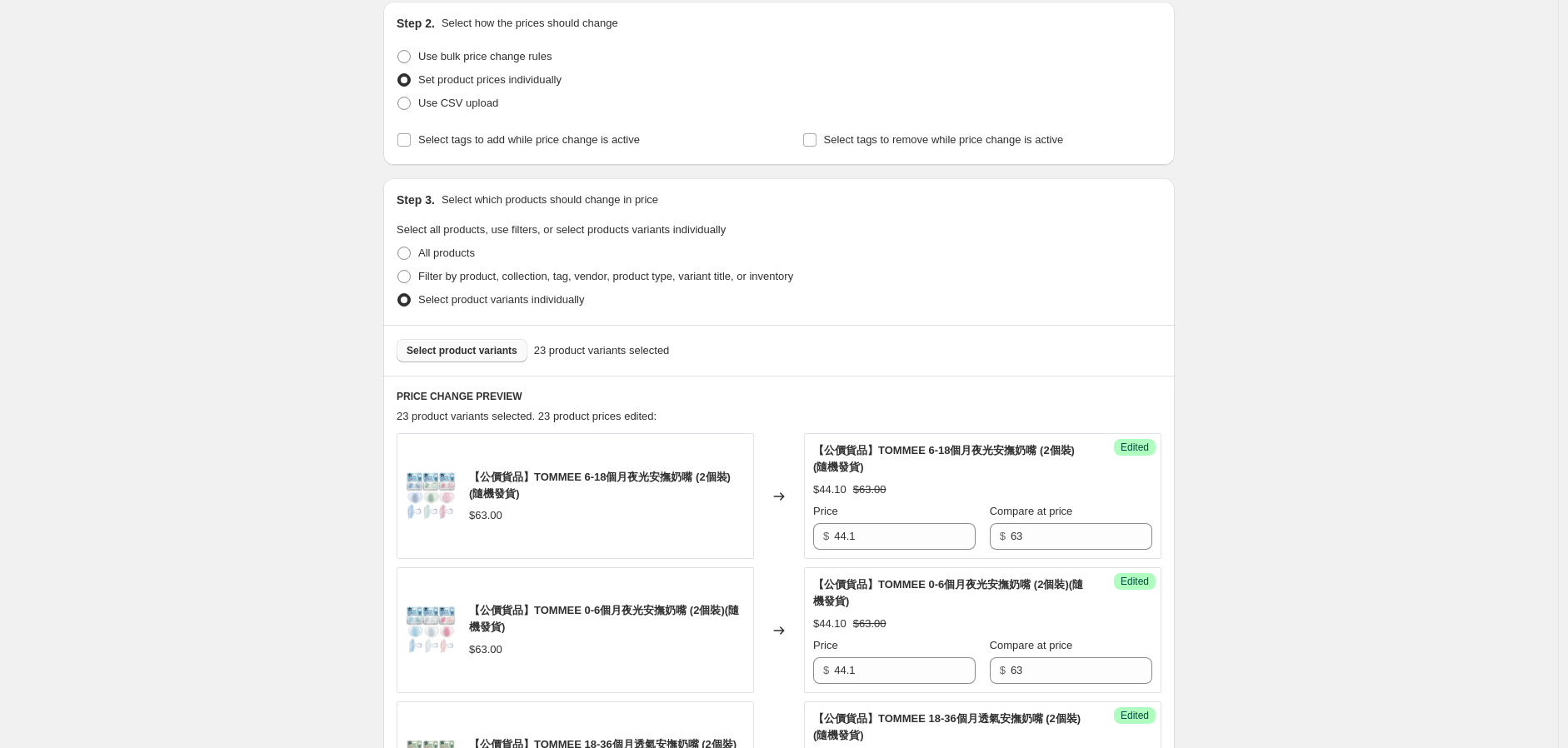
scroll to position [277, 0]
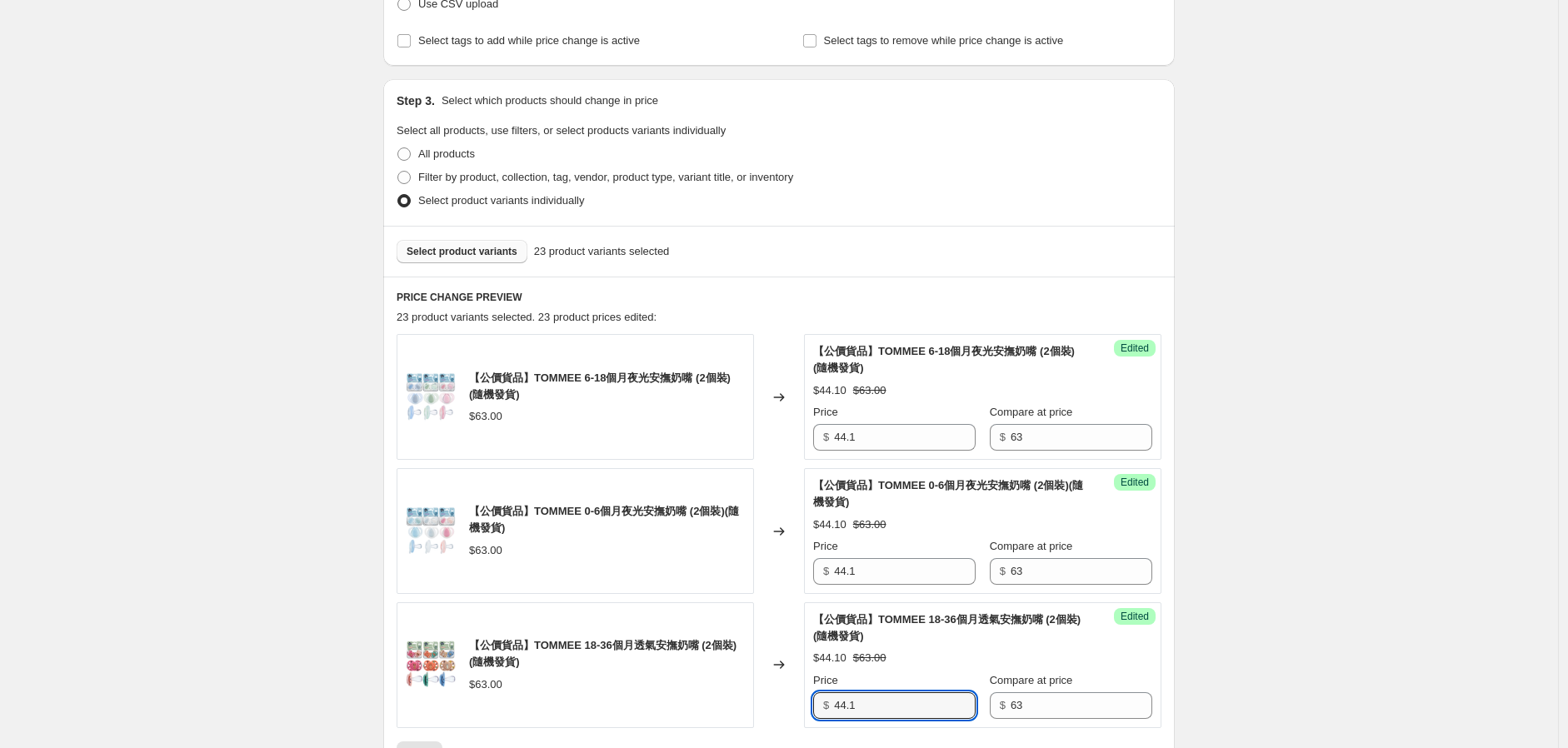
click at [462, 239] on button "Select product variants" at bounding box center [461, 251] width 131 height 23
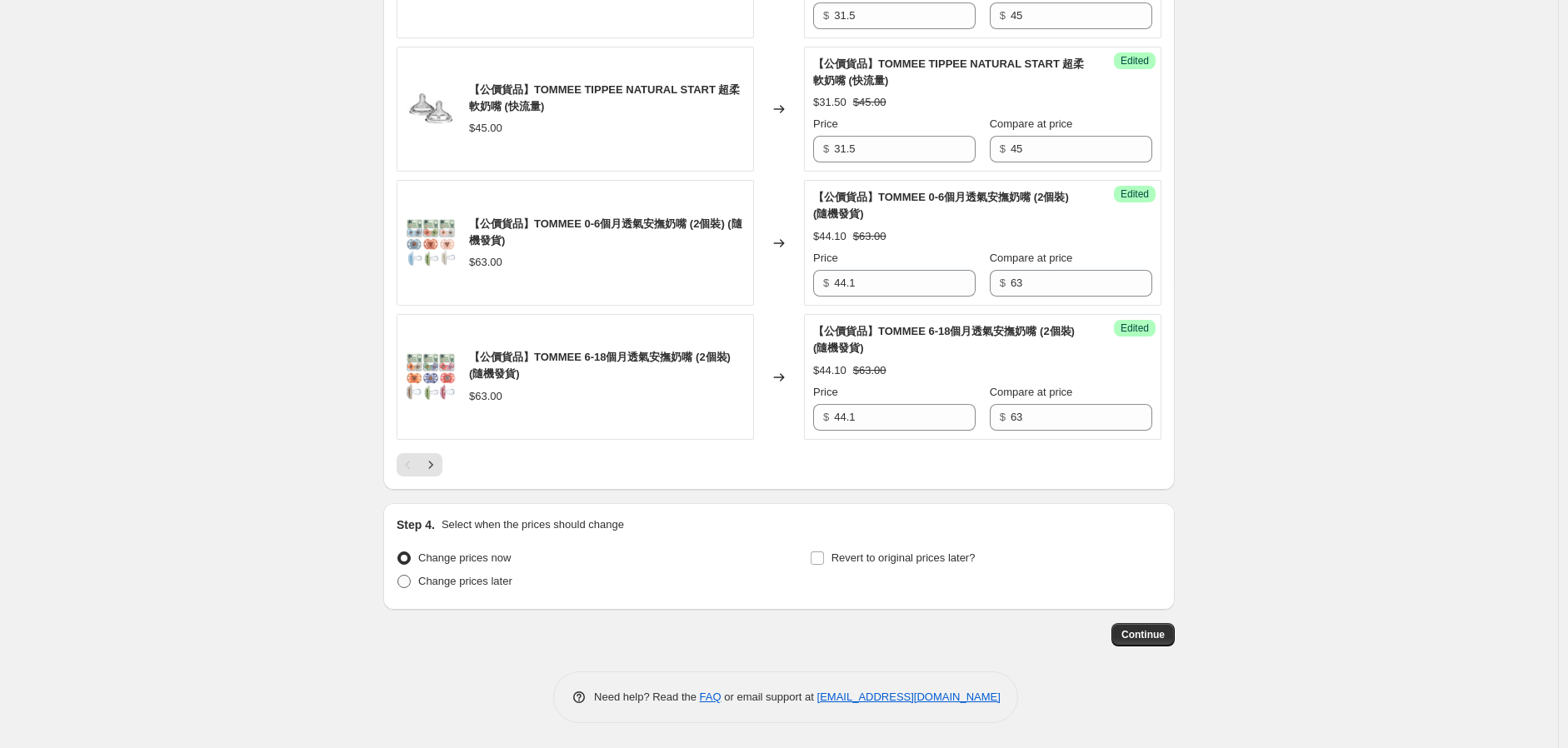
click at [440, 466] on icon "Next" at bounding box center [431, 464] width 17 height 17
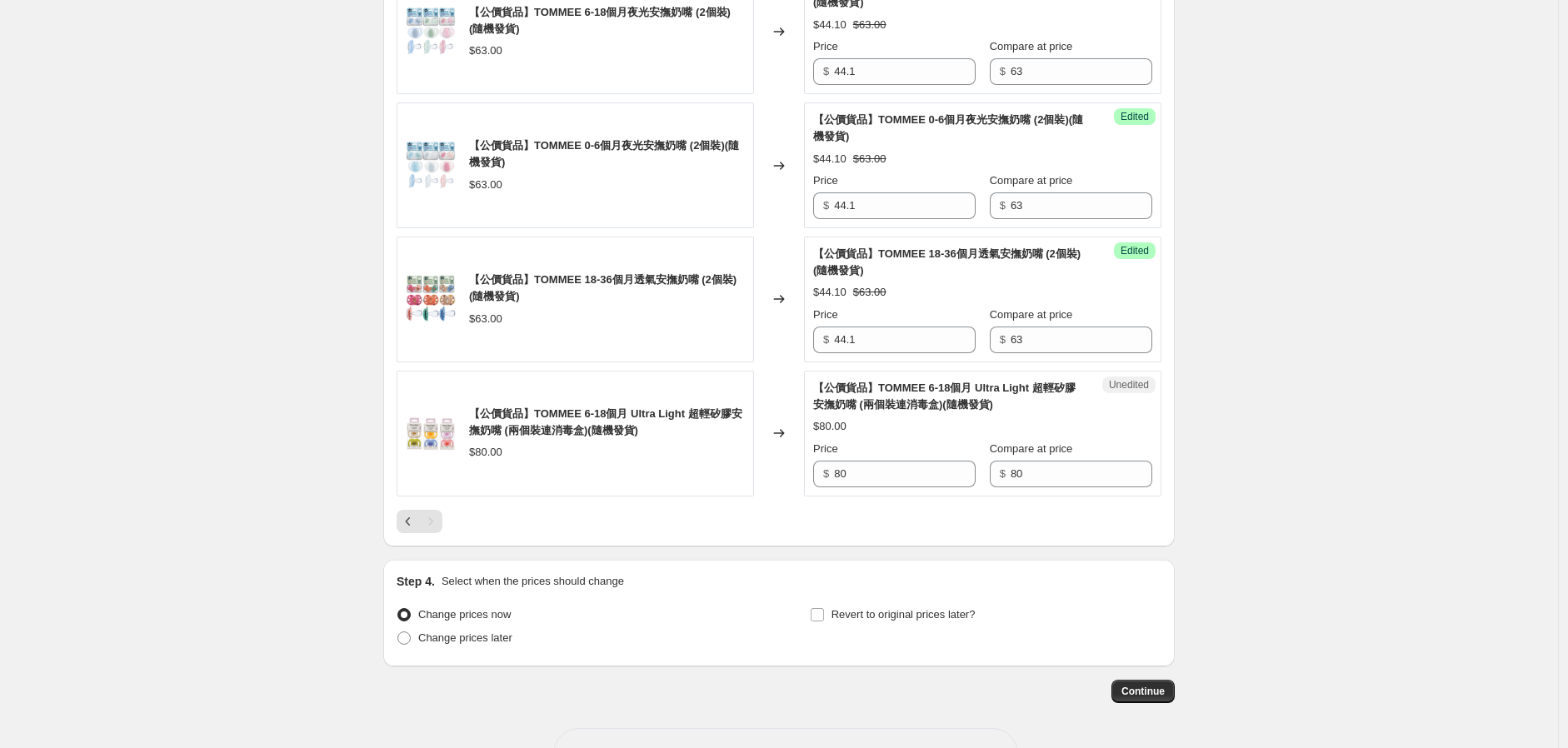
scroll to position [600, 0]
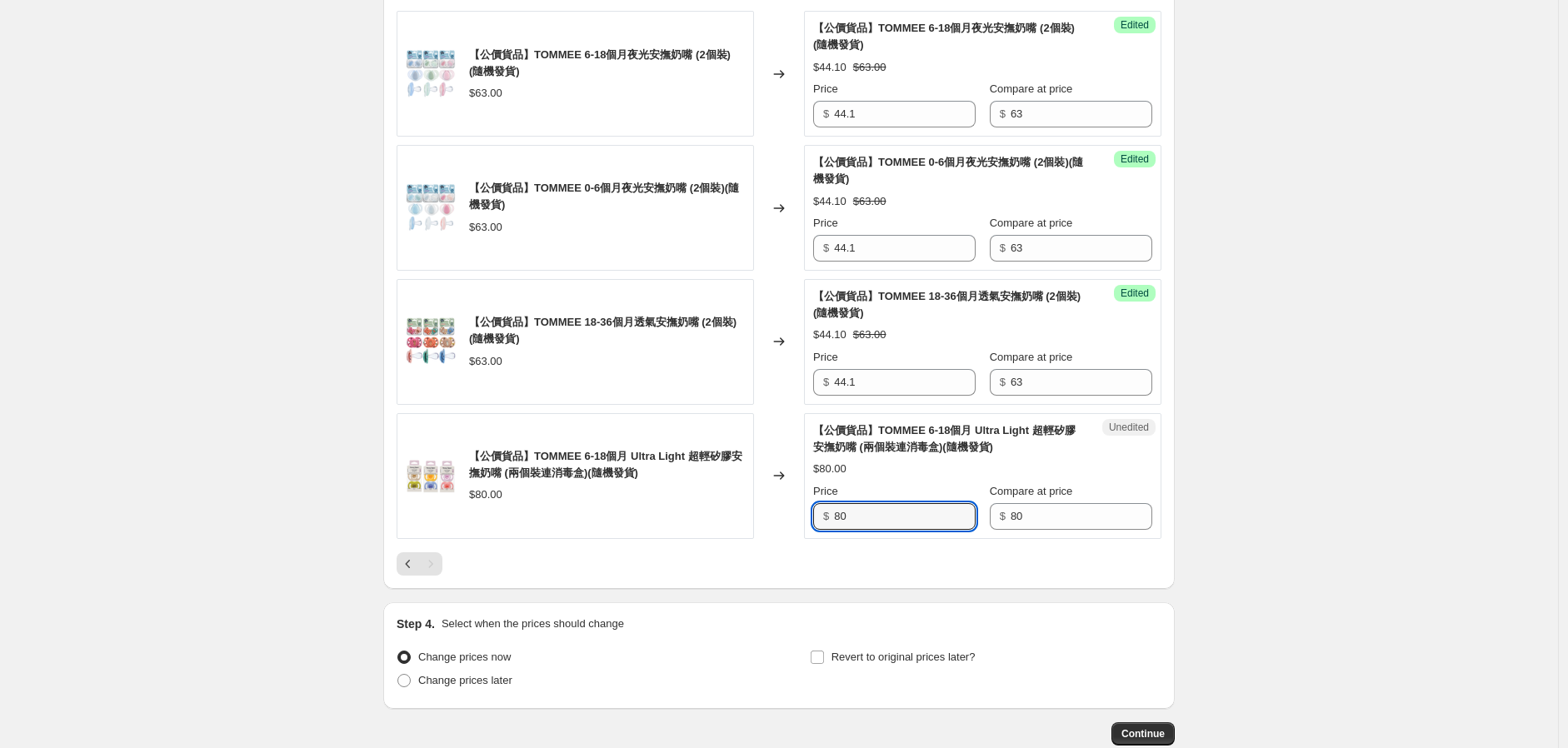
drag, startPoint x: 814, startPoint y: 512, endPoint x: 752, endPoint y: 528, distance: 64.0
click at [775, 518] on div "【公價貨品】TOMMEE 6-18個月 Ultra Light 超輕矽膠安撫奶嘴 (兩個裝連消毒盒)(隨機發貨) $80.00 Changed to Uned…" at bounding box center [778, 476] width 765 height 126
type input "56"
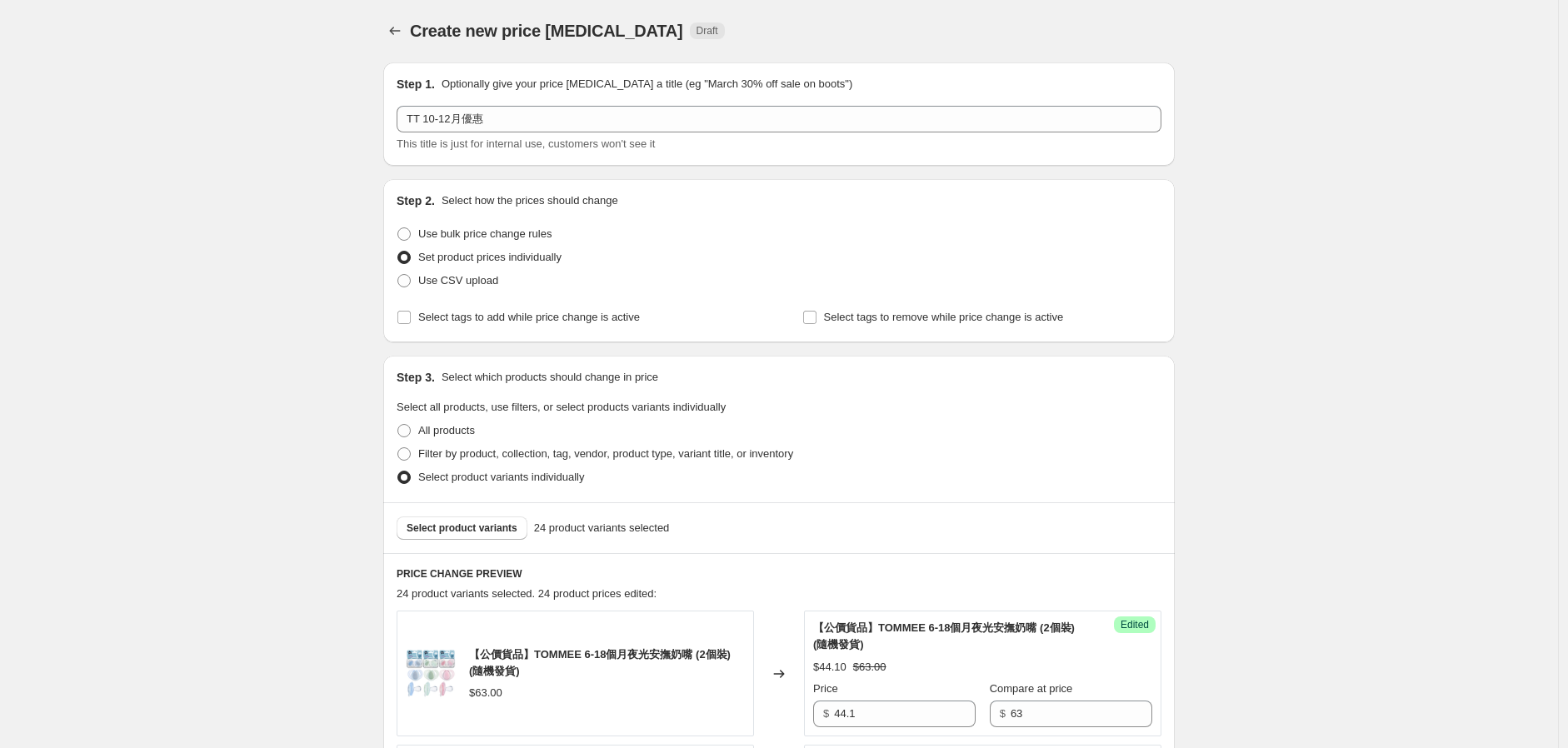
scroll to position [0, 0]
click at [439, 545] on div "Select product variants 24 product variants selected" at bounding box center [779, 528] width 792 height 50
click at [440, 526] on span "Select product variants" at bounding box center [462, 528] width 111 height 14
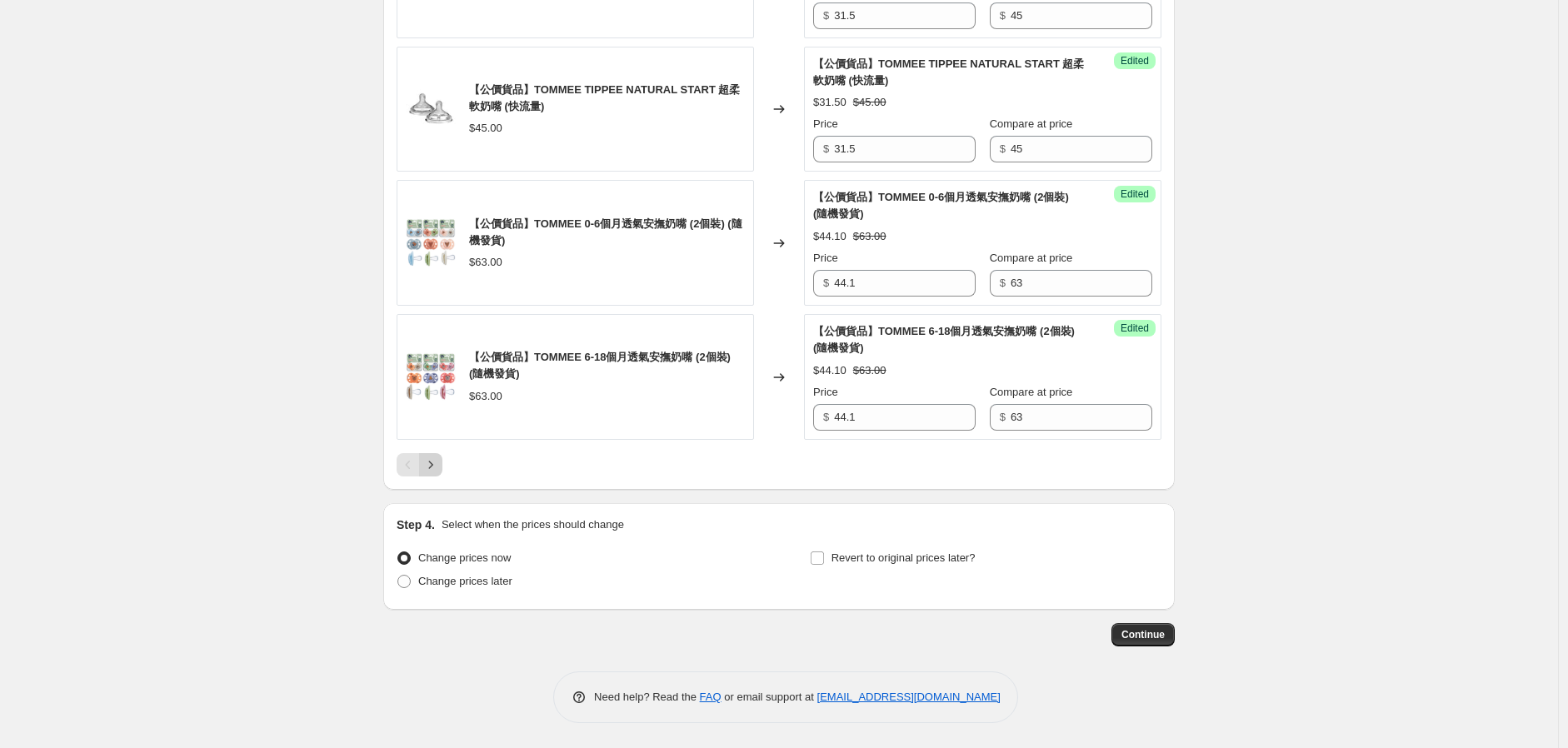
click at [426, 463] on button "Next" at bounding box center [431, 464] width 23 height 23
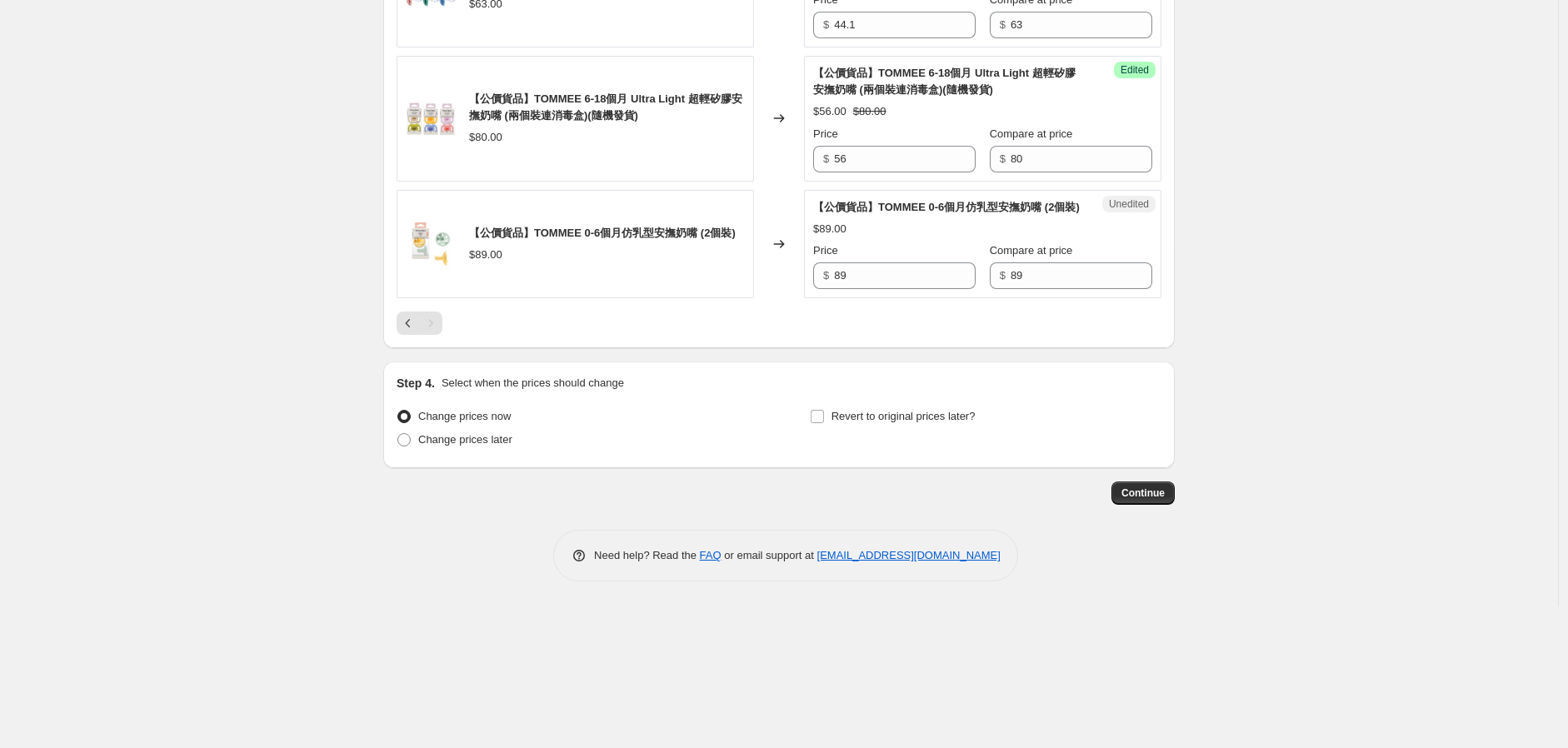
scroll to position [786, 0]
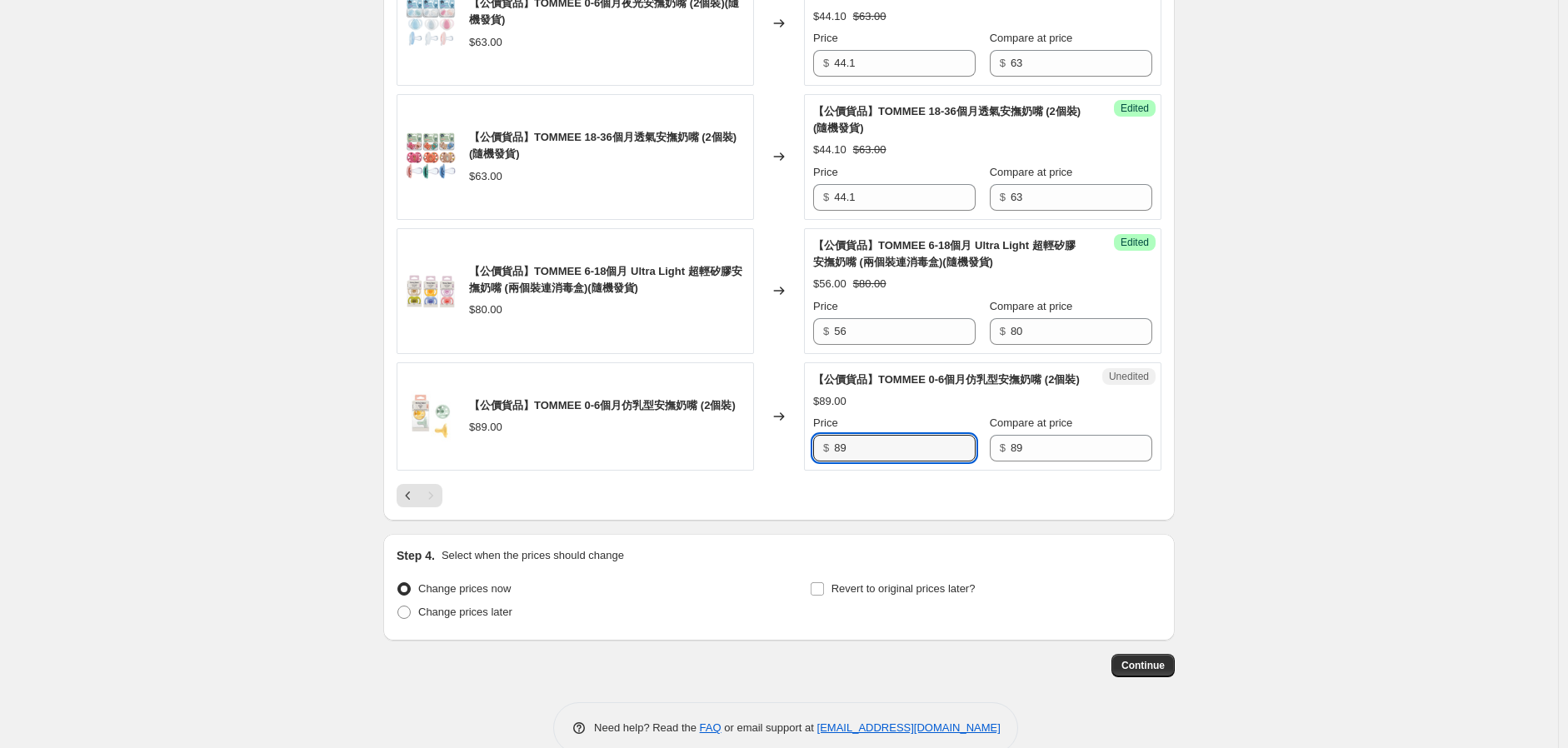
drag, startPoint x: 871, startPoint y: 464, endPoint x: 742, endPoint y: 479, distance: 129.9
click at [750, 472] on div "【公價貨品】TOMMEE 0-6個月仿乳型安撫奶嘴 (2個裝) $89.00 Changed to Unedited 【公價貨品】TOMMEE 0-6個月仿乳…" at bounding box center [778, 417] width 765 height 109
type input "62.3"
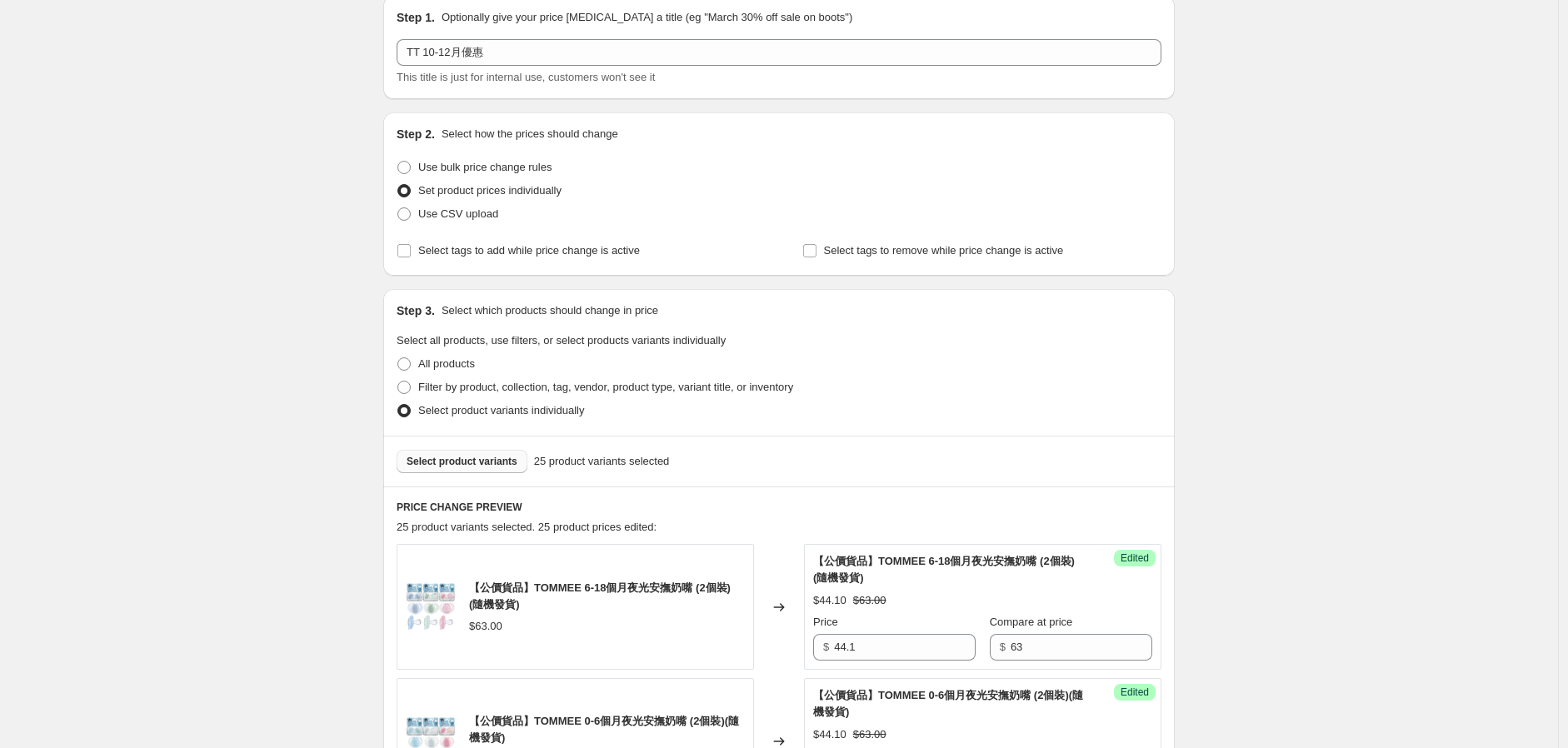
scroll to position [0, 0]
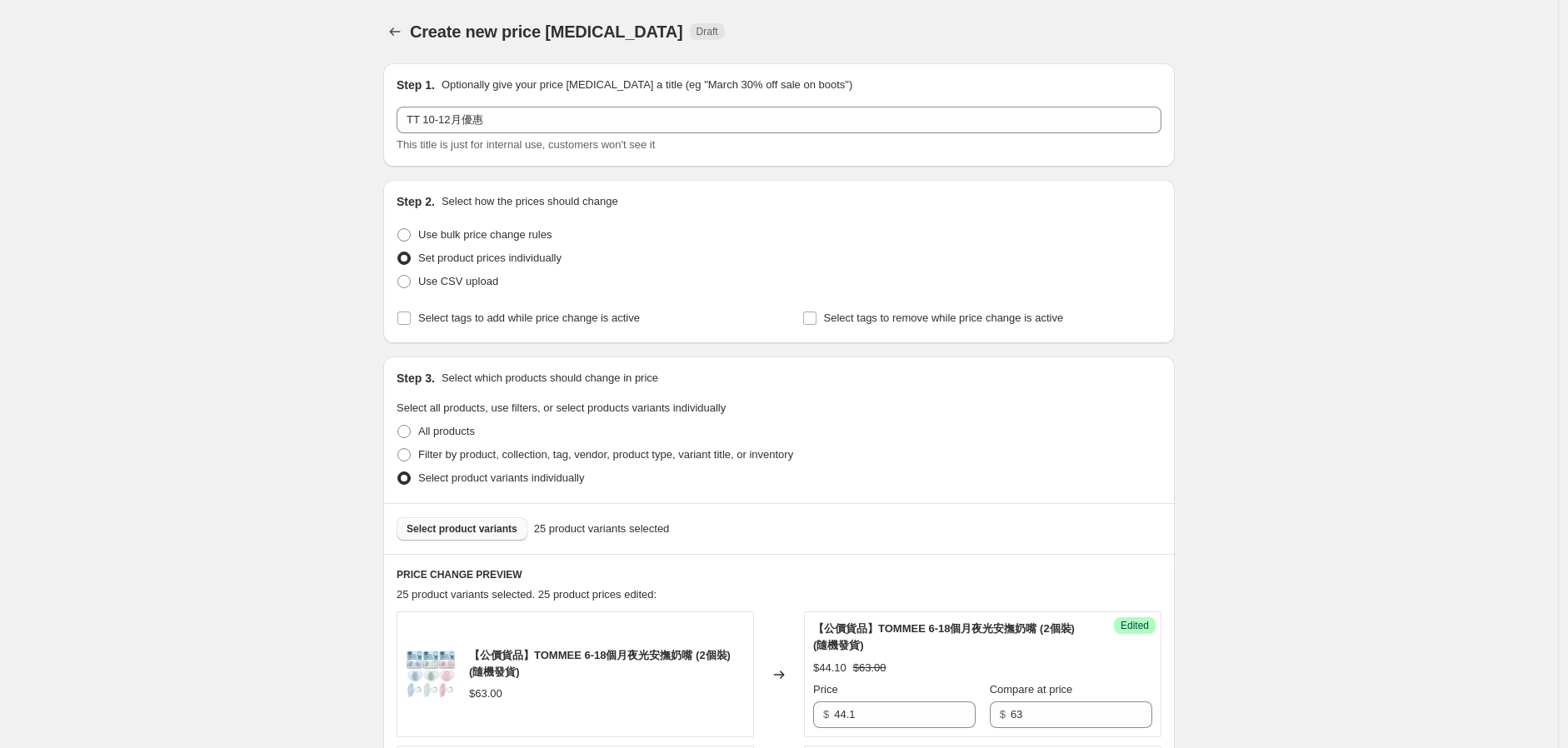
click at [477, 527] on span "Select product variants" at bounding box center [462, 528] width 111 height 14
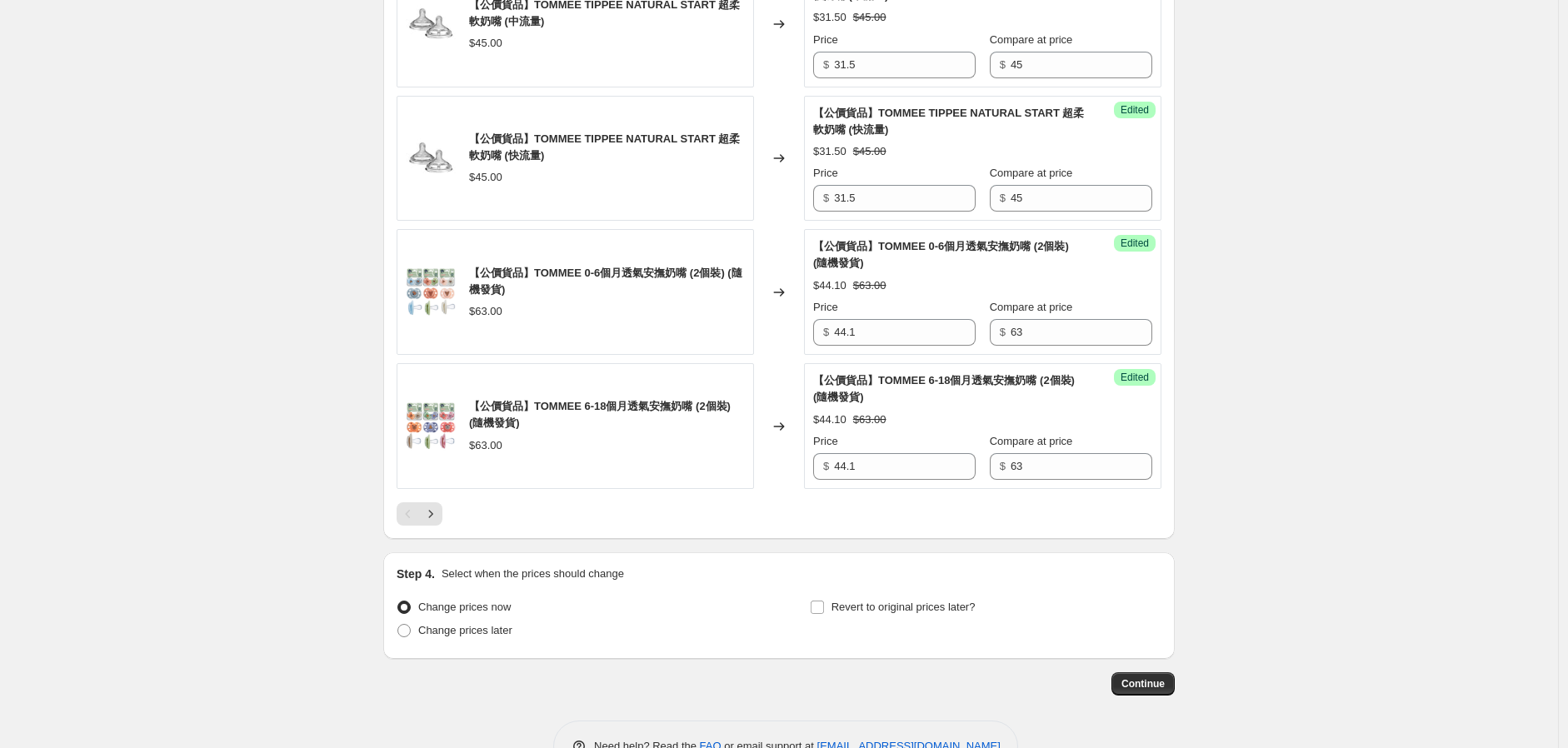
click at [442, 526] on button "Next" at bounding box center [431, 514] width 23 height 23
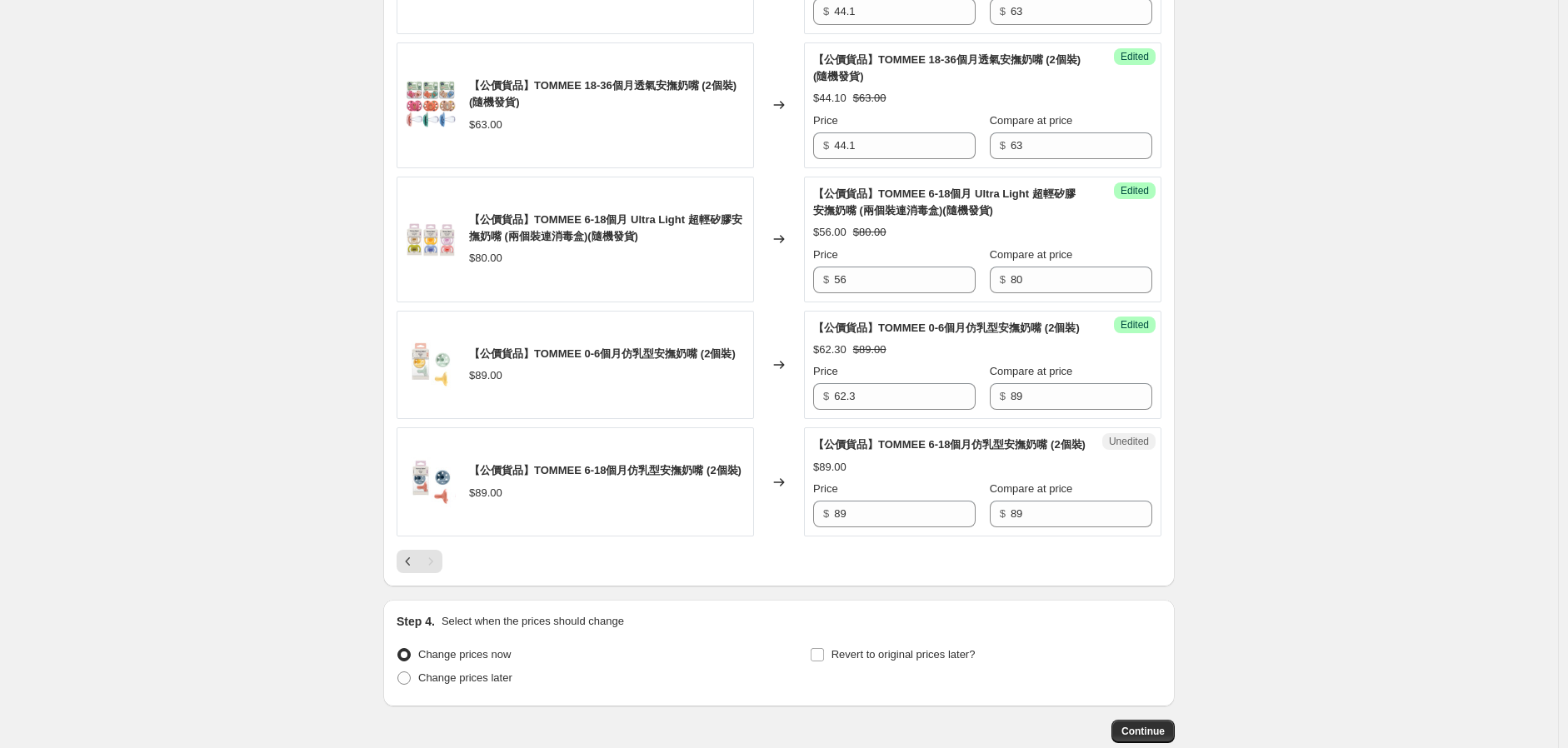
scroll to position [786, 0]
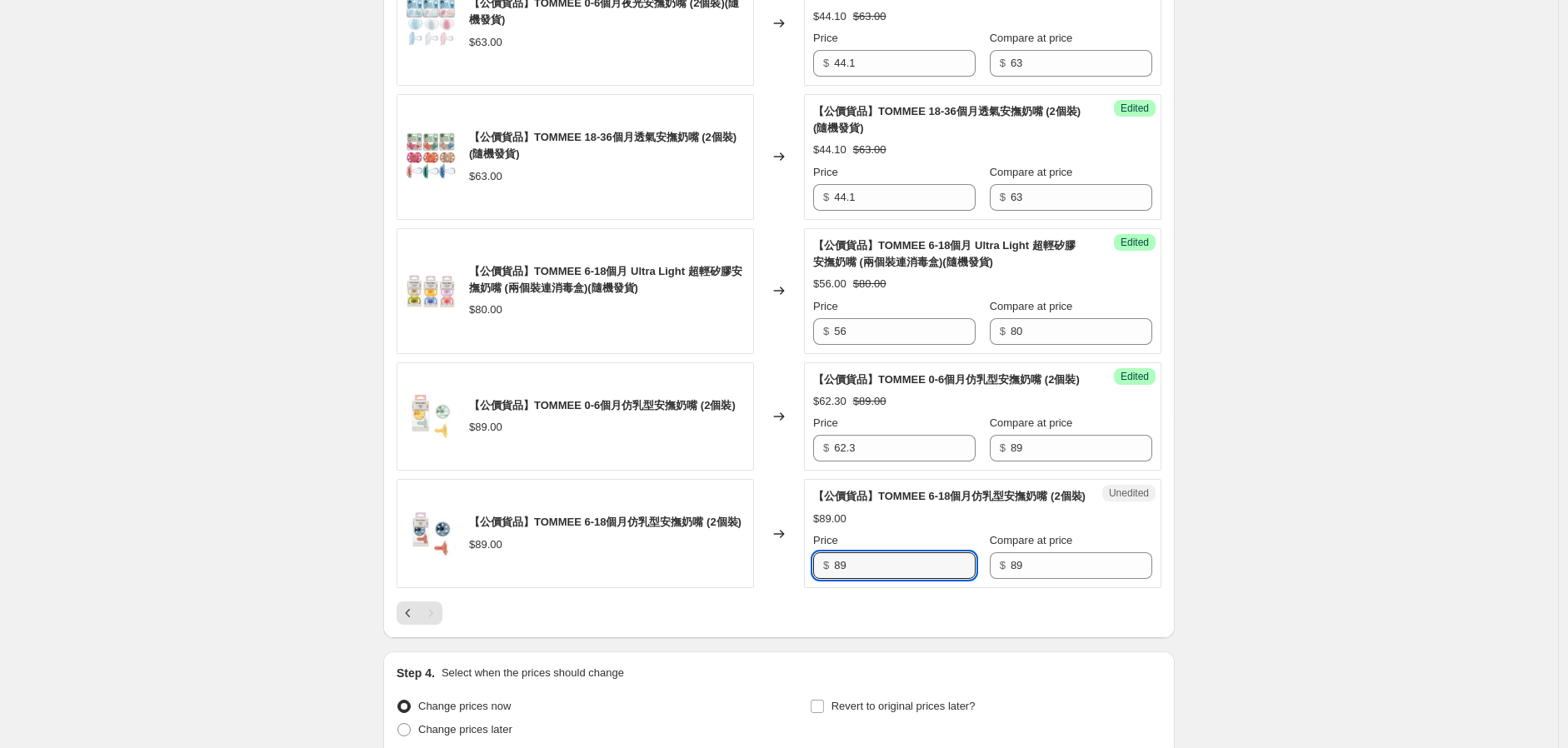
drag, startPoint x: 878, startPoint y: 604, endPoint x: 795, endPoint y: 618, distance: 84.2
click at [802, 588] on div "【公價貨品】TOMMEE 6-18個月仿乳型安撫奶嘴 (2個裝) $89.00 Changed to Unedited 【公價貨品】TOMMEE 6-18個月…" at bounding box center [778, 533] width 765 height 109
type input "62.3"
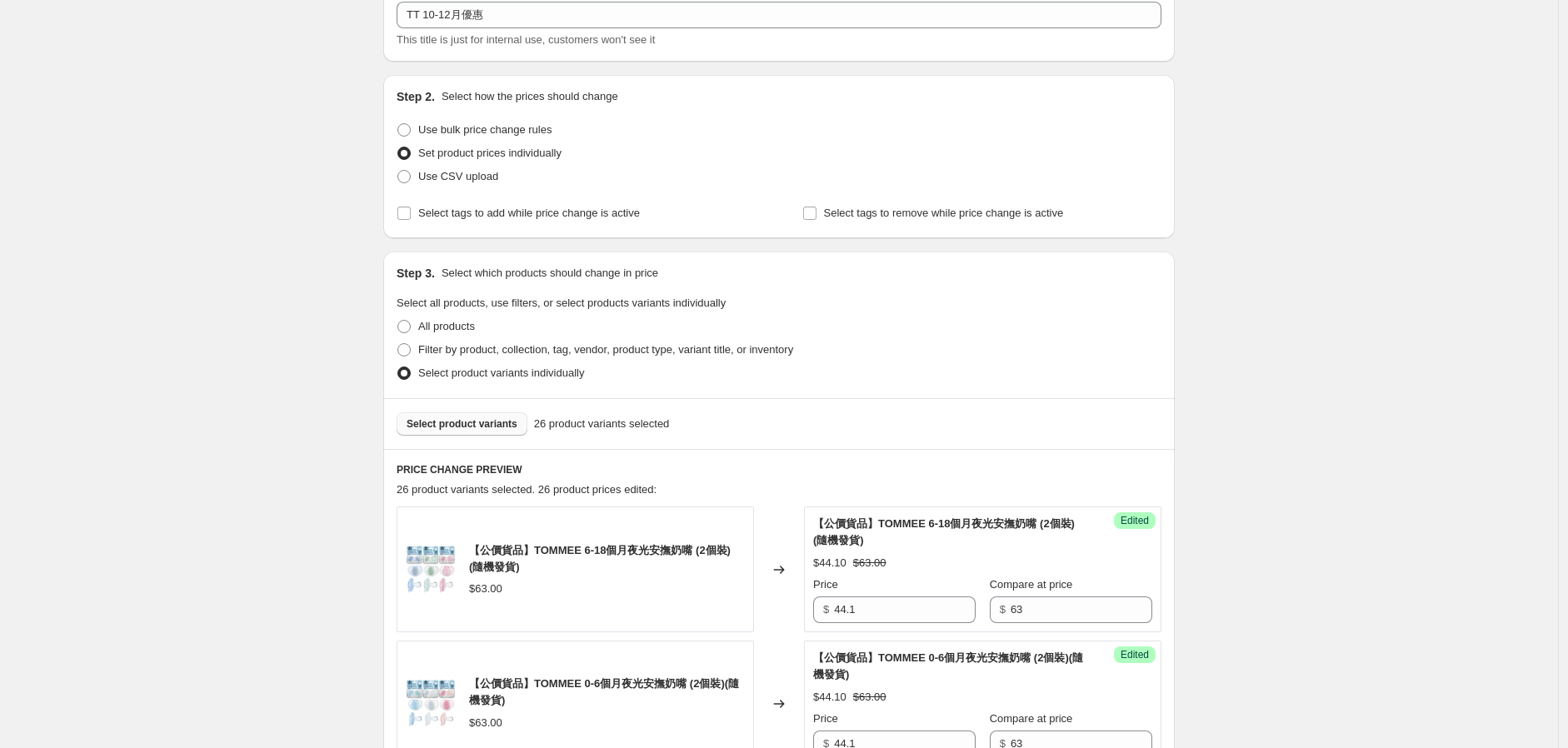
scroll to position [0, 0]
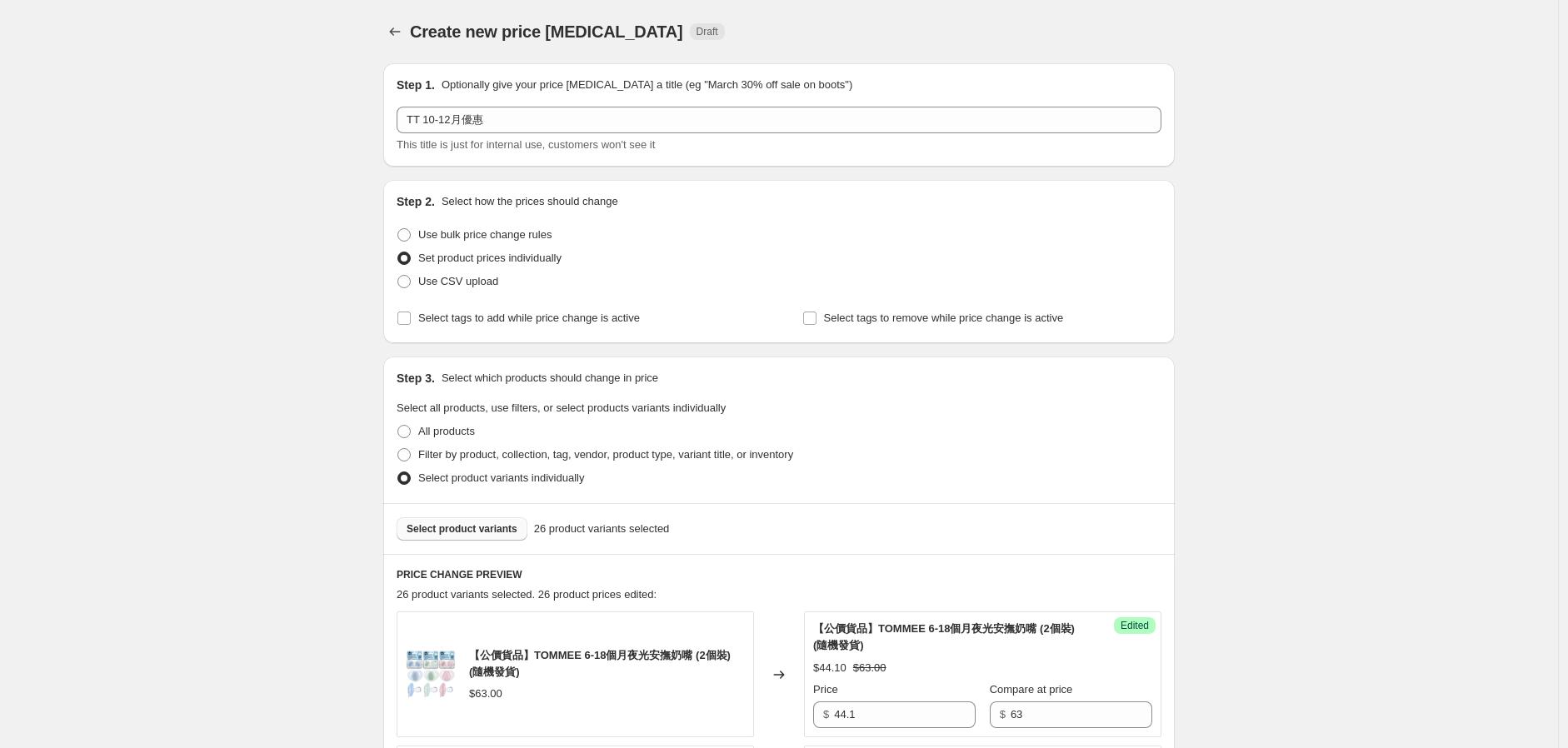
click at [500, 522] on span "Select product variants" at bounding box center [462, 528] width 111 height 14
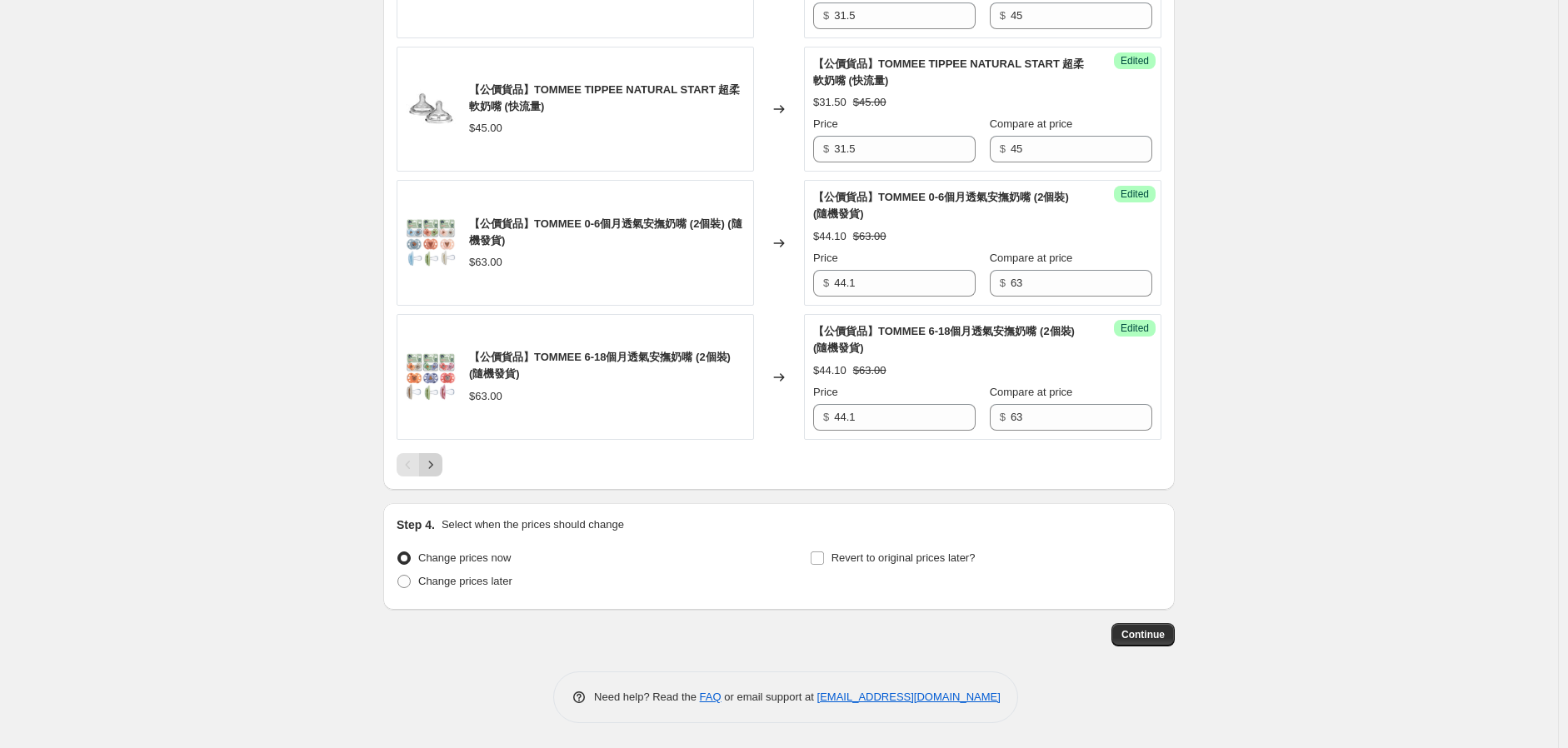
click at [433, 453] on button "Next" at bounding box center [431, 464] width 23 height 23
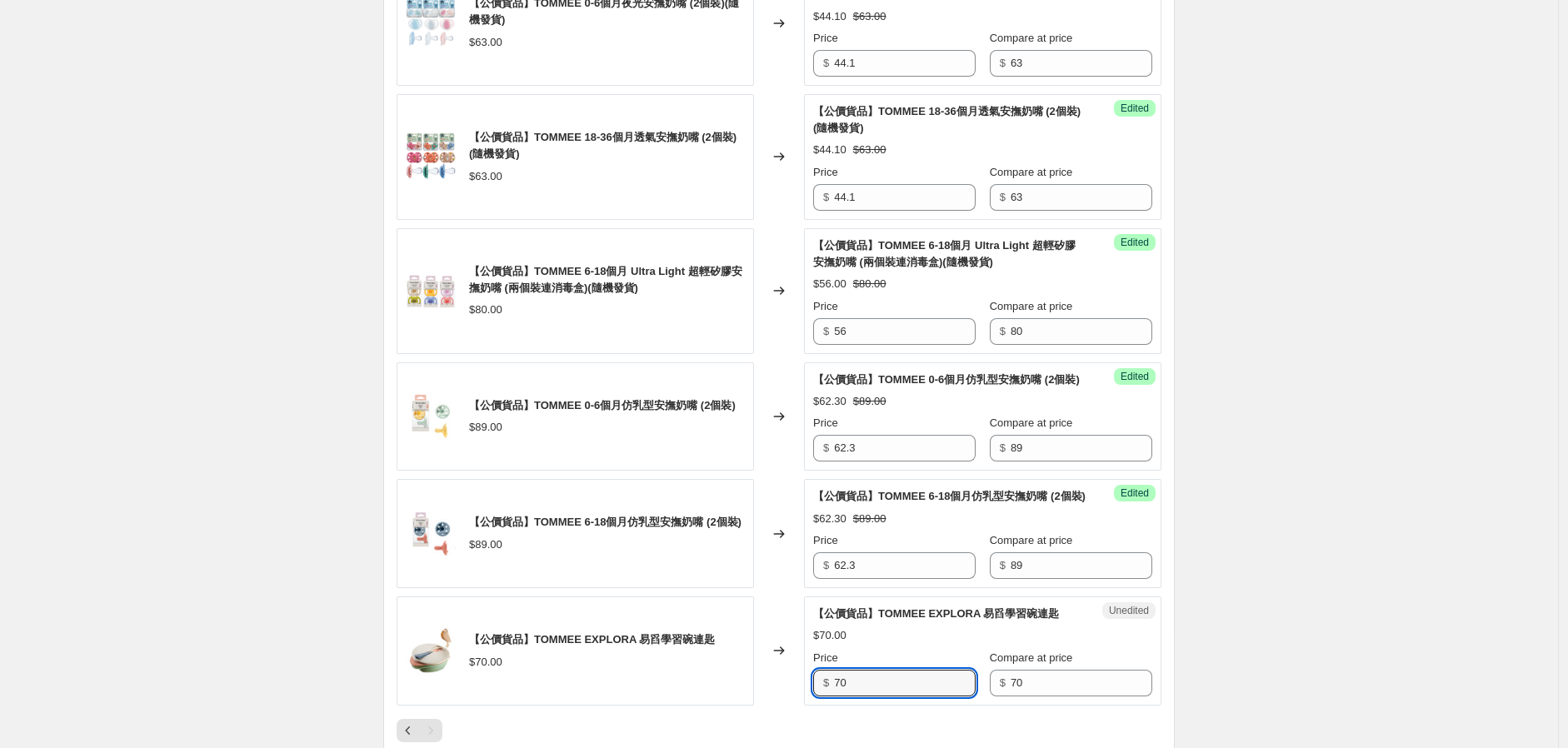
drag, startPoint x: 797, startPoint y: 730, endPoint x: 777, endPoint y: 737, distance: 21.2
click at [781, 735] on div "【公價貨品】TOMMEE 6-18個月夜光安撫奶嘴 (2個裝)(隨機發貨) $63.00 Changed to Success Edited 【公價貨品】TO…" at bounding box center [778, 284] width 765 height 915
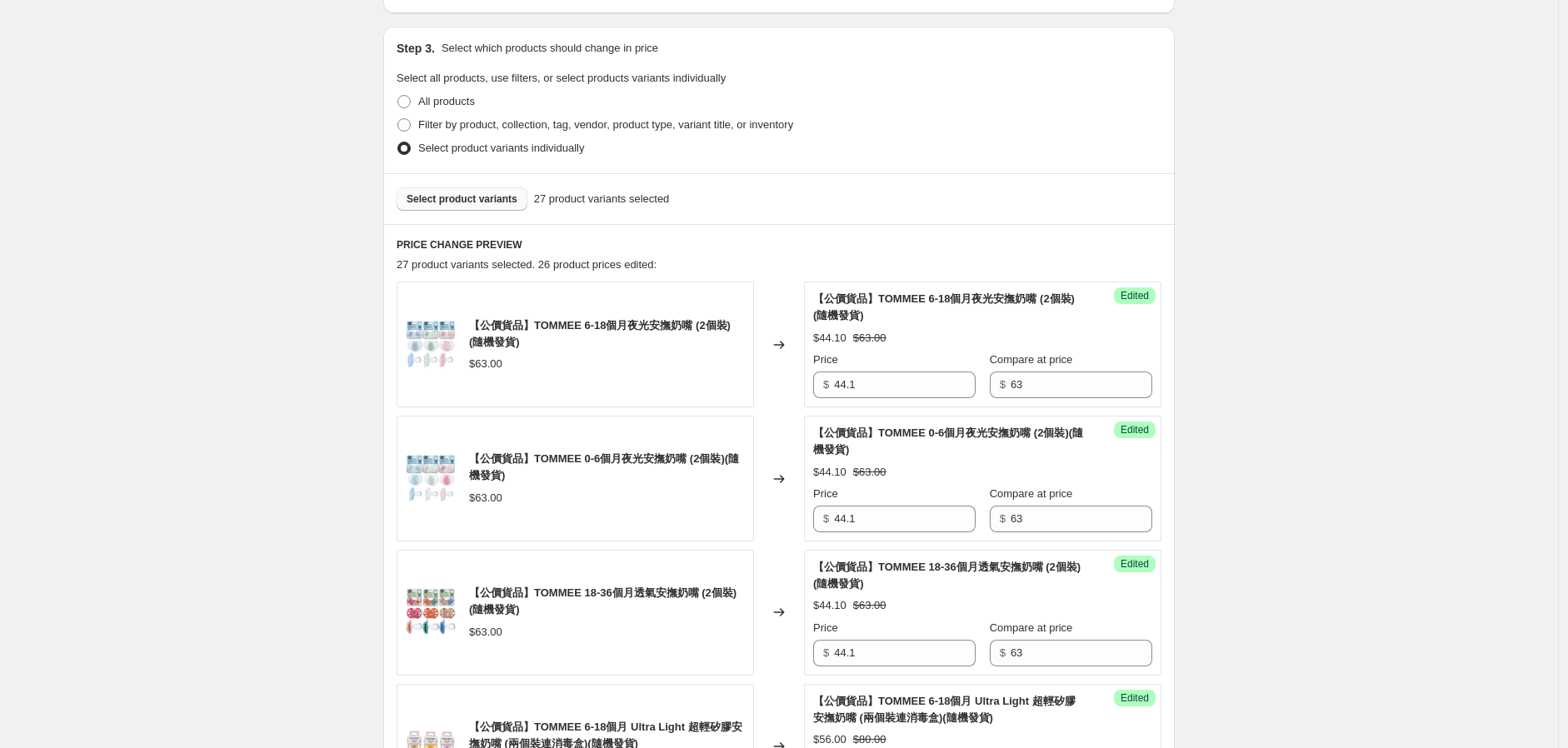
scroll to position [0, 0]
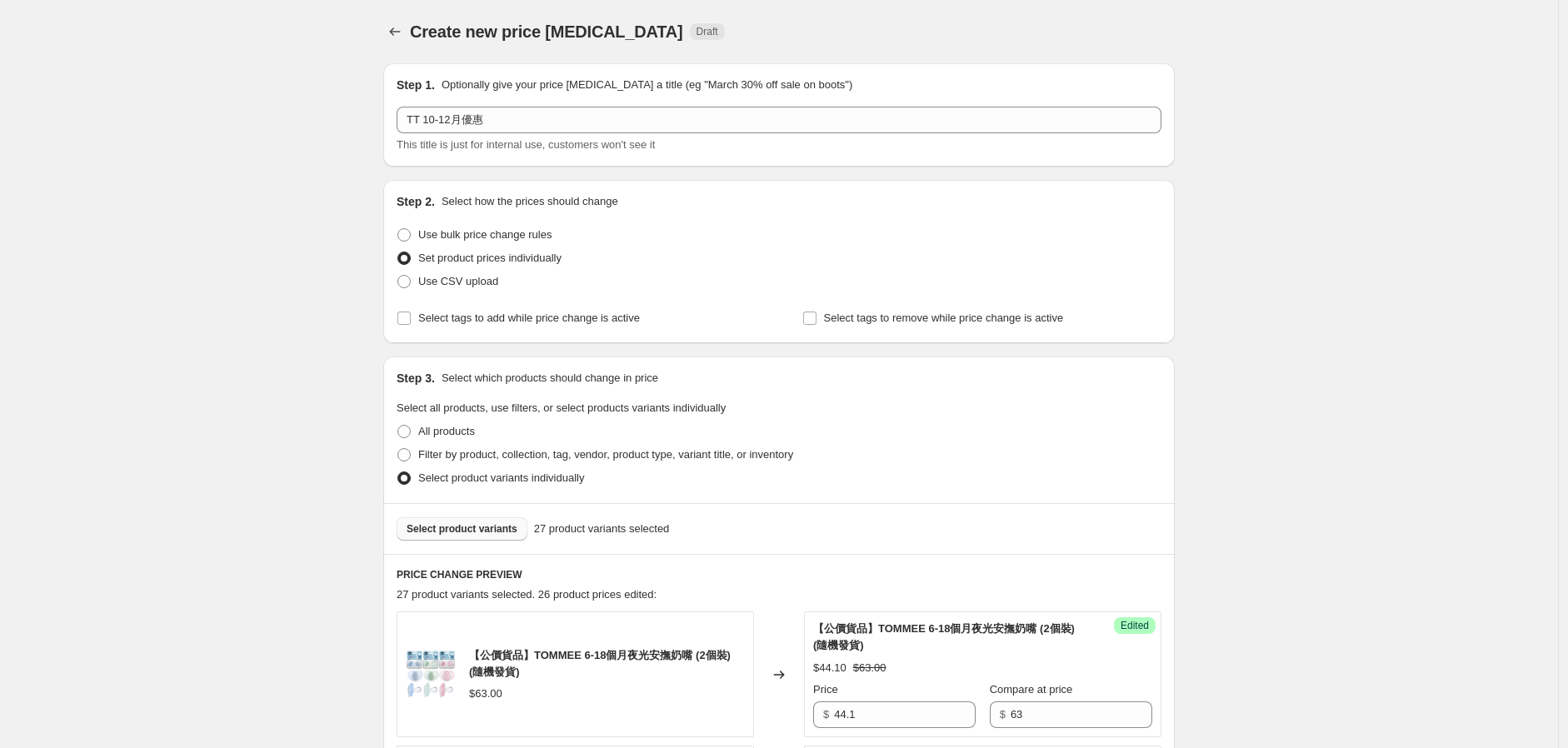
type input "49"
click at [455, 526] on span "Select product variants" at bounding box center [462, 528] width 111 height 14
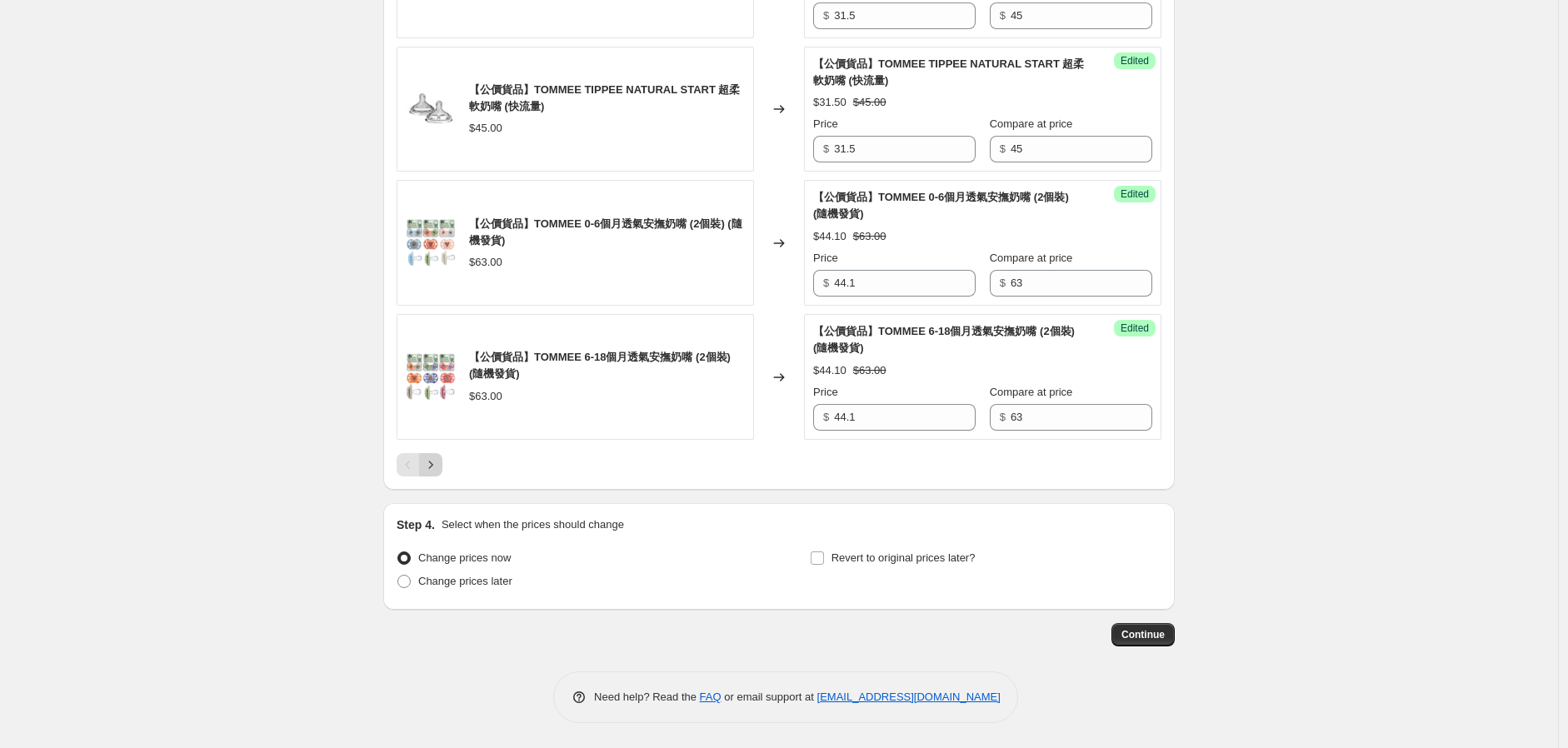
click at [430, 471] on icon "Next" at bounding box center [431, 464] width 17 height 17
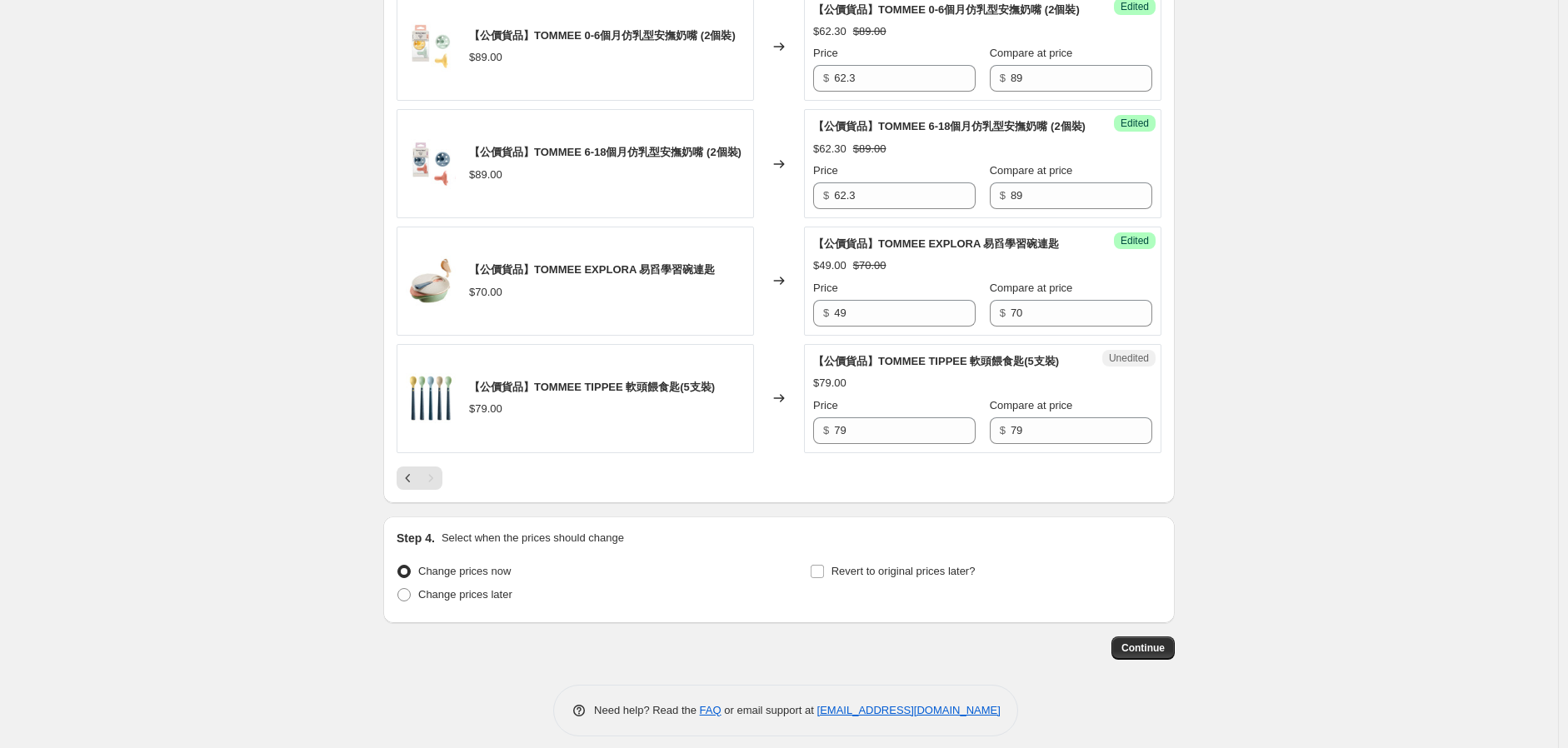
scroll to position [1063, 0]
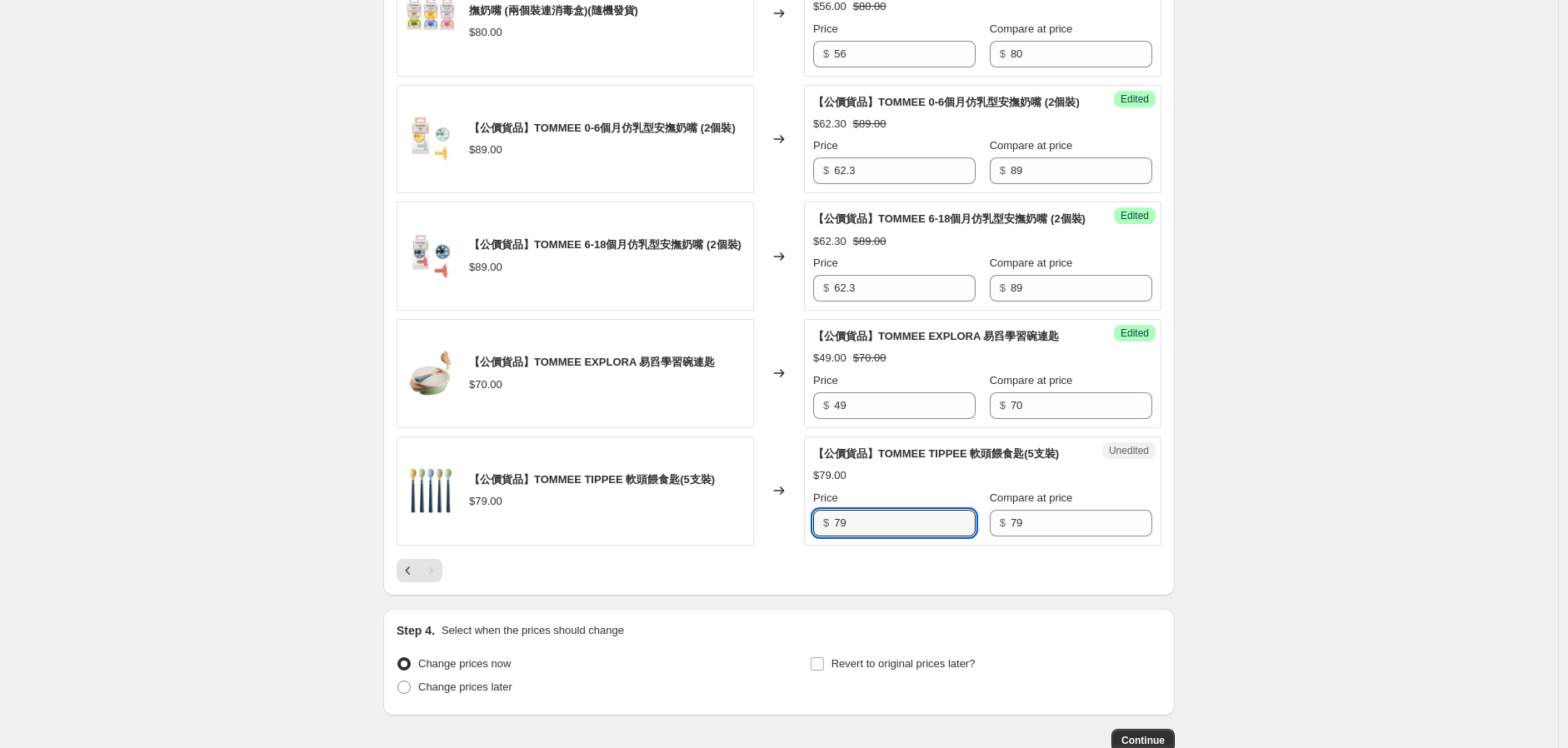
drag, startPoint x: 906, startPoint y: 572, endPoint x: 786, endPoint y: 583, distance: 120.5
click at [795, 545] on div "【公價貨品】TOMMEE TIPPEE 軟頭餵食匙(5支裝) $79.00 Changed to Unedited 【公價貨品】TOMMEE TIPPEE 軟…" at bounding box center [778, 491] width 765 height 109
type input "55.3"
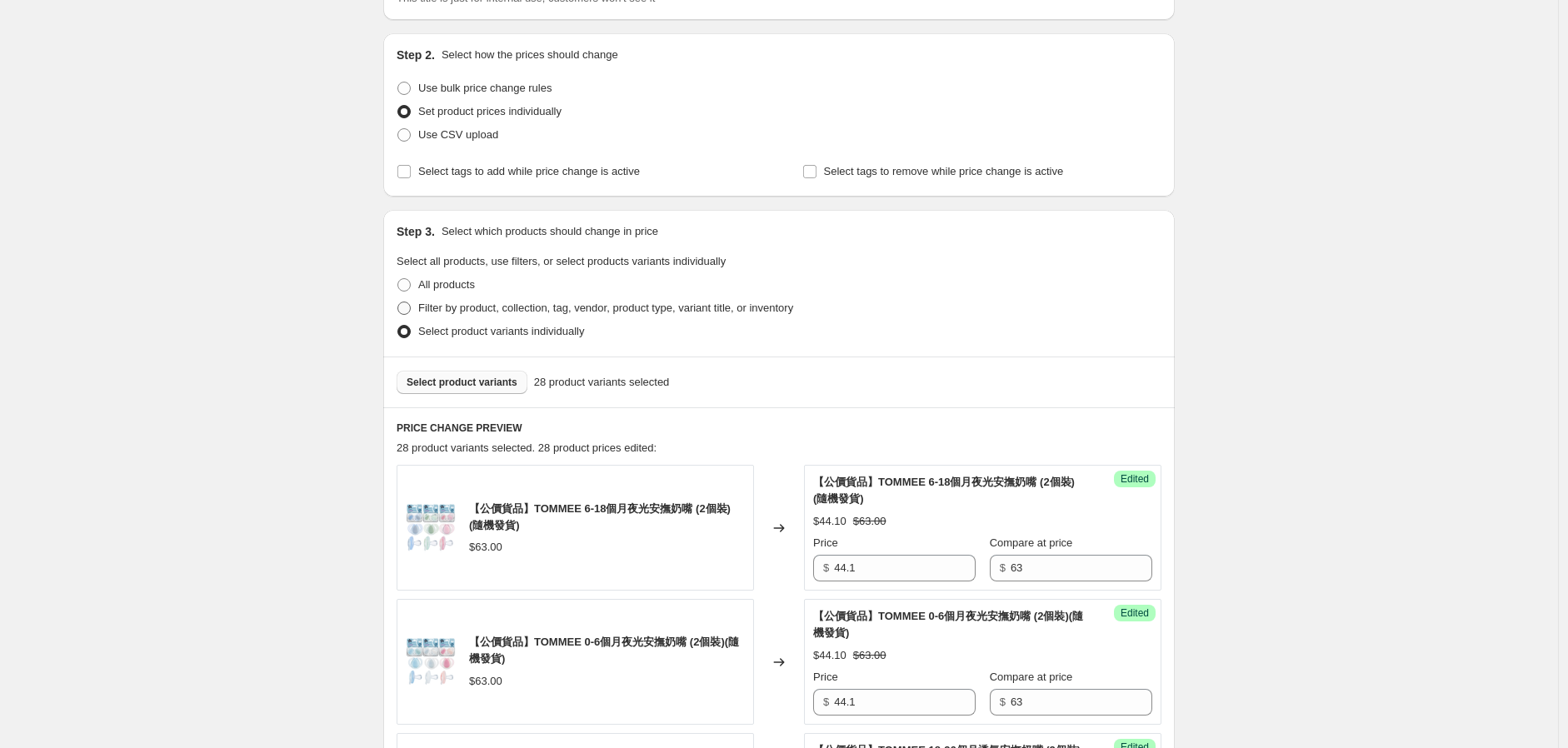
scroll to position [138, 0]
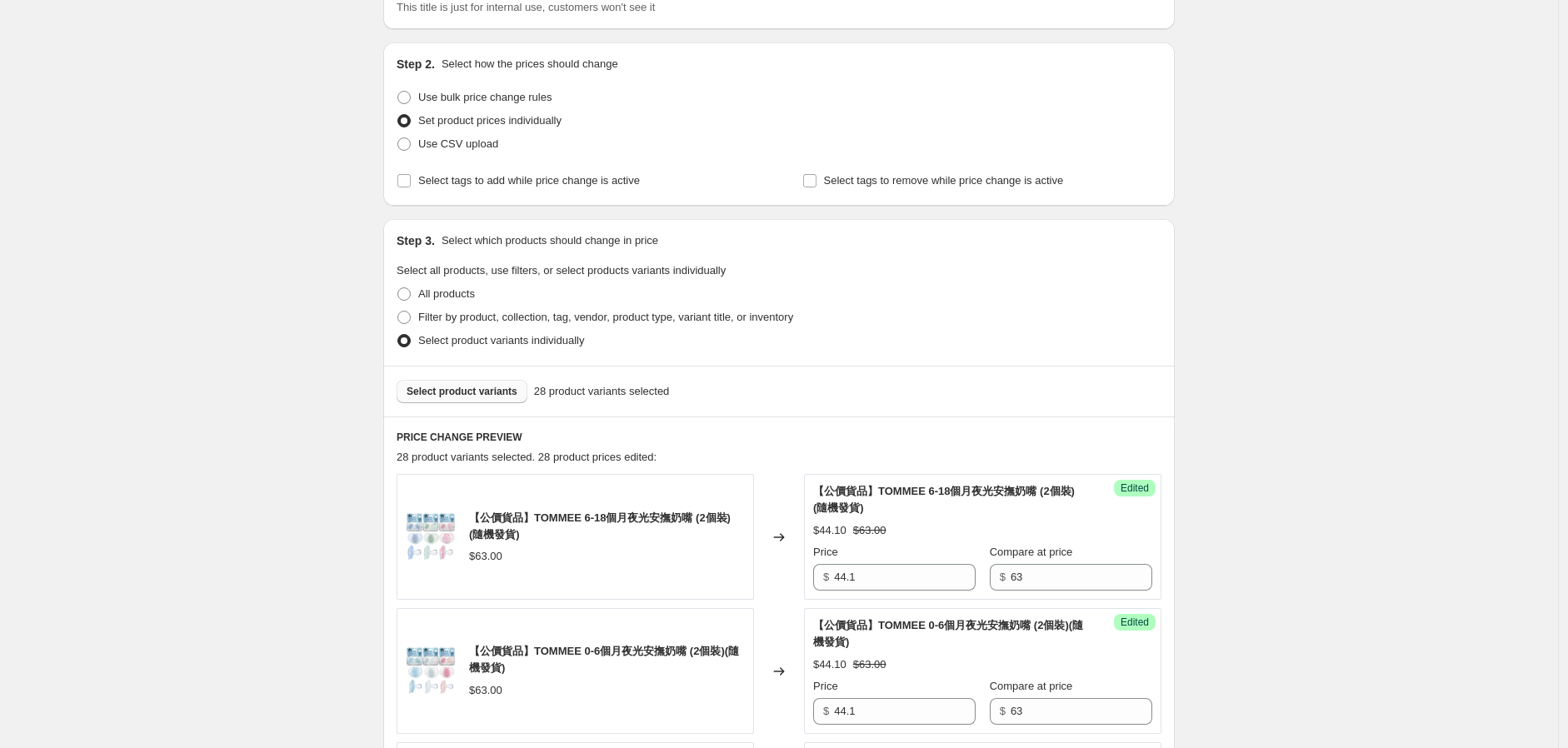
click at [503, 401] on button "Select product variants" at bounding box center [461, 392] width 131 height 23
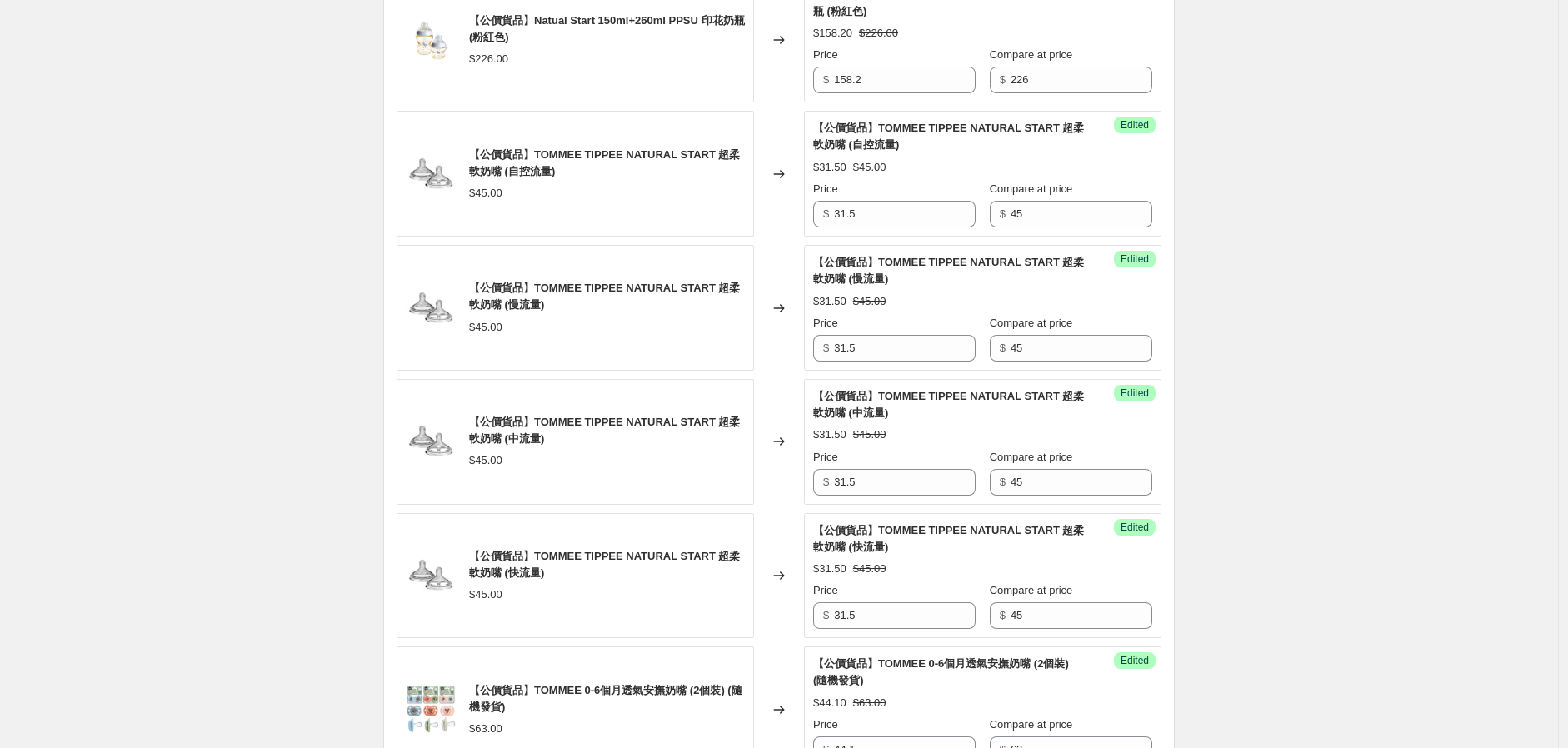
scroll to position [2844, 0]
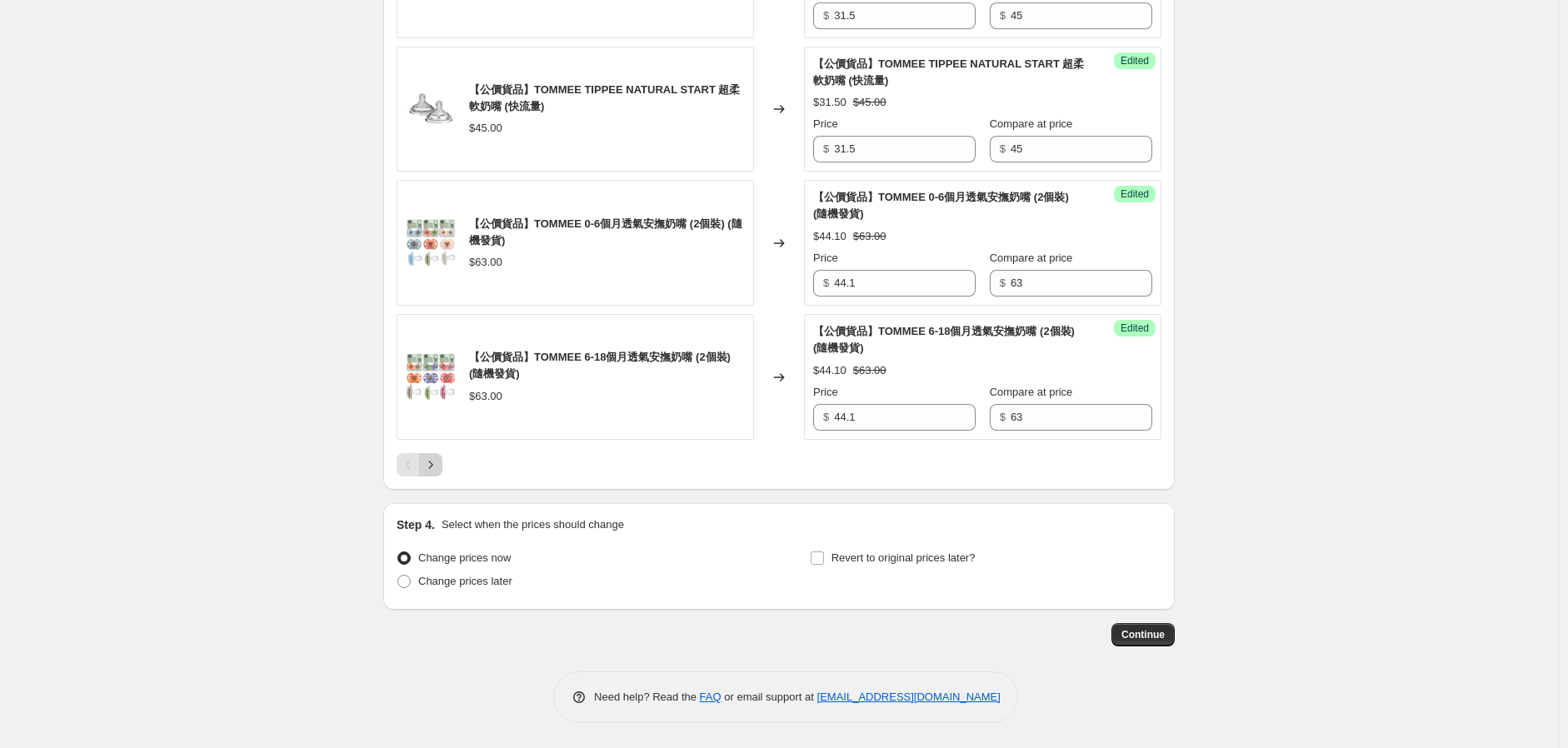
click at [435, 471] on icon "Next" at bounding box center [431, 464] width 17 height 17
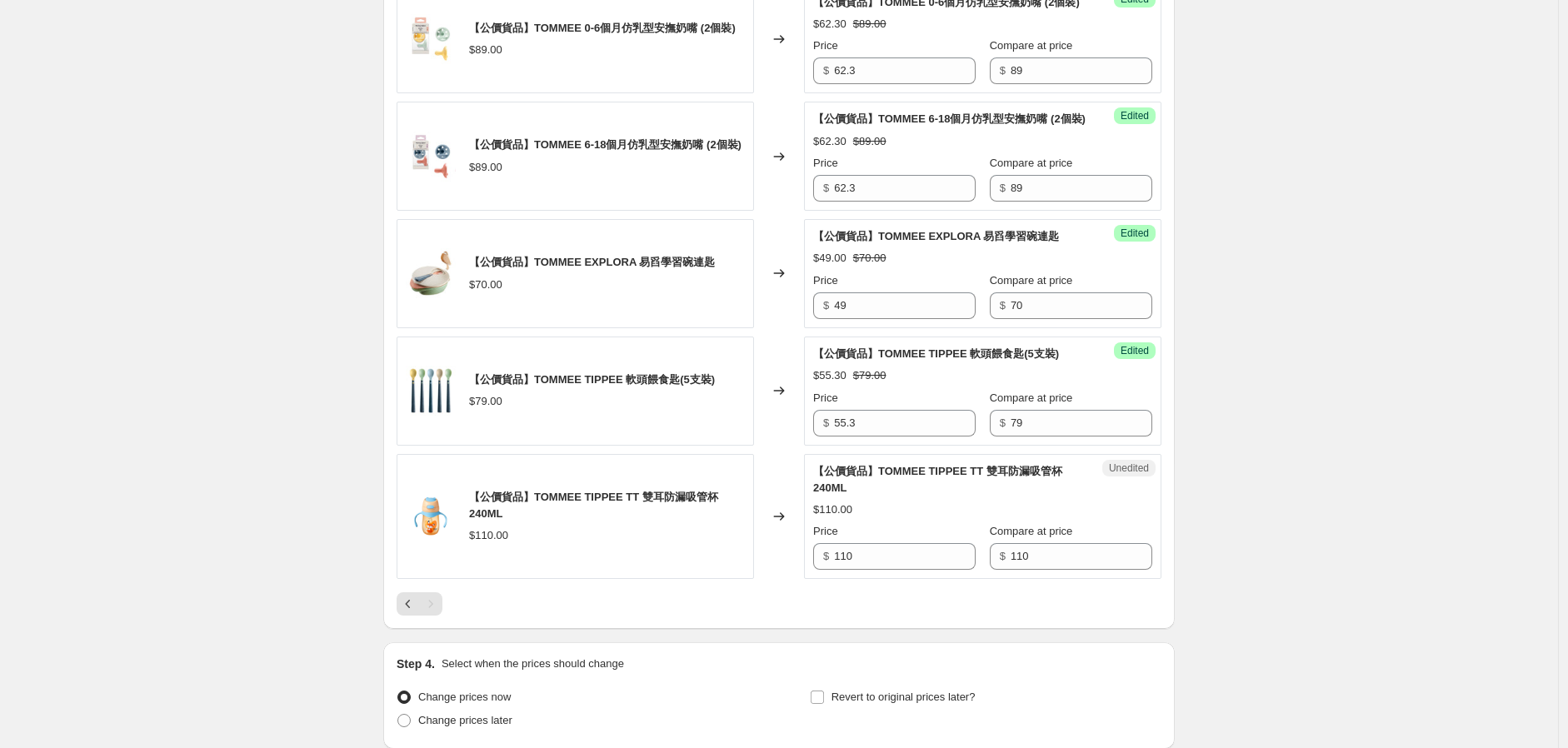
scroll to position [1155, 0]
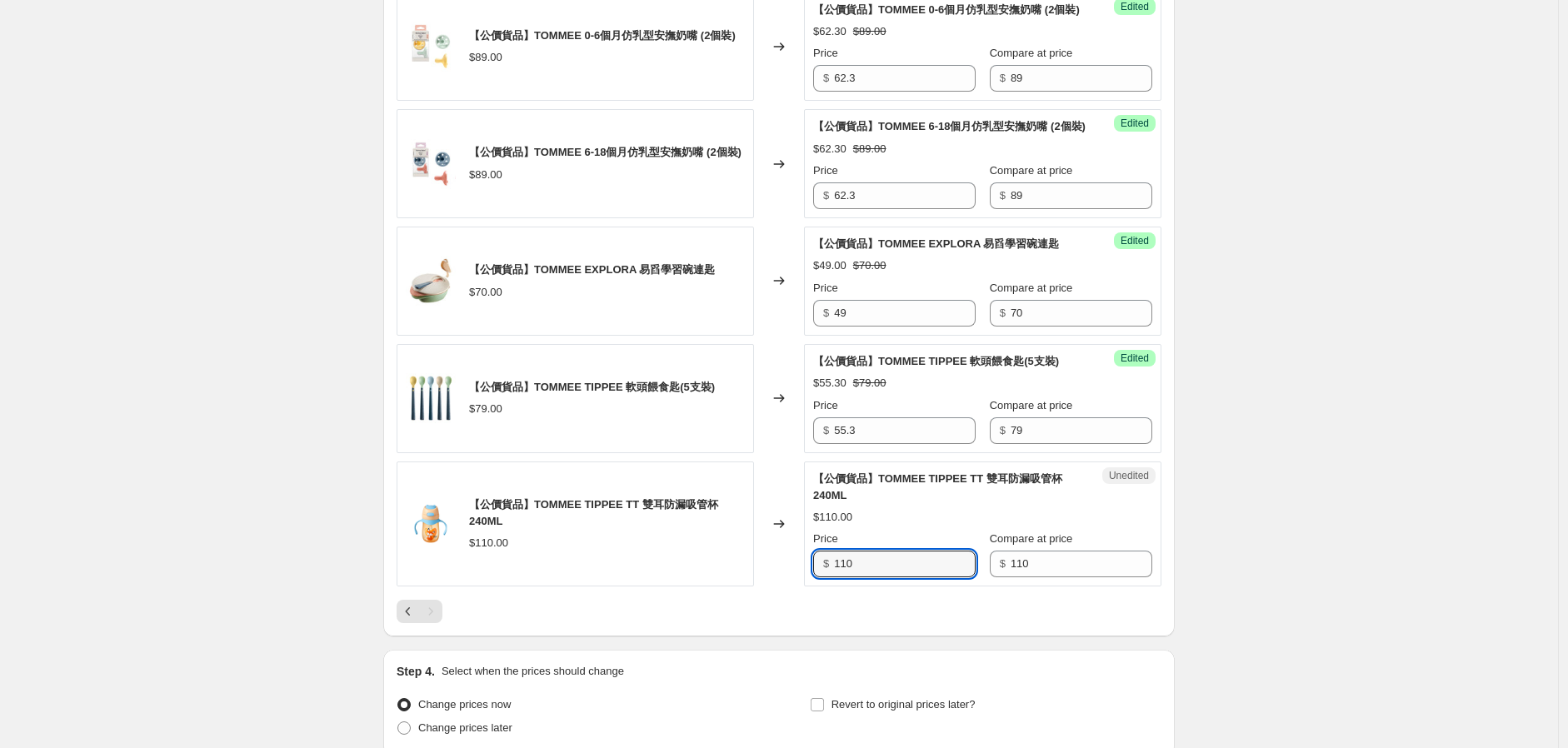
click at [765, 587] on div "【公價貨品】TOMMEE TIPPEE TT 雙耳防漏吸管杯 240ML $110.00 Changed to Unedited 【公價貨品】TOMMEE T…" at bounding box center [778, 525] width 765 height 126
type input "77"
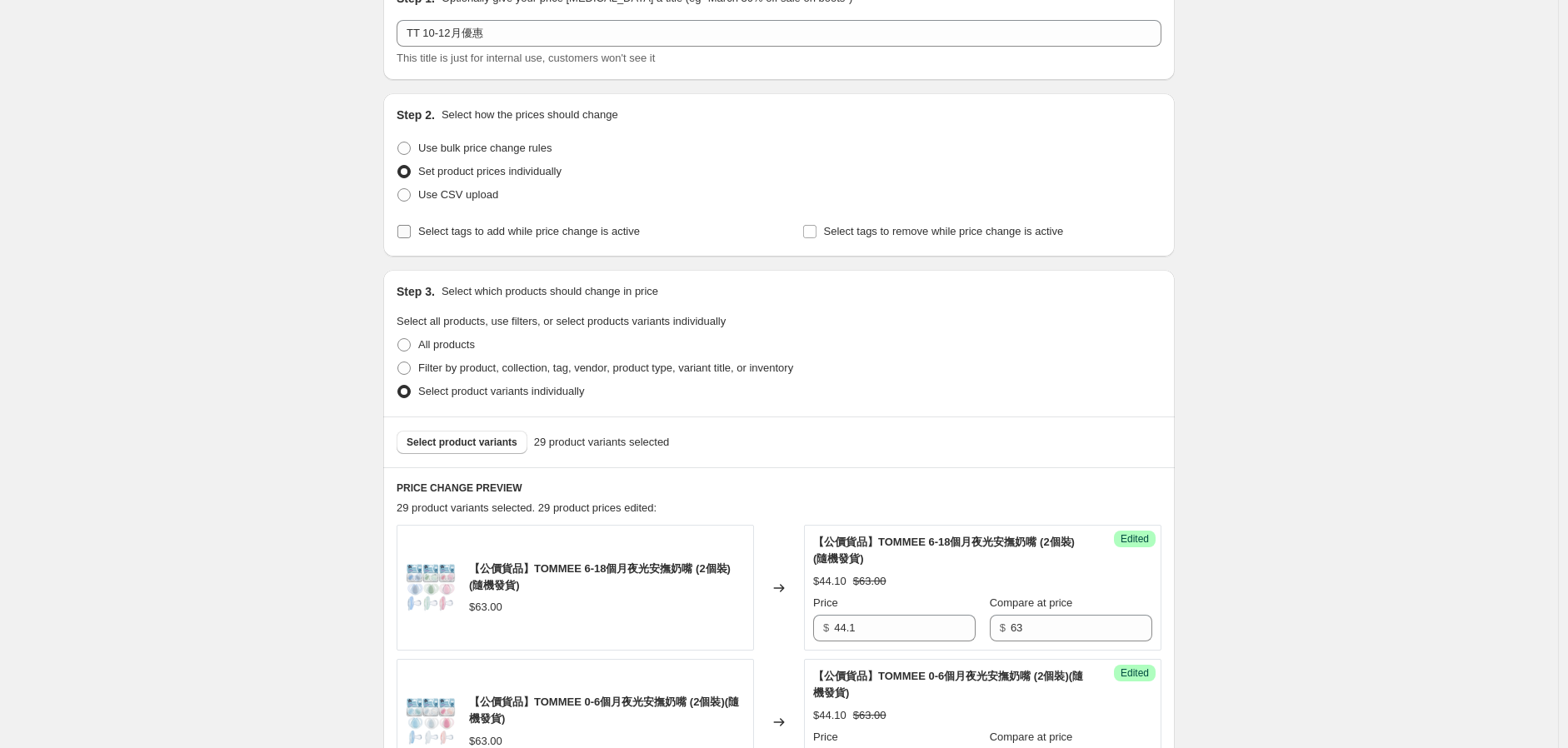
scroll to position [45, 0]
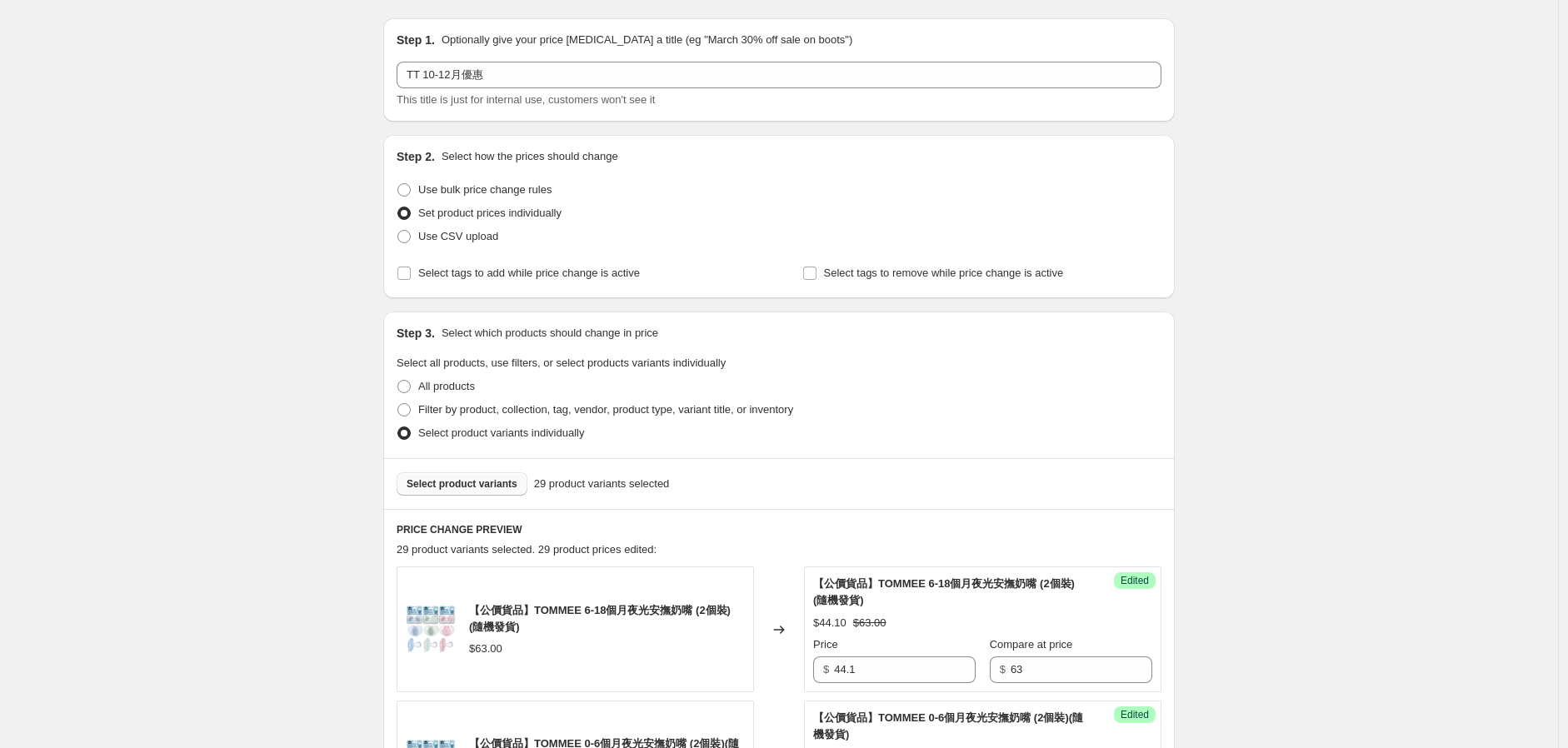
click at [508, 487] on span "Select product variants" at bounding box center [462, 483] width 111 height 14
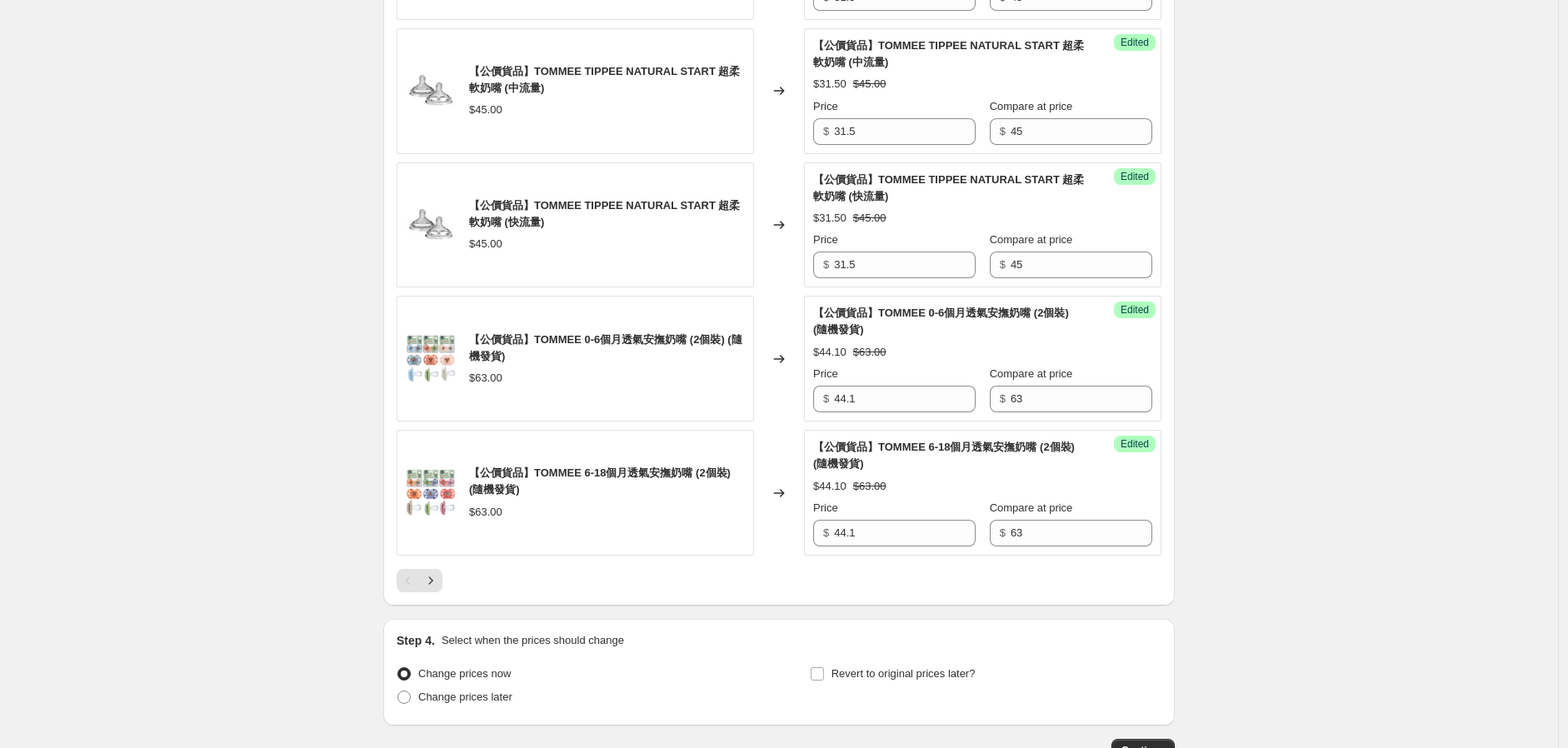
scroll to position [2844, 0]
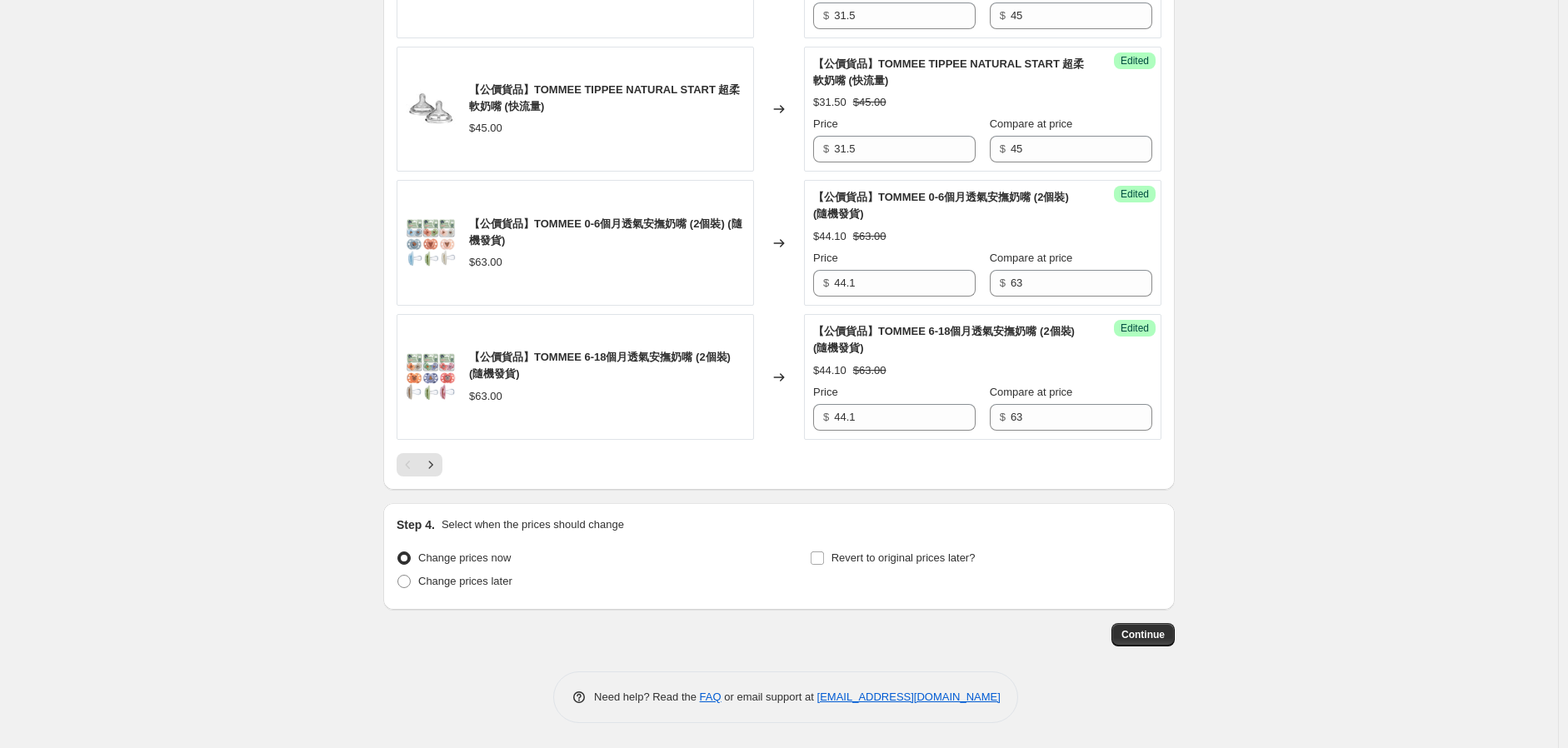
click at [450, 464] on div at bounding box center [778, 464] width 765 height 23
click at [442, 464] on button "Next" at bounding box center [431, 464] width 23 height 23
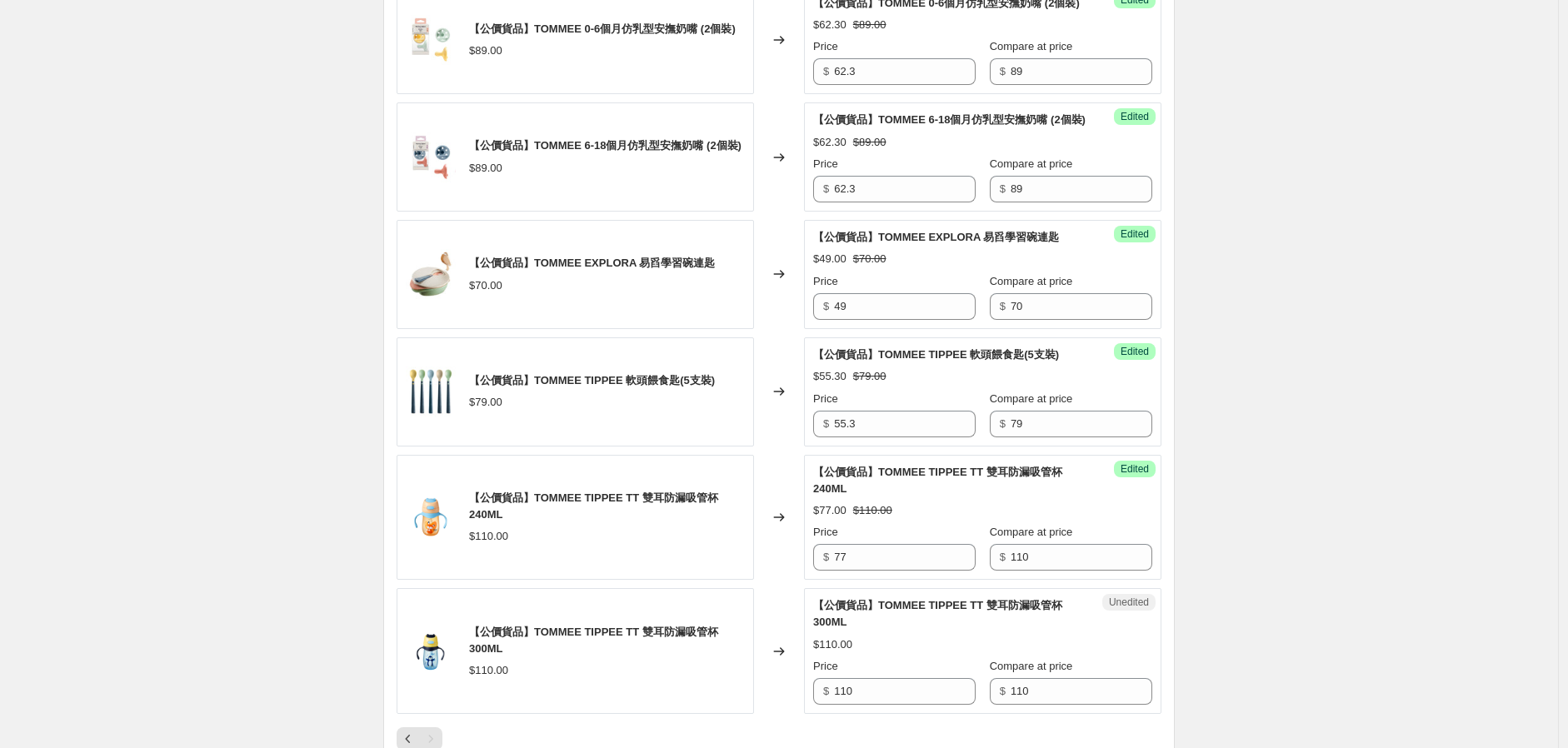
scroll to position [1618, 0]
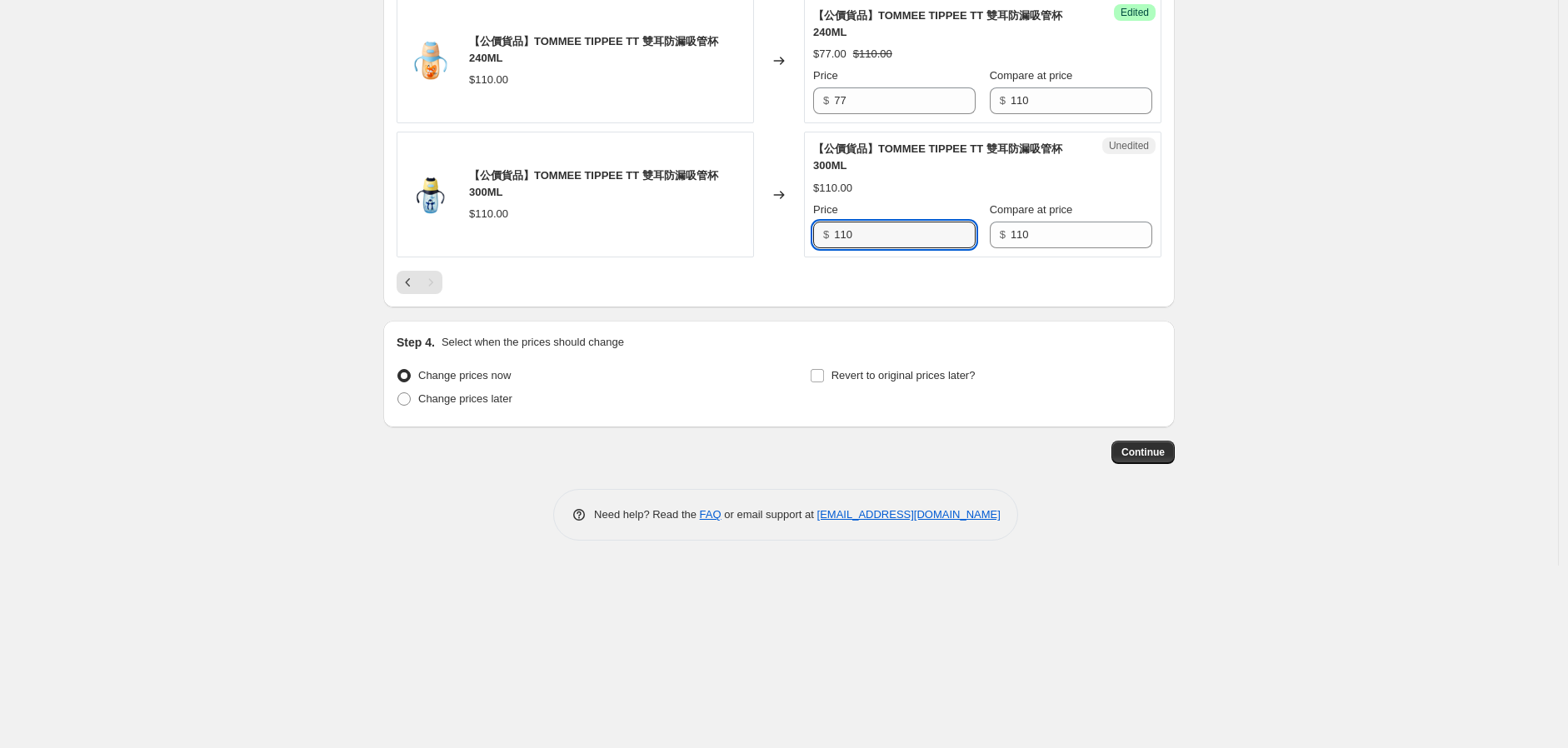
drag, startPoint x: 870, startPoint y: 284, endPoint x: 798, endPoint y: 299, distance: 73.5
click at [809, 257] on div "Unedited 【公價貨品】TOMMEE TIPPEE TT 雙耳防漏吸管杯 300ML $110.00 Price $ 110 Compare at pr…" at bounding box center [983, 194] width 358 height 126
type input "77"
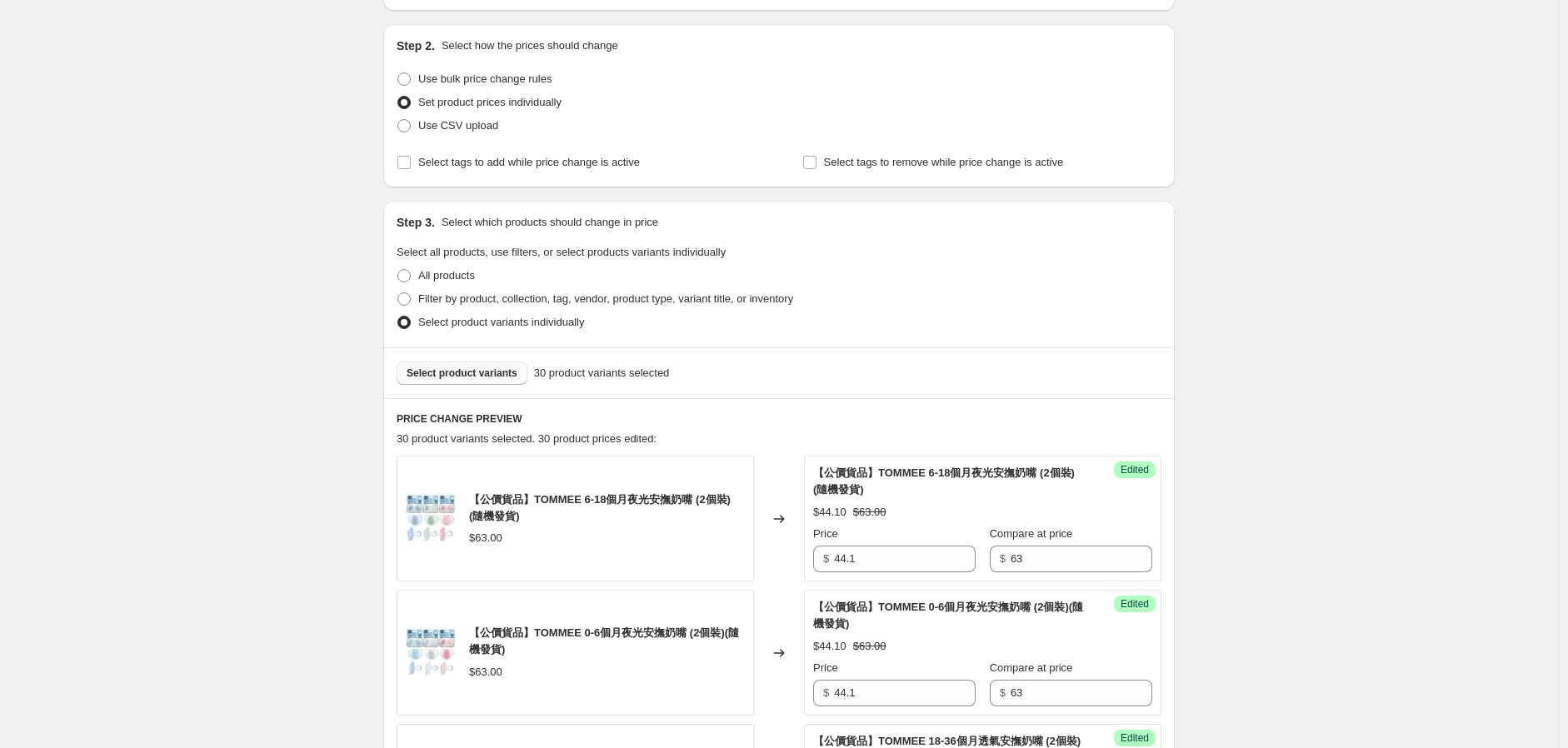
scroll to position [0, 0]
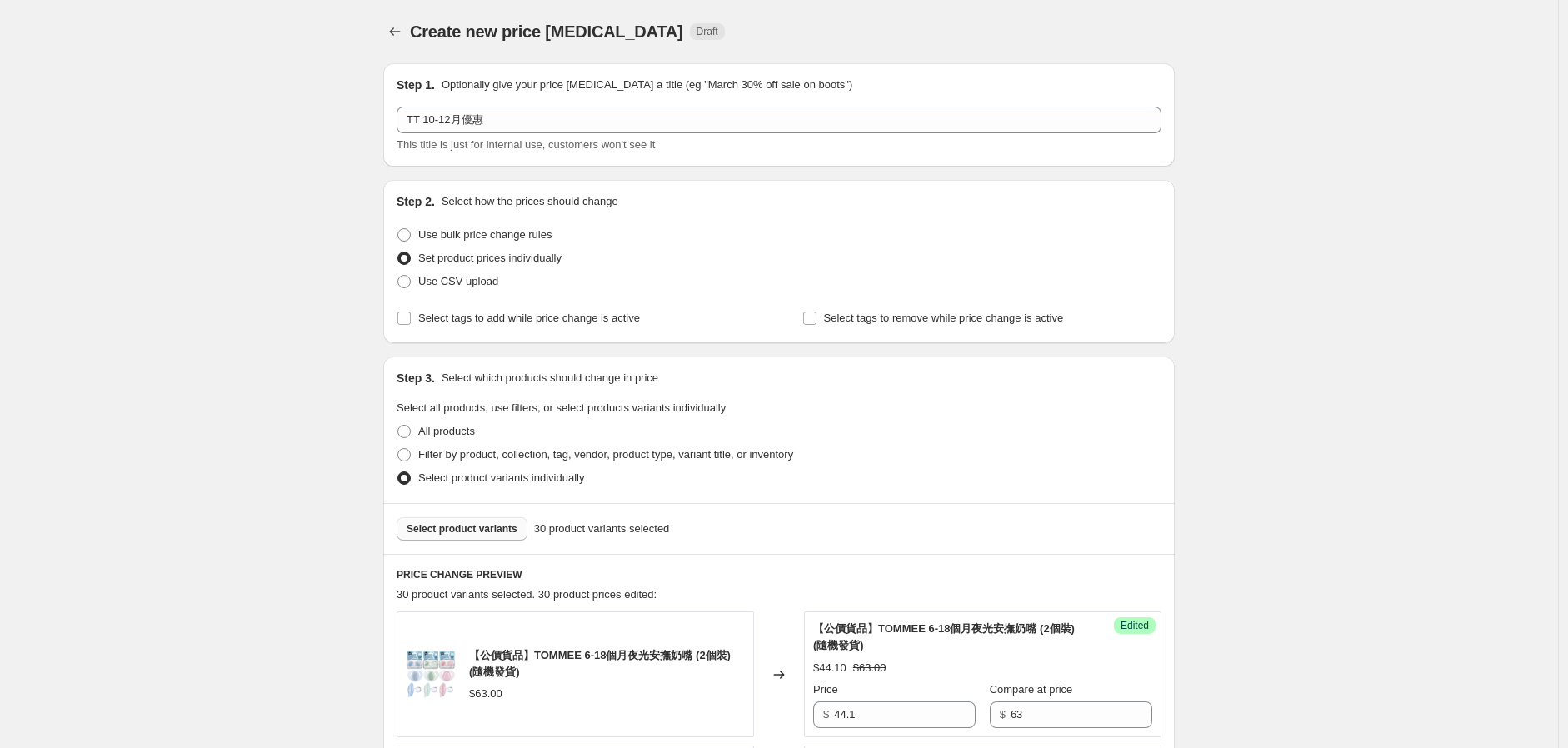
click at [476, 533] on span "Select product variants" at bounding box center [462, 528] width 111 height 14
click at [492, 519] on button "Select product variants" at bounding box center [461, 529] width 131 height 23
click at [901, 617] on div "Success Edited 【公價貨品】TOMMEE TIPPEE MADE FOR ME 雙邊電動吸乳器 (新升級) $929.00 $1799.00 P…" at bounding box center [983, 674] width 358 height 126
click at [473, 527] on span "Select product variants" at bounding box center [462, 528] width 111 height 14
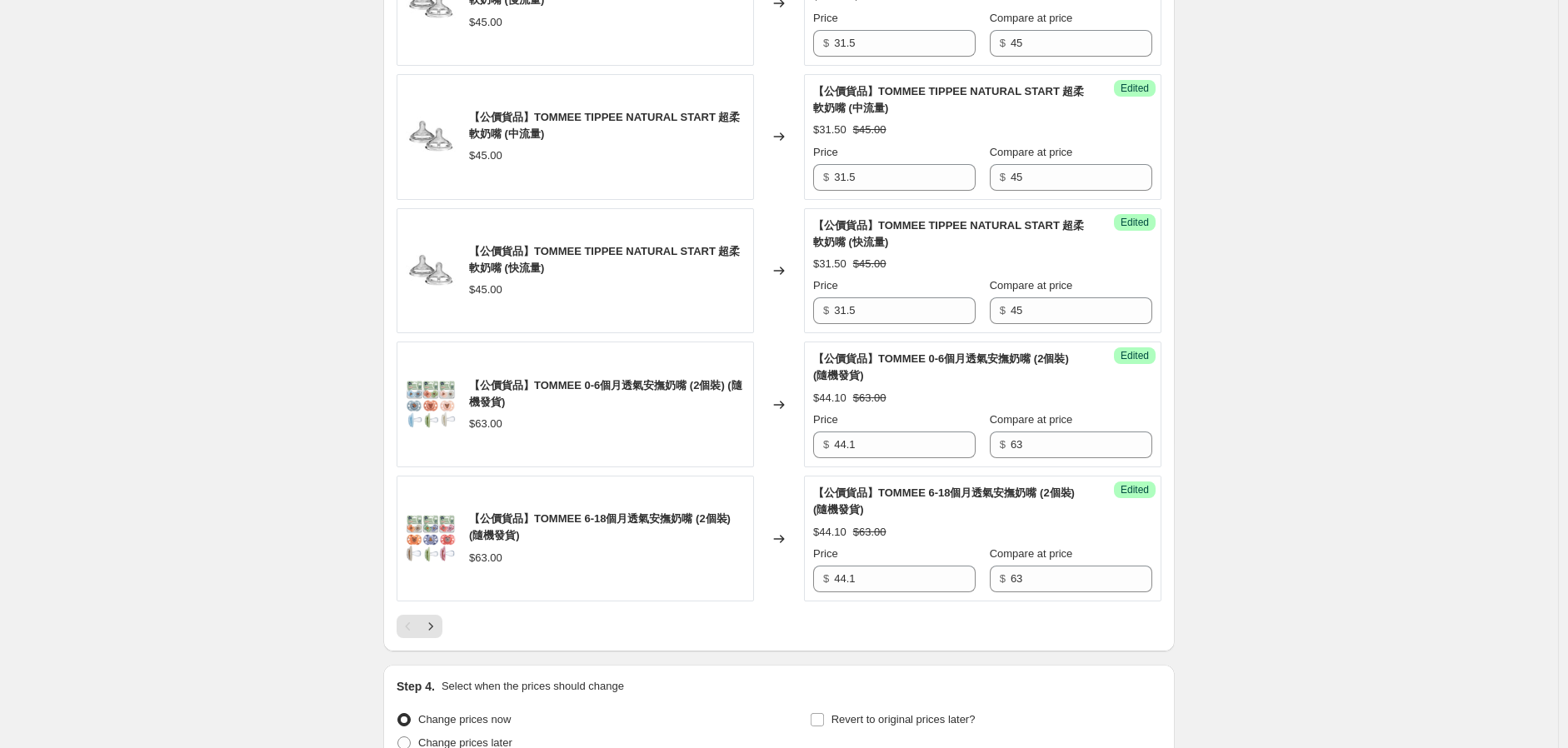
scroll to position [2844, 0]
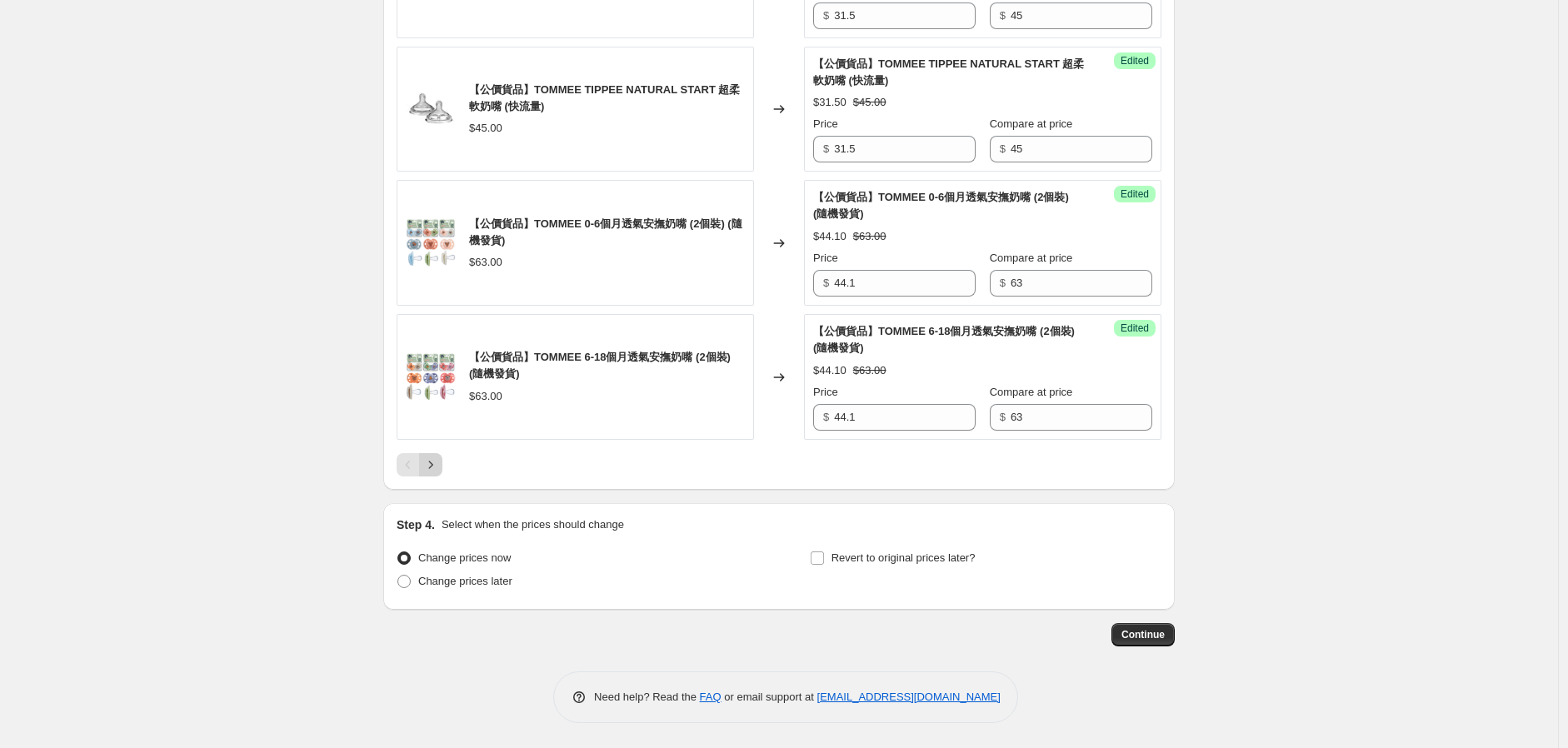
click at [437, 463] on icon "Next" at bounding box center [431, 464] width 17 height 17
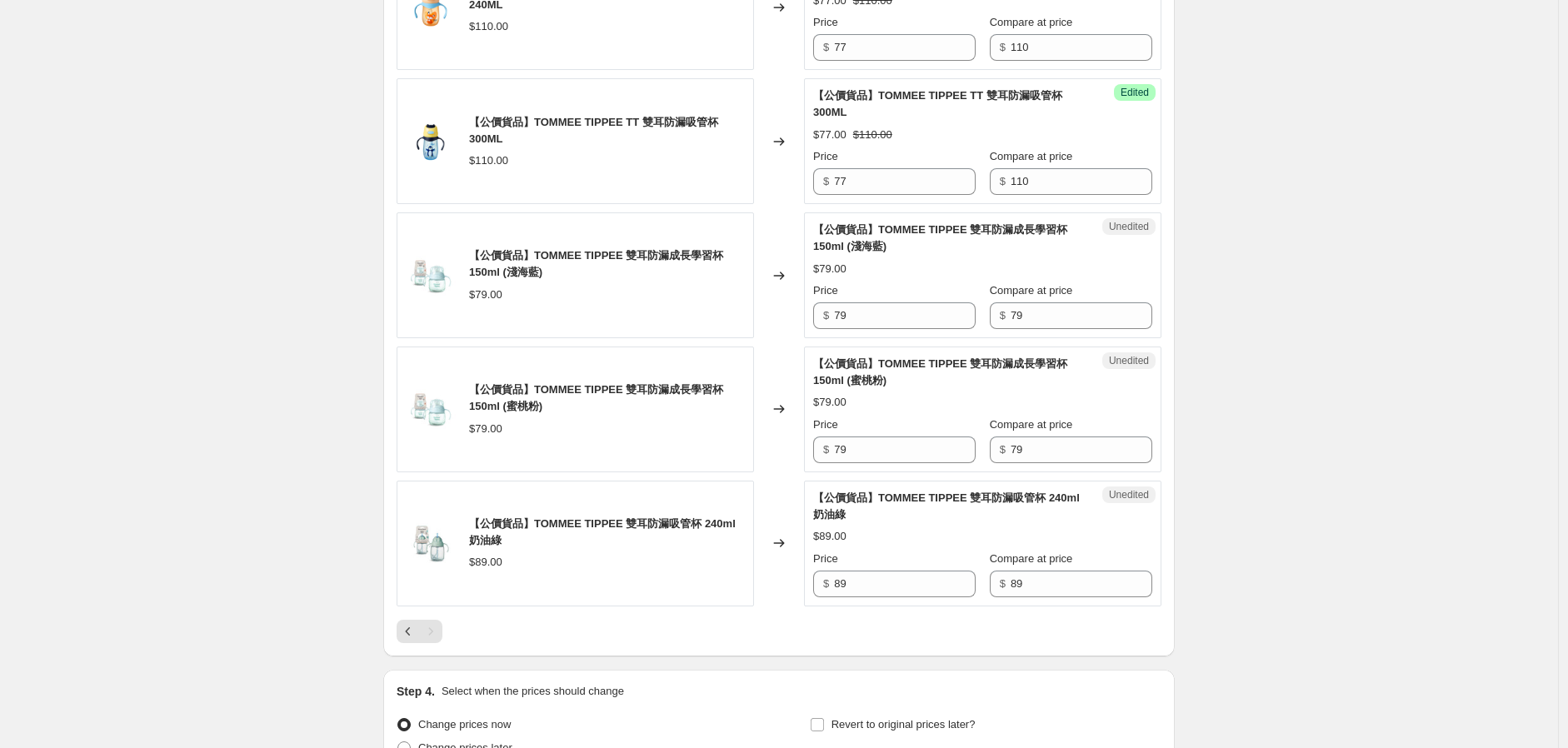
scroll to position [1711, 0]
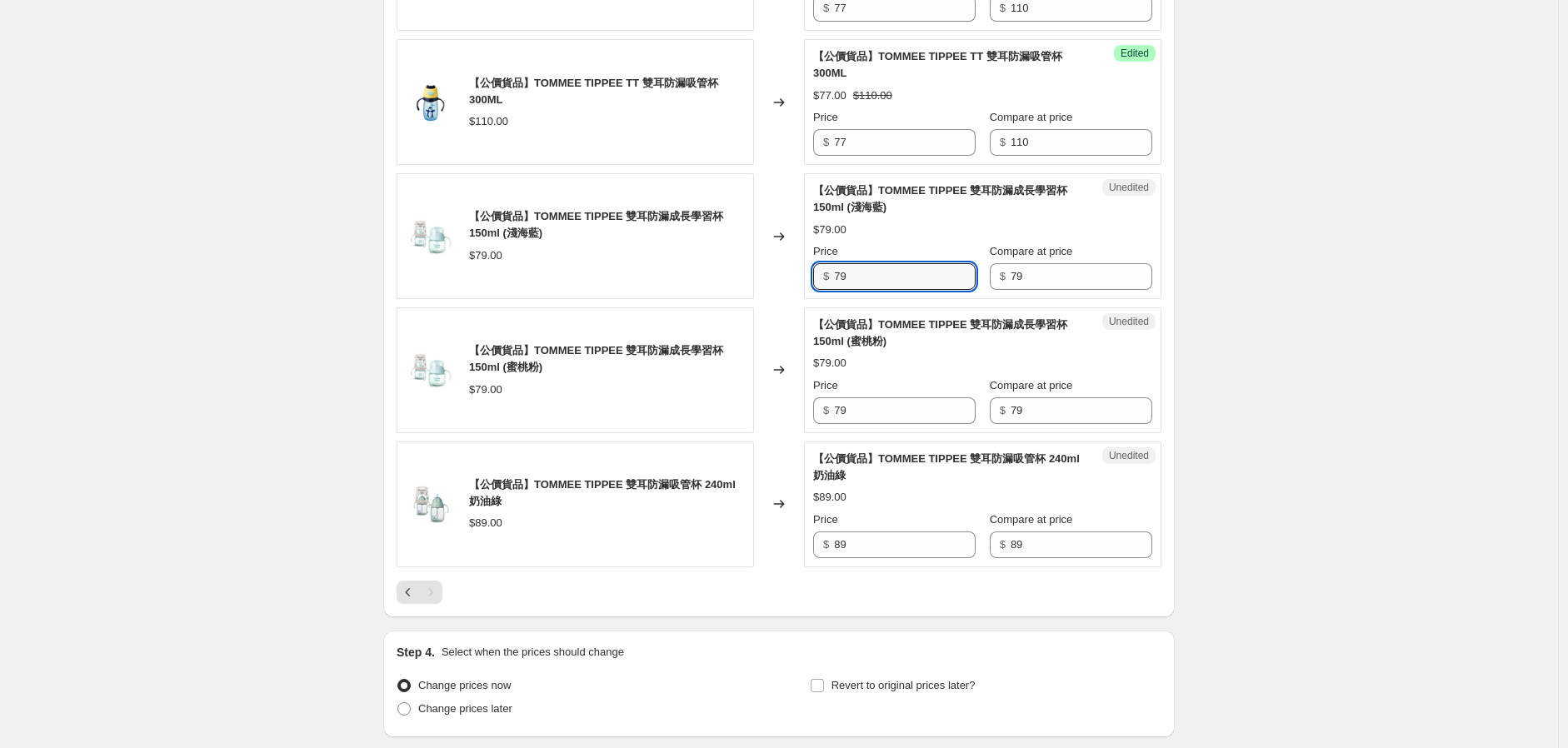
drag, startPoint x: 893, startPoint y: 326, endPoint x: 777, endPoint y: 347, distance: 117.9
click at [777, 299] on div "【公價貨品】TOMMEE TIPPEE 雙耳防漏成長學習杯 150ml (淺海藍) $79.00 Changed to Unedited 【公價貨品】TOMM…" at bounding box center [778, 236] width 765 height 126
type input "55.3"
drag, startPoint x: 778, startPoint y: 467, endPoint x: 750, endPoint y: 471, distance: 28.3
click at [750, 433] on div "【公價貨品】TOMMEE TIPPEE 雙耳防漏成長學習杯 150ml (蜜桃粉) $79.00 Changed to Unedited 【公價貨品】TOMM…" at bounding box center [778, 370] width 765 height 126
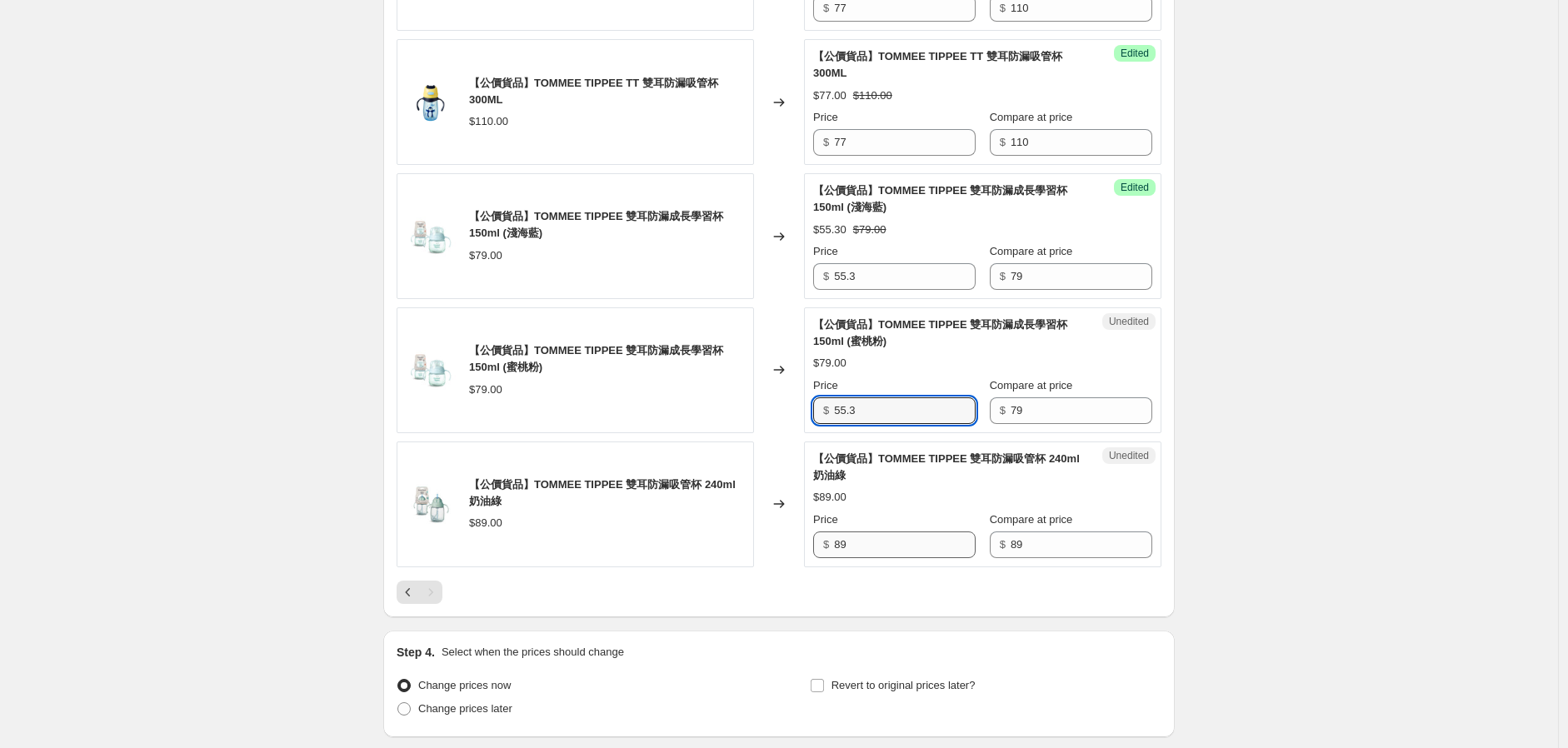
type input "55.3"
drag, startPoint x: 893, startPoint y: 587, endPoint x: 773, endPoint y: 596, distance: 120.3
click at [774, 567] on div "【公價貨品】TOMMEE TIPPEE 雙耳防漏吸管杯 240ml 奶油綠 $89.00 Changed to Unedited 【公價貨品】TOMMEE T…" at bounding box center [778, 504] width 765 height 126
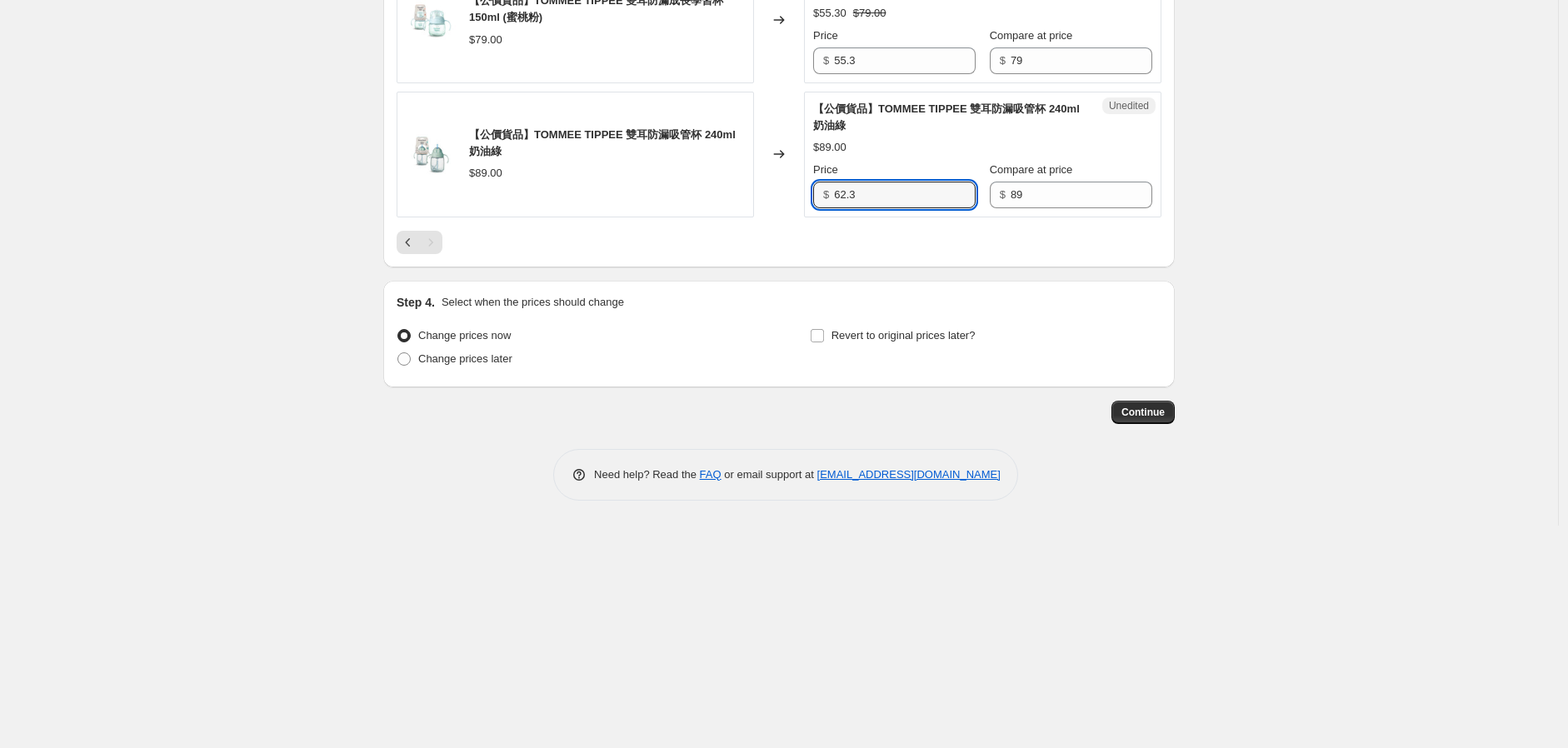
scroll to position [2267, 0]
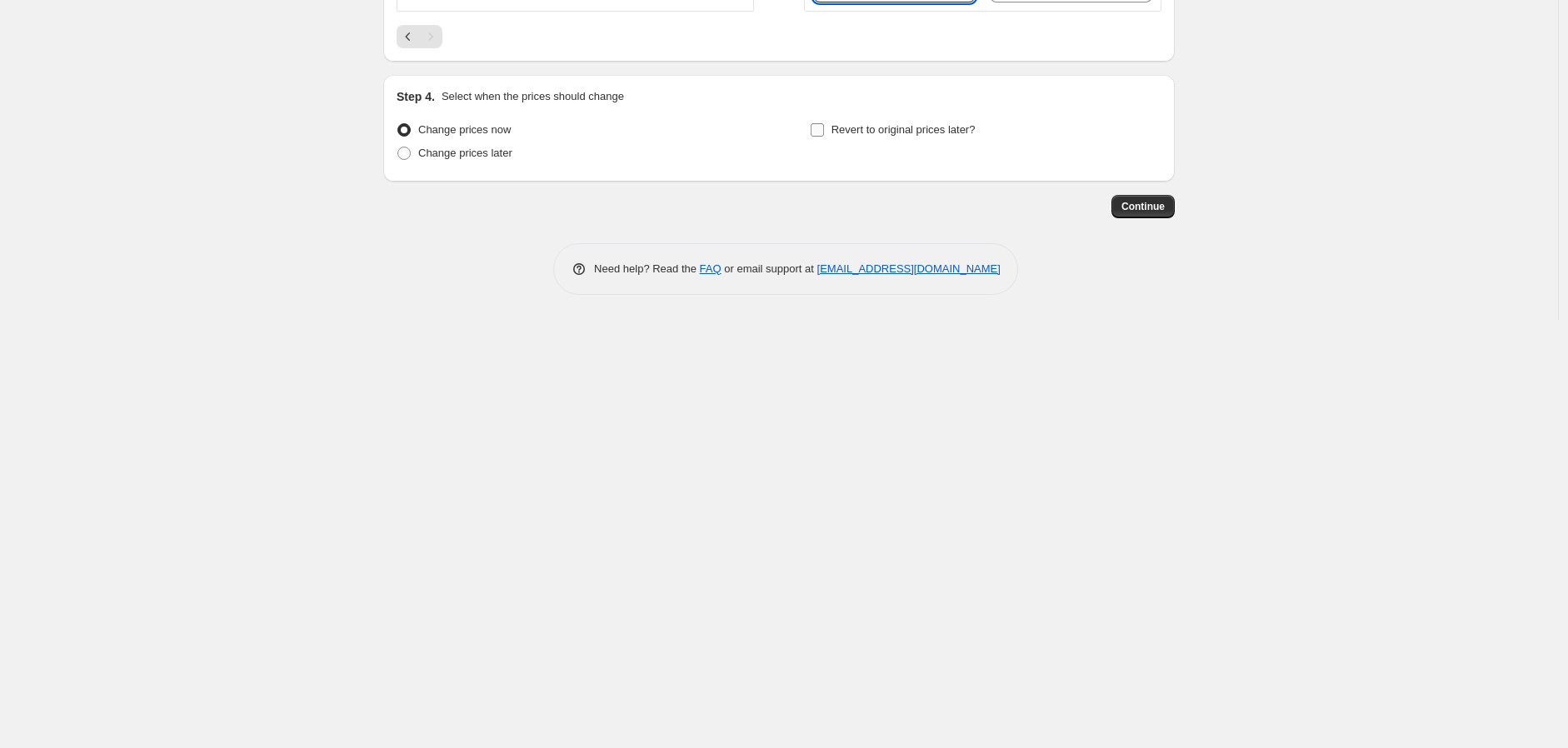
type input "62.3"
click at [843, 136] on span "Revert to original prices later?" at bounding box center [903, 130] width 144 height 13
click at [824, 137] on input "Revert to original prices later?" at bounding box center [817, 130] width 14 height 14
checkbox input "true"
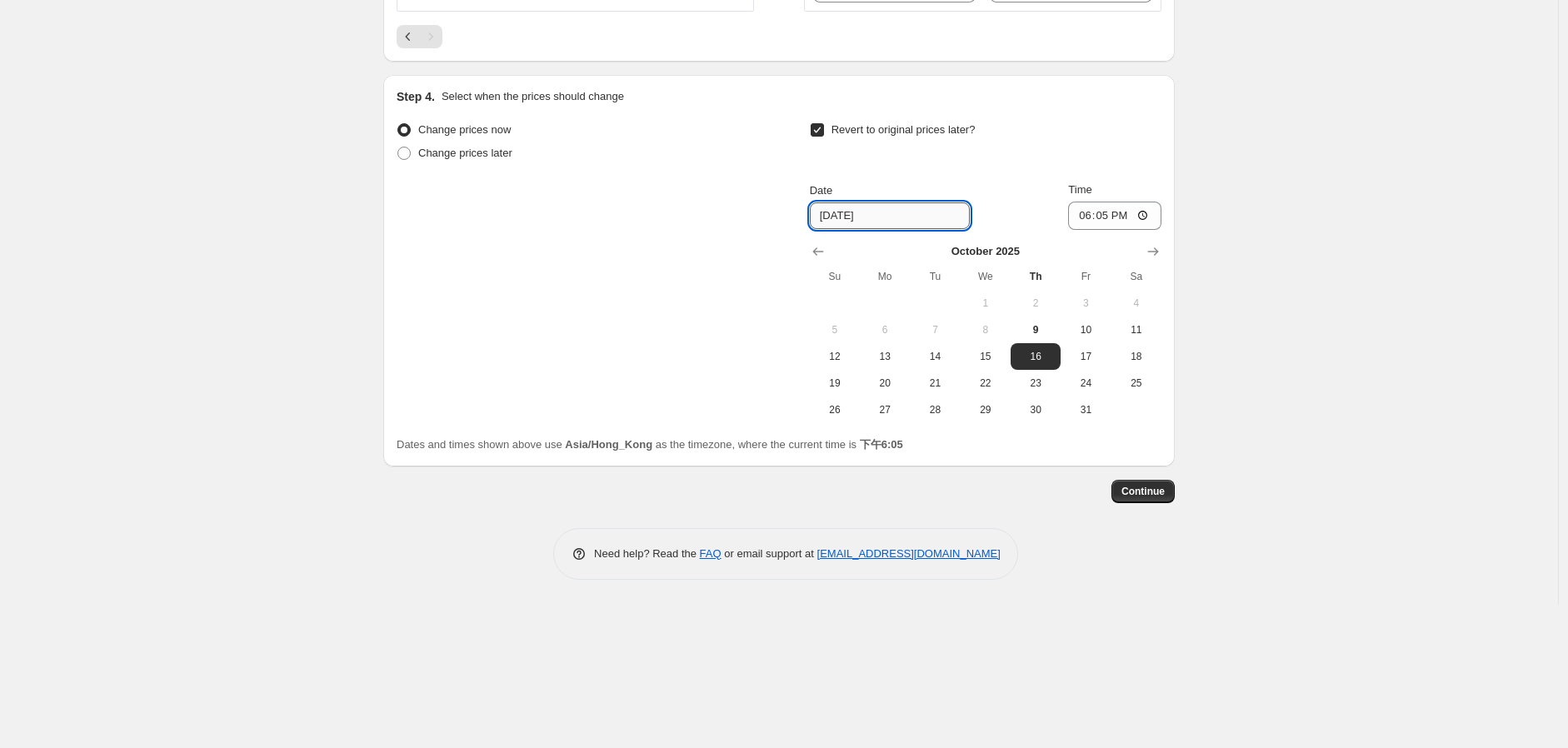
click at [912, 229] on input "[DATE]" at bounding box center [890, 216] width 160 height 27
click at [1152, 260] on icon "Show next month, November 2025" at bounding box center [1153, 251] width 17 height 17
click at [987, 417] on span "31" at bounding box center [985, 410] width 37 height 14
type input "[DATE]"
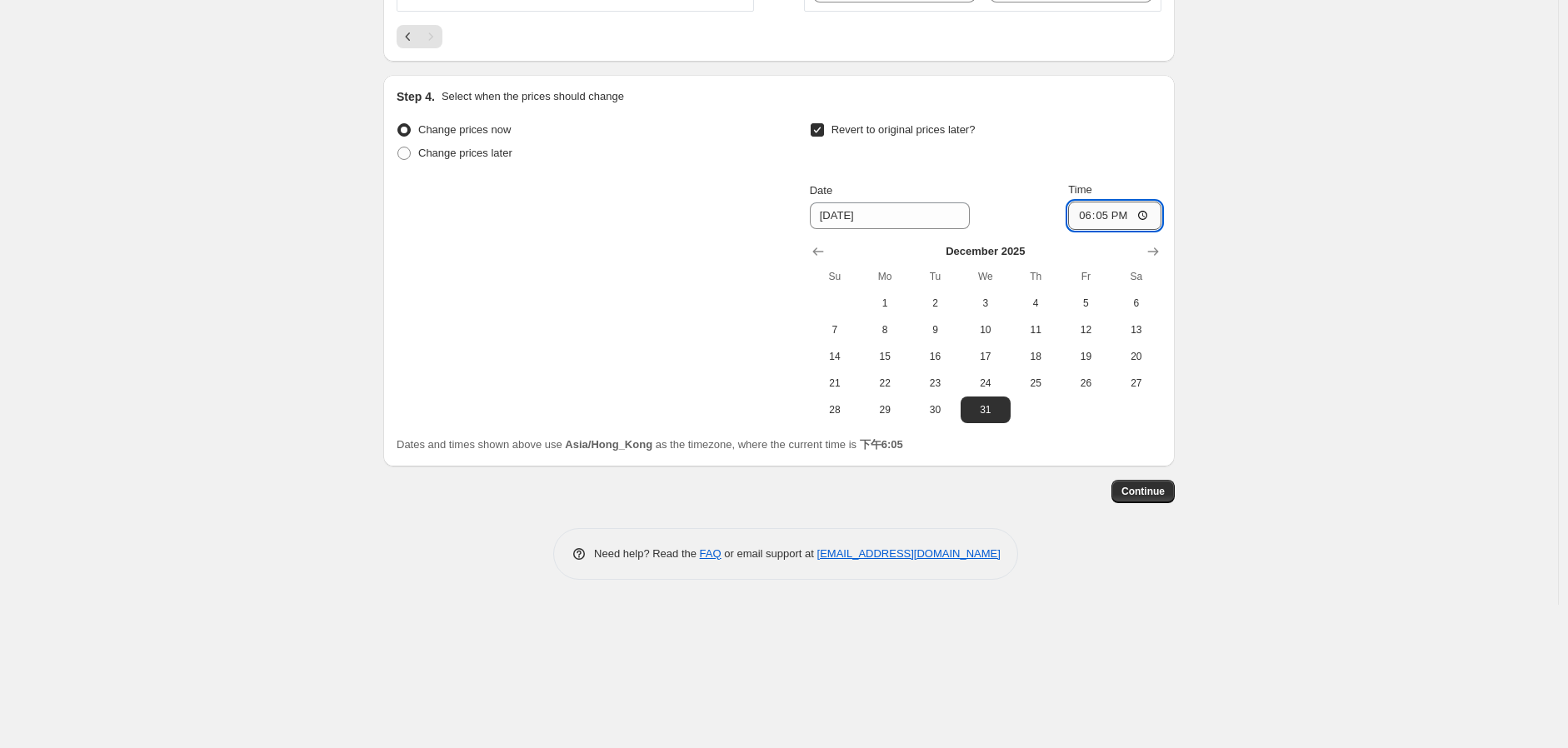
click at [1114, 230] on input "18:05" at bounding box center [1115, 215] width 94 height 28
type input "23:59"
click at [1171, 503] on button "Continue" at bounding box center [1143, 491] width 63 height 23
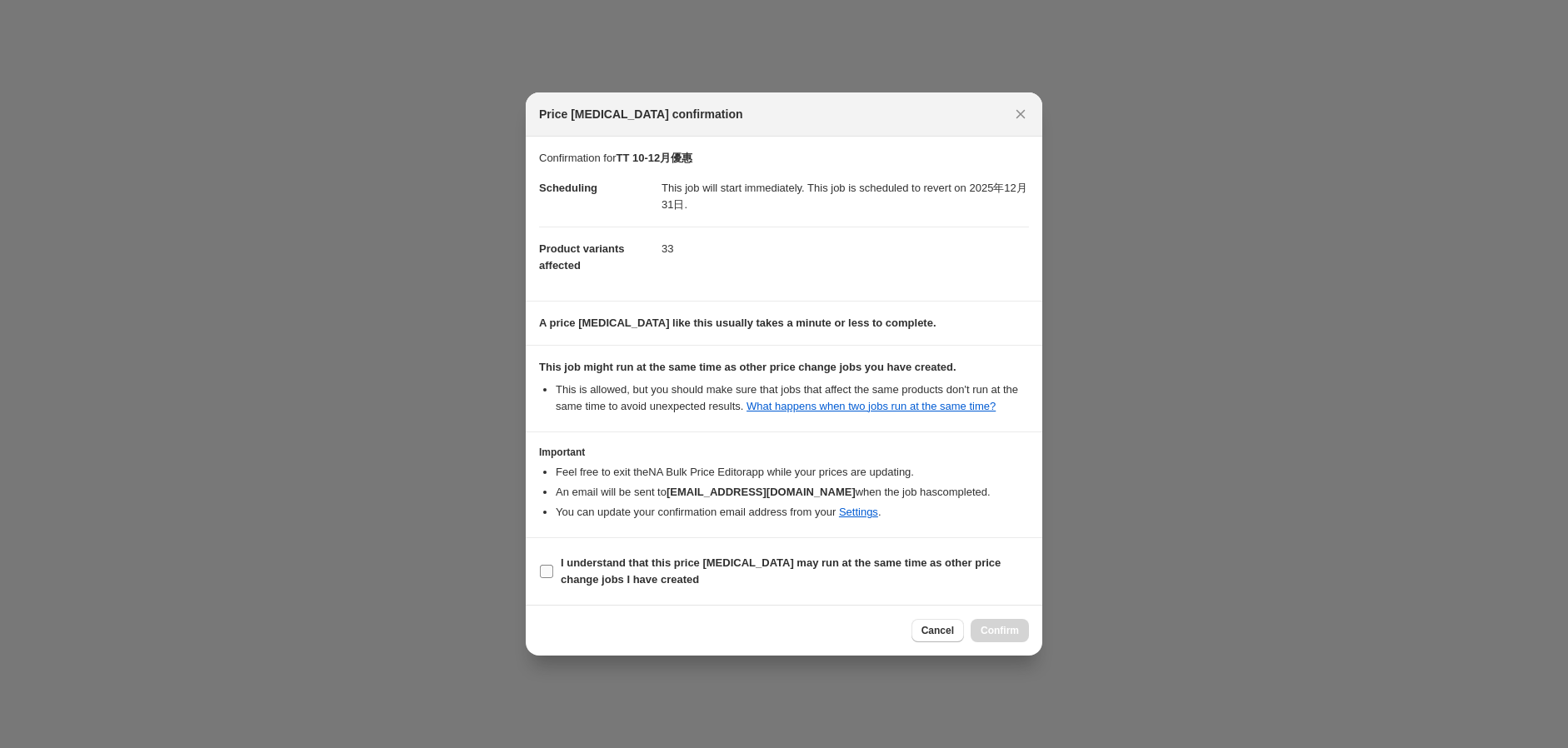
drag, startPoint x: 644, startPoint y: 576, endPoint x: 672, endPoint y: 583, distance: 28.9
click at [644, 576] on span "I understand that this price [MEDICAL_DATA] may run at the same time as other p…" at bounding box center [795, 571] width 468 height 33
click at [553, 576] on input "I understand that this price [MEDICAL_DATA] may run at the same time as other p…" at bounding box center [547, 571] width 14 height 14
checkbox input "true"
click at [1011, 628] on span "Confirm" at bounding box center [1000, 630] width 39 height 14
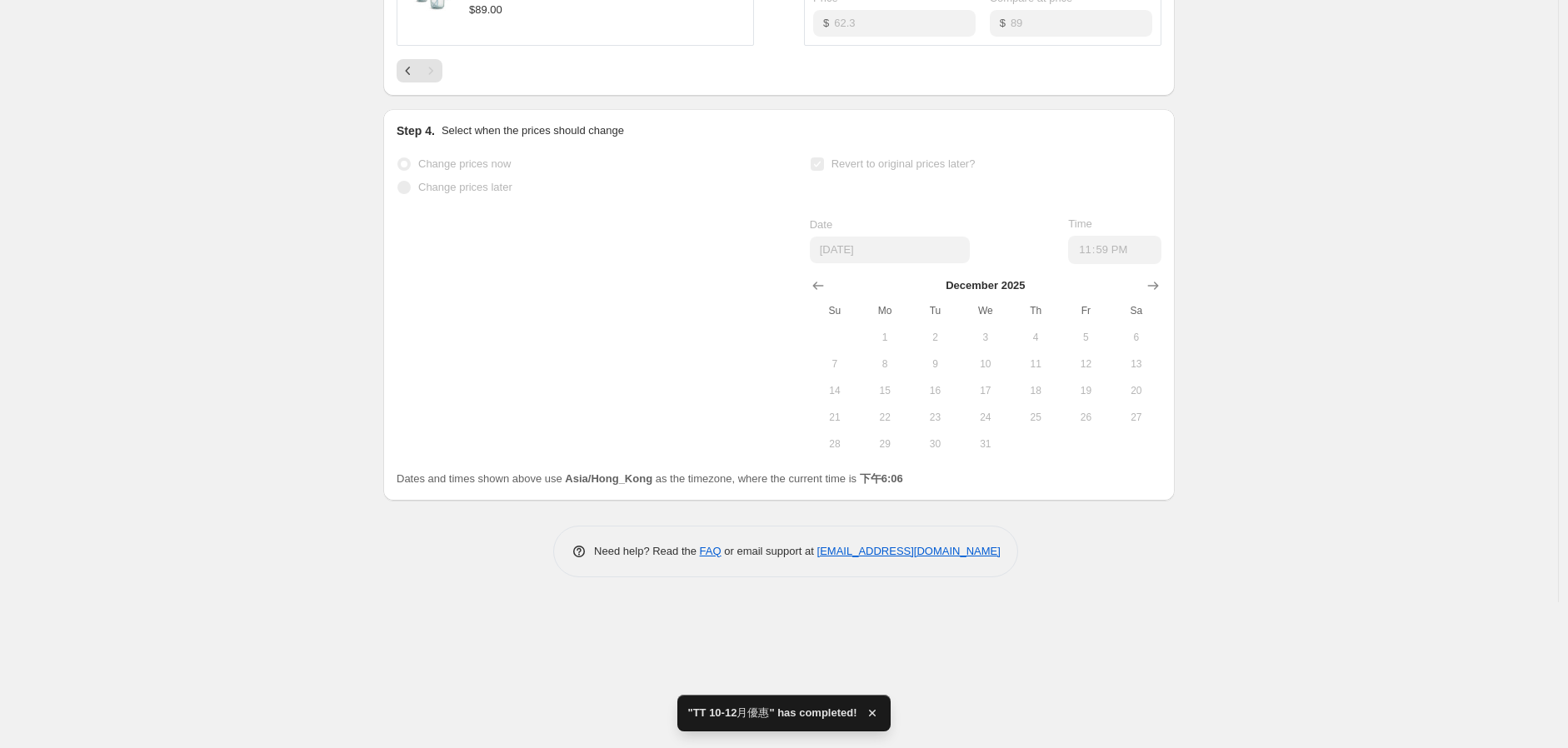
scroll to position [2205, 0]
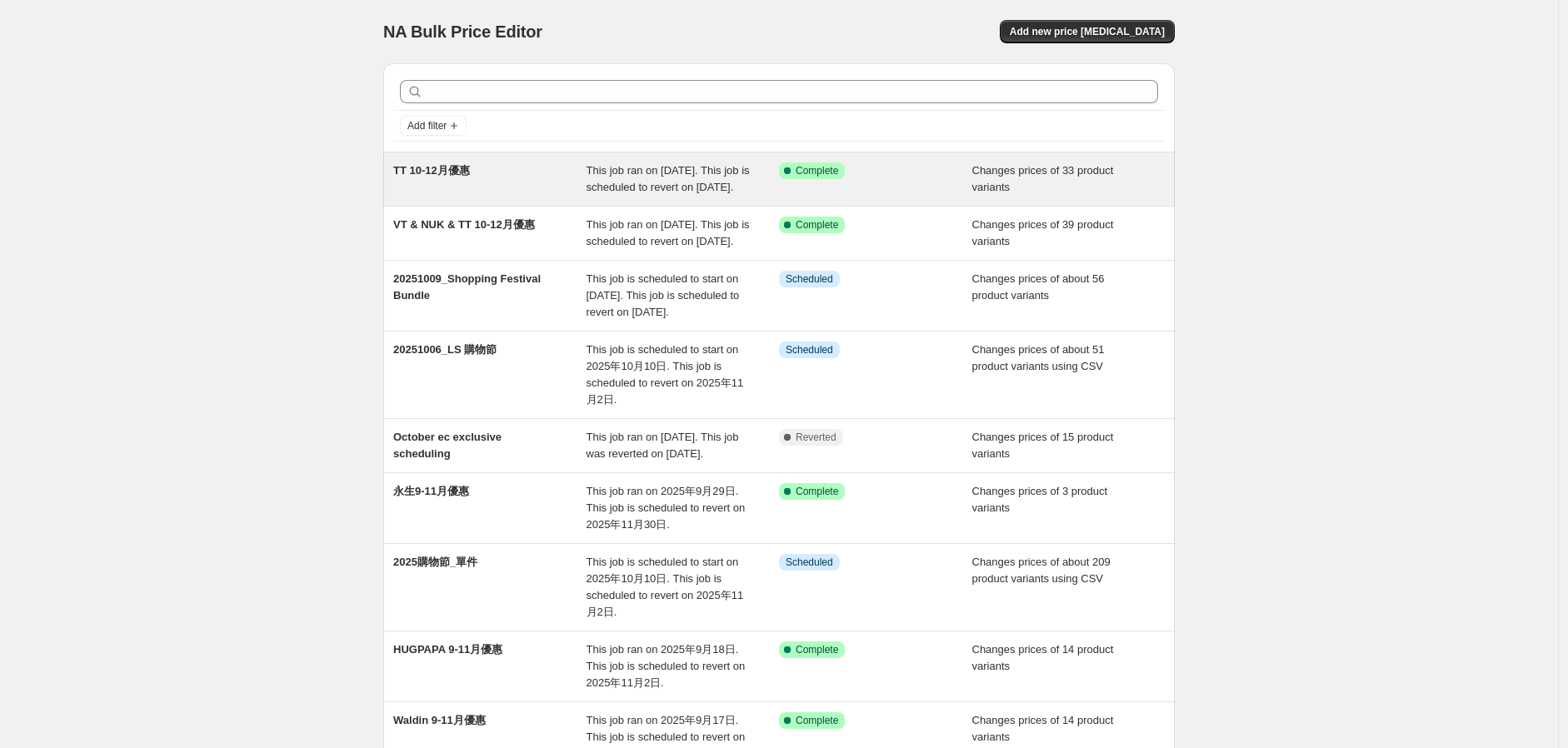
click at [648, 192] on span "This job ran on [DATE]. This job is scheduled to revert on [DATE]." at bounding box center [667, 178] width 163 height 29
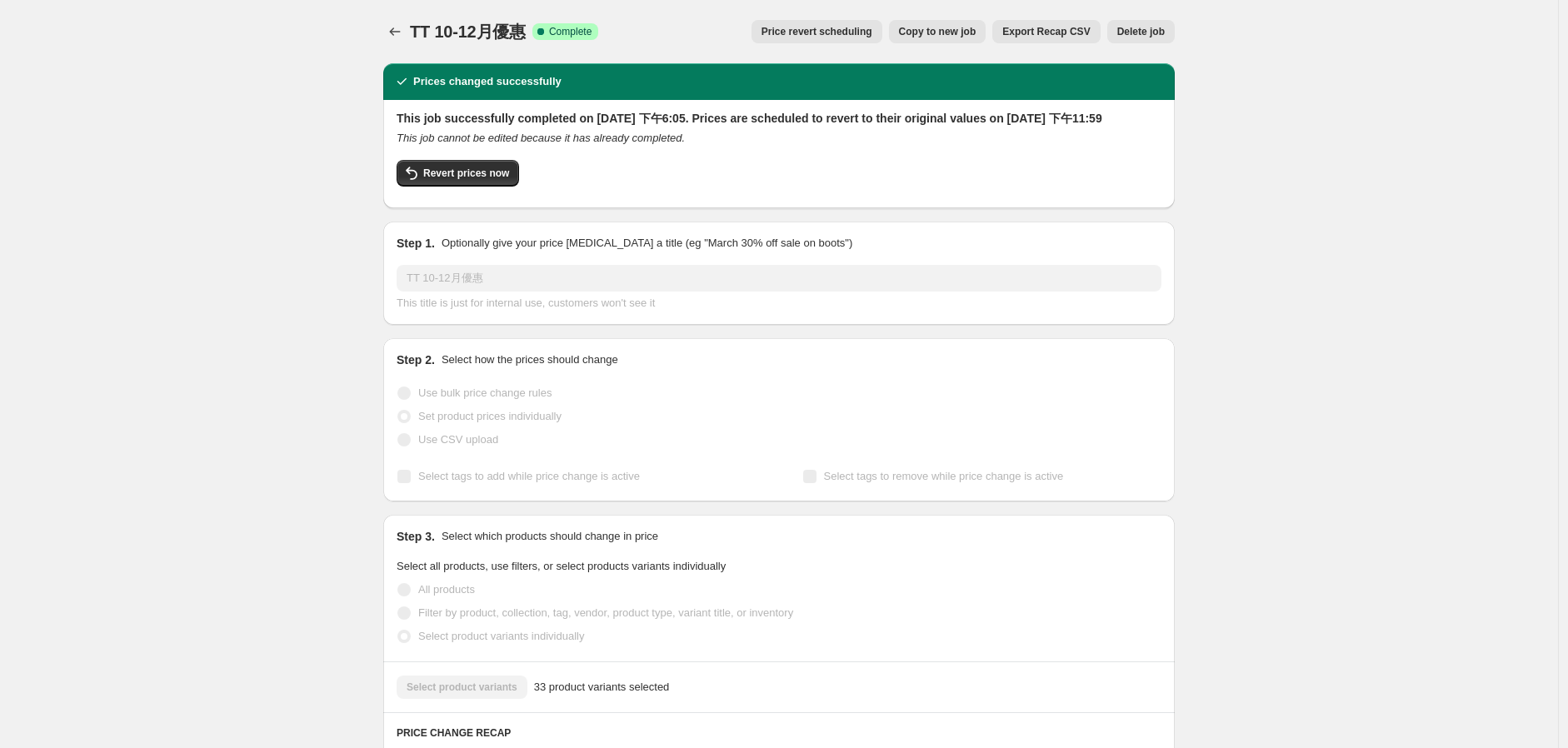
drag, startPoint x: 1298, startPoint y: 361, endPoint x: 1287, endPoint y: 363, distance: 11.2
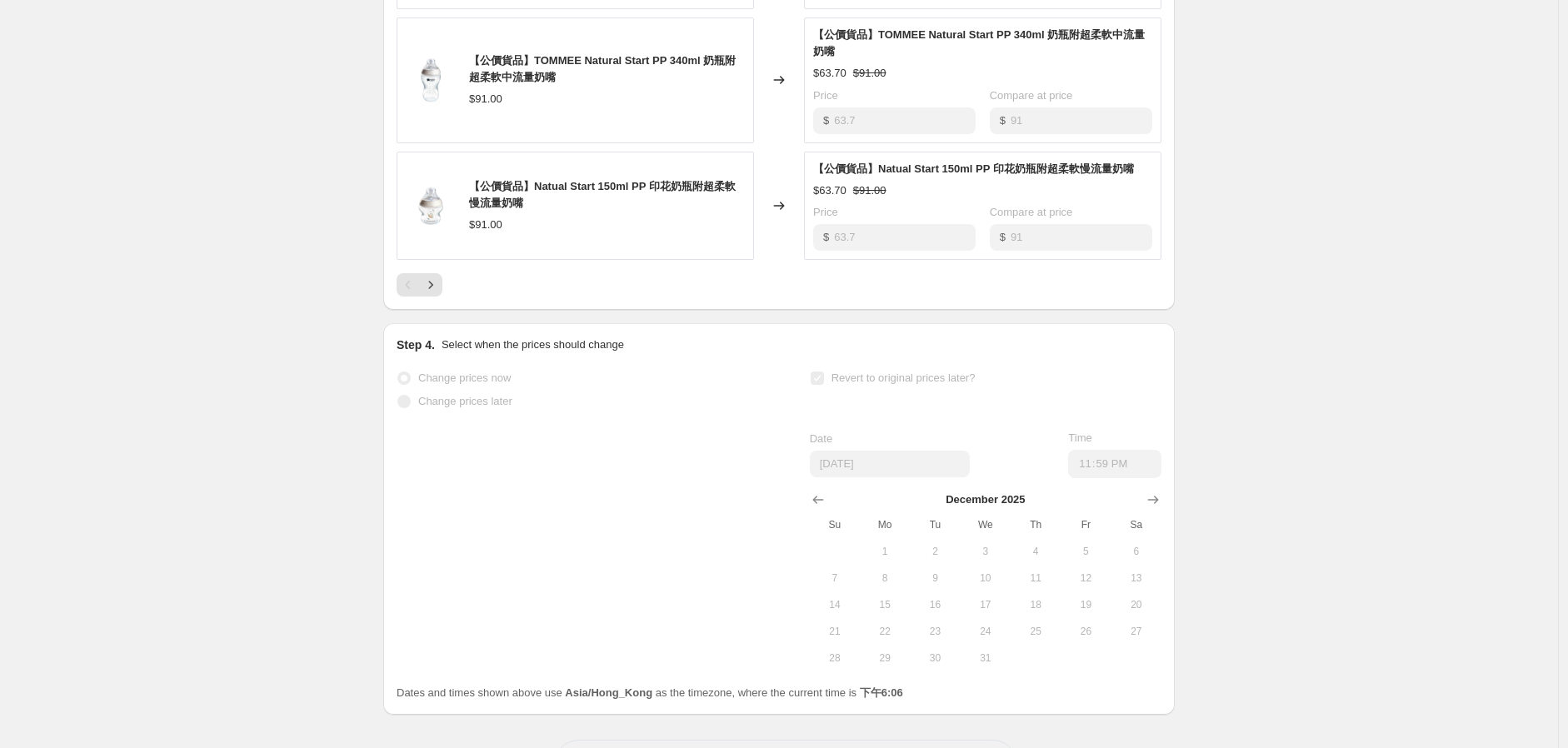
scroll to position [1221, 0]
